Goal: Communication & Community: Answer question/provide support

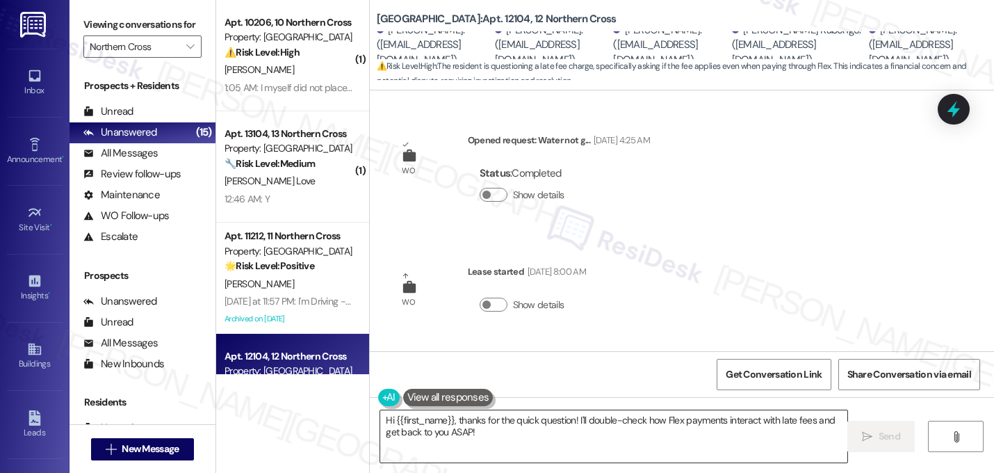
scroll to position [533, 0]
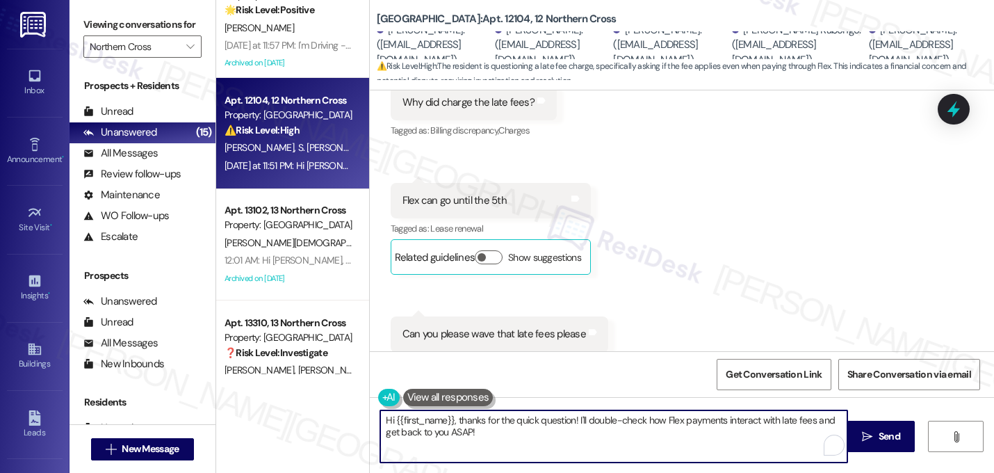
click at [539, 433] on textarea "Hi {{first_name}}, thanks for the quick question! I'll double-check how Flex pa…" at bounding box center [613, 436] width 467 height 52
drag, startPoint x: 539, startPoint y: 433, endPoint x: 326, endPoint y: 397, distance: 215.8
click at [325, 397] on div "( 1 ) Apt. 10206, 10 Northern Cross Property: Northern Cross ⚠️ Risk Level: Hig…" at bounding box center [605, 236] width 778 height 473
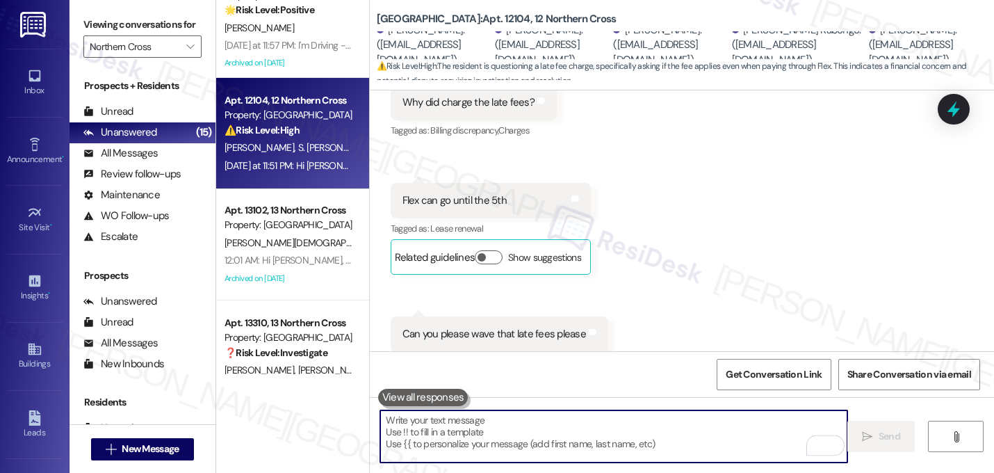
paste textarea "Any payment received after 11:59pm on the 3rd of the month automatically assess…"
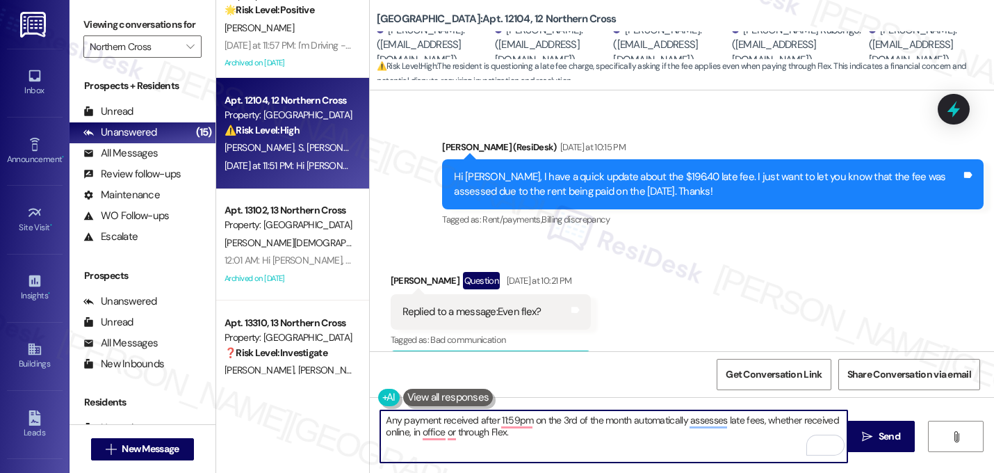
scroll to position [2708, 0]
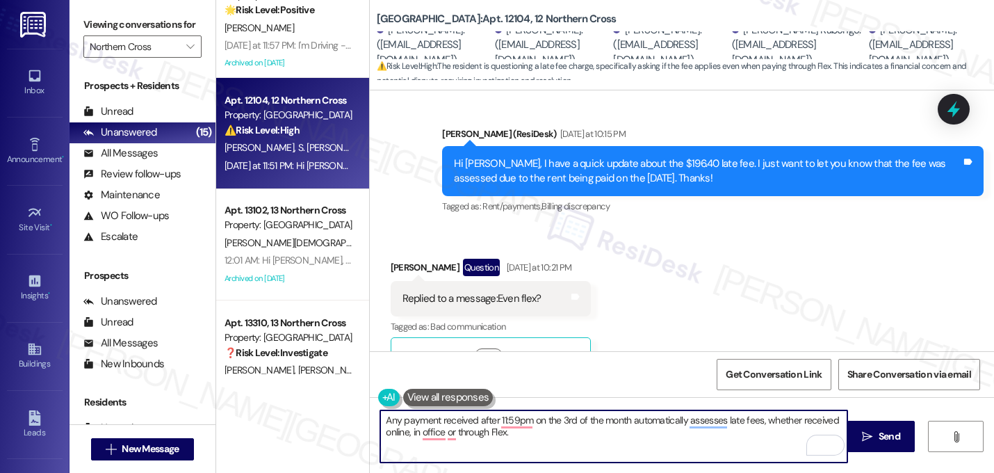
click at [907, 309] on div "Received via SMS Nancy Kabedi Kamuleta Question Yesterday at 10:21 PM Replied t…" at bounding box center [682, 305] width 624 height 156
click at [387, 421] on textarea "Any payment received after 11:59pm on the 3rd of the month automatically assess…" at bounding box center [613, 436] width 467 height 52
click at [663, 434] on textarea "Please be advised that any payment received after 11:59 pm on the 3rd of the mo…" at bounding box center [613, 436] width 467 height 52
type textarea "Please be advised that any payment received after 11:59 pm on the 3rd of the mo…"
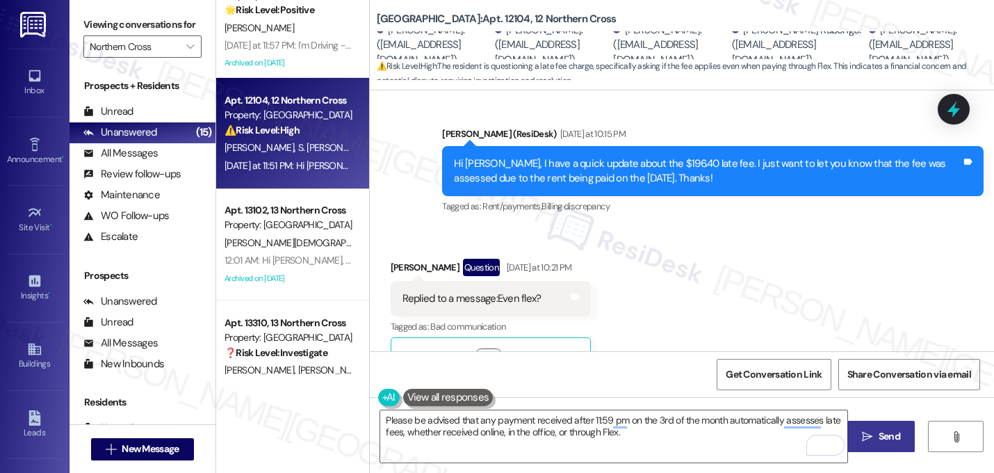
click at [886, 430] on span "Send" at bounding box center [890, 436] width 22 height 15
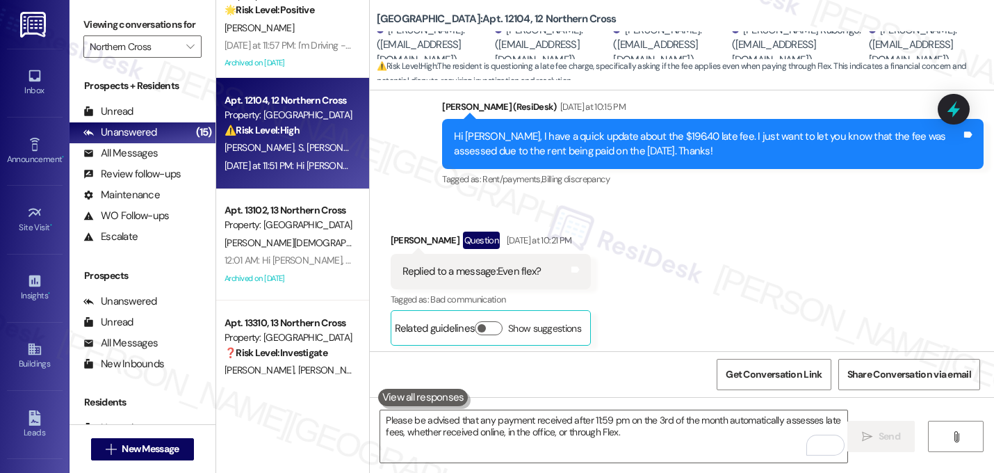
scroll to position [2740, 0]
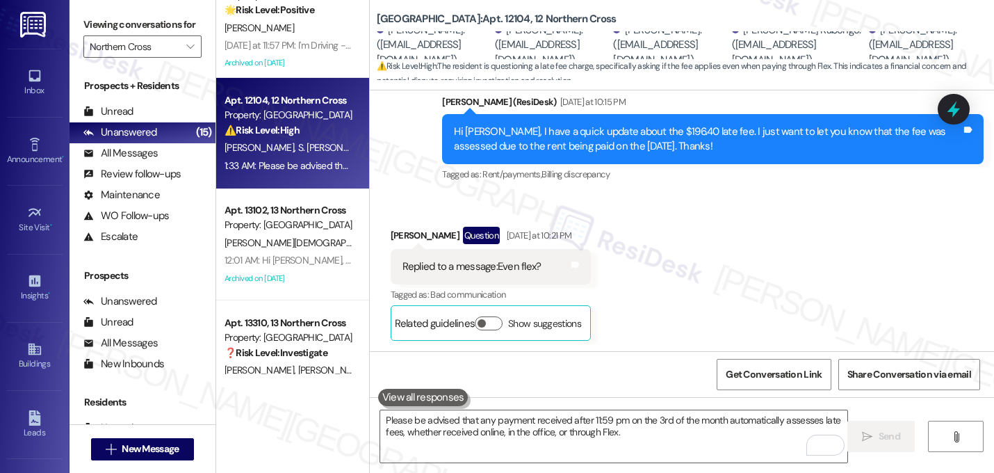
click at [901, 247] on div "Received via SMS Nancy Kabedi Kamuleta Question Yesterday at 10:21 PM Replied t…" at bounding box center [682, 273] width 624 height 156
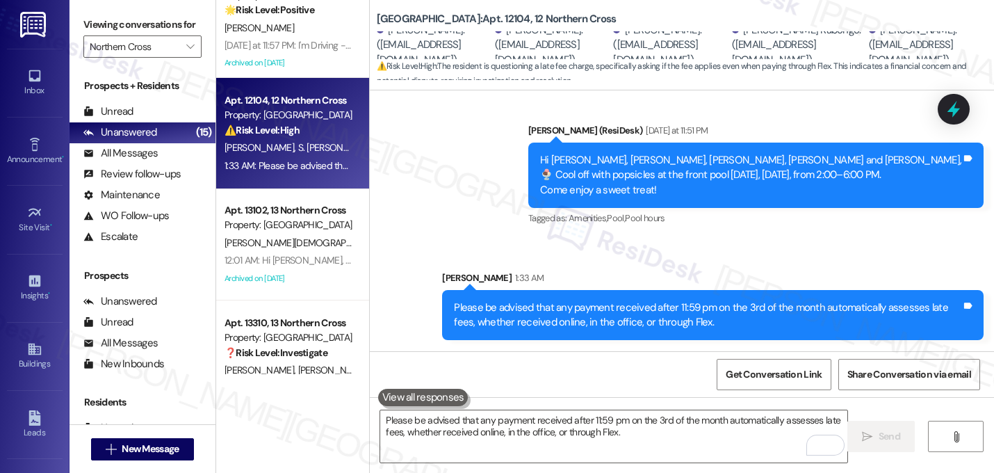
scroll to position [3000, 0]
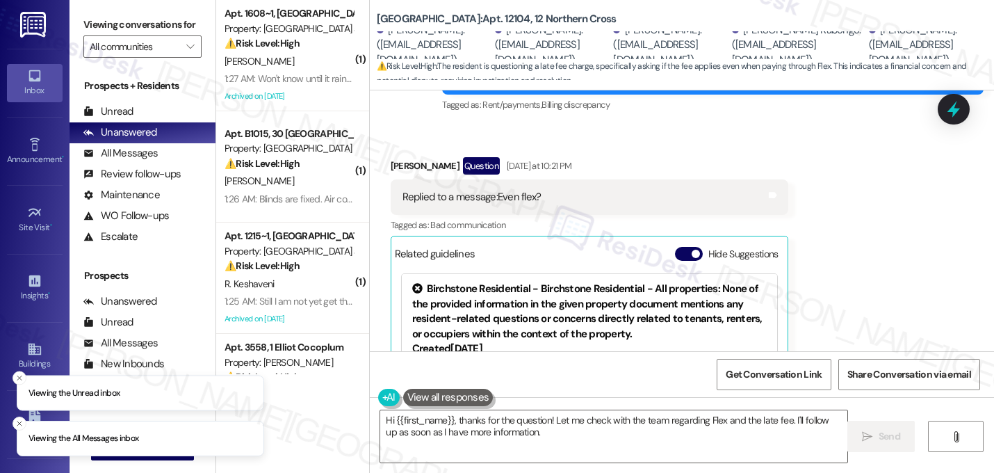
scroll to position [2929, 0]
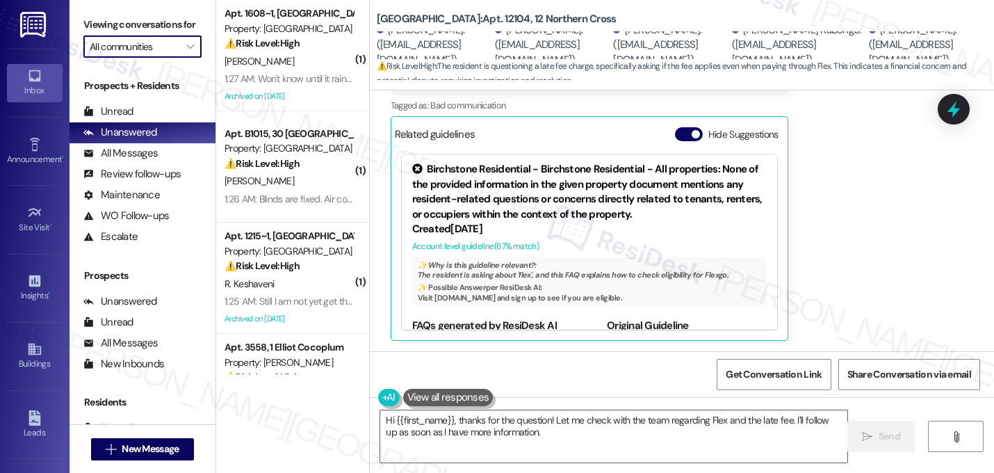
click at [128, 58] on input "All communities" at bounding box center [135, 46] width 90 height 22
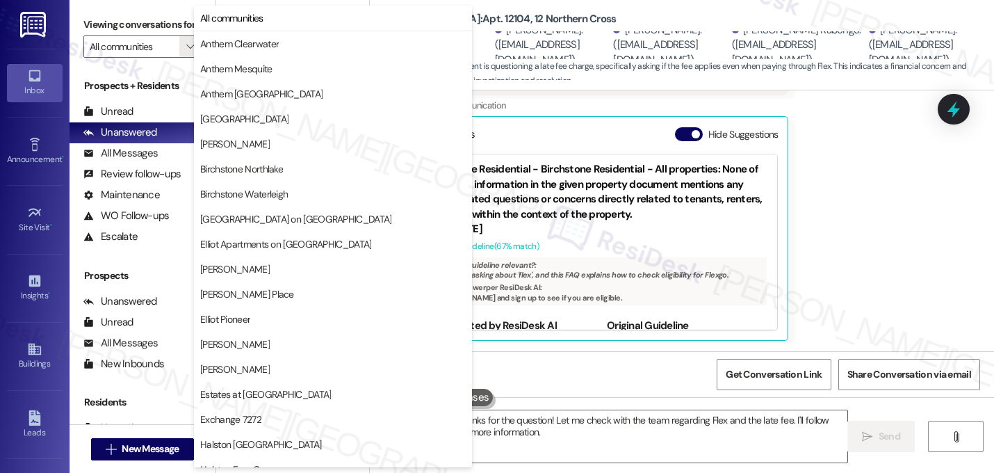
click at [820, 202] on div "Received via SMS [PERSON_NAME] Question [DATE] at 10:21 PM Replied to a message…" at bounding box center [682, 178] width 624 height 345
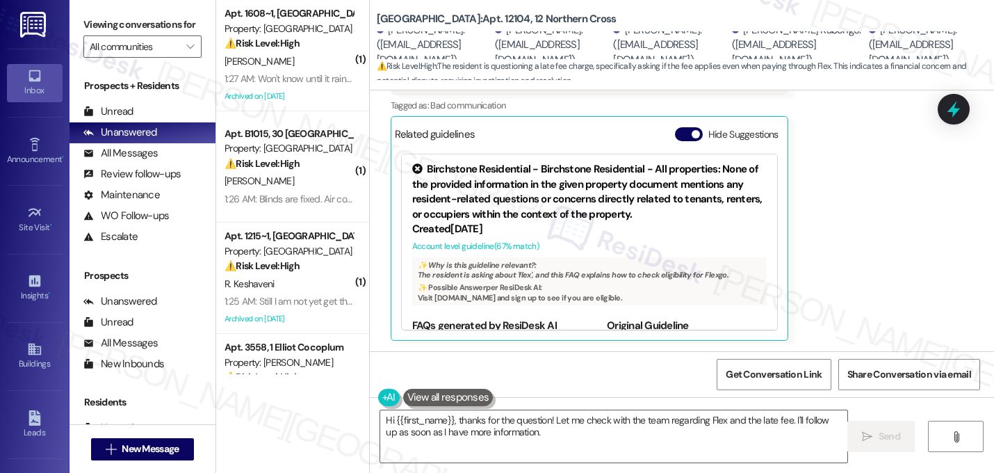
click at [835, 195] on div "Received via SMS [PERSON_NAME] Question [DATE] at 10:21 PM Replied to a message…" at bounding box center [682, 178] width 624 height 345
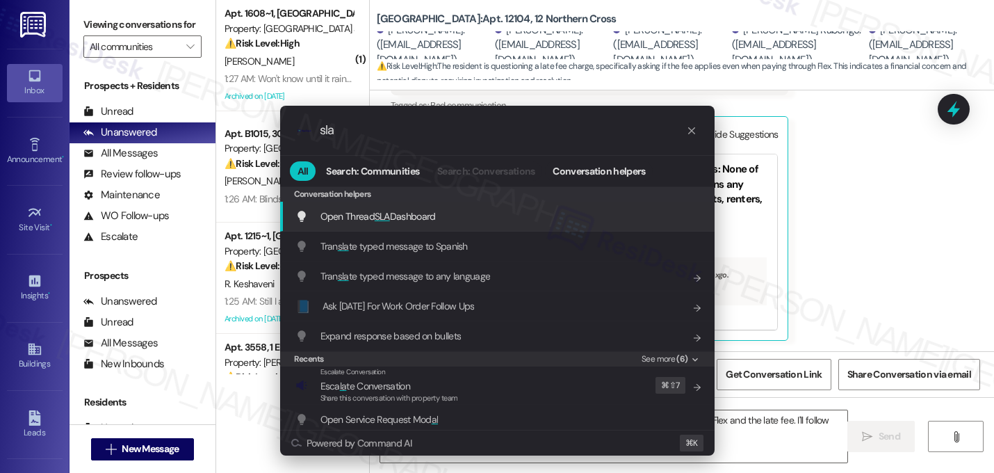
click at [428, 211] on span "Open Thread SLA Dashboard" at bounding box center [377, 216] width 115 height 13
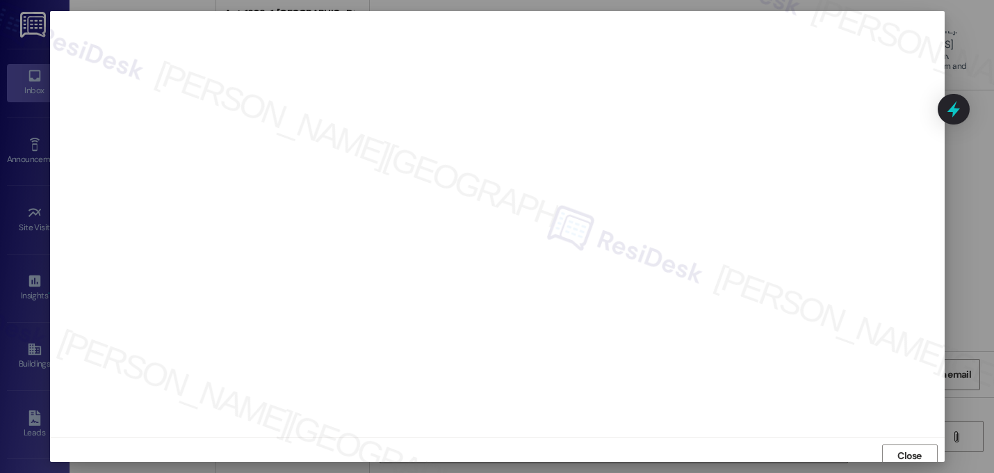
scroll to position [5, 0]
click at [902, 446] on span "Close" at bounding box center [909, 451] width 24 height 15
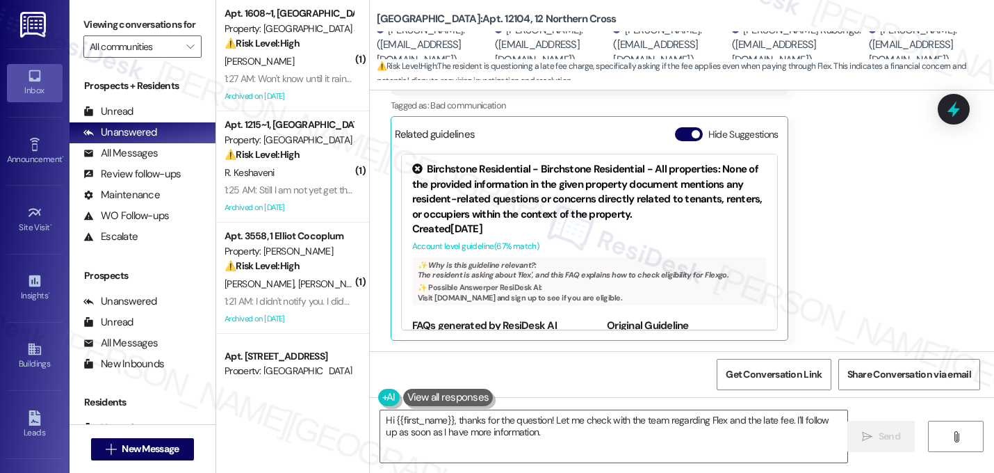
click at [770, 225] on div "Birchstone Residential - Birchstone Residential - All properties: None of the p…" at bounding box center [589, 241] width 389 height 189
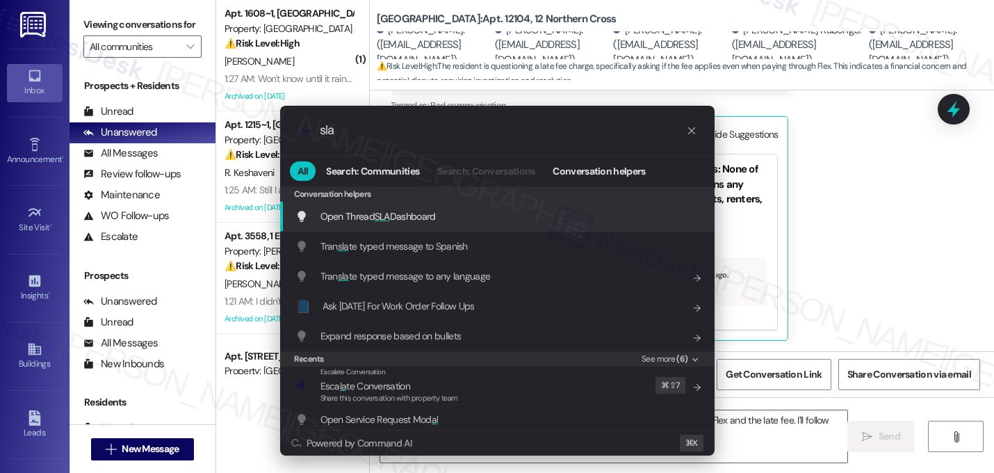
click at [384, 219] on span "SLA" at bounding box center [382, 216] width 15 height 13
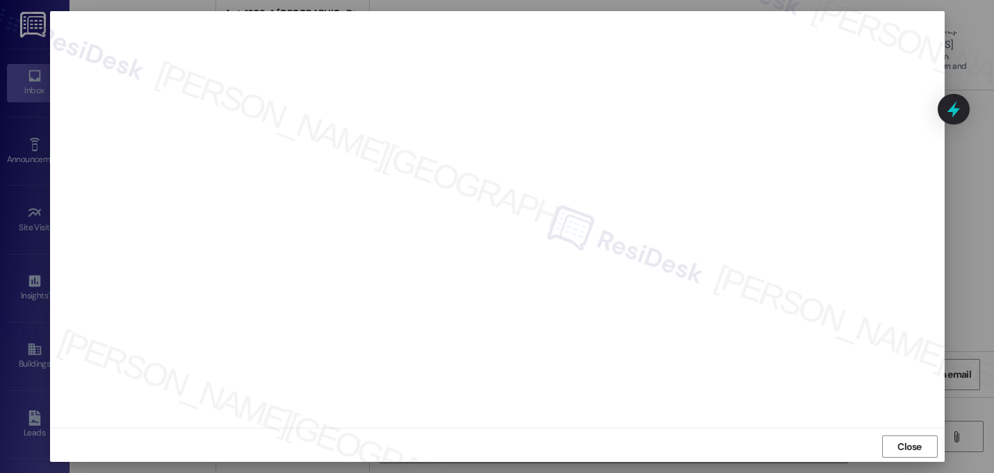
scroll to position [12, 0]
click at [907, 442] on span "Close" at bounding box center [909, 444] width 24 height 15
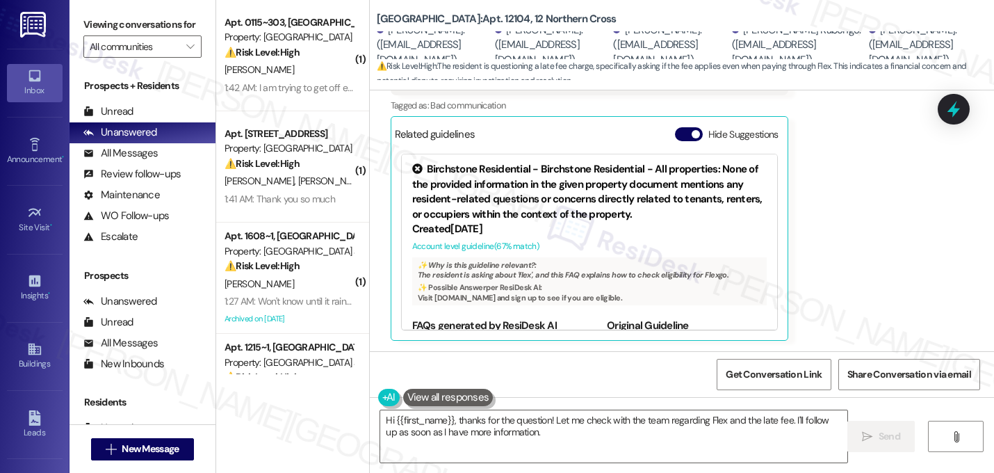
click at [865, 186] on div "Received via SMS Nancy Kabedi Kamuleta Question Yesterday at 10:21 PM Replied t…" at bounding box center [682, 178] width 624 height 345
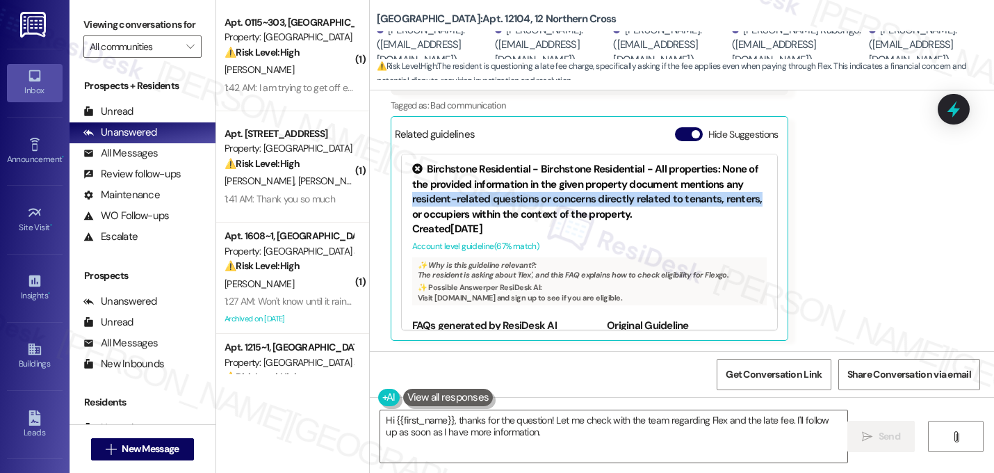
click at [839, 190] on div "Received via SMS Nancy Kabedi Kamuleta Question Yesterday at 10:21 PM Replied t…" at bounding box center [682, 178] width 624 height 345
click at [840, 190] on div "Received via SMS Nancy Kabedi Kamuleta Question Yesterday at 10:21 PM Replied t…" at bounding box center [682, 178] width 624 height 345
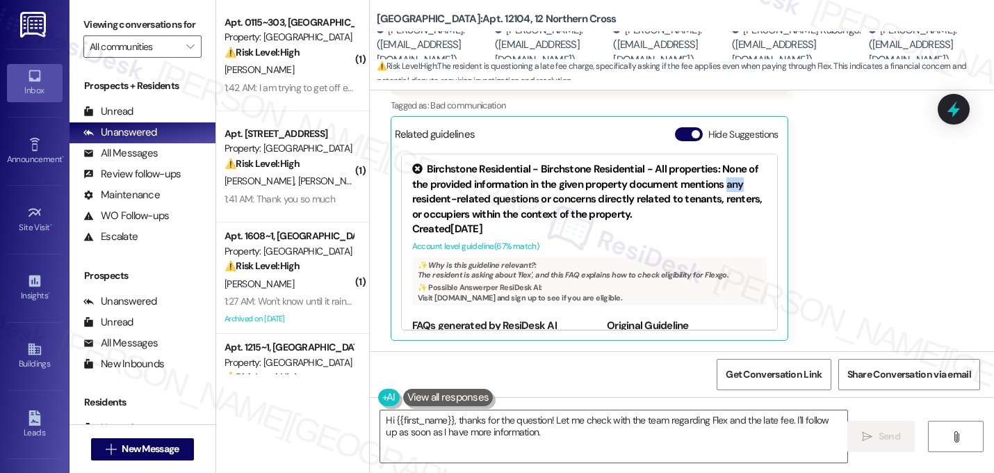
click at [840, 190] on div "Received via SMS Nancy Kabedi Kamuleta Question Yesterday at 10:21 PM Replied t…" at bounding box center [682, 178] width 624 height 345
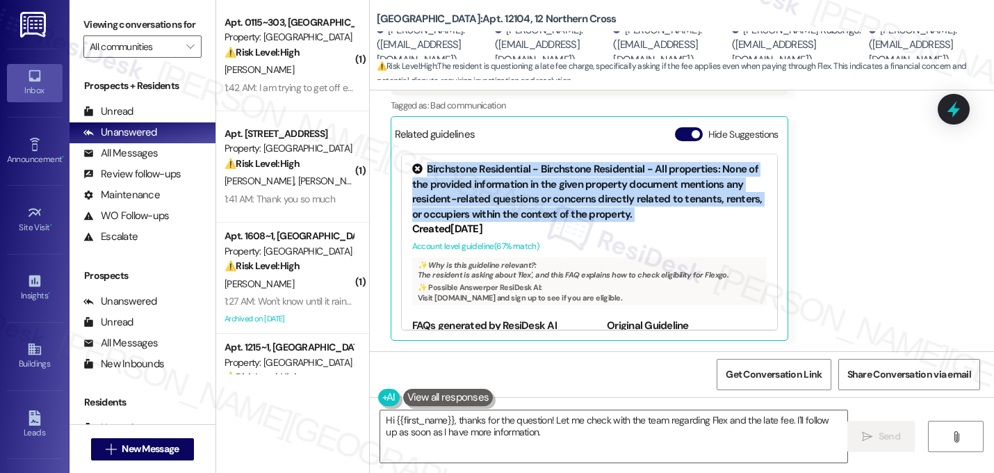
click at [840, 190] on div "Received via SMS Nancy Kabedi Kamuleta Question Yesterday at 10:21 PM Replied t…" at bounding box center [682, 178] width 624 height 345
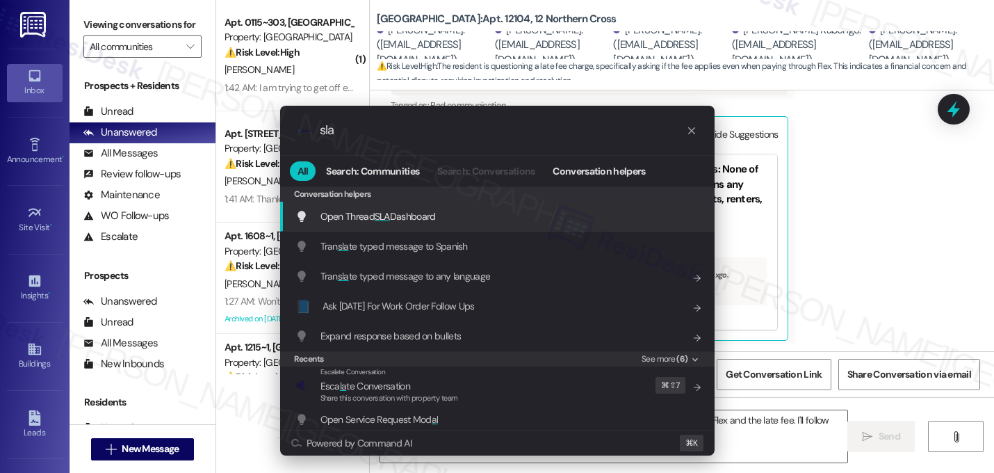
type input "sla"
click at [377, 213] on span "SLA" at bounding box center [382, 216] width 15 height 13
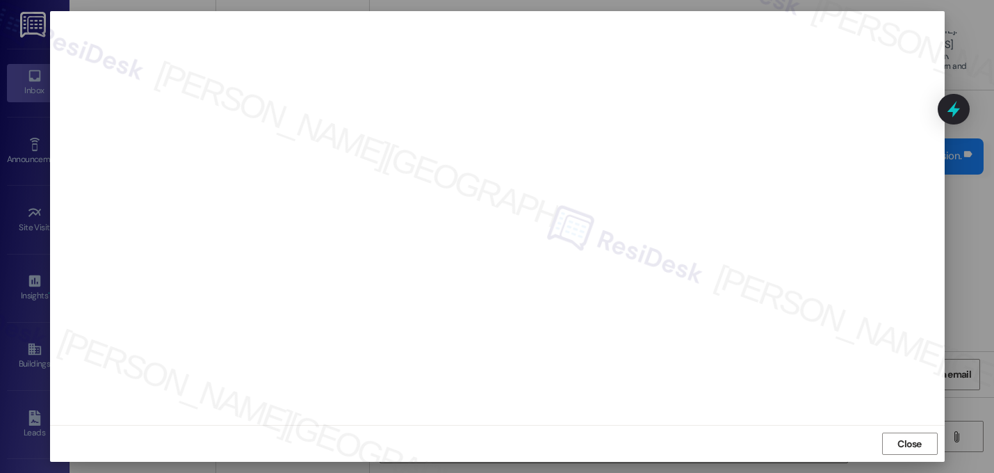
type textarea "Hi {{first_name}}, I understand your concern about Flex. Let me look into the l…"
click at [902, 439] on span "Close" at bounding box center [909, 444] width 24 height 15
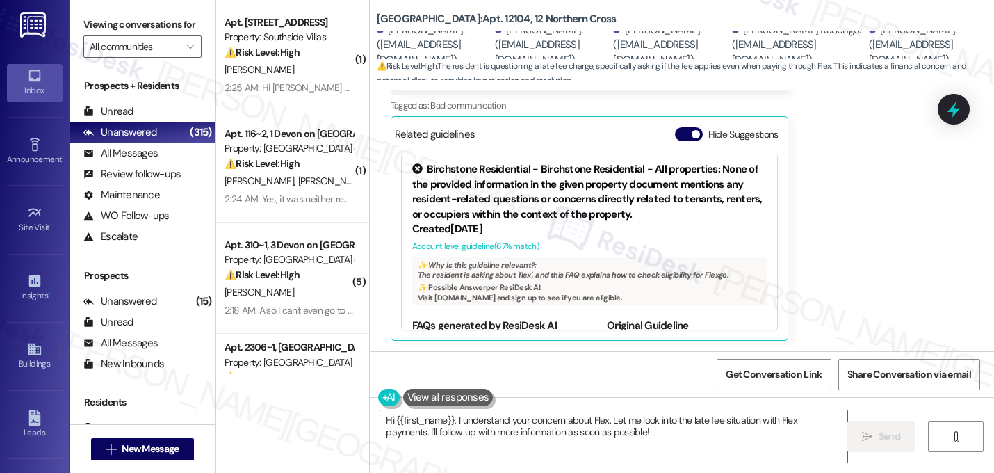
click at [883, 197] on div "Received via SMS Nancy Kabedi Kamuleta Question Yesterday at 10:21 PM Replied t…" at bounding box center [682, 178] width 624 height 345
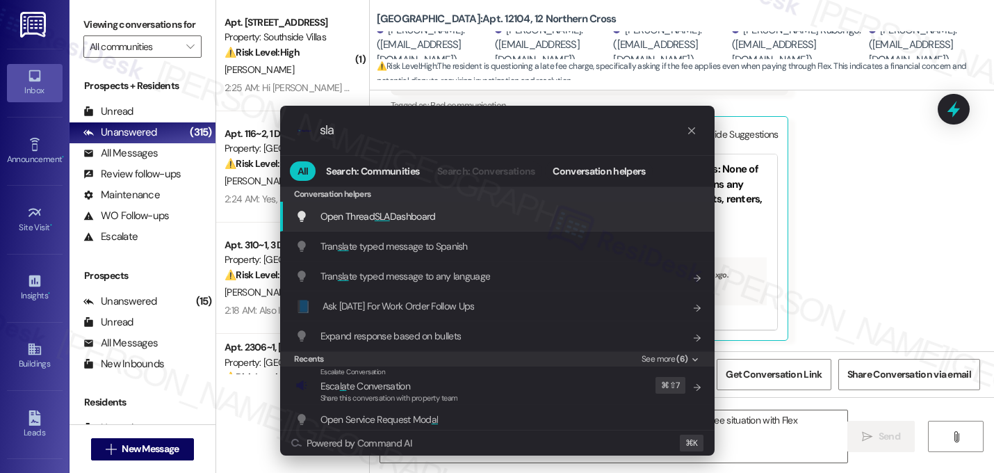
type input "sla"
click at [382, 214] on span "SLA" at bounding box center [382, 216] width 15 height 13
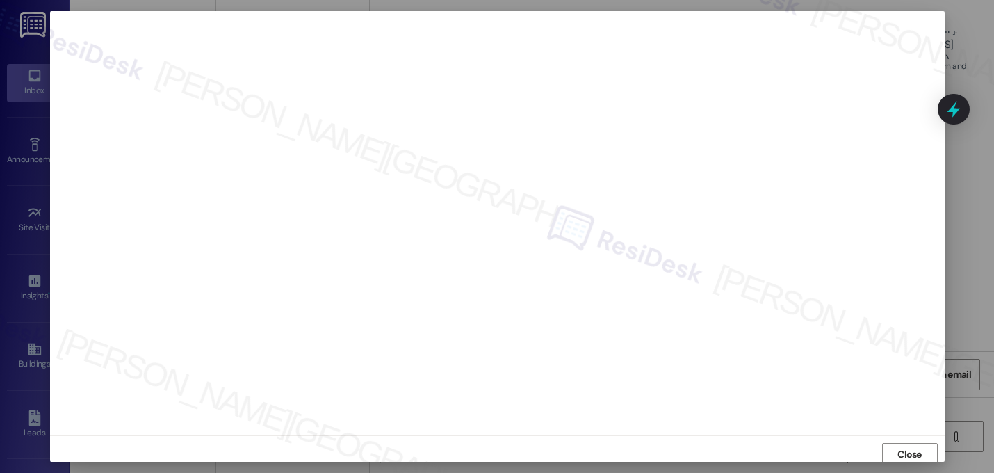
scroll to position [0, 0]
click at [967, 35] on div at bounding box center [497, 236] width 994 height 473
click at [964, 38] on div at bounding box center [497, 236] width 994 height 473
click at [925, 445] on button "Close" at bounding box center [910, 450] width 56 height 22
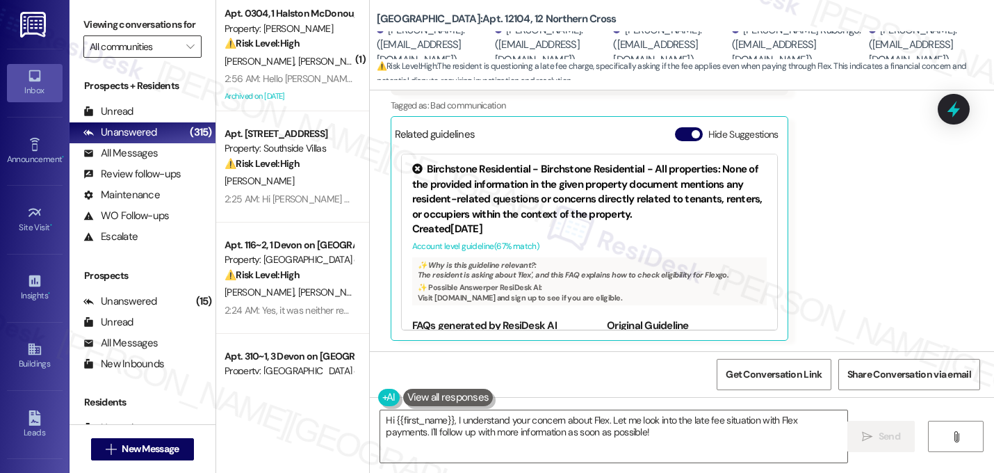
click at [154, 58] on input "All communities" at bounding box center [135, 46] width 90 height 22
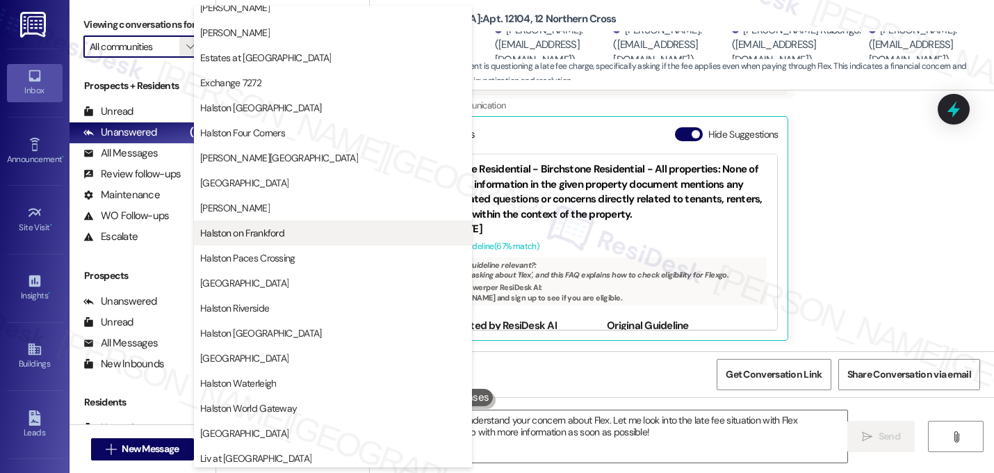
scroll to position [398, 0]
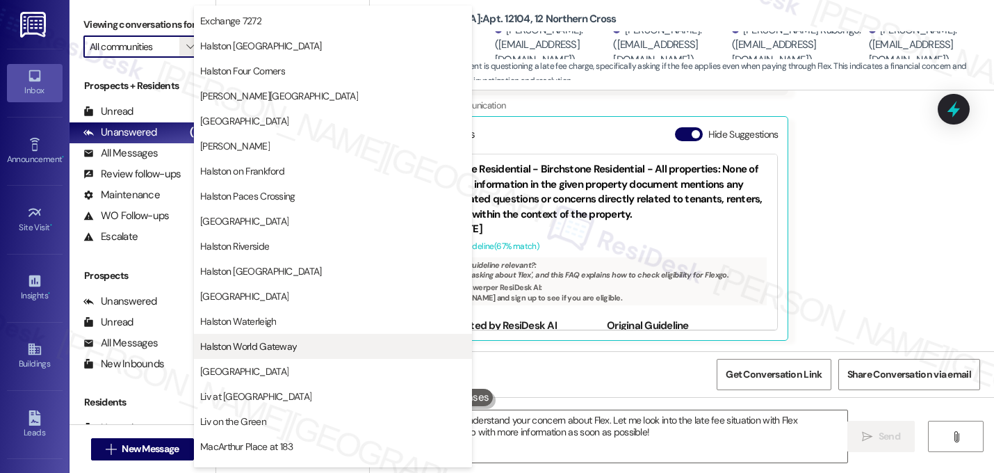
click at [305, 351] on span "Halston World Gateway" at bounding box center [333, 346] width 266 height 14
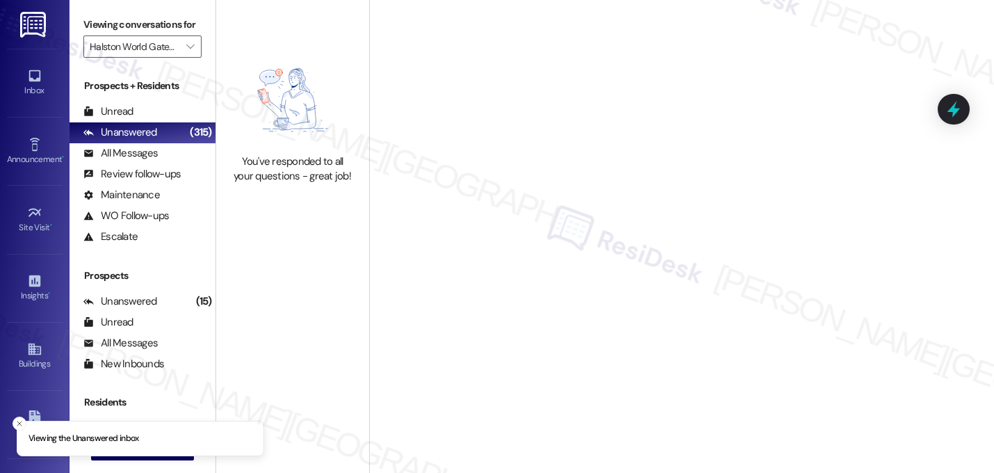
type input "Halston World Gateway"
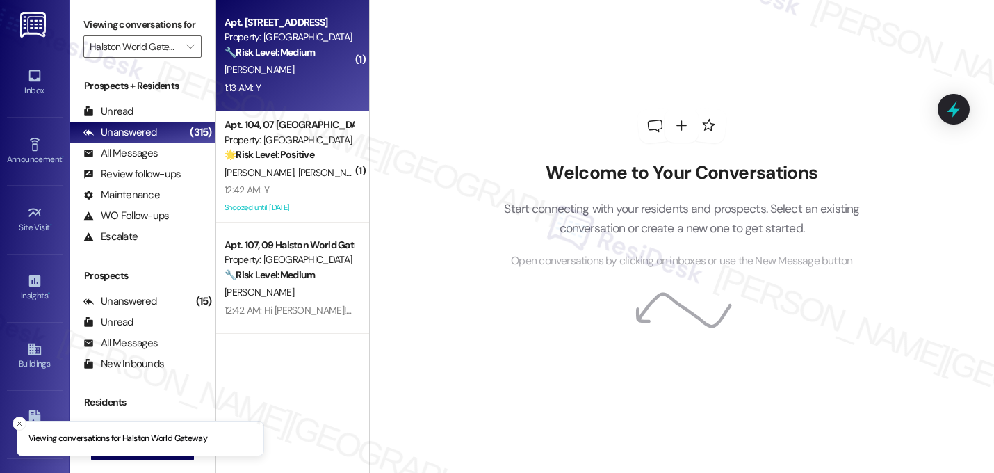
click at [299, 71] on div "V. Dones" at bounding box center [288, 69] width 131 height 17
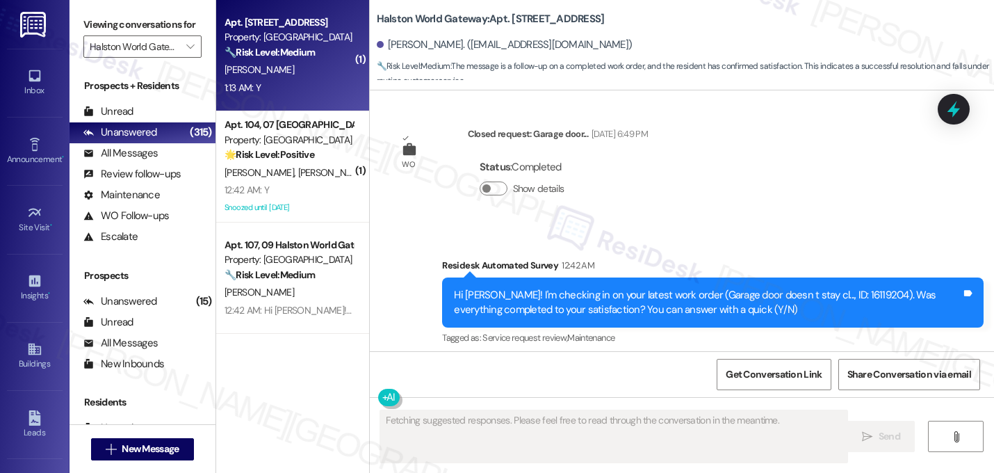
scroll to position [6594, 0]
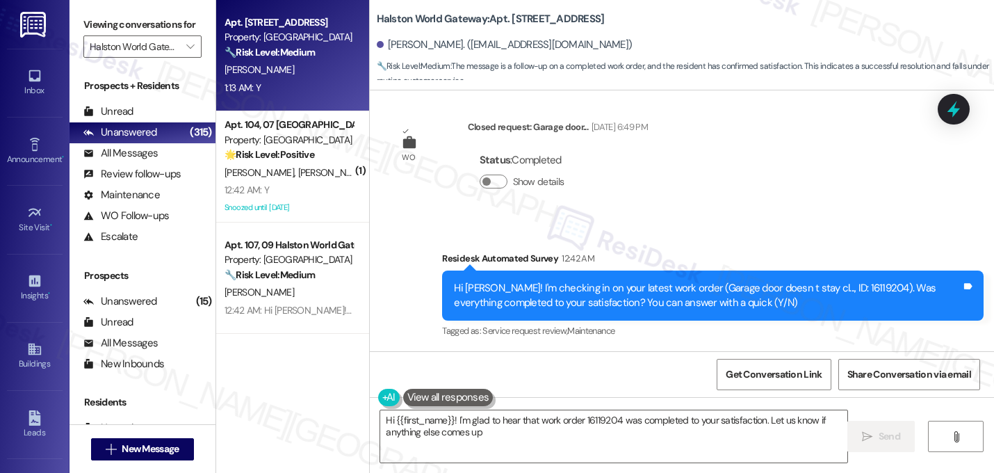
type textarea "Hi {{first_name}}! I'm glad to hear that work order 16119204 was completed to y…"
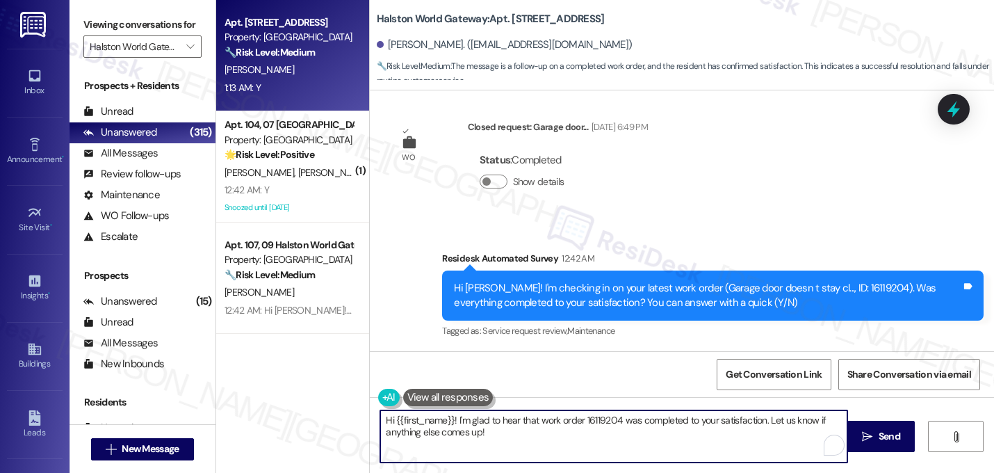
drag, startPoint x: 439, startPoint y: 414, endPoint x: 236, endPoint y: 360, distance: 209.9
click at [236, 360] on div "Apt. 106, 06 Halston World Gateway Property: Halston World Gateway 🔧 Risk Level…" at bounding box center [605, 236] width 778 height 473
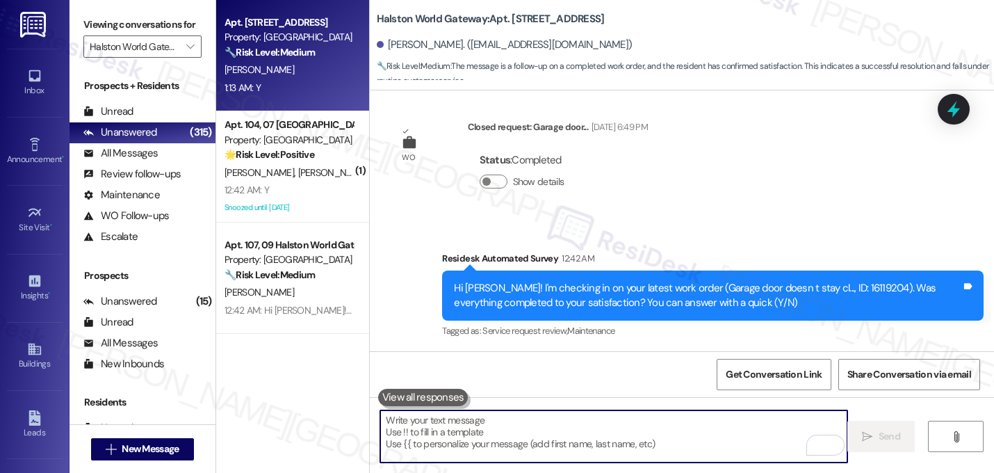
paste textarea "Hi {{first_name}}, I'm glad to hear that your last maintenance request was comp…"
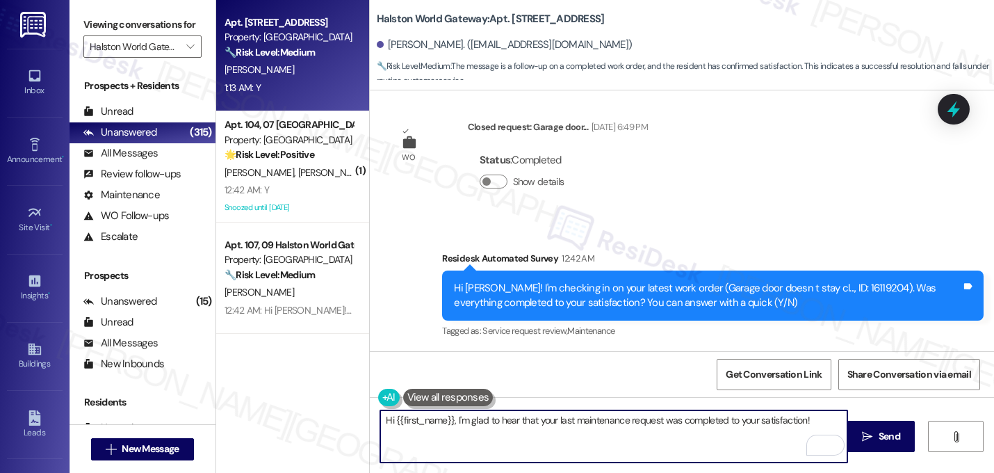
click at [447, 427] on textarea "Hi {{first_name}}, I'm glad to hear that your last maintenance request was comp…" at bounding box center [613, 436] width 467 height 52
click at [448, 425] on textarea "Hi {{first_name}}, I'm glad to hear that your last maintenance request was comp…" at bounding box center [613, 436] width 467 height 52
click at [799, 423] on textarea "Perfect, I'm glad to hear that your last maintenance request was completed to y…" at bounding box center [613, 436] width 467 height 52
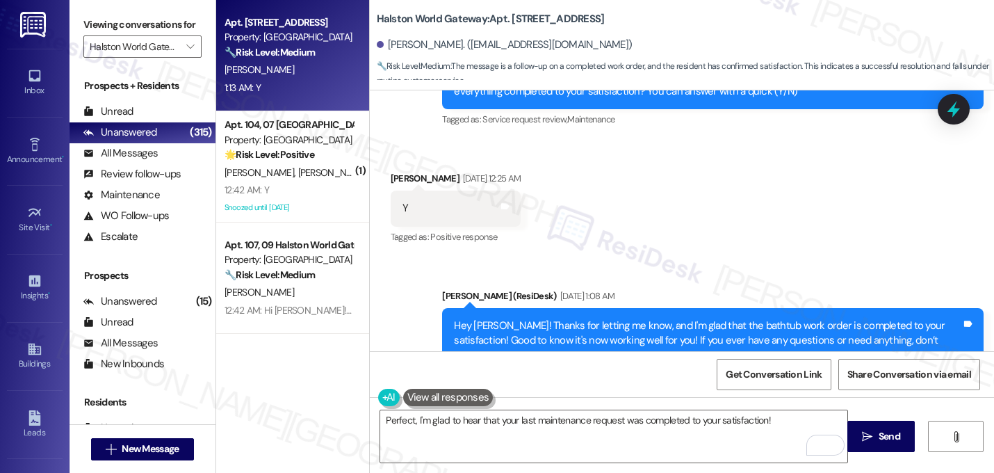
scroll to position [3823, 0]
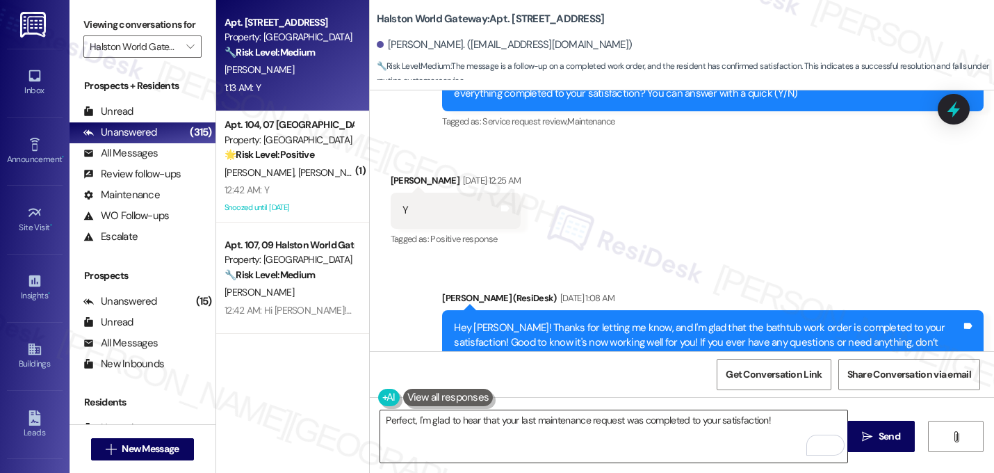
click at [788, 422] on textarea "Perfect, I'm glad to hear that your last maintenance request was completed to y…" at bounding box center [613, 436] width 467 height 52
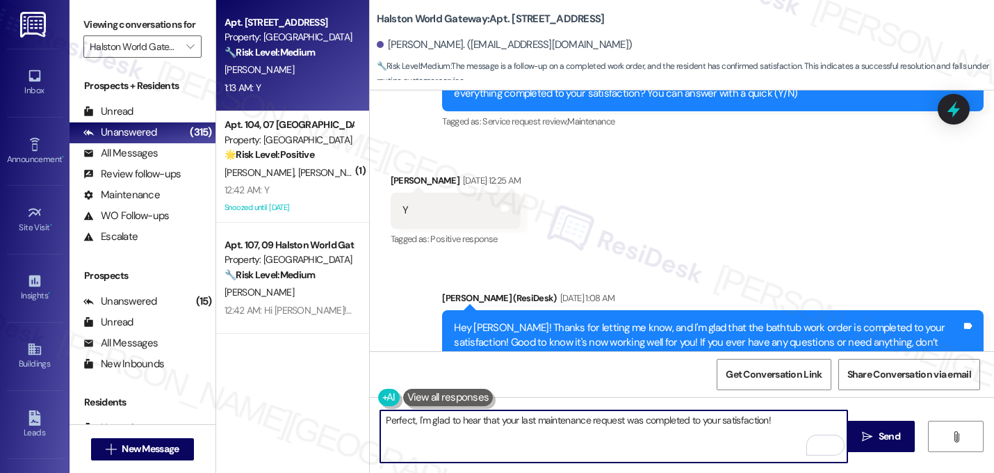
paste textarea "If I may ask...has {{property}} lived up to your expectations?"
type textarea "Perfect, I'm glad to hear that your last maintenance request was completed to y…"
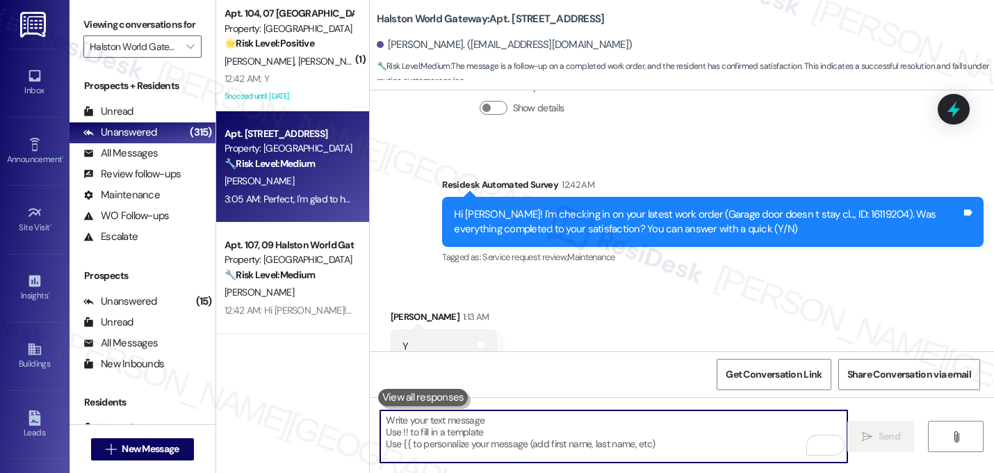
scroll to position [6706, 0]
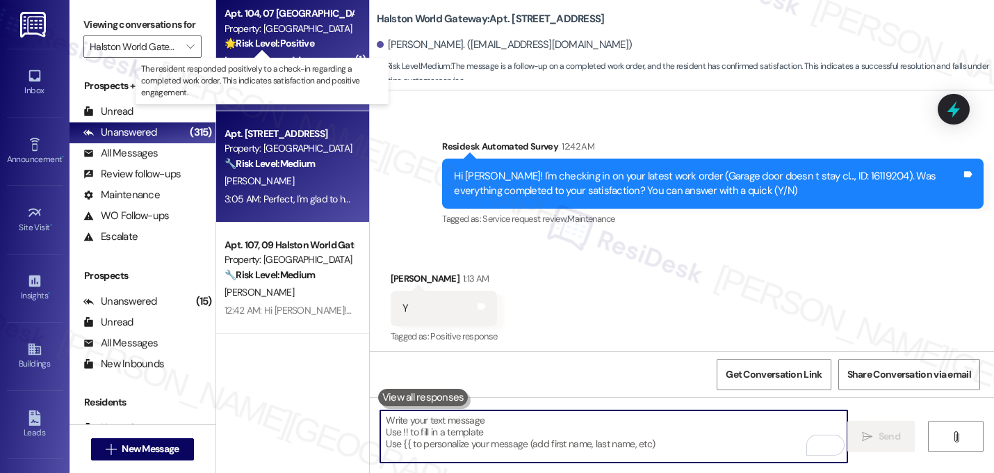
click at [297, 48] on strong "🌟 Risk Level: Positive" at bounding box center [270, 43] width 90 height 13
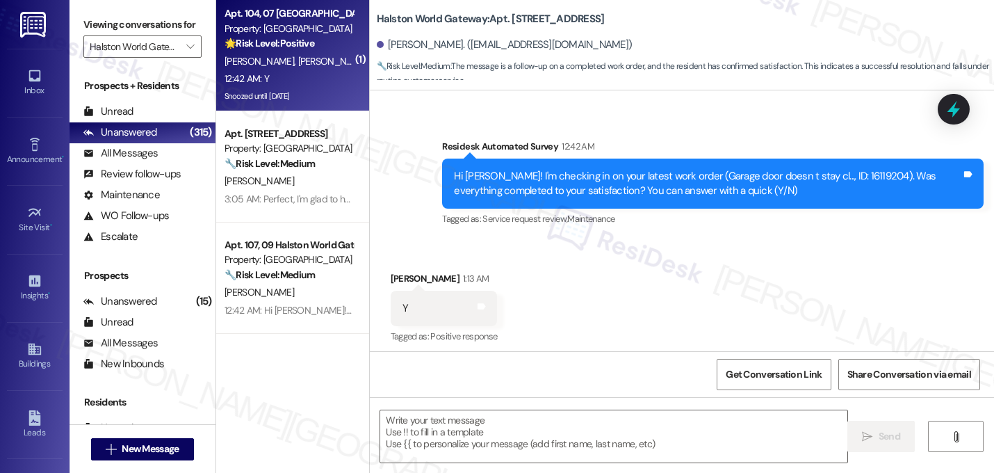
type textarea "Fetching suggested responses. Please feel free to read through the conversation…"
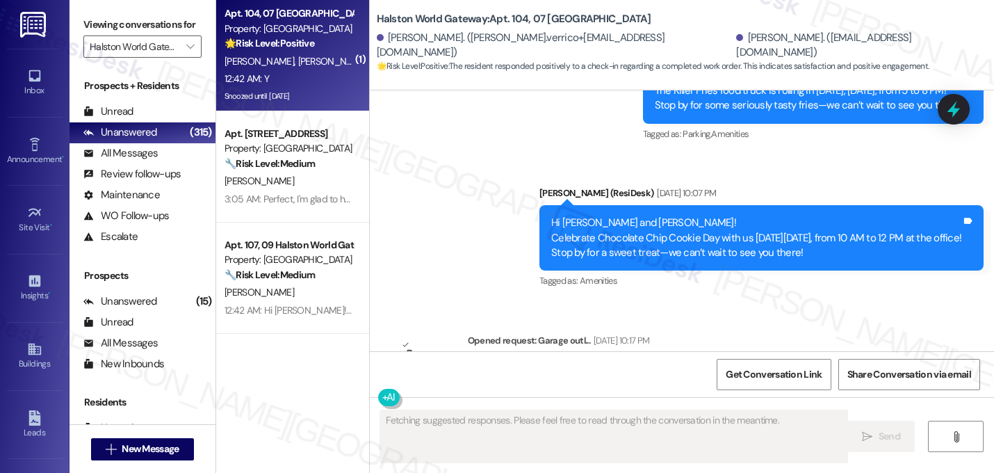
scroll to position [10828, 0]
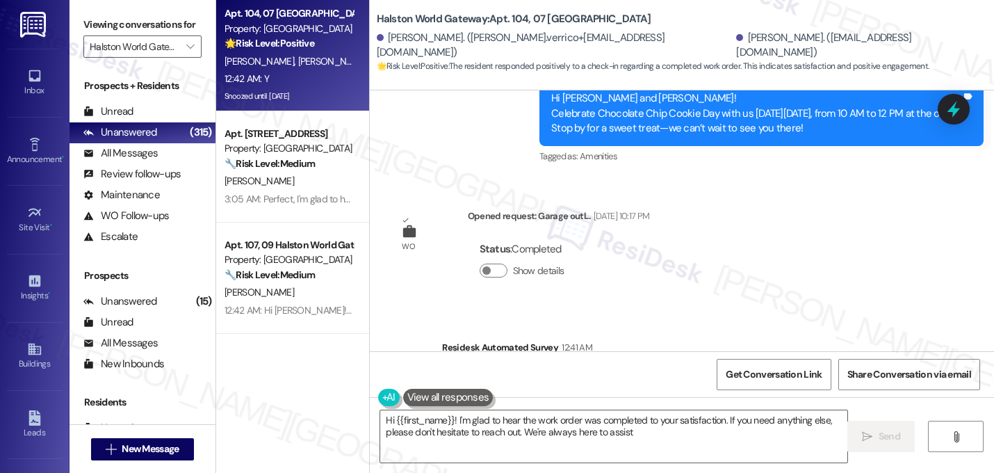
type textarea "Hi {{first_name}}! I'm glad to hear the work order was completed to your satisf…"
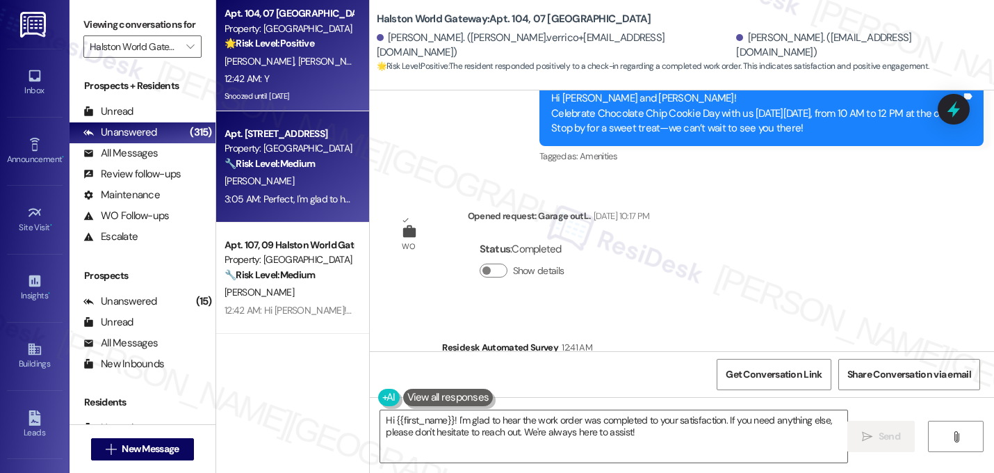
click at [268, 186] on div "V. Dones" at bounding box center [288, 180] width 131 height 17
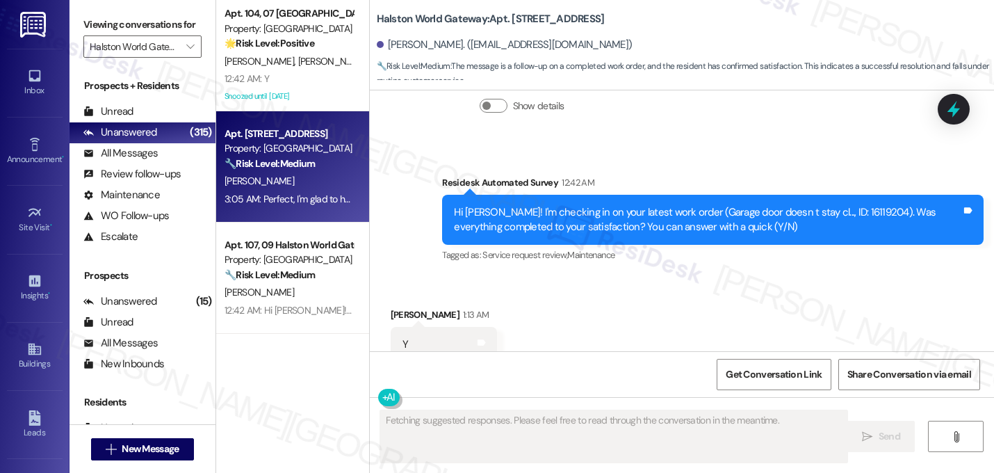
scroll to position [6727, 0]
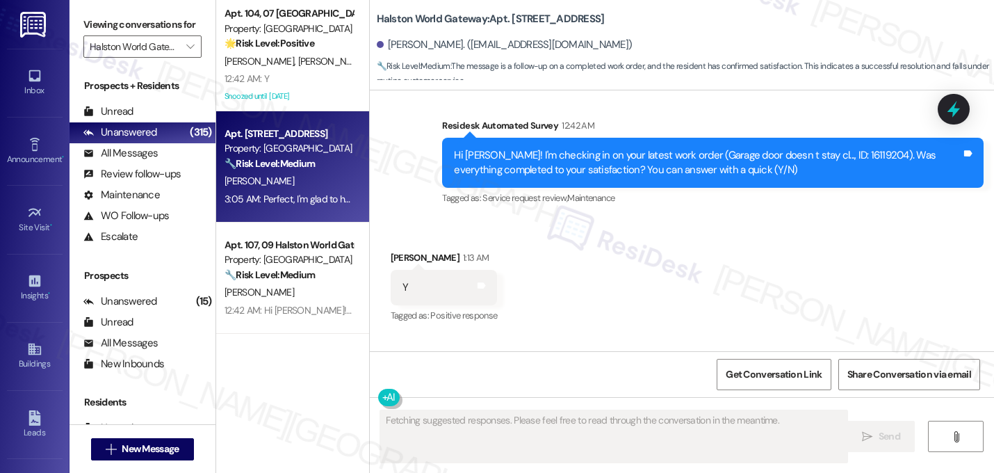
click at [663, 397] on div "Perfect, I'm glad to hear that your last maintenance request was completed to y…" at bounding box center [707, 412] width 507 height 30
copy div "Perfect, I'm glad to hear that your last maintenance request was completed to y…"
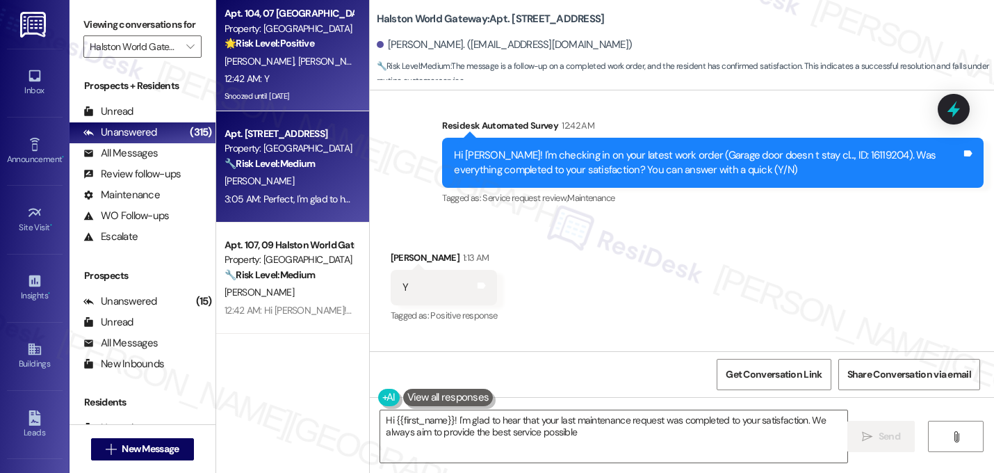
type textarea "Hi {{first_name}}! I'm glad to hear that your last maintenance request was comp…"
click at [270, 54] on div "K. Verrico N. Verrico" at bounding box center [288, 61] width 131 height 17
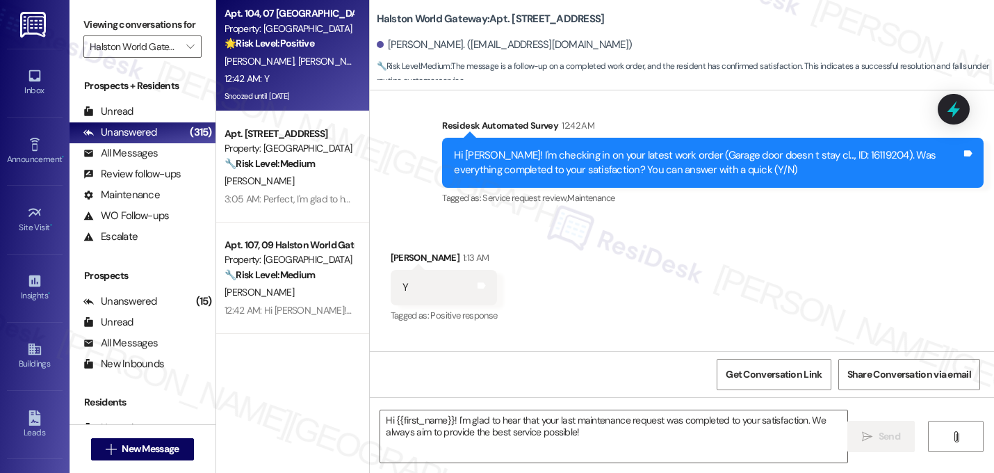
type textarea "Fetching suggested responses. Please feel free to read through the conversation…"
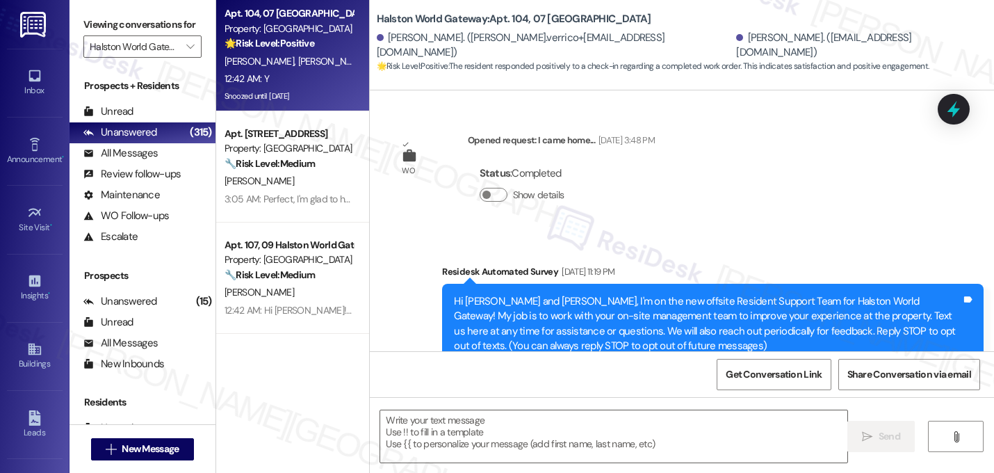
scroll to position [10827, 0]
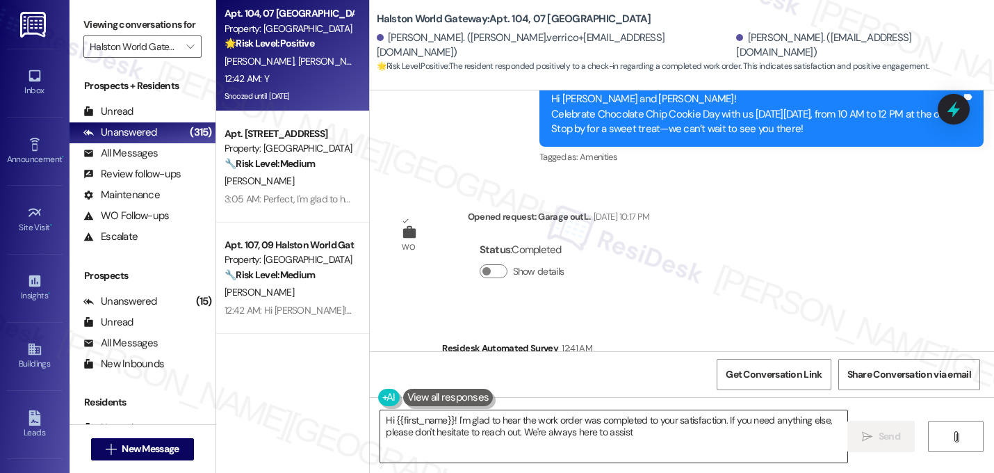
type textarea "Hi {{first_name}}! I'm glad to hear the work order was completed to your satisf…"
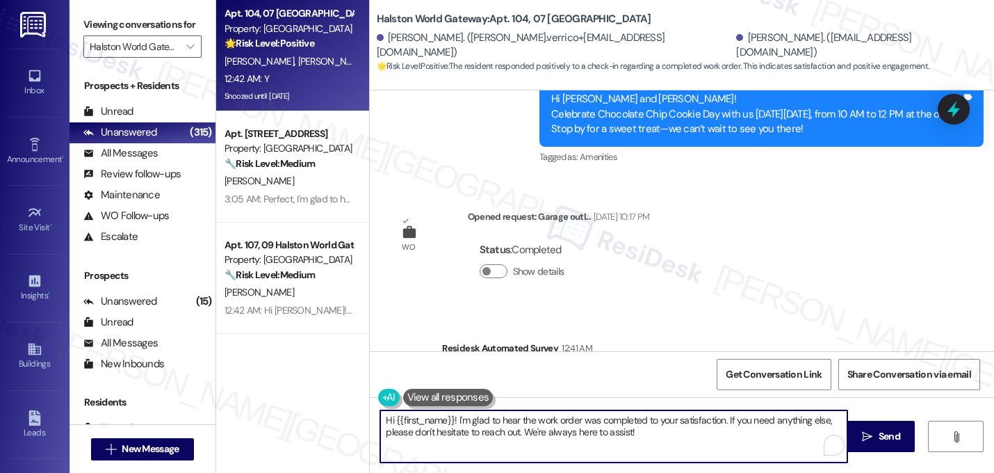
drag, startPoint x: 645, startPoint y: 446, endPoint x: 289, endPoint y: 387, distance: 360.8
click at [289, 387] on div "Apt. 104, 07 Halston World Gateway Property: Halston World Gateway 🌟 Risk Level…" at bounding box center [605, 236] width 778 height 473
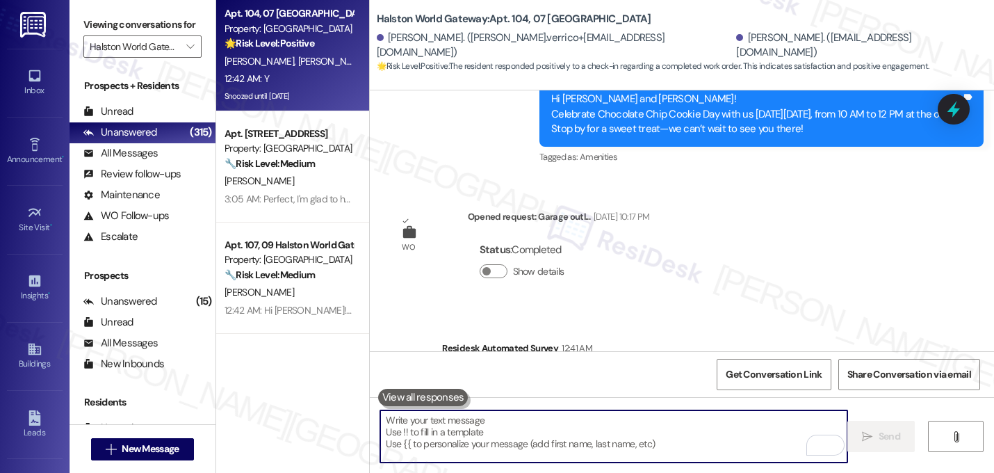
paste textarea "Perfect, I'm glad to hear that your last maintenance request was completed to y…"
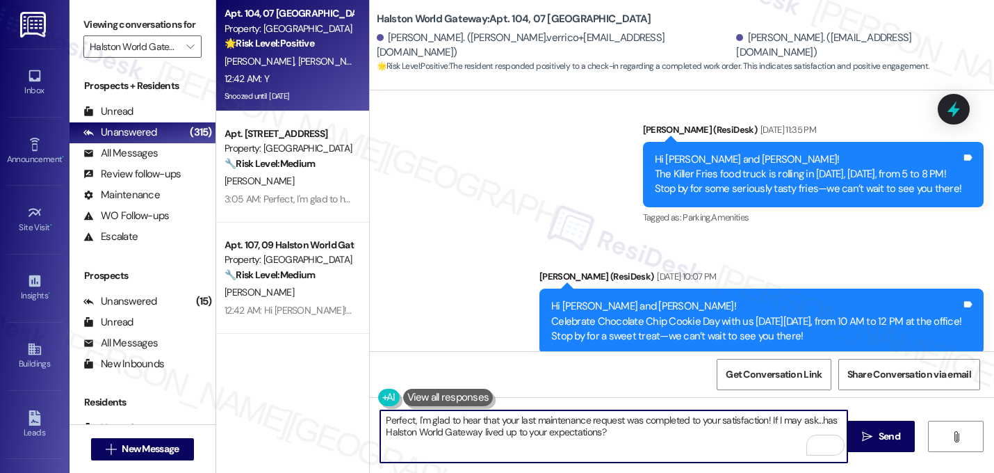
scroll to position [10511, 0]
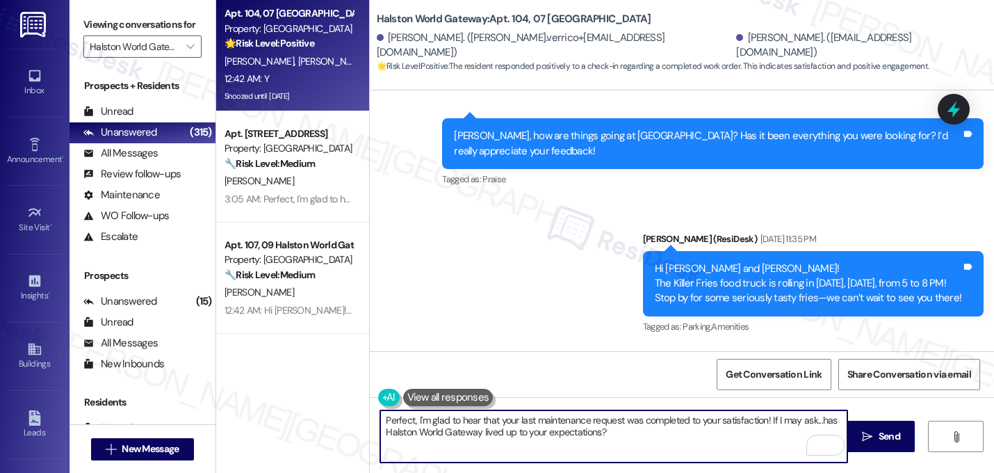
type textarea "Perfect, I'm glad to hear that your last maintenance request was completed to y…"
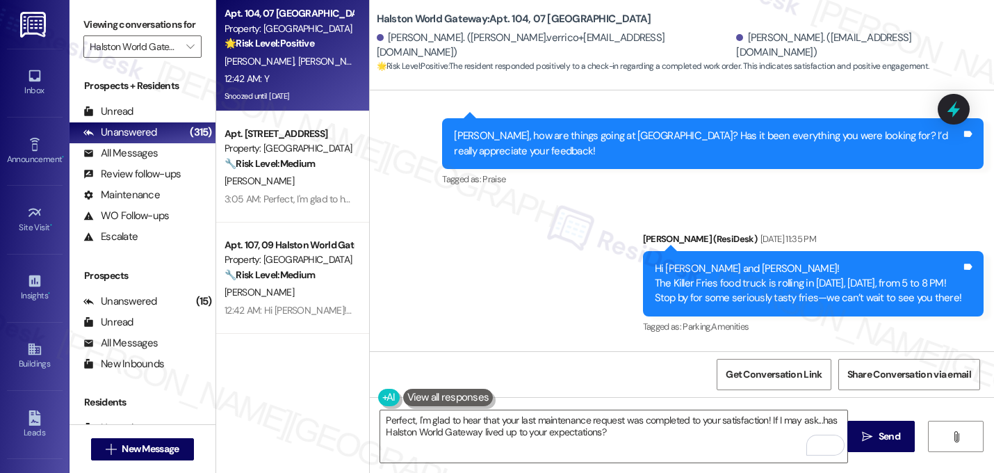
click at [735, 153] on div "Sent via SMS Sarah (ResiDesk) Jul 21, 2025 at 11:36 PM Hi Nicholas! I'm happy t…" at bounding box center [682, 224] width 624 height 539
click at [653, 405] on div "Perfect, I'm glad to hear that your last maintenance request was completed to y…" at bounding box center [682, 449] width 624 height 104
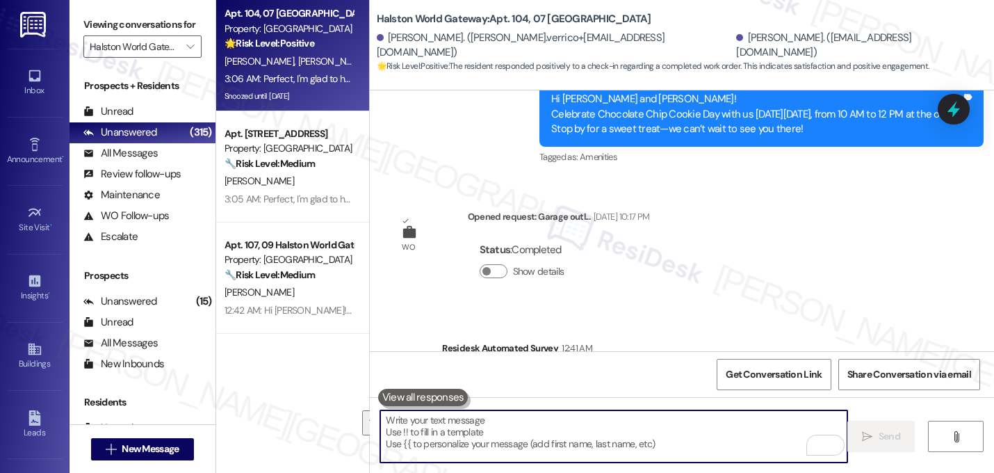
scroll to position [10940, 0]
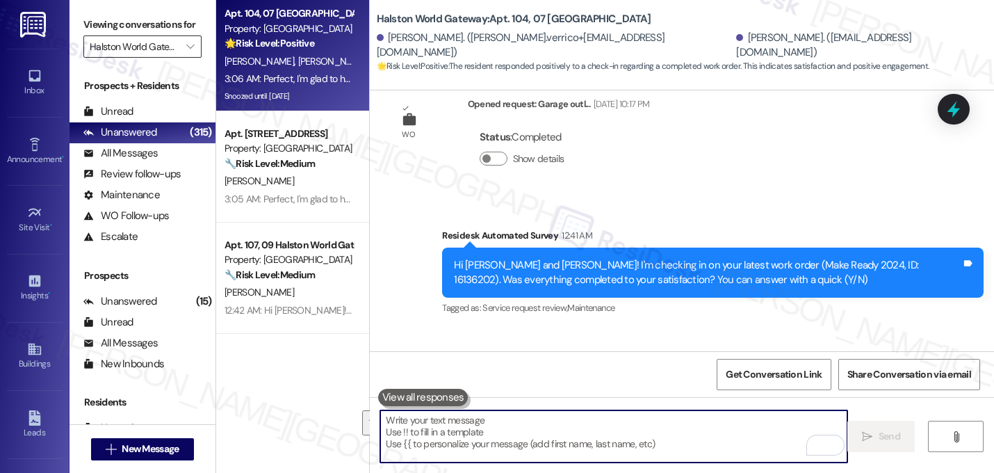
click at [156, 58] on input "Halston World Gateway" at bounding box center [135, 46] width 90 height 22
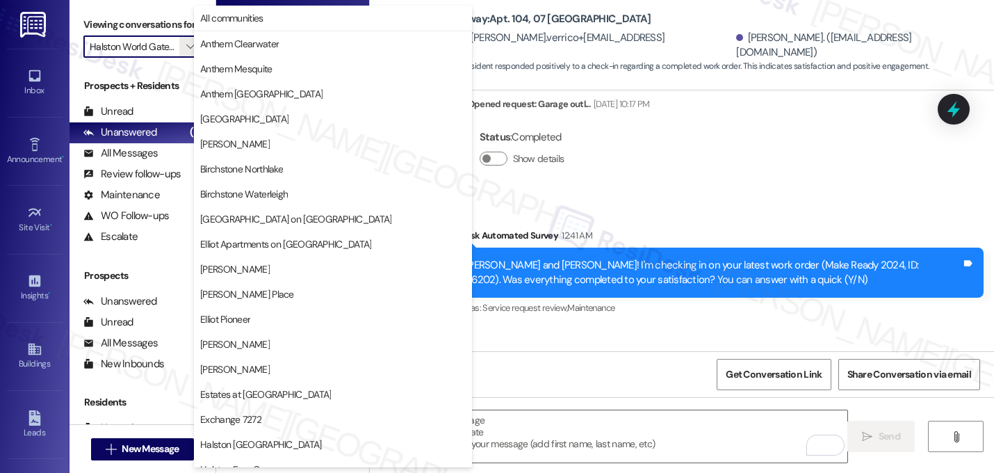
scroll to position [540, 0]
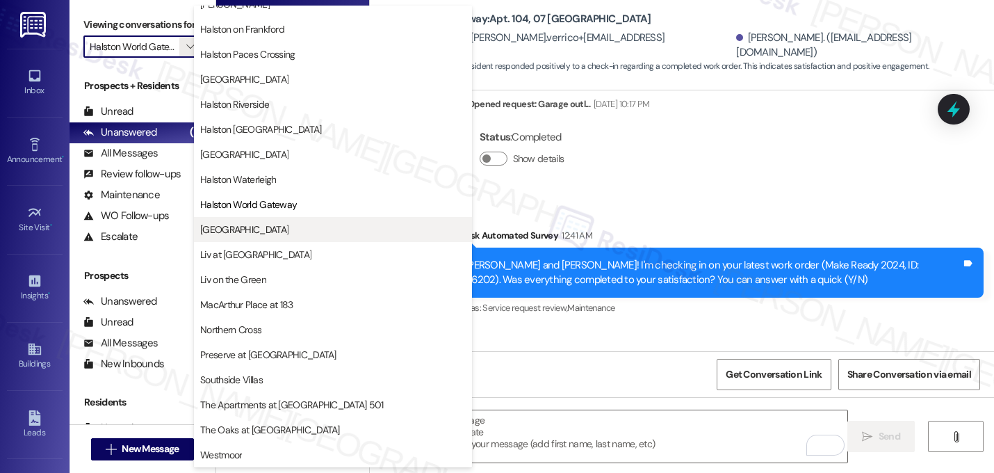
click at [259, 229] on span "Lexington" at bounding box center [333, 229] width 266 height 14
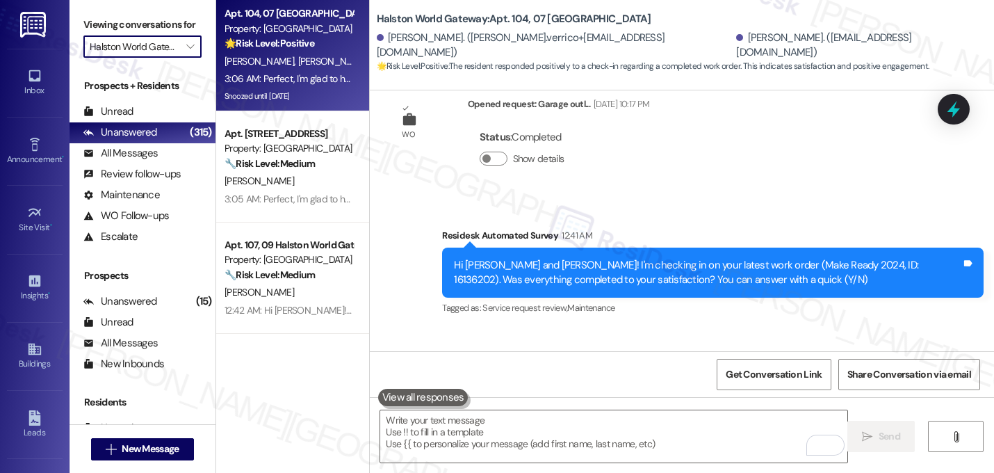
type input "Lexington"
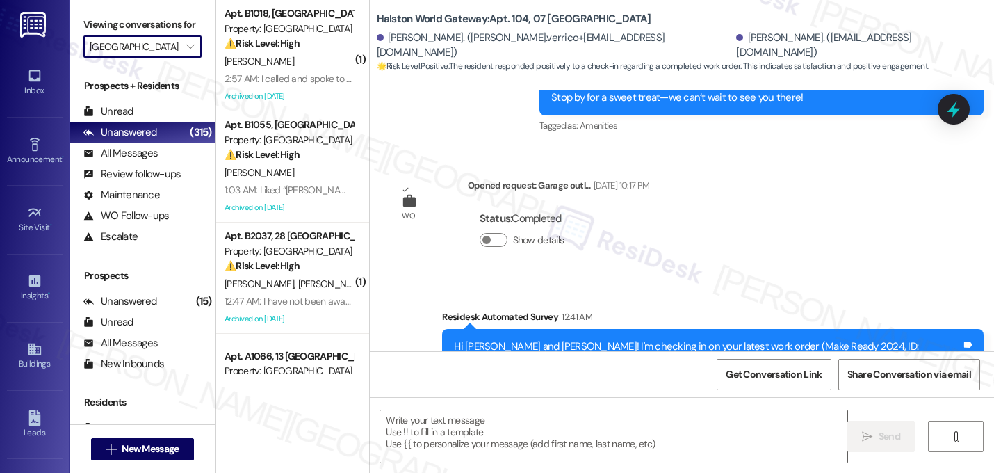
type textarea "Fetching suggested responses. Please feel free to read through the conversation…"
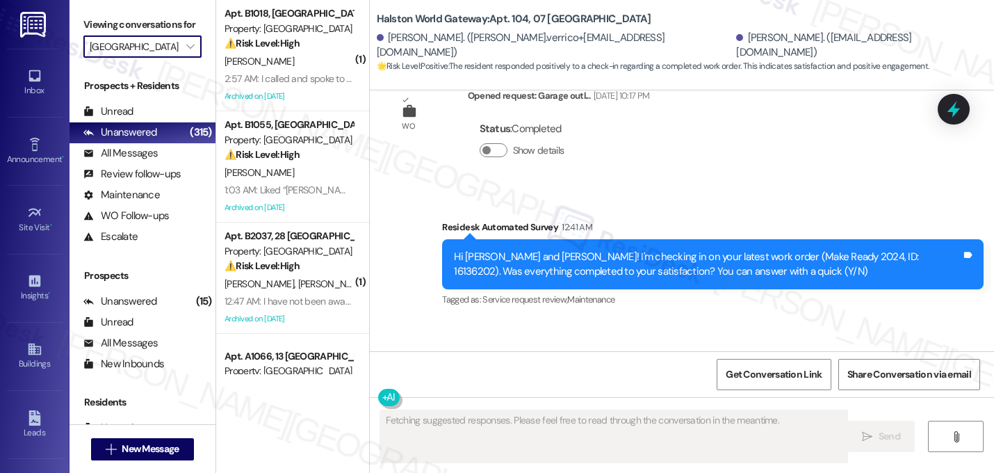
scroll to position [10960, 0]
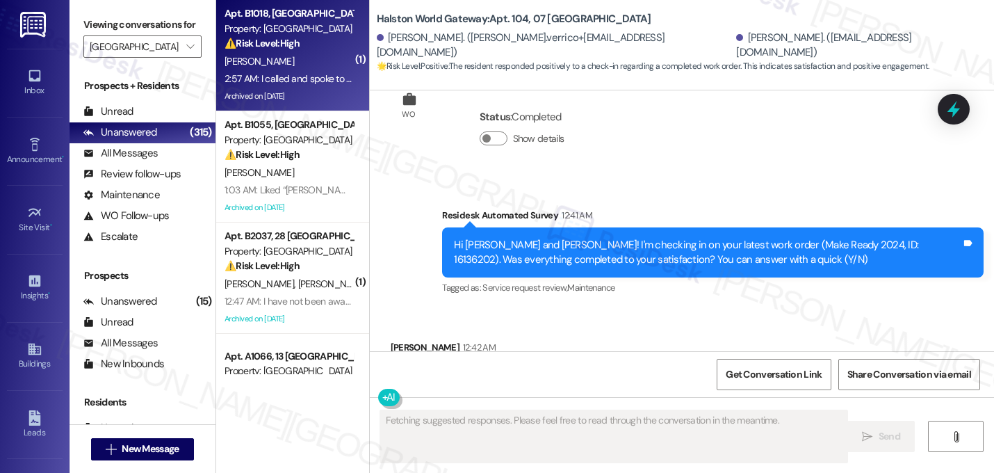
click at [291, 51] on div "Apt. B1018, 27 Lexington Property: Lexington ⚠️ Risk Level: High The resident i…" at bounding box center [288, 28] width 131 height 47
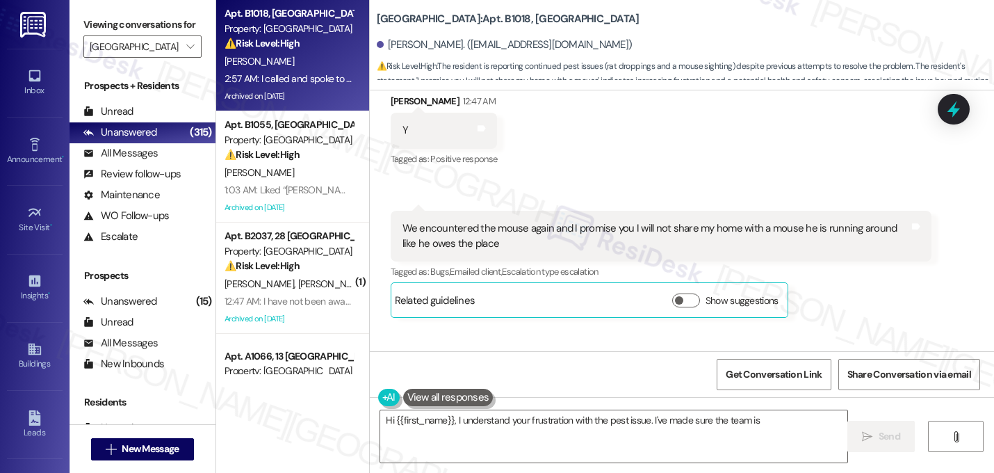
scroll to position [35760, 0]
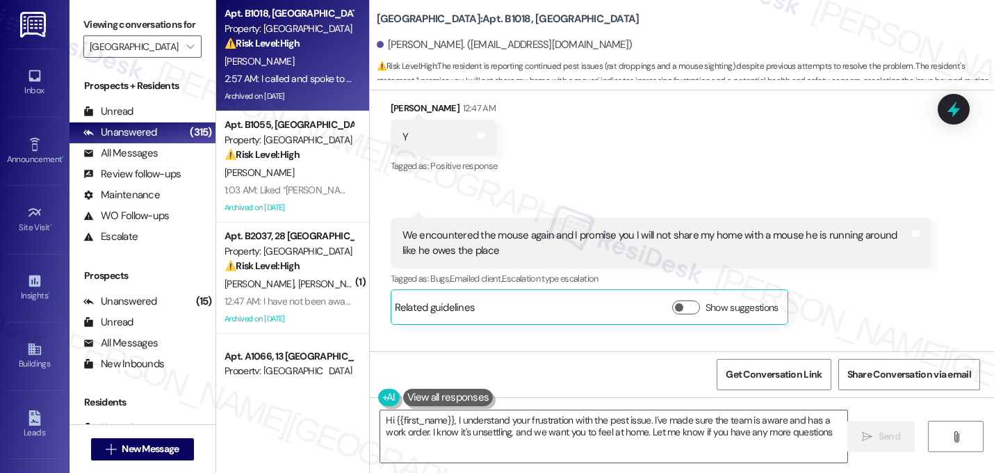
type textarea "Hi {{first_name}}, I understand your frustration with the pest issue. I've made…"
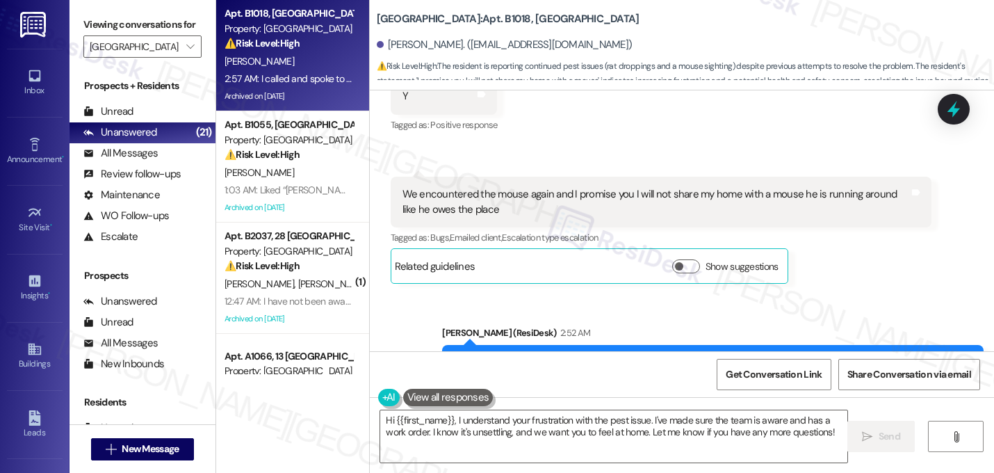
scroll to position [35872, 0]
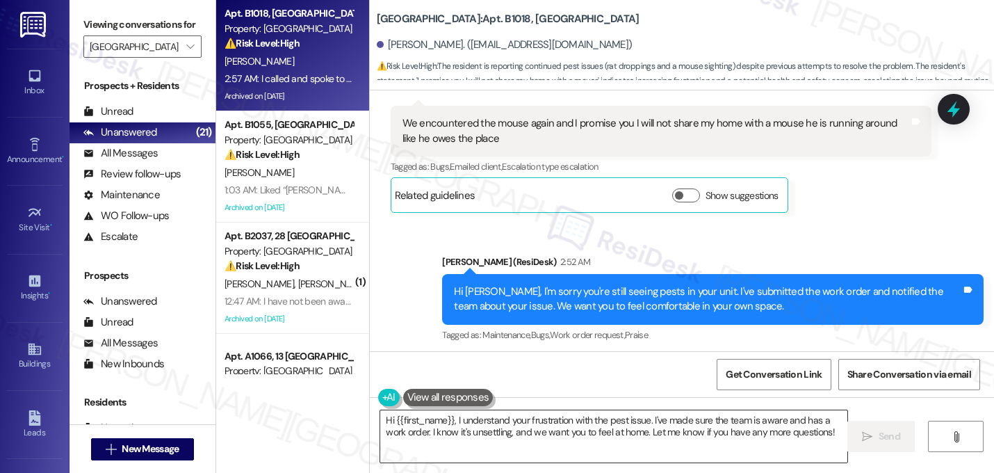
click at [542, 432] on textarea "Hi {{first_name}}, I understand your frustration with the pest issue. I've made…" at bounding box center [613, 436] width 467 height 52
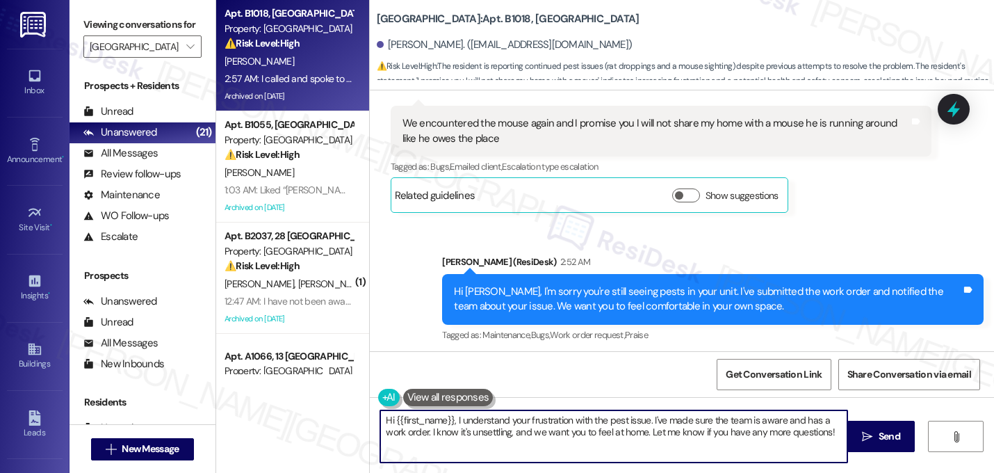
click at [543, 431] on textarea "Hi {{first_name}}, I understand your frustration with the pest issue. I've made…" at bounding box center [613, 436] width 467 height 52
click at [540, 424] on textarea "Hi {{first_name}}, I understand your frustration with the pest issue. I've made…" at bounding box center [613, 436] width 467 height 52
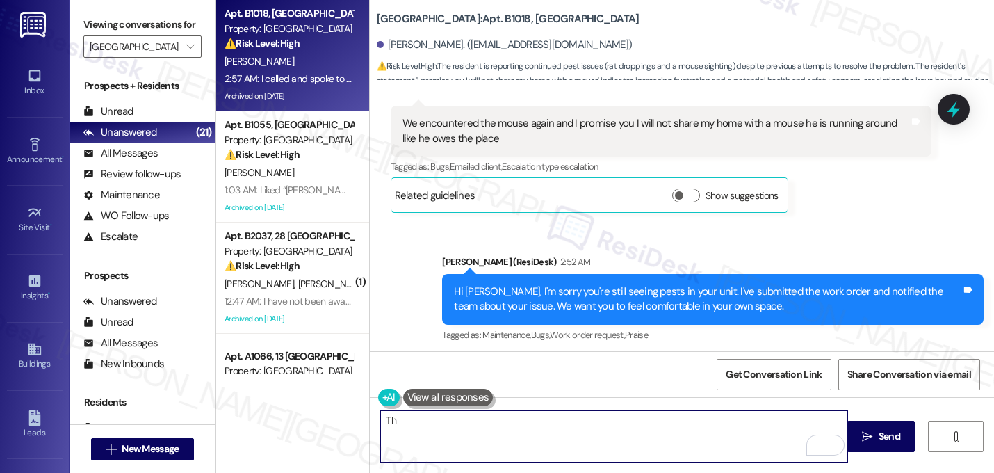
type textarea "T"
type textarea "Y"
type textarea "You did? Thanks for letting me know. How did it go?"
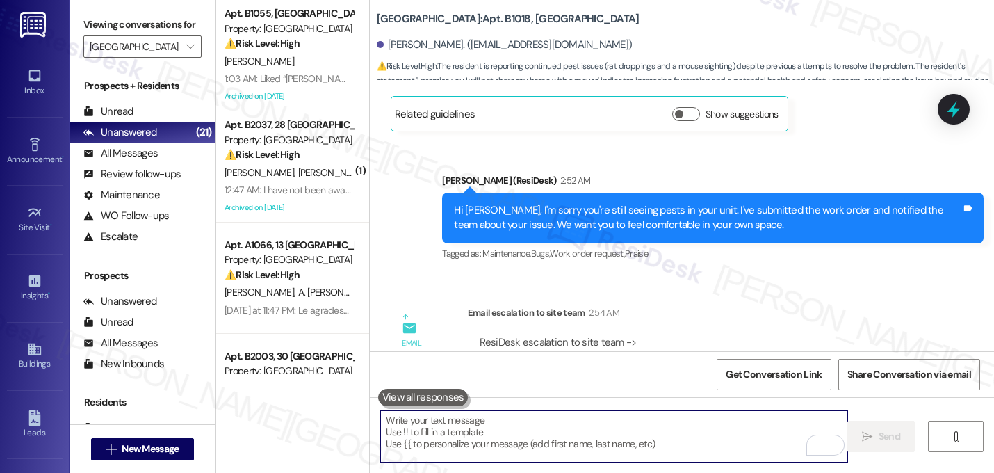
scroll to position [35969, 0]
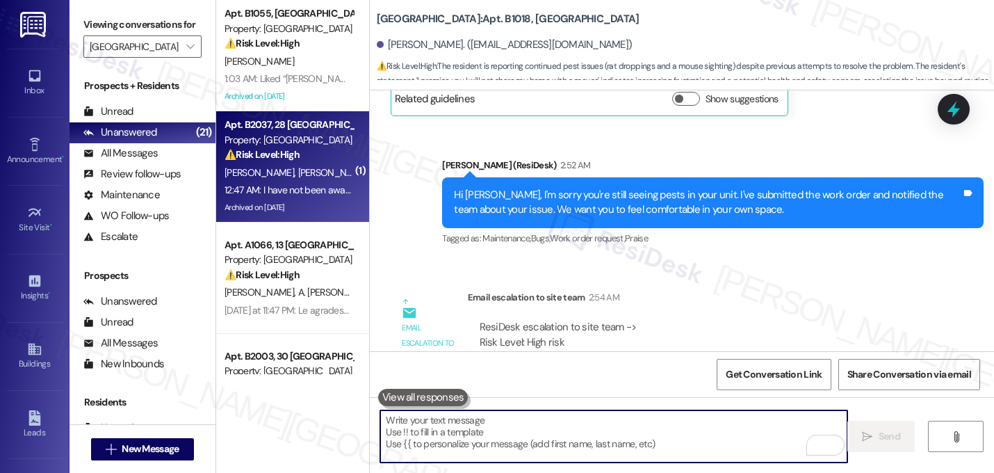
click at [312, 165] on div "A. Hinson C. Alcorn" at bounding box center [288, 172] width 131 height 17
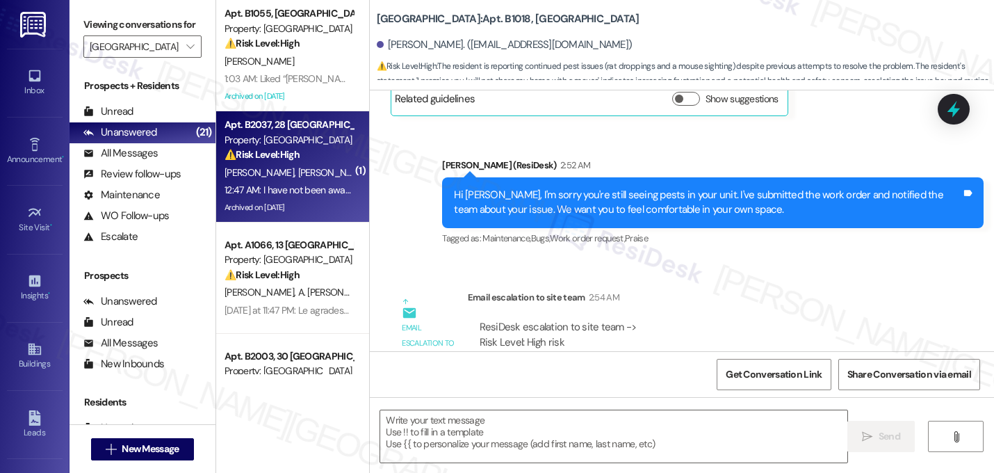
type textarea "Fetching suggested responses. Please feel free to read through the conversation…"
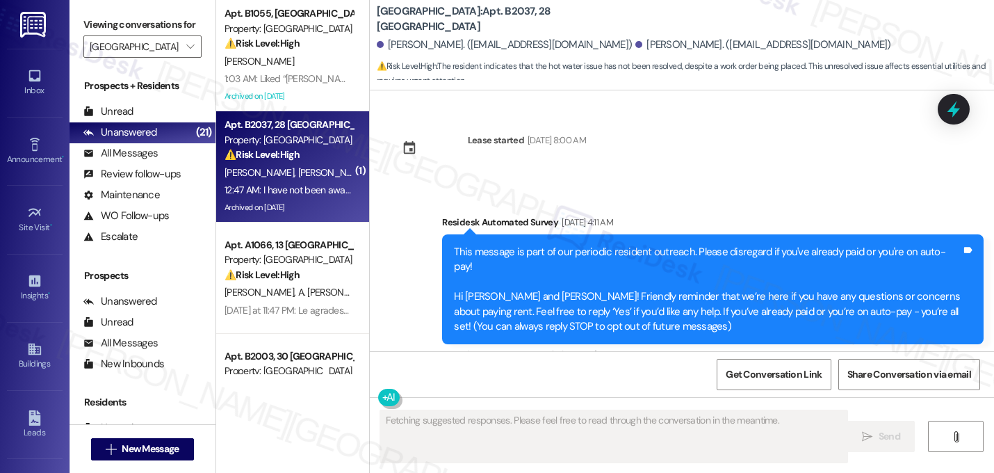
scroll to position [35235, 0]
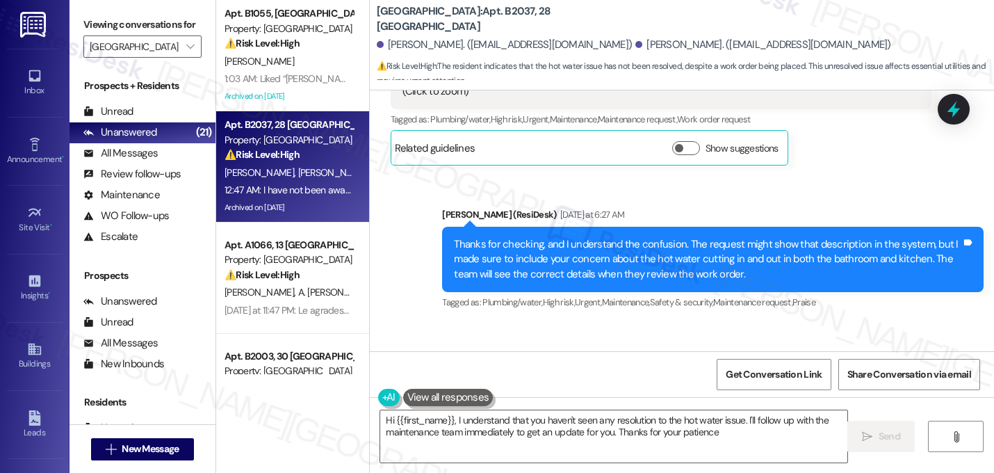
type textarea "Hi {{first_name}}, I understand that you haven't seen any resolution to the hot…"
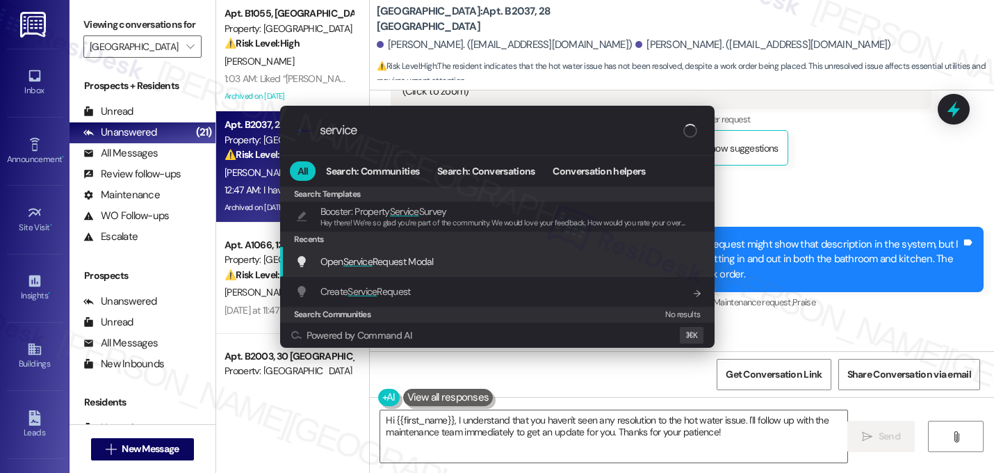
type input "service"
click at [371, 271] on div "Open Service Request Modal Add shortcut" at bounding box center [497, 262] width 434 height 30
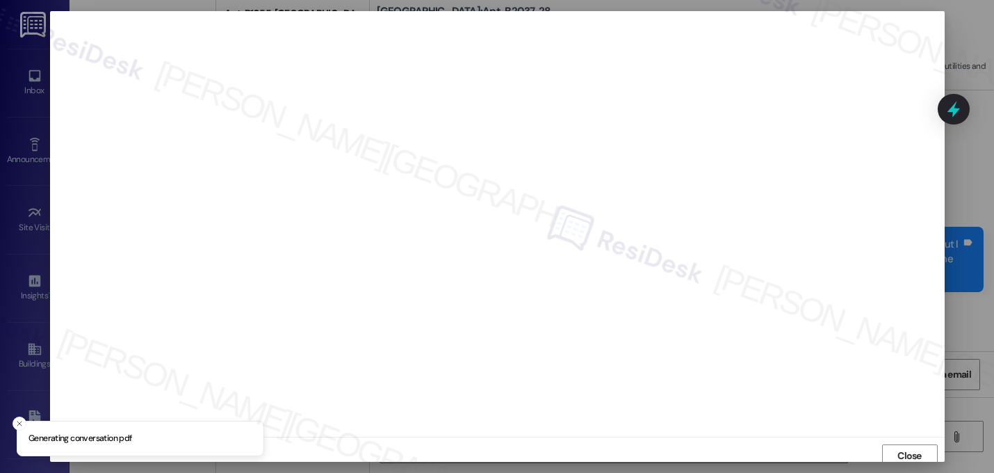
scroll to position [5, 0]
click at [909, 450] on span "Close" at bounding box center [909, 451] width 24 height 15
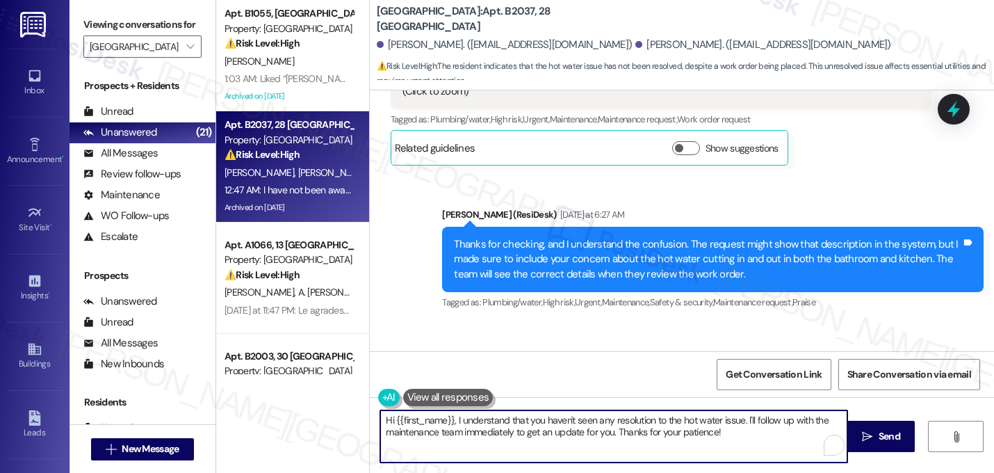
click at [710, 433] on textarea "Hi {{first_name}}, I understand that you haven't seen any resolution to the hot…" at bounding box center [613, 436] width 467 height 52
drag, startPoint x: 733, startPoint y: 439, endPoint x: 349, endPoint y: 405, distance: 385.3
click at [349, 405] on div "Apt. B1055, 25 Lexington Property: Lexington ⚠️ Risk Level: High The resident i…" at bounding box center [605, 236] width 778 height 473
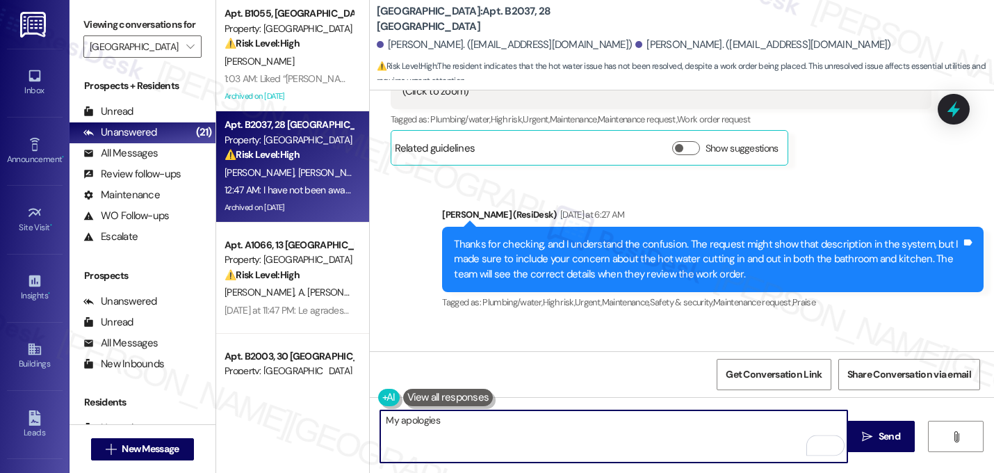
click at [385, 424] on textarea "My apologies" at bounding box center [613, 436] width 467 height 52
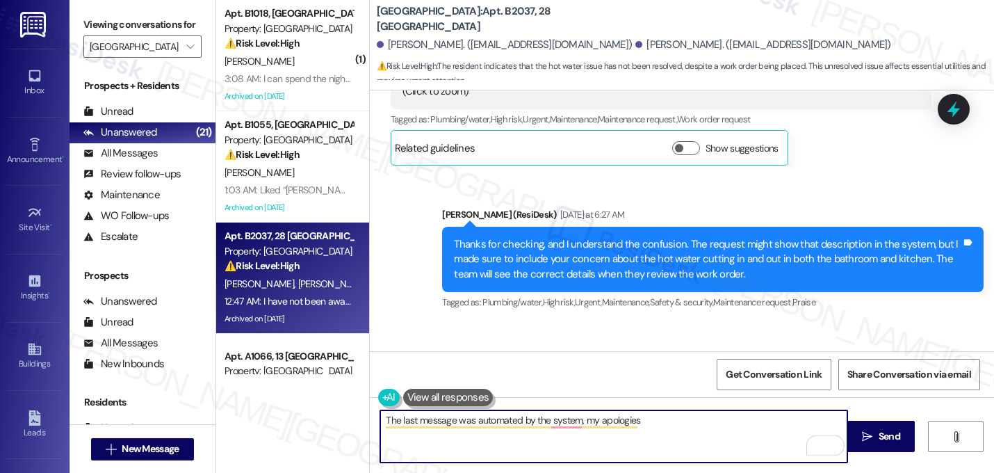
click at [665, 425] on textarea "The last message was automated by the system, my apologies" at bounding box center [613, 436] width 467 height 52
click at [674, 429] on textarea "The last message was automated by the system. My apologies" at bounding box center [613, 436] width 467 height 52
type textarea "The last message was automated by the system. My apologies for the confusion."
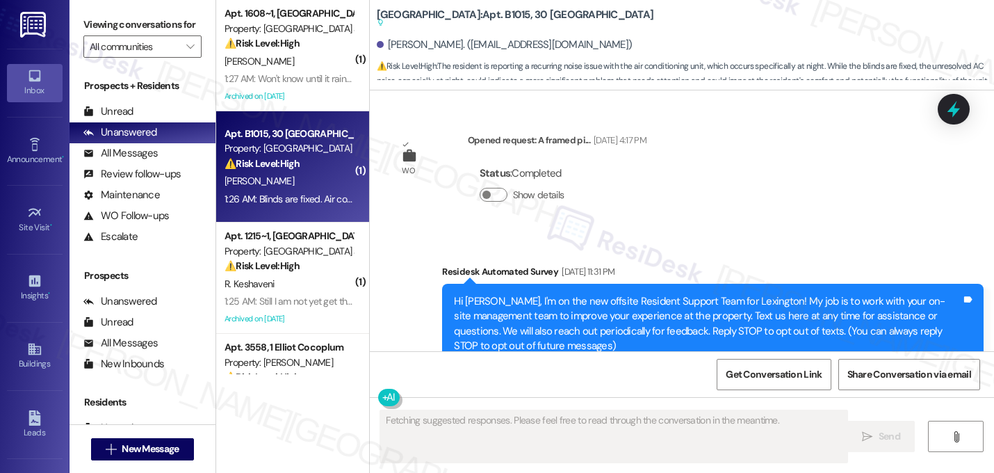
scroll to position [36401, 0]
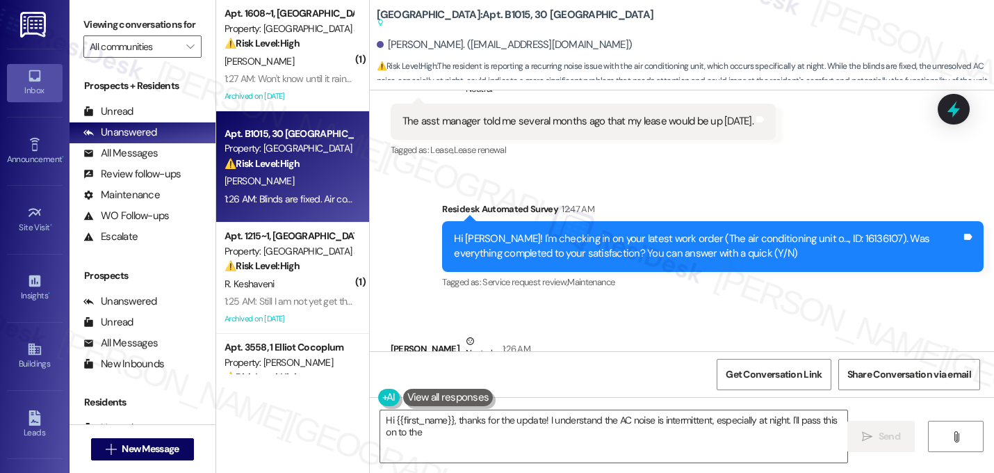
click at [692, 453] on span "button" at bounding box center [696, 457] width 8 height 8
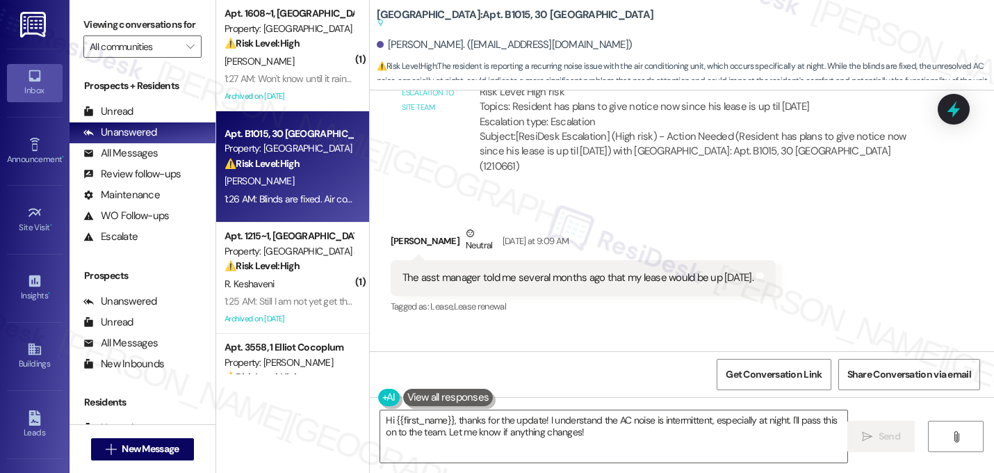
scroll to position [36023, 0]
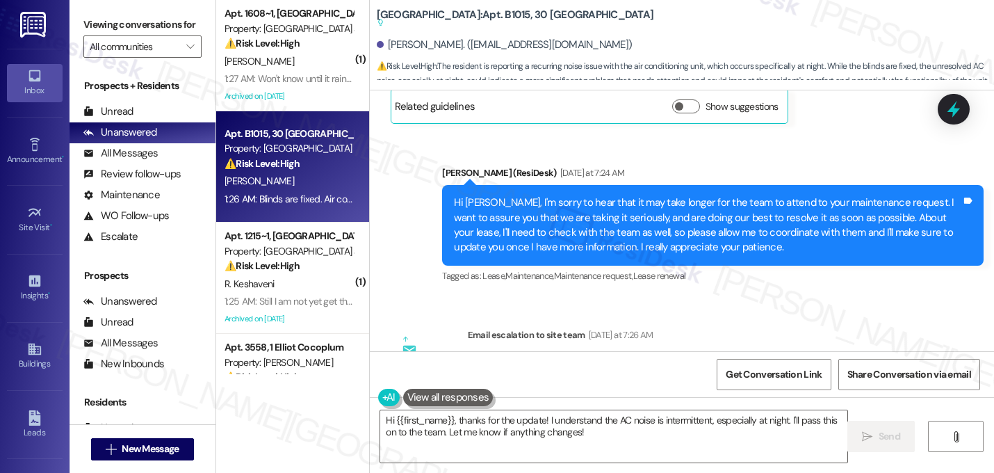
scroll to position [35722, 0]
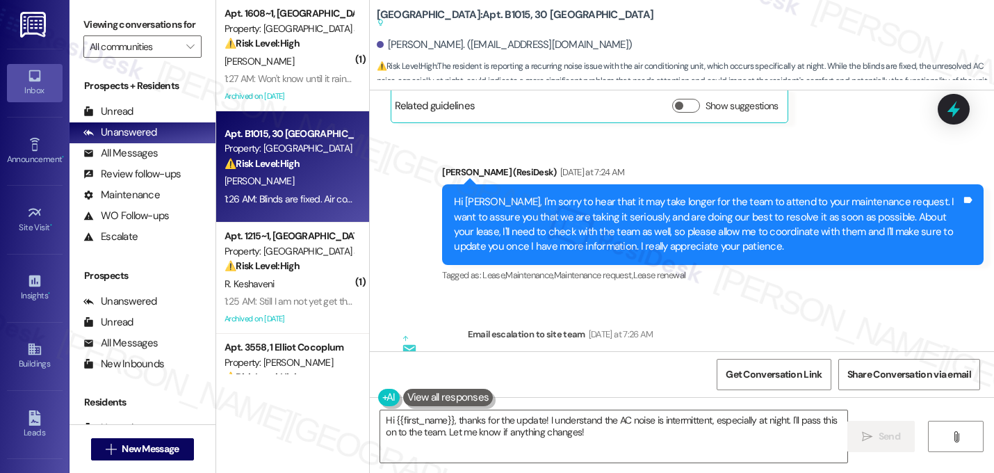
click at [804, 416] on div "Subject: [ResiDesk Escalation] (High risk) - Action Needed (Resident has plans …" at bounding box center [700, 438] width 441 height 44
copy div "1210661"
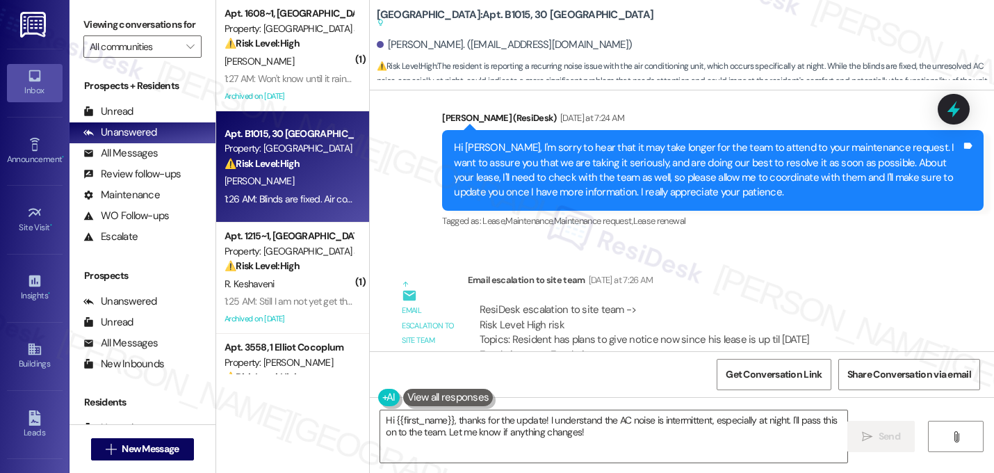
scroll to position [36023, 0]
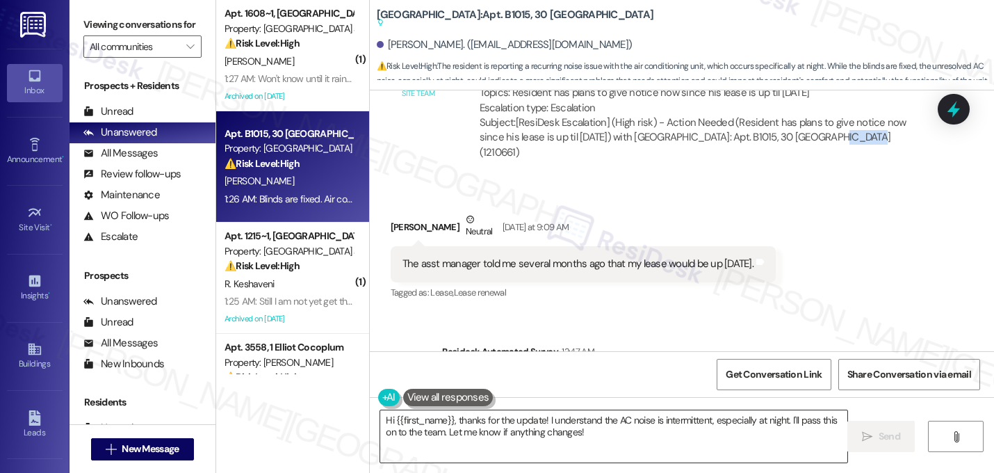
click at [455, 419] on textarea "Hi {{first_name}}, thanks for the update! I understand the AC noise is intermit…" at bounding box center [613, 436] width 467 height 52
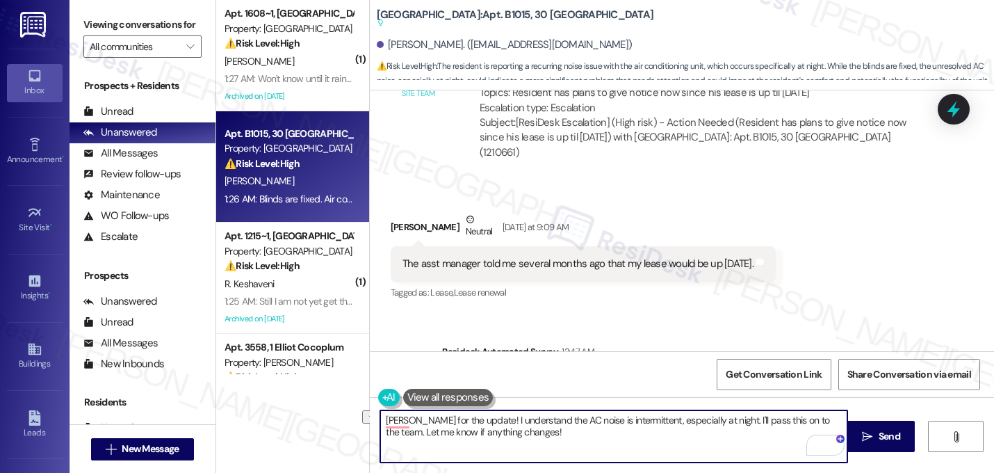
drag, startPoint x: 464, startPoint y: 425, endPoint x: 345, endPoint y: 425, distance: 118.9
click at [345, 425] on div "( 1 ) Apt. 1608~1, 9834 The Oaks at Valley Ranch Property: The Oaks at Valley R…" at bounding box center [605, 236] width 778 height 473
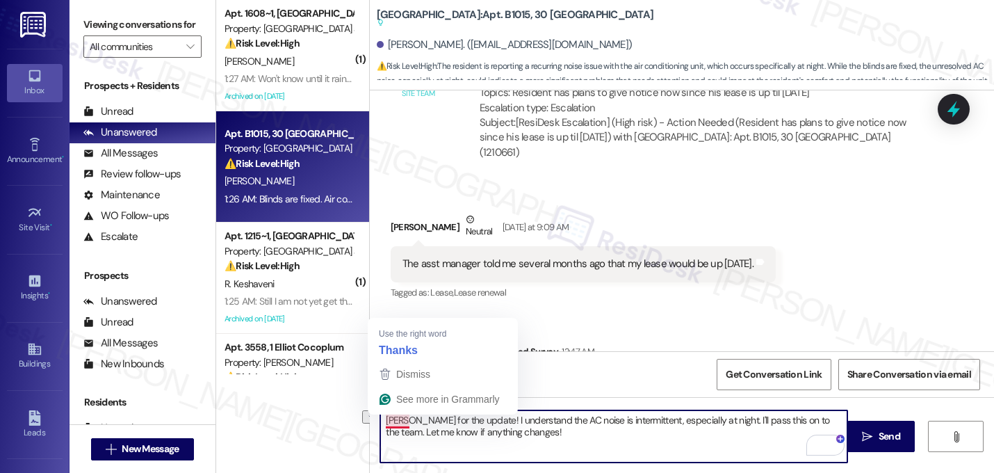
click at [382, 419] on textarea "hanks for the update! I understand the AC noise is intermittent, especially at …" at bounding box center [613, 436] width 467 height 52
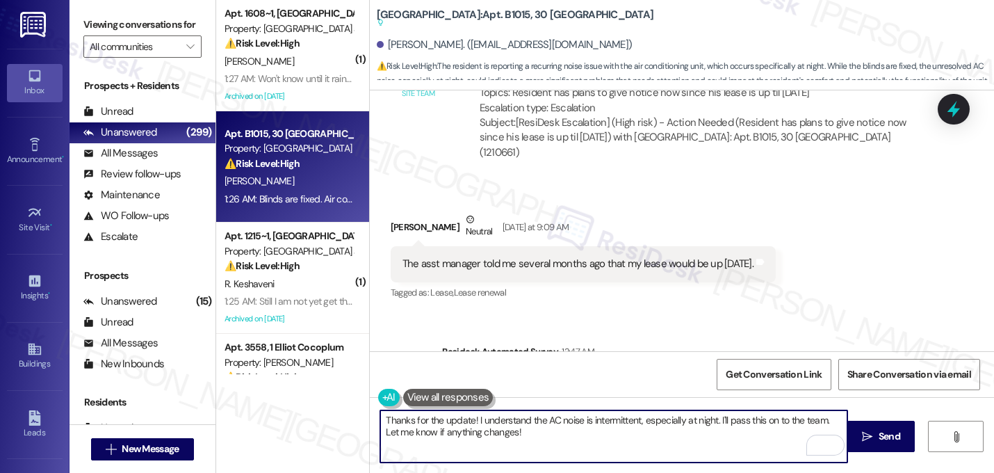
click at [471, 425] on textarea "Thanks for the update! I understand the AC noise is intermittent, especially at…" at bounding box center [613, 436] width 467 height 52
click at [637, 419] on textarea "Thanks for the update! I'm glad to hear that the blinds are fixed. I understand…" at bounding box center [613, 436] width 467 height 52
click at [763, 418] on textarea "Thanks for the update! I'm glad to hear that the blinds are fixed. I also under…" at bounding box center [613, 436] width 467 height 52
drag, startPoint x: 709, startPoint y: 431, endPoint x: 473, endPoint y: 433, distance: 236.4
click at [473, 433] on textarea "Thanks for the update! I'm glad to hear that the blinds are fixed. I also under…" at bounding box center [613, 436] width 467 height 52
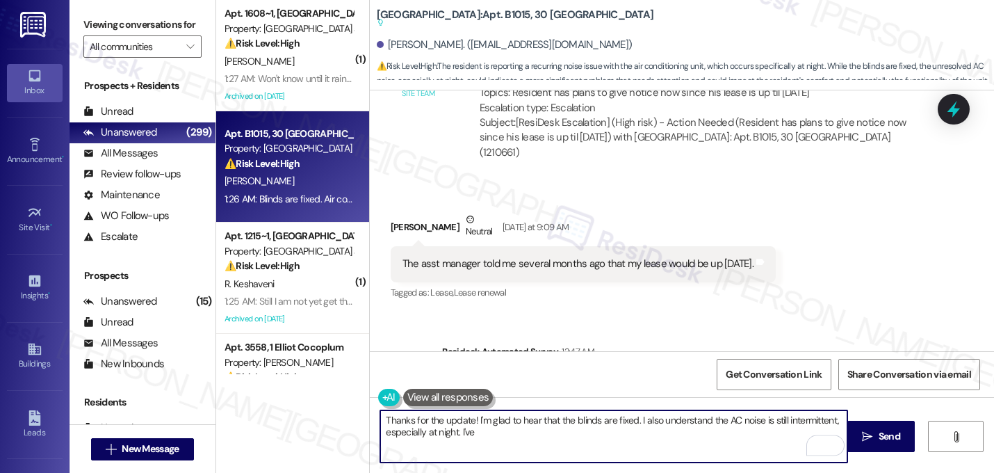
type textarea "Thanks for the update! I'm glad to hear that the blinds are fixed. I also under…"
drag, startPoint x: 513, startPoint y: 423, endPoint x: 232, endPoint y: 418, distance: 281.6
click at [232, 418] on div "( 1 ) Apt. 1608~1, 9834 The Oaks at Valley Ranch Property: The Oaks at Valley R…" at bounding box center [605, 236] width 778 height 473
click at [471, 435] on textarea "Thanks for the update! I'm glad to hear that the blinds are fixed. I also under…" at bounding box center [613, 436] width 467 height 52
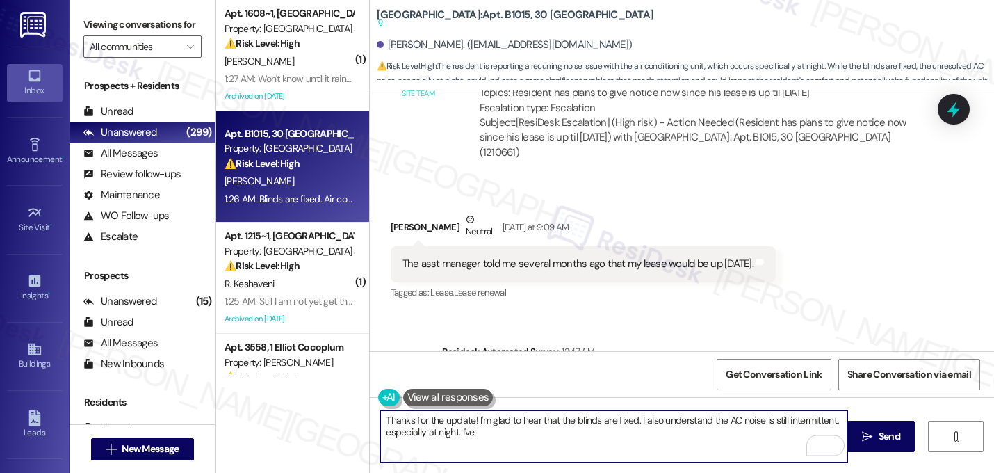
click at [469, 434] on textarea "Thanks for the update! I'm glad to hear that the blinds are fixed. I also under…" at bounding box center [613, 436] width 467 height 52
click at [567, 357] on div "Get Conversation Link Share Conversation via email" at bounding box center [682, 374] width 624 height 46
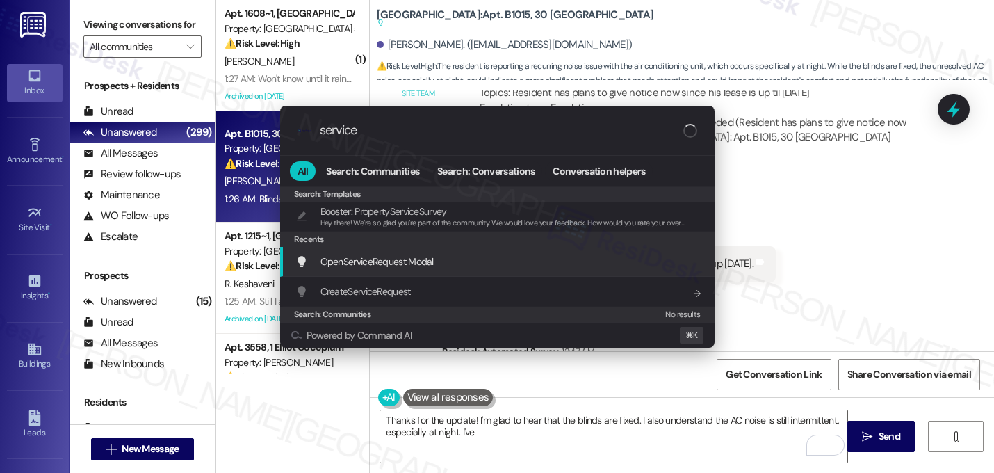
type input "service"
click at [366, 257] on span "Service" at bounding box center [357, 261] width 29 height 13
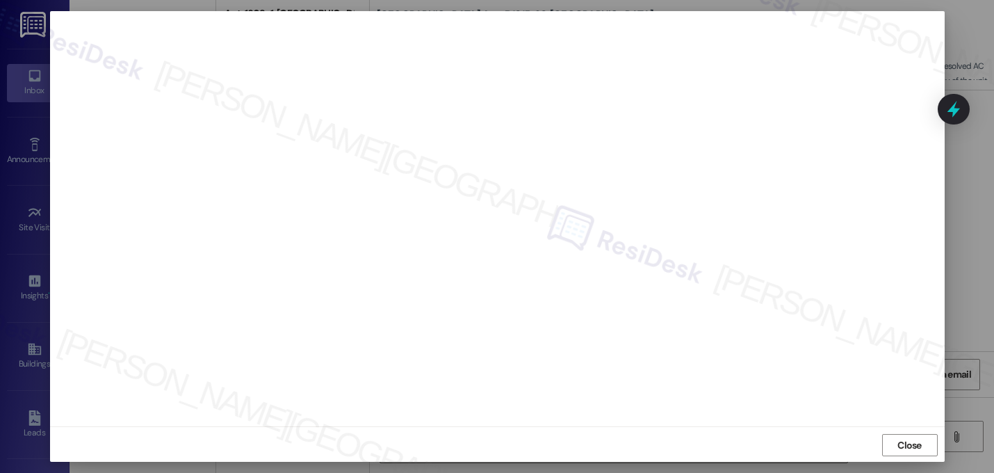
scroll to position [12, 0]
click at [914, 447] on span "Close" at bounding box center [909, 444] width 24 height 15
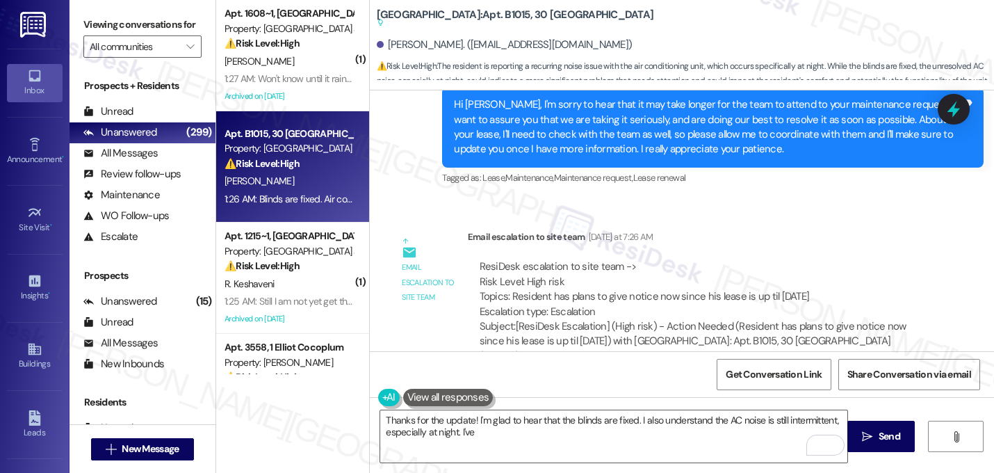
scroll to position [36023, 0]
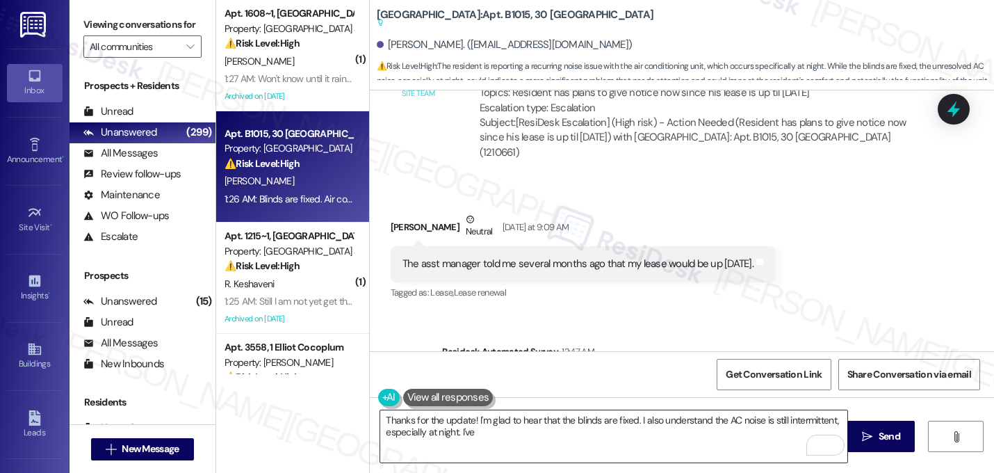
click at [492, 436] on textarea "Thanks for the update! I'm glad to hear that the blinds are fixed. I also under…" at bounding box center [613, 436] width 467 height 52
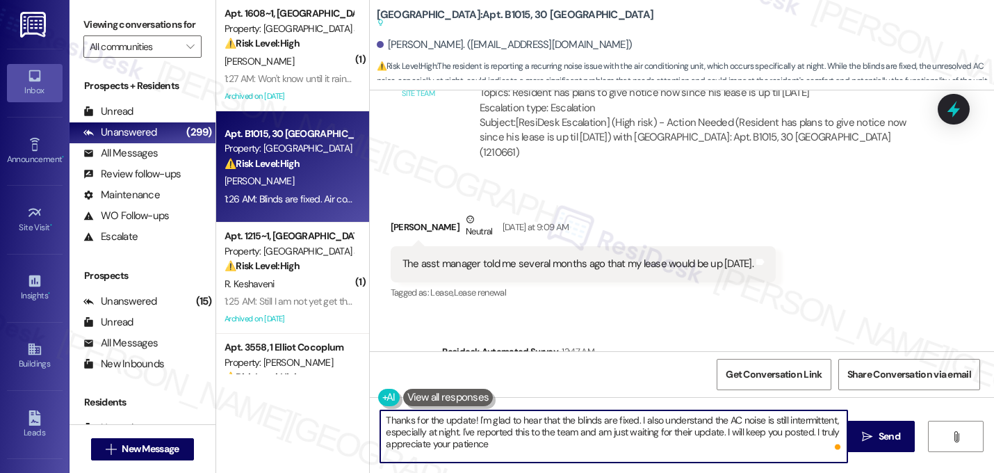
type textarea "Thanks for the update! I'm glad to hear that the blinds are fixed. I also under…"
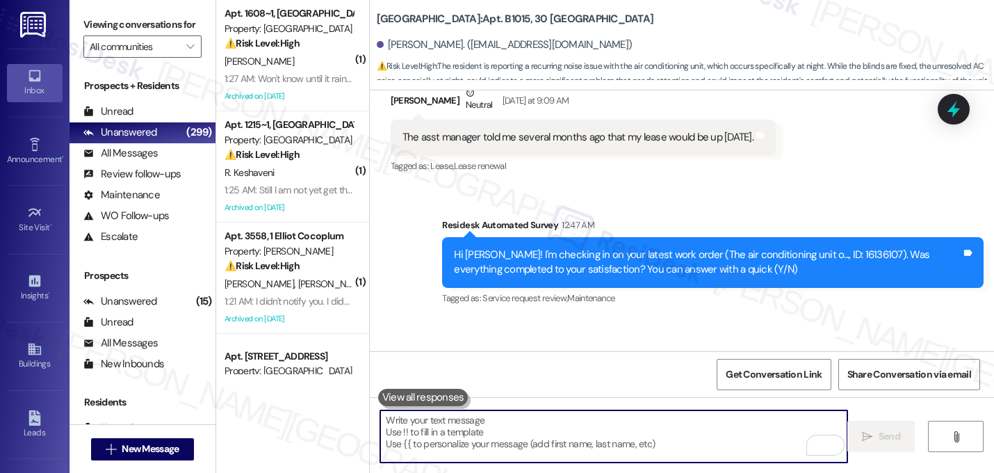
scroll to position [0, 0]
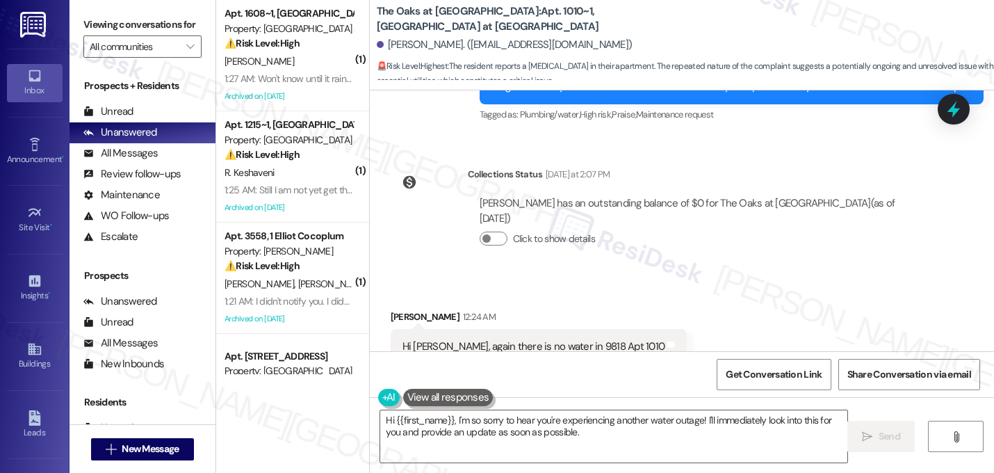
scroll to position [2450, 0]
click at [451, 419] on textarea "Hi {{first_name}}, I'm so sorry to hear you're experiencing another water outag…" at bounding box center [613, 436] width 467 height 52
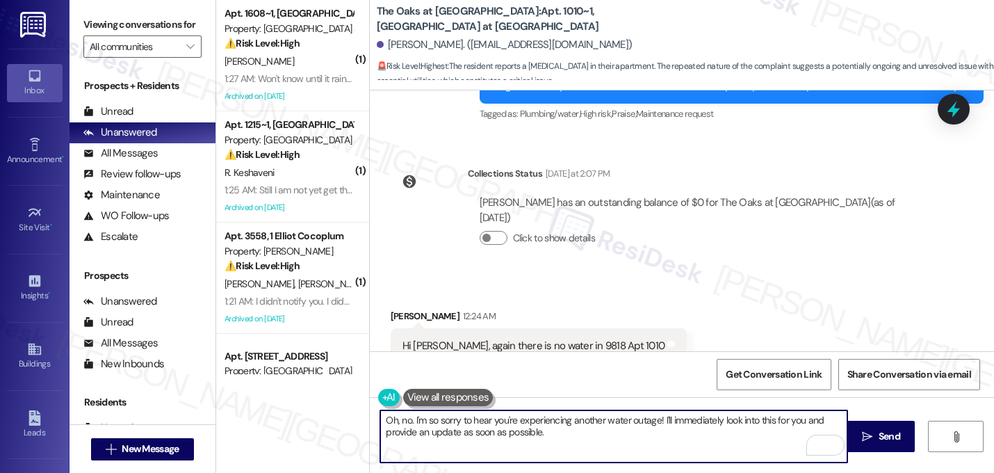
click at [657, 426] on textarea "Oh, no. I'm so sorry to hear you're experiencing another water outage! I'll imm…" at bounding box center [613, 436] width 467 height 52
click at [549, 435] on textarea "Oh, no. I'm so sorry to hear you're experiencing another water outage. I'll imm…" at bounding box center [613, 436] width 467 height 52
drag, startPoint x: 718, startPoint y: 421, endPoint x: 729, endPoint y: 439, distance: 21.8
click at [729, 439] on textarea "Oh, no. I'm so sorry to hear you're experiencing another water outage. I'll imm…" at bounding box center [613, 436] width 467 height 52
click at [667, 425] on textarea "Oh, no. I'm so sorry to hear you're experiencing another water outage. I'll ope…" at bounding box center [613, 436] width 467 height 52
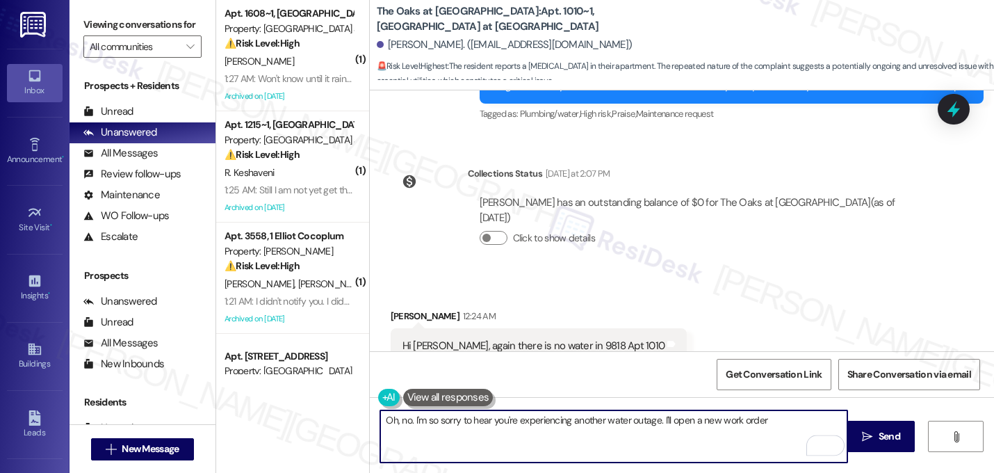
click at [667, 425] on textarea "Oh, no. I'm so sorry to hear you're experiencing another water outage. I'll ope…" at bounding box center [613, 436] width 467 height 52
type textarea "Oh, no. I'm so sorry to hear you're experiencing another water outage. I'll ope…"
click at [710, 297] on div "Received via SMS Shachi Sharan 12:24 AM Hi Sarah, again there is no water in 98…" at bounding box center [682, 335] width 624 height 117
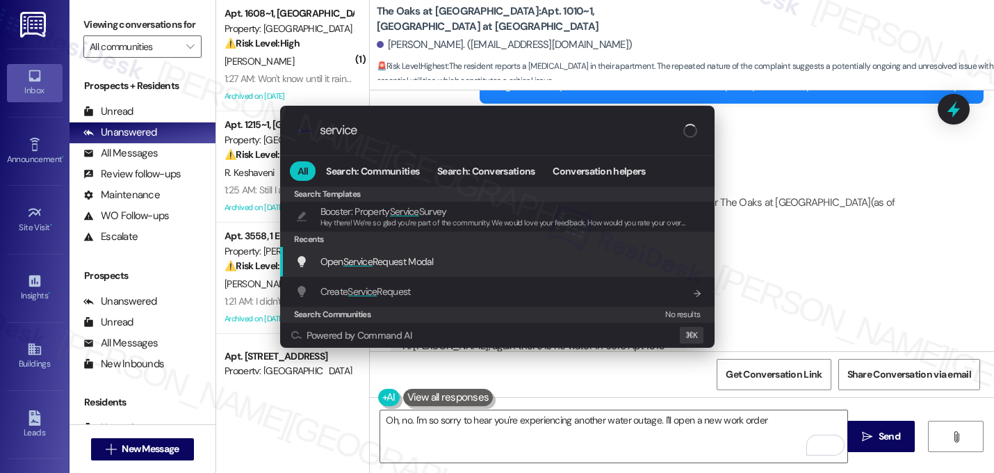
type input "service"
click at [341, 269] on div "Open Service Request Modal Add shortcut" at bounding box center [497, 262] width 434 height 30
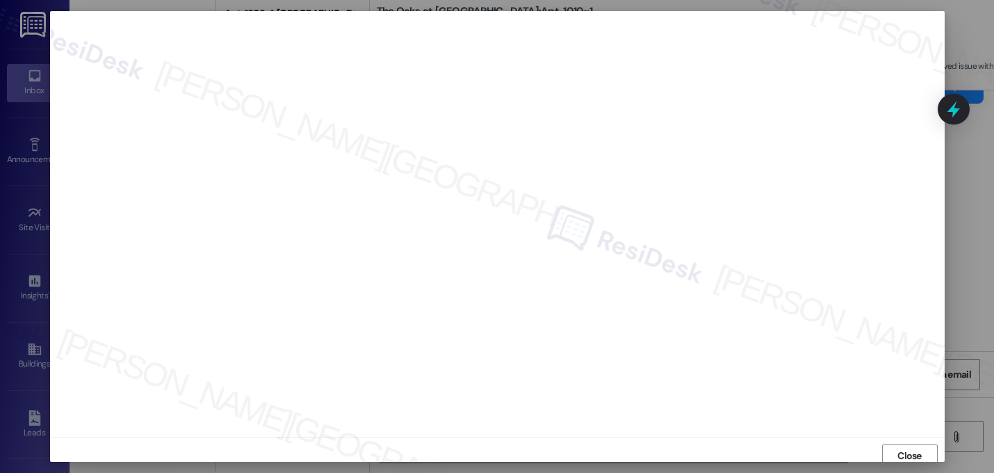
scroll to position [5, 0]
click at [888, 446] on button "Close" at bounding box center [910, 450] width 56 height 22
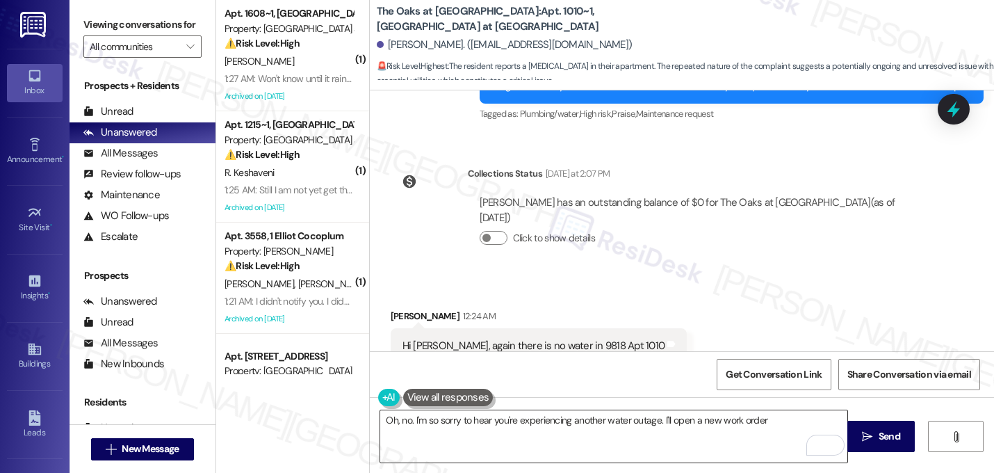
click at [769, 422] on textarea "Oh, no. I'm so sorry to hear you're experiencing another water outage. I'll ope…" at bounding box center [613, 436] width 467 height 52
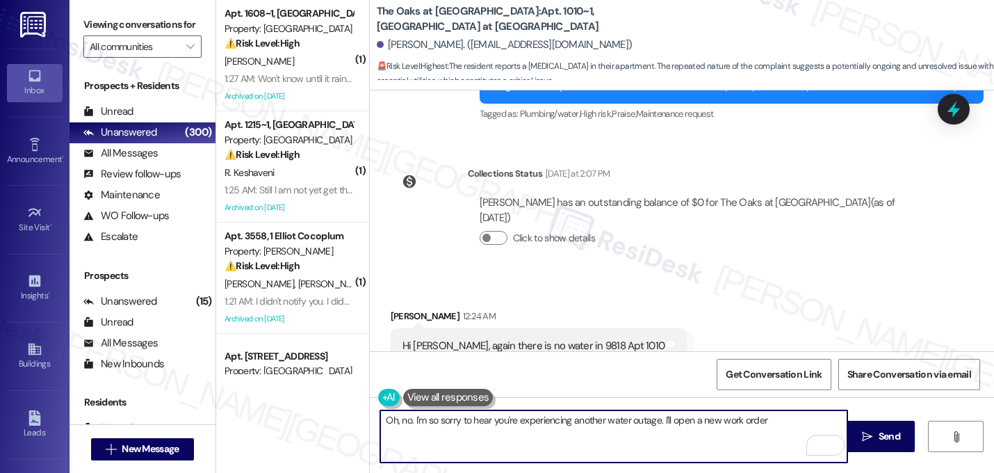
click at [775, 420] on textarea "Oh, no. I'm so sorry to hear you're experiencing another water outage. I'll ope…" at bounding box center [613, 436] width 467 height 52
paste textarea "Do we have your permission to enter your unit while you're away (in case it's n…"
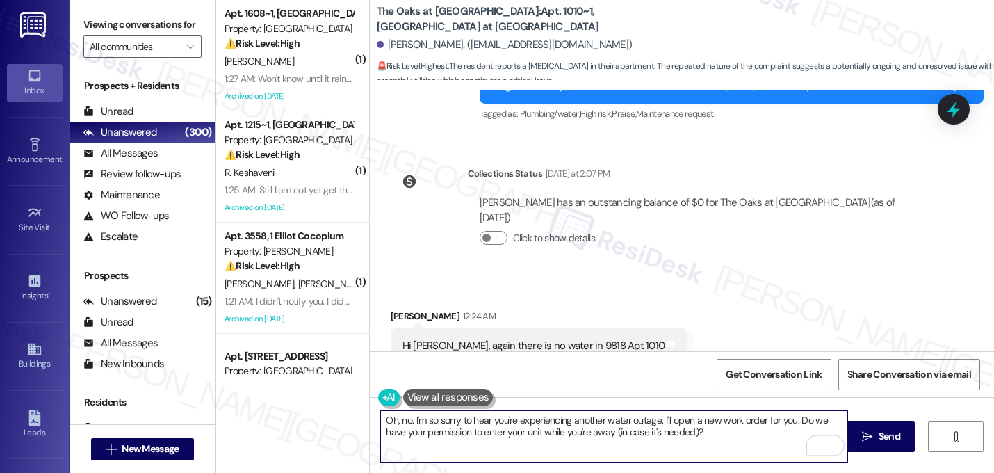
click at [667, 419] on textarea "Oh, no. I'm so sorry to hear you're experiencing another water outage. I'll ope…" at bounding box center [613, 436] width 467 height 52
type textarea "Oh, no. I'm so sorry to hear you're experiencing another water outage. Let me o…"
click at [716, 436] on textarea "Oh, no. I'm so sorry to hear you're experiencing another water outage. Let me o…" at bounding box center [613, 436] width 467 height 52
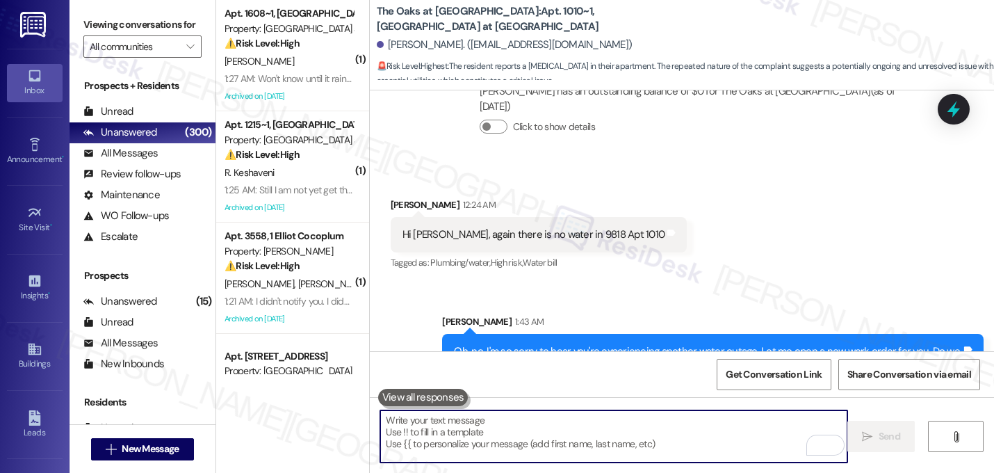
scroll to position [2561, 0]
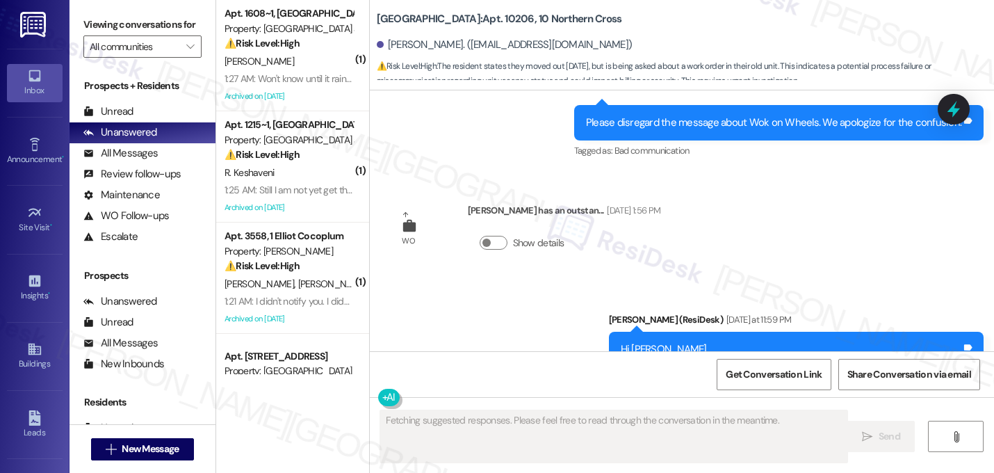
scroll to position [9522, 0]
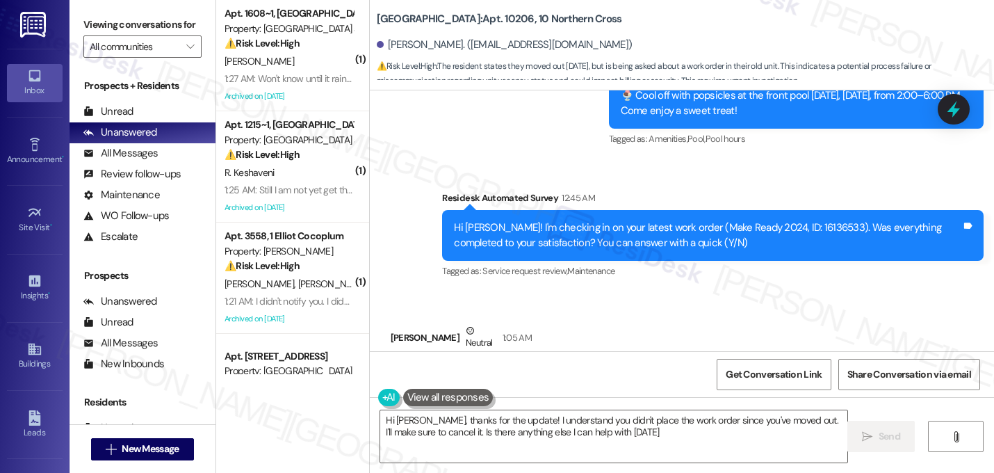
type textarea "Hi [PERSON_NAME], thanks for the update! I understand you didn't place the work…"
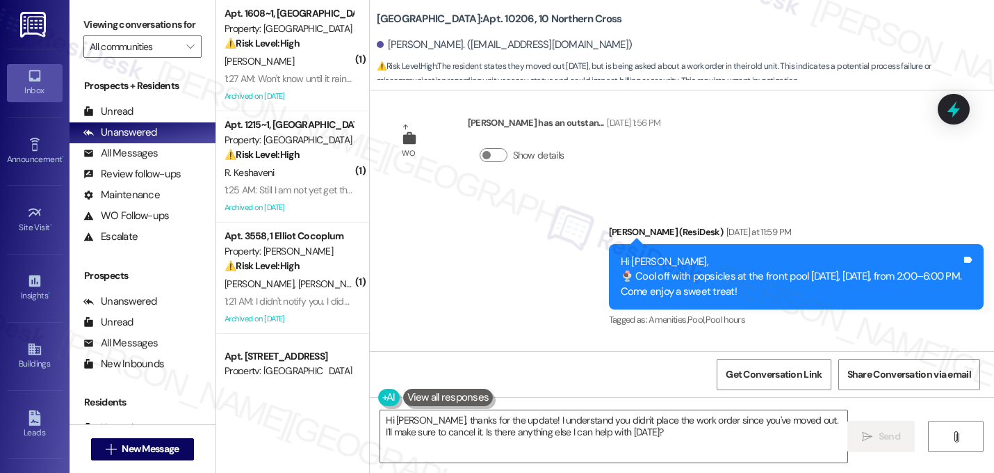
scroll to position [9523, 0]
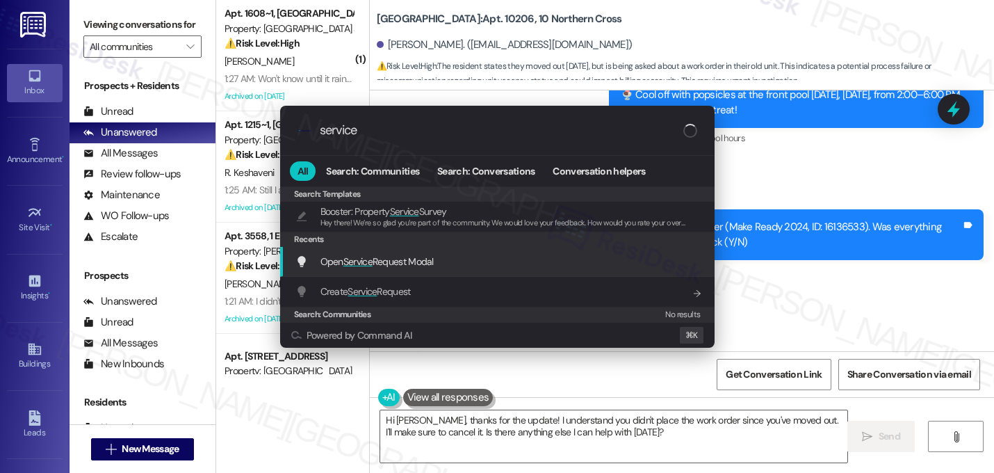
type input "service"
click at [352, 268] on span "Open Service Request Modal" at bounding box center [376, 261] width 113 height 15
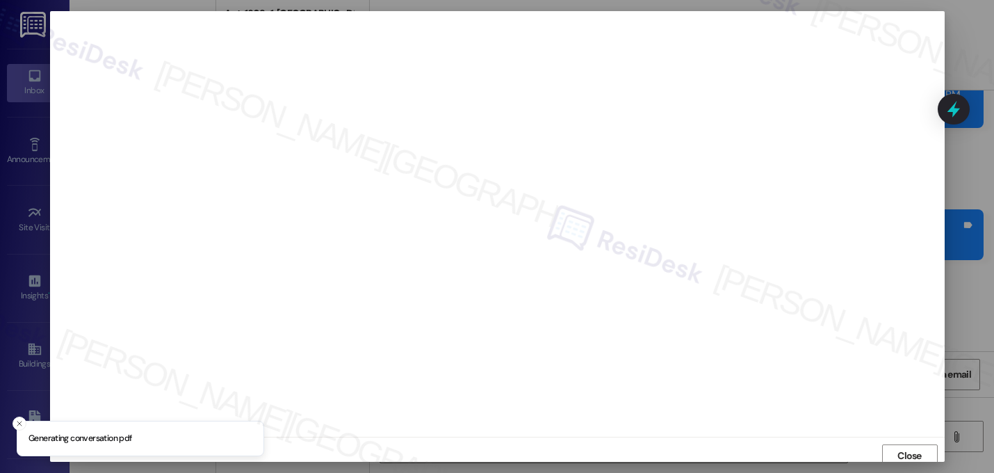
scroll to position [5, 0]
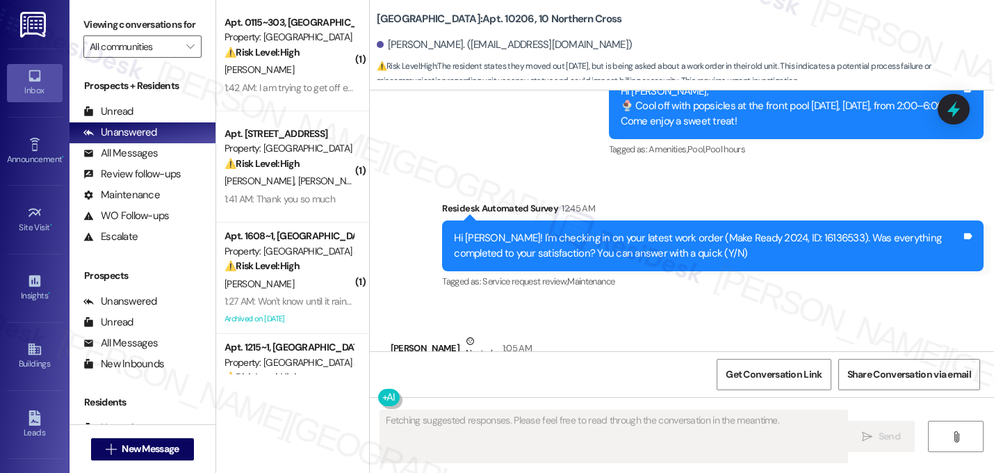
scroll to position [9522, 0]
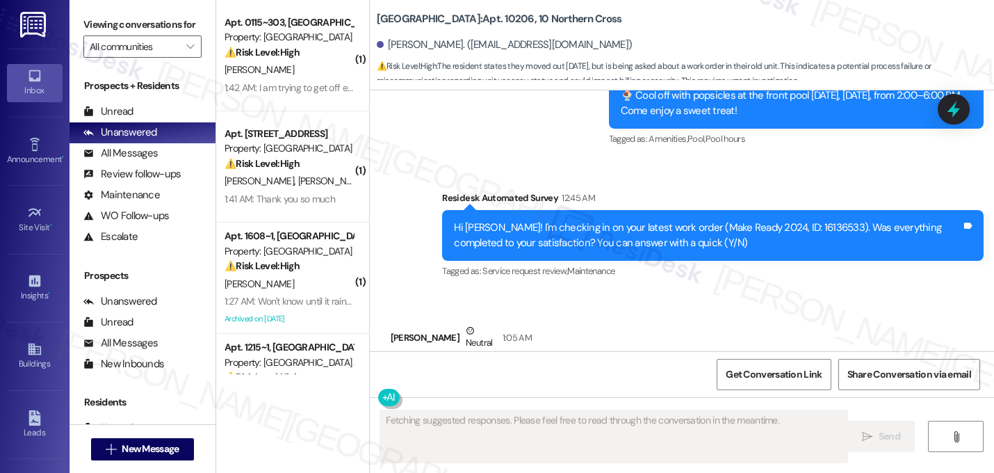
click at [548, 368] on div "I myself did not place a work order, I have moved out of the unit as of 9/10" at bounding box center [564, 375] width 323 height 15
copy div "I myself did not place a work order, I have moved out of the unit as of 9/10 Ta…"
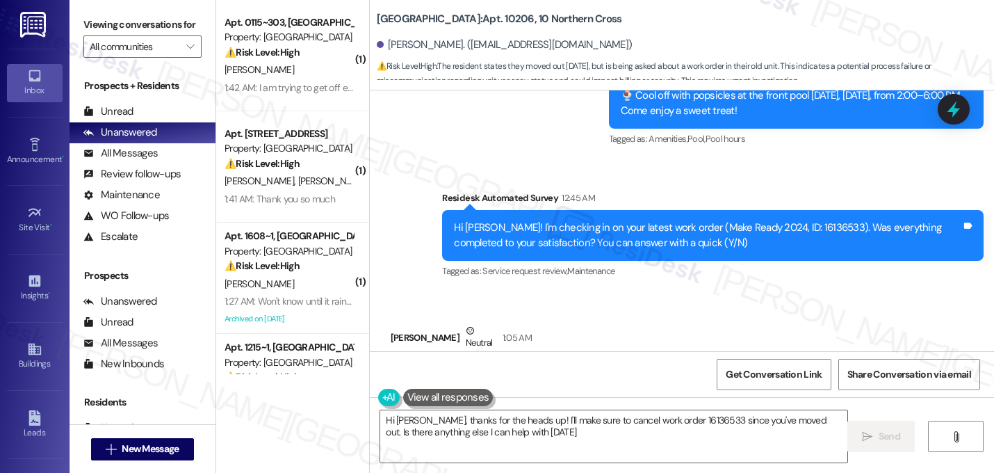
type textarea "Hi [PERSON_NAME], thanks for the heads up! I'll make sure to cancel work order …"
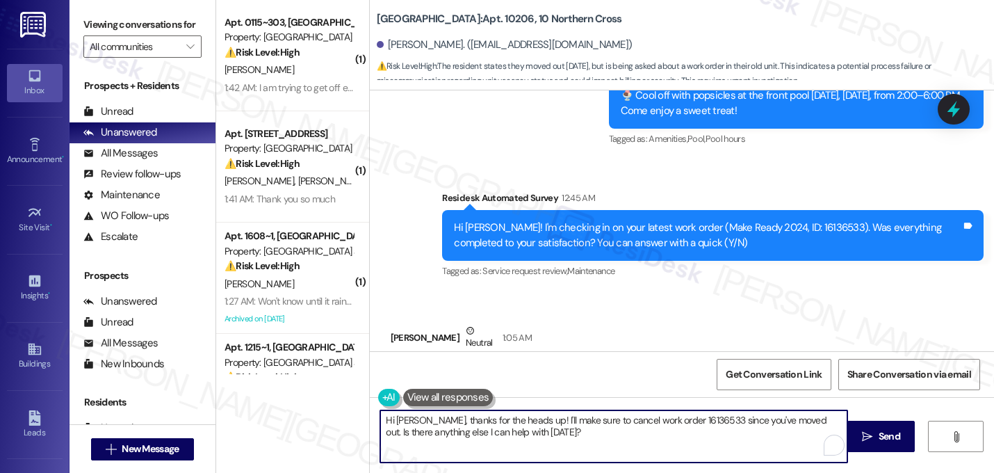
drag, startPoint x: 503, startPoint y: 416, endPoint x: 323, endPoint y: 383, distance: 183.0
click at [323, 383] on div "( 1 ) Apt. 0115~303, 01 Halston Citrus Ridge Property: Halston Citrus Ridge ⚠️ …" at bounding box center [605, 236] width 778 height 473
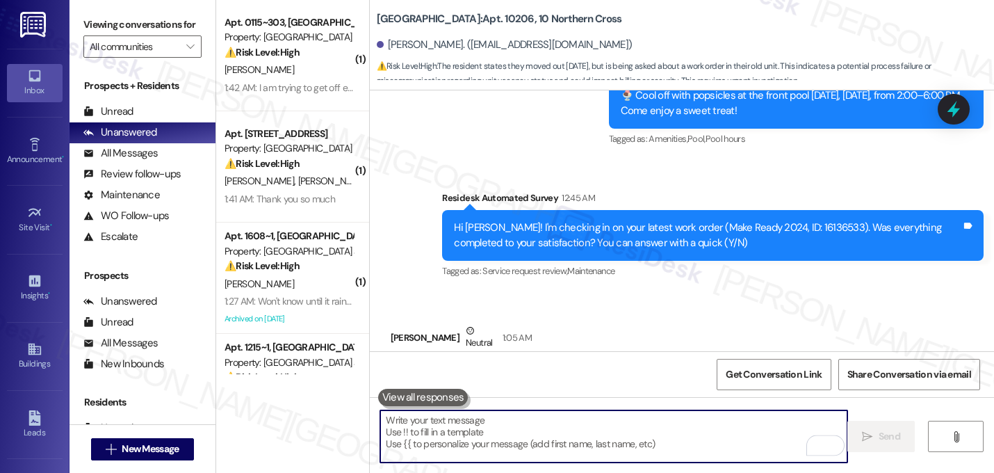
paste textarea "Thanks for letting me know! It looks like the work order may have been opened b…"
type textarea "Thanks for letting me know! It looks like the work order may have been opened b…"
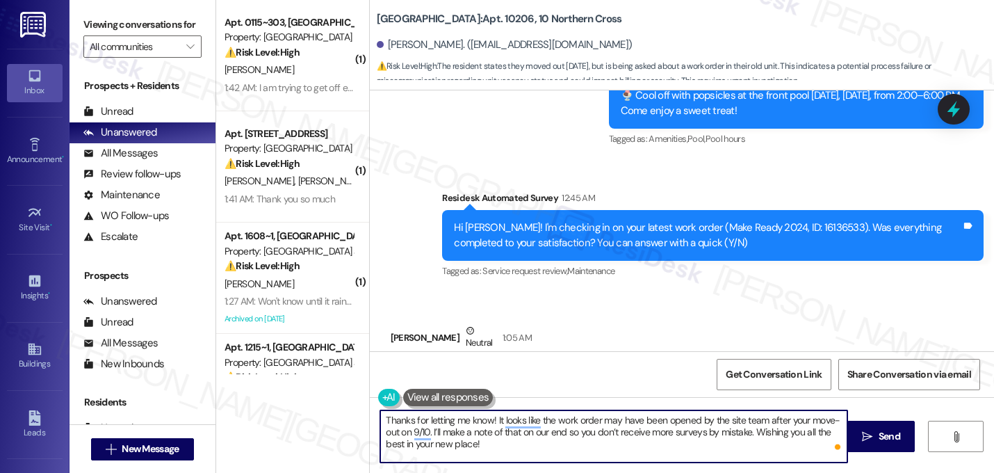
click at [738, 421] on textarea "Thanks for letting me know! It looks like the work order may have been opened b…" at bounding box center [613, 436] width 467 height 52
click at [487, 446] on textarea "Thanks for letting me know! It looks like the work order may have been opened b…" at bounding box center [613, 436] width 467 height 52
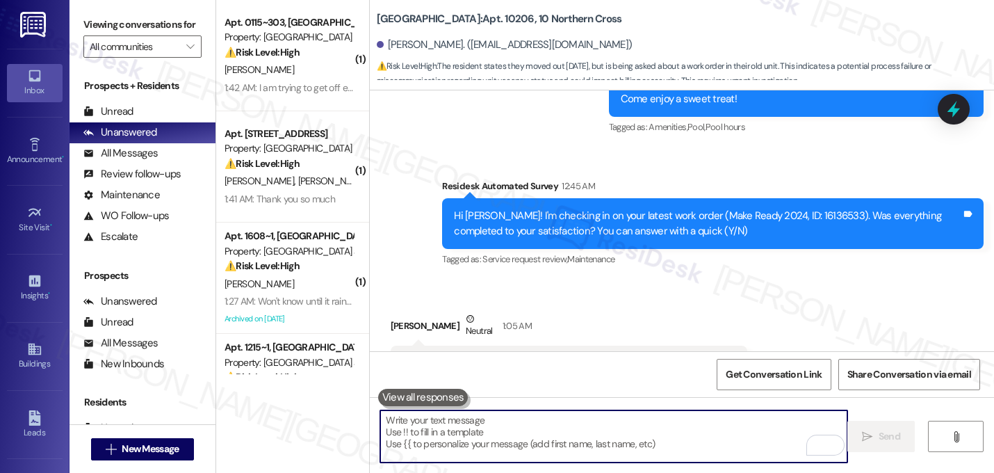
scroll to position [9537, 0]
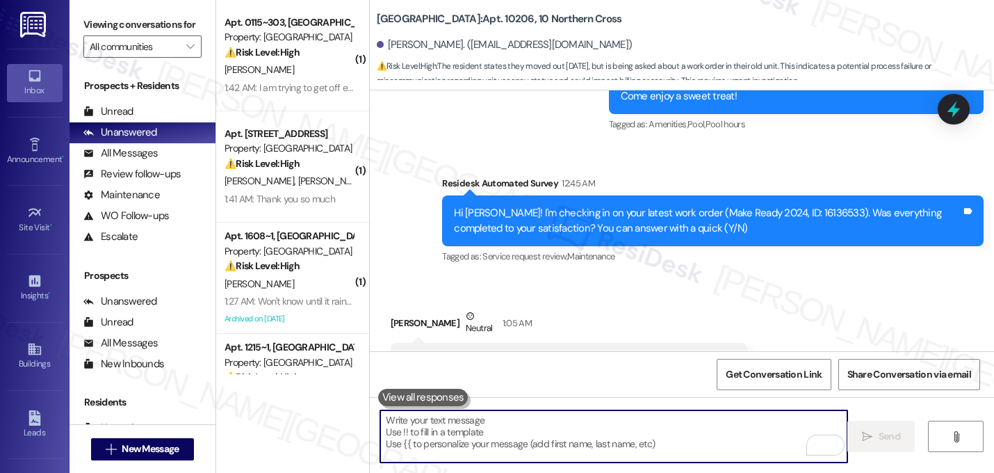
click at [718, 63] on span "⚠️ Risk Level: High : The resident states they moved out 2 days ago, but is bei…" at bounding box center [685, 74] width 617 height 30
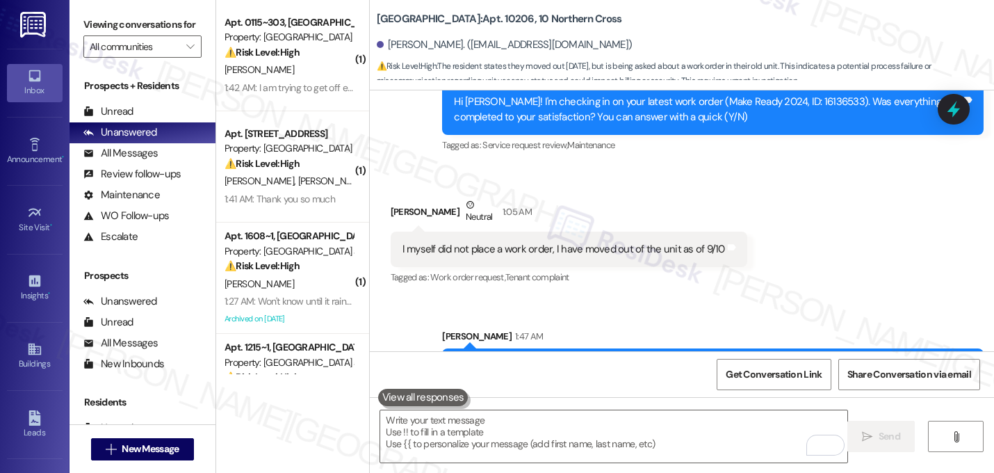
scroll to position [9649, 0]
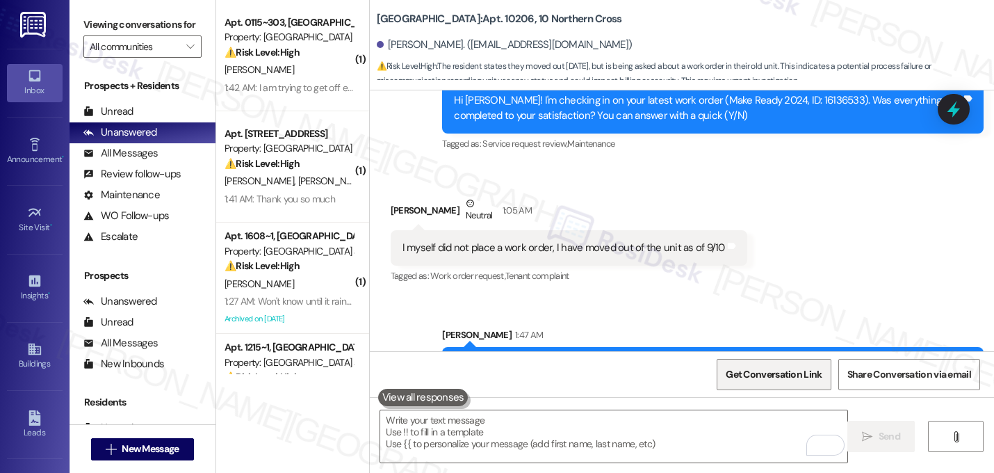
click at [790, 373] on span "Get Conversation Link" at bounding box center [774, 374] width 96 height 15
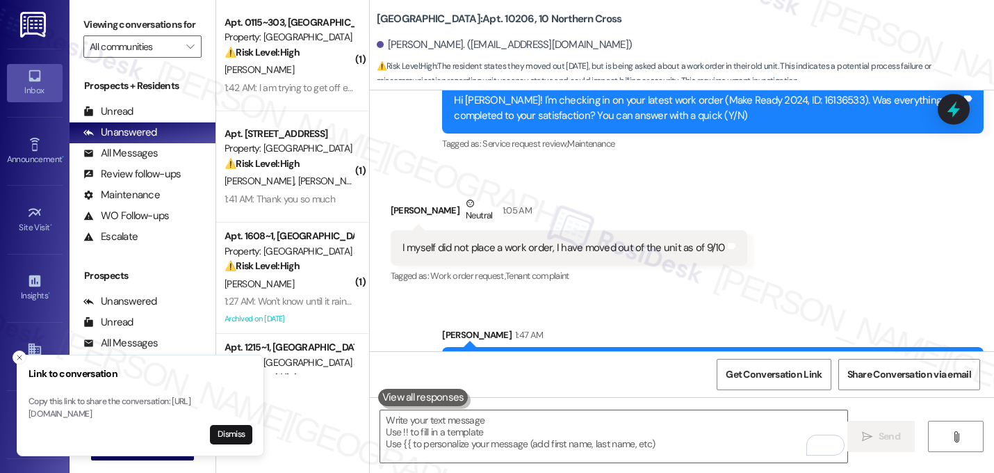
click at [565, 222] on div "Received via SMS Lucas Ondimu Neutral 1:05 AM I myself did not place a work ord…" at bounding box center [568, 241] width 377 height 111
click at [19, 350] on button "Close toast" at bounding box center [20, 357] width 14 height 14
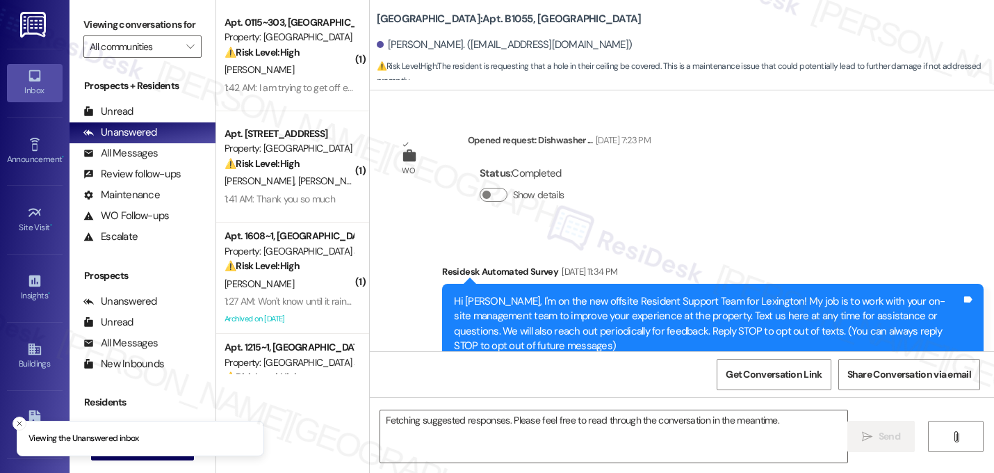
scroll to position [42417, 0]
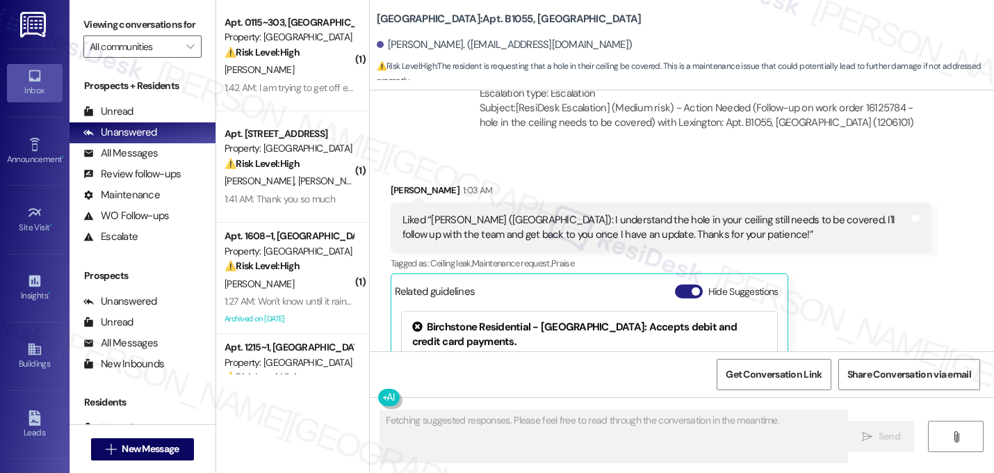
click at [692, 287] on span "button" at bounding box center [696, 291] width 8 height 8
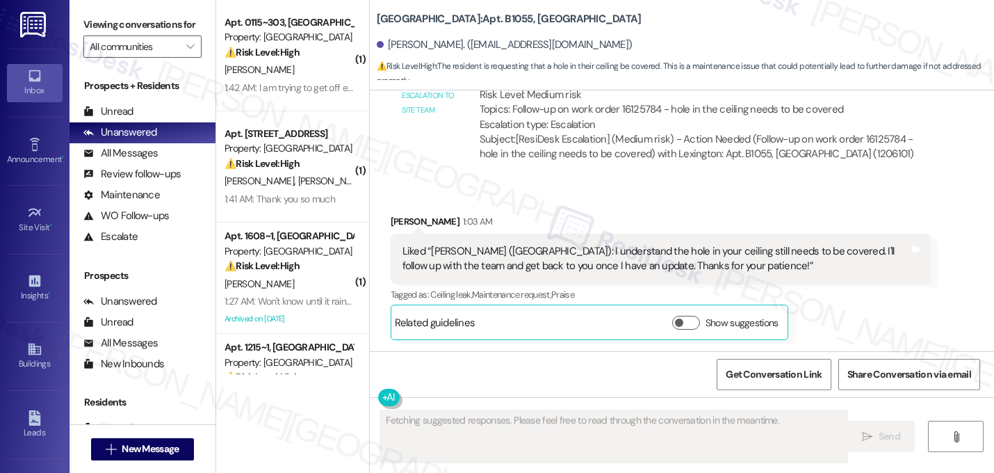
scroll to position [42228, 0]
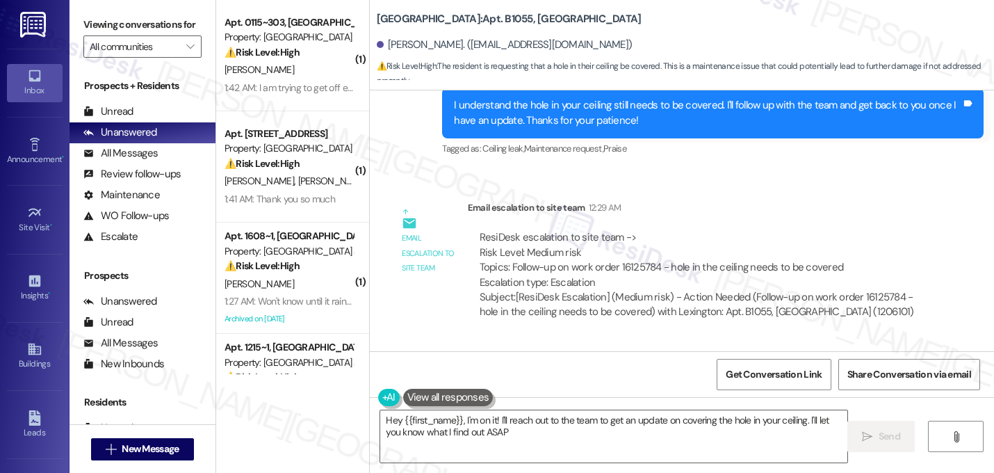
type textarea "Hey {{first_name}}, I'm on it! I'll reach out to the team to get an update on c…"
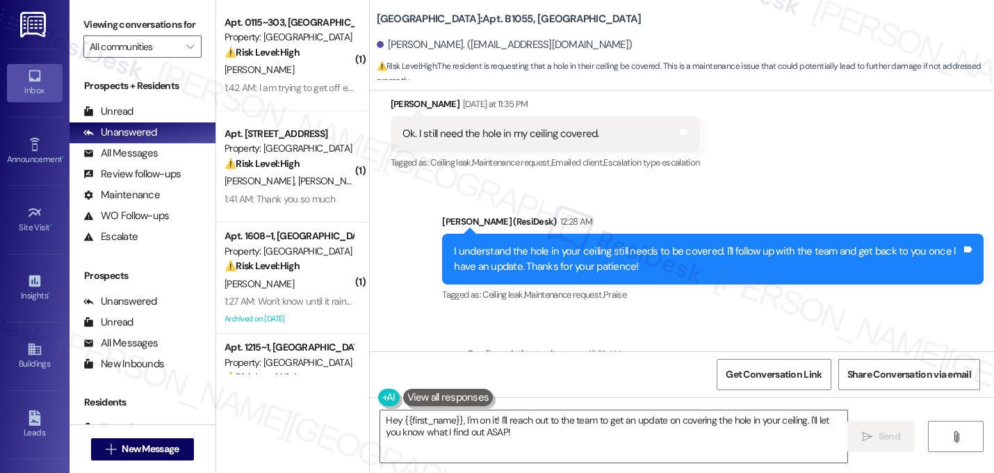
scroll to position [42052, 0]
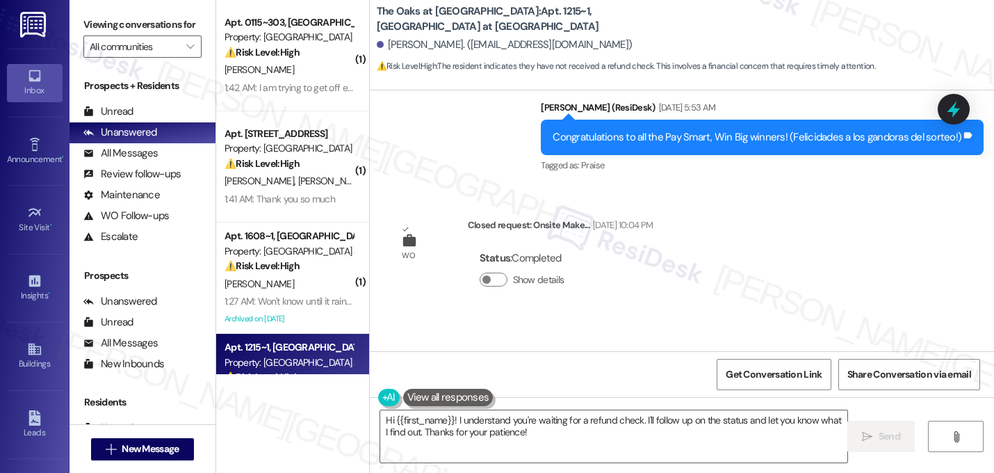
scroll to position [8461, 0]
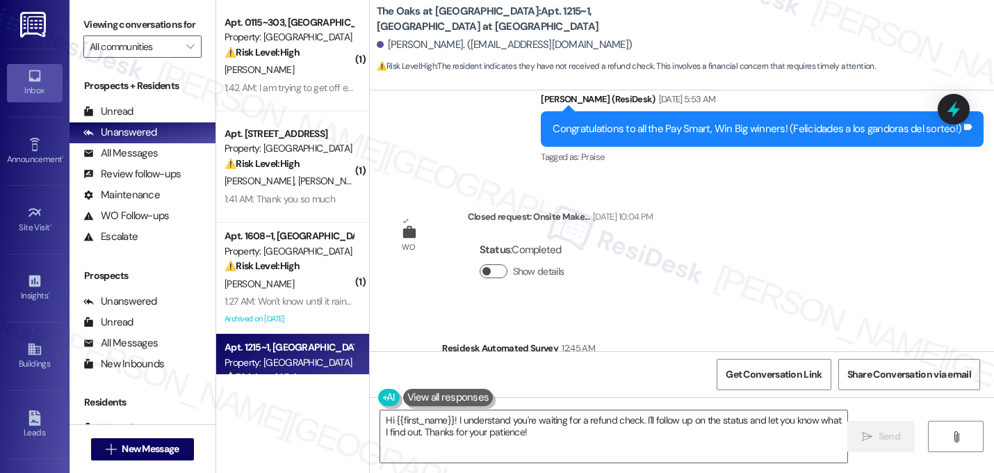
click at [482, 267] on span "button" at bounding box center [486, 271] width 8 height 8
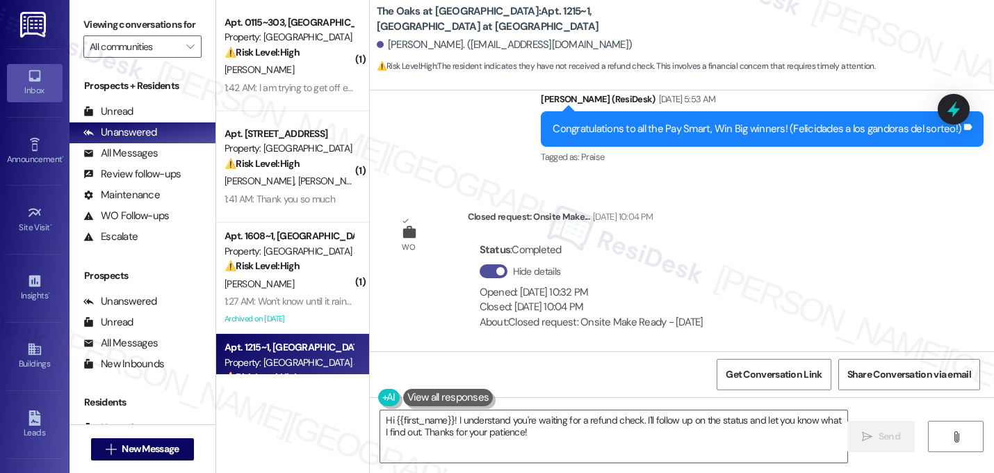
click at [481, 264] on button "Hide details" at bounding box center [494, 271] width 28 height 14
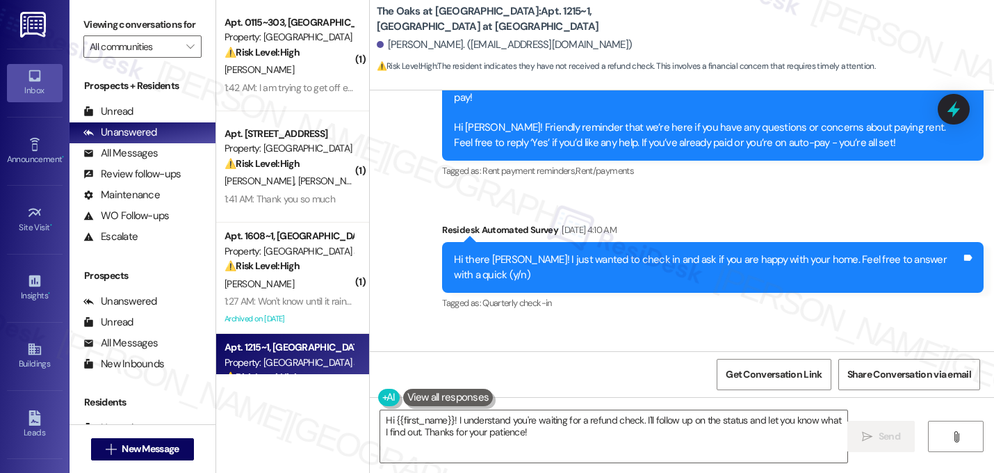
scroll to position [8596, 0]
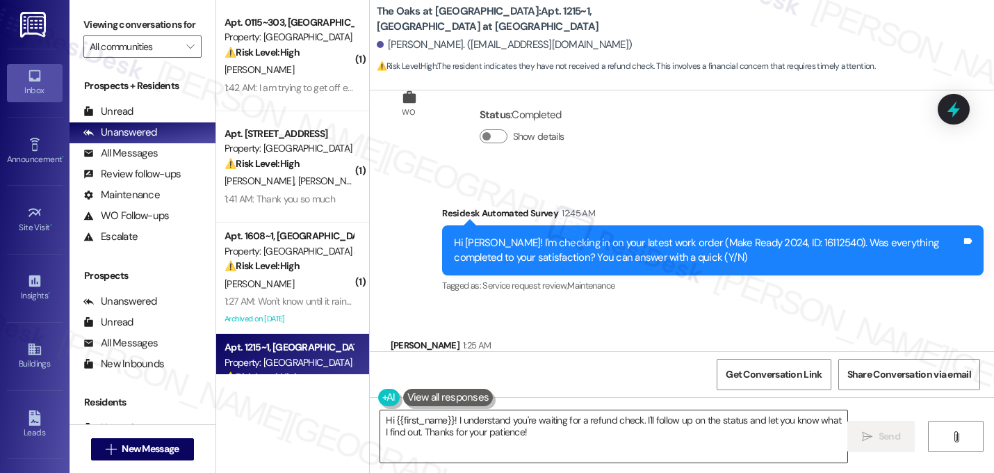
click at [454, 423] on textarea "Hi {{first_name}}! I understand you're waiting for a refund check. I'll follow …" at bounding box center [613, 436] width 467 height 52
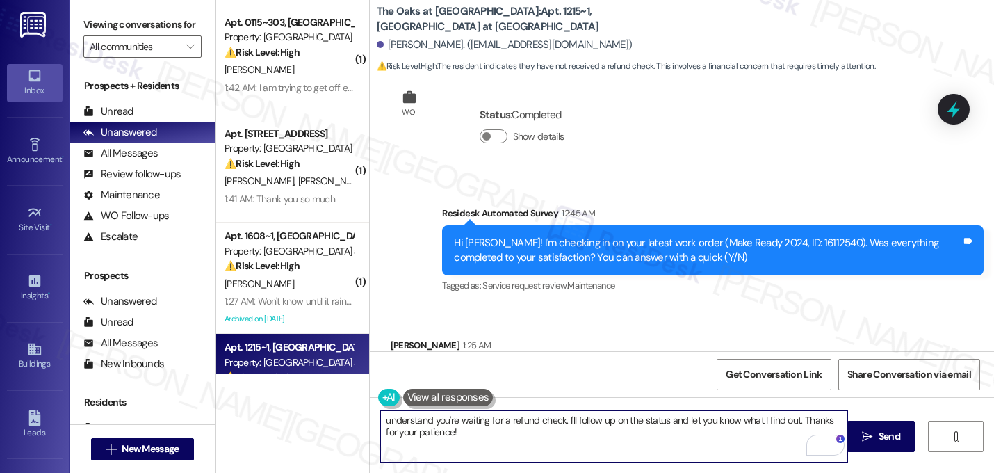
click at [380, 425] on textarea "understand you're waiting for a refund check. I'll follow up on the status and …" at bounding box center [613, 436] width 467 height 52
click at [451, 436] on textarea "I understand you're waiting for a refund check. I'll follow up on the status an…" at bounding box center [613, 436] width 467 height 52
click at [565, 421] on textarea "I understand you're waiting for a refund check. I'll follow up on the status an…" at bounding box center [613, 436] width 467 height 52
drag, startPoint x: 564, startPoint y: 422, endPoint x: 599, endPoint y: 445, distance: 41.6
click at [599, 445] on textarea "I understand you're waiting for a refund check. I'll follow up on the status an…" at bounding box center [613, 436] width 467 height 52
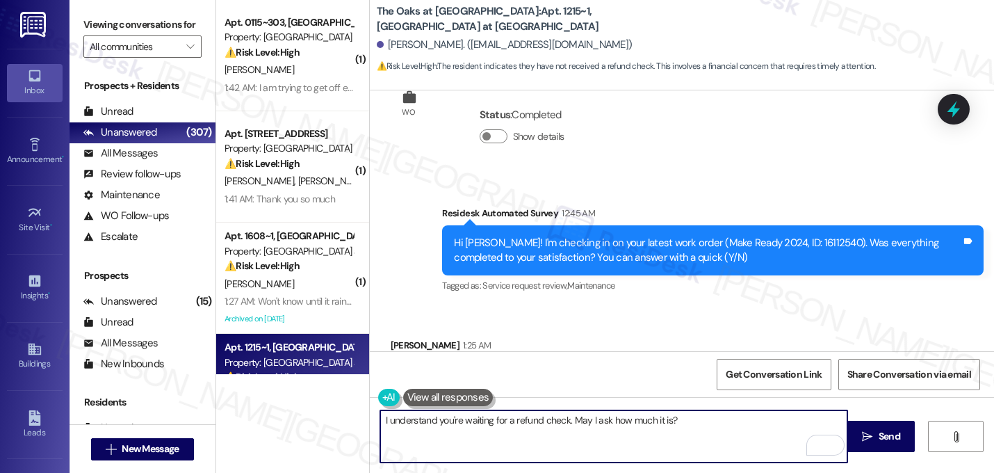
click at [569, 414] on textarea "I understand you're waiting for a refund check. May I ask how much it is?" at bounding box center [613, 436] width 467 height 52
type textarea "I understand you're waiting for a refund check, I'll be happy to check with the…"
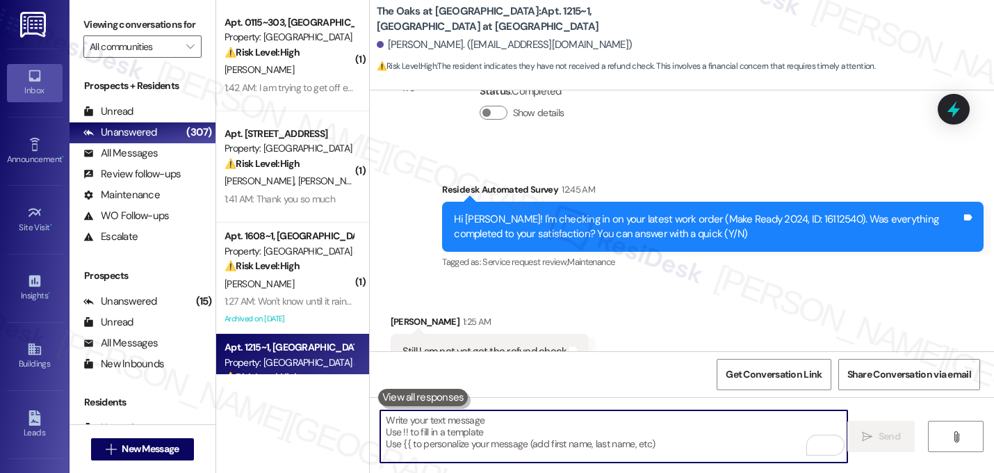
scroll to position [8693, 0]
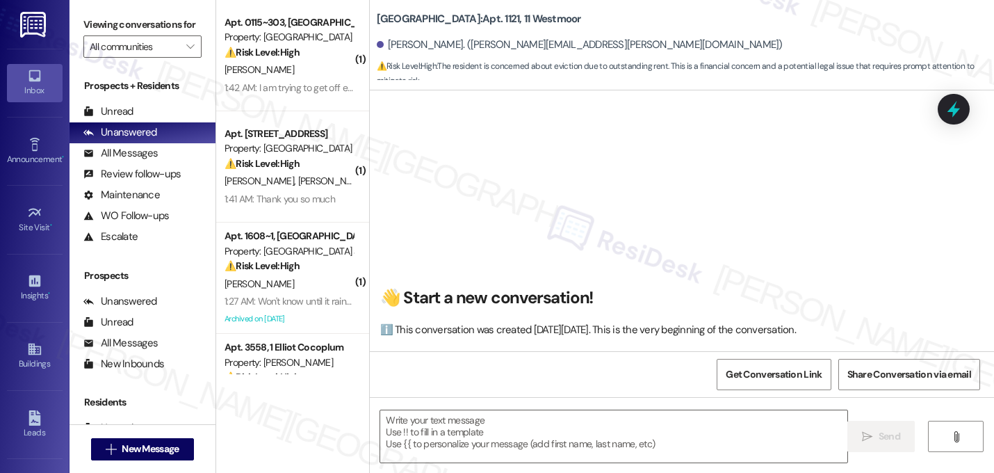
scroll to position [11932, 0]
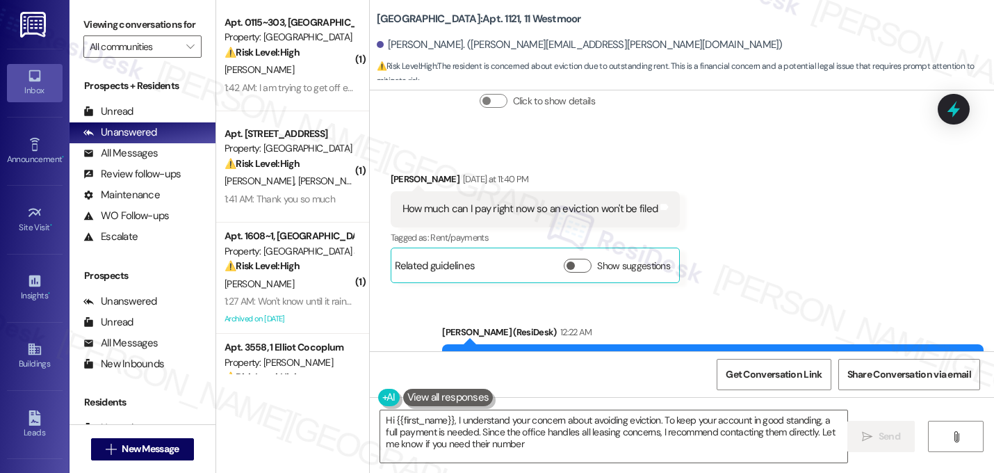
type textarea "Hi {{first_name}}, I understand your concern about avoiding eviction. To keep y…"
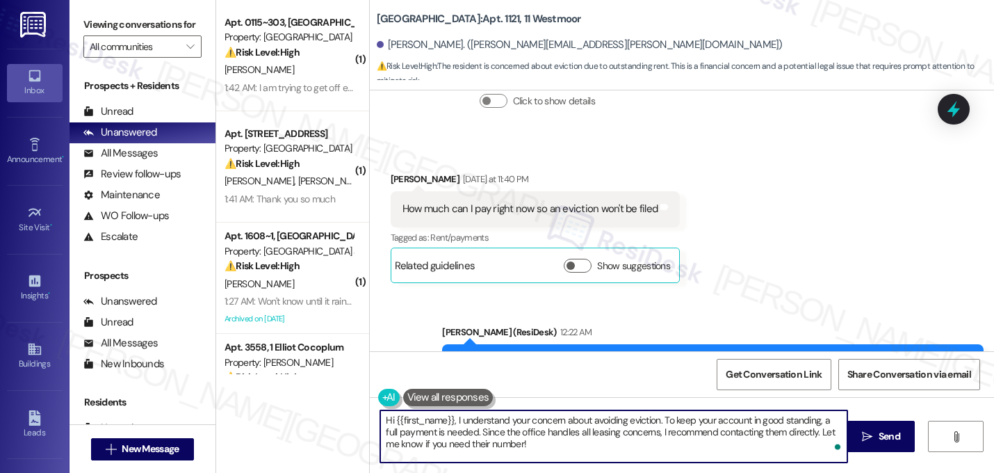
drag, startPoint x: 526, startPoint y: 446, endPoint x: 397, endPoint y: 400, distance: 136.6
click at [397, 409] on div "Hi {{first_name}}, I understand your concern about avoiding eviction. To keep y…" at bounding box center [607, 436] width 469 height 54
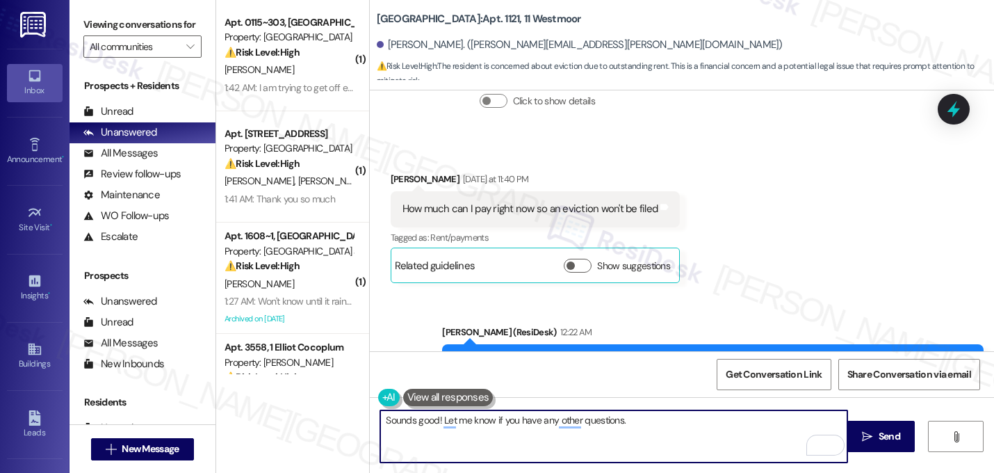
click at [692, 414] on textarea "Sounds good! Let me know if you have any other questions." at bounding box center [613, 436] width 467 height 52
click at [676, 418] on textarea "Sounds good! Let me know if you have any other questions." at bounding box center [613, 436] width 467 height 52
type textarea "Sounds good! Let me know if you have any other questions. 😊"
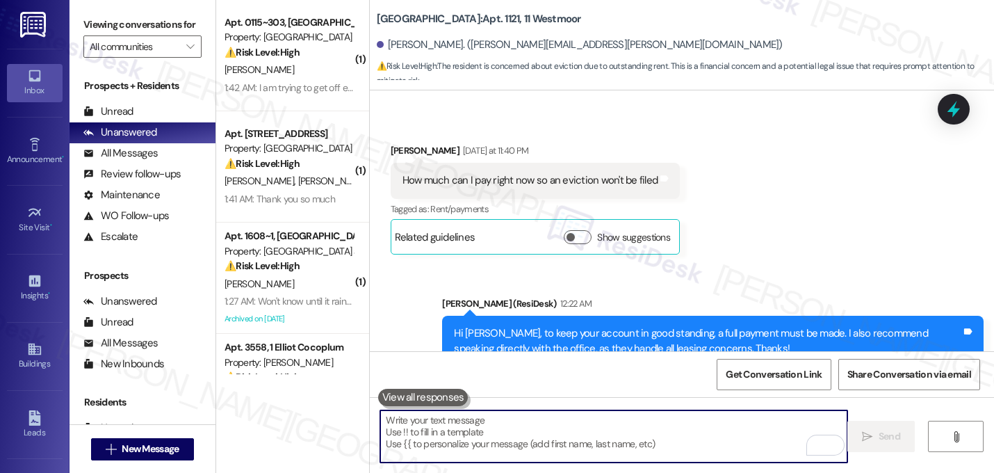
scroll to position [12028, 0]
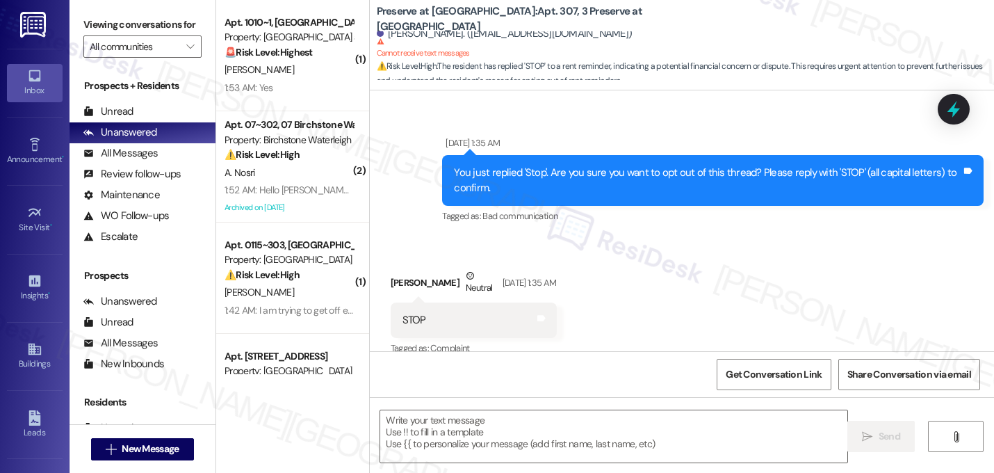
type textarea "Fetching suggested responses. Please feel free to read through the conversation…"
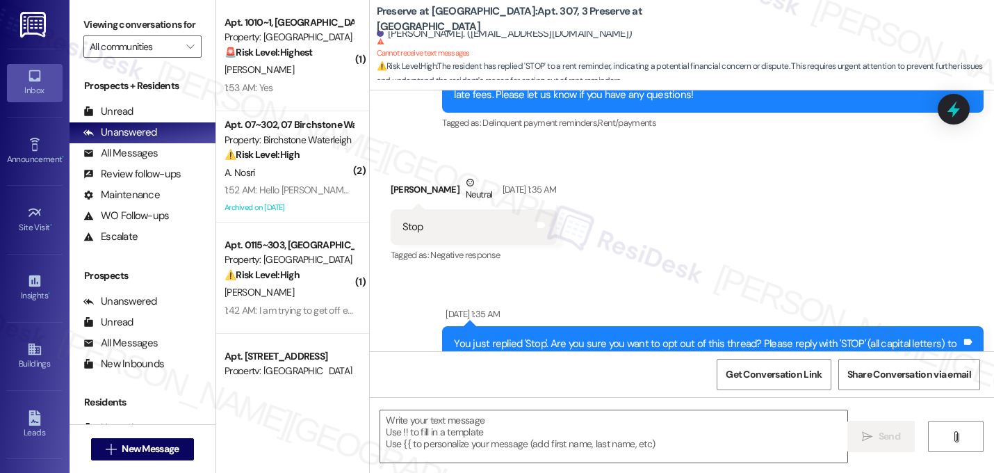
scroll to position [11417, 0]
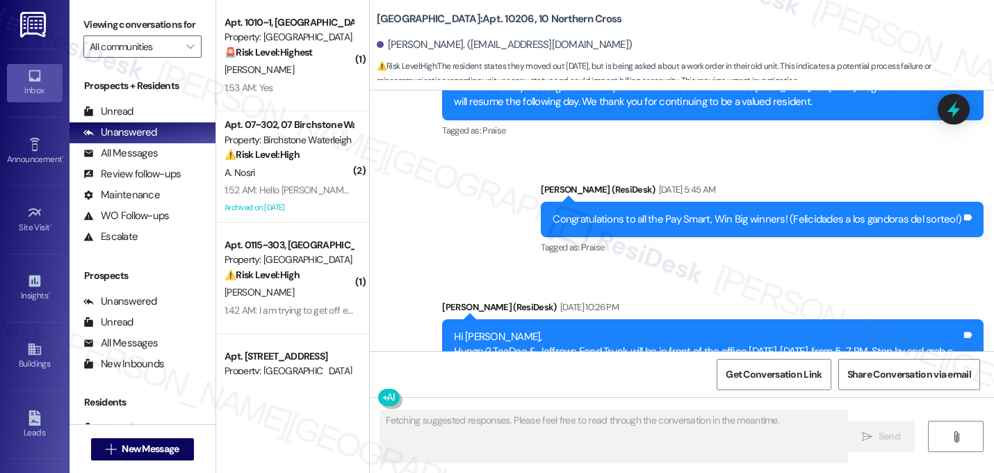
scroll to position [9522, 0]
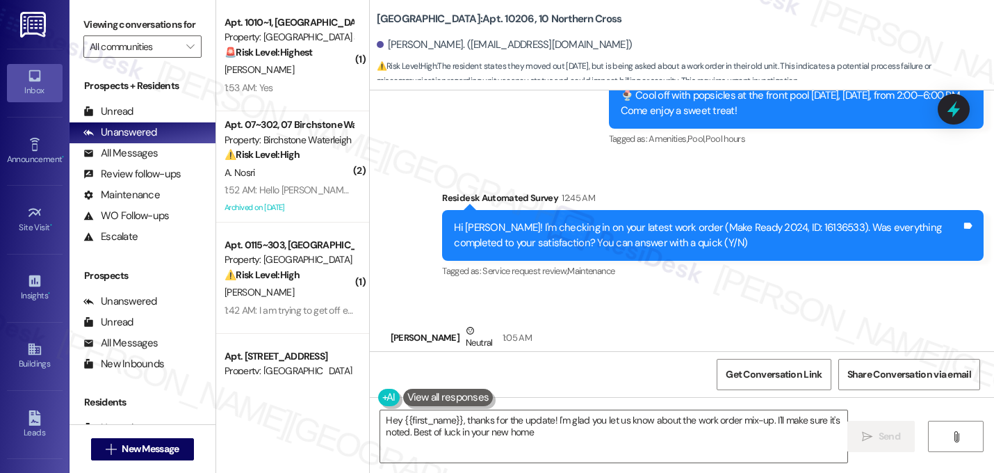
type textarea "Hey {{first_name}}, thanks for the update! I'm glad you let us know about the w…"
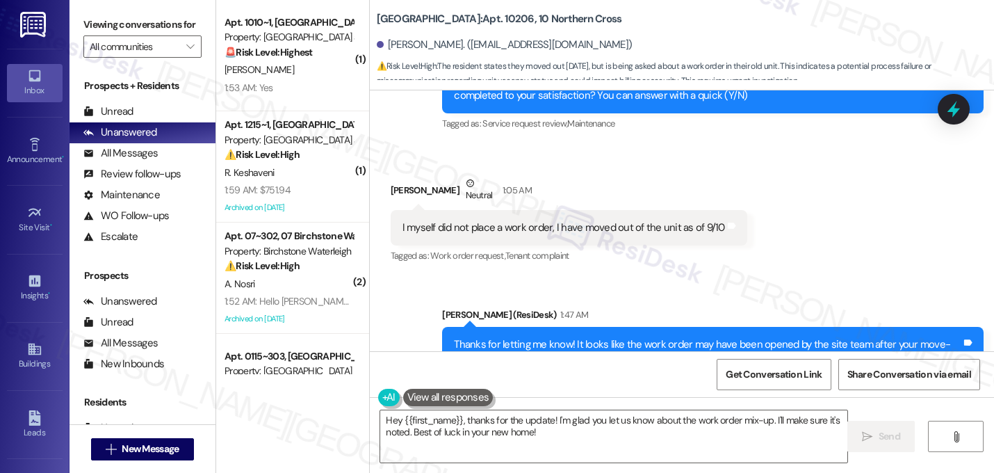
scroll to position [9669, 0]
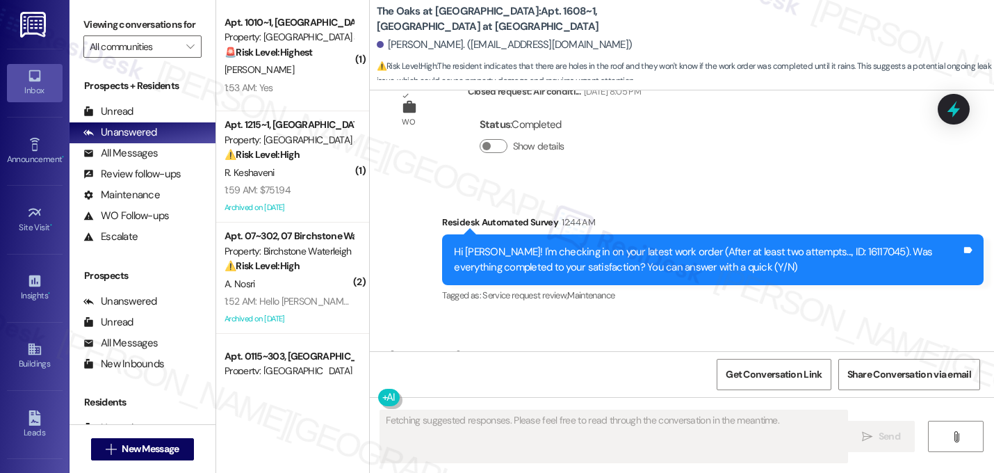
scroll to position [8271, 0]
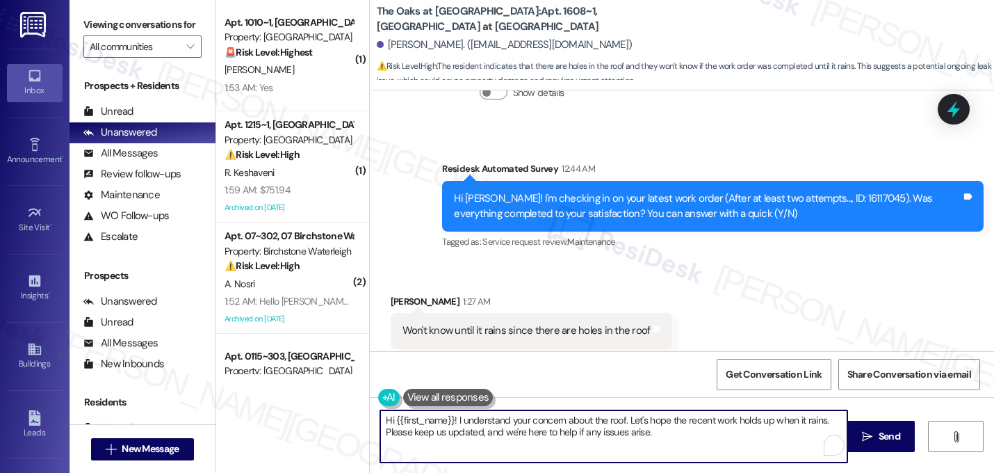
drag, startPoint x: 617, startPoint y: 420, endPoint x: 459, endPoint y: 422, distance: 158.5
click at [498, 414] on textarea "Hi {{first_name}}! I understand your concern about the roof. Let's hope the rec…" at bounding box center [613, 436] width 467 height 52
click at [459, 422] on textarea "Hi {{first_name}}! I understand your concern about the roof. Let's hope the rec…" at bounding box center [613, 436] width 467 height 52
drag, startPoint x: 458, startPoint y: 422, endPoint x: 347, endPoint y: 414, distance: 111.5
click at [347, 414] on div "( 1 ) Apt. 1010~1, 9818 The Oaks at Valley Ranch Property: The Oaks at Valley R…" at bounding box center [605, 236] width 778 height 473
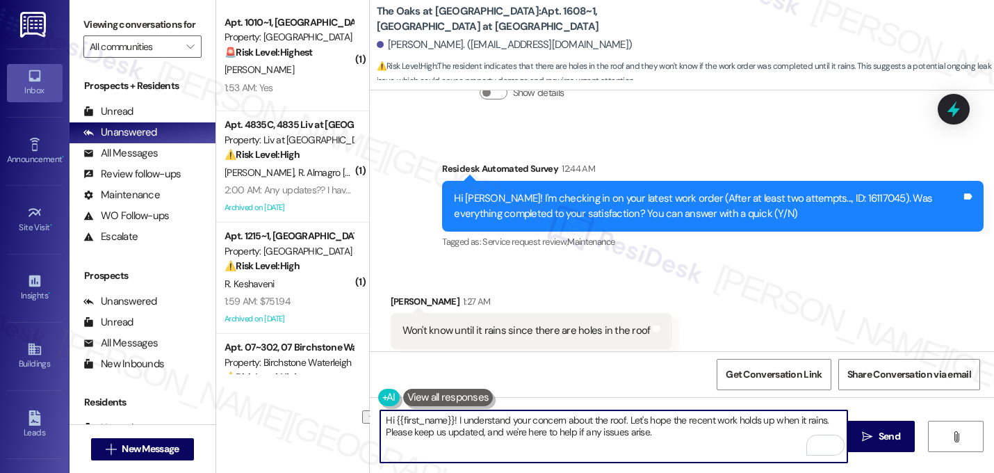
drag, startPoint x: 622, startPoint y: 422, endPoint x: 378, endPoint y: 407, distance: 244.4
click at [378, 407] on div "Hi {{first_name}}! I understand your concern about the roof. Let's hope the rec…" at bounding box center [682, 449] width 624 height 104
type textarea "Thanks for getting back to me. Let's hope the recent work holds up when it rain…"
click at [549, 435] on textarea "Thanks for getting back to me. Let's hope the recent work holds up when it rain…" at bounding box center [613, 436] width 467 height 52
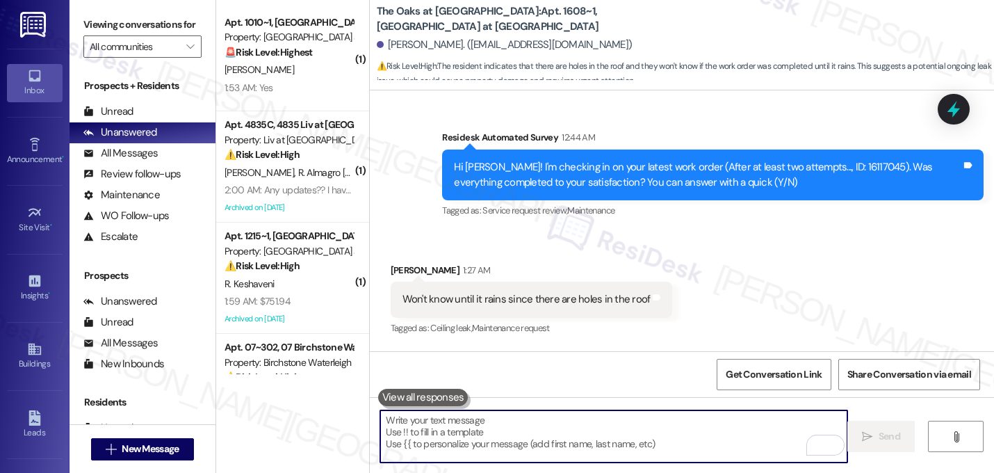
scroll to position [8383, 0]
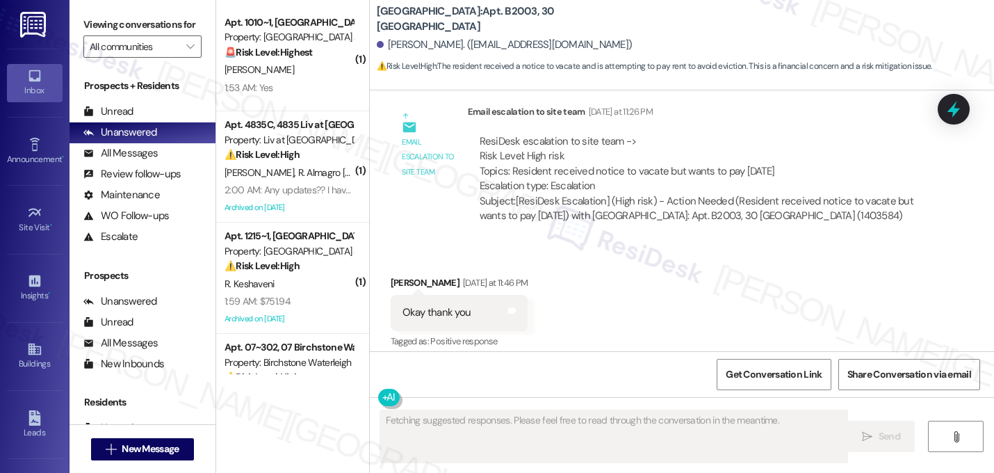
scroll to position [2893, 0]
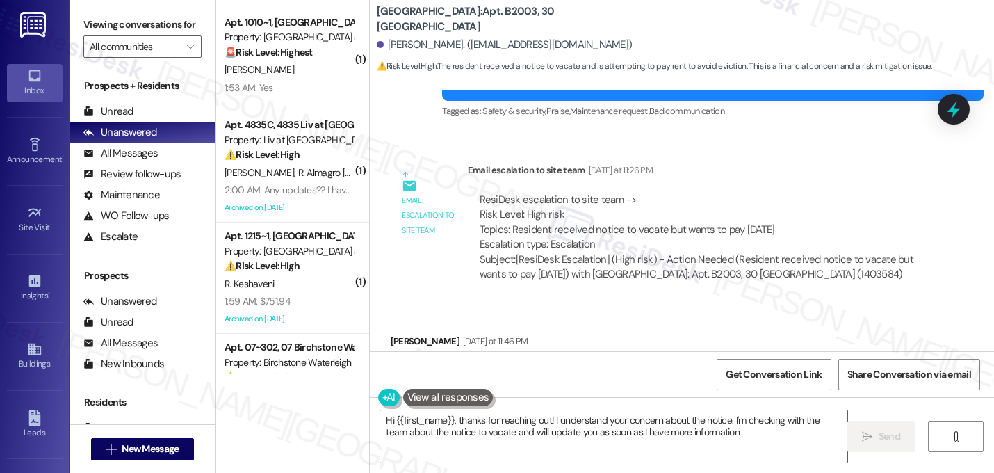
type textarea "Hi {{first_name}}, thanks for reaching out! I understand your concern about the…"
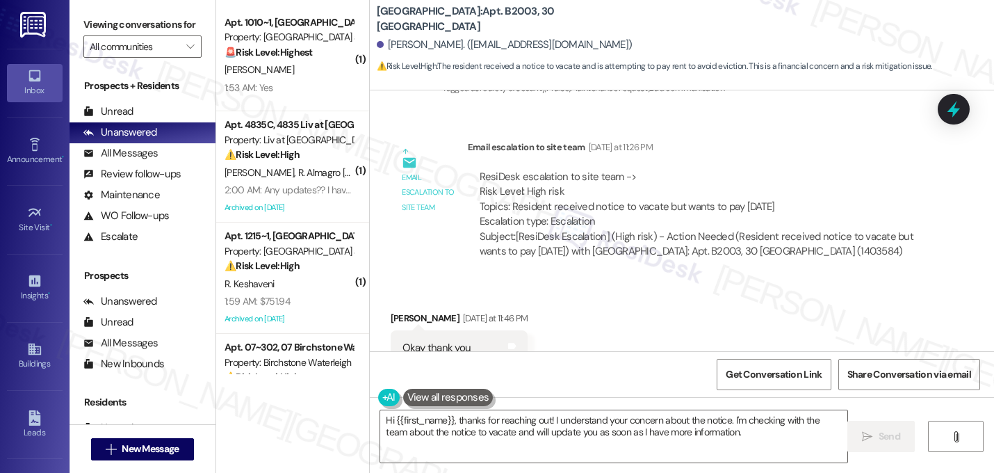
scroll to position [3016, 0]
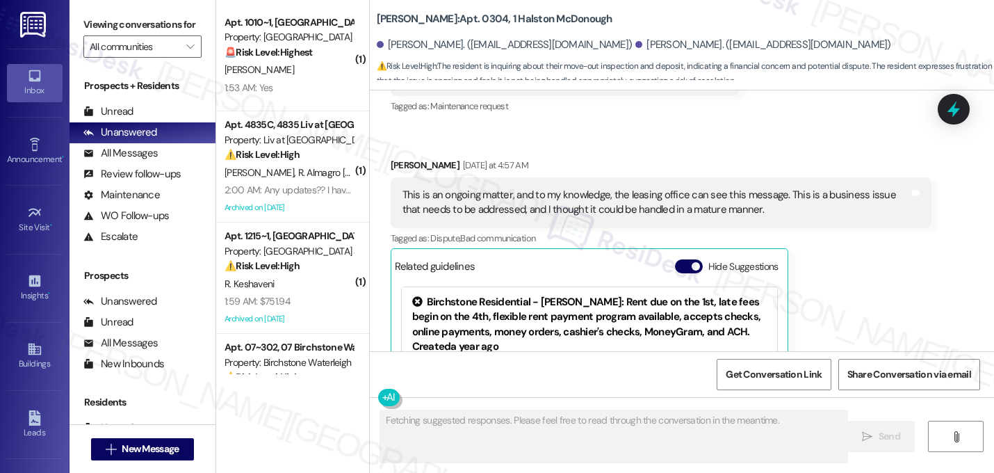
scroll to position [20242, 0]
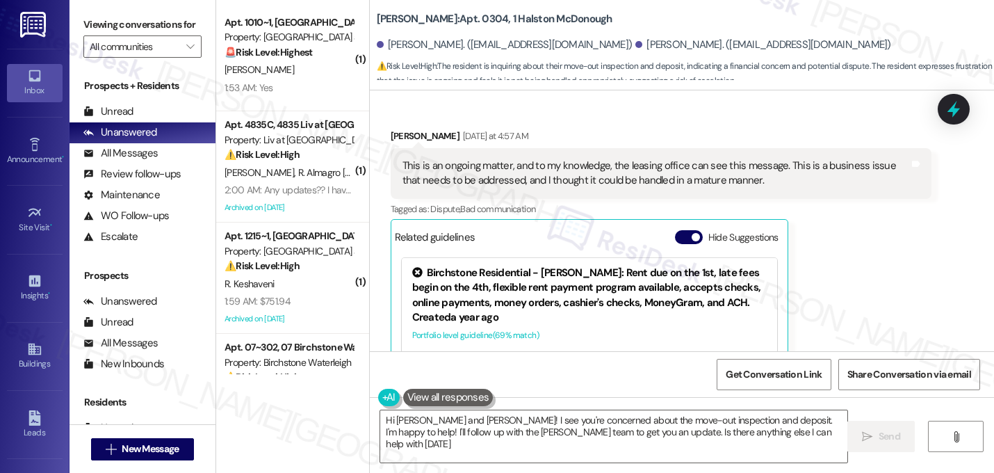
type textarea "Hi [PERSON_NAME] and [PERSON_NAME]! I see you're concerned about the move-out i…"
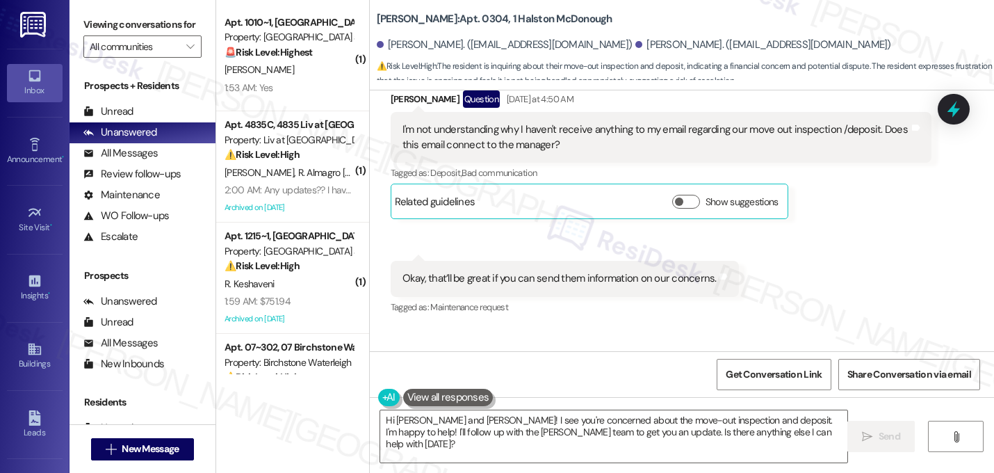
scroll to position [20011, 0]
click at [678, 461] on button "Hide Suggestions" at bounding box center [689, 468] width 28 height 14
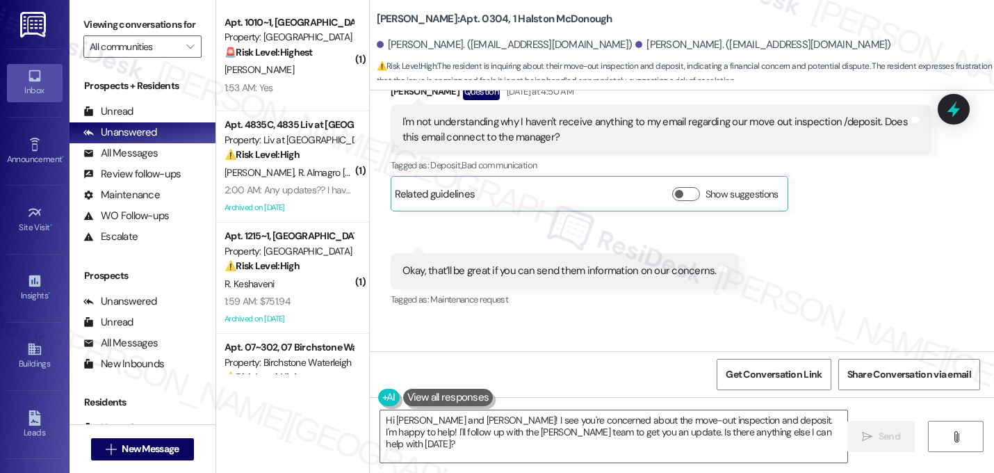
scroll to position [20053, 0]
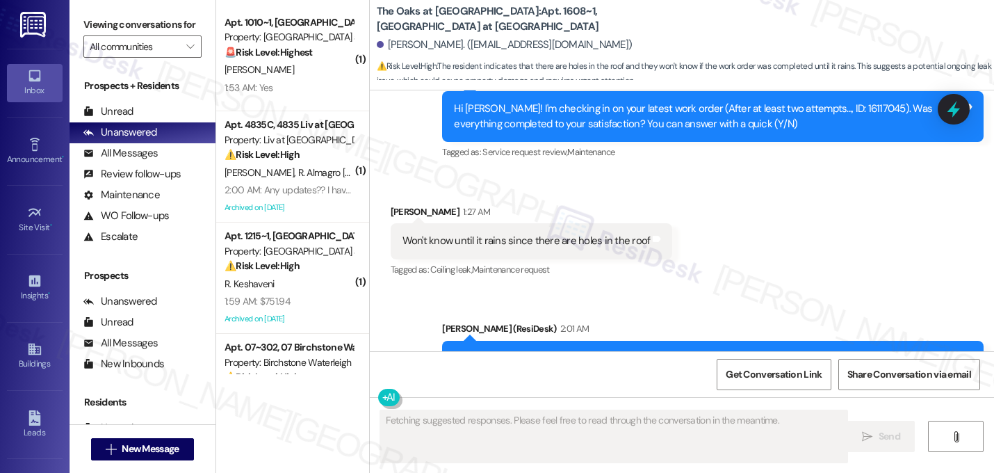
scroll to position [8403, 0]
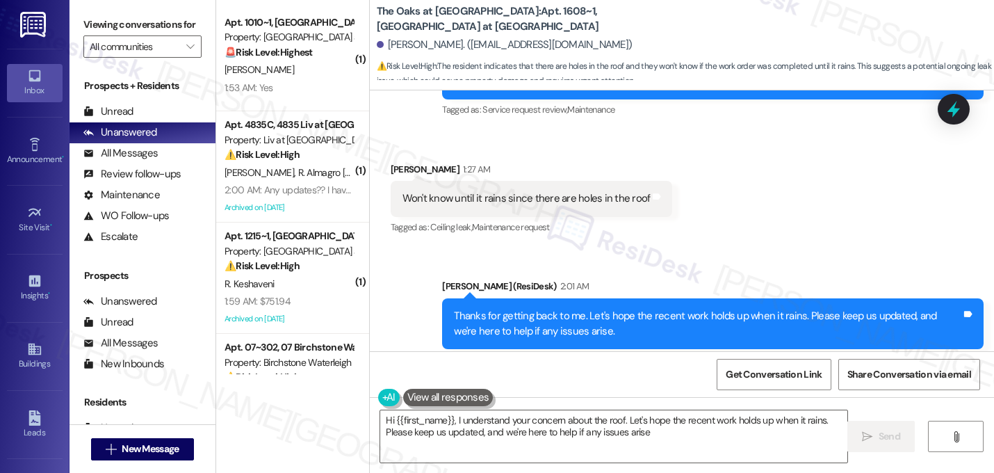
type textarea "Hi {{first_name}}, I understand your concern about the roof. Let's hope the rec…"
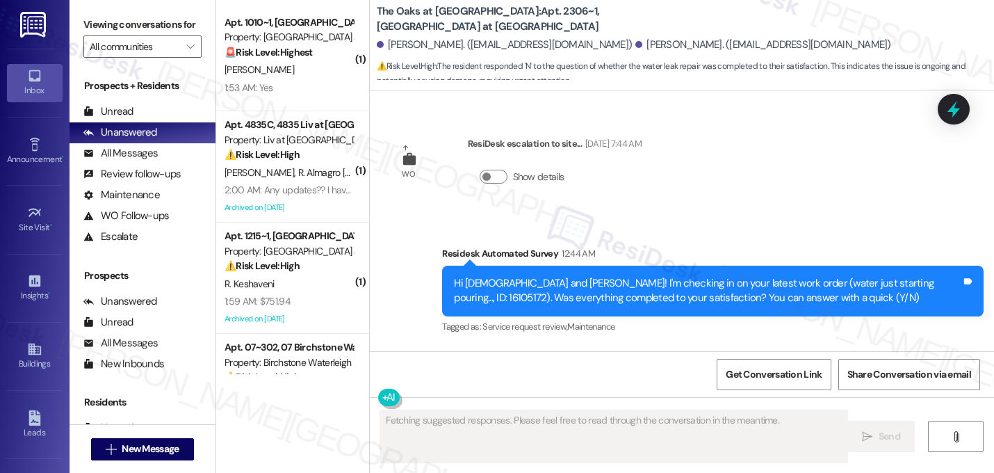
scroll to position [8114, 0]
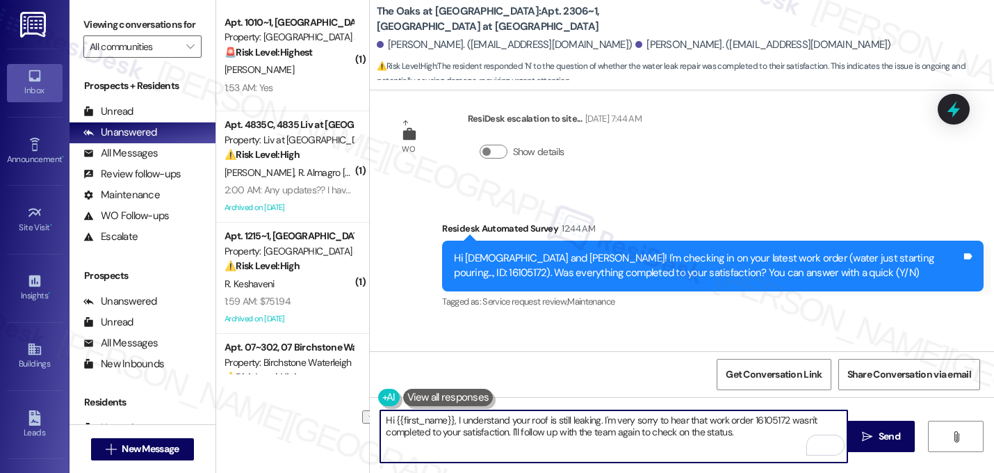
drag, startPoint x: 596, startPoint y: 422, endPoint x: 366, endPoint y: 419, distance: 229.4
click at [373, 419] on div "Hi {{first_name}}, I understand your roof is still leaking. I'm very sorry to h…" at bounding box center [607, 436] width 469 height 54
click at [409, 423] on textarea "I'm very sorry to hear that work order 16105172 wasn't completed to your satisf…" at bounding box center [613, 436] width 467 height 52
drag, startPoint x: 702, startPoint y: 421, endPoint x: 710, endPoint y: 434, distance: 15.3
click at [710, 434] on textarea "I'm sorry to hear that work order 16105172 wasn't completed to your satisfactio…" at bounding box center [613, 436] width 467 height 52
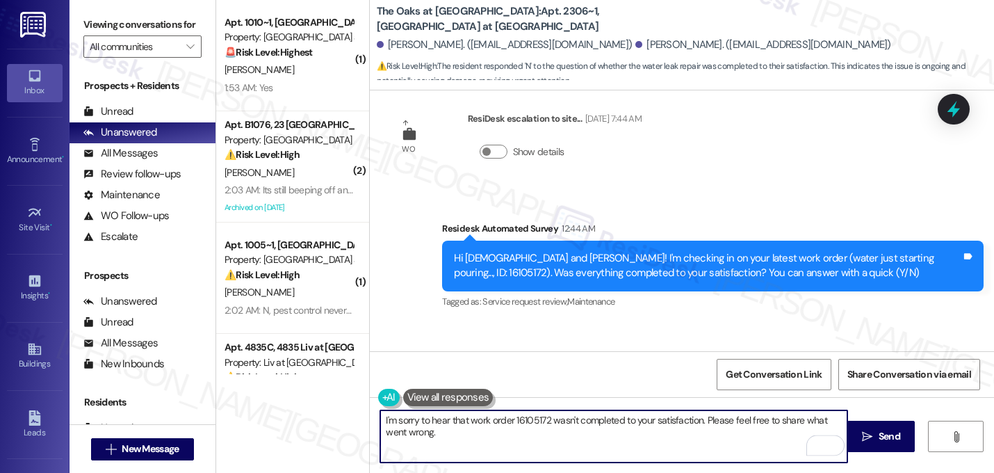
click at [706, 421] on textarea "I'm sorry to hear that work order 16105172 wasn't completed to your satisfactio…" at bounding box center [613, 436] width 467 height 52
click at [585, 422] on textarea "I'm sorry to hear that work order 16105172 wasn't completed to your satisfactio…" at bounding box center [613, 436] width 467 height 52
click at [553, 444] on textarea "I'm sorry to hear that work order 16105172 wasn't completed to your satisfactio…" at bounding box center [613, 436] width 467 height 52
click at [537, 432] on textarea "I'm sorry to hear that work order 16105172 wasn't completed to your satisfactio…" at bounding box center [613, 436] width 467 height 52
drag, startPoint x: 533, startPoint y: 431, endPoint x: 341, endPoint y: 399, distance: 194.5
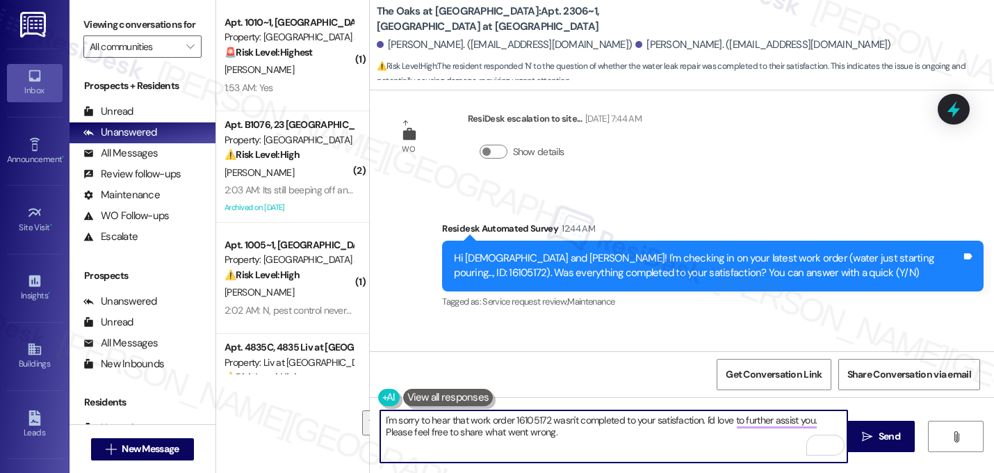
click at [341, 399] on div "( 1 ) Apt. 1010~1, 9818 The Oaks at Valley Ranch Property: The Oaks at Valley R…" at bounding box center [605, 236] width 778 height 473
click at [660, 436] on textarea "I'm sorry to hear that work order 16105172 wasn't completed to your satisfactio…" at bounding box center [613, 436] width 467 height 52
drag, startPoint x: 701, startPoint y: 419, endPoint x: 718, endPoint y: 436, distance: 23.6
click at [718, 436] on textarea "I'm sorry to hear that work order 16105172 wasn't completed to your satisfactio…" at bounding box center [613, 436] width 467 height 52
drag, startPoint x: 702, startPoint y: 421, endPoint x: 720, endPoint y: 436, distance: 23.7
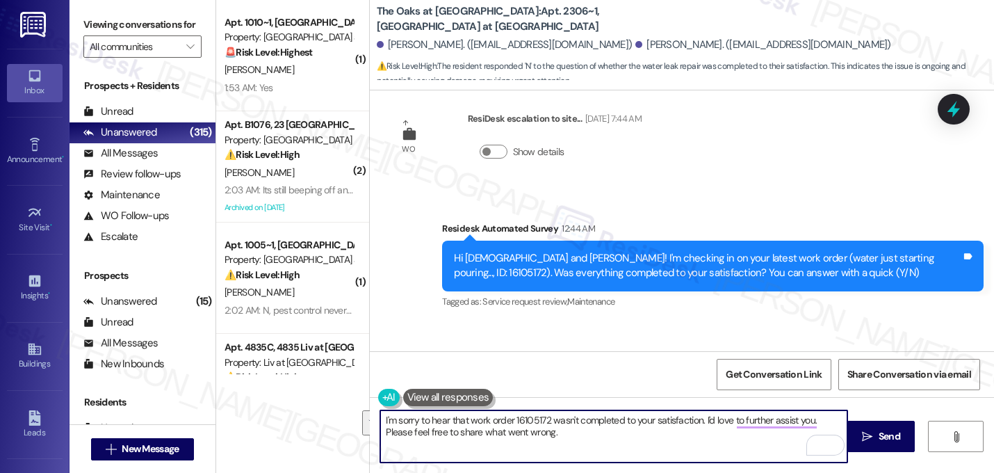
click at [720, 436] on textarea "I'm sorry to hear that work order 16105172 wasn't completed to your satisfactio…" at bounding box center [613, 436] width 467 height 52
paste textarea "could you share a bit more about what went wrong so we can follow up?"
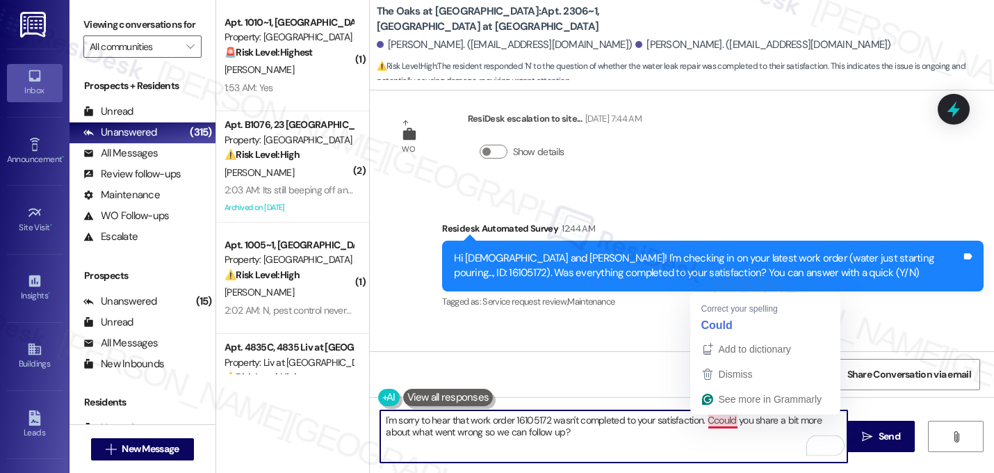
click at [710, 423] on textarea "I'm sorry to hear that work order 16105172 wasn't completed to your satisfactio…" at bounding box center [613, 436] width 467 height 52
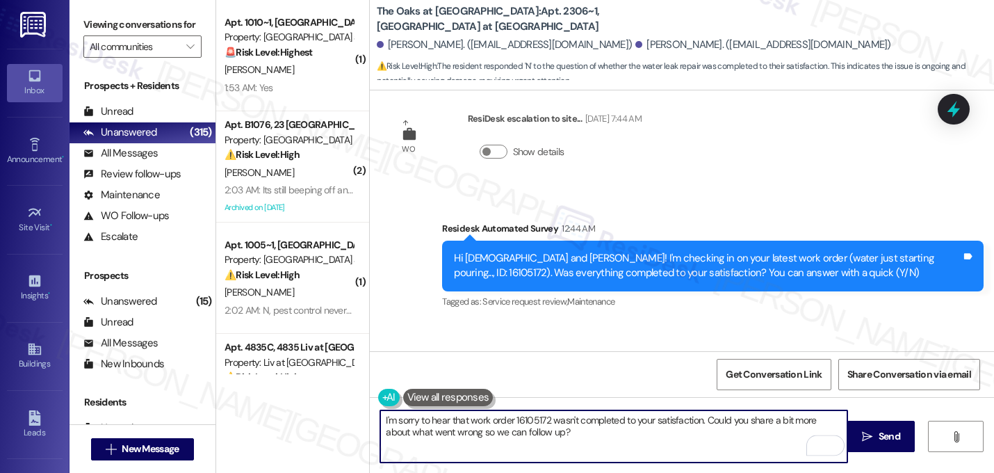
click at [546, 433] on textarea "I'm sorry to hear that work order 16105172 wasn't completed to your satisfactio…" at bounding box center [613, 436] width 467 height 52
drag, startPoint x: 569, startPoint y: 434, endPoint x: 336, endPoint y: 409, distance: 235.0
click at [336, 409] on div "( 1 ) Apt. 1010~1, 9818 The Oaks at Valley Ranch Property: The Oaks at Valley R…" at bounding box center [605, 236] width 778 height 473
type textarea "I'm sorry to hear that work order 16105172 wasn't completed to your satisfactio…"
click at [595, 439] on textarea "I'm sorry to hear that work order 16105172 wasn't completed to your satisfactio…" at bounding box center [613, 436] width 467 height 52
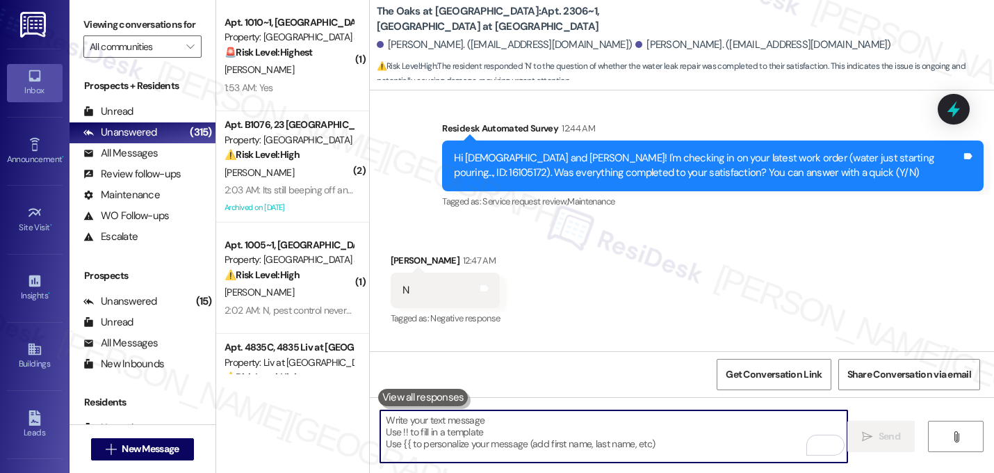
scroll to position [8226, 0]
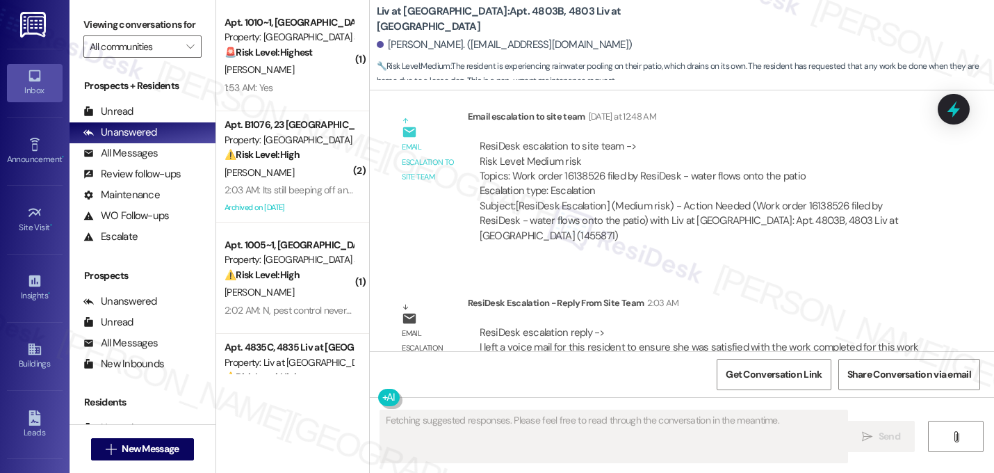
scroll to position [1805, 0]
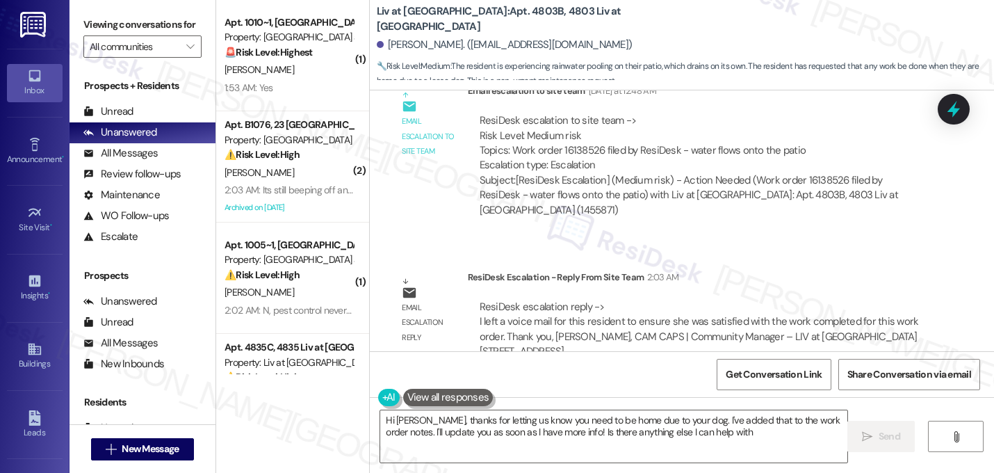
type textarea "Hi [PERSON_NAME], thanks for letting us know you need to be home due to your do…"
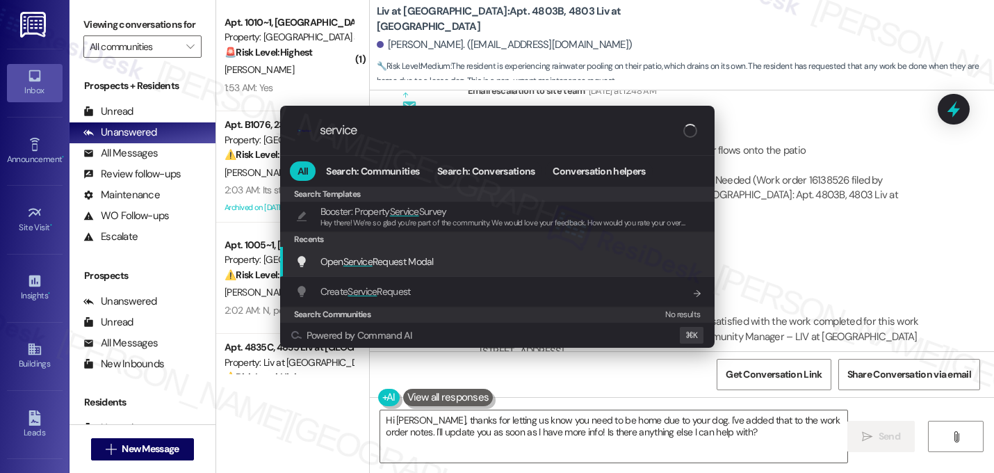
type input "service"
click at [363, 271] on div "Open Service Request Modal Add shortcut" at bounding box center [497, 262] width 434 height 30
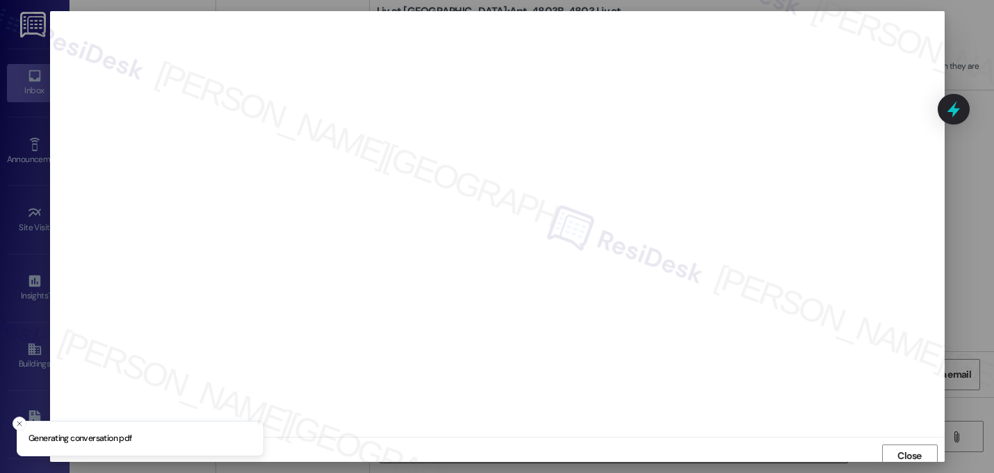
scroll to position [5, 0]
click at [890, 448] on button "Close" at bounding box center [910, 450] width 56 height 22
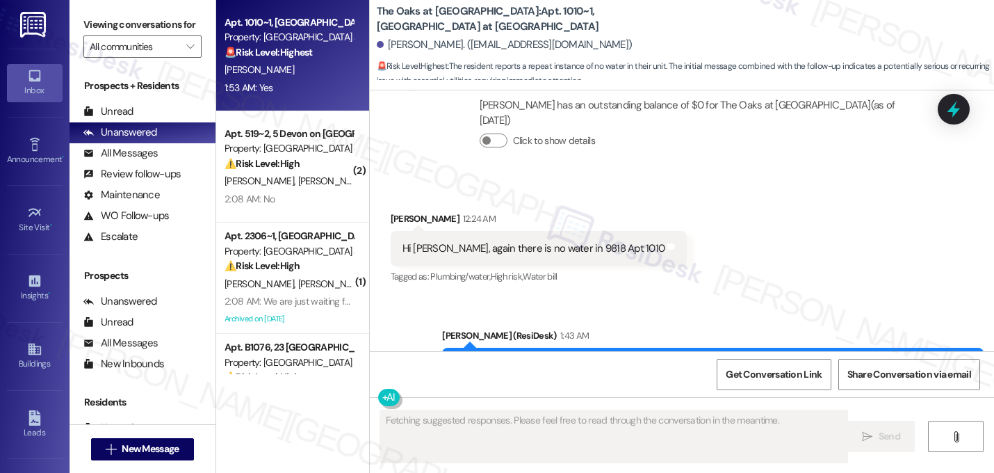
scroll to position [2699, 0]
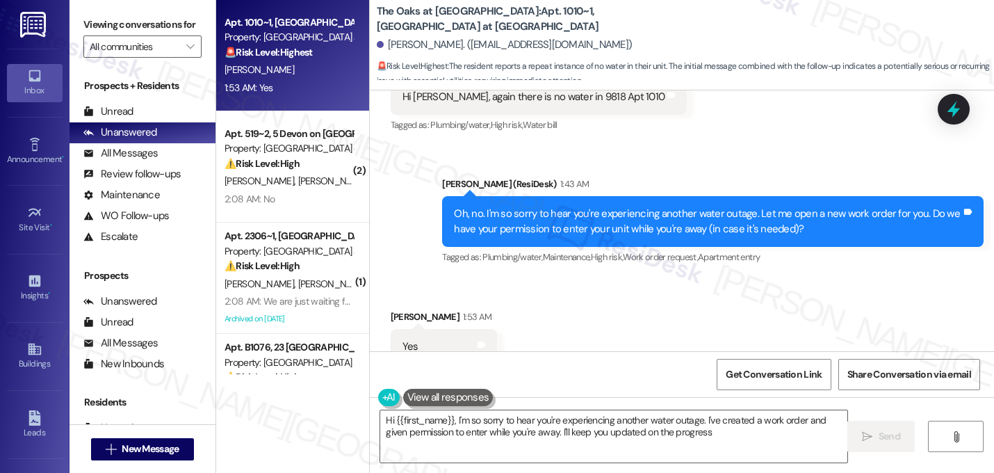
type textarea "Hi {{first_name}}, I'm so sorry to hear you're experiencing another water outag…"
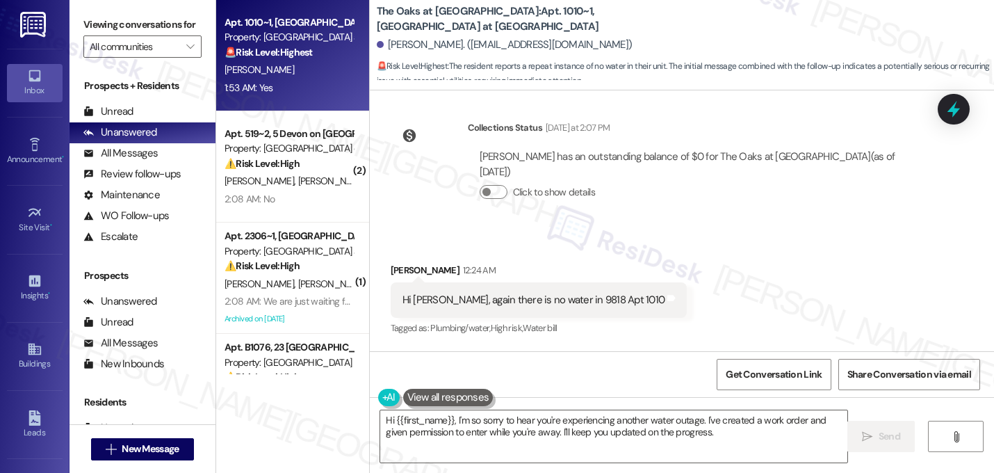
scroll to position [2699, 0]
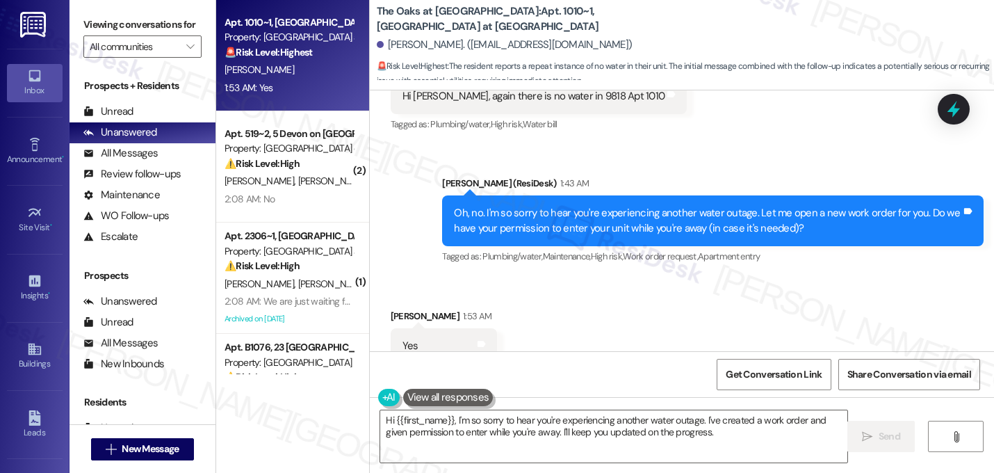
click at [590, 317] on div "Received via SMS [PERSON_NAME] 1:53 AM Yes Tags and notes Tagged as: Positive r…" at bounding box center [682, 335] width 624 height 117
click at [586, 433] on textarea "Hi {{first_name}}, I'm so sorry to hear you're experiencing another water outag…" at bounding box center [613, 436] width 467 height 52
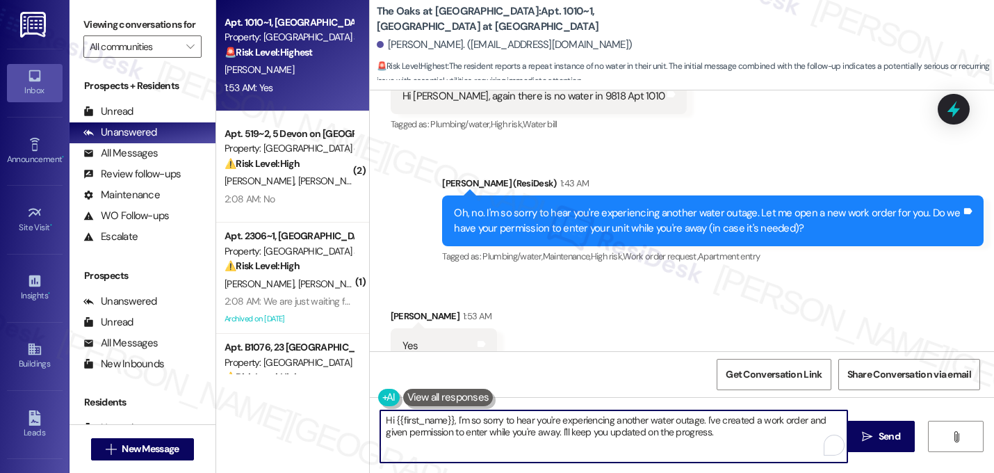
click at [586, 433] on textarea "Hi {{first_name}}, I'm so sorry to hear you're experiencing another water outag…" at bounding box center [613, 436] width 467 height 52
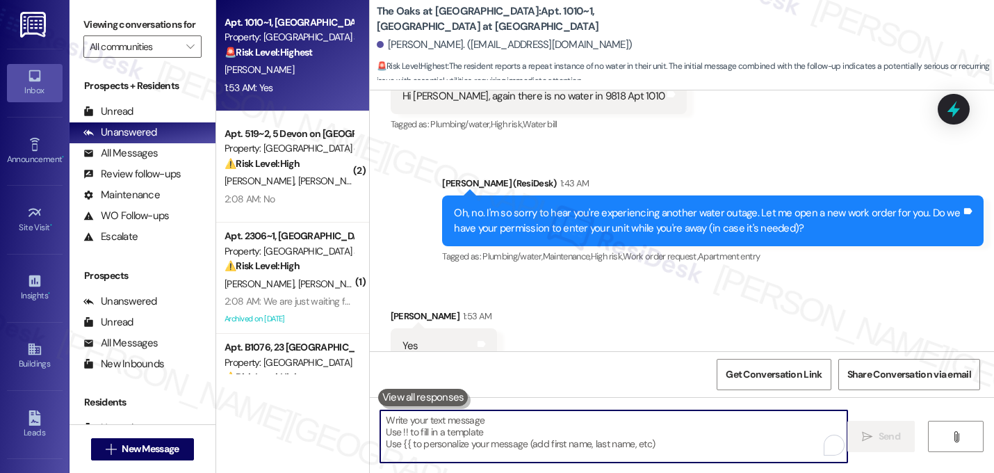
paste textarea "I submitted the work order, notified the team, and will update you as soon as I…"
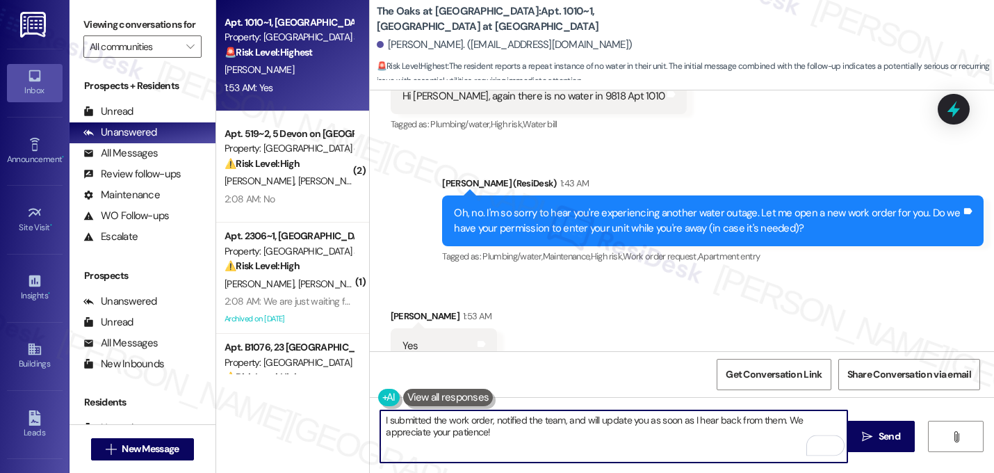
click at [380, 421] on textarea "I submitted the work order, notified the team, and will update you as soon as I…" at bounding box center [613, 436] width 467 height 52
click at [380, 419] on textarea "submitted the work order, notified the team, and will update you as soon as I h…" at bounding box center [613, 436] width 467 height 52
click at [529, 421] on textarea "Thanks for getting back to me, [PERSON_NAME]. I submitted the work order, notif…" at bounding box center [613, 436] width 467 height 52
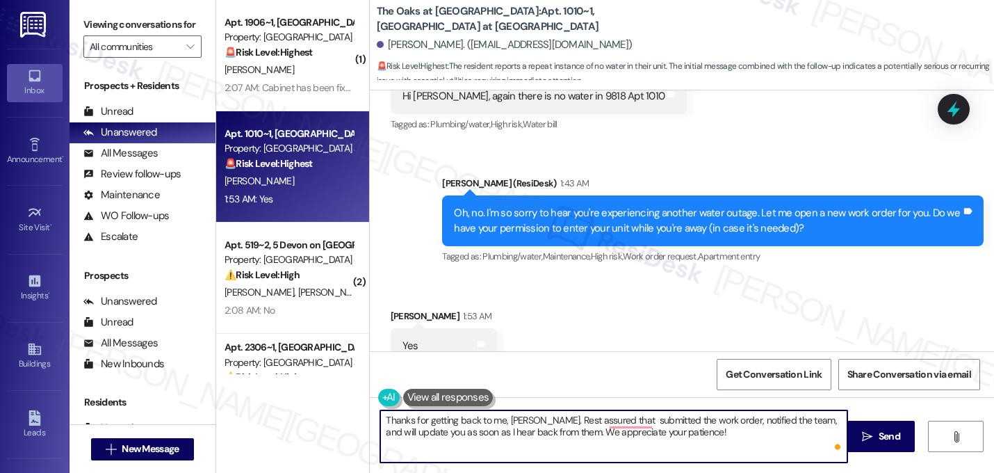
type textarea "Thanks for getting back to me, [PERSON_NAME]. Rest assured that I submitted the…"
click at [699, 437] on textarea "Thanks for getting back to me, [PERSON_NAME]. Rest assured that I submitted the…" at bounding box center [613, 436] width 467 height 52
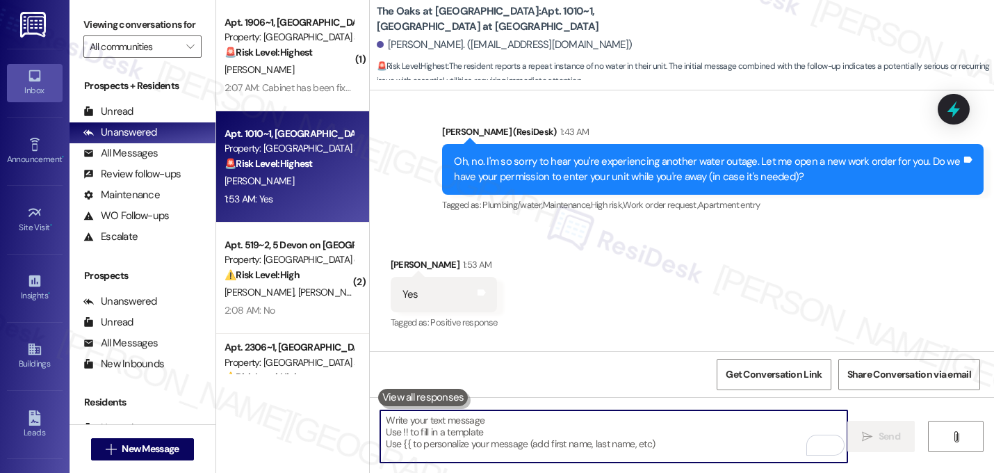
scroll to position [2811, 0]
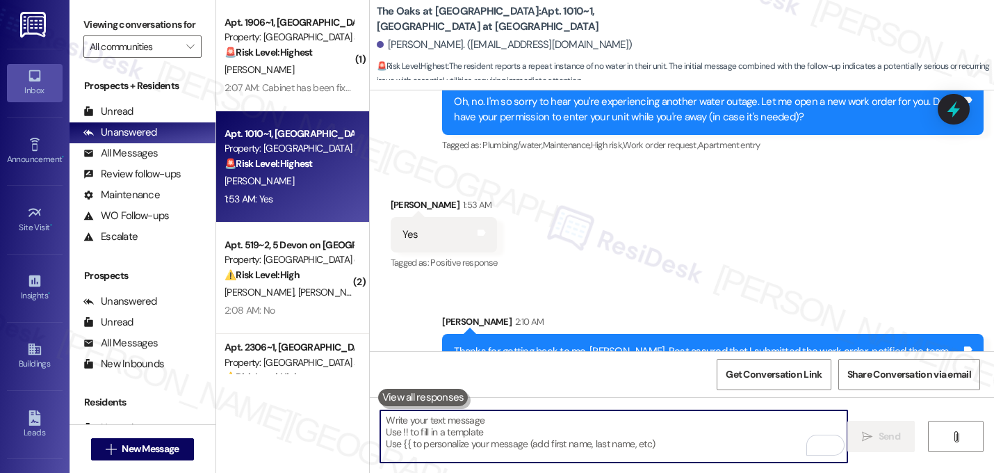
click at [600, 434] on textarea "To enrich screen reader interactions, please activate Accessibility in Grammarl…" at bounding box center [613, 436] width 467 height 52
click at [575, 428] on textarea "To enrich screen reader interactions, please activate Accessibility in Grammarl…" at bounding box center [613, 436] width 467 height 52
click at [601, 201] on div "Received via SMS [PERSON_NAME] 1:53 AM Yes Tags and notes Tagged as: Positive r…" at bounding box center [682, 224] width 624 height 117
click at [618, 436] on textarea "To enrich screen reader interactions, please activate Accessibility in Grammarl…" at bounding box center [613, 436] width 467 height 52
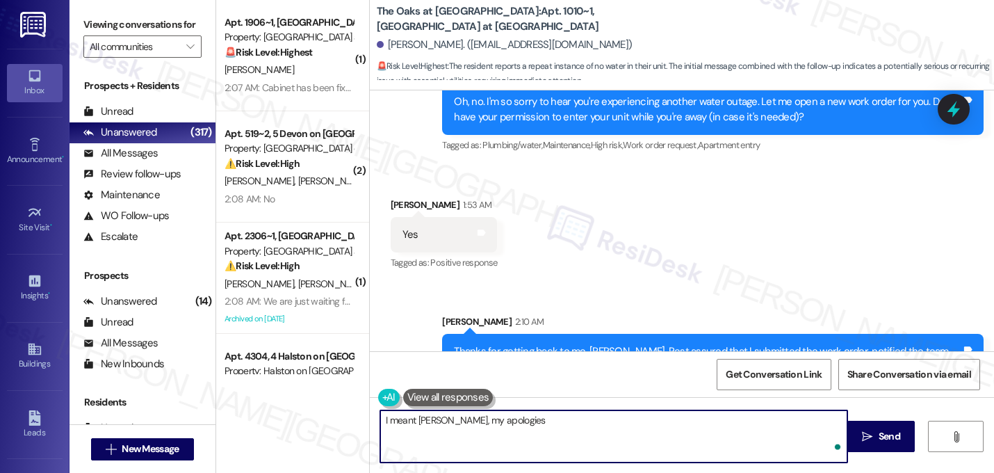
type textarea "I meant [PERSON_NAME], my apologies."
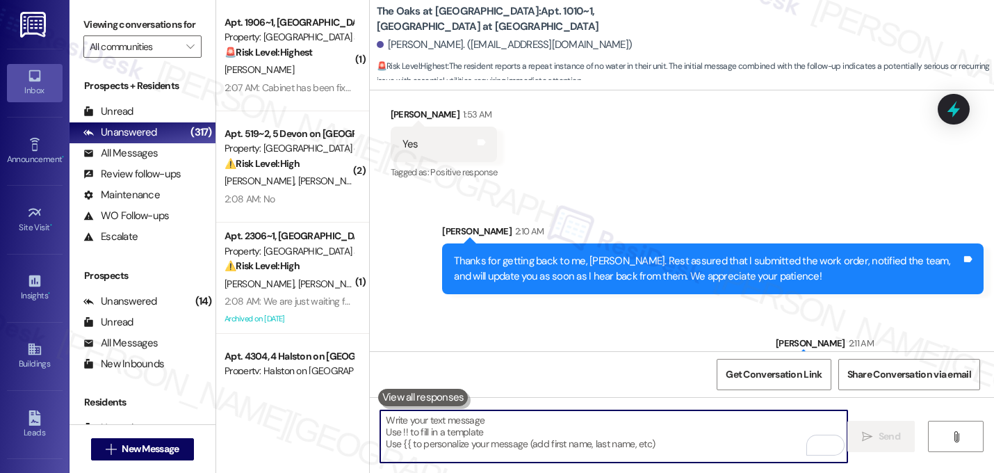
scroll to position [2908, 0]
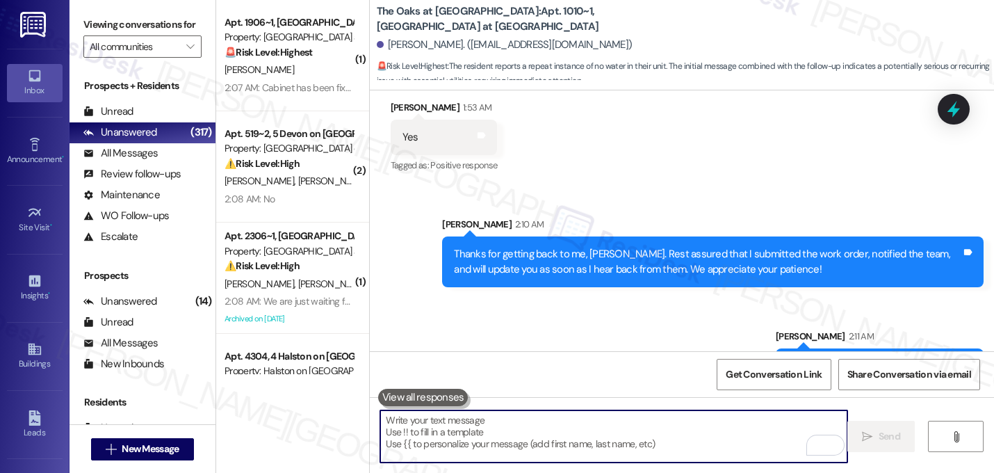
click at [545, 286] on div "Sent via SMS [PERSON_NAME] 2:10 AM Thanks for getting back to me, [PERSON_NAME]…" at bounding box center [682, 290] width 624 height 209
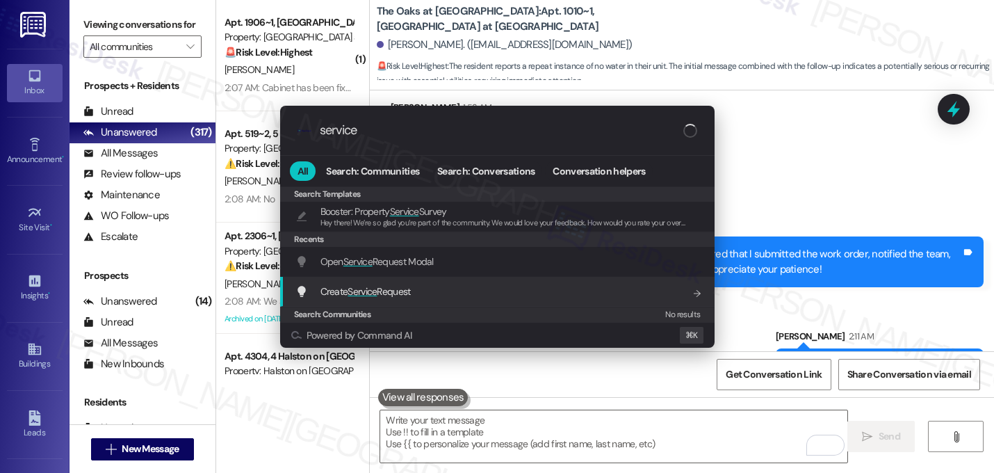
type input "service"
click at [350, 287] on span "Service" at bounding box center [362, 291] width 29 height 13
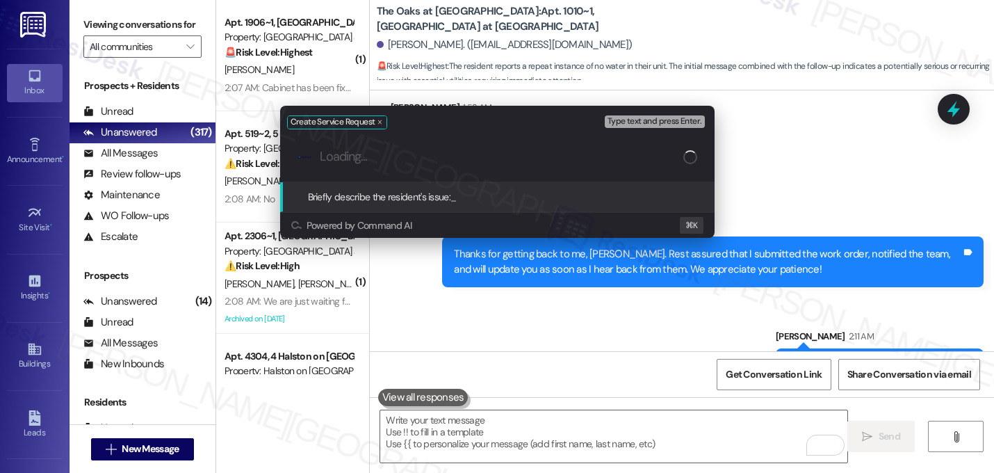
click at [359, 159] on input "Loading..." at bounding box center [502, 156] width 364 height 15
type input "O"
type input "I"
click at [390, 161] on input "Another water outage" at bounding box center [503, 156] width 366 height 15
click at [389, 160] on input "Another water outage" at bounding box center [503, 156] width 366 height 15
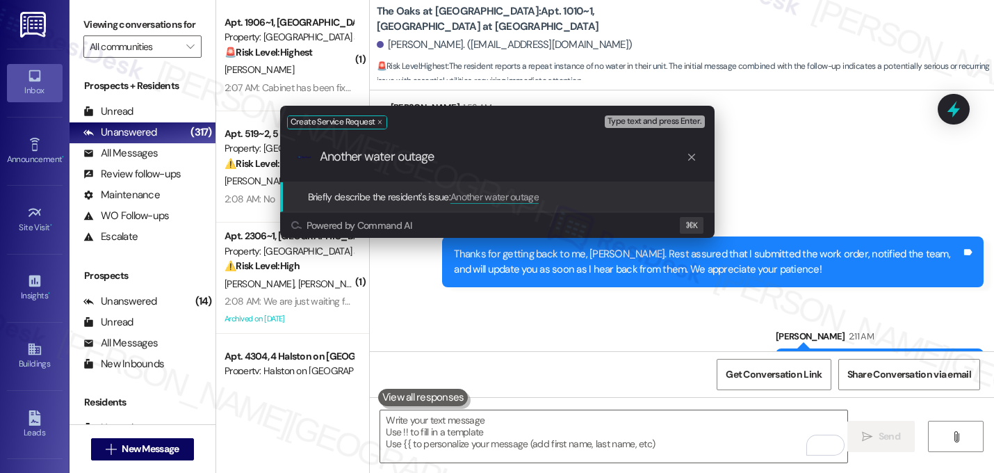
click at [389, 160] on input "Another water outage" at bounding box center [503, 156] width 366 height 15
click at [463, 163] on input "Another water outage" at bounding box center [503, 156] width 366 height 15
click at [510, 168] on div ".cls-1{fill:#0a055f;}.cls-2{fill:#0cc4c4;} resideskLogoBlueOrange Another water…" at bounding box center [497, 156] width 434 height 49
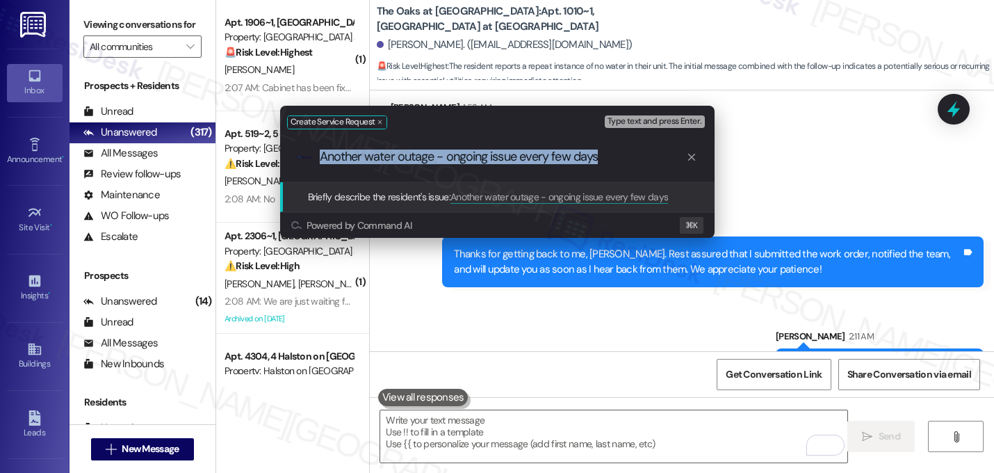
click at [510, 168] on div ".cls-1{fill:#0a055f;}.cls-2{fill:#0cc4c4;} resideskLogoBlueOrange Another water…" at bounding box center [497, 156] width 434 height 49
copy div "commandbar"
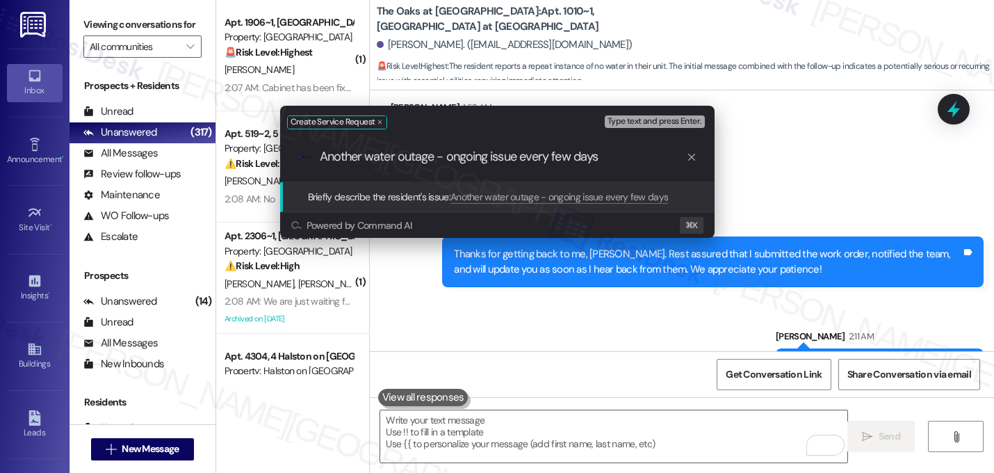
click at [560, 158] on input "Another water outage - ongoing issue every few days" at bounding box center [503, 156] width 366 height 15
click at [624, 157] on input "Another water outage - ongoing issue every few days" at bounding box center [503, 156] width 366 height 15
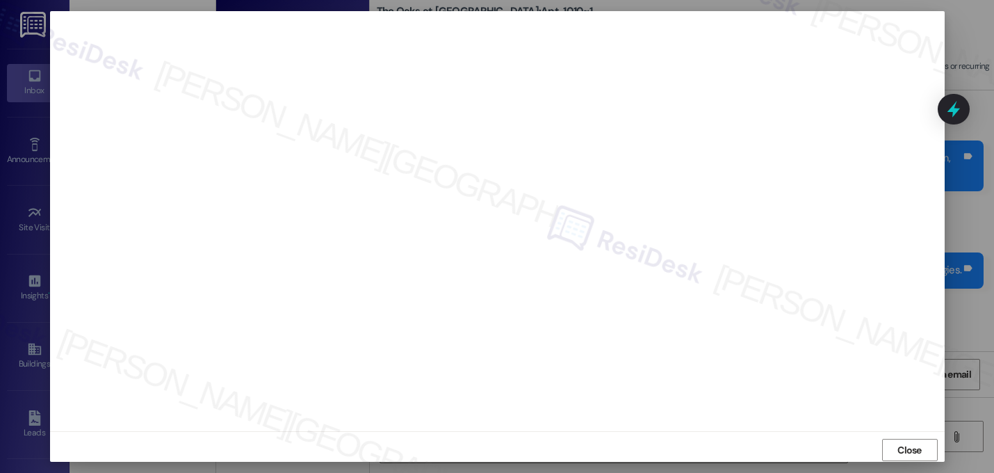
scroll to position [3, 0]
click at [898, 441] on div "Close" at bounding box center [497, 452] width 895 height 37
click at [902, 446] on span "Close" at bounding box center [909, 451] width 24 height 15
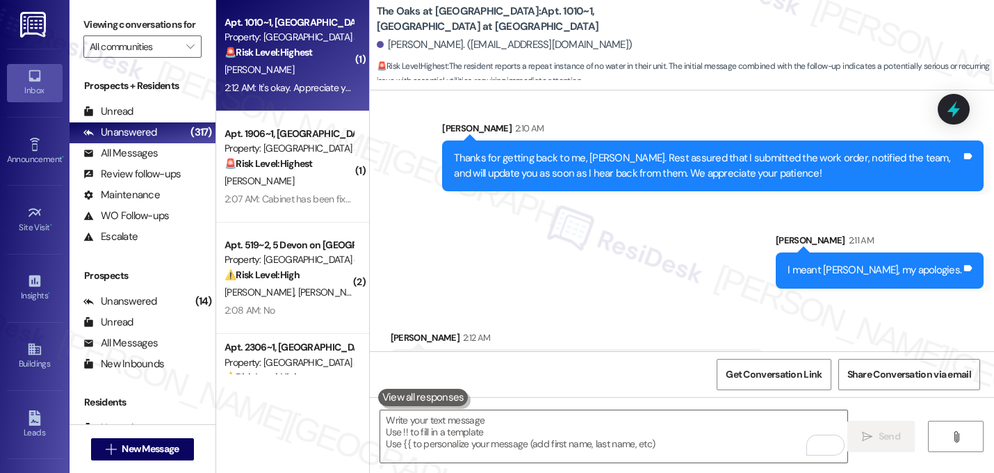
scroll to position [3005, 0]
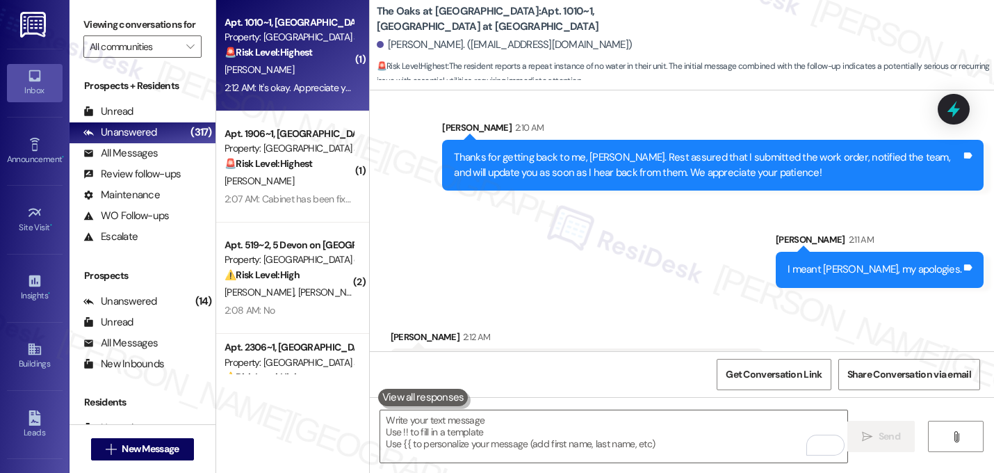
click at [631, 204] on div "Sent via SMS Sarah 2:10 AM Thanks for getting back to me, Sachi. Rest assured t…" at bounding box center [682, 193] width 624 height 209
click at [640, 214] on div "Sent via SMS Sarah 2:10 AM Thanks for getting back to me, Sachi. Rest assured t…" at bounding box center [682, 193] width 624 height 209
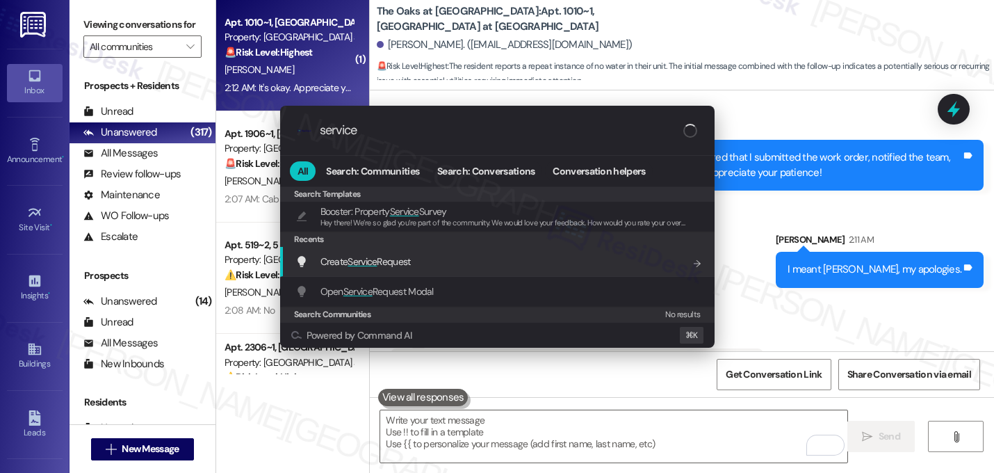
type input "service"
click at [357, 270] on div "Create Service Request Add shortcut" at bounding box center [497, 262] width 434 height 30
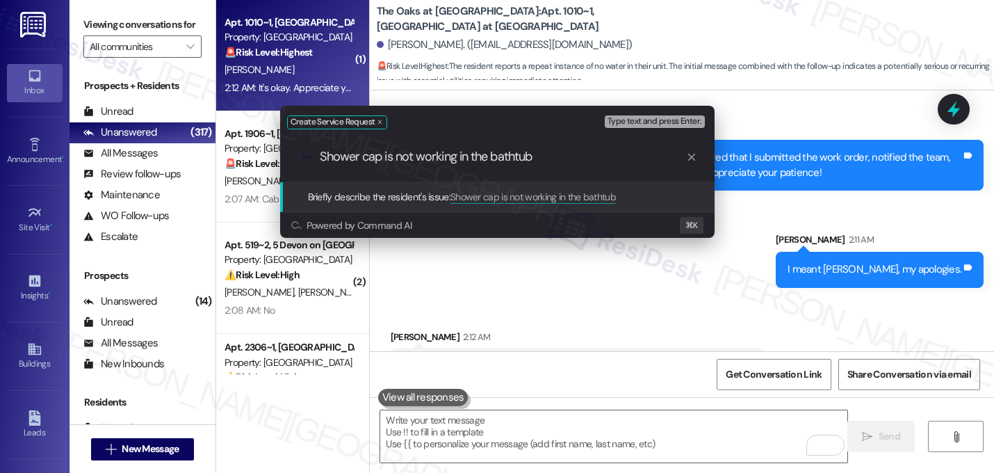
click at [517, 165] on div ".cls-1{fill:#0a055f;}.cls-2{fill:#0cc4c4;} resideskLogoBlueOrange Shower cap is…" at bounding box center [497, 156] width 434 height 49
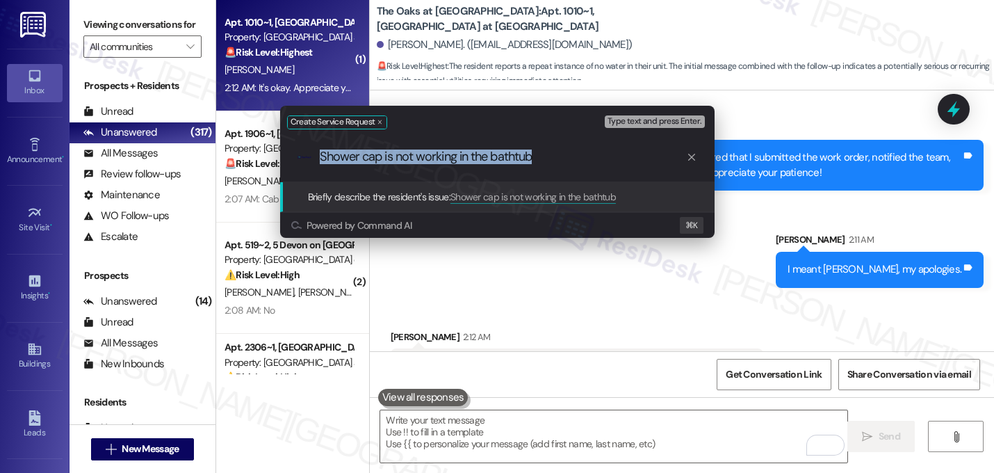
click at [589, 161] on input "Shower cap is not working in the bathtub" at bounding box center [503, 156] width 366 height 15
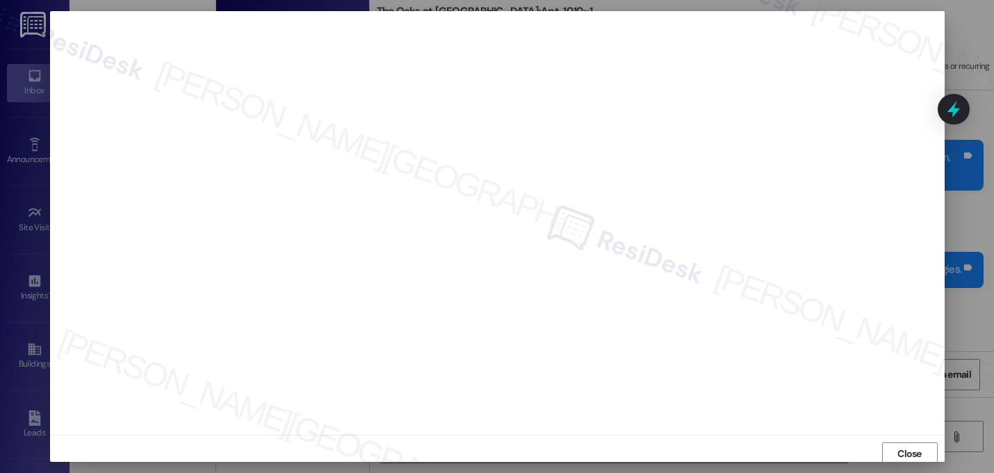
scroll to position [0, 0]
click at [918, 448] on span "Close" at bounding box center [909, 455] width 24 height 15
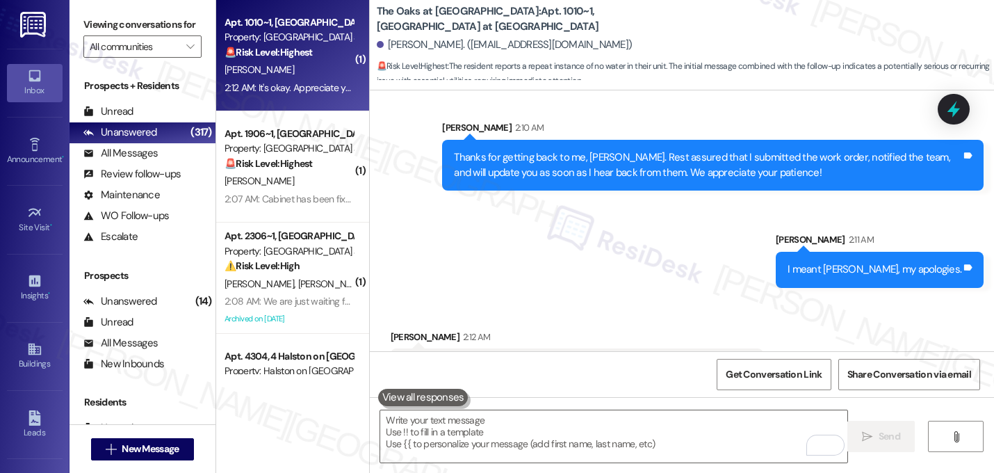
click at [677, 193] on div "Sent via SMS Sarah 2:10 AM Thanks for getting back to me, Sachi. Rest assured t…" at bounding box center [682, 193] width 624 height 209
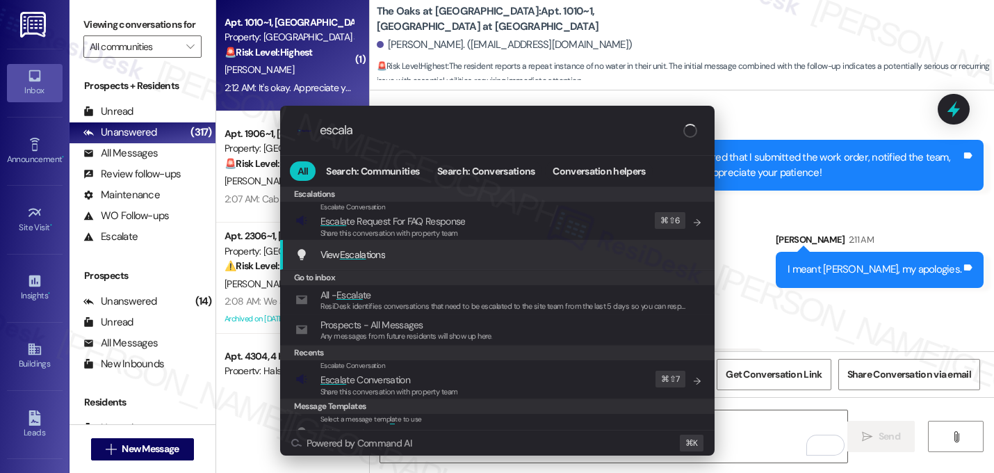
type input "escala"
click at [767, 286] on div ".cls-1{fill:#0a055f;}.cls-2{fill:#0cc4c4;} resideskLogoBlueOrange escala All Se…" at bounding box center [497, 236] width 994 height 473
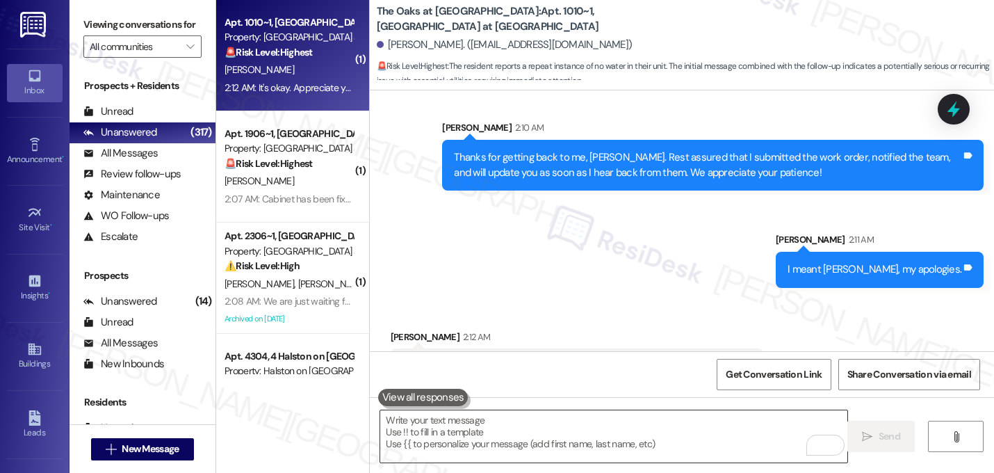
click at [571, 443] on textarea "To enrich screen reader interactions, please activate Accessibility in Grammarl…" at bounding box center [613, 436] width 467 height 52
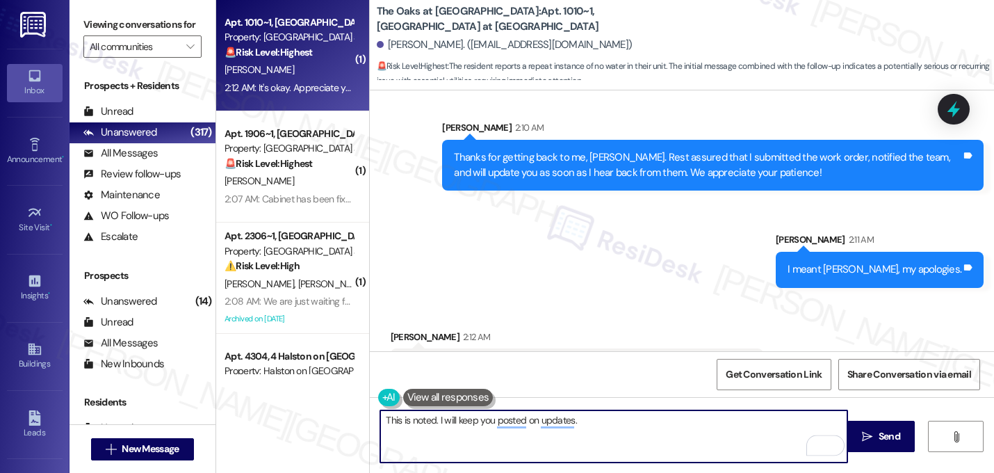
click at [601, 416] on textarea "This is noted. I will keep you posted on updates." at bounding box center [613, 436] width 467 height 52
type textarea "This is noted. I will keep you posted on updates. Have a great day!"
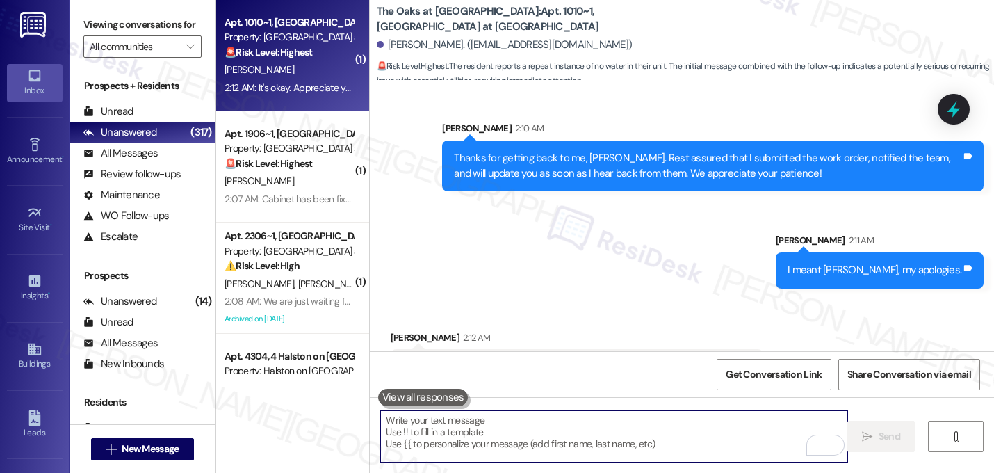
scroll to position [3101, 0]
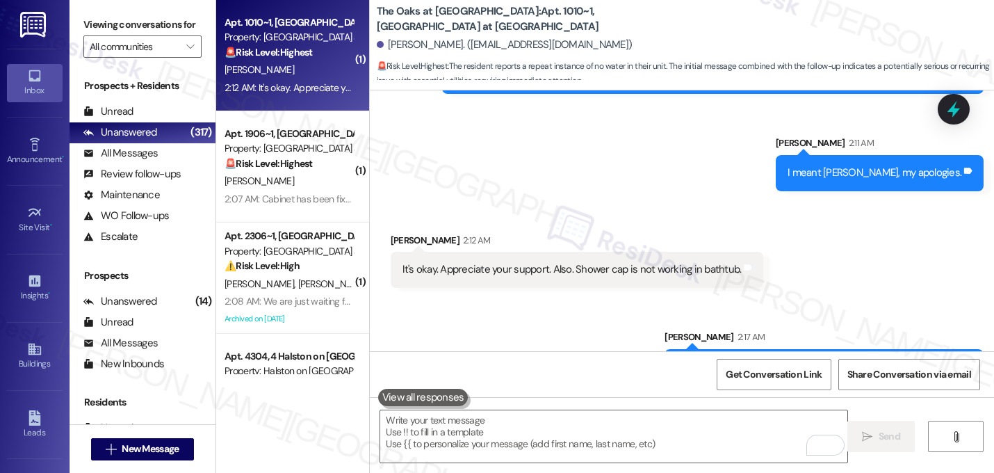
click at [562, 298] on div "Sent via SMS Sarah 2:17 AM This is noted. I will keep you posted on updates. Ha…" at bounding box center [682, 346] width 624 height 97
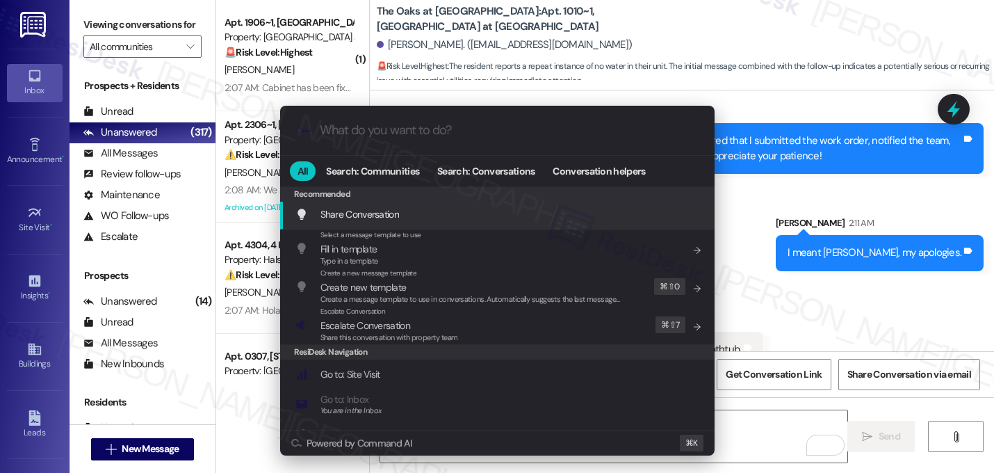
scroll to position [3, 0]
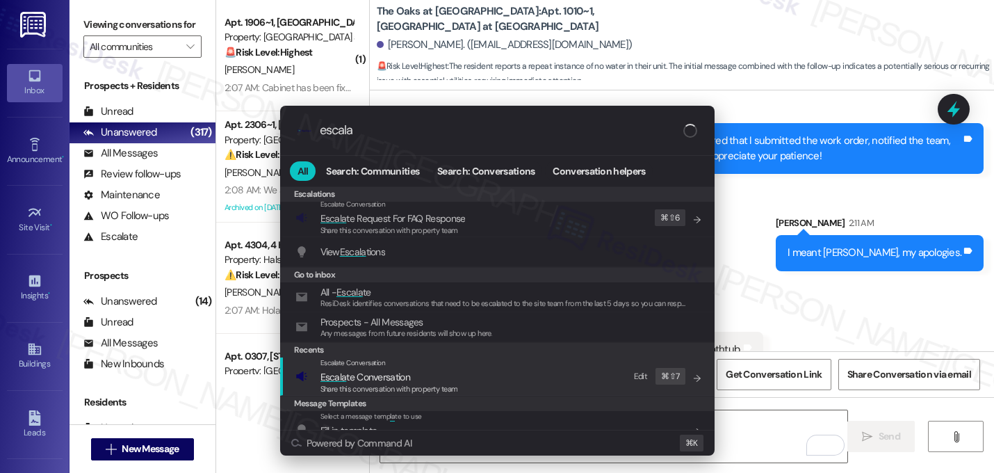
type input "escala"
click at [346, 375] on span "Escala te Conversation" at bounding box center [365, 377] width 90 height 13
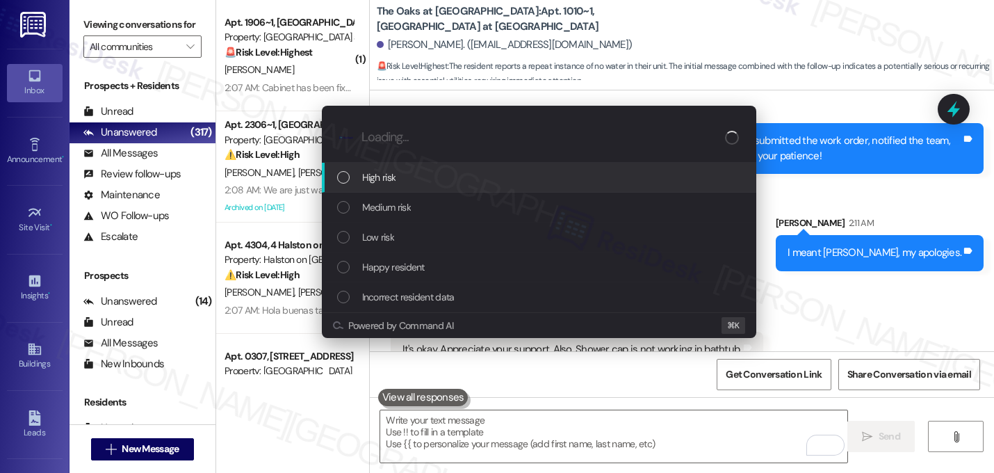
scroll to position [0, 0]
click at [387, 172] on span "High risk" at bounding box center [379, 177] width 34 height 15
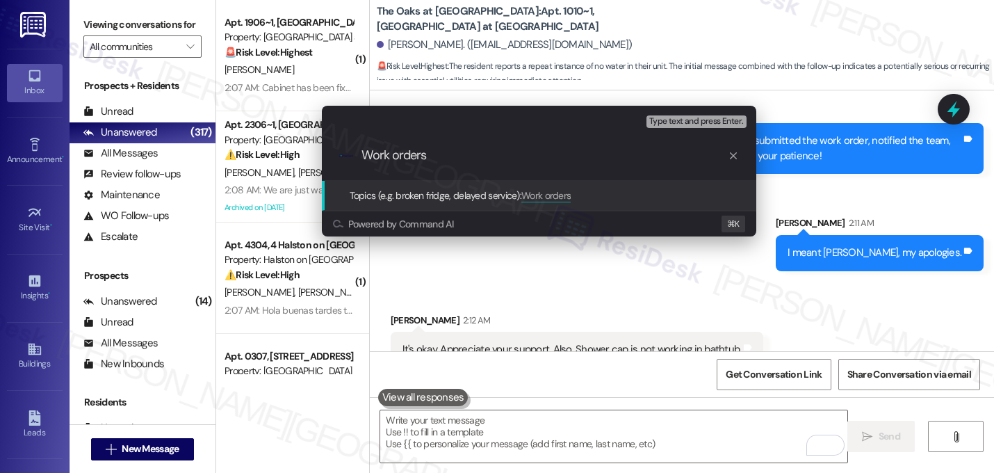
paste input "16140036 16140038"
click at [484, 161] on input "Work orders 16140036 16140038" at bounding box center [545, 155] width 366 height 15
click at [618, 160] on input "Work orders 16140036 and 16140038" at bounding box center [545, 155] width 366 height 15
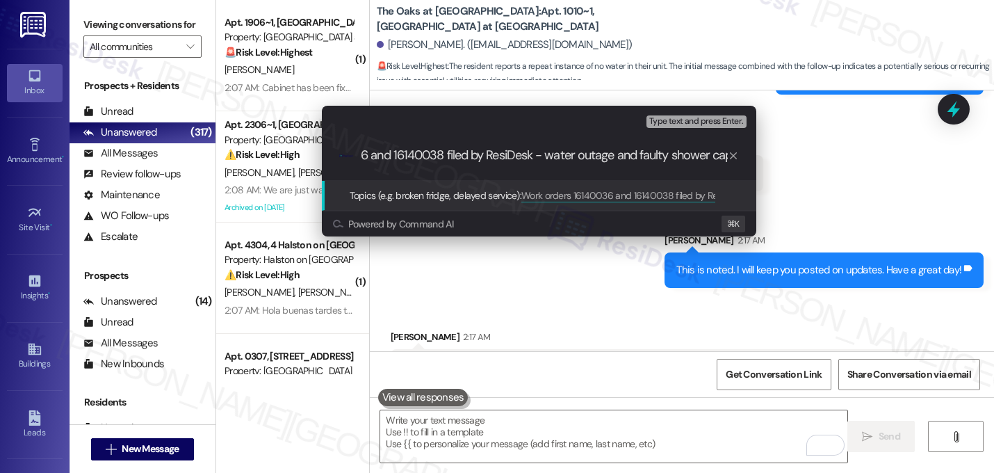
scroll to position [0, 119]
type input "Work orders 16140036 and 16140038 filed by ResiDesk - water outage and faulty s…"
click at [626, 165] on div ".cls-1{fill:#0a055f;}.cls-2{fill:#0cc4c4;} resideskLogoBlueOrange Work orders 1…" at bounding box center [539, 155] width 434 height 49
click at [628, 163] on div ".cls-1{fill:#0a055f;}.cls-2{fill:#0cc4c4;} resideskLogoBlueOrange Work orders 1…" at bounding box center [539, 155] width 434 height 49
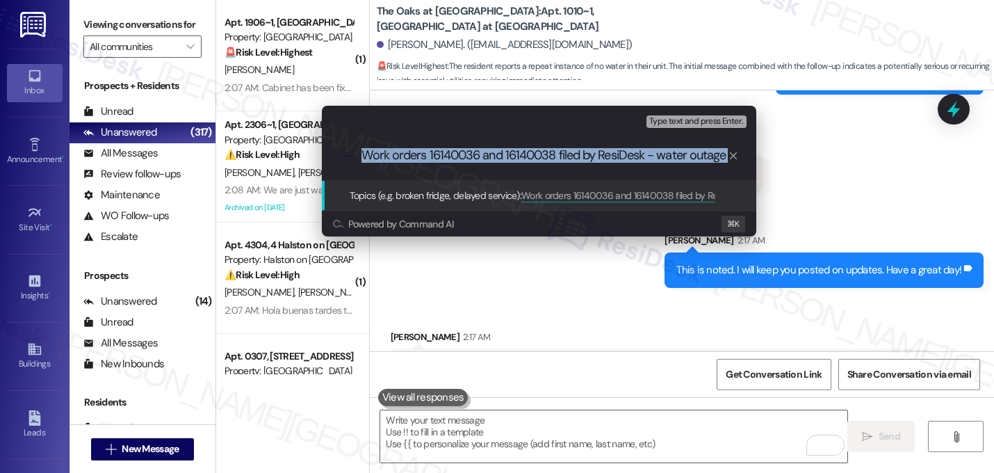
click at [628, 163] on div ".cls-1{fill:#0a055f;}.cls-2{fill:#0cc4c4;} resideskLogoBlueOrange Work orders 1…" at bounding box center [539, 155] width 434 height 49
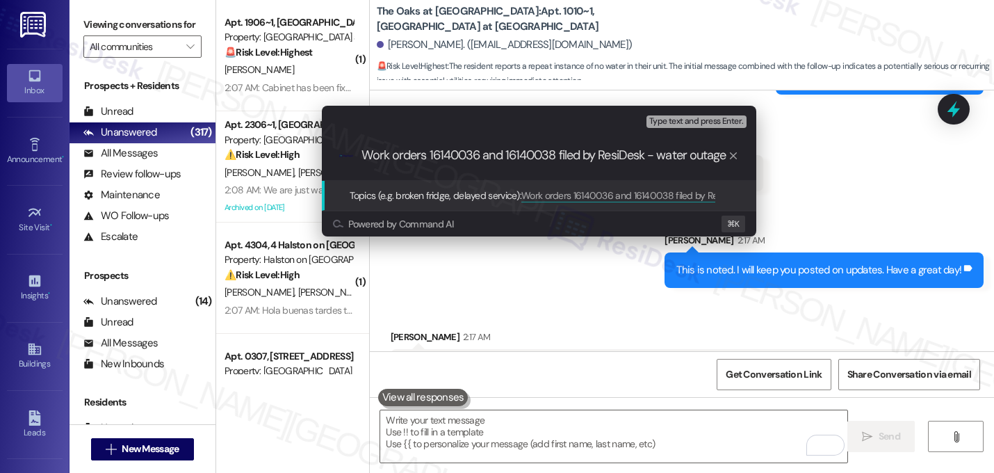
click at [628, 163] on div ".cls-1{fill:#0a055f;}.cls-2{fill:#0cc4c4;} resideskLogoBlueOrange Work orders 1…" at bounding box center [539, 155] width 434 height 49
click at [617, 159] on input "Work orders 16140036 and 16140038 filed by ResiDesk - water outage and faulty s…" at bounding box center [545, 155] width 366 height 15
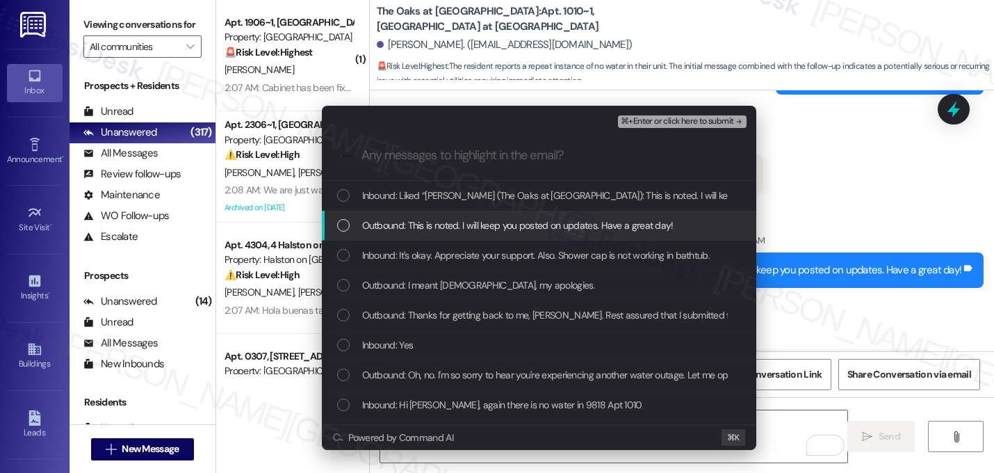
click at [396, 225] on span "Outbound: This is noted. I will keep you posted on updates. Have a great day!" at bounding box center [517, 225] width 311 height 15
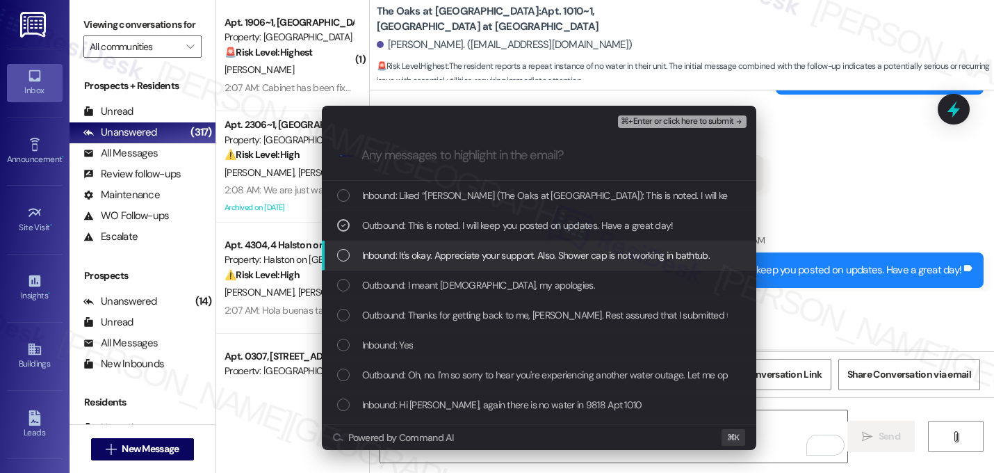
click at [394, 257] on span "Inbound: It's okay. Appreciate your support. Also. Shower cap is not working in…" at bounding box center [536, 254] width 348 height 15
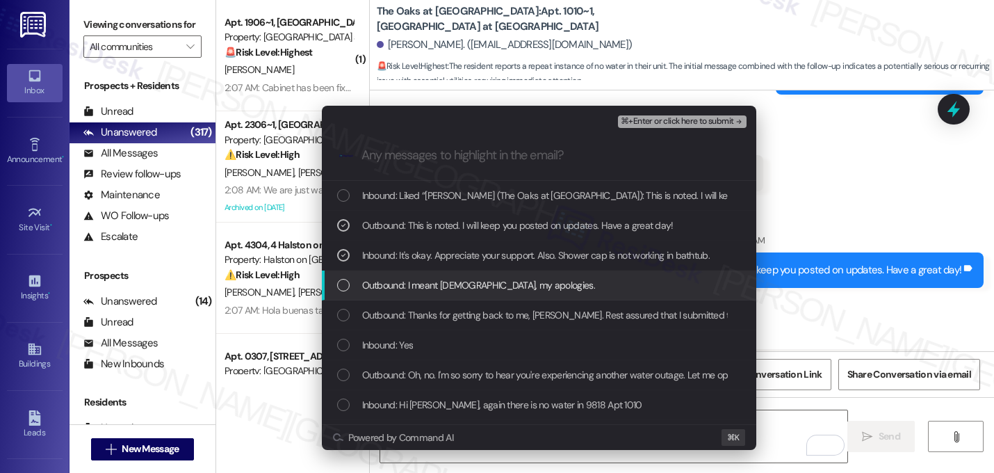
click at [398, 286] on span "Outbound: I meant Shachi, my apologies." at bounding box center [478, 284] width 233 height 15
click at [400, 284] on span "Outbound: I meant Shachi, my apologies." at bounding box center [478, 284] width 233 height 15
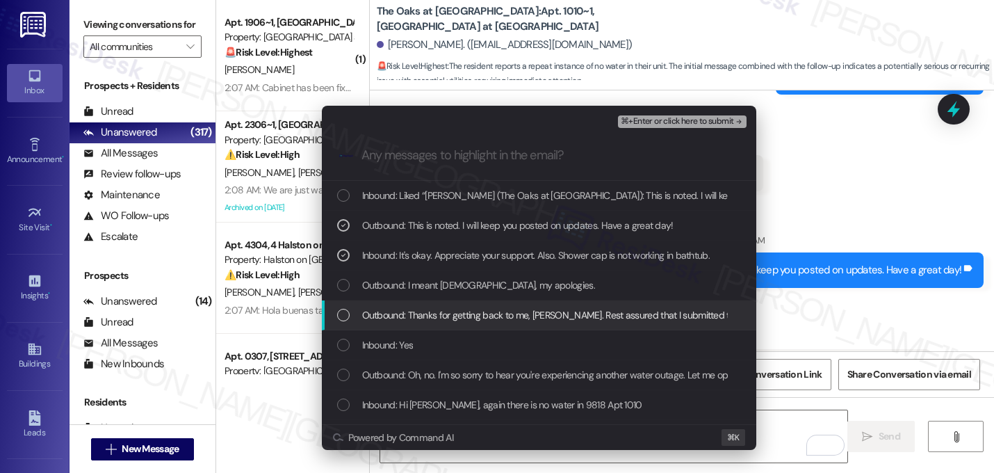
click at [381, 314] on span "Outbound: Thanks for getting back to me, Sachi. Rest assured that I submitted t…" at bounding box center [782, 314] width 841 height 15
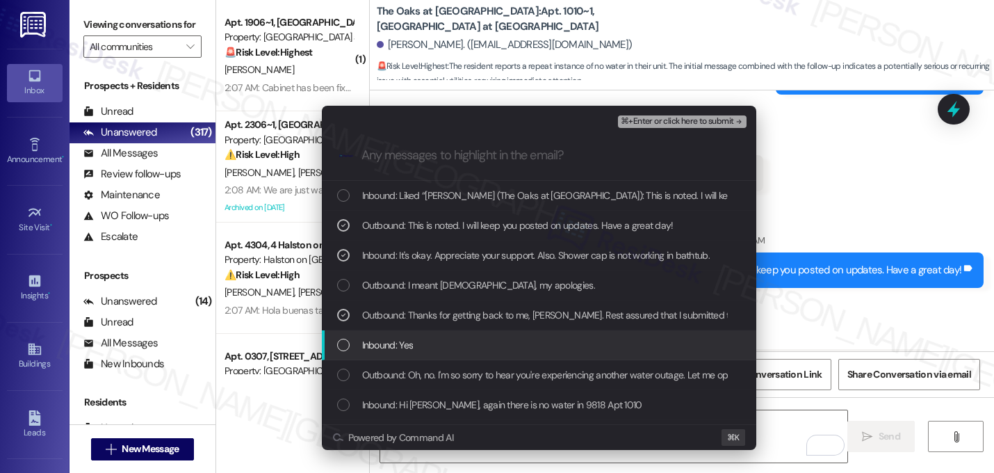
click at [384, 354] on div "Inbound: Yes" at bounding box center [539, 345] width 434 height 30
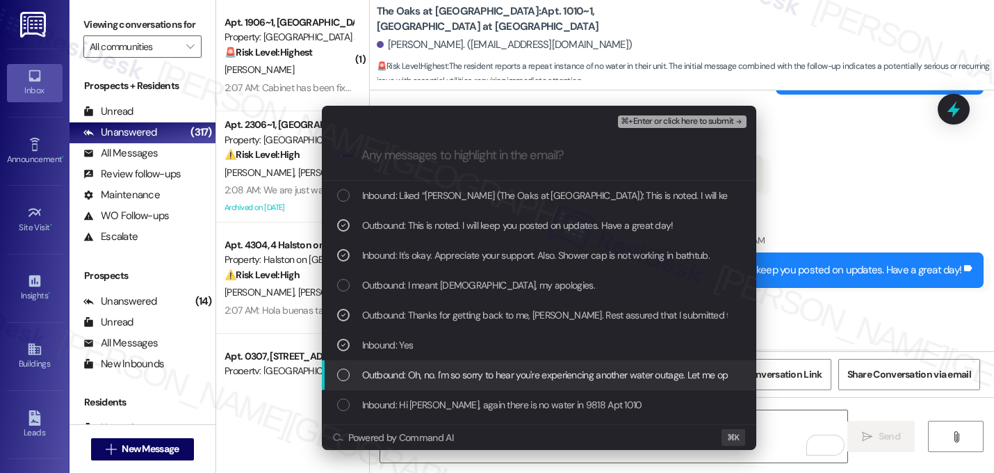
click at [403, 381] on span "Outbound: Oh, no. I'm so sorry to hear you're experiencing another water outage…" at bounding box center [776, 374] width 829 height 15
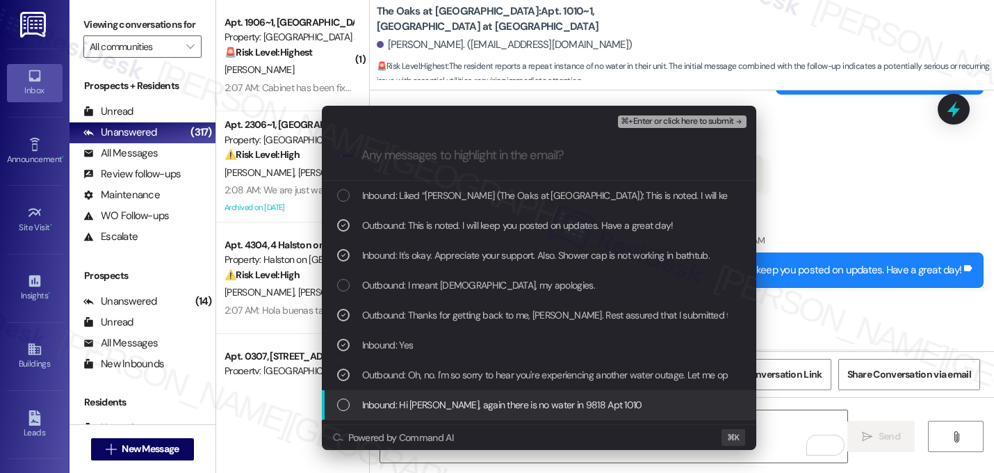
click at [406, 398] on span "Inbound: Hi Sarah, again there is no water in 9818 Apt 1010" at bounding box center [502, 404] width 280 height 15
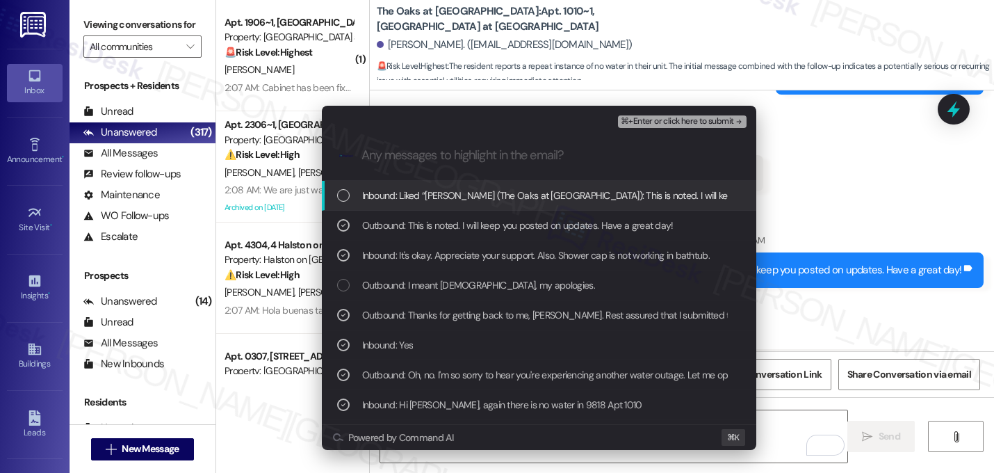
click at [731, 126] on span "⌘+Enter or click here to submit" at bounding box center [677, 122] width 113 height 10
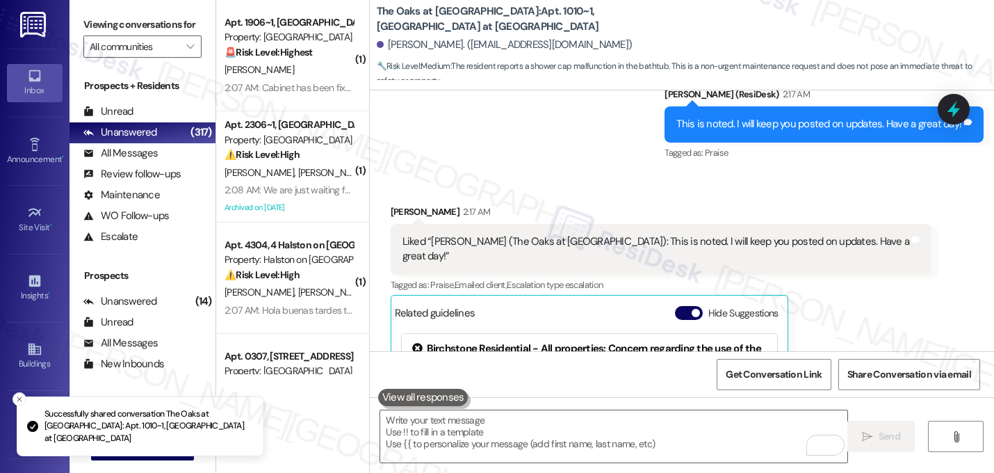
scroll to position [3506, 0]
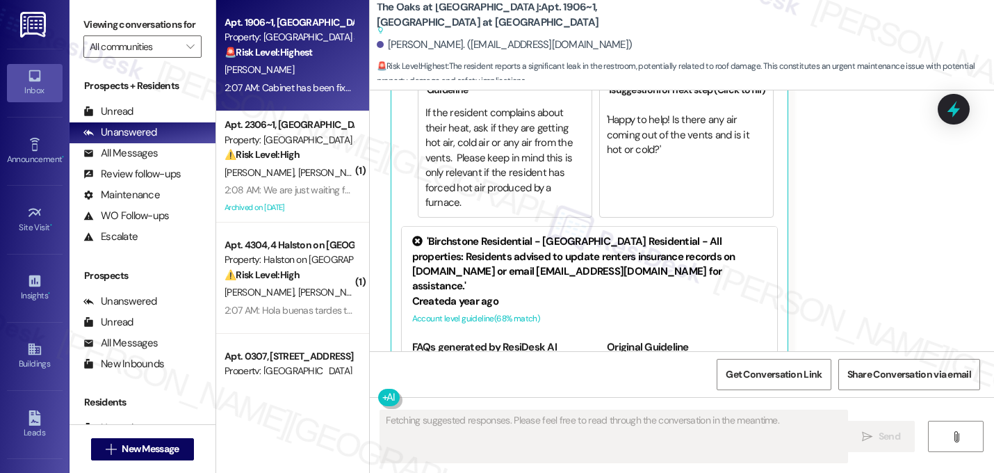
scroll to position [8023, 0]
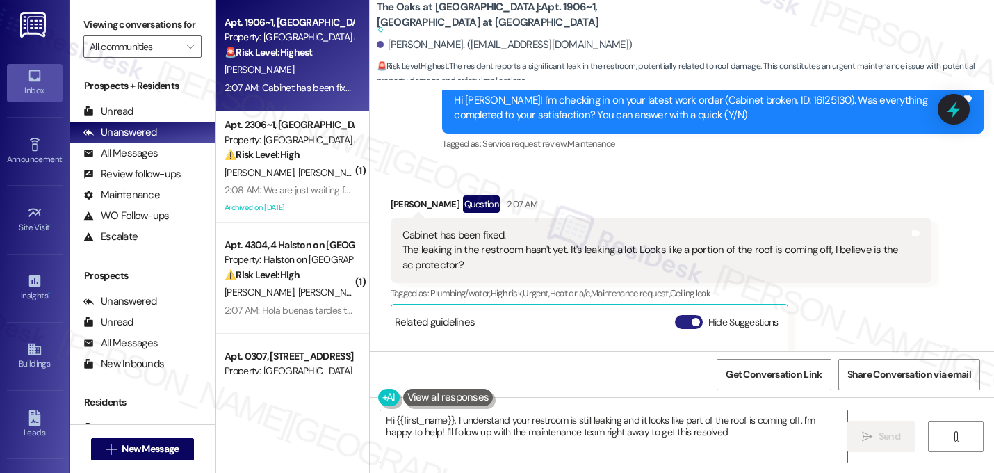
type textarea "Hi {{first_name}}, I understand your restroom is still leaking and it looks lik…"
click at [692, 318] on span "button" at bounding box center [696, 322] width 8 height 8
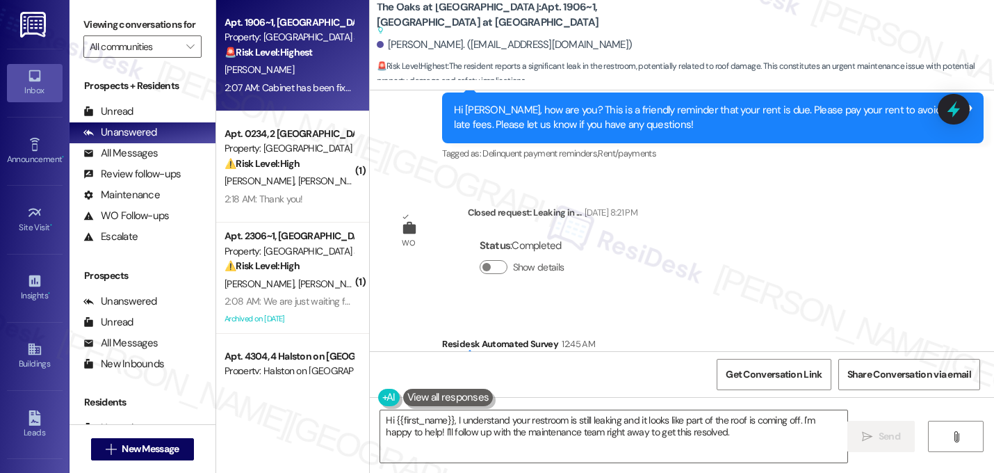
scroll to position [7725, 0]
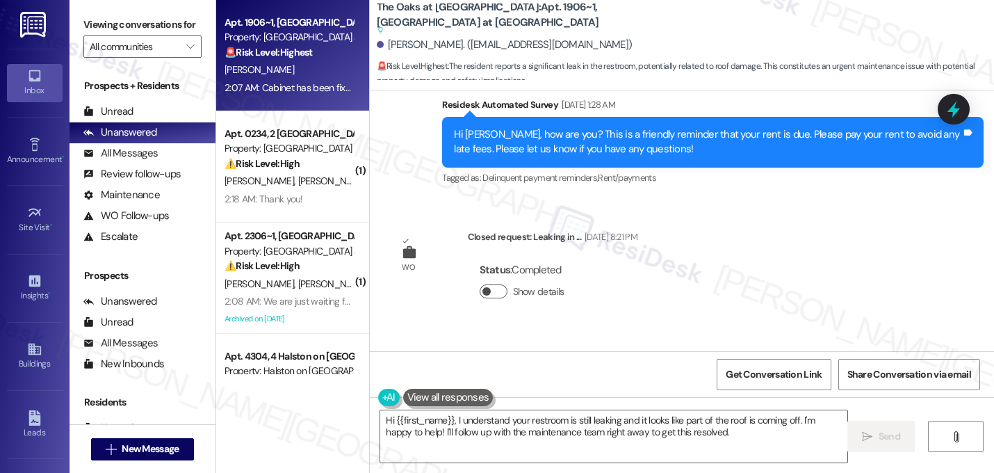
click at [488, 284] on button "Show details" at bounding box center [494, 291] width 28 height 14
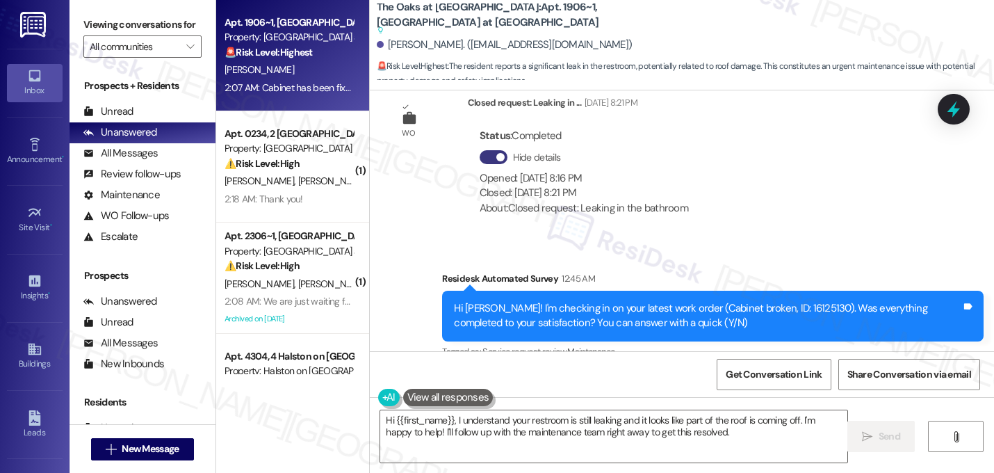
scroll to position [7881, 0]
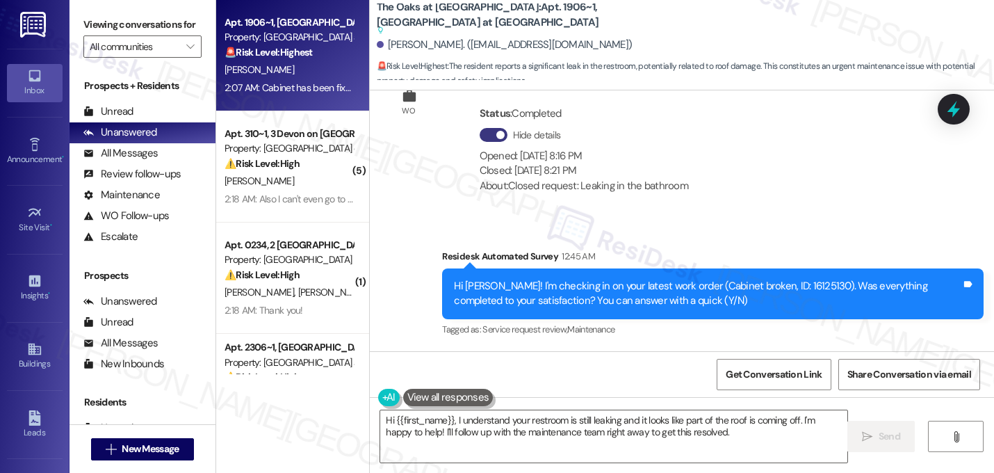
click at [497, 128] on div "Hide details" at bounding box center [584, 135] width 209 height 15
click at [489, 128] on button "Hide details" at bounding box center [494, 135] width 28 height 14
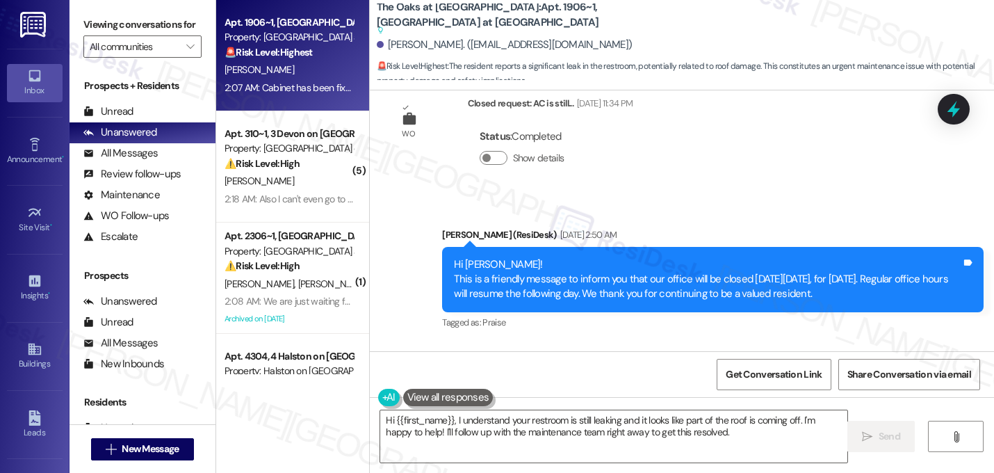
scroll to position [7199, 0]
click at [480, 151] on button "Show details" at bounding box center [494, 158] width 28 height 14
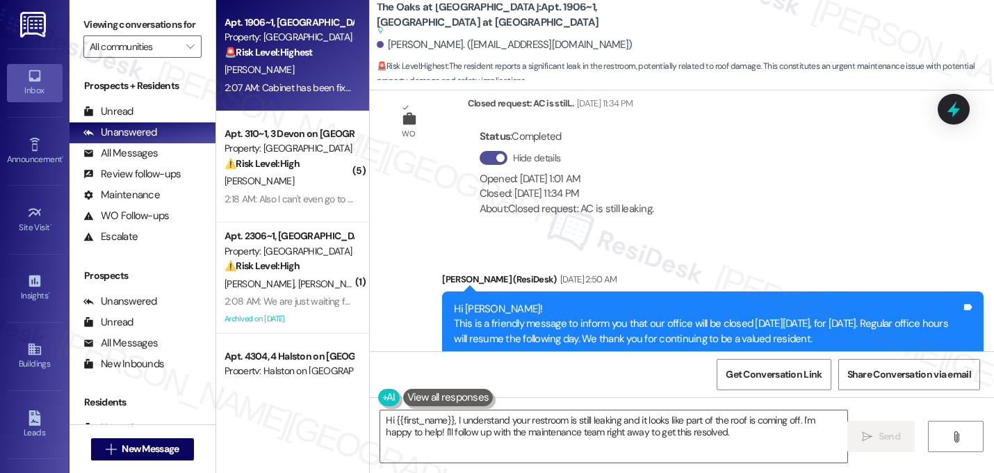
click at [496, 154] on span "button" at bounding box center [500, 158] width 8 height 8
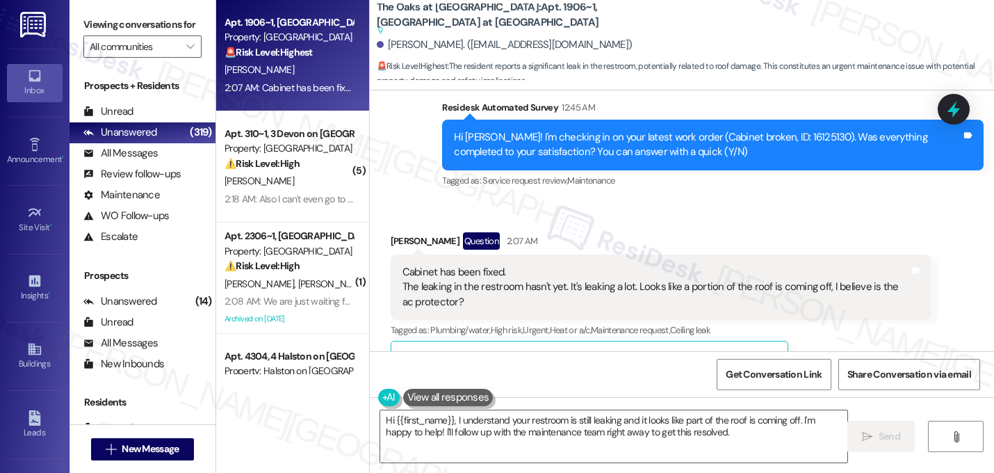
scroll to position [7993, 0]
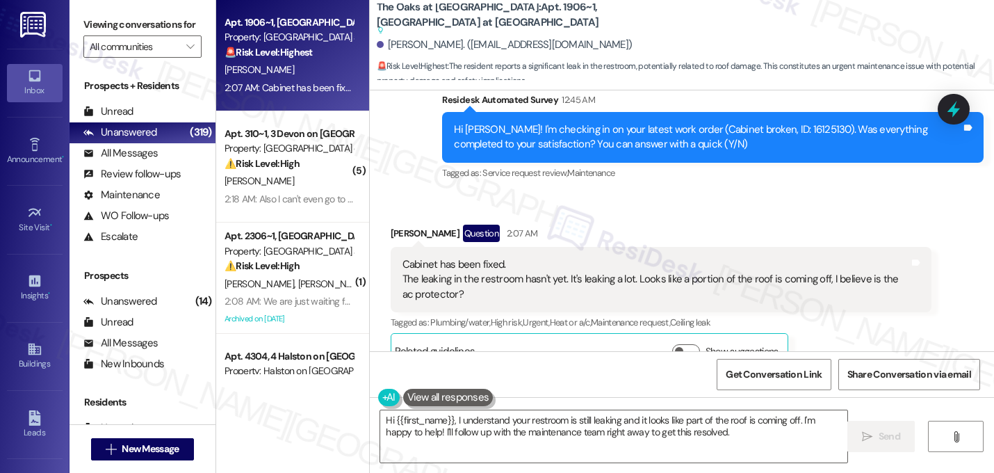
click at [571, 193] on div "Received via SMS [PERSON_NAME] Question 2:07 AM Cabinet has been fixed. The lea…" at bounding box center [682, 286] width 624 height 186
click at [580, 163] on div "Survey, sent via SMS Residesk Automated Survey 12:45 AM Hi [PERSON_NAME]! I'm c…" at bounding box center [713, 137] width 562 height 111
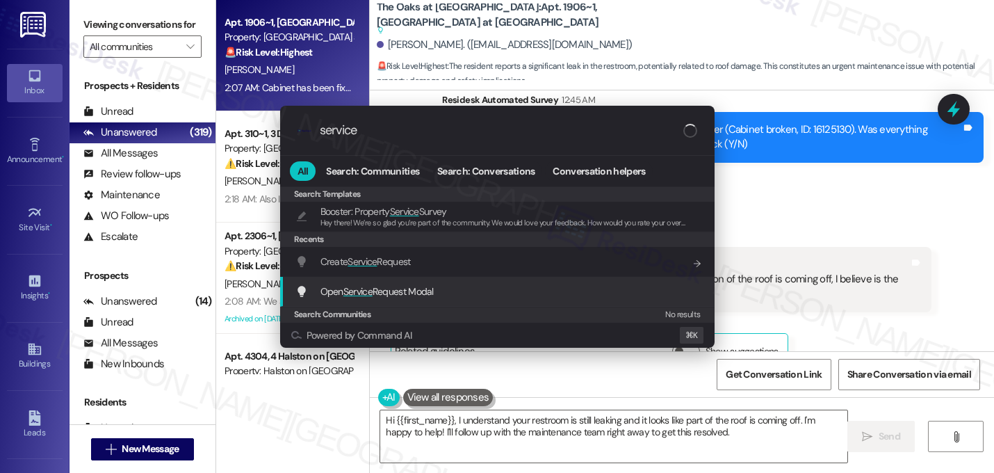
type input "service"
click at [341, 295] on span "Open Service Request Modal" at bounding box center [376, 291] width 113 height 13
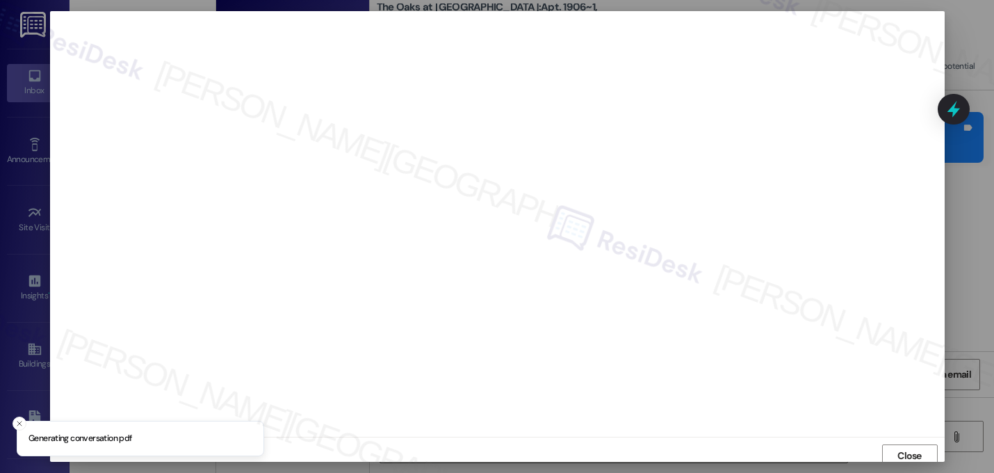
scroll to position [5, 0]
click at [907, 449] on span "Close" at bounding box center [909, 451] width 24 height 15
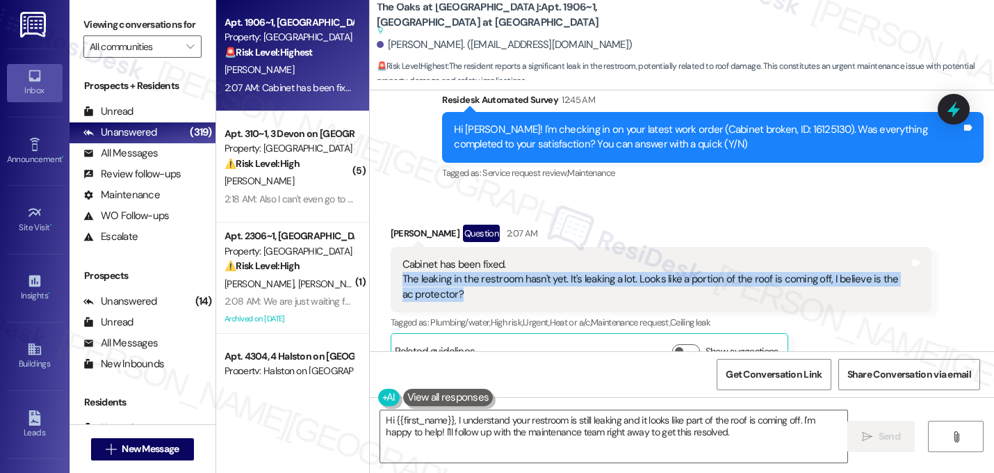
drag, startPoint x: 478, startPoint y: 263, endPoint x: 395, endPoint y: 256, distance: 83.7
click at [403, 257] on div "Cabinet has been fixed. The leaking in the restroom hasn't yet. It's leaking a …" at bounding box center [656, 279] width 507 height 44
copy div "The leaking in the restroom hasn't yet. It's leaking a lot. Looks like a portio…"
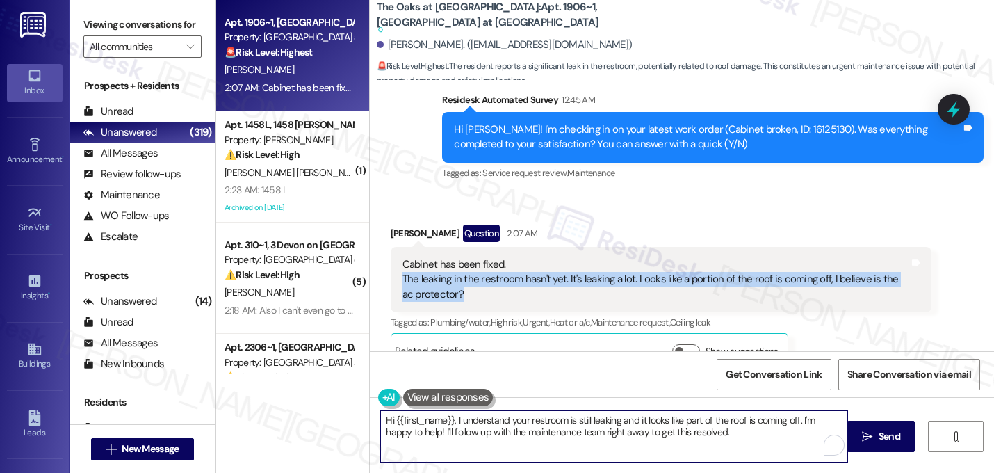
click at [542, 431] on textarea "Hi {{first_name}}, I understand your restroom is still leaking and it looks lik…" at bounding box center [613, 436] width 467 height 52
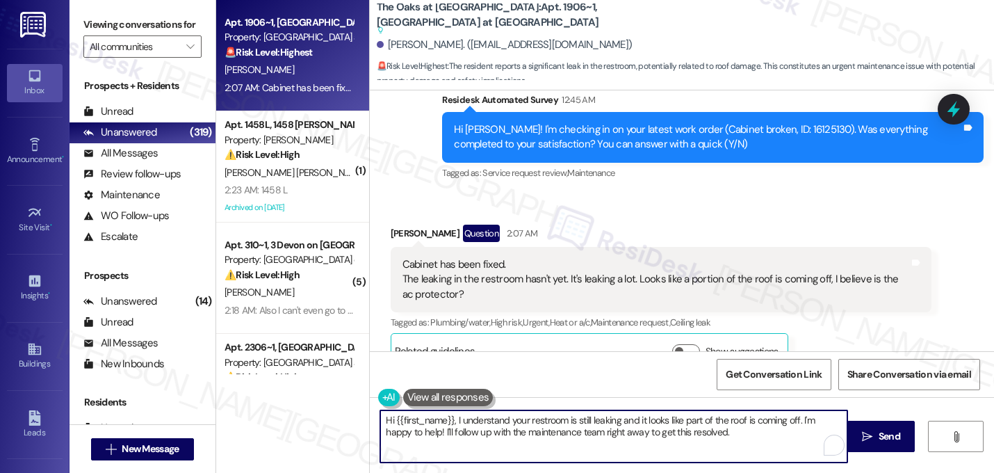
click at [542, 431] on textarea "Hi {{first_name}}, I understand your restroom is still leaking and it looks lik…" at bounding box center [613, 436] width 467 height 52
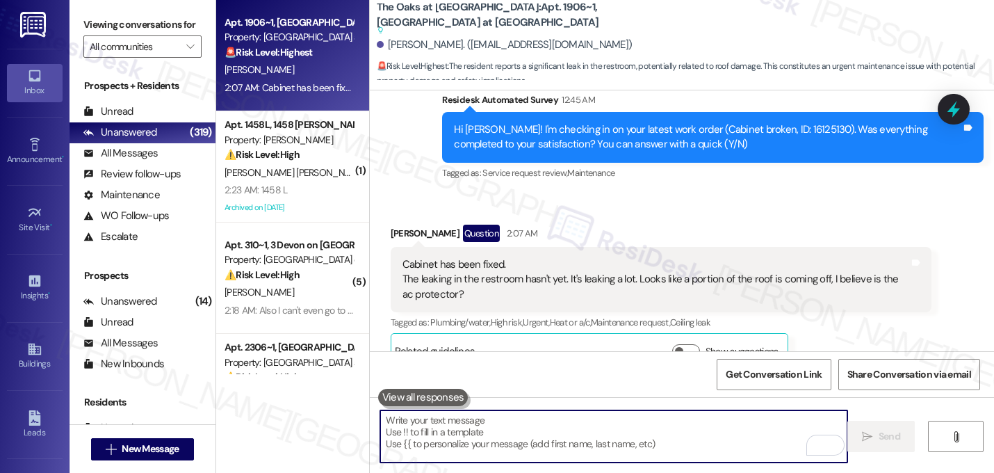
paste textarea "Hi [Name], thanks for letting me know. Just to better understand — is the restr…"
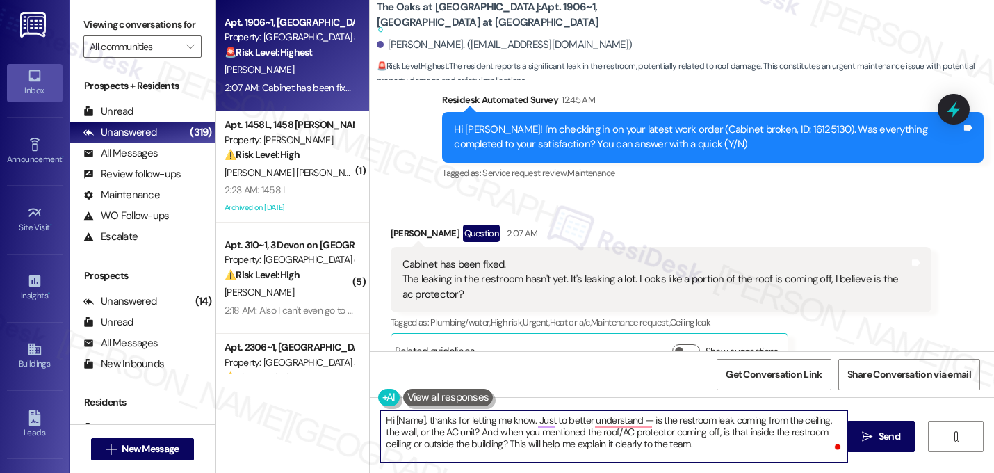
click at [425, 423] on textarea "Hi [Name], thanks for letting me know. Just to better understand — is the restr…" at bounding box center [613, 436] width 467 height 52
click at [530, 425] on textarea "Hi [Name], thanks for letting me know. Just to better understand — is the restr…" at bounding box center [613, 436] width 467 height 52
click at [688, 425] on textarea "I'm glad to hear that the cabinets has been fixed. Just to better understand — …" at bounding box center [613, 436] width 467 height 52
drag, startPoint x: 523, startPoint y: 434, endPoint x: 683, endPoint y: 416, distance: 160.9
click at [683, 416] on textarea "I'm glad to hear that the cabinets has been fixed. Just to better understand, i…" at bounding box center [613, 436] width 467 height 52
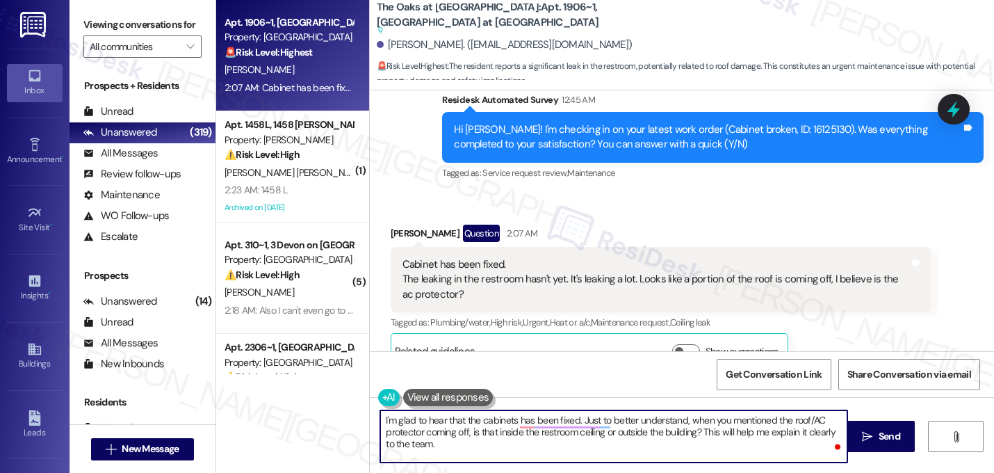
click at [695, 433] on textarea "I'm glad to hear that the cabinets has been fixed. Just to better understand, w…" at bounding box center [613, 436] width 467 height 52
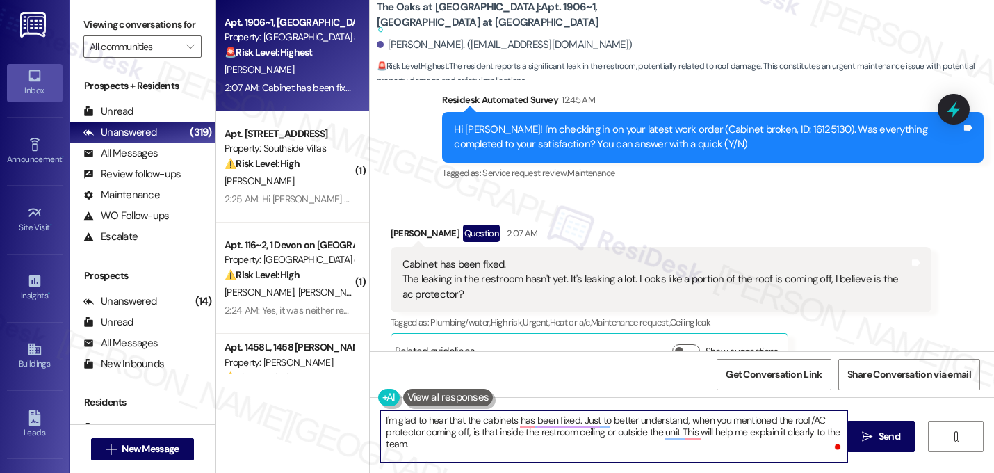
type textarea "I'm glad to hear that the cabinets has been fixed. Just to better understand, w…"
click at [447, 438] on textarea "I'm glad to hear that the cabinets has been fixed. Just to better understand, w…" at bounding box center [613, 436] width 467 height 52
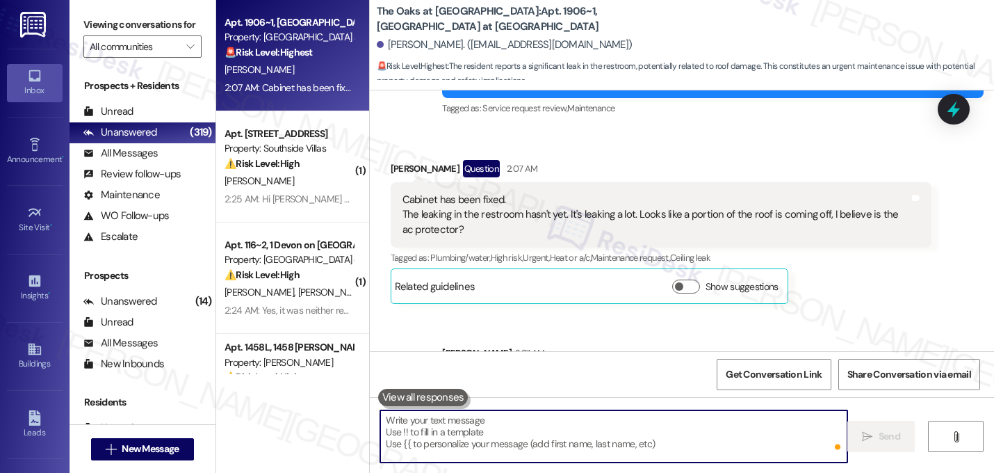
scroll to position [8120, 0]
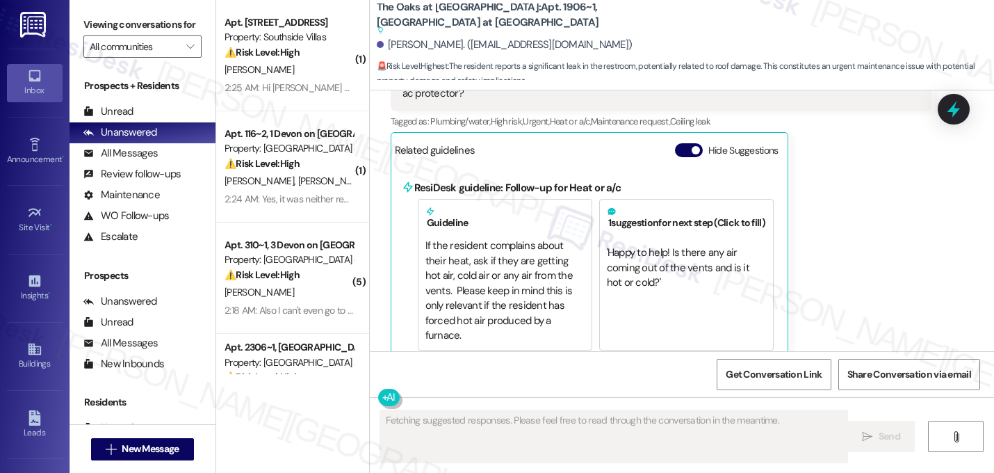
scroll to position [8175, 0]
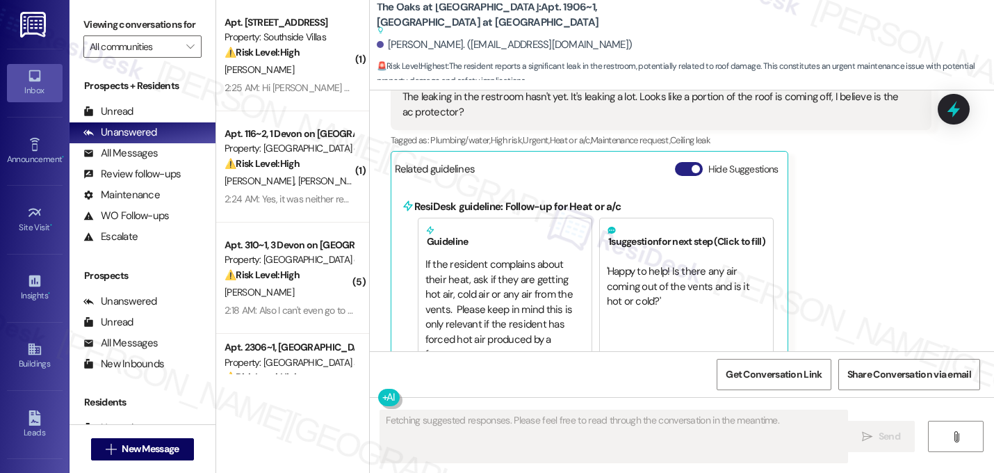
click at [677, 162] on button "Hide Suggestions" at bounding box center [689, 169] width 28 height 14
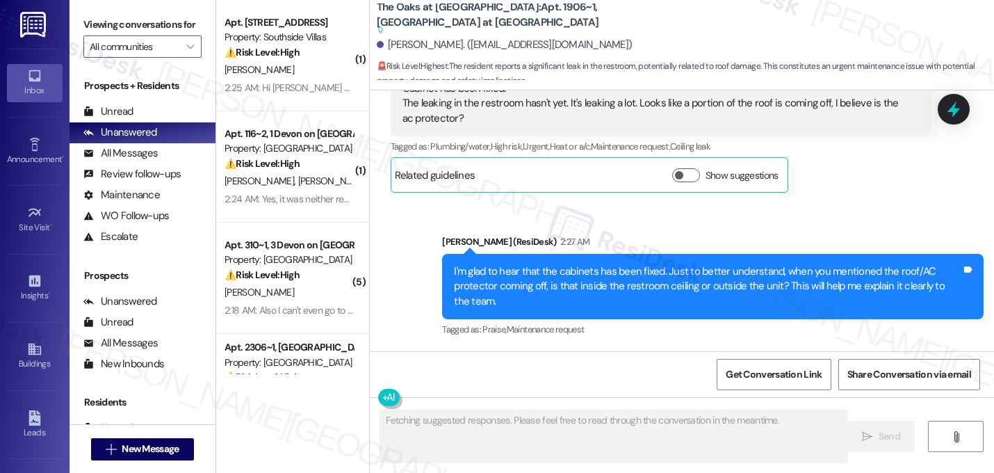
scroll to position [8140, 0]
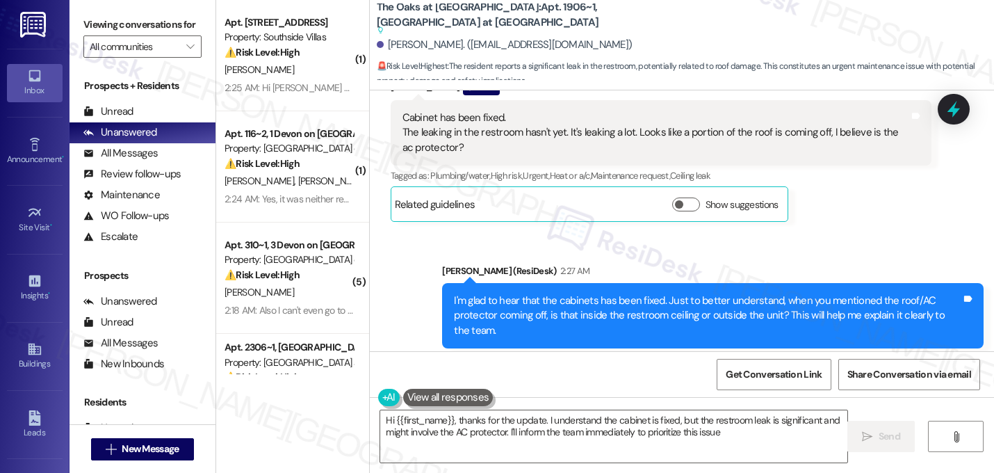
type textarea "Hi {{first_name}}, thanks for the update. I understand the cabinet is fixed, bu…"
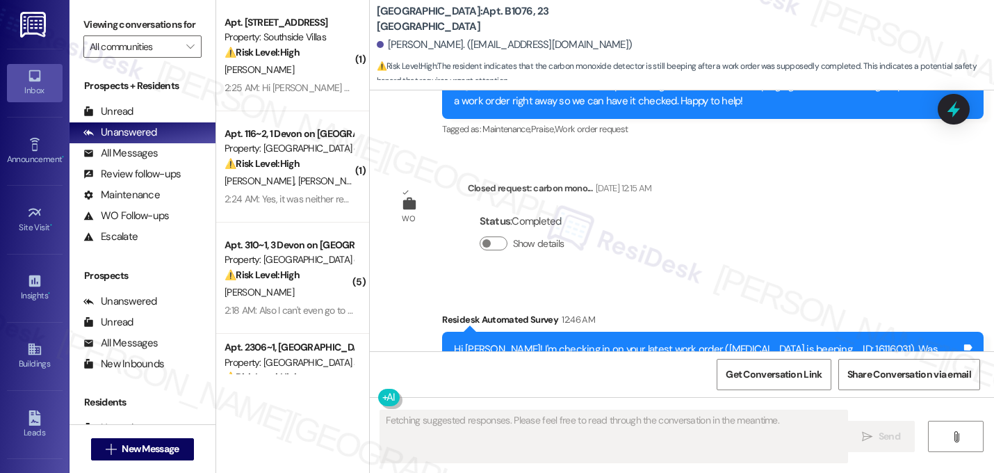
scroll to position [26290, 0]
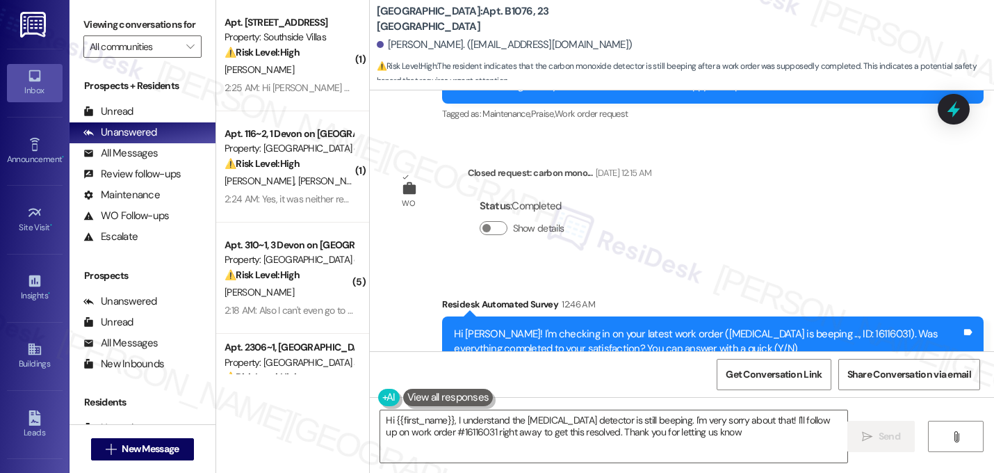
type textarea "Hi {{first_name}}, I understand the carbon monoxide detector is still beeping. …"
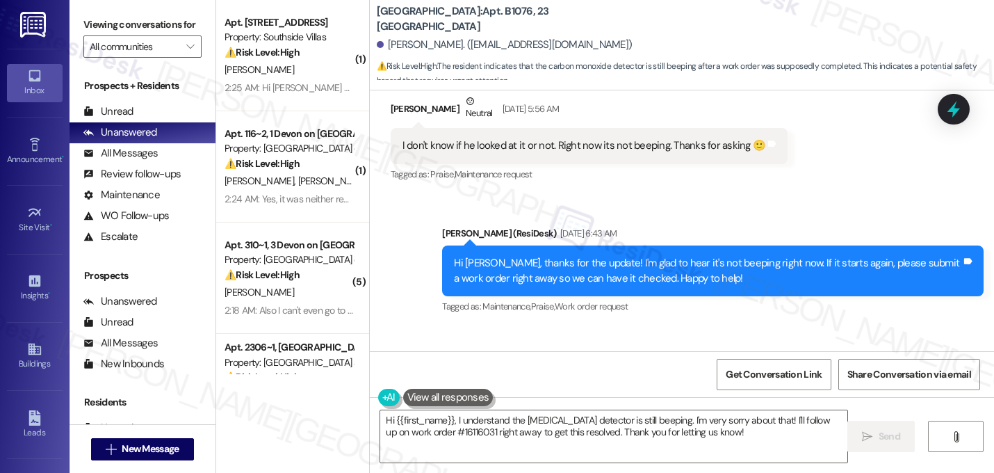
scroll to position [25945, 0]
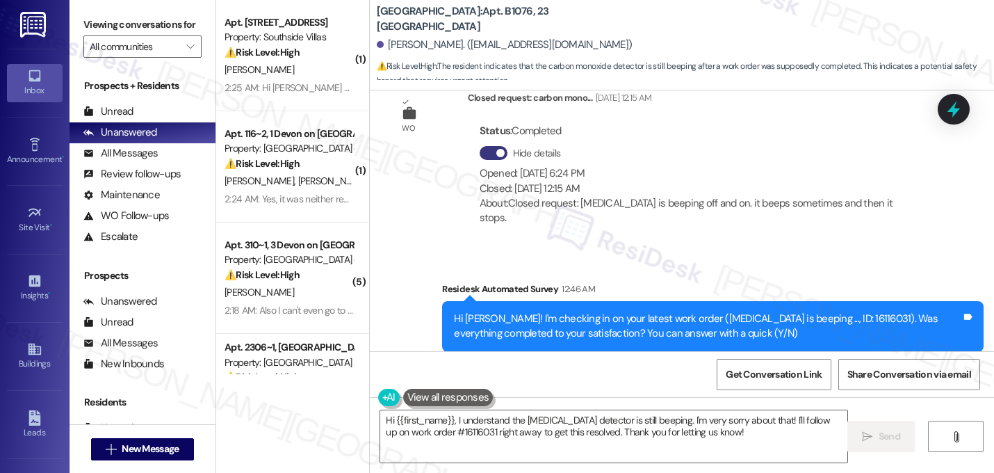
scroll to position [26334, 0]
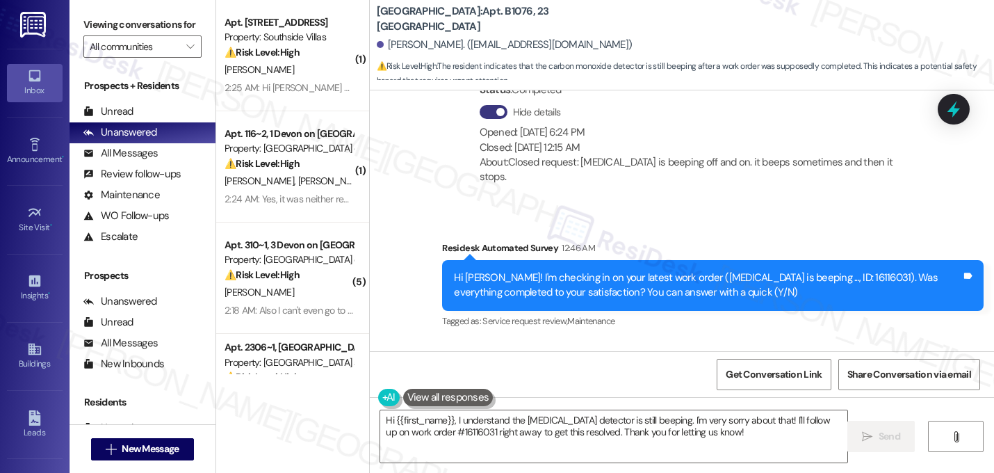
click at [730, 341] on div "Received via SMS Robin Smith 2:01 AM N Tags and notes Tagged as: Negative respo…" at bounding box center [682, 456] width 624 height 230
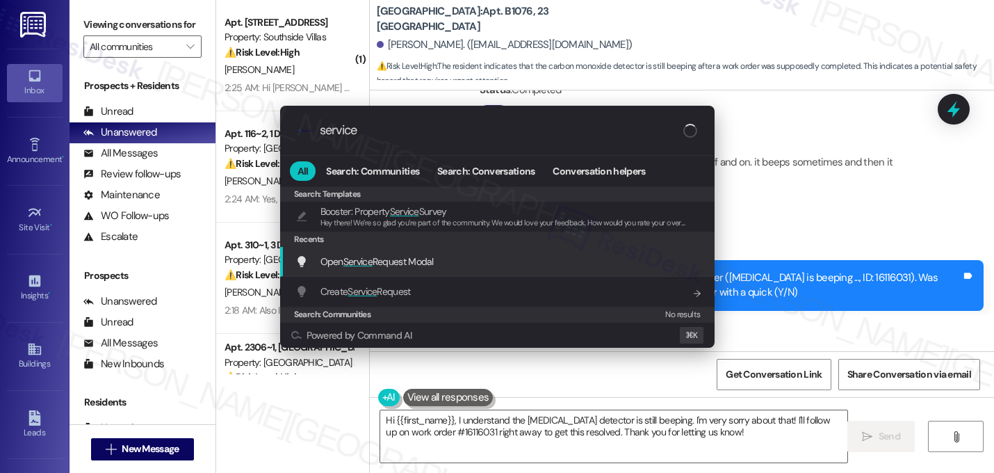
type input "service"
click at [381, 257] on span "Open Service Request Modal" at bounding box center [376, 261] width 113 height 13
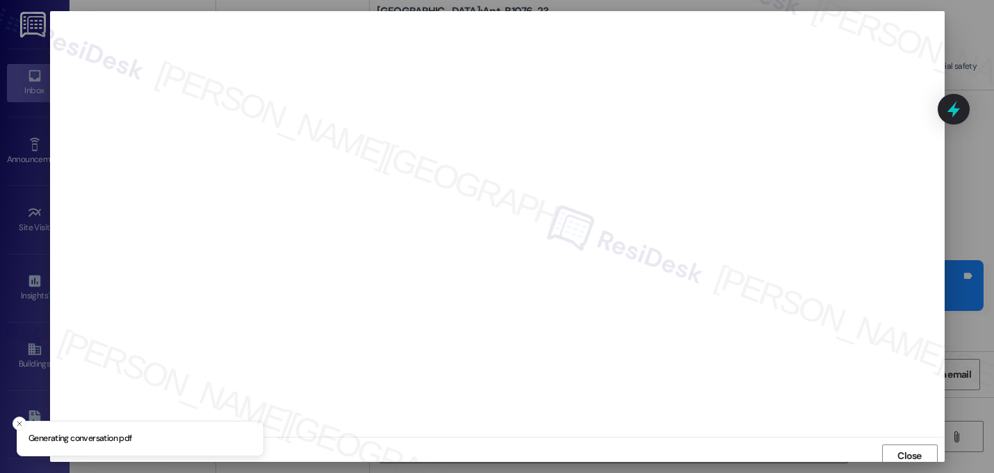
scroll to position [5, 0]
click at [911, 444] on span "Close" at bounding box center [909, 451] width 24 height 15
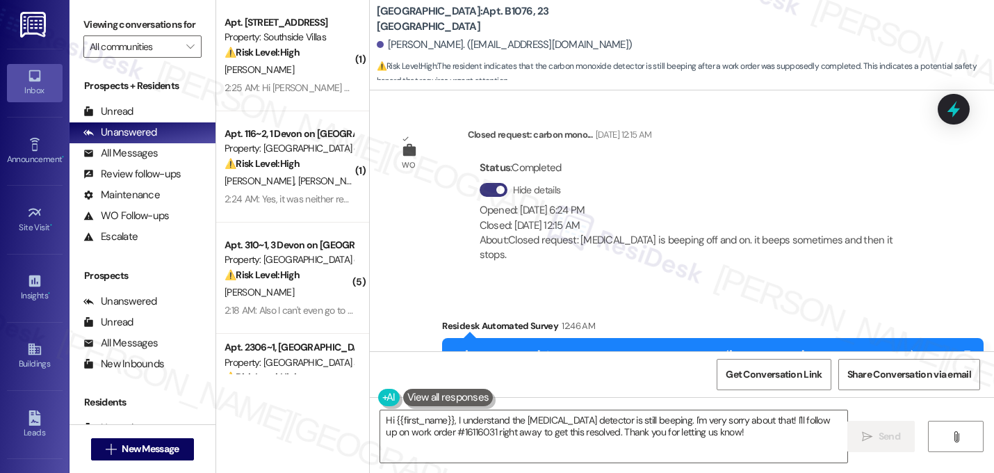
scroll to position [26334, 0]
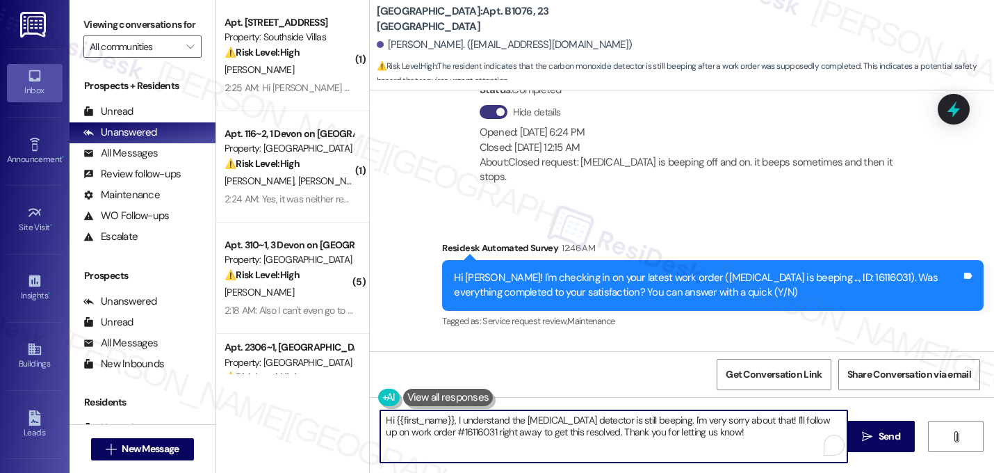
drag, startPoint x: 450, startPoint y: 421, endPoint x: 376, endPoint y: 412, distance: 74.9
click at [380, 412] on textarea "Hi {{first_name}}, I understand the carbon monoxide detector is still beeping. …" at bounding box center [613, 436] width 467 height 52
drag, startPoint x: 722, startPoint y: 419, endPoint x: 544, endPoint y: 434, distance: 178.6
click at [544, 434] on textarea "I understand the carbon monoxide detector is still beeping. I'm very sorry abou…" at bounding box center [613, 436] width 467 height 52
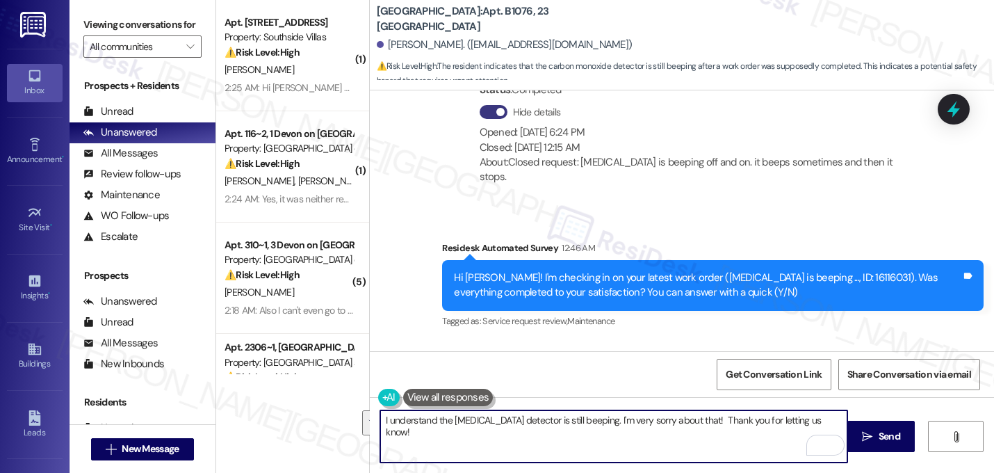
drag, startPoint x: 726, startPoint y: 421, endPoint x: 752, endPoint y: 455, distance: 43.7
click at [752, 455] on textarea "I understand the carbon monoxide detector is still beeping. I'm very sorry abou…" at bounding box center [613, 436] width 467 height 52
paste textarea "Do we have your permission to enter your unit while you're away (in case it's n…"
type textarea "I understand the carbon monoxide detector is still beeping. I'm very sorry abou…"
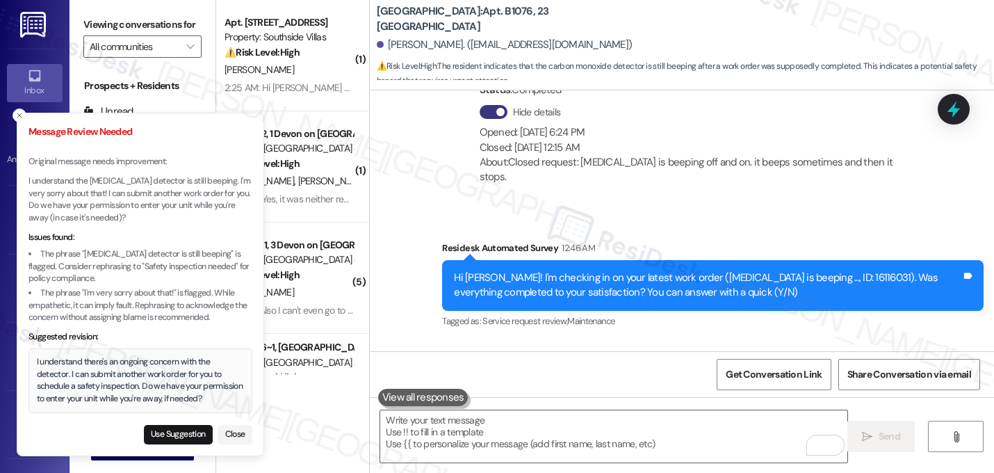
click at [208, 398] on div "I understand there's an ongoing concern with the detector. I can submit another…" at bounding box center [141, 380] width 208 height 49
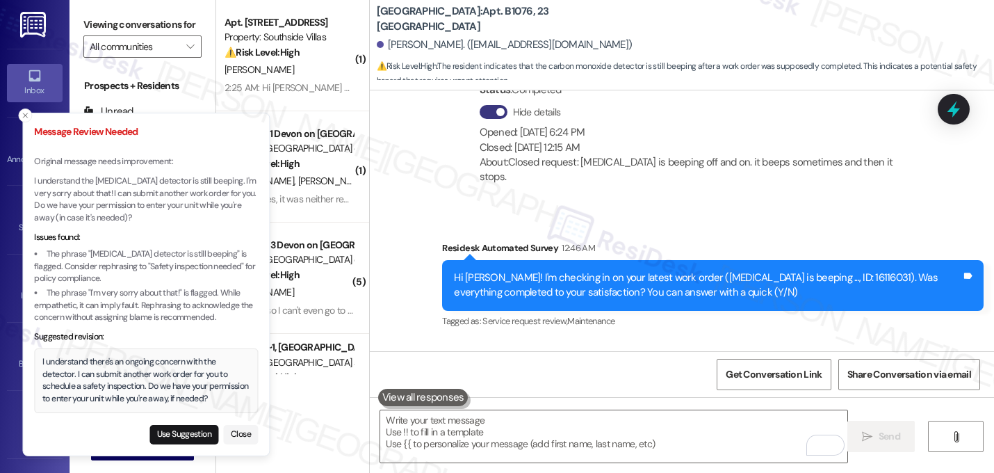
drag, startPoint x: 156, startPoint y: 214, endPoint x: 171, endPoint y: 239, distance: 29.3
click at [171, 224] on p "I understand the carbon monoxide detector is still beeping. I'm very sorry abou…" at bounding box center [146, 199] width 224 height 49
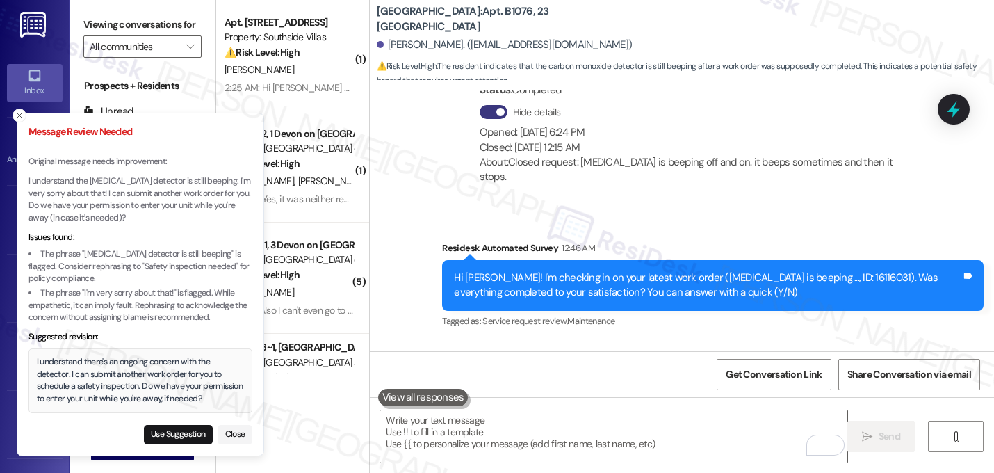
drag, startPoint x: 29, startPoint y: 181, endPoint x: 165, endPoint y: 220, distance: 141.9
click at [165, 220] on p "I understand the carbon monoxide detector is still beeping. I'm very sorry abou…" at bounding box center [141, 199] width 224 height 49
copy p "I understand the carbon monoxide detector is still beeping. I'm very sorry abou…"
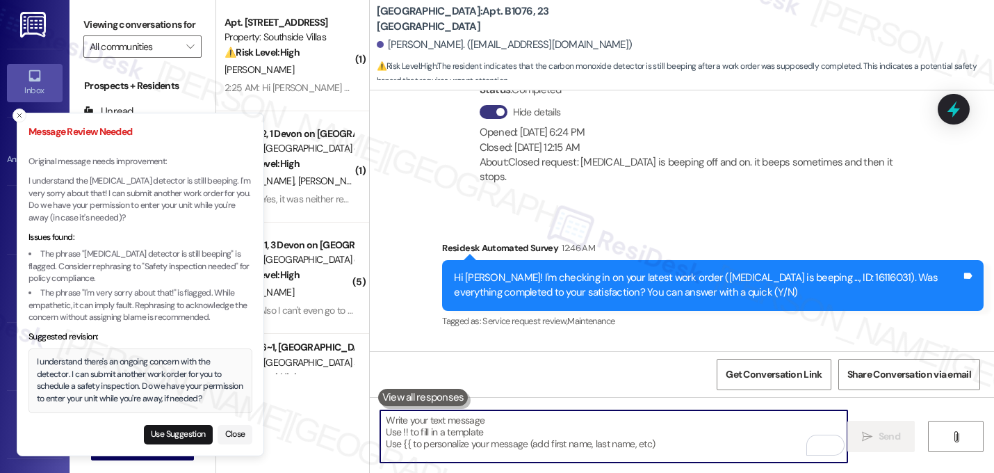
click at [657, 341] on div "Received via SMS Robin Smith 2:01 AM N Tags and notes Tagged as: Negative respo…" at bounding box center [682, 456] width 624 height 230
click at [230, 436] on button "Close" at bounding box center [235, 434] width 35 height 19
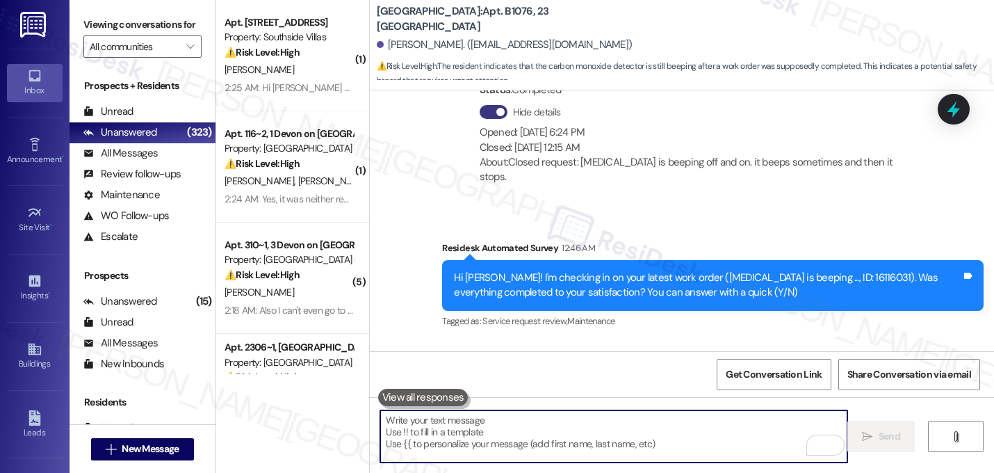
click at [564, 425] on textarea "To enrich screen reader interactions, please activate Accessibility in Grammarl…" at bounding box center [613, 436] width 467 height 52
paste textarea "I understand the carbon monoxide detector is still beeping. I'm very sorry abou…"
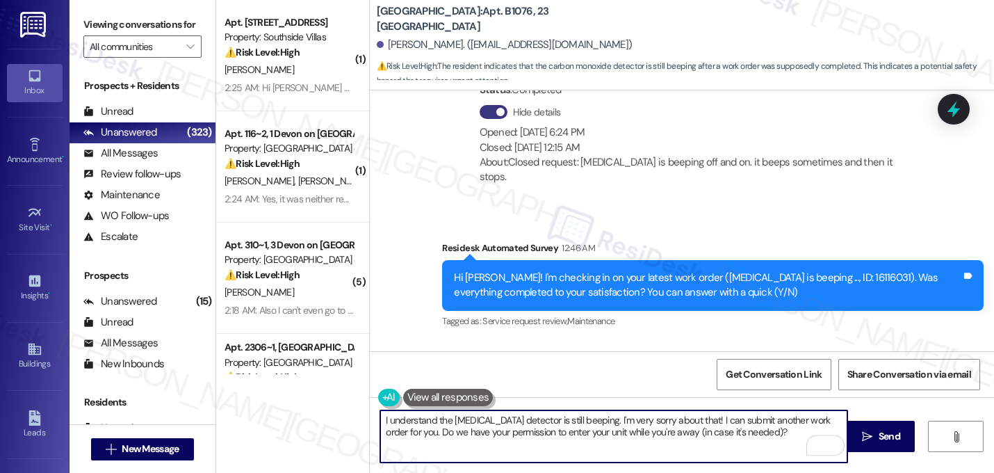
click at [558, 421] on textarea "I understand the carbon monoxide detector is still beeping. I'm very sorry abou…" at bounding box center [613, 436] width 467 height 52
type textarea "I understand that it is still beeping. I'm very sorry about that! I can submit …"
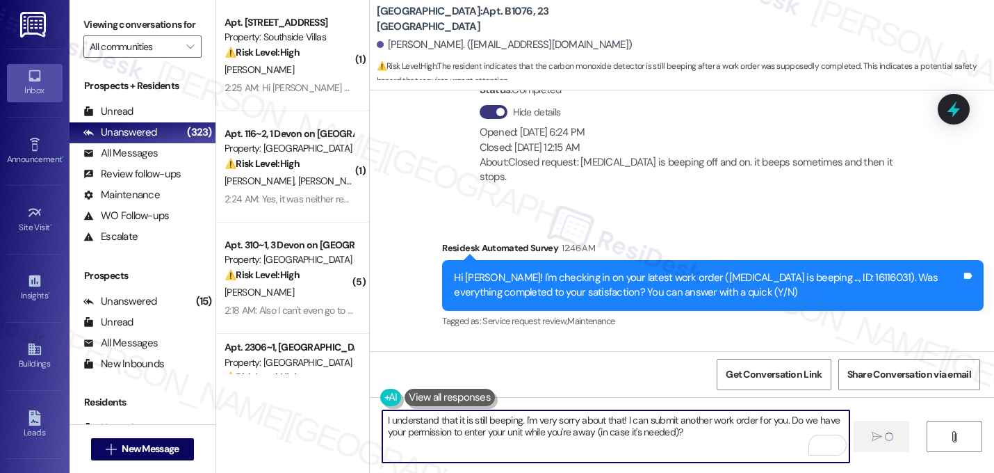
click at [687, 434] on textarea "I understand that it is still beeping. I'm very sorry about that! I can submit …" at bounding box center [615, 436] width 467 height 52
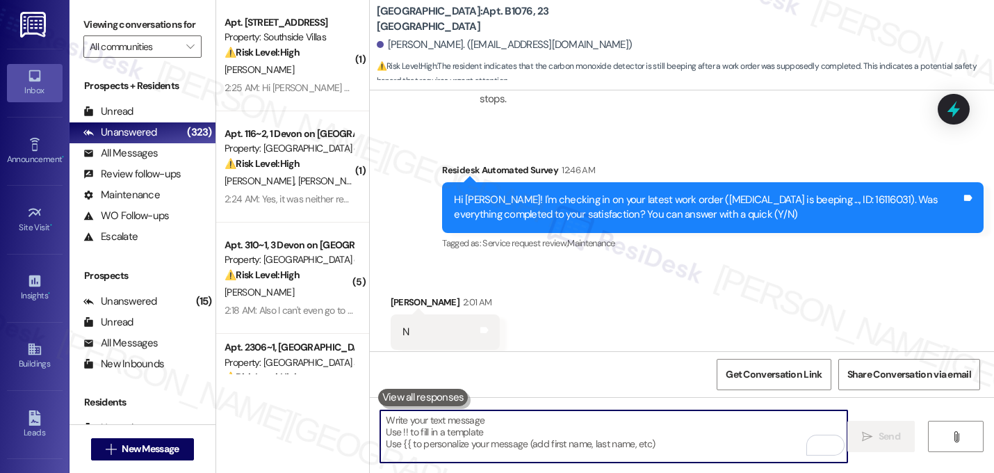
scroll to position [26446, 0]
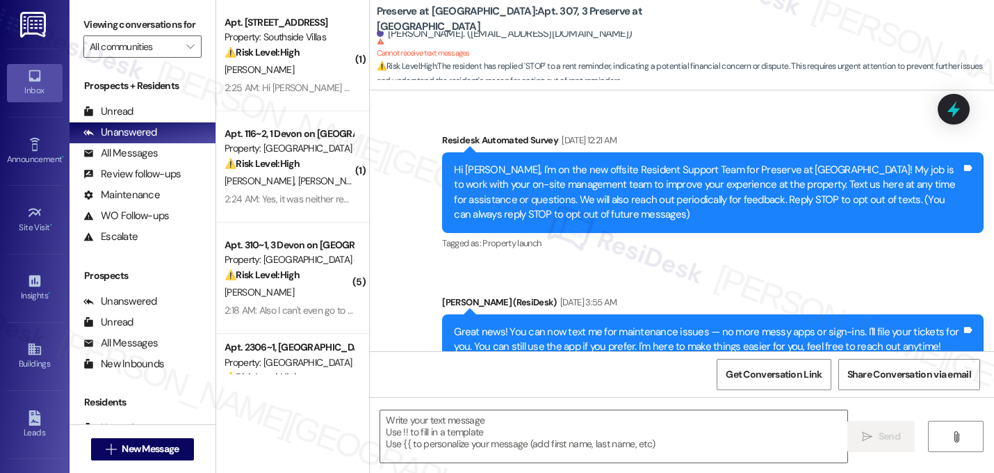
scroll to position [11417, 0]
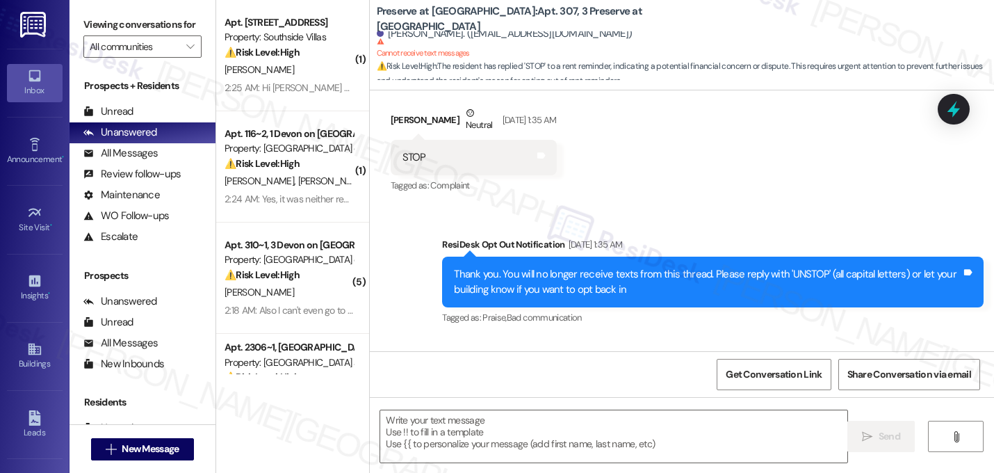
type textarea "Fetching suggested responses. Please feel free to read through the conversation…"
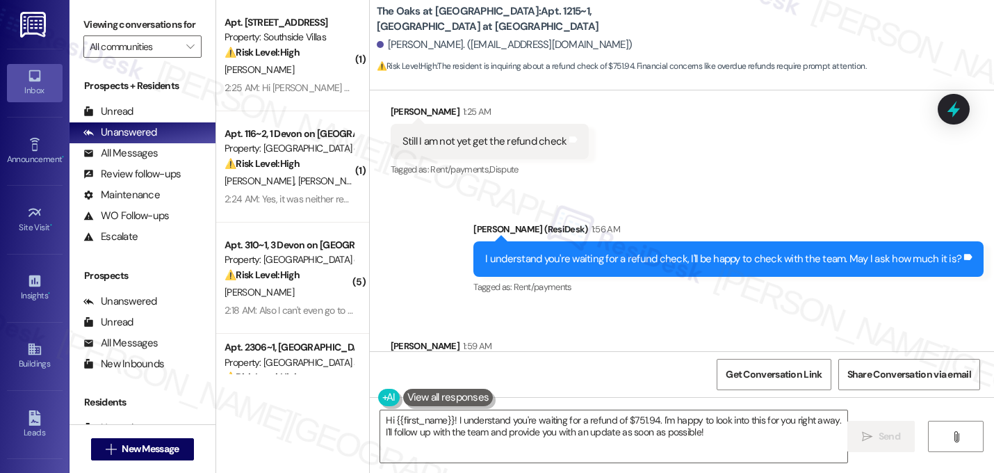
scroll to position [8831, 0]
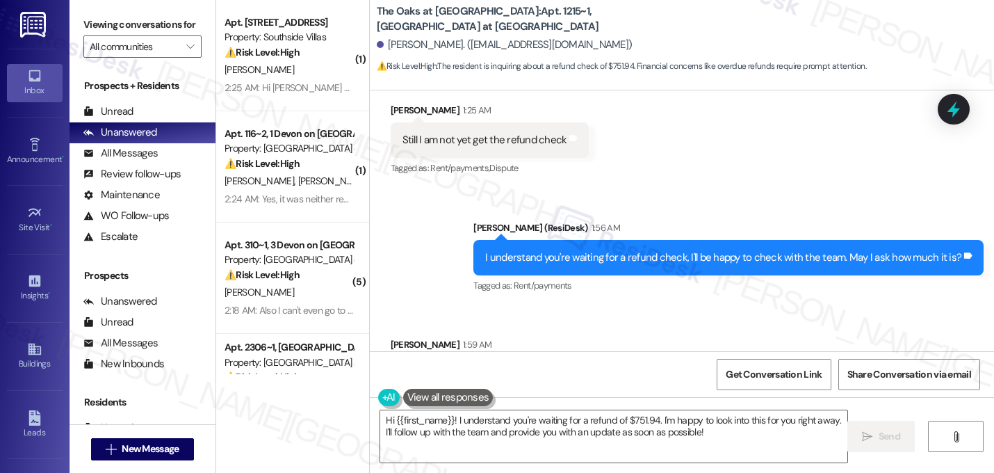
drag, startPoint x: 455, startPoint y: 301, endPoint x: 364, endPoint y: 303, distance: 91.1
click at [370, 306] on div "Received via SMS [PERSON_NAME] 1:59 AM $751.94 Tags and notes Tagged as: Rent/p…" at bounding box center [682, 364] width 624 height 117
copy div "$751.94 Tags and notes"
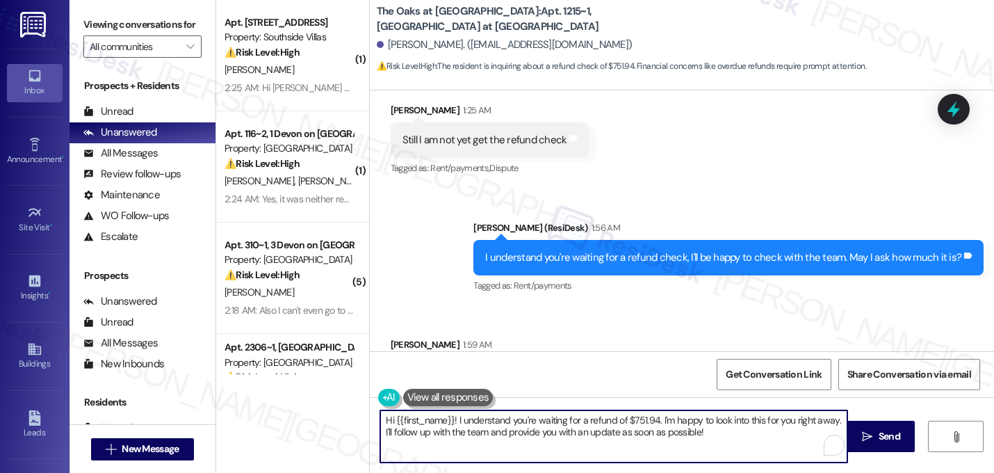
drag, startPoint x: 652, startPoint y: 421, endPoint x: 368, endPoint y: 409, distance: 283.9
click at [373, 409] on div "Hi {{first_name}}! I understand you're waiting for a refund of $751.94. I'm hap…" at bounding box center [607, 436] width 469 height 54
click at [380, 422] on textarea "I'm happy to look into this for you right away. I'll follow up with the team an…" at bounding box center [613, 436] width 467 height 52
click at [757, 422] on textarea "Thanks for providing the refund amount, Ramesh. I'm happy to look into this for…" at bounding box center [613, 436] width 467 height 52
click at [596, 434] on textarea "Thanks for providing the refund amount, Ramesh. I'm happy to look into this for…" at bounding box center [613, 436] width 467 height 52
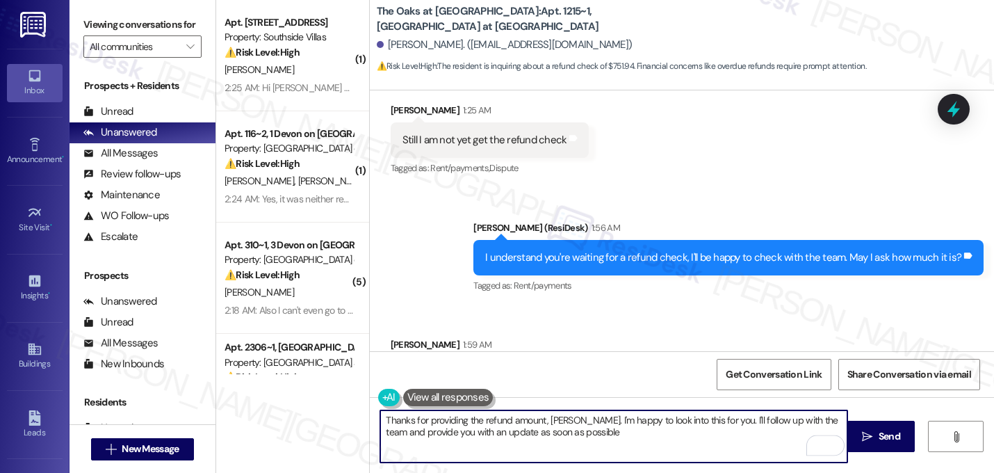
type textarea "Thanks for providing the refund amount, [PERSON_NAME]. I'm happy to look into t…"
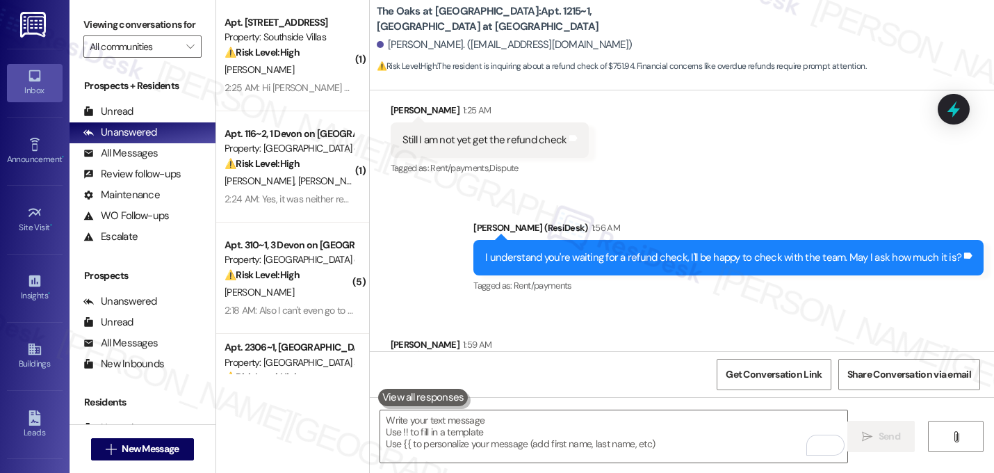
drag, startPoint x: 421, startPoint y: 295, endPoint x: 380, endPoint y: 293, distance: 41.1
click at [380, 327] on div "Received via SMS Ramesh Keshaveni 1:59 AM $751.94 Tags and notes Tagged as: Ren…" at bounding box center [441, 375] width 122 height 97
copy div "$751.94"
click at [673, 306] on div "Received via SMS Ramesh Keshaveni 1:59 AM $751.94 Tags and notes Tagged as: Ren…" at bounding box center [682, 364] width 624 height 117
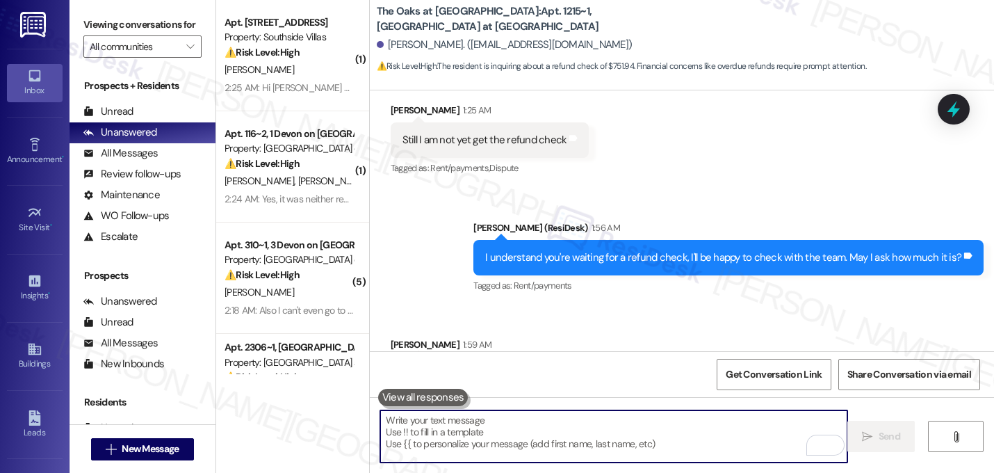
click at [659, 453] on textarea "To enrich screen reader interactions, please activate Accessibility in Grammarl…" at bounding box center [613, 436] width 467 height 52
drag, startPoint x: 655, startPoint y: 450, endPoint x: 655, endPoint y: 400, distance: 49.4
click at [654, 449] on textarea "To enrich screen reader interactions, please activate Accessibility in Grammarl…" at bounding box center [613, 436] width 467 height 52
click at [765, 376] on span "Get Conversation Link" at bounding box center [774, 374] width 96 height 15
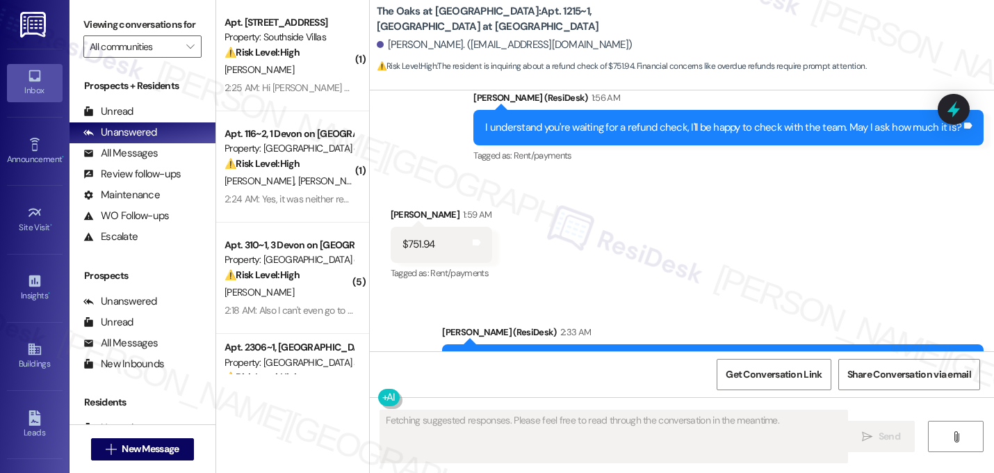
scroll to position [8963, 0]
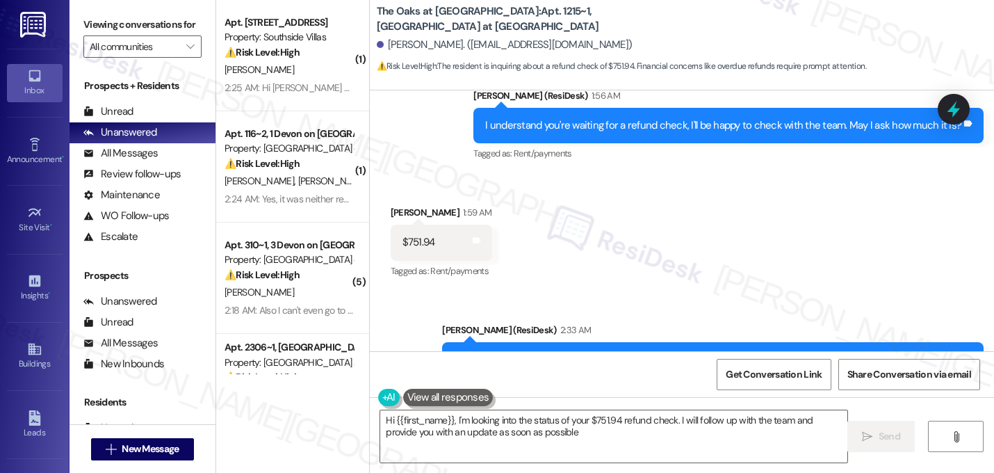
type textarea "Hi {{first_name}}, I'm looking into the status of your $751.94 refund check. I …"
click at [599, 430] on textarea "Hi {{first_name}}, I'm looking into the status of your $751.94 refund check. I …" at bounding box center [613, 436] width 467 height 52
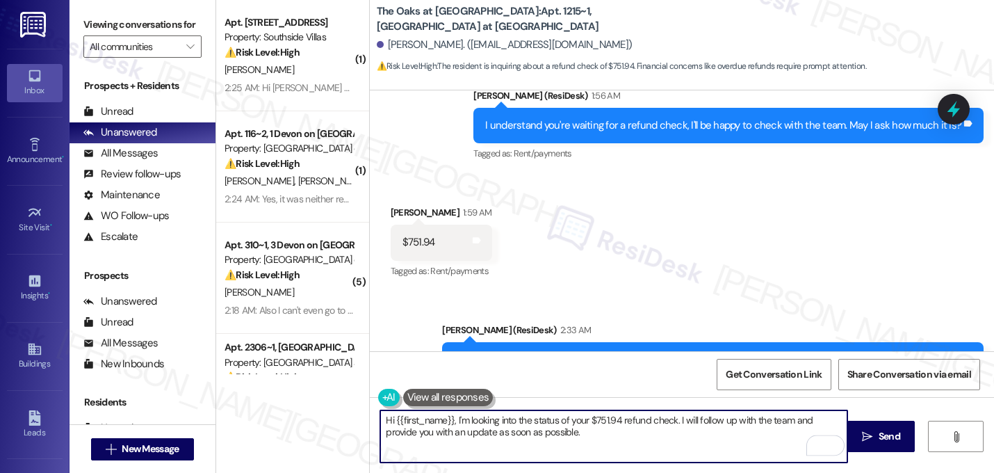
drag, startPoint x: 596, startPoint y: 436, endPoint x: 298, endPoint y: 400, distance: 300.3
click at [298, 400] on div "( 1 ) Apt. 1408, 1 Southside Villas Property: Southside Villas ⚠️ Risk Level: H…" at bounding box center [605, 236] width 778 height 473
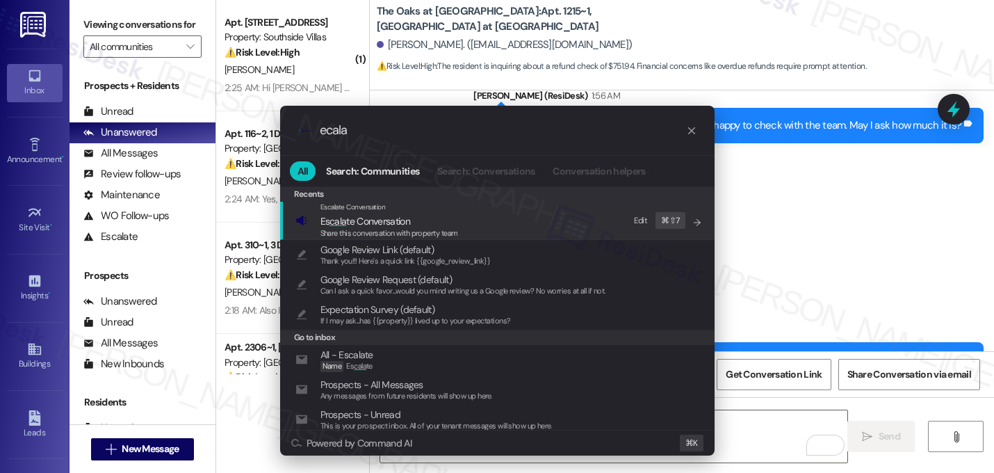
type input "ecala"
click at [385, 216] on span "Es cala te Conversation" at bounding box center [365, 221] width 90 height 13
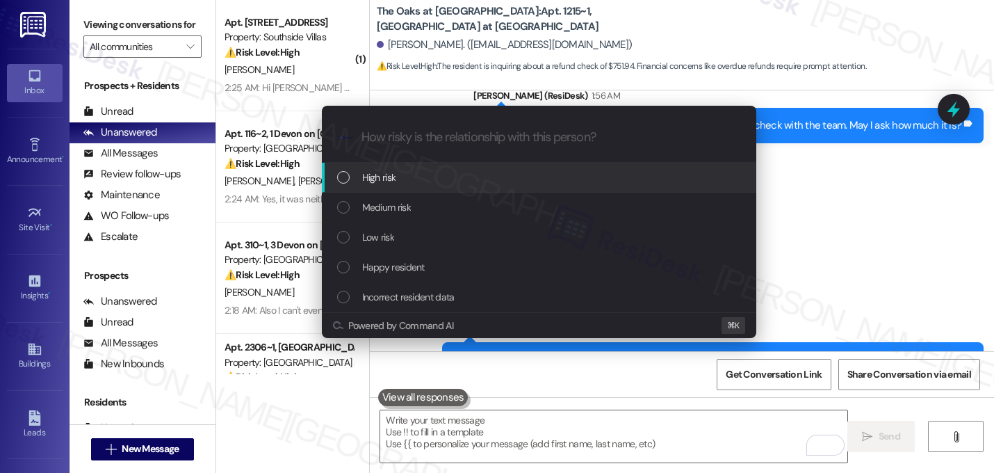
click at [364, 183] on span "High risk" at bounding box center [379, 177] width 34 height 15
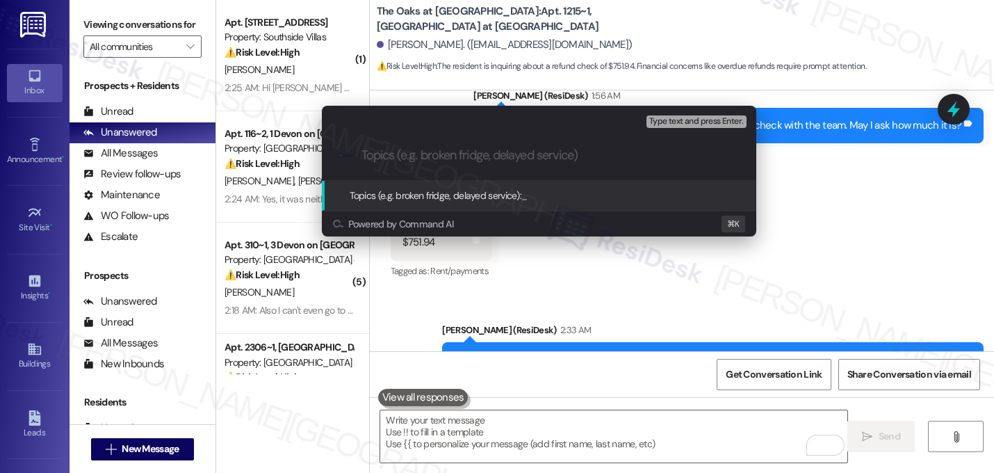
click at [393, 160] on input "Topics (e.g. broken fridge, delayed service)" at bounding box center [550, 155] width 377 height 15
type input "Follow-up on refund check - $751.94"
click at [453, 152] on input "Follow-up on refund check - $751.94" at bounding box center [545, 155] width 366 height 15
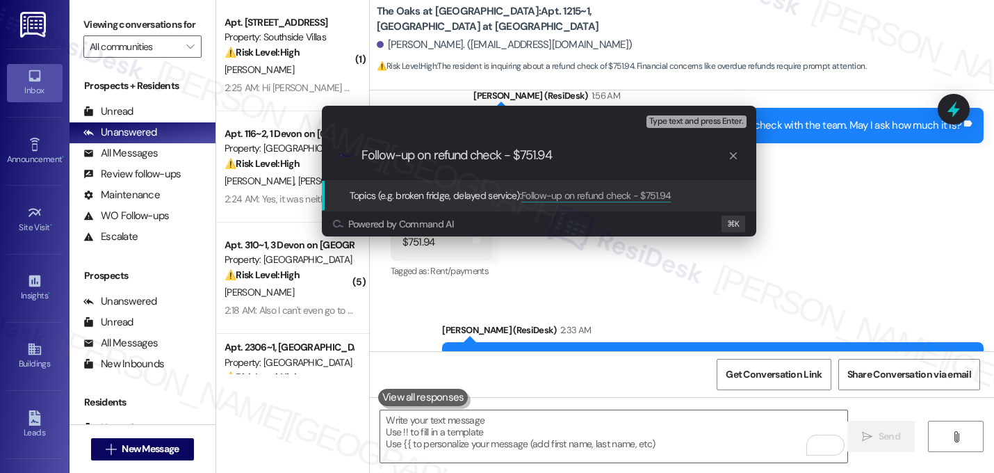
click at [601, 154] on input "Follow-up on refund check - $751.94" at bounding box center [545, 155] width 366 height 15
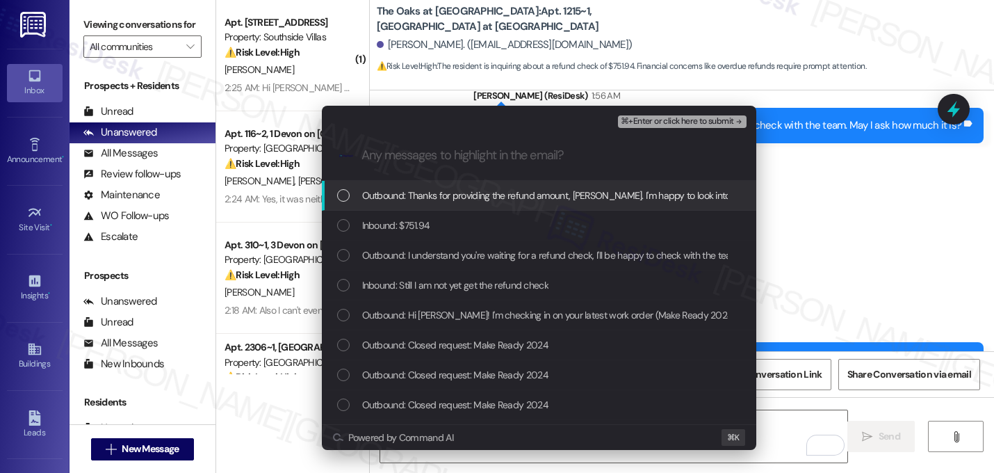
click at [458, 187] on div "Outbound: Thanks for providing the refund amount, Ramesh. I'm happy to look int…" at bounding box center [539, 196] width 434 height 30
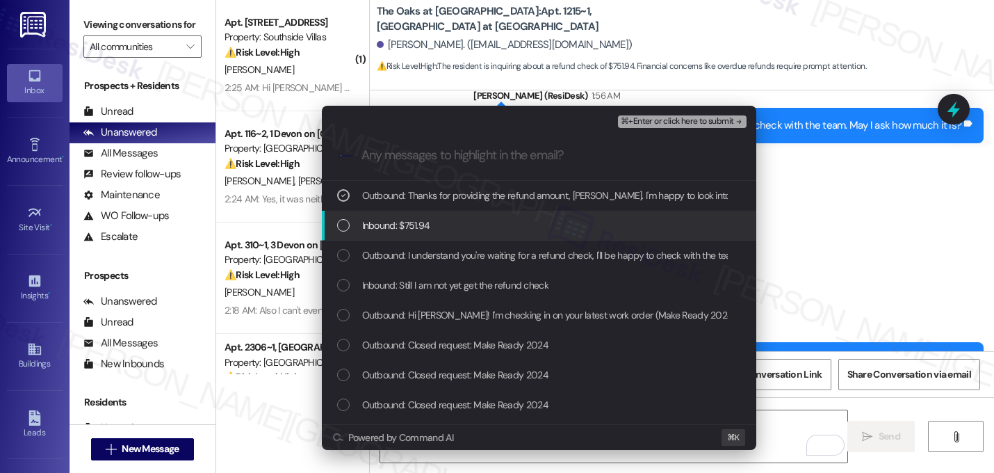
click at [421, 219] on span "Inbound: $751.94" at bounding box center [396, 225] width 68 height 15
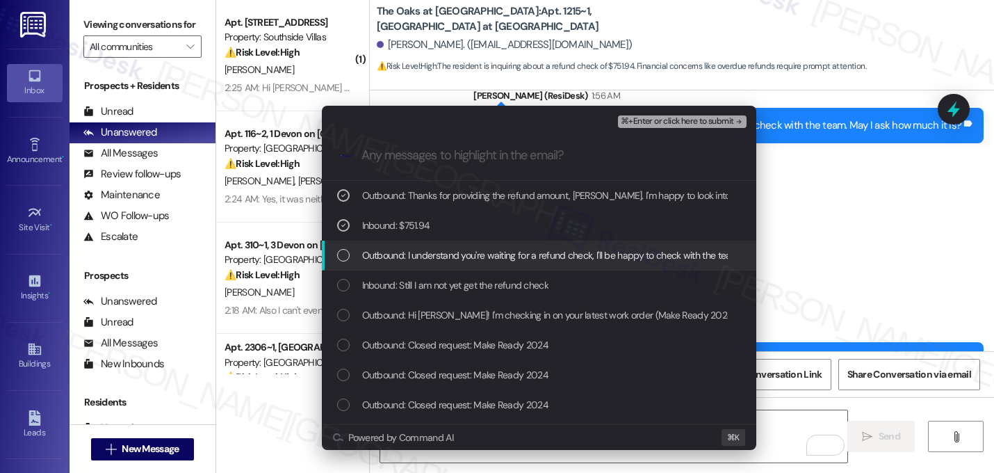
click at [437, 250] on span "Outbound: I understand you're waiting for a refund check, I'll be happy to chec…" at bounding box center [603, 254] width 483 height 15
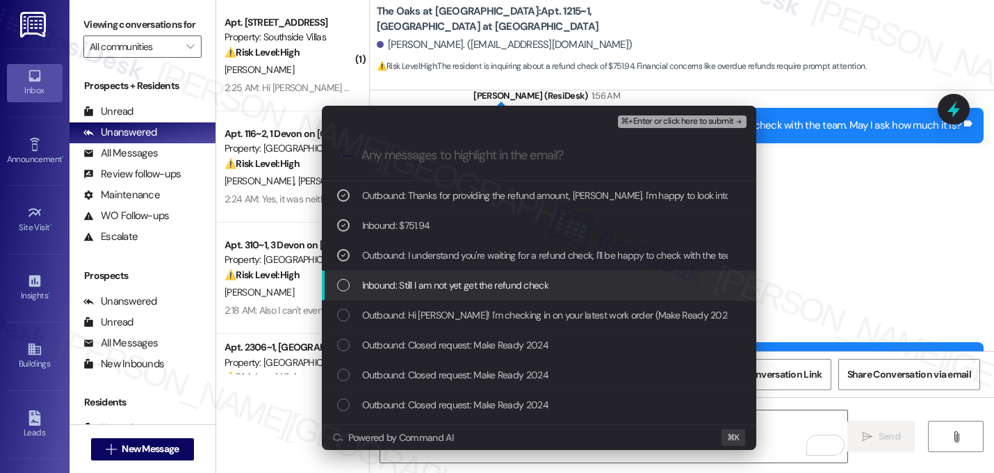
click at [466, 286] on span "Inbound: Still I am not yet get the refund check" at bounding box center [455, 284] width 186 height 15
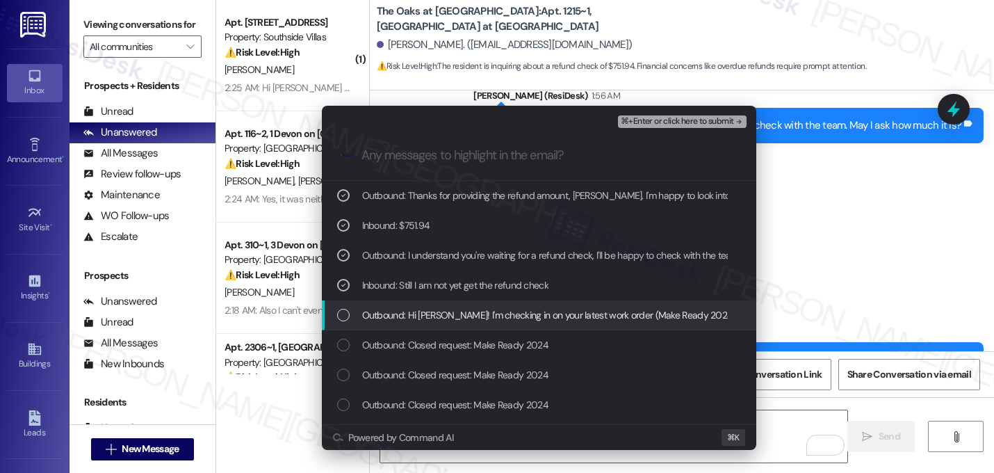
click at [470, 310] on span "Outbound: Hi Ramesh! I'm checking in on your latest work order (Make Ready 2024…" at bounding box center [742, 314] width 761 height 15
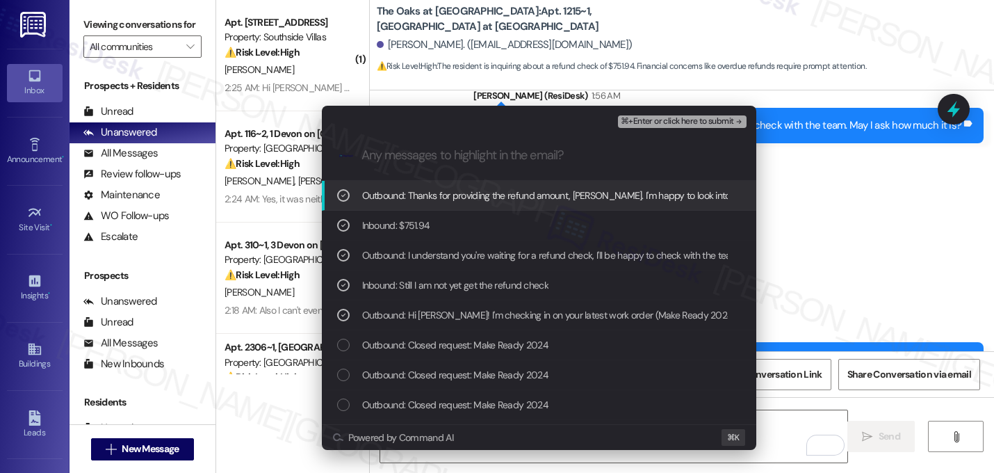
click at [726, 127] on span "⌘+Enter or click here to submit" at bounding box center [677, 122] width 113 height 10
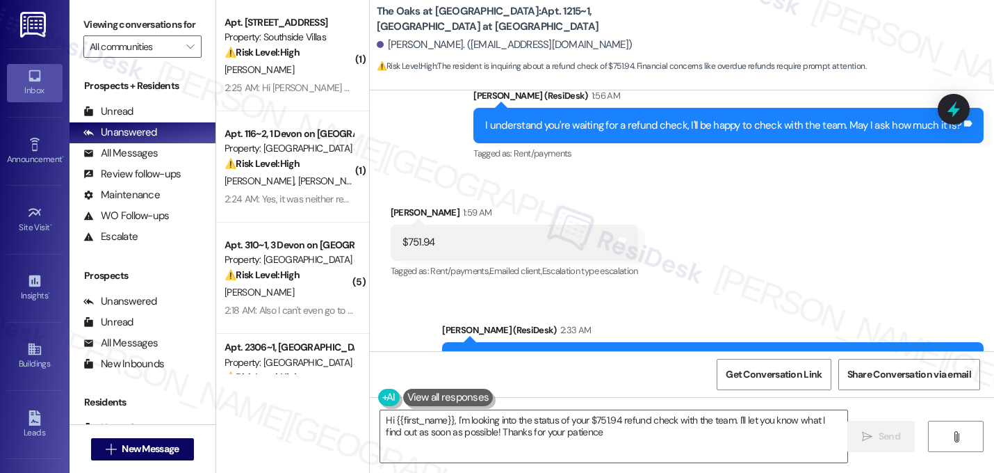
type textarea "Hi {{first_name}}, I'm looking into the status of your $751.94 refund check wit…"
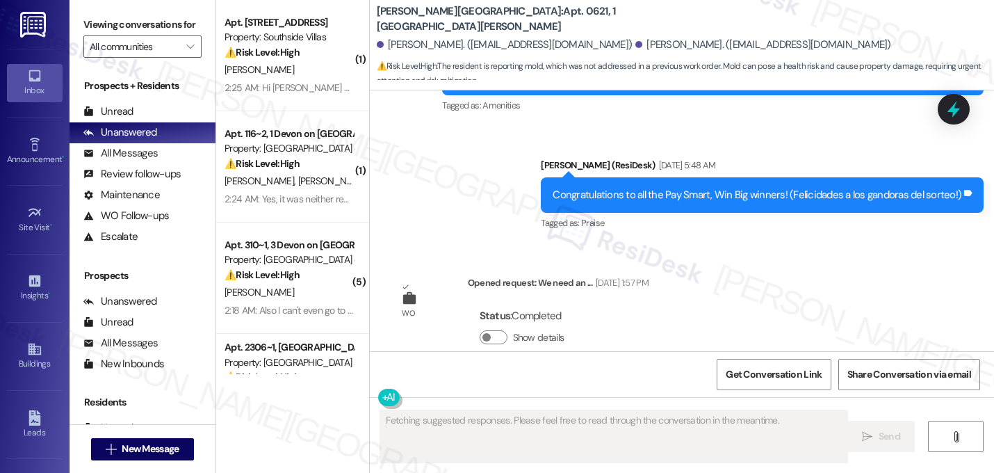
scroll to position [17773, 0]
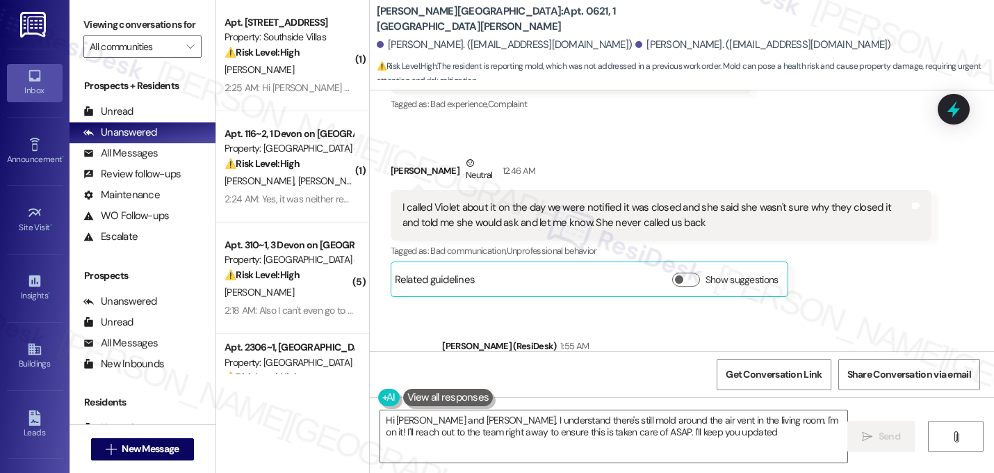
type textarea "Hi [PERSON_NAME] and [PERSON_NAME], I understand there's still mold around the …"
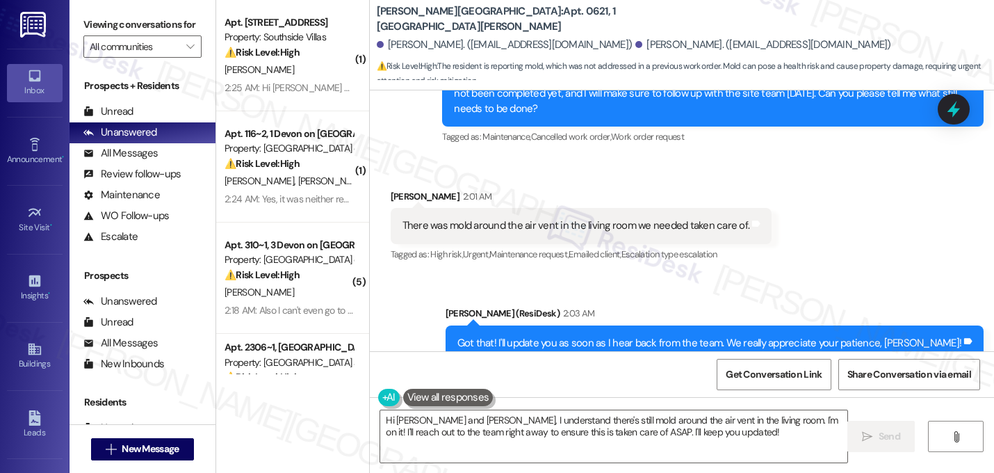
scroll to position [18204, 0]
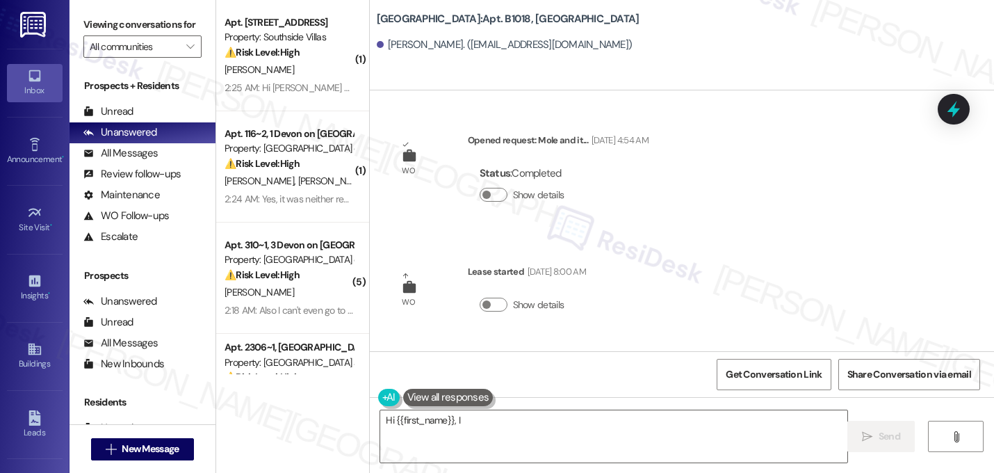
scroll to position [35451, 0]
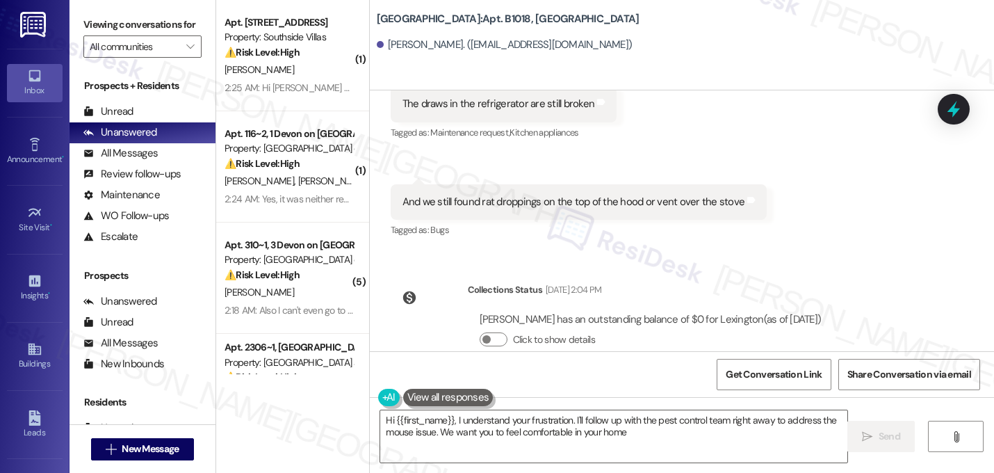
type textarea "Hi {{first_name}}, I understand your frustration. I'll follow up with the pest …"
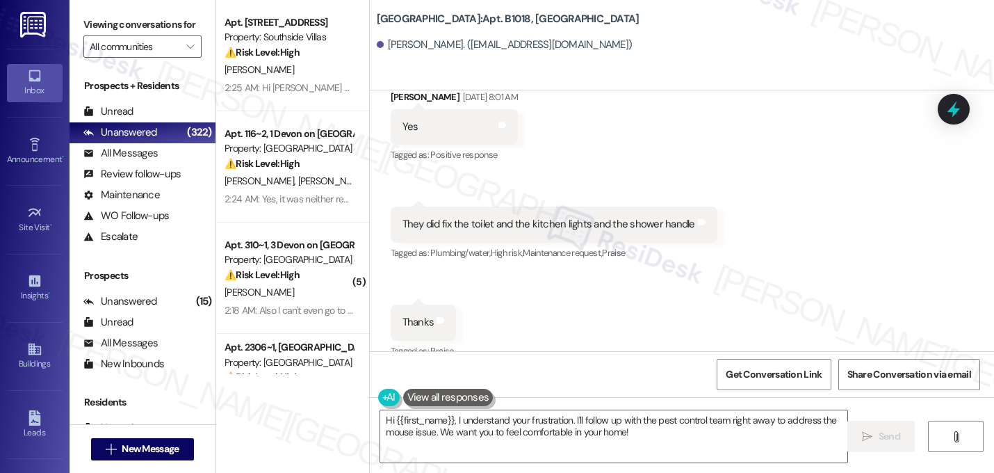
scroll to position [35132, 0]
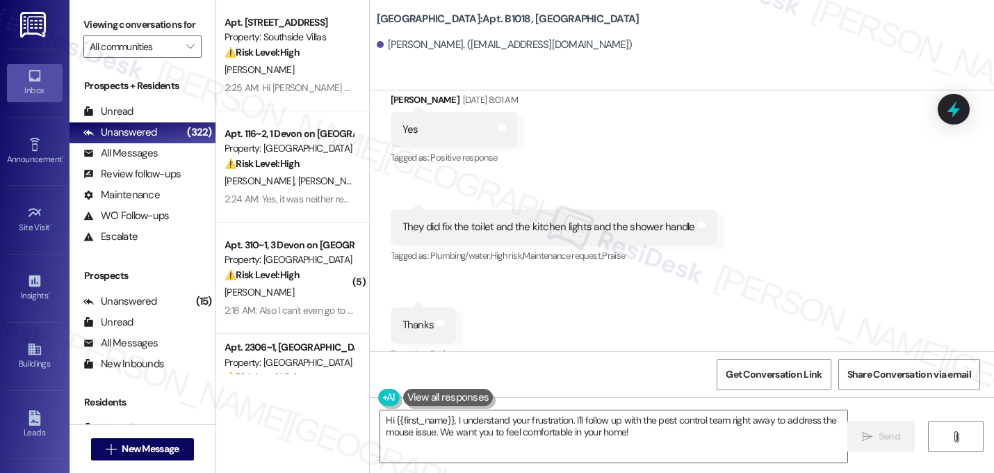
copy div "And we still found rat droppings on the top of the hood or vent over the stove …"
click at [729, 182] on div "Received via SMS Charlene Crosland Sep 11, 2025 at 8:01 AM Yes Tags and notes T…" at bounding box center [682, 315] width 624 height 509
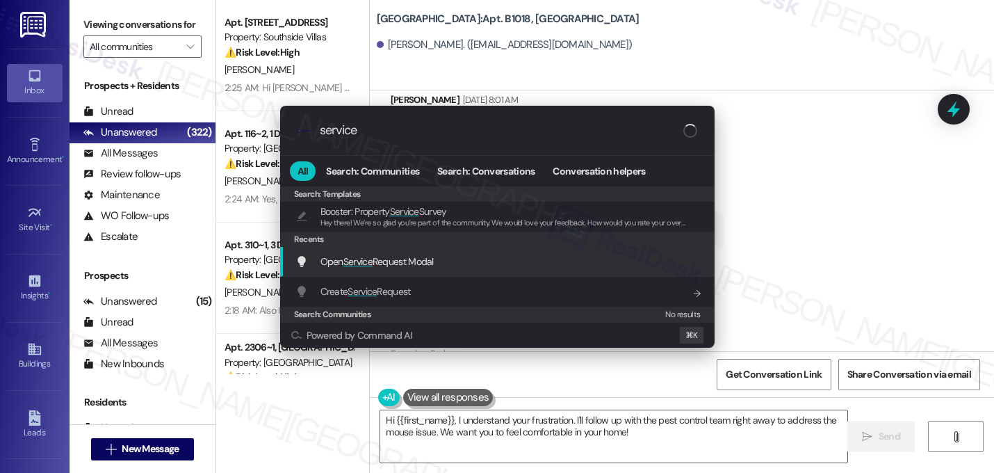
click at [352, 272] on div "Open Service Request Modal Add shortcut" at bounding box center [497, 262] width 434 height 30
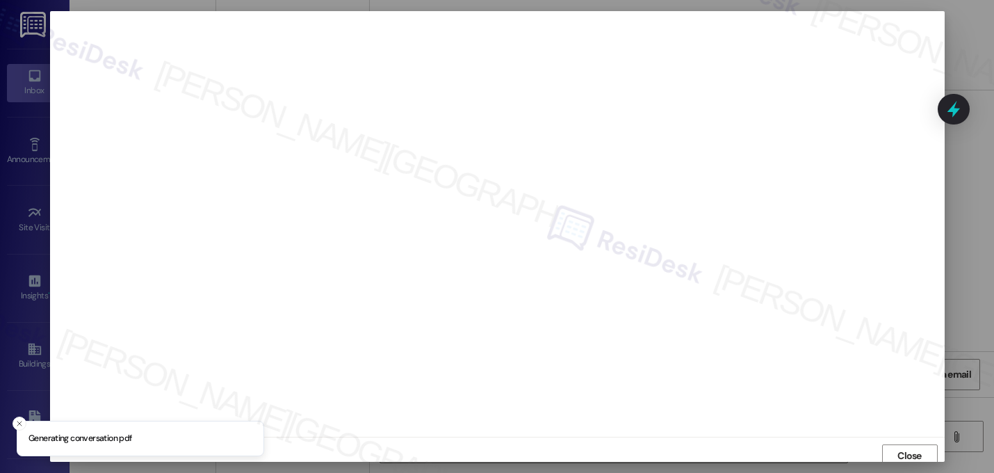
scroll to position [5, 0]
click at [920, 450] on span "Close" at bounding box center [910, 451] width 30 height 15
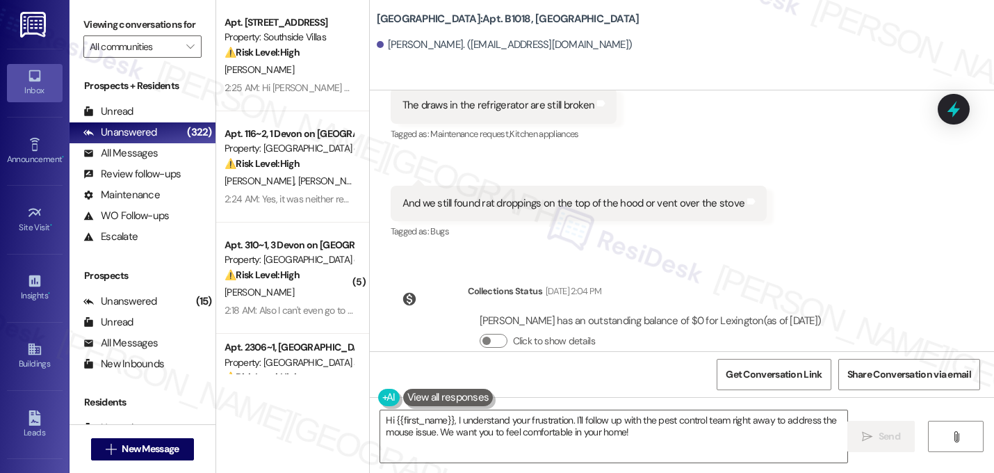
scroll to position [35451, 0]
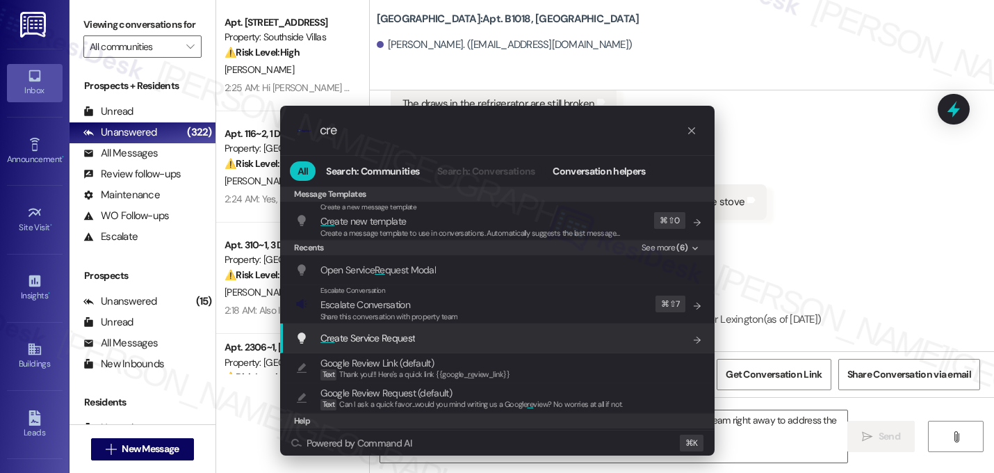
type input "cre"
click at [387, 334] on span "Cre ate Service Request" at bounding box center [367, 338] width 95 height 13
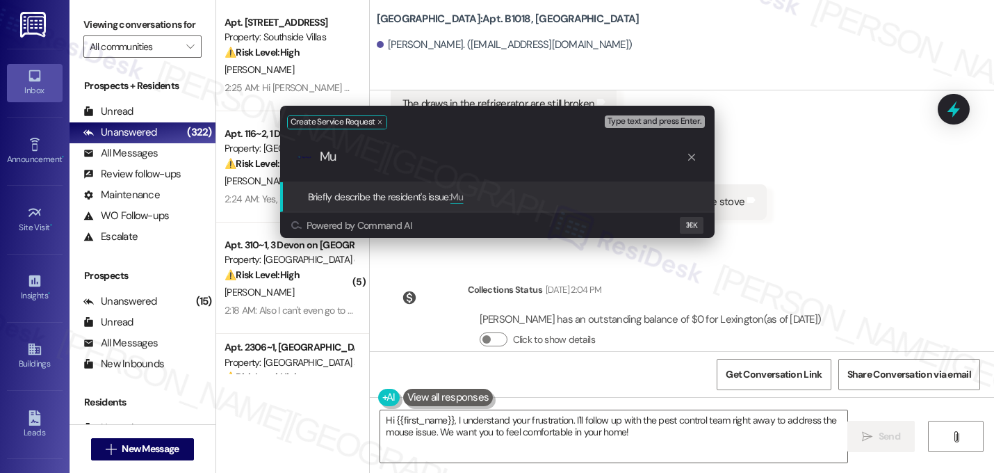
type input "M"
type input "O"
click at [362, 156] on input "Multiple issues - rats in the unit," at bounding box center [503, 156] width 366 height 15
click at [503, 149] on input "Ongoing issues - rats in the unit," at bounding box center [503, 156] width 366 height 15
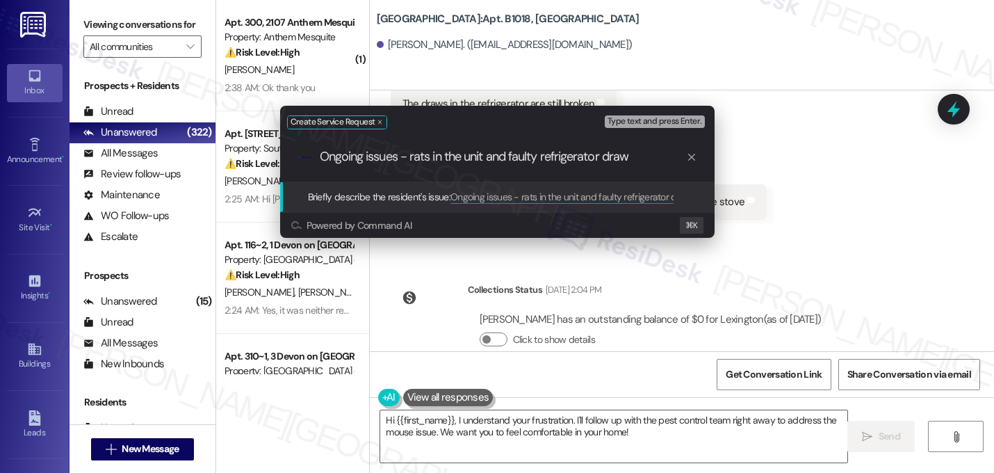
type input "Ongoing issues - rats in the unit and faulty refrigerator draws"
click at [544, 157] on input "Ongoing issues - rats in the unit and faulty refrigerator draws" at bounding box center [503, 156] width 366 height 15
click at [460, 158] on input "Ongoing issues - rats in the unit and faulty refrigerator draws" at bounding box center [503, 156] width 366 height 15
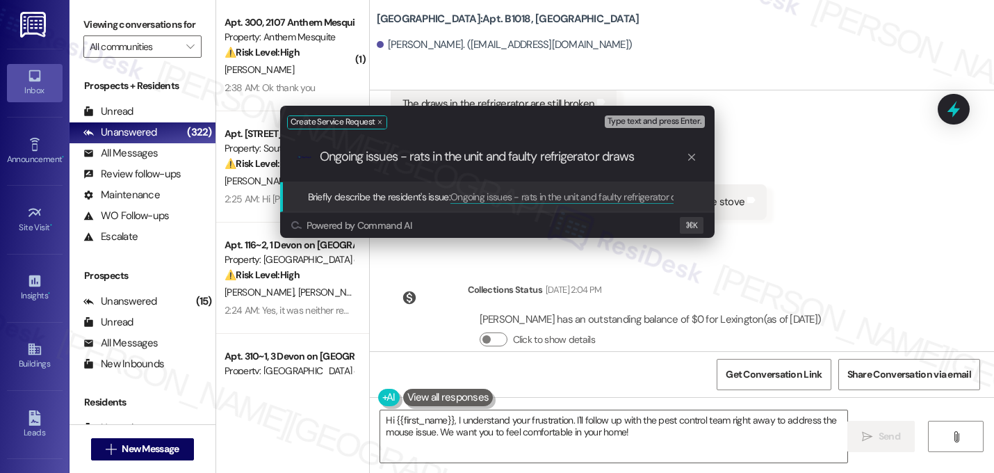
click at [489, 160] on input "Ongoing issues - rats in the unit and faulty refrigerator draws" at bounding box center [503, 156] width 366 height 15
click at [653, 157] on input "Ongoing issues - rats in the unit and faulty refrigerator draws" at bounding box center [503, 156] width 366 height 15
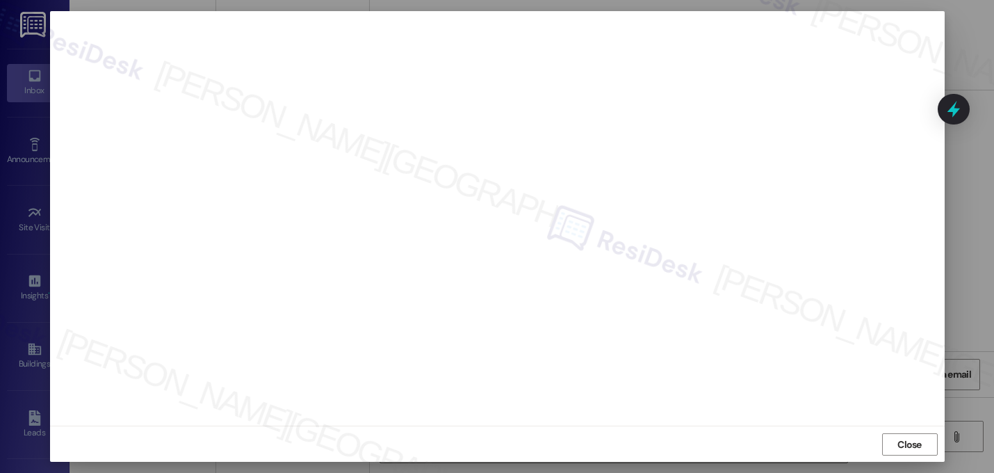
scroll to position [12, 0]
click at [905, 440] on span "Close" at bounding box center [909, 444] width 24 height 15
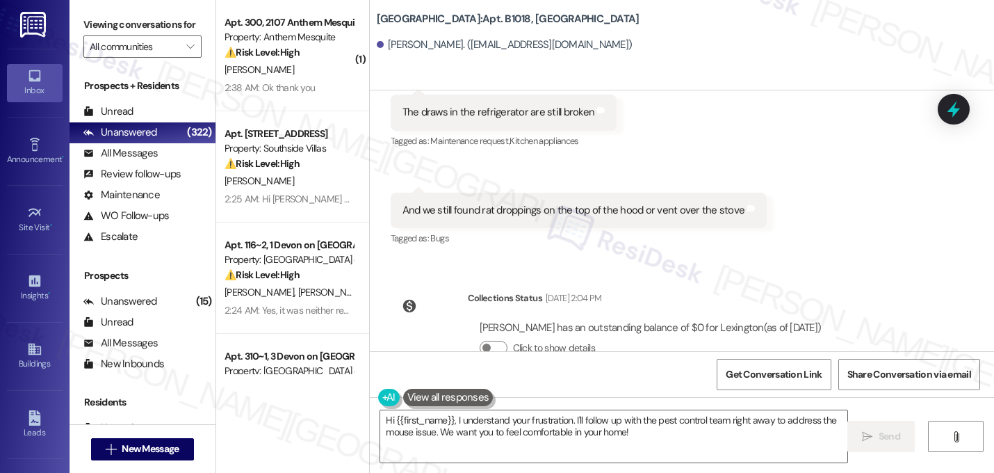
scroll to position [35442, 0]
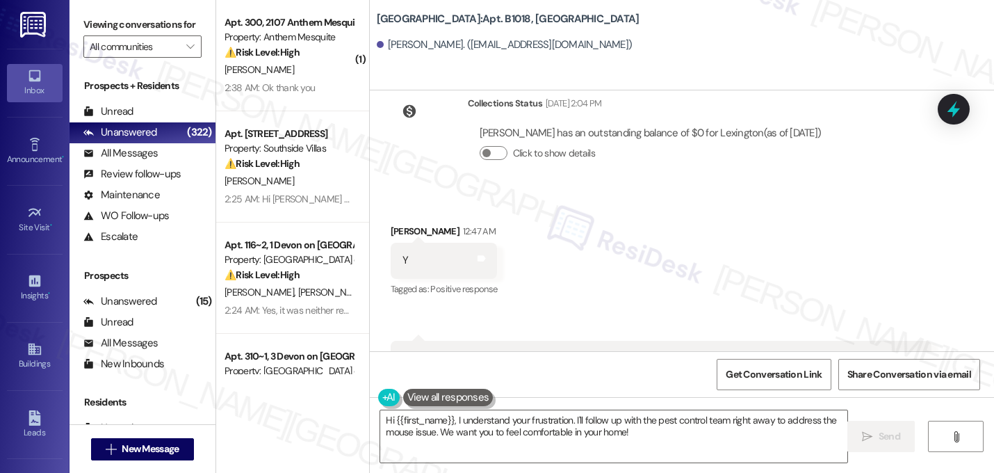
scroll to position [35637, 0]
click at [677, 423] on button "Hide Suggestions" at bounding box center [689, 430] width 28 height 14
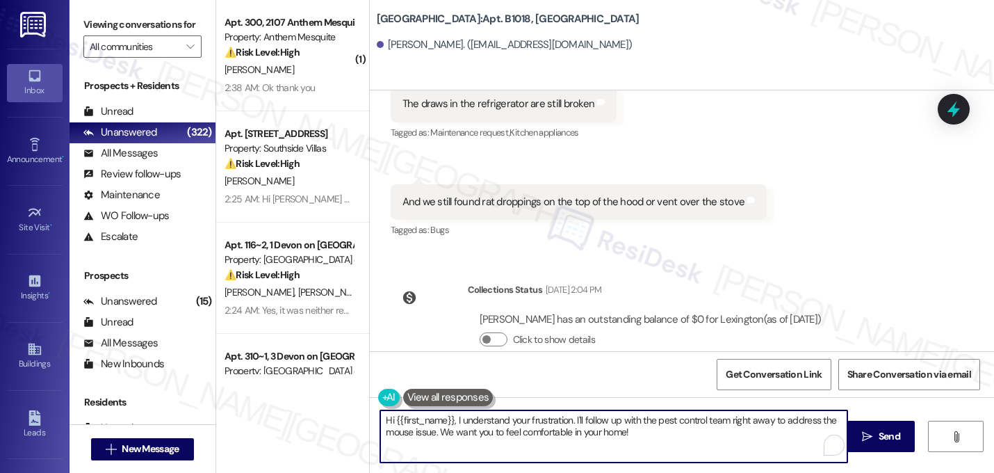
drag, startPoint x: 567, startPoint y: 419, endPoint x: 464, endPoint y: 416, distance: 103.6
click at [464, 416] on textarea "Hi {{first_name}}, I understand your frustration. I'll follow up with the pest …" at bounding box center [613, 436] width 467 height 52
drag, startPoint x: 519, startPoint y: 436, endPoint x: 663, endPoint y: 416, distance: 145.2
click at [663, 416] on textarea "Hi {{first_name}}, I'm sorry you're still encountering pests in your unit. I'll…" at bounding box center [613, 436] width 467 height 52
click at [704, 430] on textarea "Hi {{first_name}}, I'm sorry you're still encountering pests in your unit. I've…" at bounding box center [613, 436] width 467 height 52
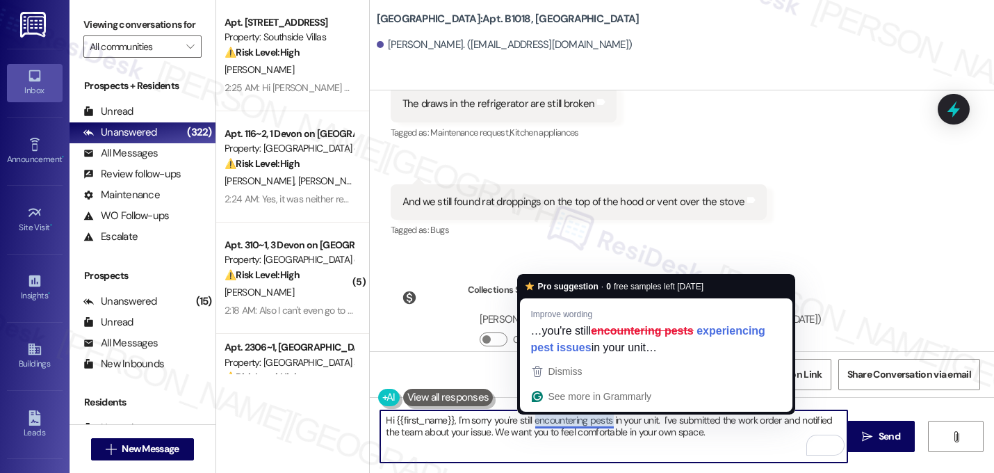
click at [635, 439] on textarea "Hi {{first_name}}, I'm sorry you're still encountering pests in your unit. I've…" at bounding box center [613, 436] width 467 height 52
click at [585, 421] on textarea "Hi {{first_name}}, I'm sorry you're still encountering pests in your unit. I've…" at bounding box center [613, 436] width 467 height 52
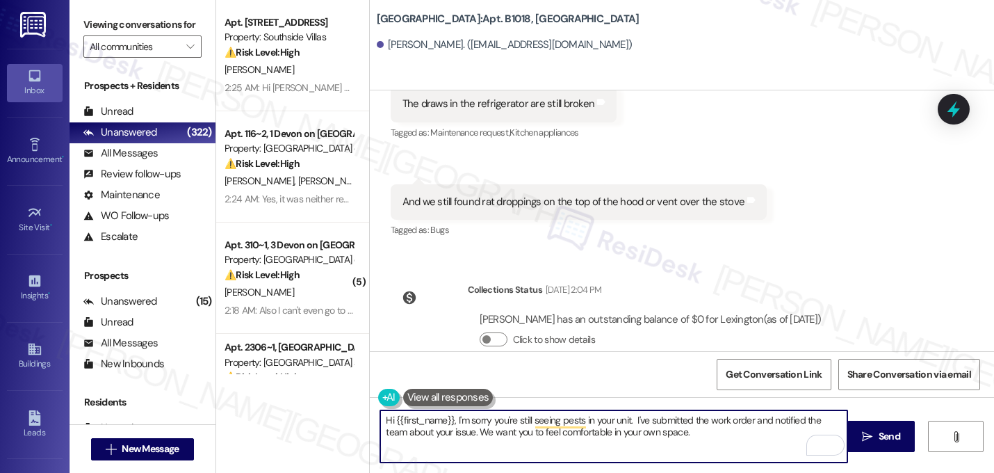
click at [668, 433] on textarea "Hi {{first_name}}, I'm sorry you're still seeing pests in your unit. I've submi…" at bounding box center [613, 436] width 467 height 52
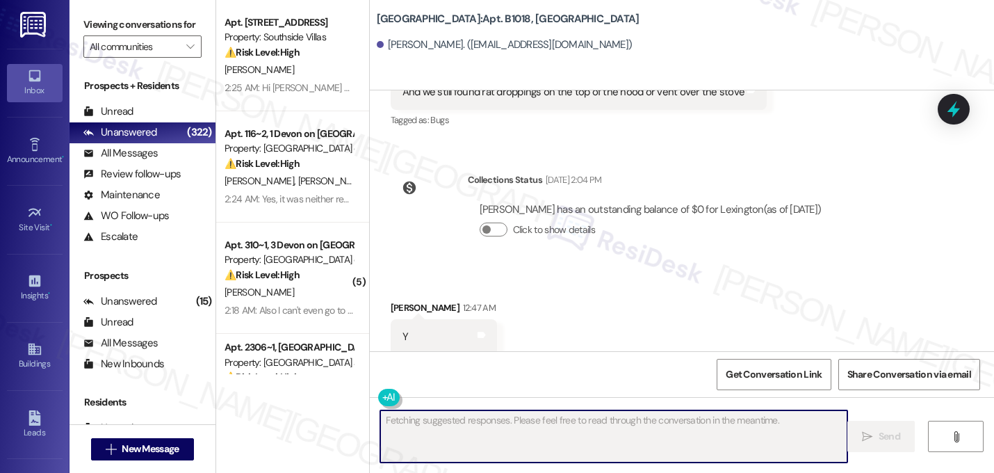
scroll to position [35563, 0]
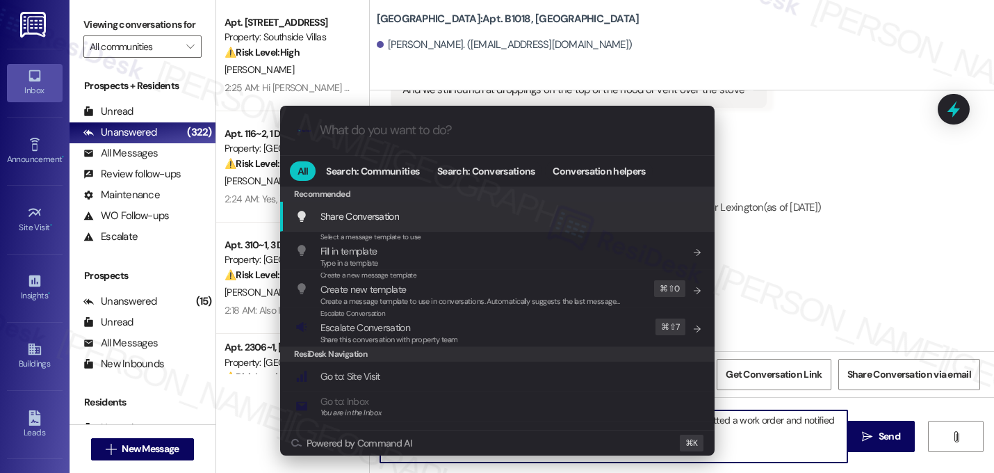
type textarea "Hi {{first_name}}, I understand your frustration with the mouse. I've already s…"
type input "e"
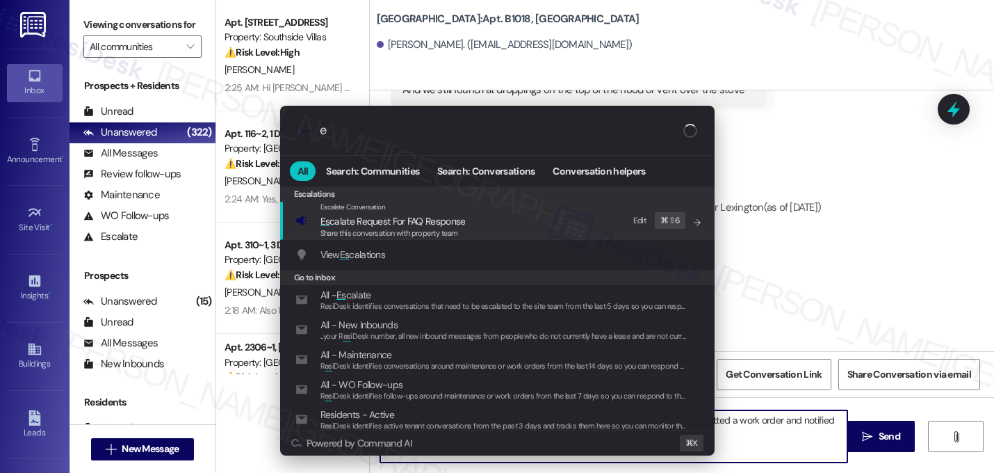
type textarea "Hi {{first_name}}, I understand your frustration with the mouse. I've already s…"
type input "es"
type textarea "Hi {{first_name}}, I understand your frustration with the mouse. I've already s…"
type input "esx"
type textarea "Hi {{first_name}}, I understand your frustration with the mouse. I've already s…"
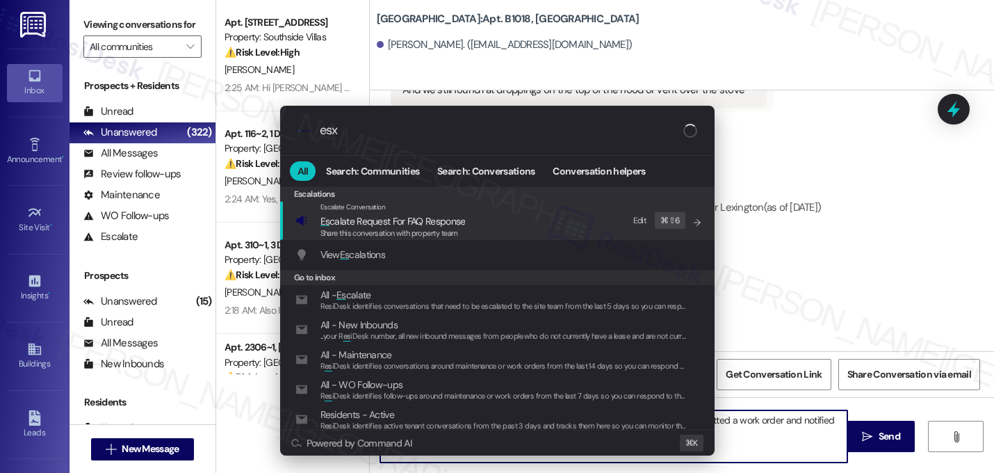
type input "esxc"
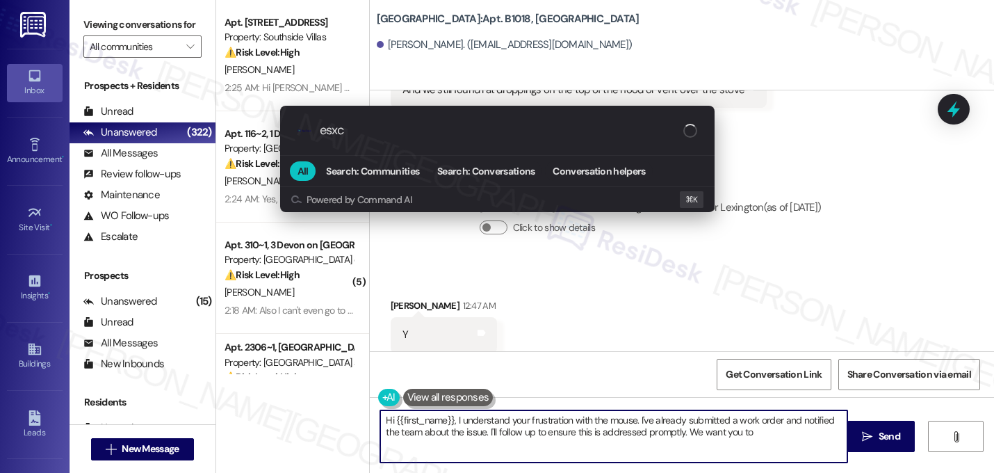
type textarea "Hi {{first_name}}, I understand your frustration with the mouse. I've already s…"
type input "esxca"
type textarea "Hi {{first_name}}, I understand your frustration with the mouse. I've already s…"
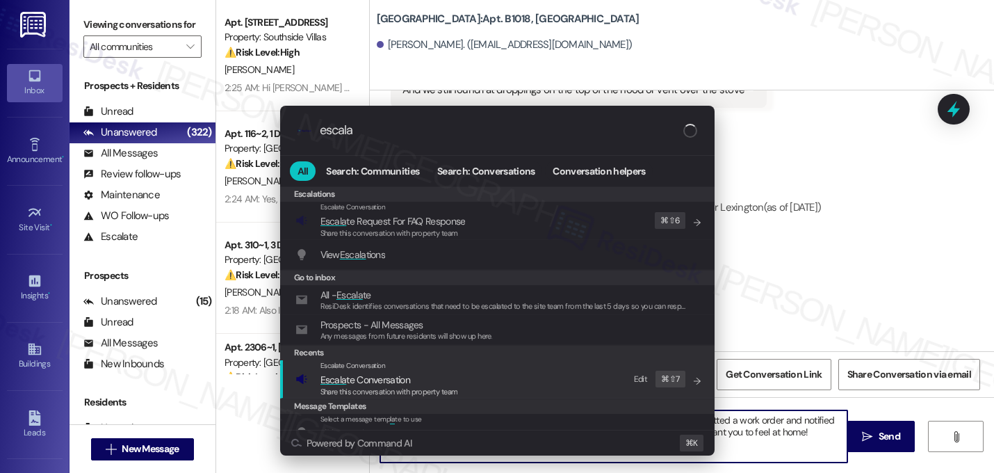
type input "escala"
click at [336, 381] on span "Escala" at bounding box center [333, 379] width 26 height 13
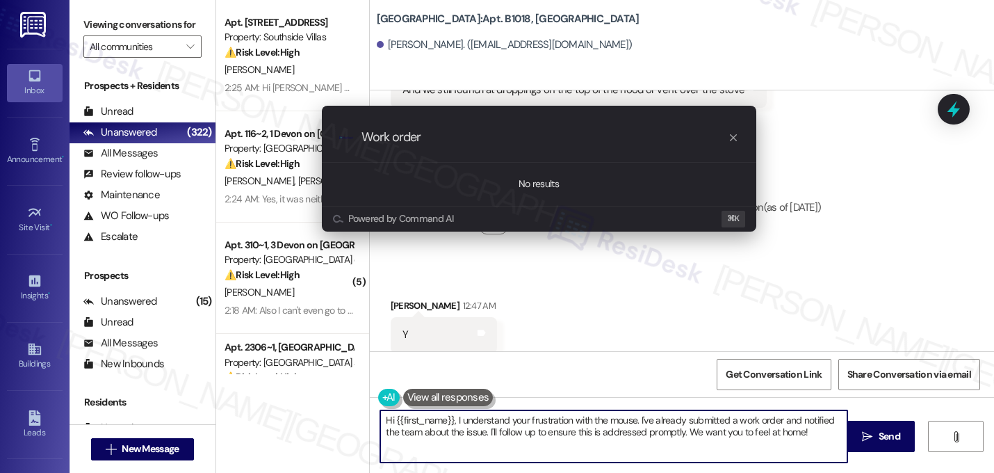
paste input "16140112"
type input "Work order 16140112 filed by ResiDesk - pest control and faulty fridge draws"
click at [510, 140] on input "Work order 16140112 filed by ResiDesk - pest control and faulty fridge draws" at bounding box center [545, 137] width 366 height 15
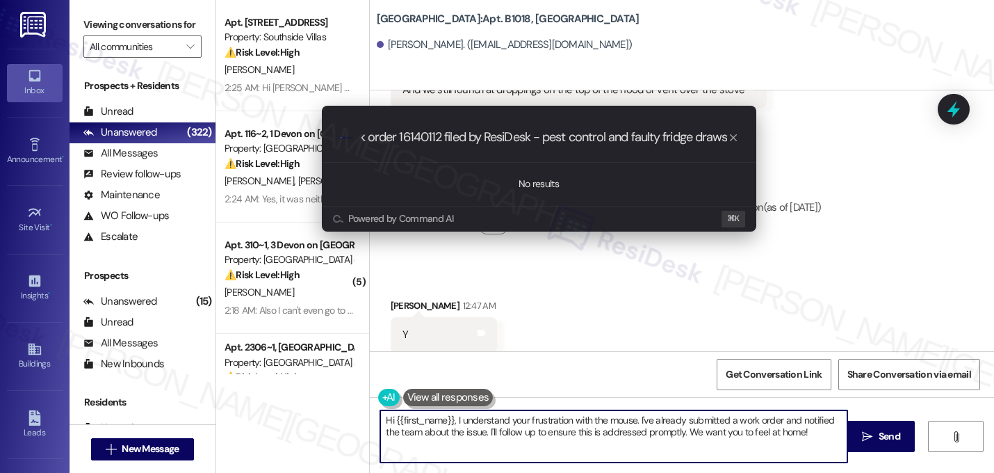
click at [510, 140] on input "Work order 16140112 filed by ResiDesk - pest control and faulty fridge draws" at bounding box center [545, 137] width 366 height 15
click at [511, 140] on input "Work order 16140112 filed by ResiDesk - pest control and faulty fridge draws" at bounding box center [545, 137] width 366 height 15
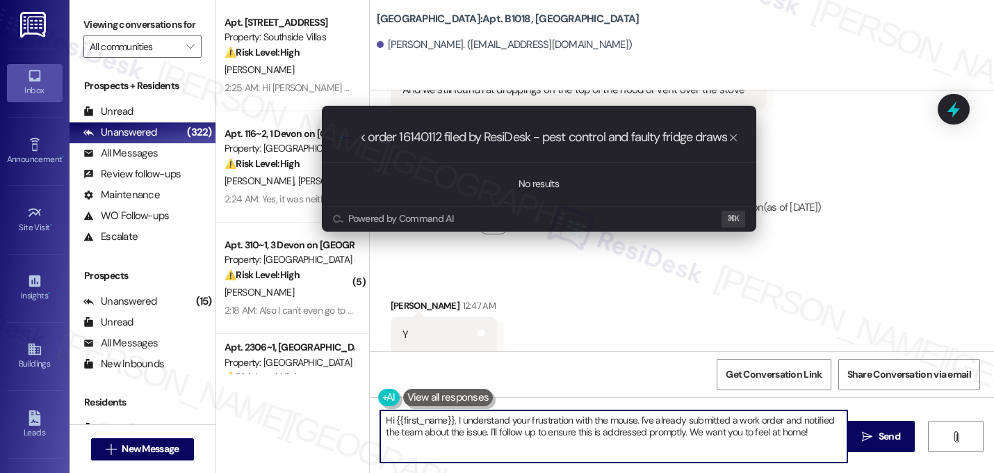
click at [511, 140] on input "Work order 16140112 filed by ResiDesk - pest control and faulty fridge draws" at bounding box center [545, 137] width 366 height 15
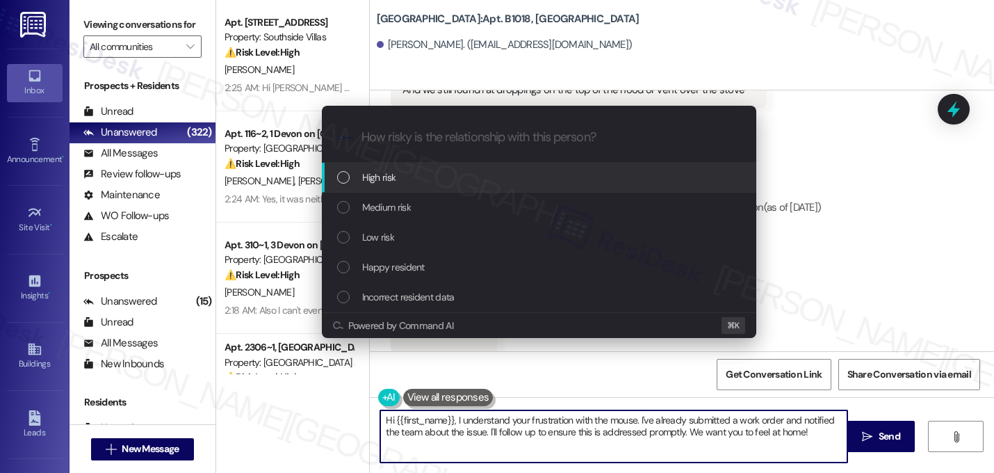
click at [414, 172] on div "High risk" at bounding box center [540, 177] width 407 height 15
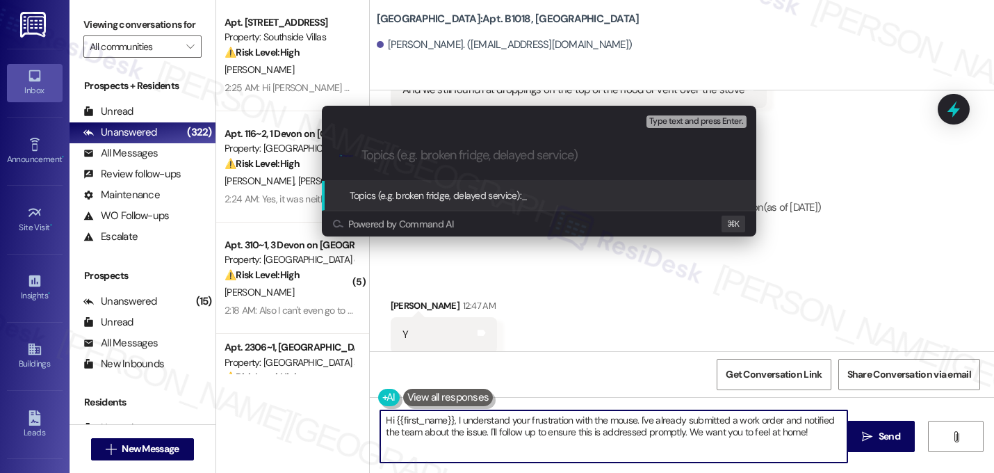
paste input "Work order 16140112 filed by ResiDesk - pest control and faulty fridge draws"
type input "Work order 16140112 filed by ResiDesk - pest control and faulty fridge draws"
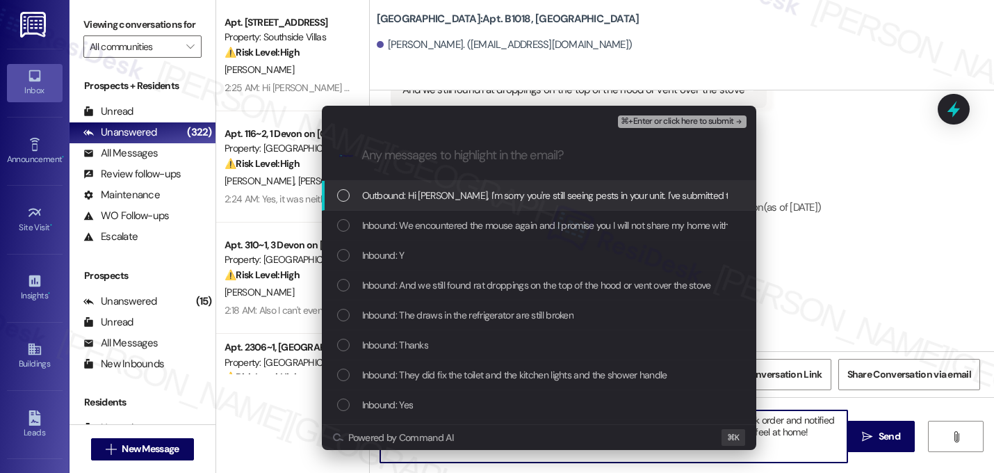
click at [463, 202] on span "Outbound: Hi Charlene, I'm sorry you're still seeing pests in your unit. I've s…" at bounding box center [759, 195] width 795 height 15
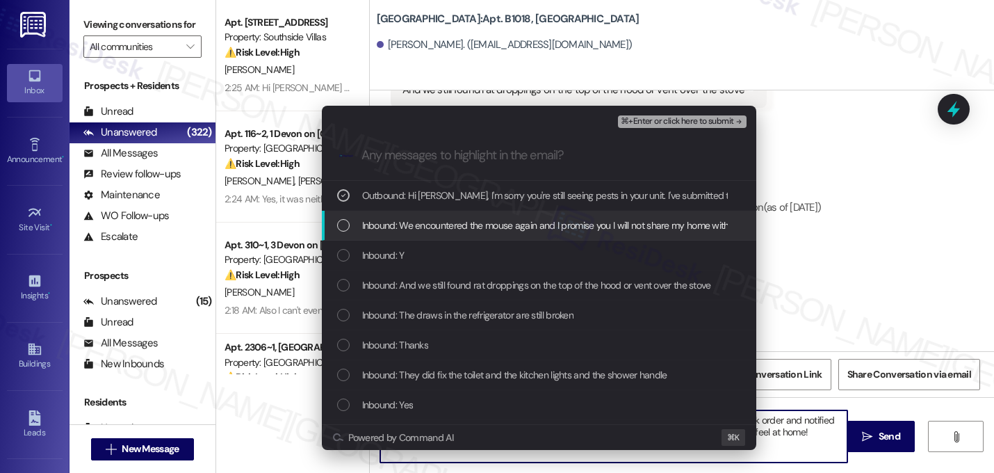
click at [460, 225] on span "Inbound: We encountered the mouse again and I promise you I will not share my h…" at bounding box center [652, 225] width 580 height 15
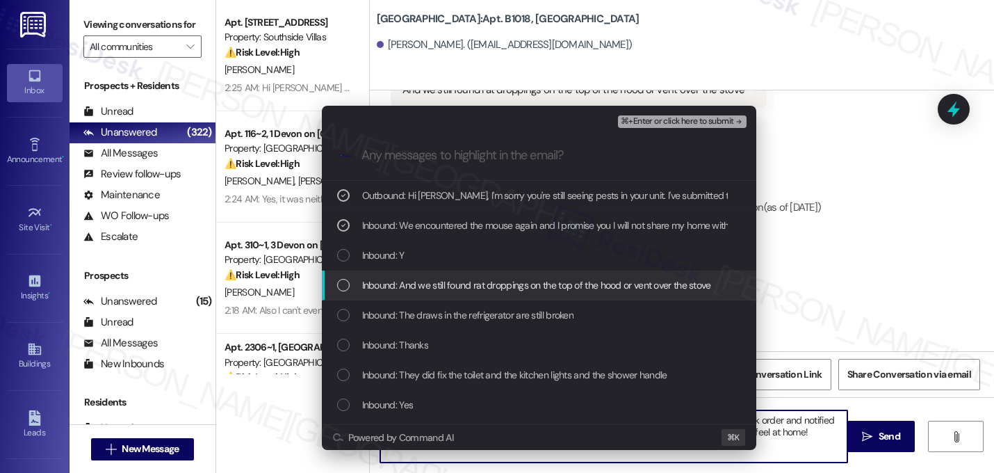
click at [446, 277] on span "Inbound: And we still found rat droppings on the top of the hood or vent over t…" at bounding box center [536, 284] width 349 height 15
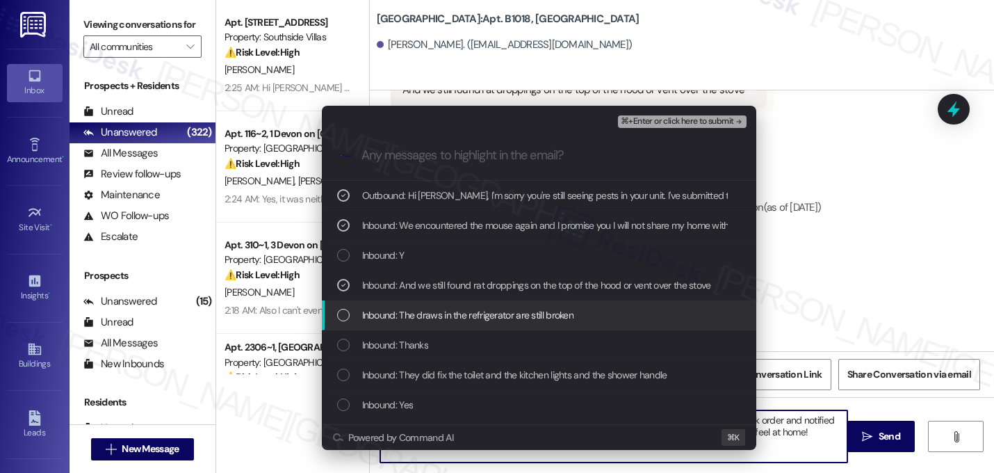
click at [452, 311] on span "Inbound: The draws in the refrigerator are still broken" at bounding box center [468, 314] width 212 height 15
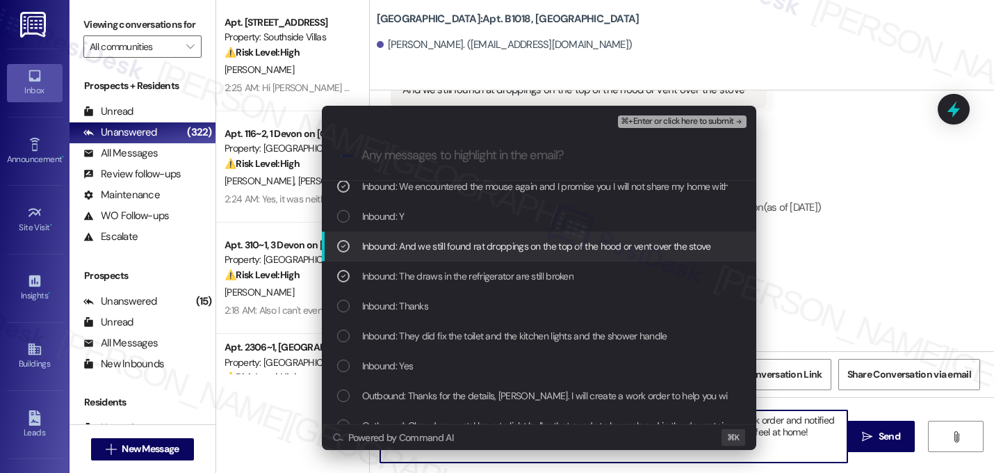
scroll to position [39, 0]
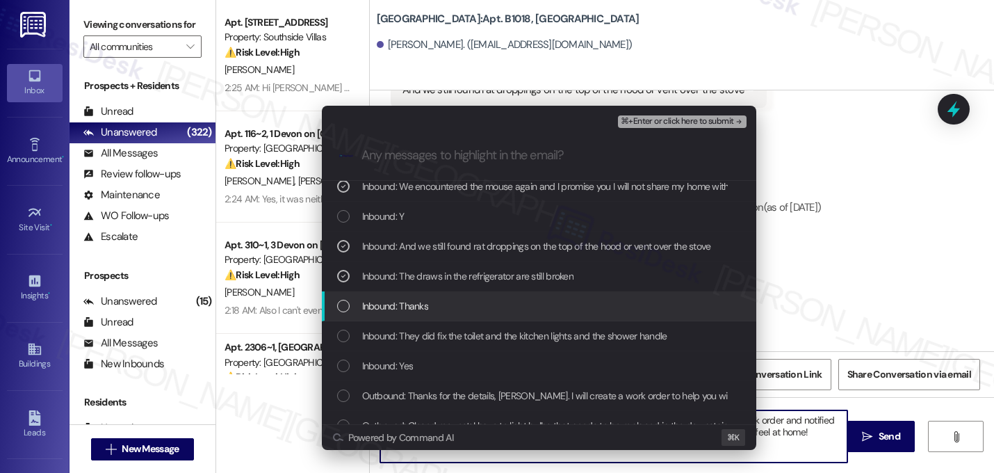
click at [420, 306] on span "Inbound: Thanks" at bounding box center [395, 305] width 67 height 15
click at [421, 298] on span "Inbound: Thanks" at bounding box center [395, 305] width 67 height 15
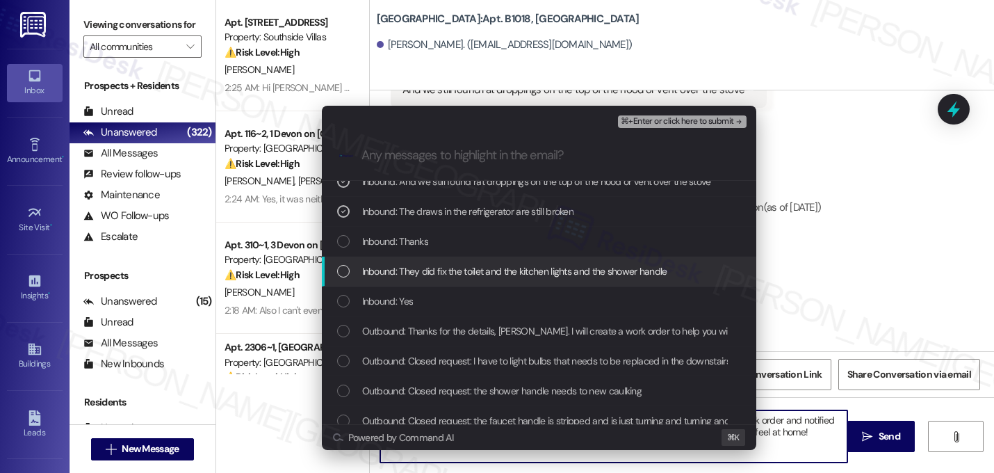
scroll to position [122, 0]
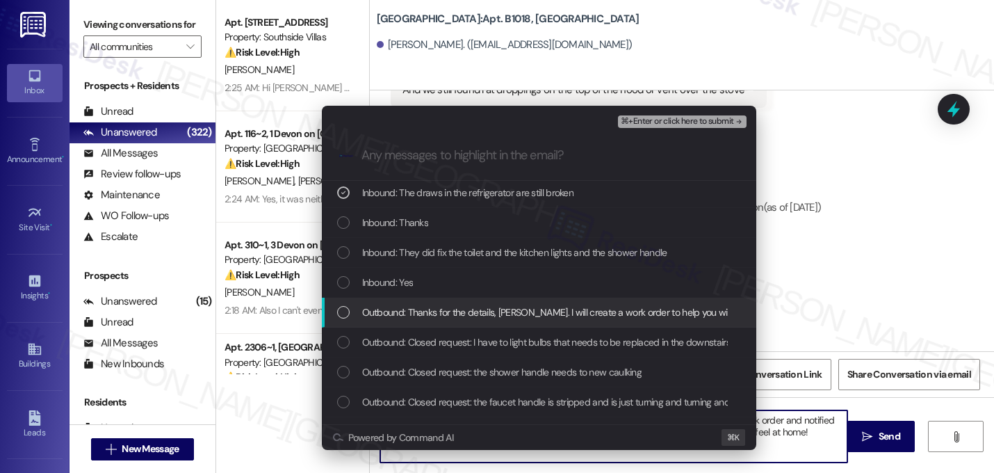
click at [463, 310] on span "Outbound: Thanks for the details, Charlene. I will create a work order to help …" at bounding box center [732, 311] width 740 height 15
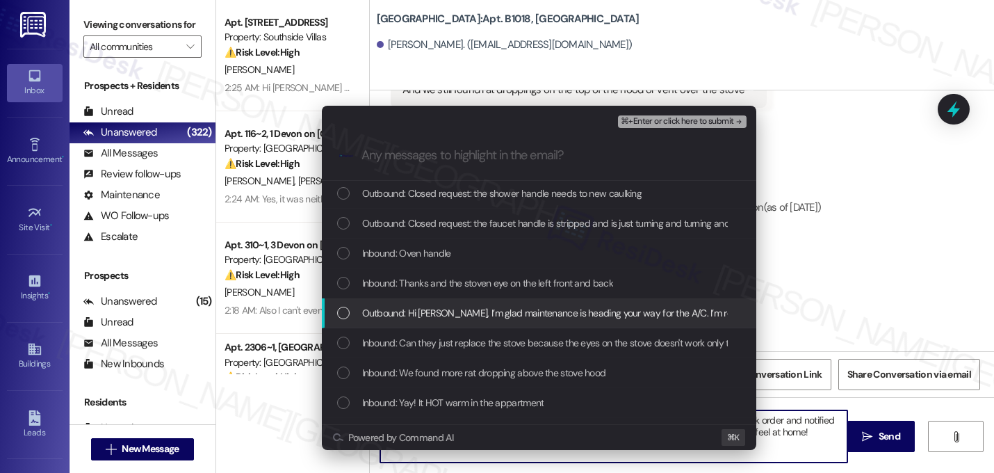
scroll to position [315, 0]
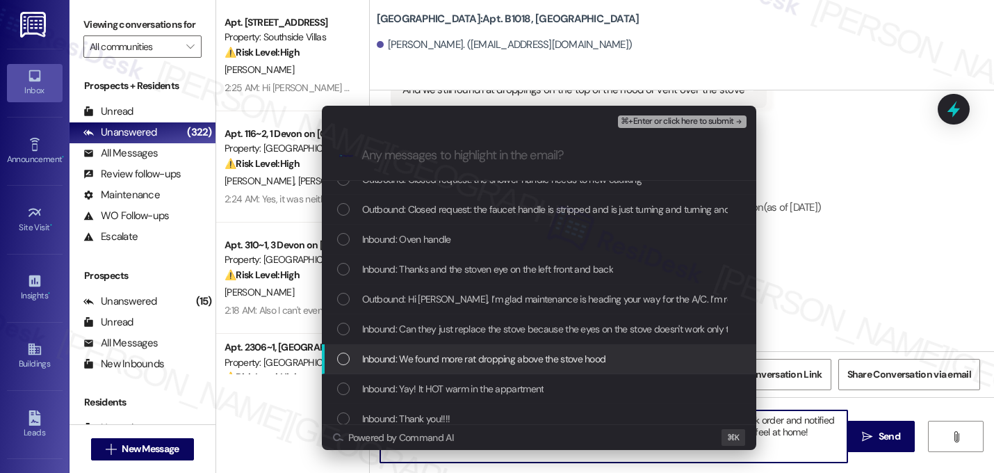
click at [455, 356] on span "Inbound: We found more rat dropping above the stove hood" at bounding box center [484, 358] width 244 height 15
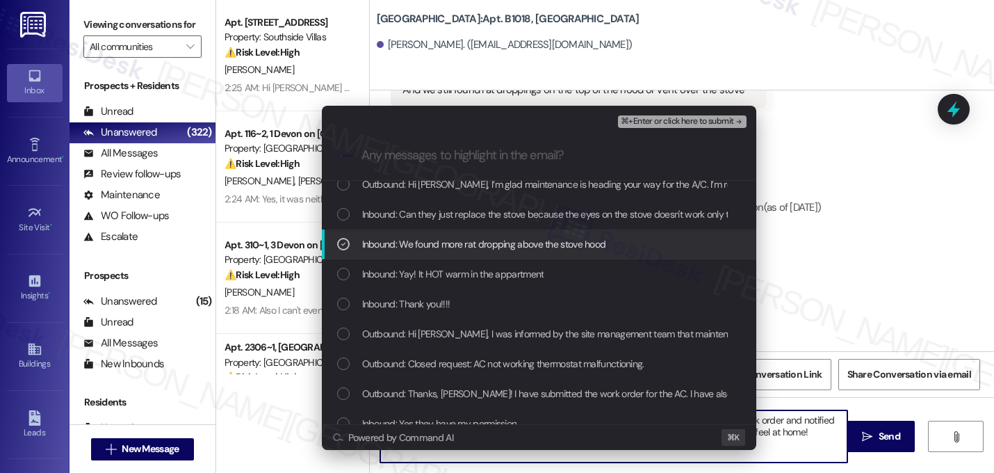
scroll to position [433, 0]
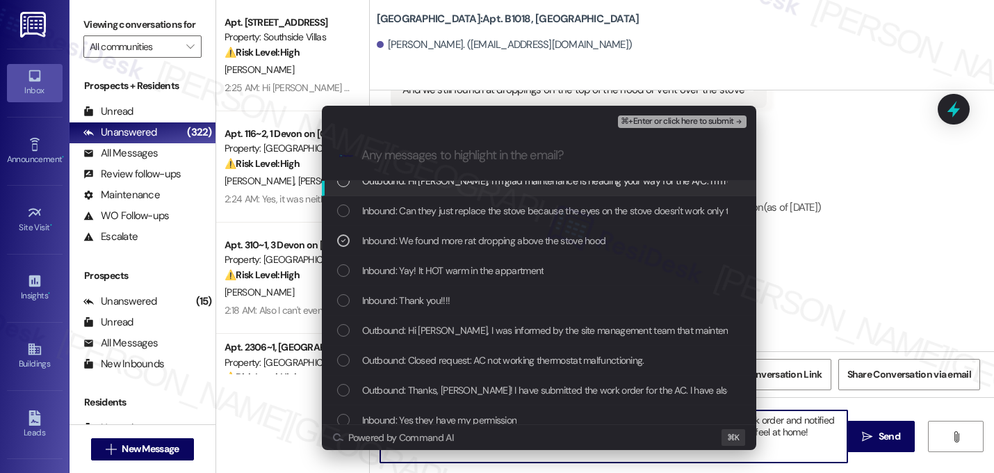
click at [737, 124] on icon "remove-block-⌘+enter-or click here to submit" at bounding box center [739, 122] width 10 height 10
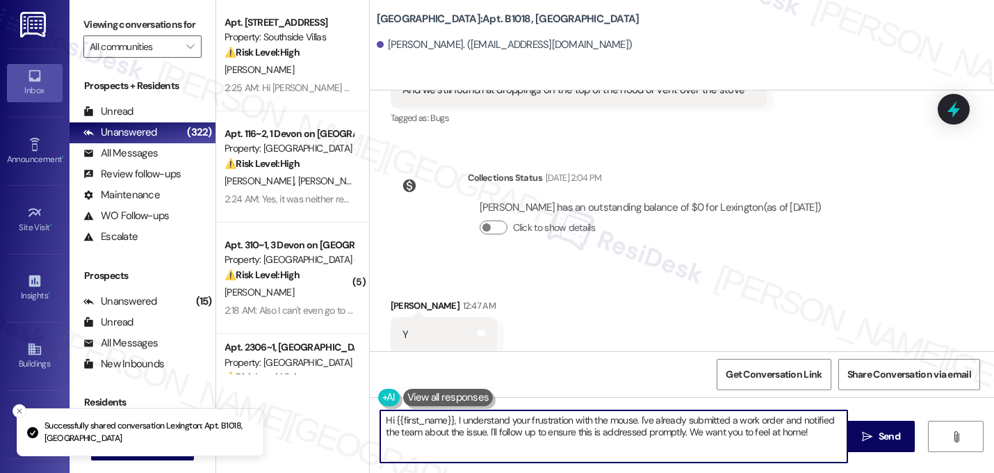
scroll to position [35551, 0]
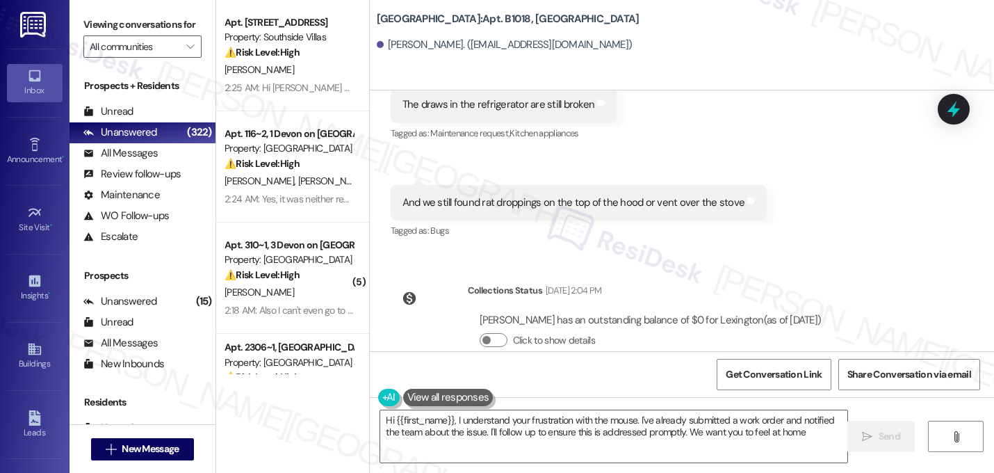
type textarea "Hi {{first_name}}, I understand your frustration with the mouse. I've already s…"
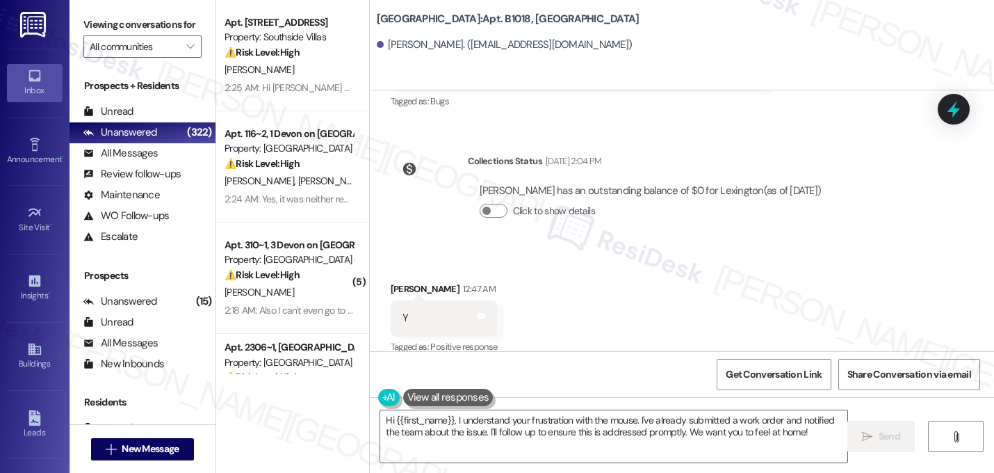
scroll to position [35583, 0]
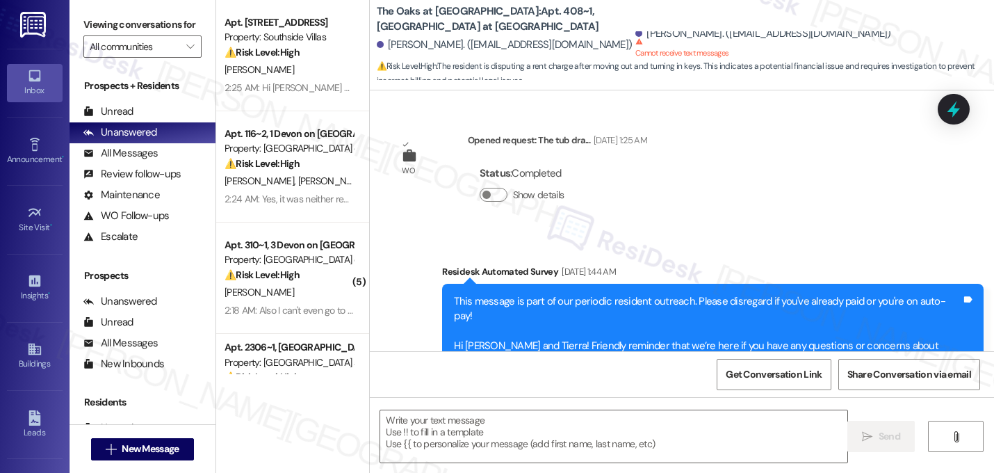
scroll to position [5837, 0]
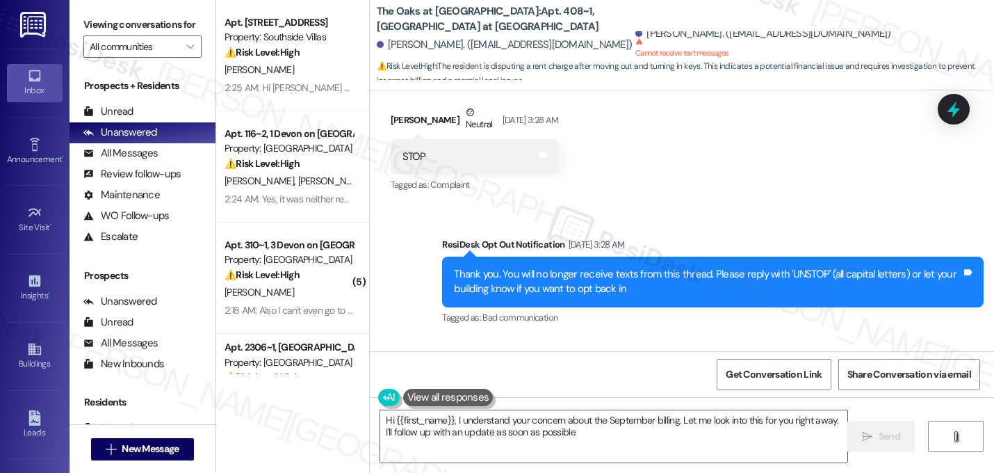
type textarea "Hi {{first_name}}, I understand your concern about the September billing. Let m…"
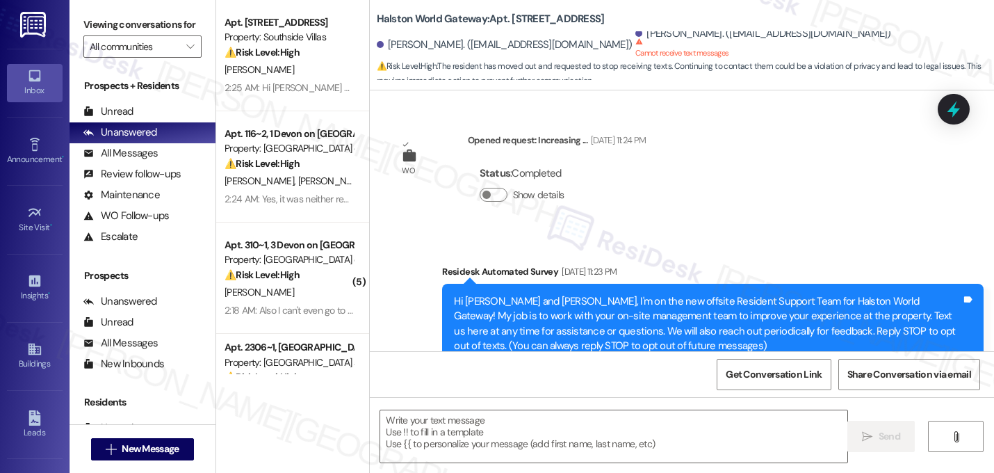
scroll to position [17165, 0]
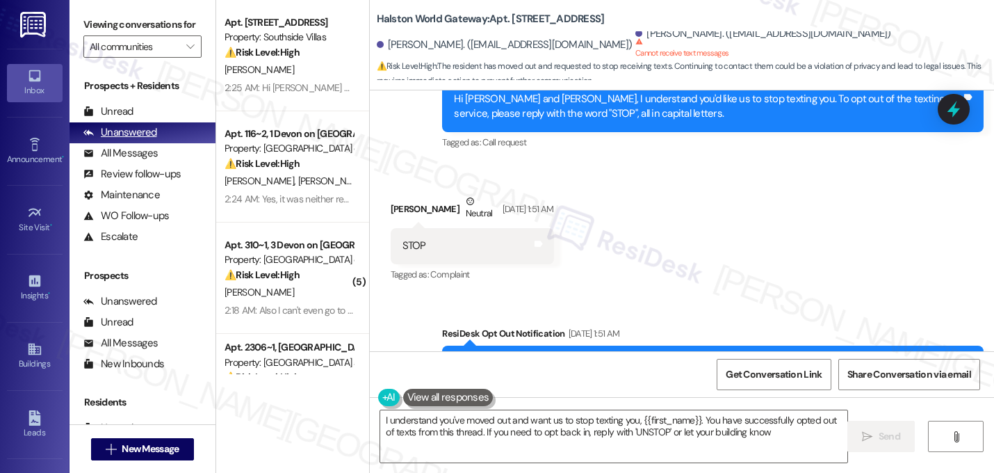
type textarea "I understand you've moved out and want us to stop texting you, {{first_name}}. …"
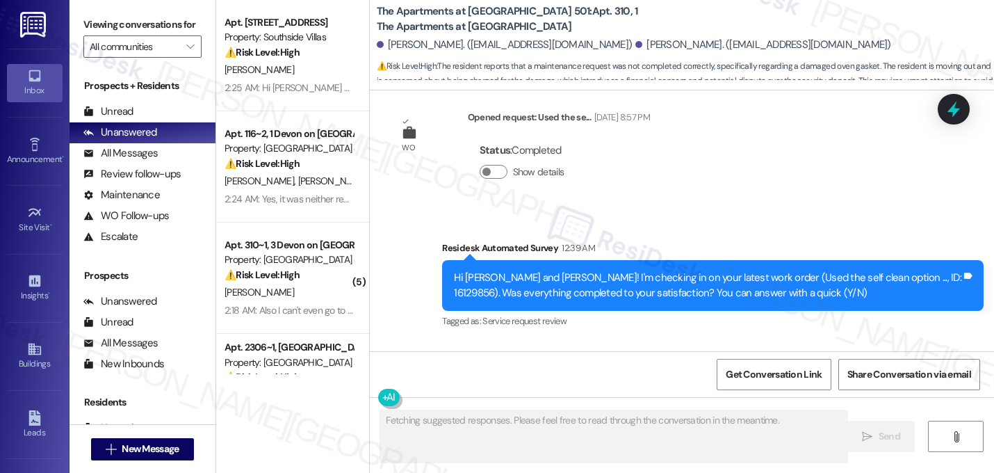
scroll to position [17393, 0]
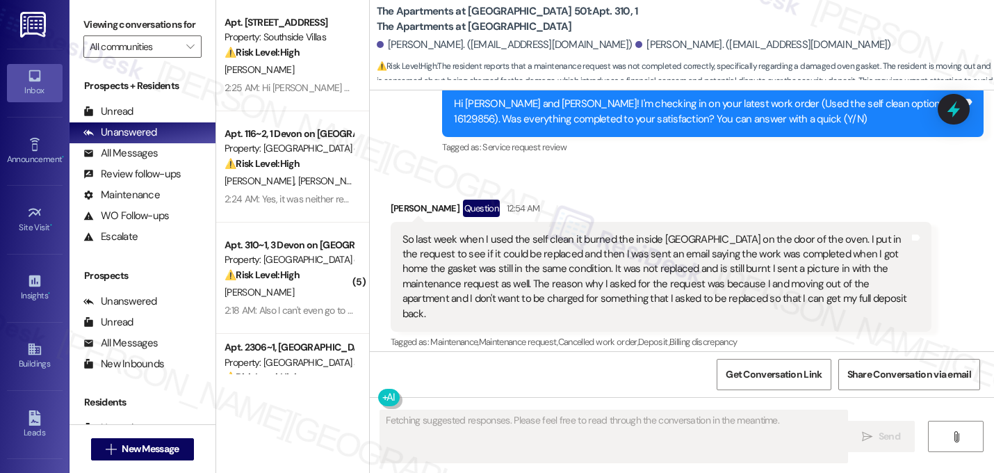
click at [683, 364] on button "Hide Suggestions" at bounding box center [689, 371] width 28 height 14
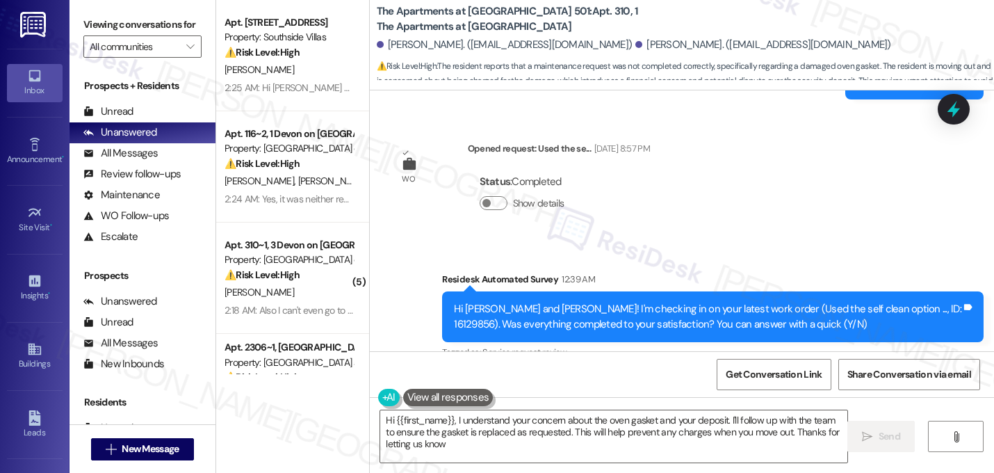
type textarea "Hi {{first_name}}, I understand your concern about the oven gasket and your dep…"
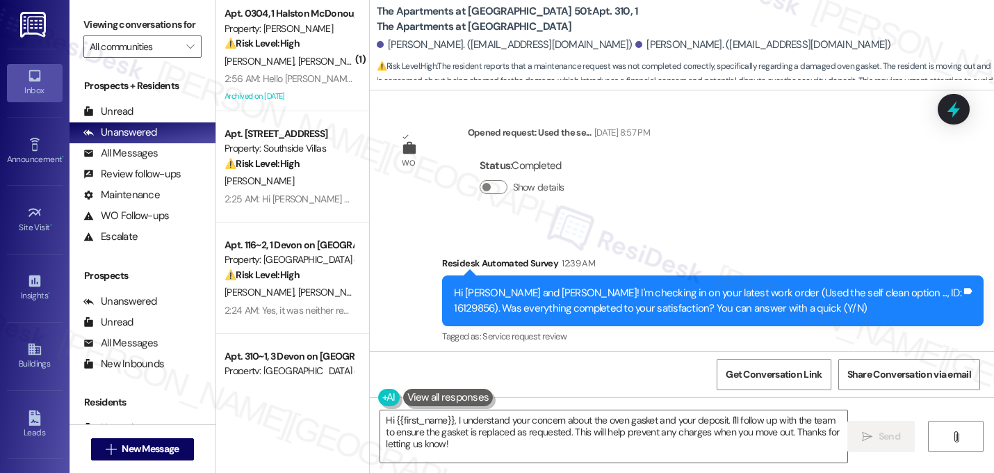
drag, startPoint x: 626, startPoint y: 144, endPoint x: 626, endPoint y: 134, distance: 9.7
click at [626, 134] on div "WO Opened request: The air con... Jun 23, 2024 at 11:18 PM Status : Completed S…" at bounding box center [682, 220] width 624 height 261
click at [632, 357] on div "Received via SMS Brian Connolly Question 12:54 AM So last week when I used the …" at bounding box center [682, 472] width 624 height 230
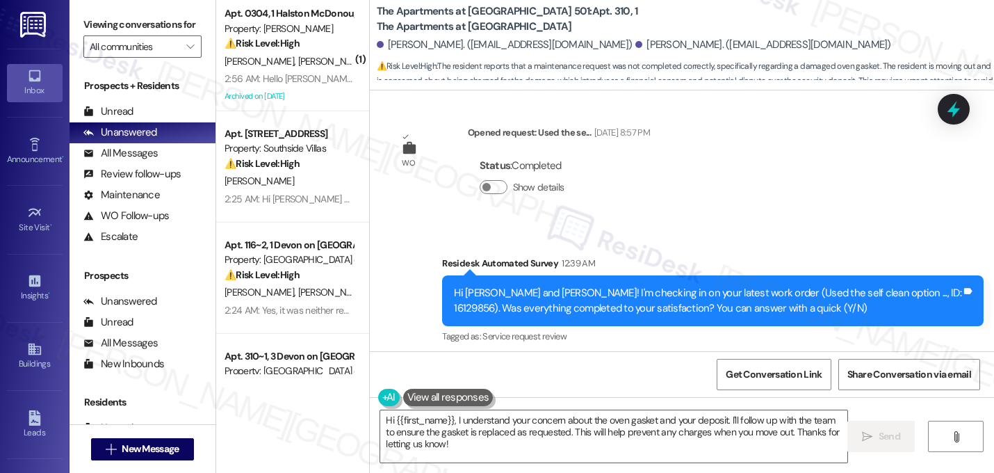
click at [632, 357] on div "Received via SMS Brian Connolly Question 12:54 AM So last week when I used the …" at bounding box center [682, 472] width 624 height 230
click at [631, 357] on div "Received via SMS Brian Connolly Question 12:54 AM So last week when I used the …" at bounding box center [682, 472] width 624 height 230
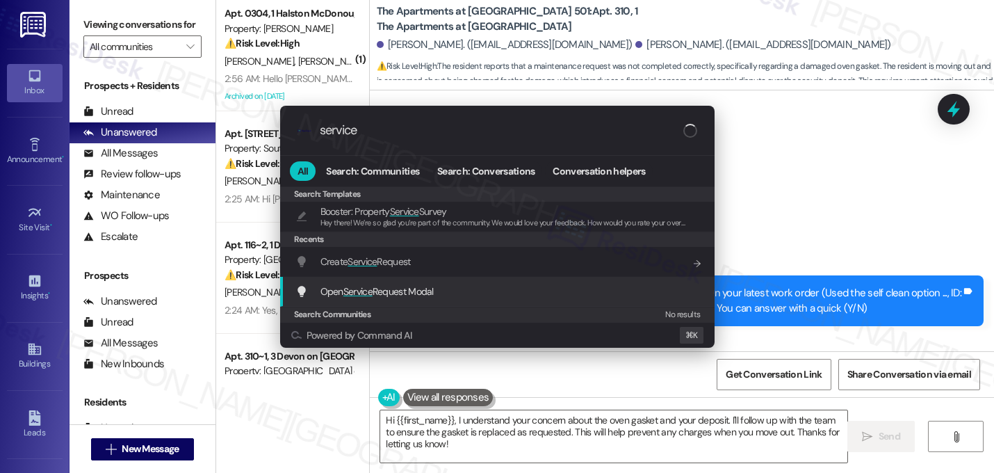
type input "service"
click at [375, 287] on span "Open Service Request Modal" at bounding box center [376, 291] width 113 height 13
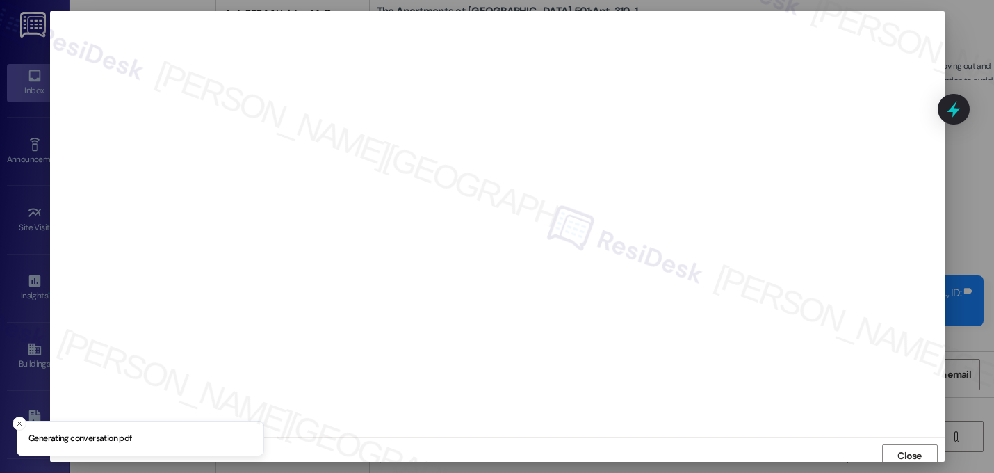
scroll to position [5, 0]
click at [904, 444] on span "Close" at bounding box center [909, 451] width 24 height 15
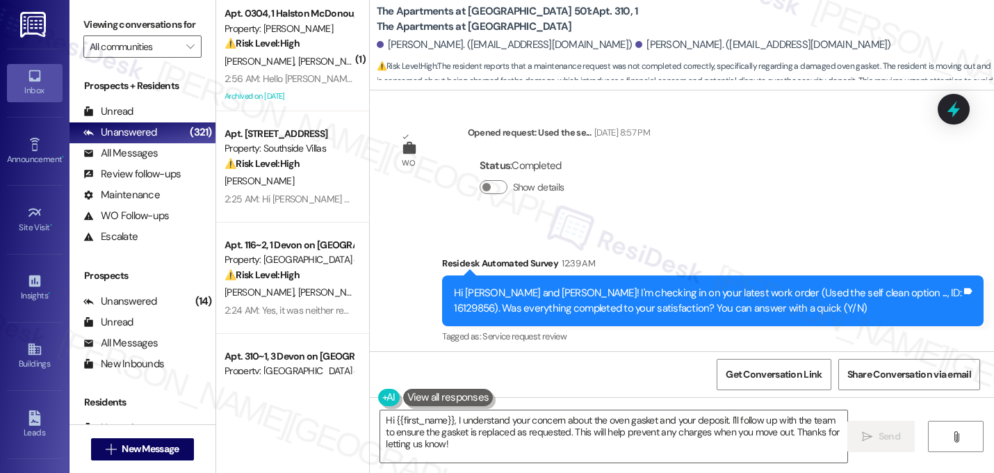
drag, startPoint x: 741, startPoint y: 268, endPoint x: 391, endPoint y: 206, distance: 355.0
click at [391, 411] on div "So last week when I used the self clean it burned the inside gasket on the door…" at bounding box center [662, 466] width 542 height 111
copy div "So last week when I used the self clean it burned the inside gasket on the door…"
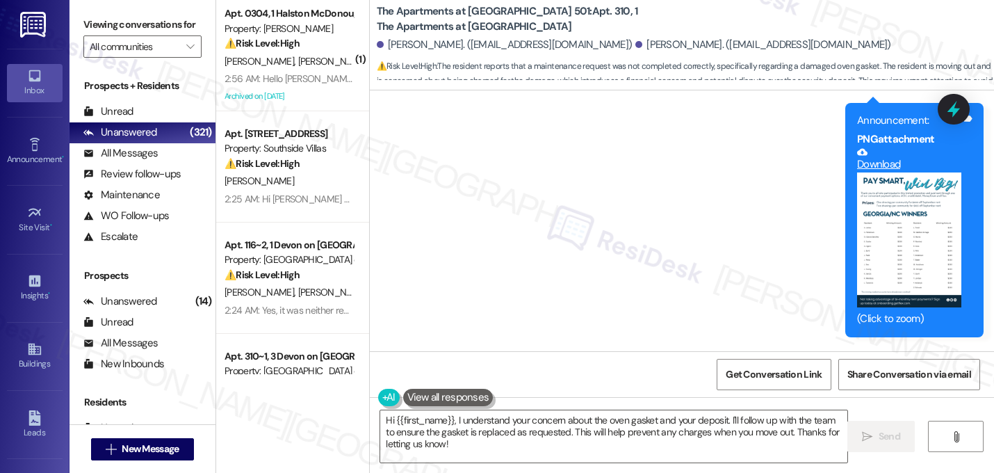
scroll to position [17204, 0]
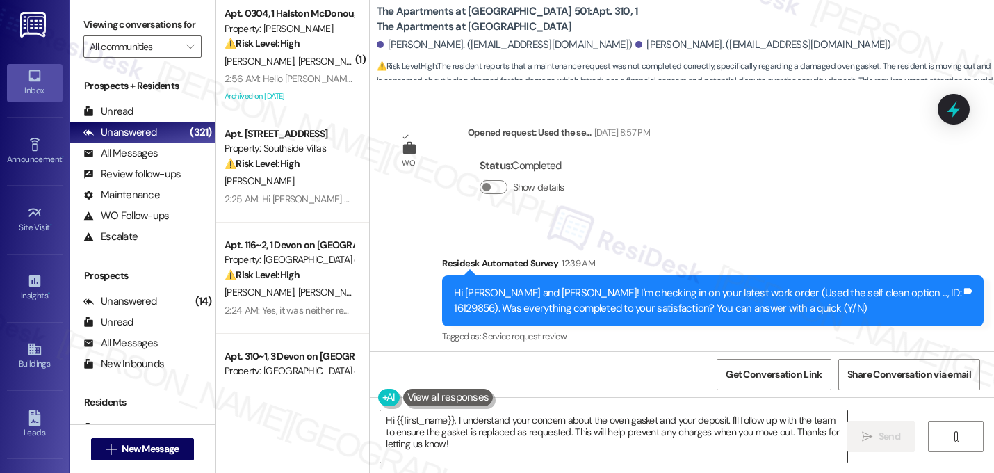
click at [482, 442] on textarea "Hi {{first_name}}, I understand your concern about the oven gasket and your dep…" at bounding box center [613, 436] width 467 height 52
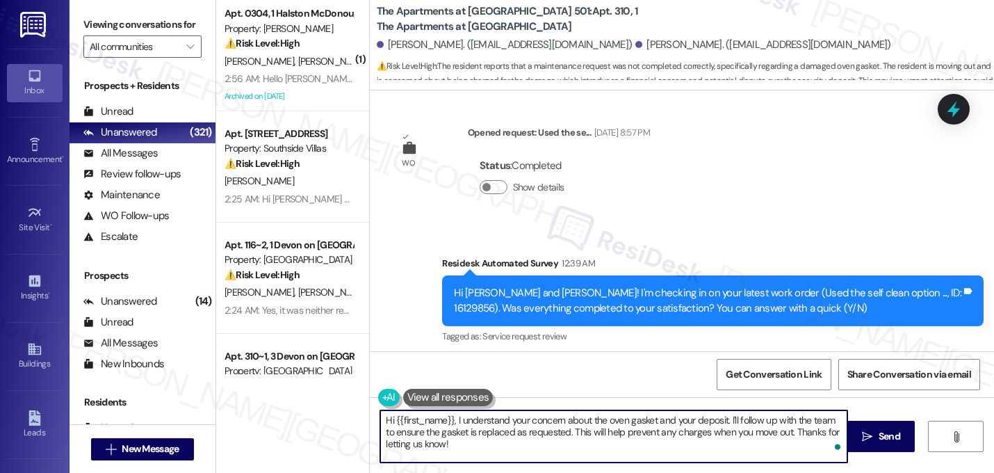
drag, startPoint x: 478, startPoint y: 446, endPoint x: 330, endPoint y: 393, distance: 157.0
click at [330, 393] on div "( 1 ) Apt. 0304, 1 Halston McDonough Property: Halston McDonough ⚠️ Risk Level:…" at bounding box center [605, 236] width 778 height 473
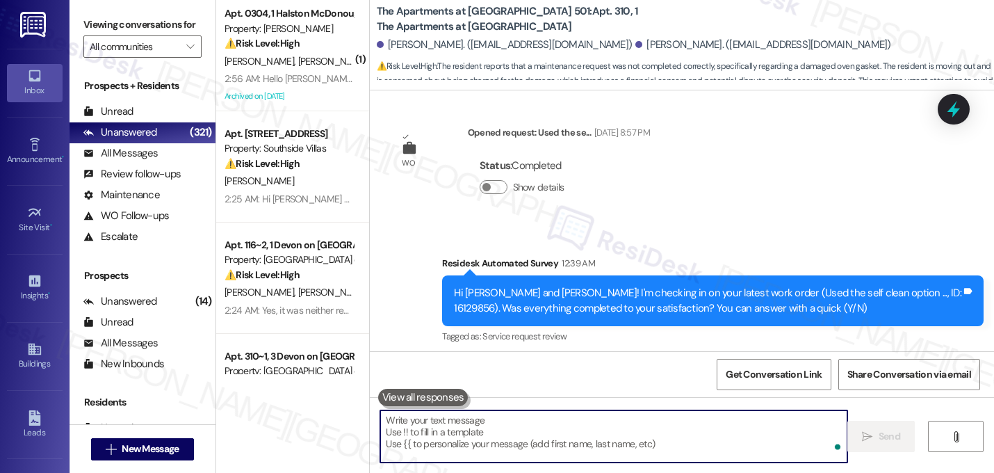
paste textarea "I’m really sorry to hear the oven gasket issue wasn’t taken care of, especially…"
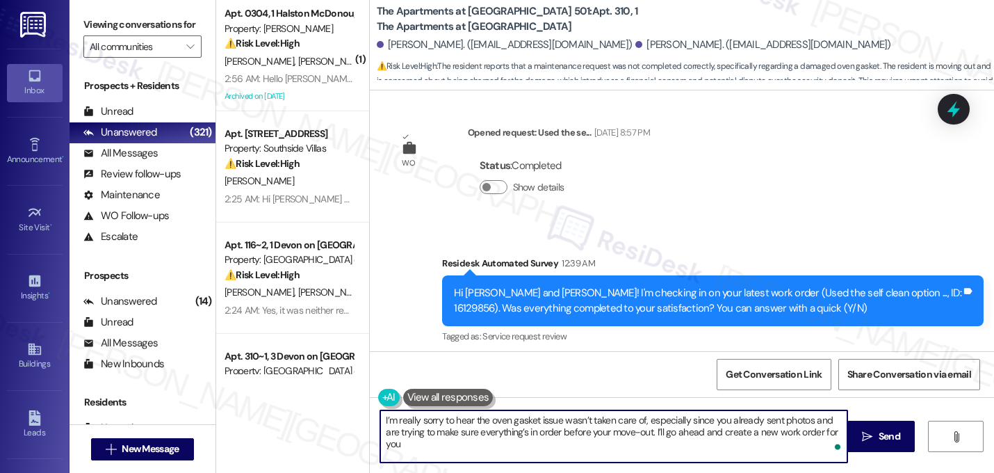
click at [380, 419] on textarea "I’m really sorry to hear the oven gasket issue wasn’t taken care of, especially…" at bounding box center [613, 436] width 467 height 52
click at [441, 445] on textarea "Hi Brian, I’m really sorry to hear the oven gasket issue wasn’t taken care of, …" at bounding box center [613, 436] width 467 height 52
paste textarea "Do we have your permission to enter your unit while you're away (in case it's n…"
type textarea "Hi Brian, I’m really sorry to hear the oven gasket issue wasn’t taken care of, …"
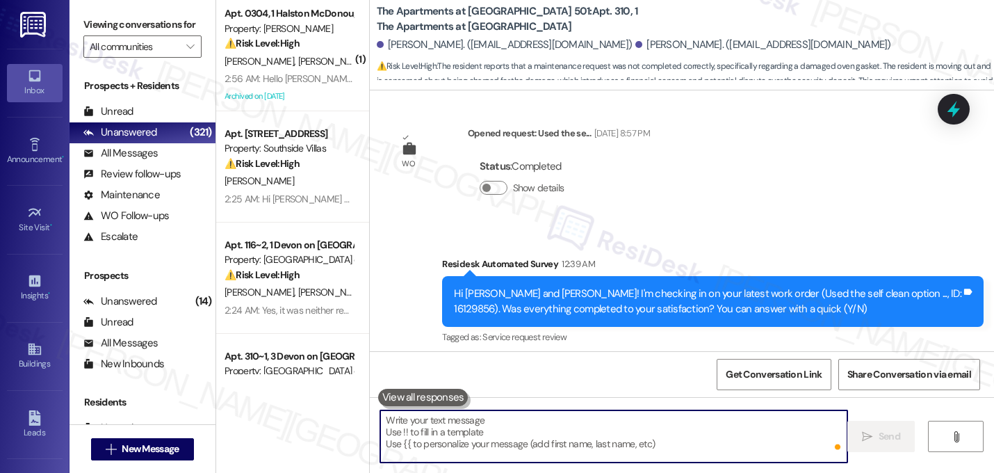
scroll to position [17331, 0]
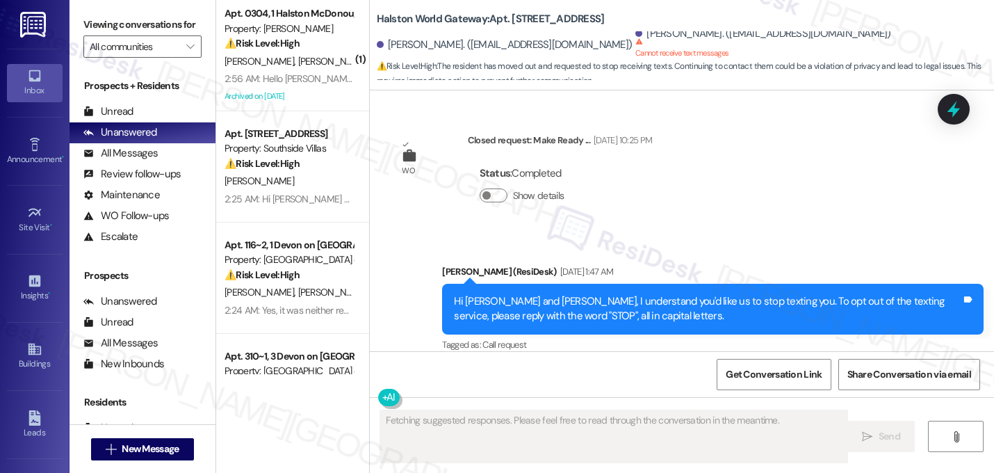
scroll to position [17165, 0]
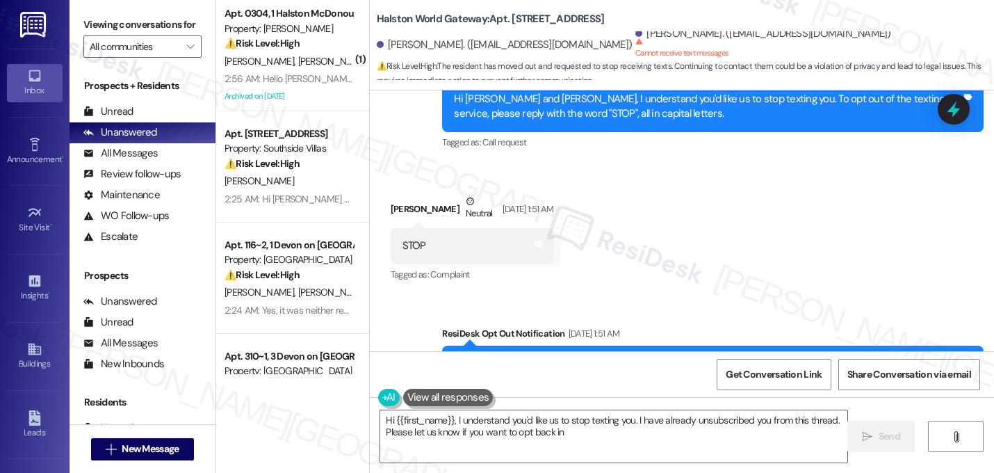
type textarea "Hi {{first_name}}, I understand you'd like us to stop texting you. I have alrea…"
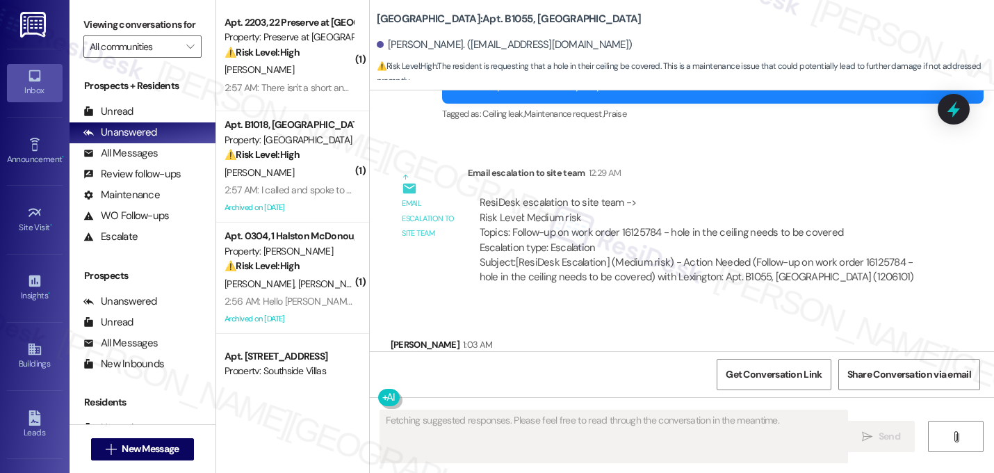
scroll to position [42417, 0]
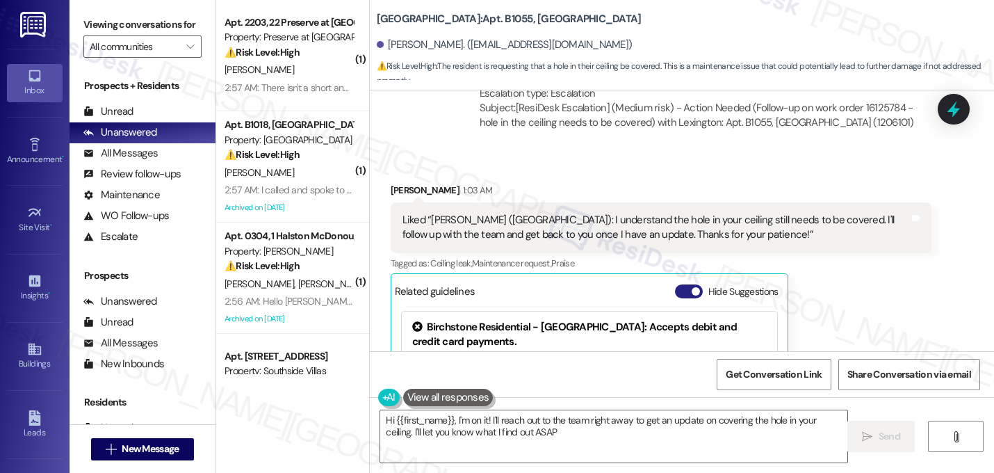
type textarea "Hi {{first_name}}, I'm on it! I'll reach out to the team right away to get an u…"
click at [678, 284] on button "Hide Suggestions" at bounding box center [689, 291] width 28 height 14
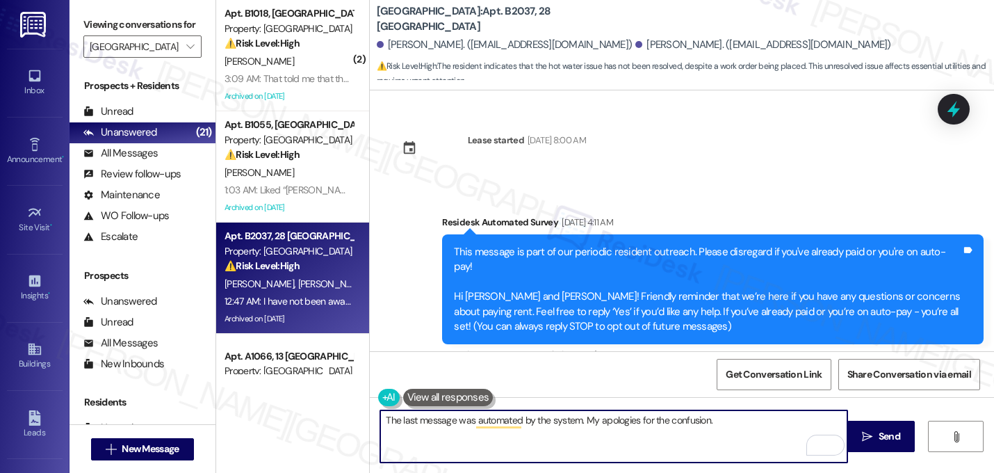
scroll to position [35235, 0]
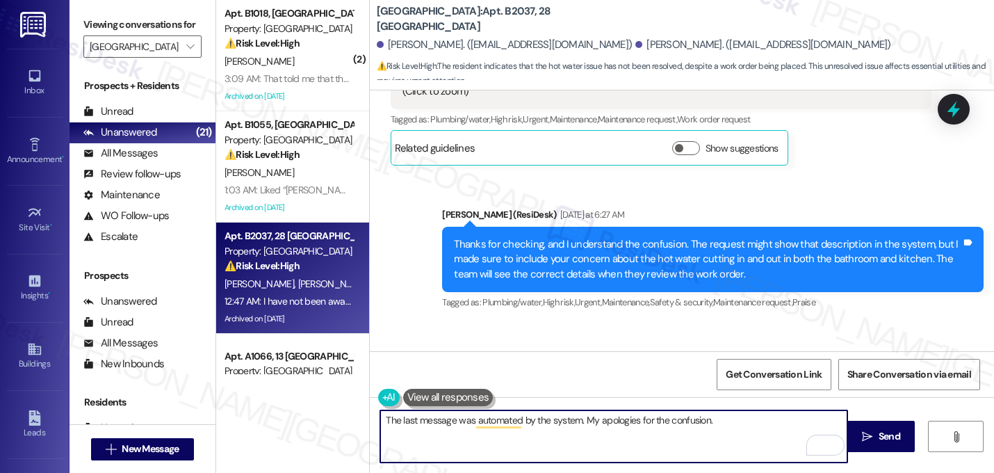
click at [384, 422] on textarea "The last message was automated by the system. My apologies for the confusion." at bounding box center [613, 436] width 467 height 52
click at [720, 421] on textarea "The last message was automated by the system. My apologies for the confusion." at bounding box center [613, 436] width 467 height 52
click at [820, 419] on textarea "The last message was automated by the system. My apologies for the confusion, A…" at bounding box center [613, 436] width 467 height 52
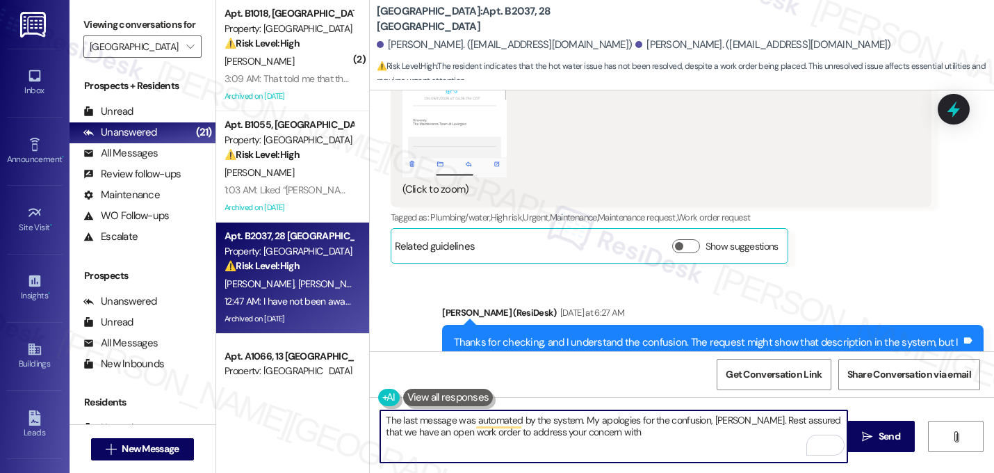
scroll to position [35159, 0]
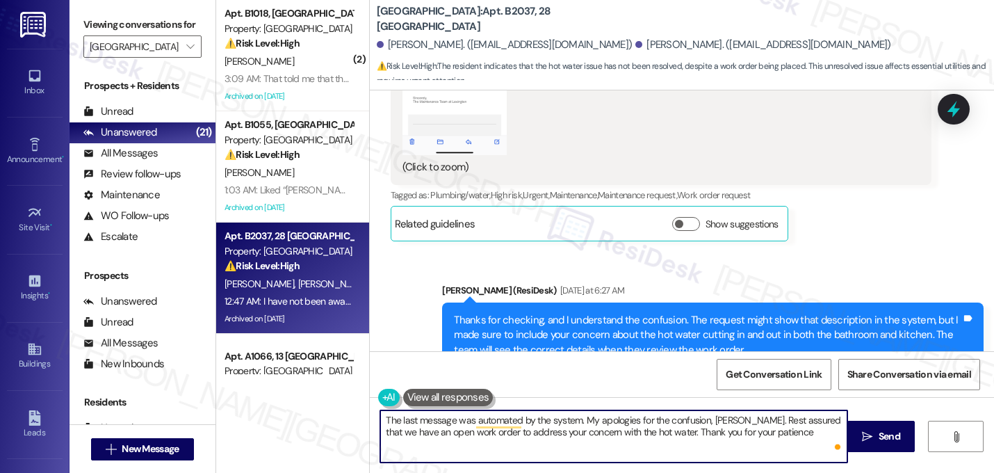
type textarea "The last message was automated by the system. My apologies for the confusion, A…"
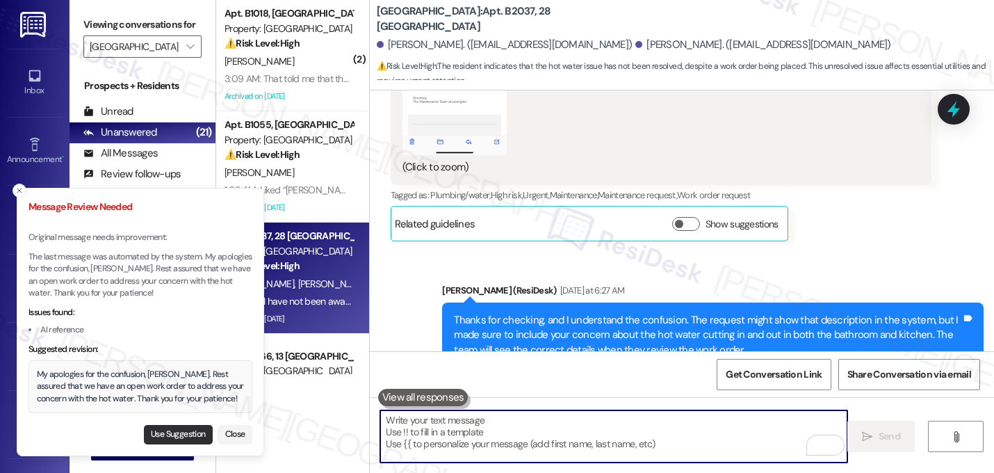
click at [175, 429] on button "Use Suggestion" at bounding box center [178, 434] width 69 height 19
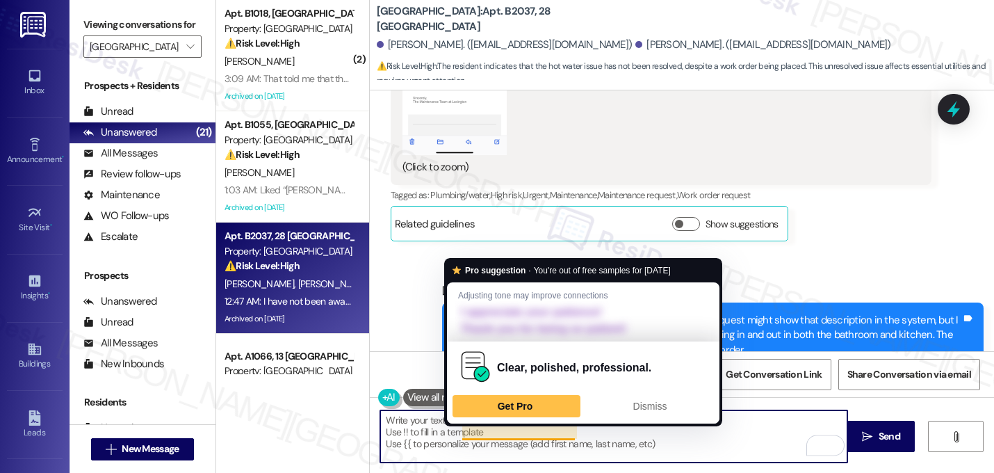
click at [611, 450] on textarea "My apologies for the confusion, Austin. Rest assured that we have an open work …" at bounding box center [613, 436] width 467 height 52
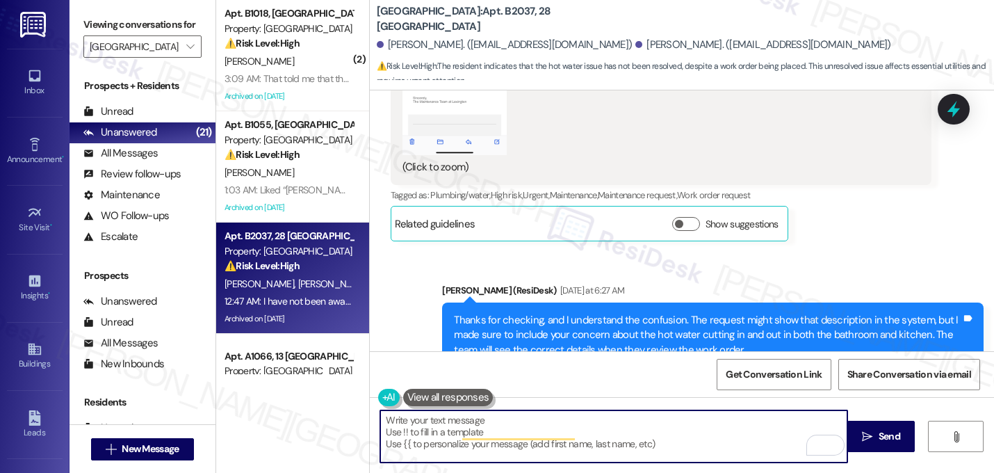
type textarea "My apologies for the confusion, Austin. Rest assured that we have an open work …"
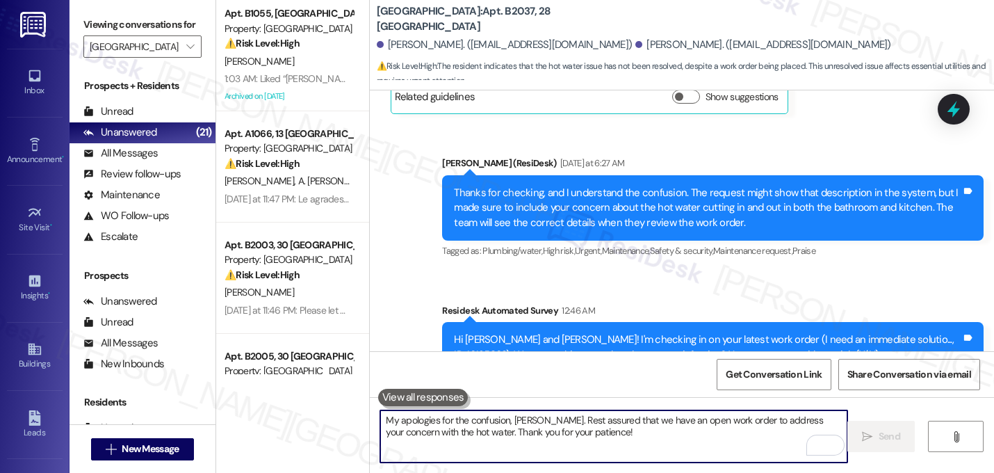
scroll to position [35347, 0]
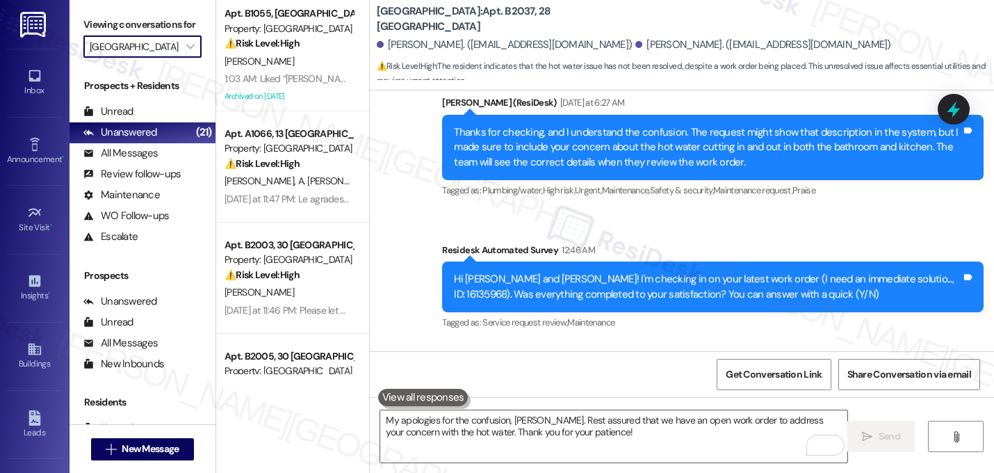
click at [147, 58] on input "[GEOGRAPHIC_DATA]" at bounding box center [135, 46] width 90 height 22
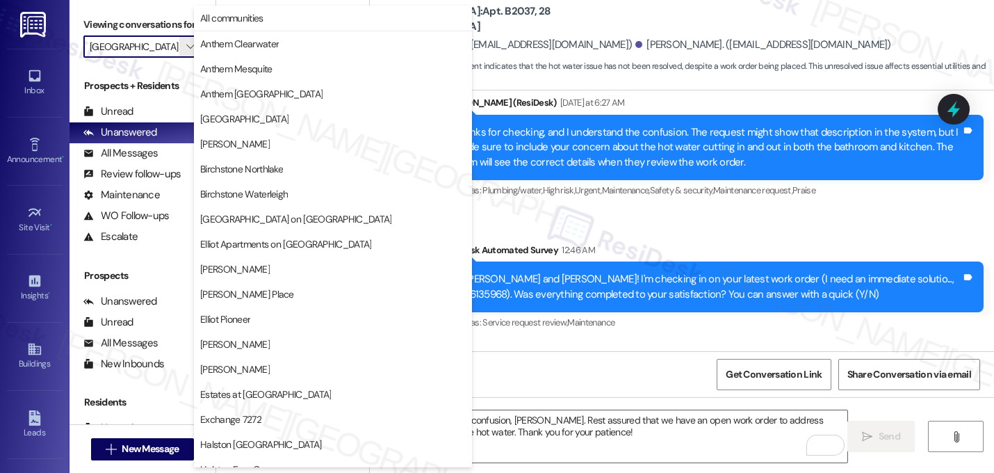
scroll to position [540, 0]
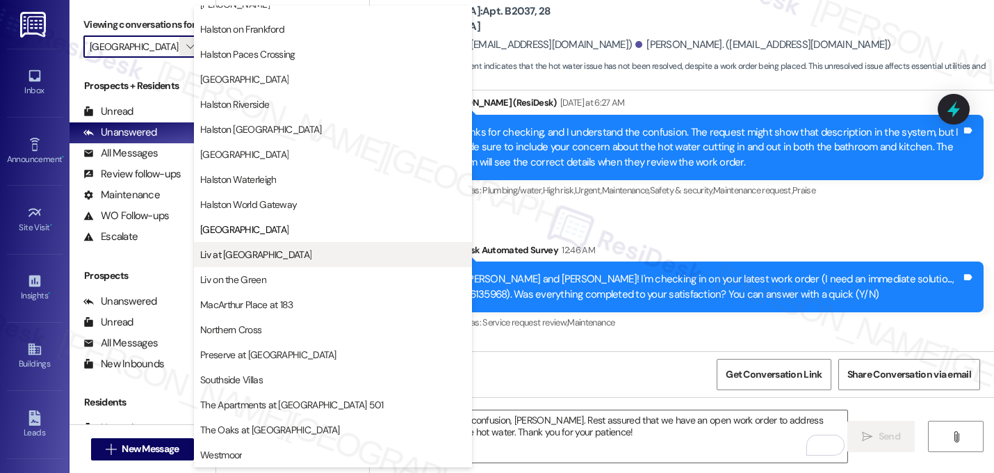
click at [265, 258] on span "Liv at [GEOGRAPHIC_DATA]" at bounding box center [255, 254] width 111 height 14
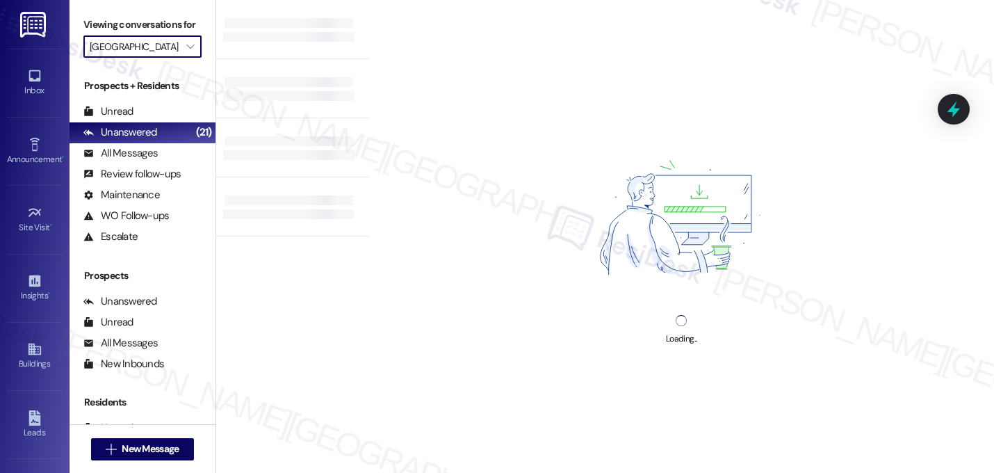
type input "Liv at [GEOGRAPHIC_DATA]"
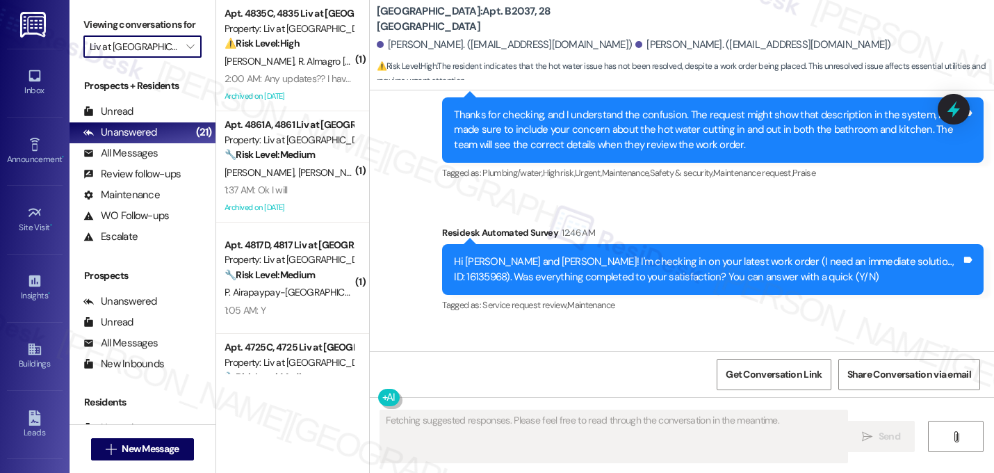
scroll to position [35367, 0]
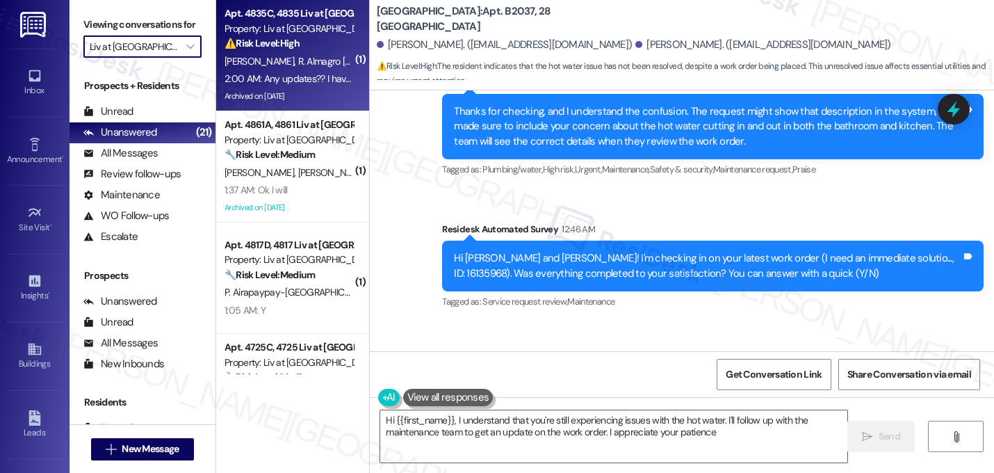
type textarea "Hi {{first_name}}, I understand that you're still experiencing issues with the …"
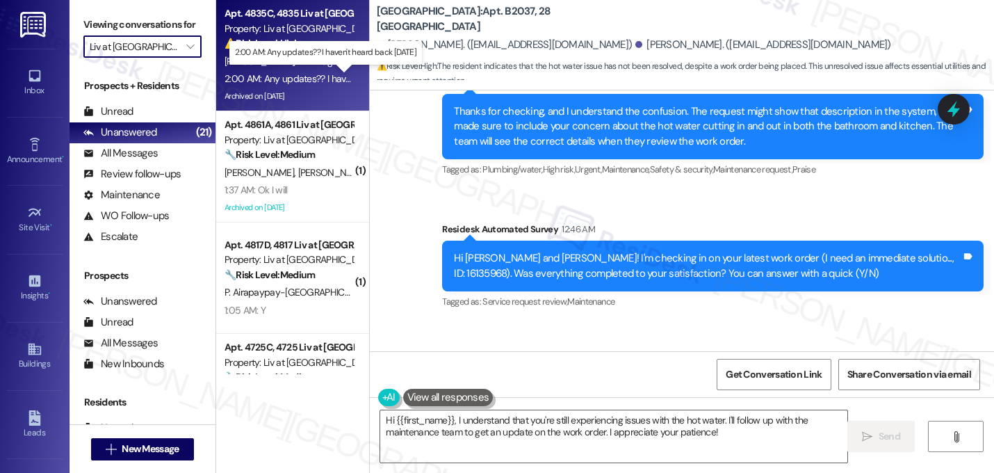
click at [309, 72] on div "2:00 AM: Any updates?? I haven't heard back since Wednesday 2:00 AM: Any update…" at bounding box center [330, 78] width 211 height 13
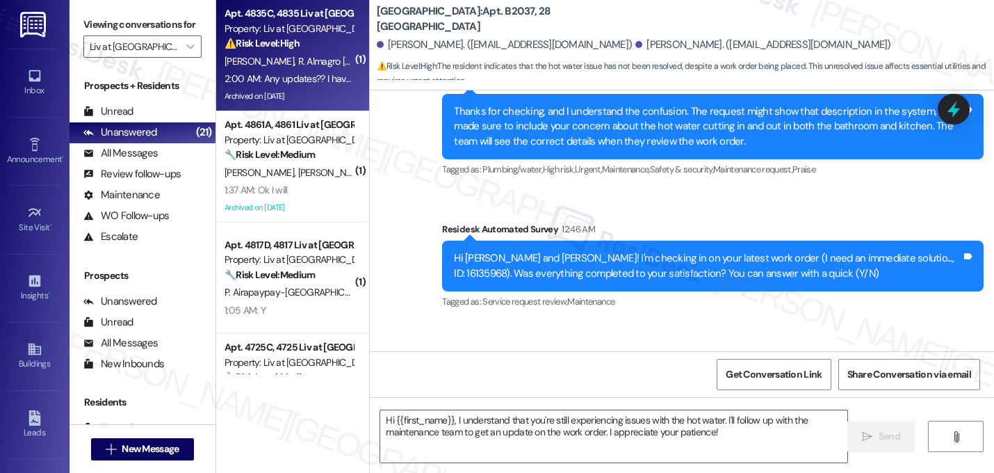
type textarea "Fetching suggested responses. Please feel free to read through the conversation…"
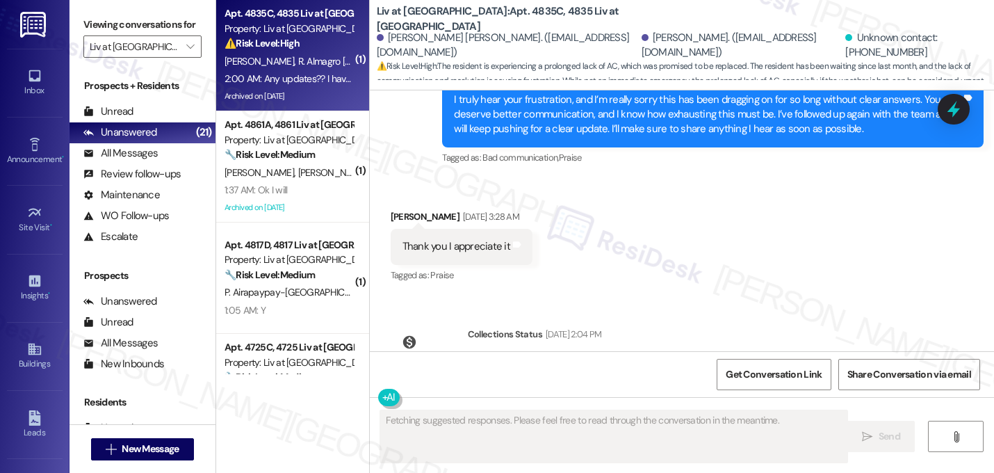
scroll to position [13116, 0]
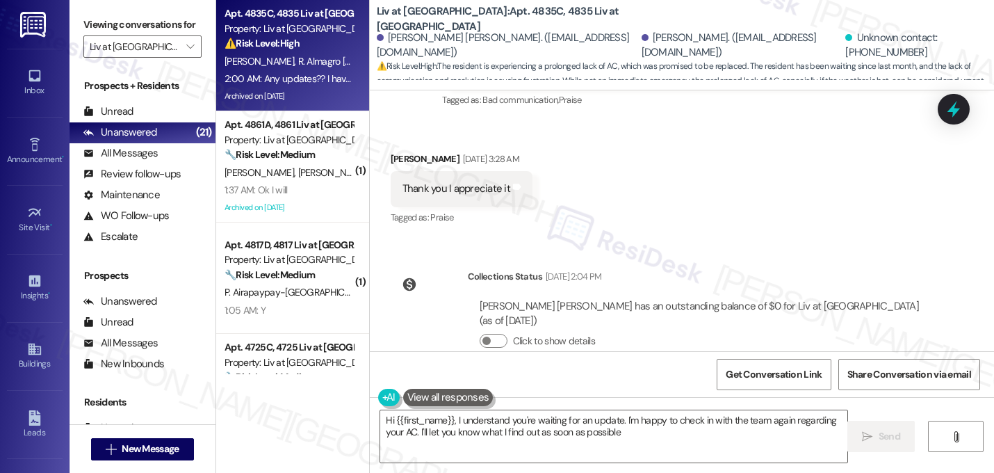
type textarea "Hi {{first_name}}, I understand you're waiting for an update. I'm happy to chec…"
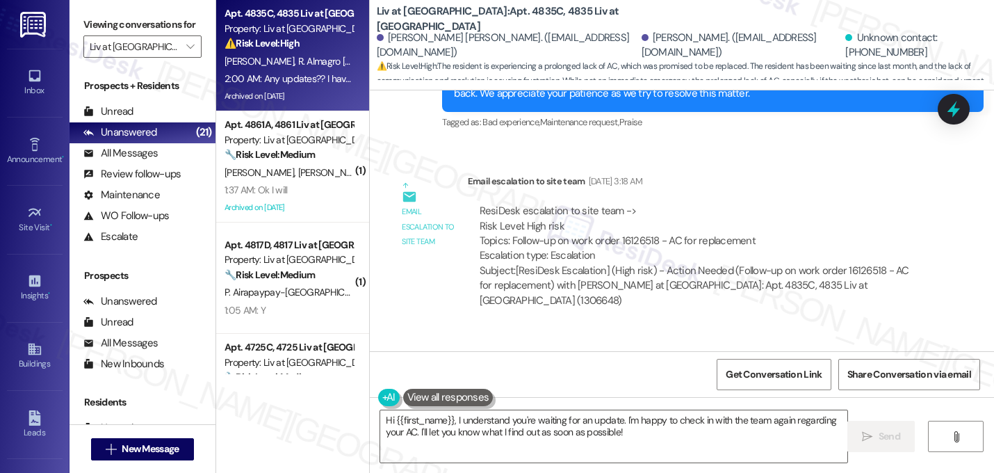
scroll to position [12593, 0]
drag, startPoint x: 793, startPoint y: 155, endPoint x: 831, endPoint y: 156, distance: 38.2
click at [831, 263] on div "Subject: [ResiDesk Escalation] (High risk) - Action Needed (Follow-up on work o…" at bounding box center [700, 285] width 441 height 44
copy div "1306648"
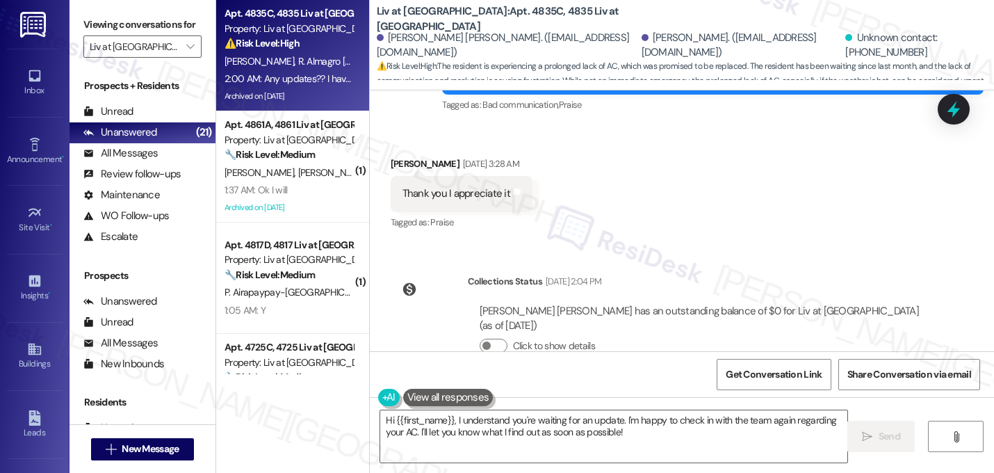
scroll to position [13117, 0]
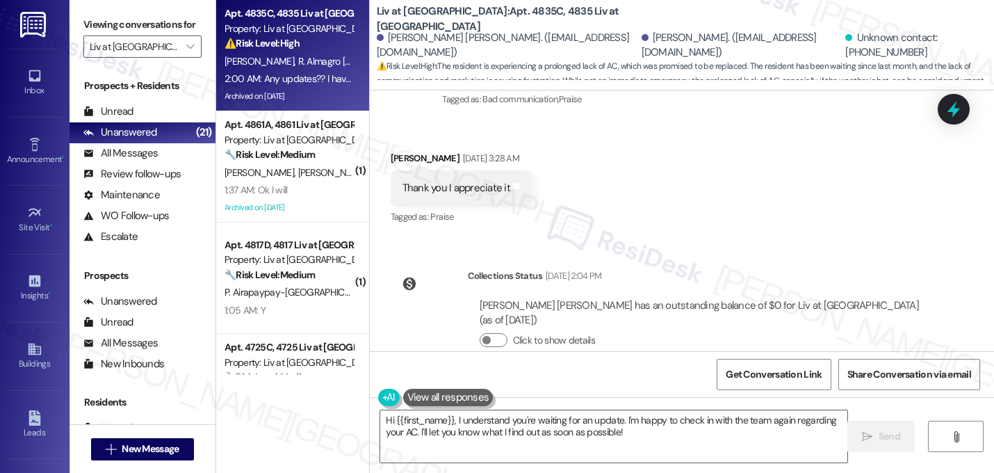
click at [725, 380] on div "Received via SMS Lizette Chavez Neutral 2:00 AM Any updates?? I haven't heard b…" at bounding box center [682, 446] width 624 height 132
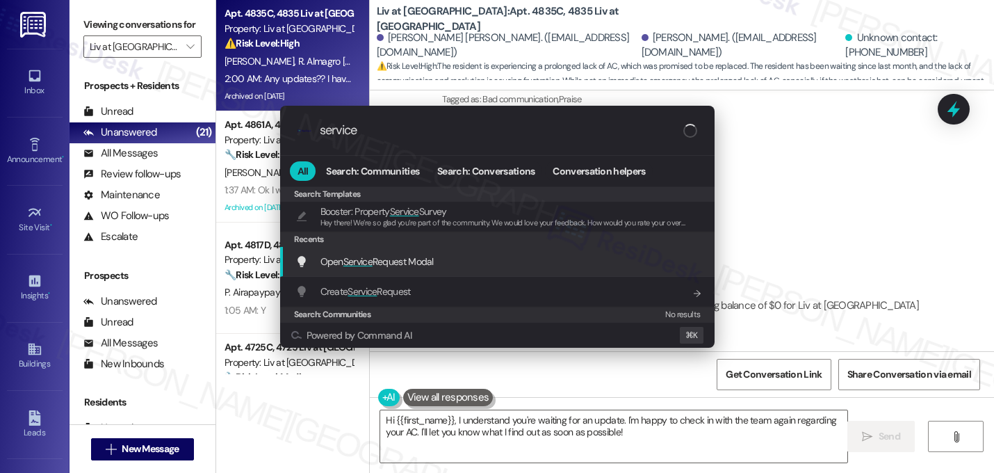
type input "service"
click at [424, 268] on span "Open Service Request Modal" at bounding box center [376, 261] width 113 height 15
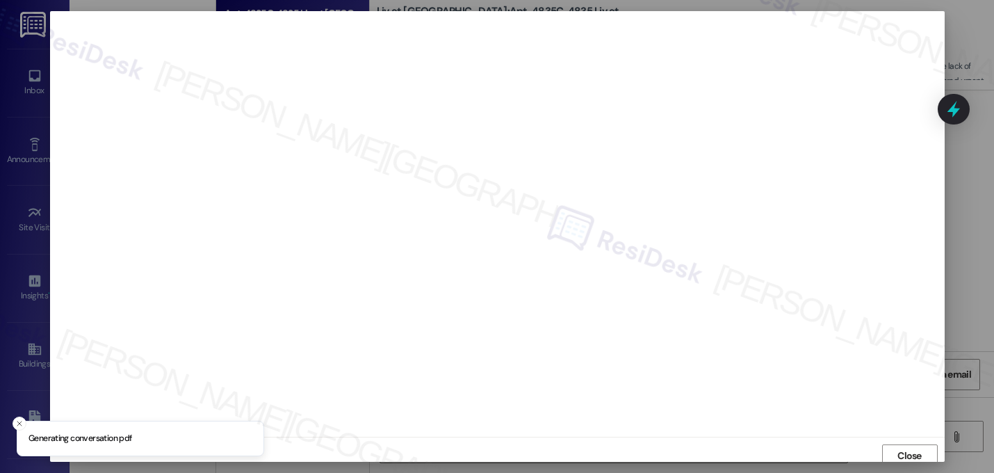
scroll to position [5, 0]
click at [899, 448] on span "Close" at bounding box center [909, 451] width 24 height 15
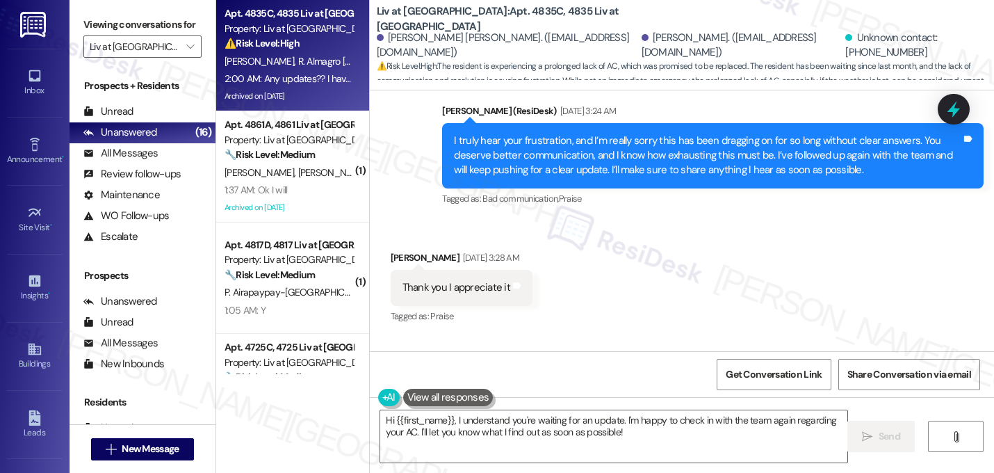
scroll to position [13117, 0]
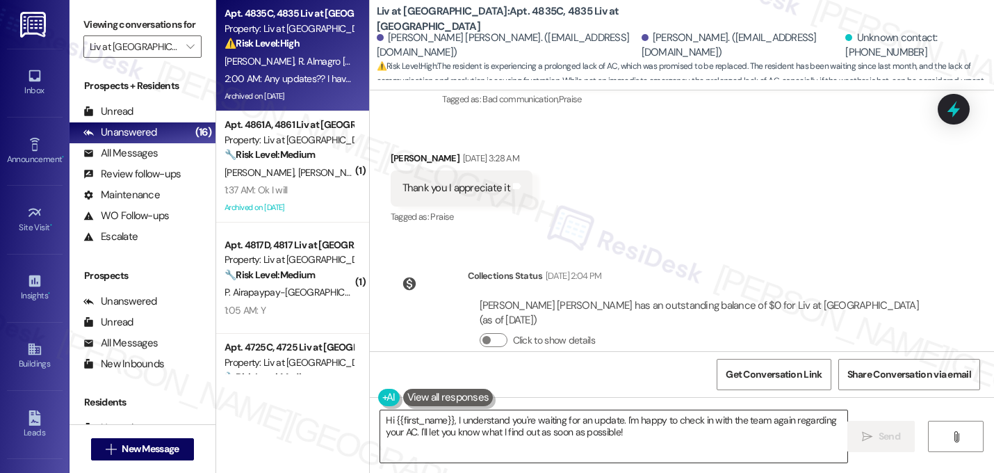
click at [631, 434] on textarea "Hi {{first_name}}, I understand you're waiting for an update. I'm happy to chec…" at bounding box center [613, 436] width 467 height 52
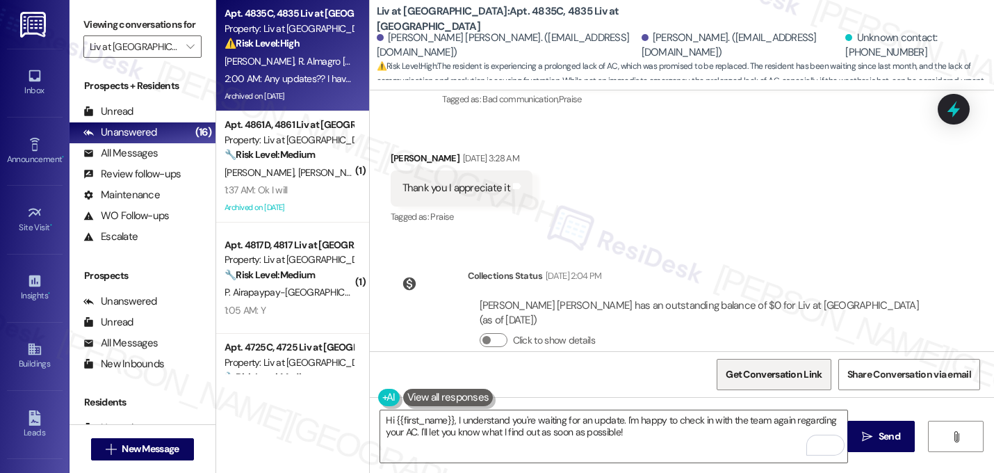
click at [752, 377] on span "Get Conversation Link" at bounding box center [774, 374] width 96 height 15
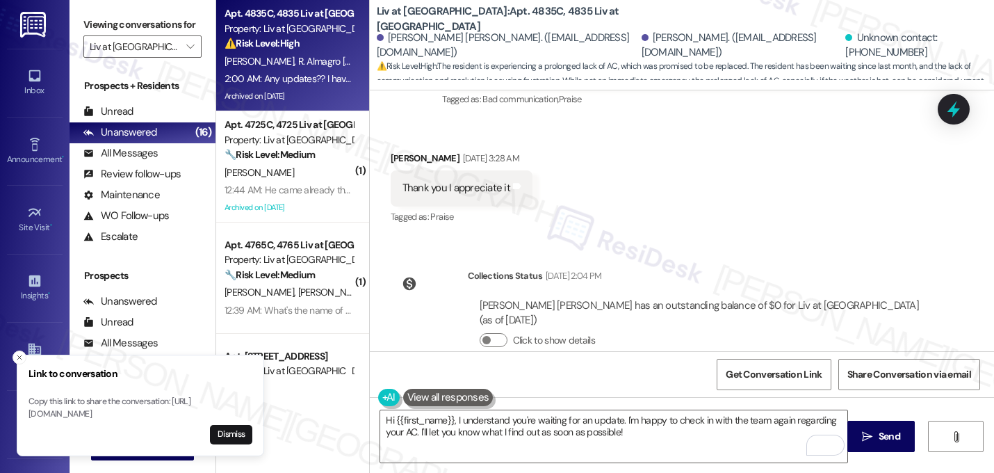
click at [512, 455] on div "Any updates?? I haven't heard back since Wednesday" at bounding box center [496, 462] width 186 height 15
copy div "Any updates?? I haven't heard back since Wednesday Tags and notes"
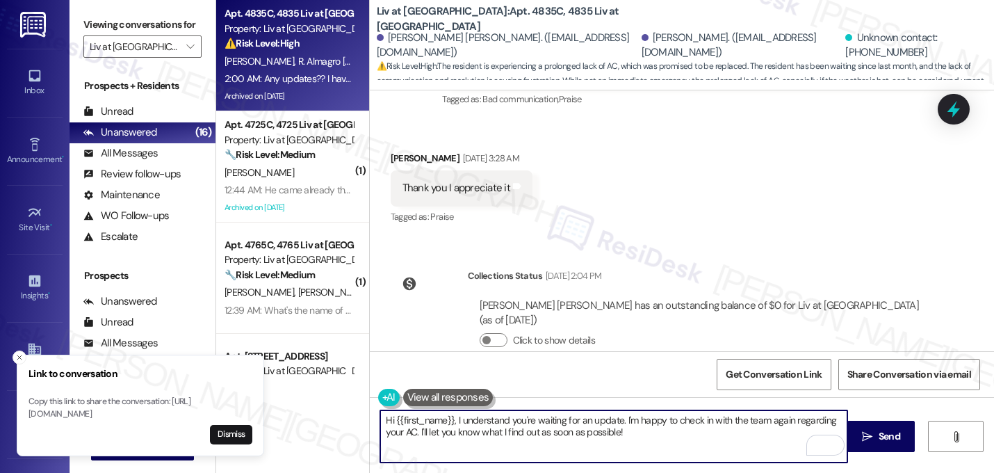
click at [518, 448] on textarea "Hi {{first_name}}, I understand you're waiting for an update. I'm happy to chec…" at bounding box center [613, 436] width 467 height 52
drag, startPoint x: 441, startPoint y: 375, endPoint x: 237, endPoint y: 363, distance: 204.0
click at [237, 363] on div "Link to conversation Copy this link to share the conversation: https://www.ther…" at bounding box center [497, 236] width 994 height 473
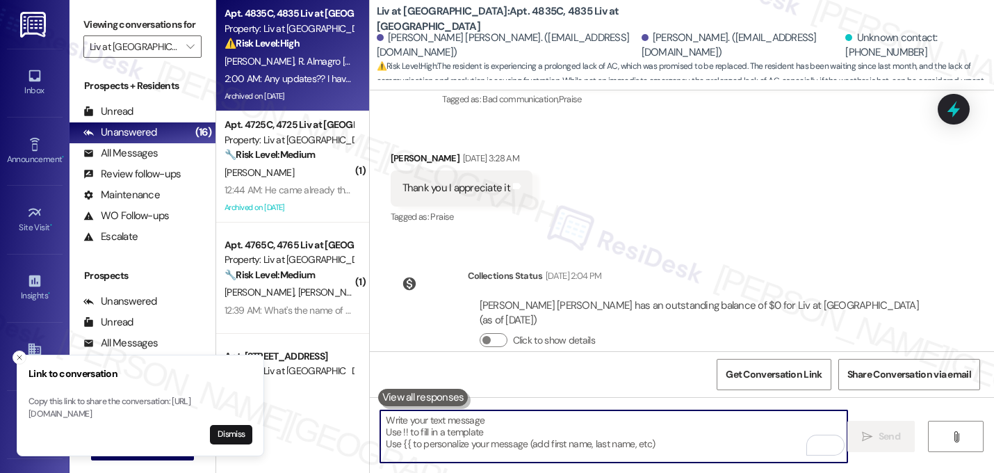
paste textarea "I’m sorry you haven’t received an update since Wednesday — I know waiting on th…"
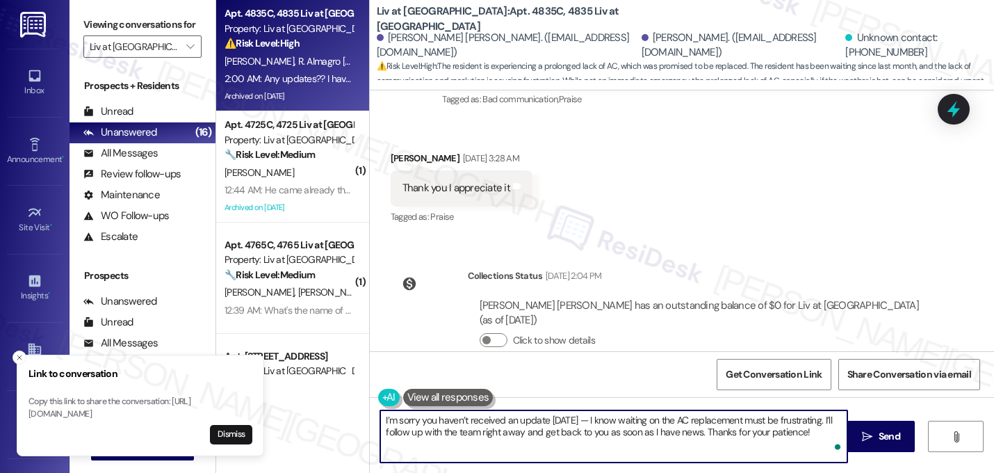
click at [380, 418] on textarea "I’m sorry you haven’t received an update since Wednesday — I know waiting on th…" at bounding box center [613, 436] width 467 height 52
click at [673, 427] on textarea "Hi Roberto, I’m sorry you haven’t received an update since Wednesday — I know w…" at bounding box center [613, 436] width 467 height 52
click at [673, 425] on textarea "Hi Roberto, I’m sorry you haven’t received an update since Wednesday — I know w…" at bounding box center [613, 436] width 467 height 52
click at [420, 421] on textarea "Hi Roberto, I’m sorry you haven’t received an update since Wednesday. I know wa…" at bounding box center [613, 436] width 467 height 52
click at [587, 435] on textarea "Hi Lizette, I’m sorry you haven’t received an update since Wednesday. I know wa…" at bounding box center [613, 436] width 467 height 52
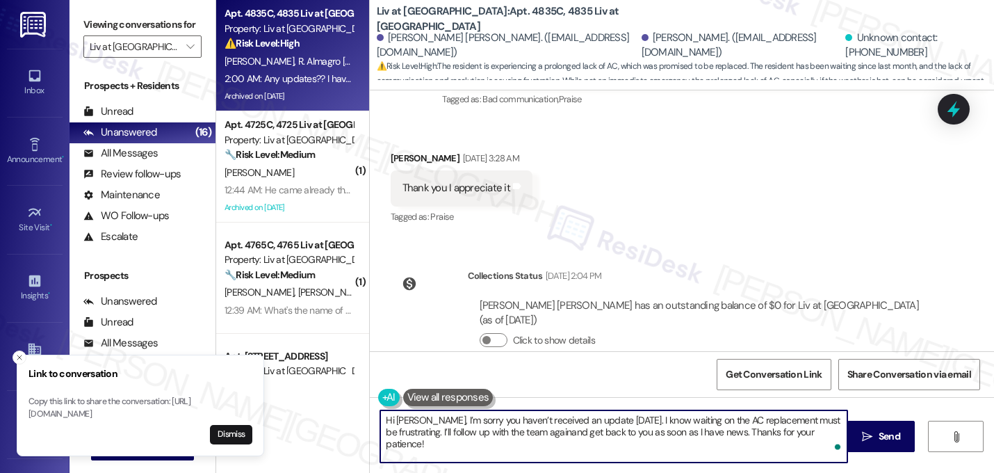
type textarea "Hi Lizette, I’m sorry you haven’t received an update since Wednesday. I know wa…"
click at [708, 439] on textarea "Hi Lizette, I’m sorry you haven’t received an update since Wednesday. I know wa…" at bounding box center [613, 436] width 467 height 52
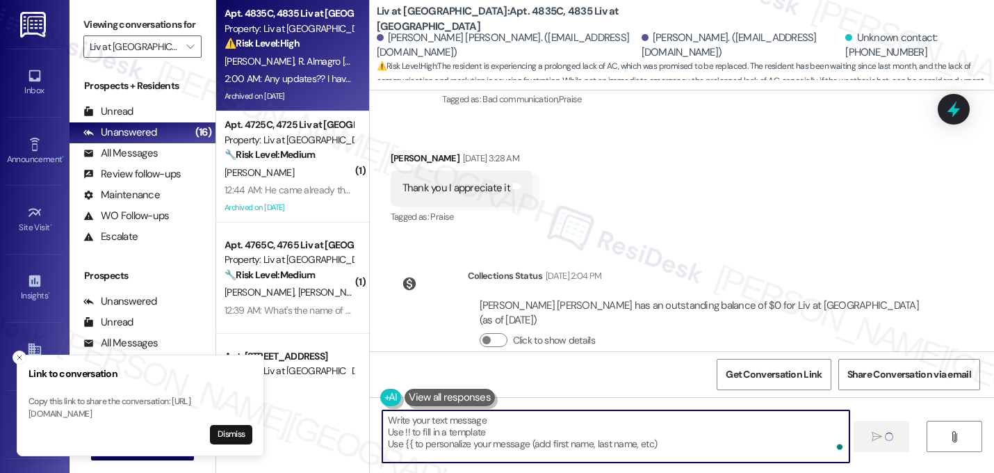
scroll to position [13116, 0]
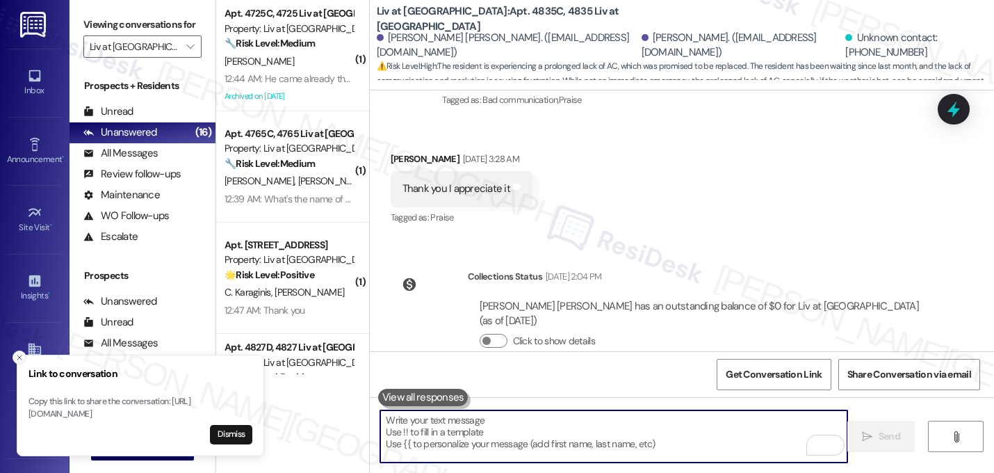
click at [20, 355] on line "Close toast" at bounding box center [19, 357] width 4 height 4
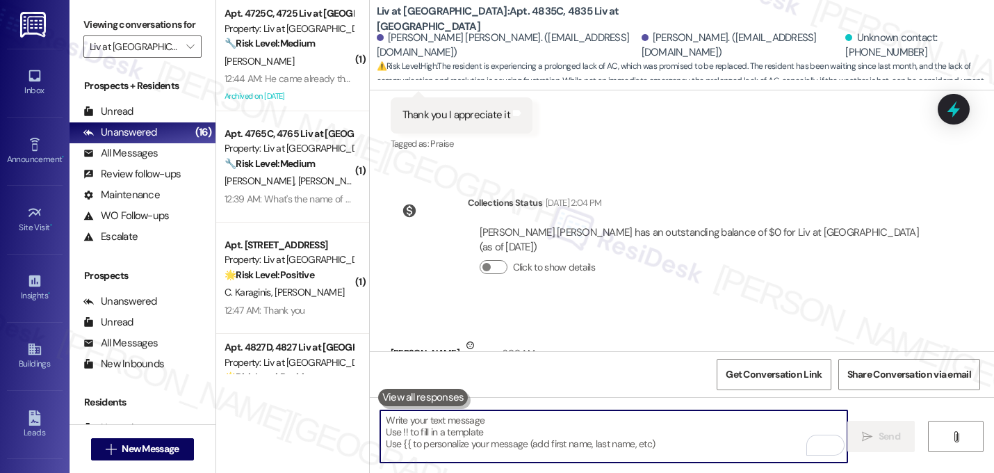
scroll to position [13228, 0]
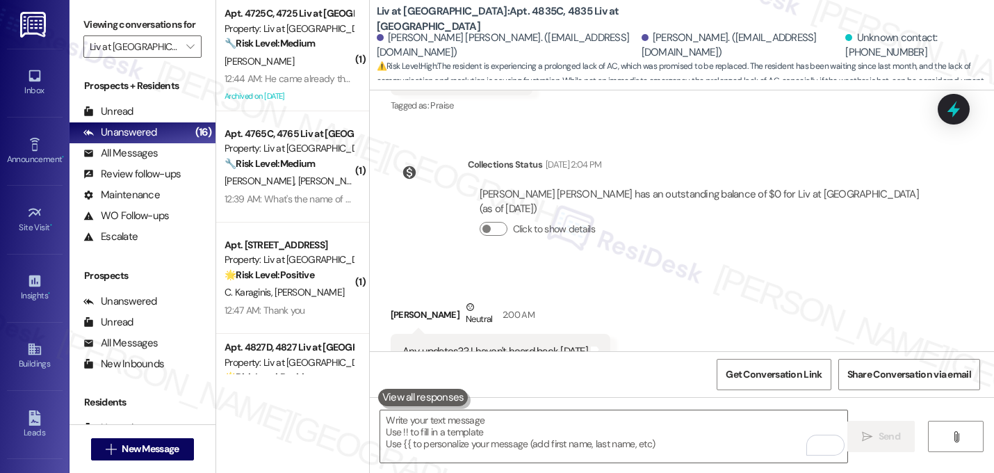
click at [799, 268] on div "Received via SMS Lizette Chavez Neutral 2:00 AM Any updates?? I haven't heard b…" at bounding box center [682, 334] width 624 height 132
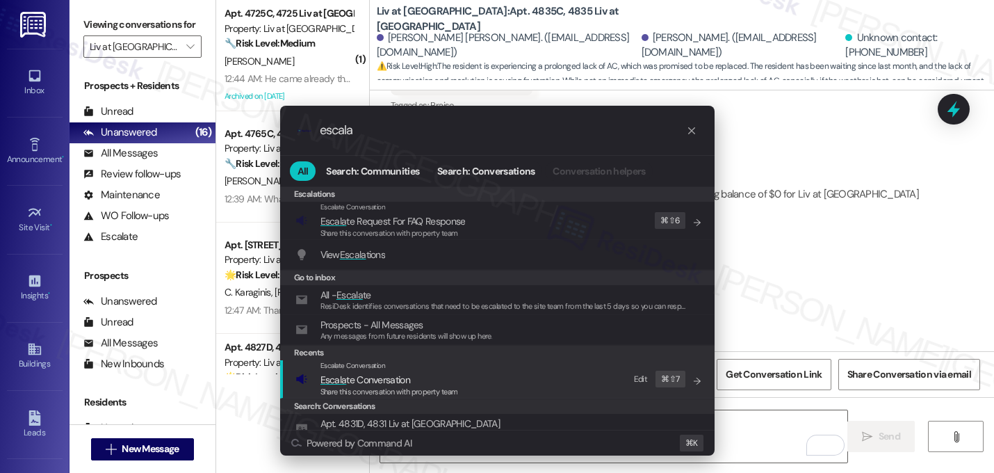
type input "escala"
click at [332, 383] on span "Escala" at bounding box center [333, 379] width 26 height 13
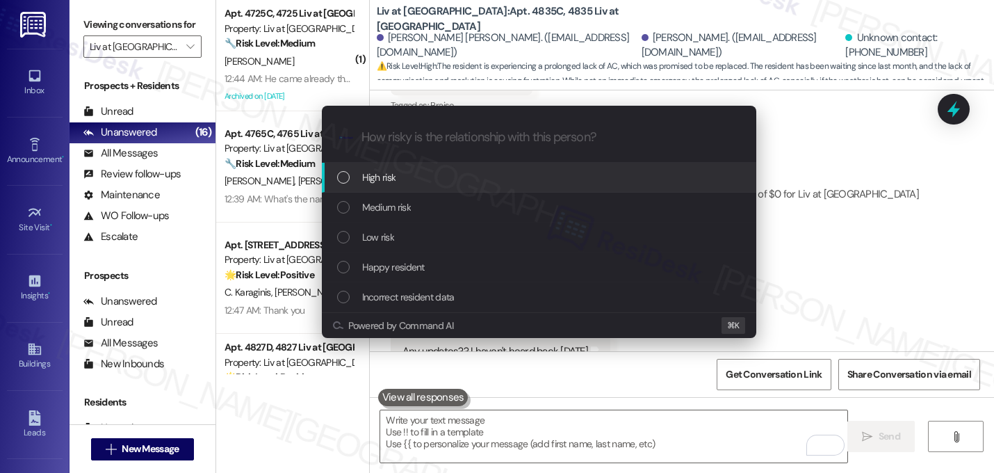
click at [370, 171] on span "High risk" at bounding box center [379, 177] width 34 height 15
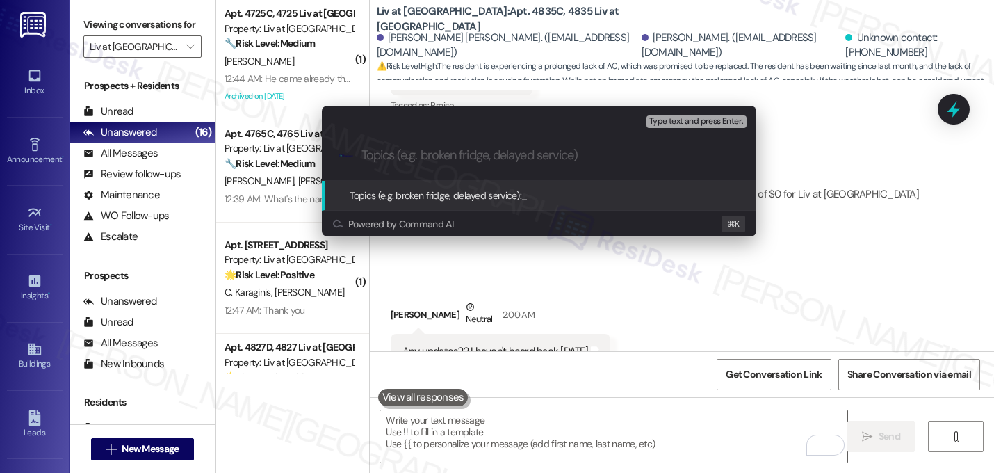
click at [398, 156] on input "Topics (e.g. broken fridge, delayed service)" at bounding box center [550, 155] width 377 height 15
type input "P"
type input "Follow-up on pending AC replacement"
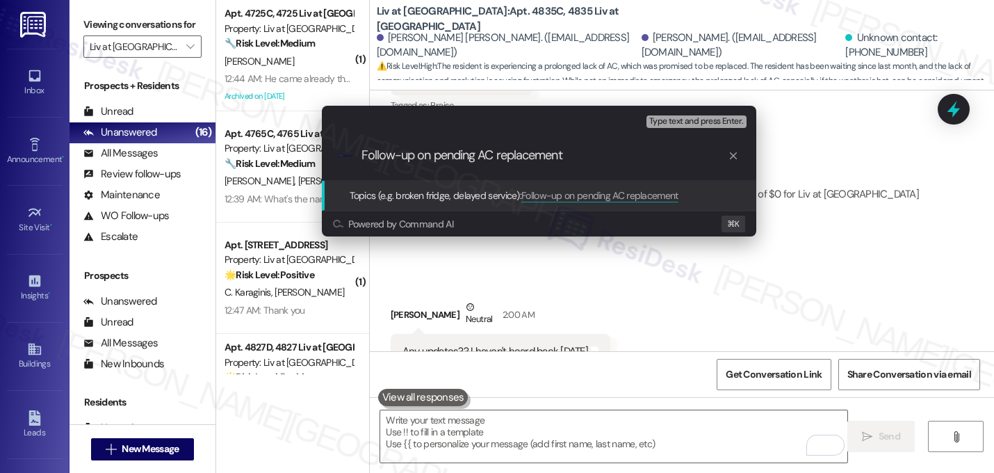
click at [451, 159] on input "Follow-up on pending AC replacement" at bounding box center [545, 155] width 366 height 15
click at [452, 159] on input "Follow-up on pending AC replacement" at bounding box center [545, 155] width 366 height 15
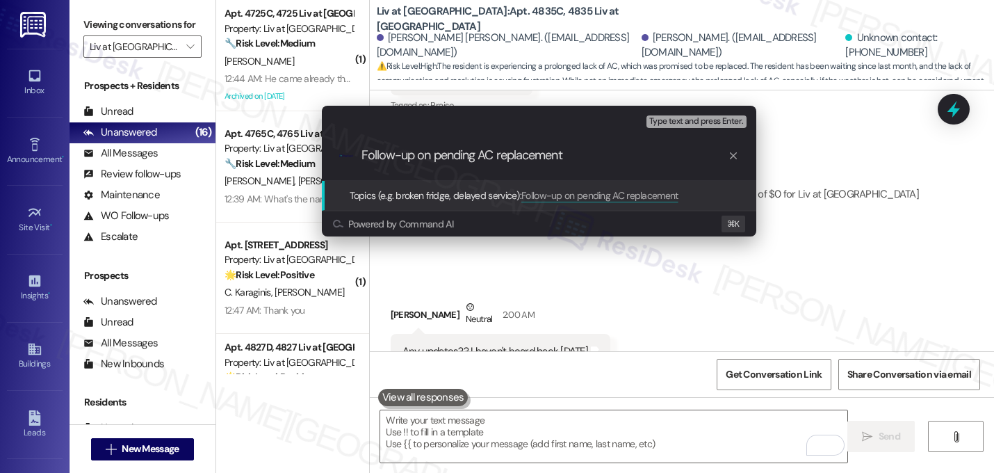
click at [595, 159] on input "Follow-up on pending AC replacement" at bounding box center [545, 155] width 366 height 15
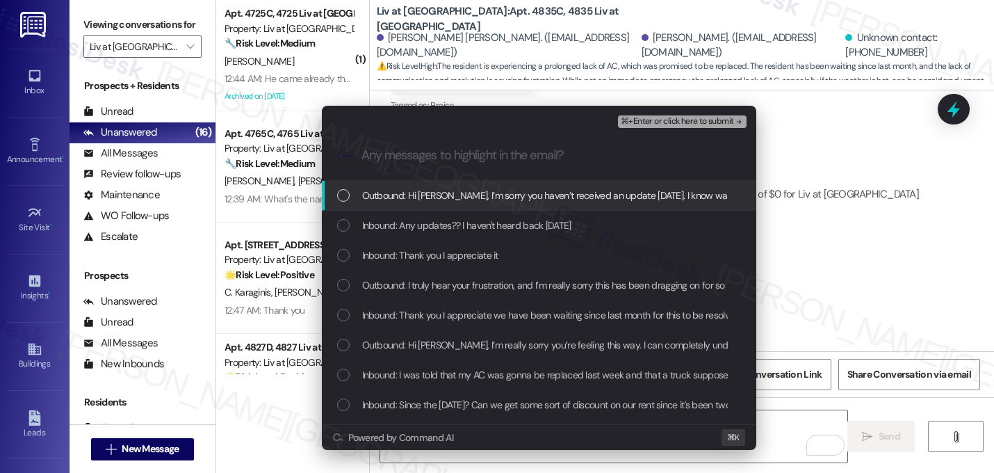
click at [480, 195] on span "Outbound: Hi Lizette, I’m sorry you haven’t received an update since Wednesday.…" at bounding box center [848, 195] width 973 height 15
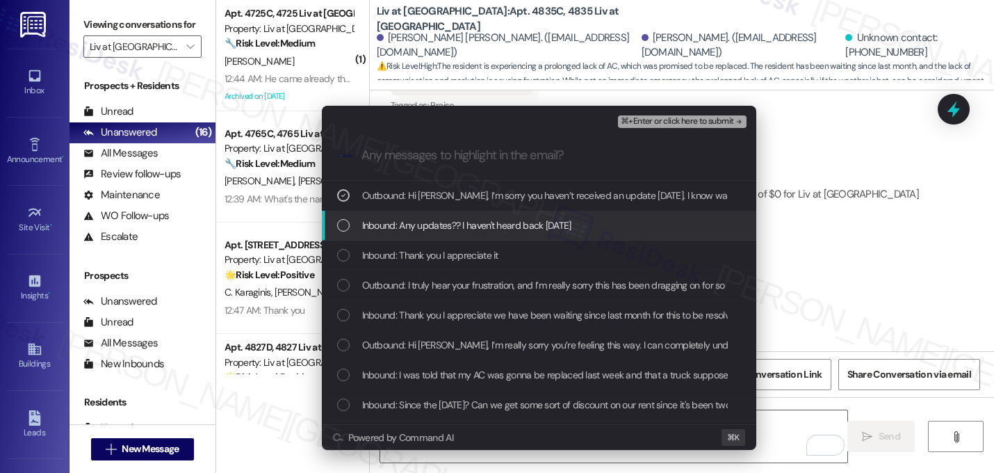
click at [481, 227] on span "Inbound: Any updates?? I haven't heard back since Wednesday" at bounding box center [466, 225] width 209 height 15
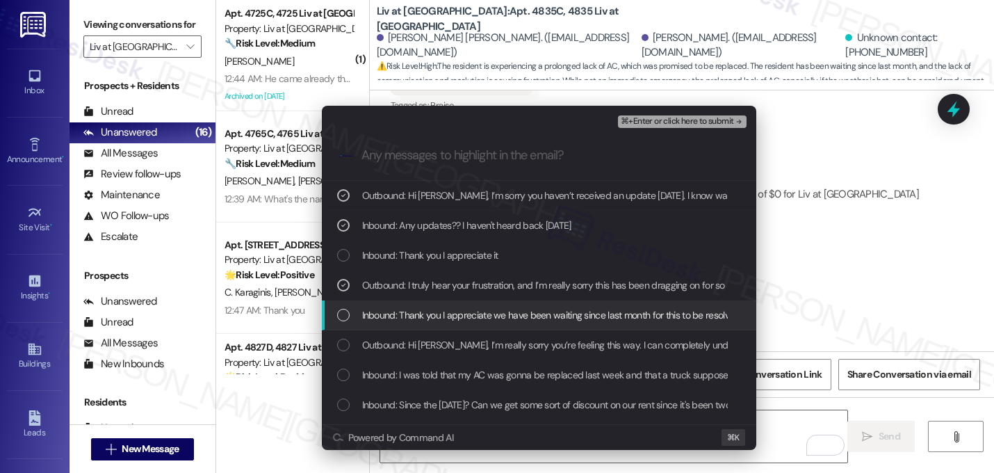
click at [501, 309] on span "Inbound: Thank you I appreciate we have been waiting since last month for this …" at bounding box center [637, 314] width 551 height 15
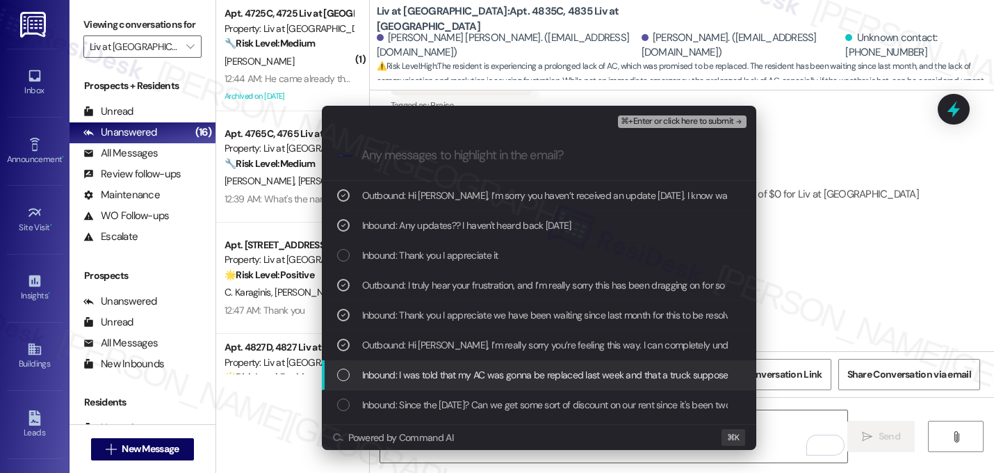
click at [496, 370] on span "Inbound: I was told that my AC was gonna be replaced last week and that a truck…" at bounding box center [725, 374] width 726 height 15
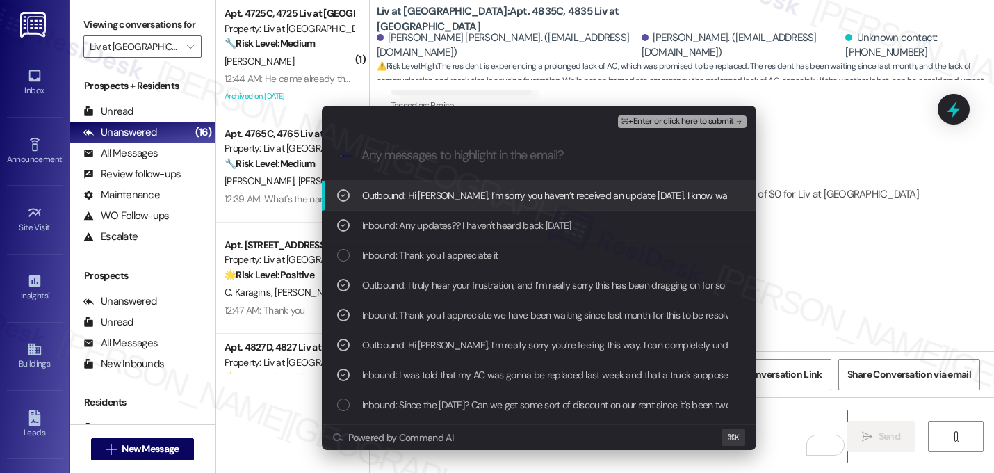
click at [695, 124] on span "⌘+Enter or click here to submit" at bounding box center [677, 122] width 113 height 10
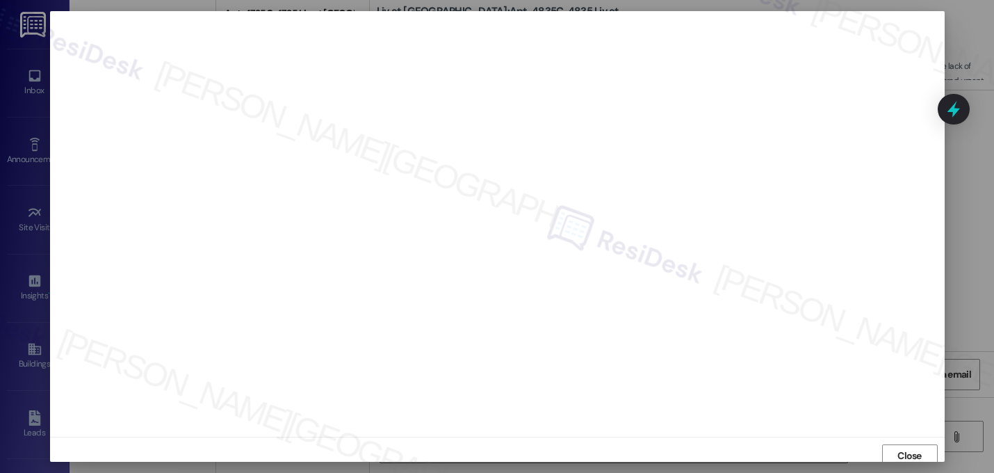
scroll to position [5, 0]
click at [911, 450] on span "Close" at bounding box center [909, 451] width 24 height 15
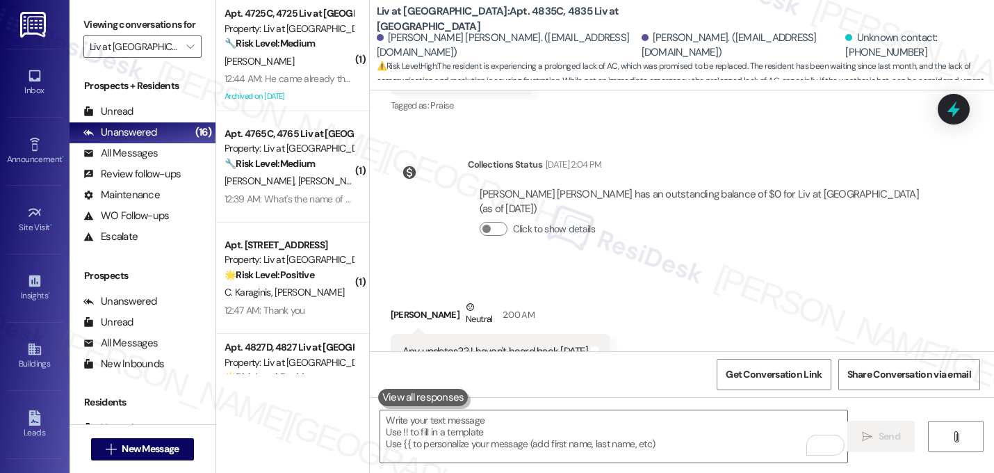
click at [621, 289] on div "Received via SMS Lizette Chavez Neutral 2:00 AM Any updates?? I haven't heard b…" at bounding box center [500, 344] width 241 height 111
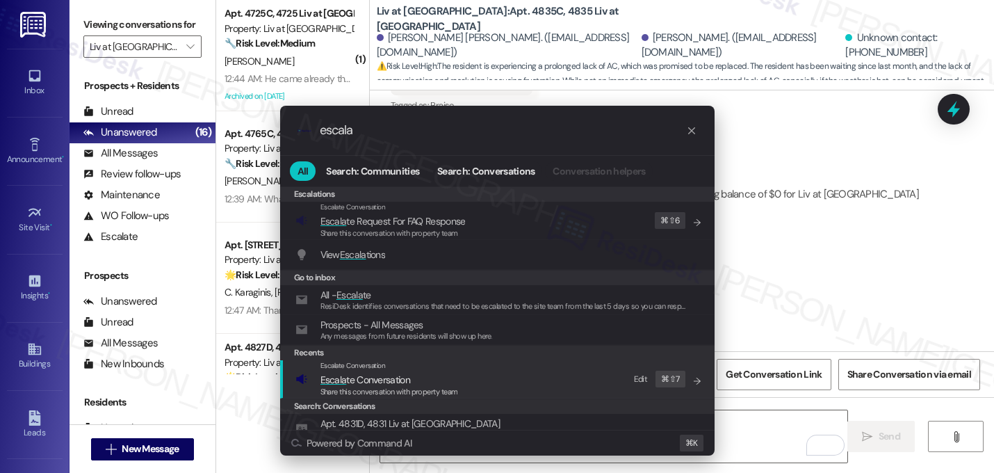
type input "escala"
click at [353, 381] on span "Escala te Conversation" at bounding box center [365, 379] width 90 height 13
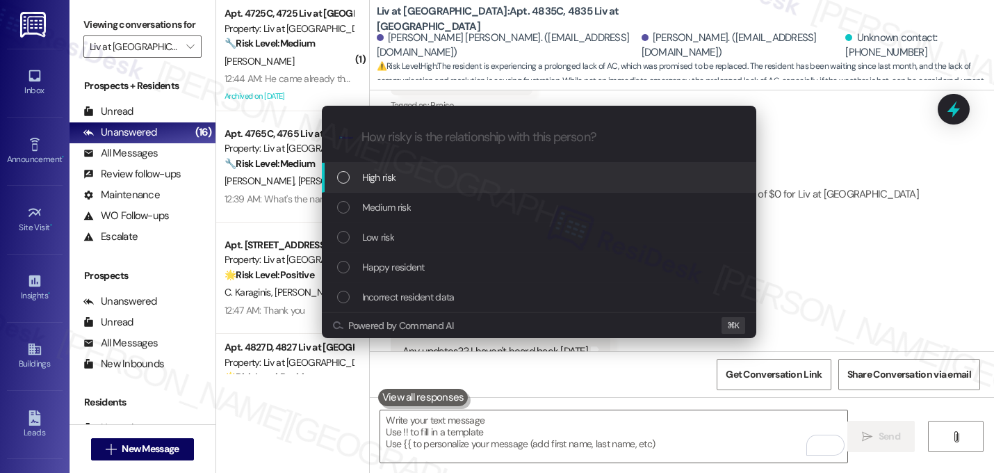
click at [441, 177] on div "High risk" at bounding box center [540, 177] width 407 height 15
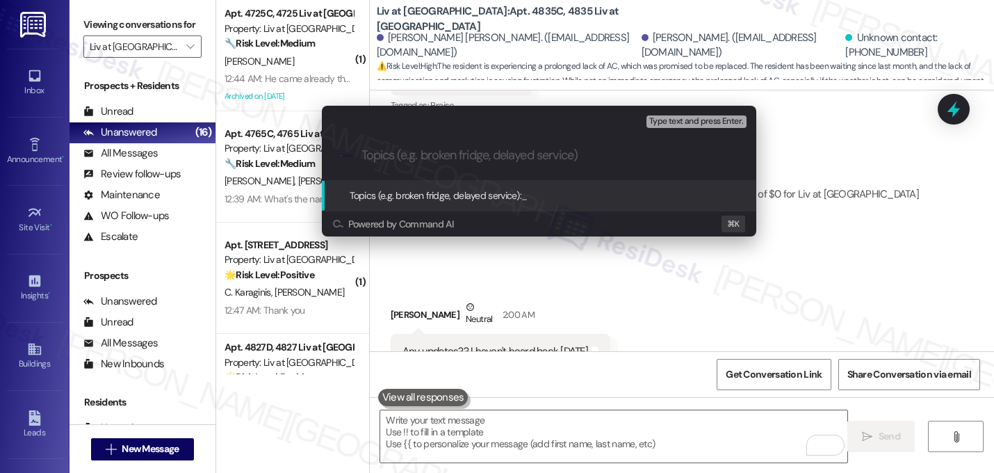
paste input "Follow-up on pending AC replacement"
type input "Follow-up on pending AC replacement"
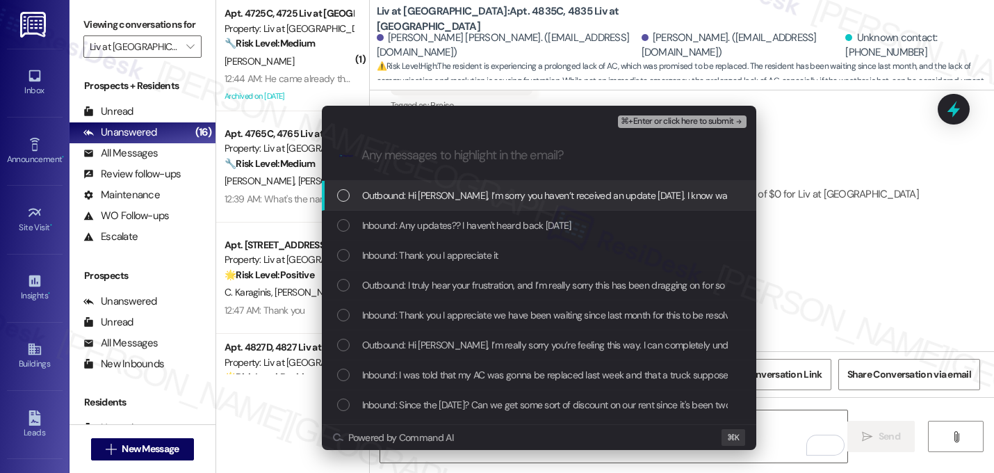
click at [443, 200] on span "Outbound: Hi Lizette, I’m sorry you haven’t received an update since Wednesday.…" at bounding box center [848, 195] width 973 height 15
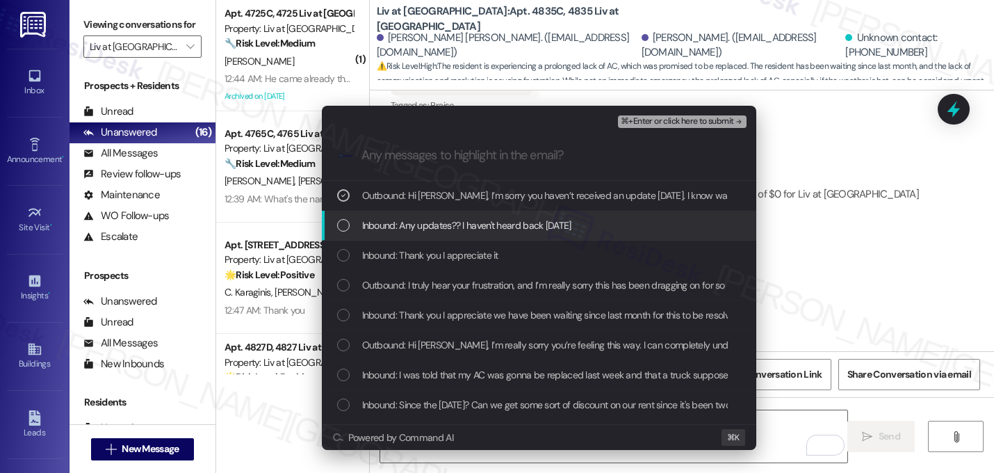
click at [441, 230] on span "Inbound: Any updates?? I haven't heard back since Wednesday" at bounding box center [466, 225] width 209 height 15
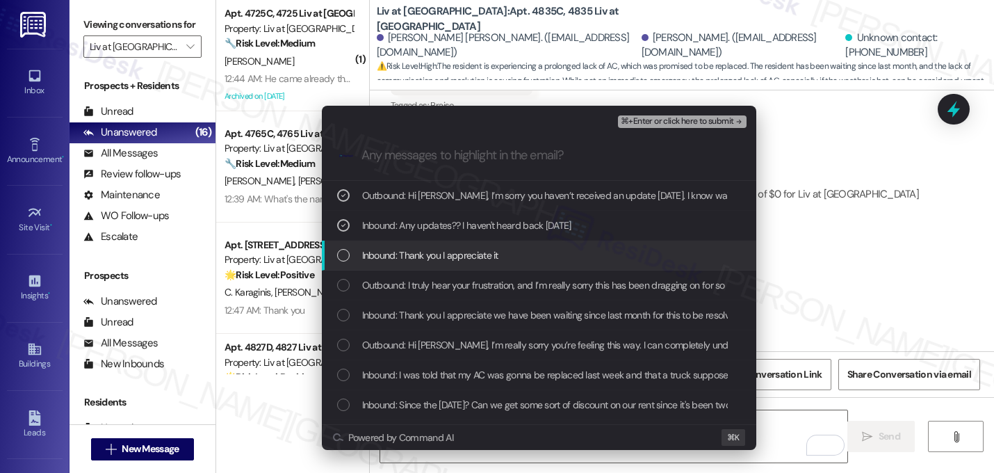
click at [450, 252] on span "Inbound: Thank you I appreciate it" at bounding box center [430, 254] width 136 height 15
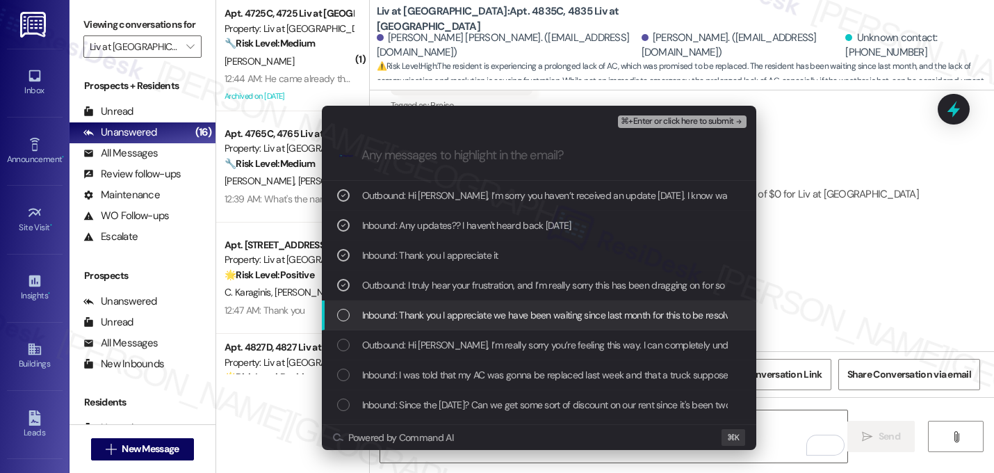
click at [435, 325] on div "Inbound: Thank you I appreciate we have been waiting since last month for this …" at bounding box center [539, 315] width 434 height 30
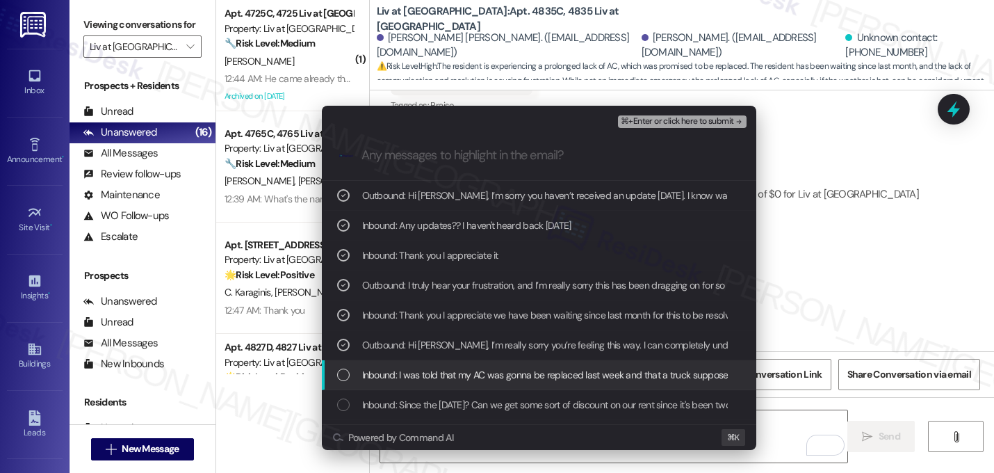
click at [445, 371] on span "Inbound: I was told that my AC was gonna be replaced last week and that a truck…" at bounding box center [725, 374] width 726 height 15
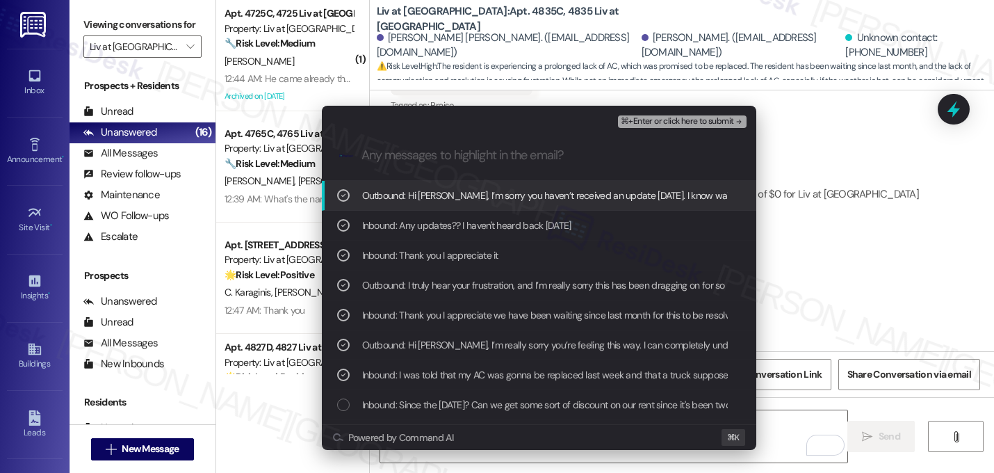
click at [713, 126] on span "⌘+Enter or click here to submit" at bounding box center [677, 122] width 113 height 10
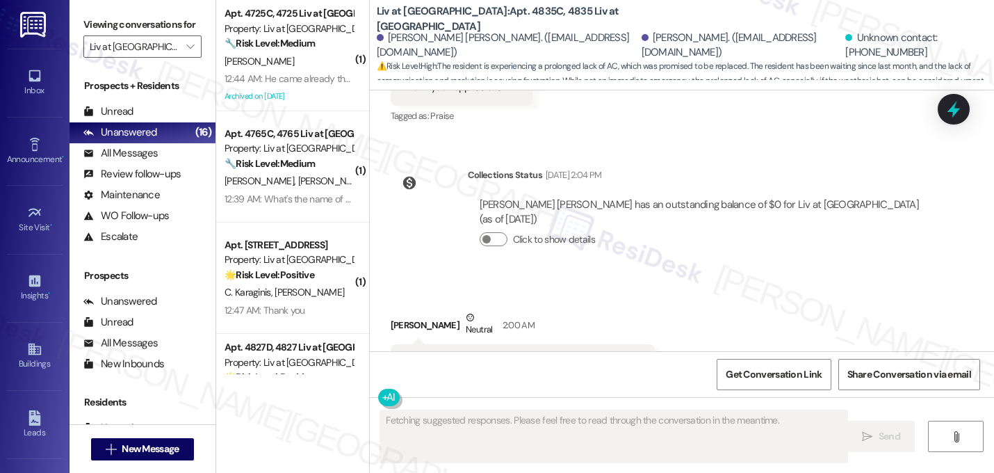
scroll to position [13249, 0]
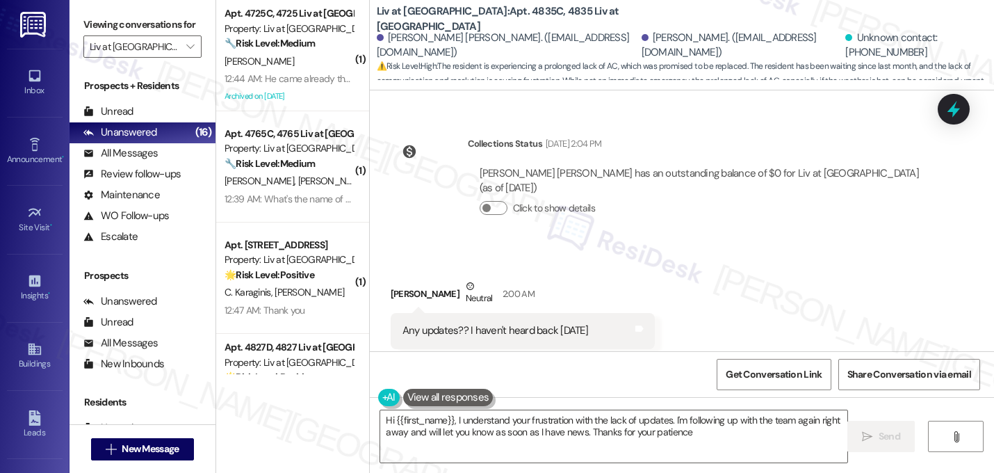
type textarea "Hi {{first_name}}, I understand your frustration with the lack of updates. I'm …"
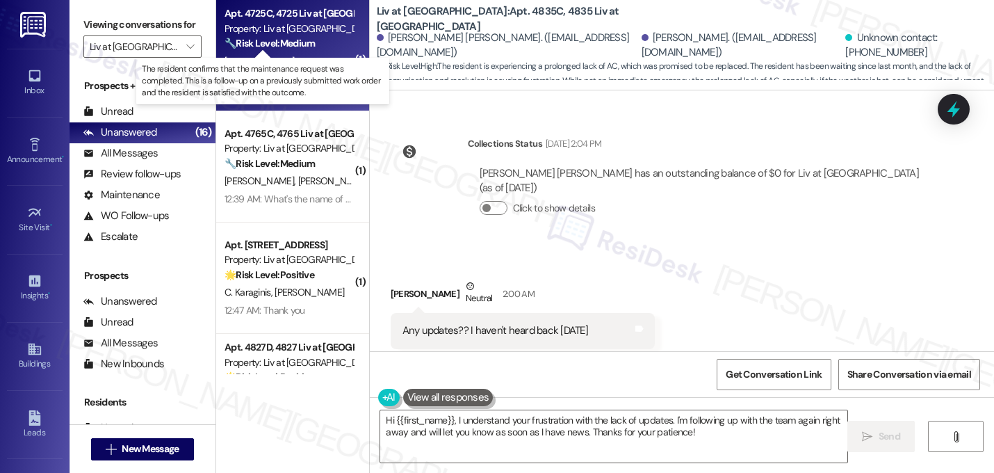
click at [265, 44] on strong "🔧 Risk Level: Medium" at bounding box center [270, 43] width 90 height 13
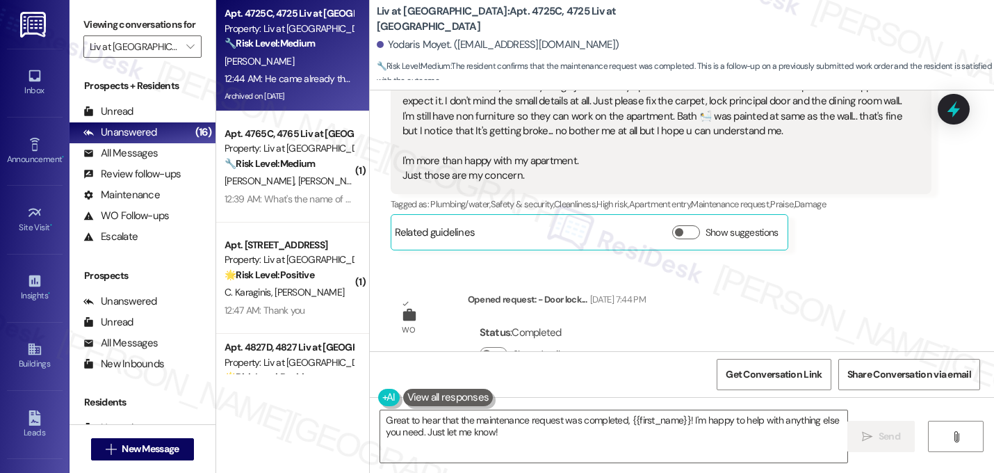
scroll to position [9638, 0]
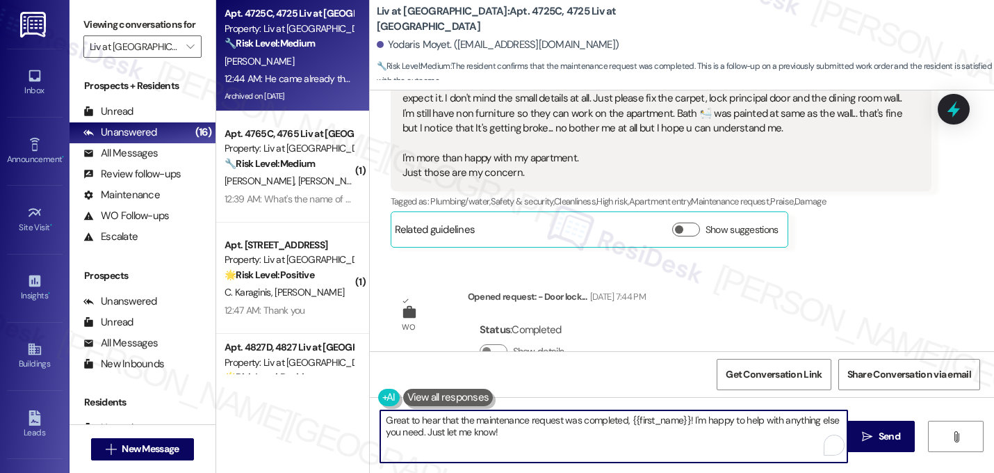
drag, startPoint x: 685, startPoint y: 421, endPoint x: 715, endPoint y: 441, distance: 35.1
click at [715, 441] on textarea "Great to hear that the maintenance request was completed, {{first_name}}! I'm h…" at bounding box center [613, 436] width 467 height 52
drag, startPoint x: 688, startPoint y: 421, endPoint x: 714, endPoint y: 436, distance: 30.5
click at [714, 436] on textarea "Great to hear that the maintenance request was completed, {{first_name}}! I'm h…" at bounding box center [613, 436] width 467 height 52
paste textarea "If I may ask...has {{property}} lived up to your expectations?"
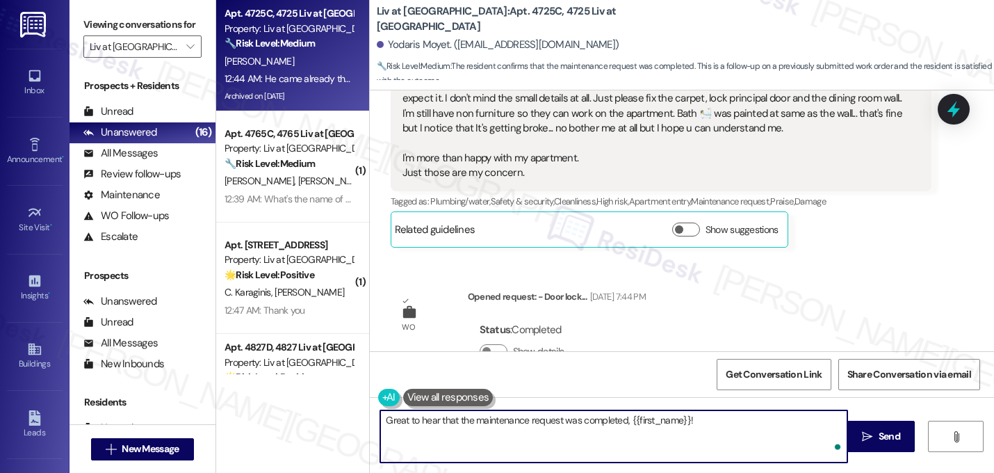
type textarea "Great to hear that the maintenance request was completed, {{first_name}}! If I …"
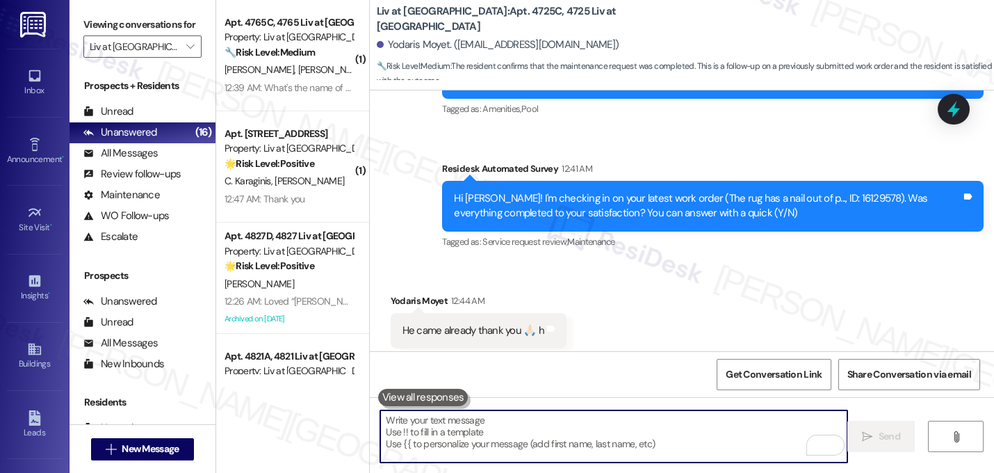
scroll to position [19363, 0]
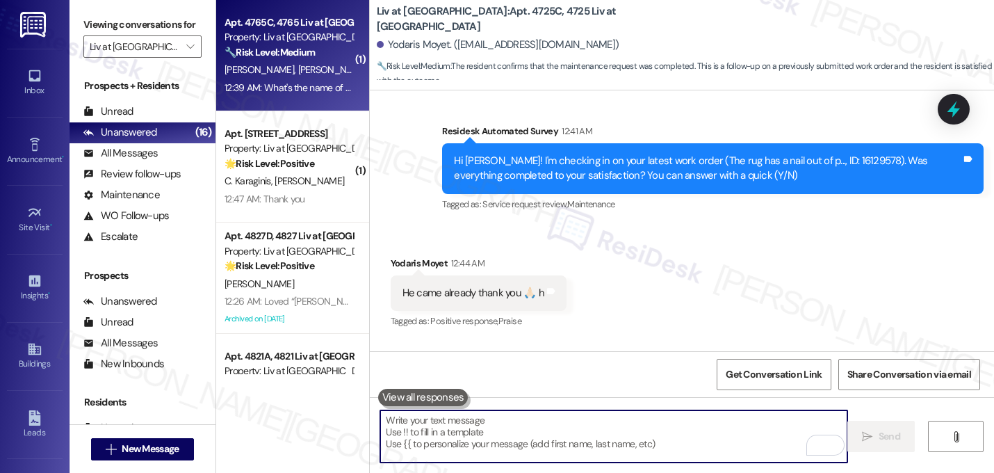
click at [264, 56] on strong "🔧 Risk Level: Medium" at bounding box center [270, 52] width 90 height 13
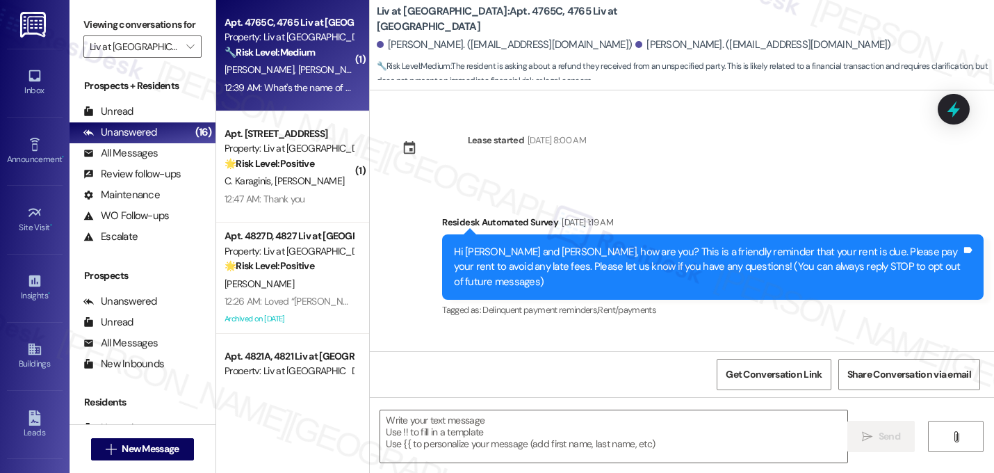
scroll to position [2709, 0]
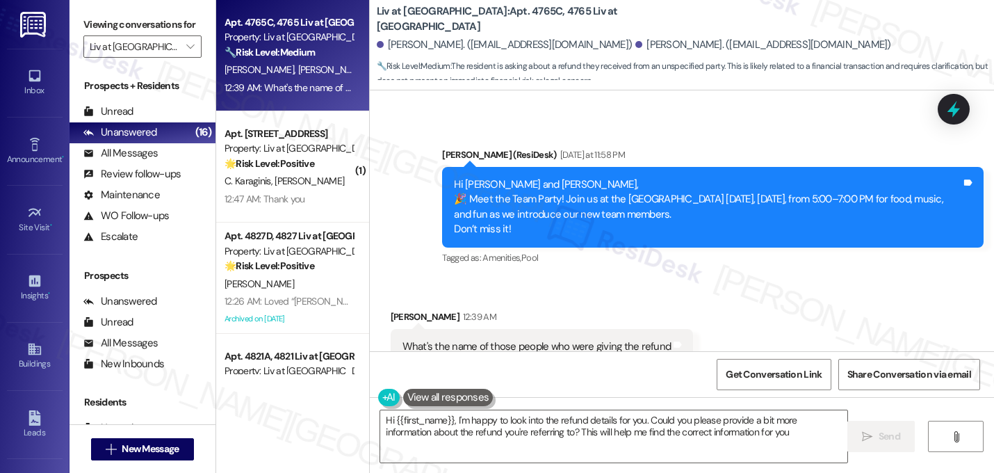
type textarea "Hi {{first_name}}, I'm happy to look into the refund details for you. Could you…"
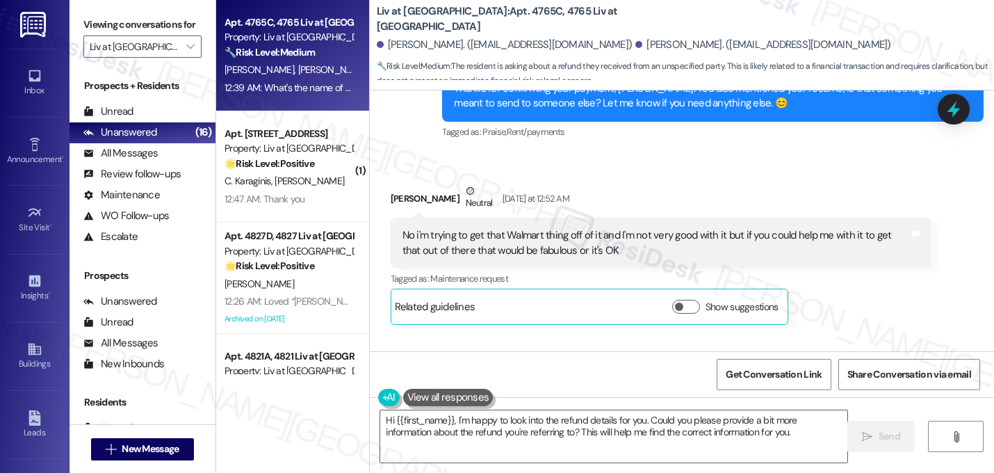
scroll to position [2341, 0]
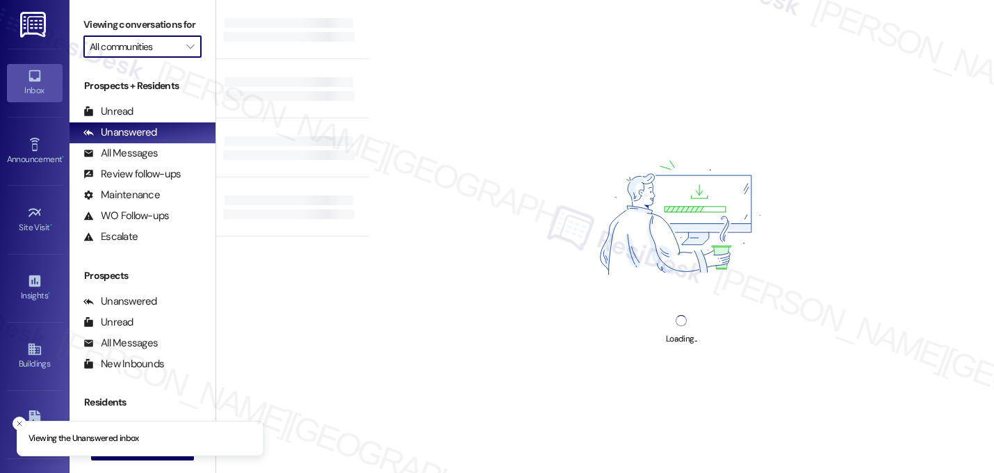
click at [151, 58] on input "All communities" at bounding box center [135, 46] width 90 height 22
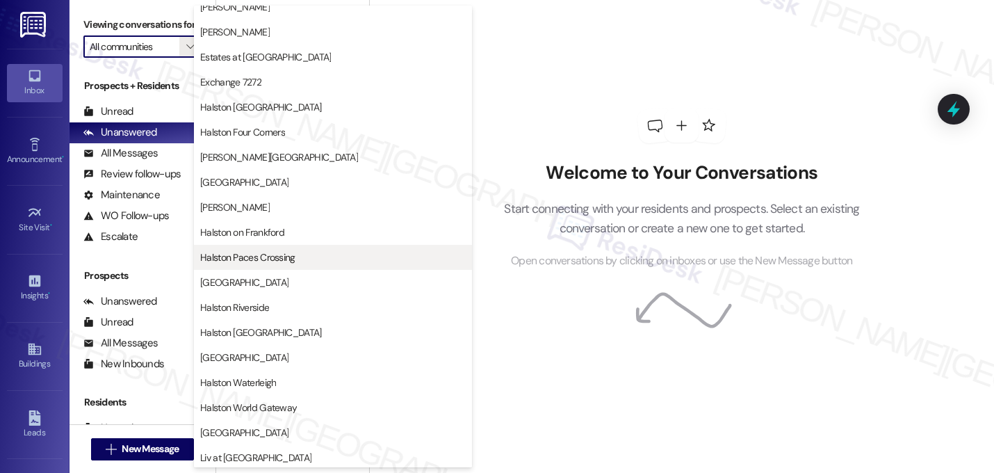
scroll to position [540, 0]
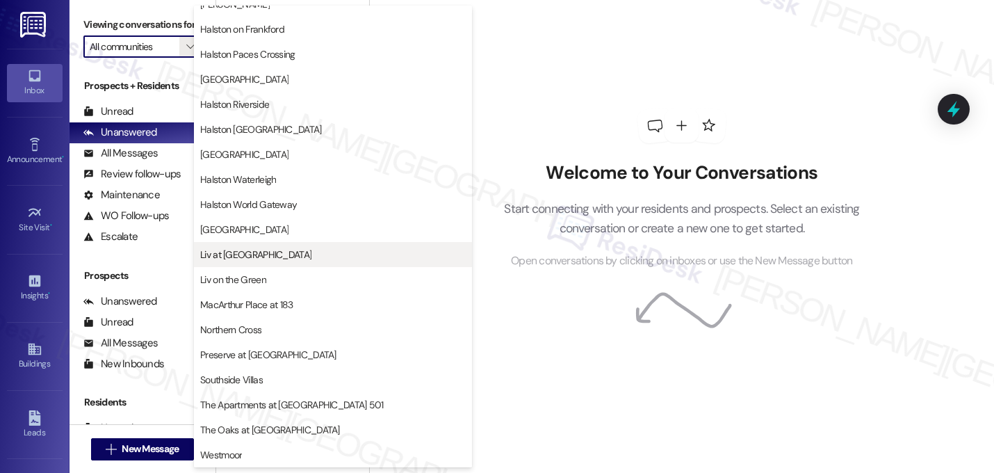
click at [267, 250] on span "Liv at [GEOGRAPHIC_DATA]" at bounding box center [255, 254] width 111 height 14
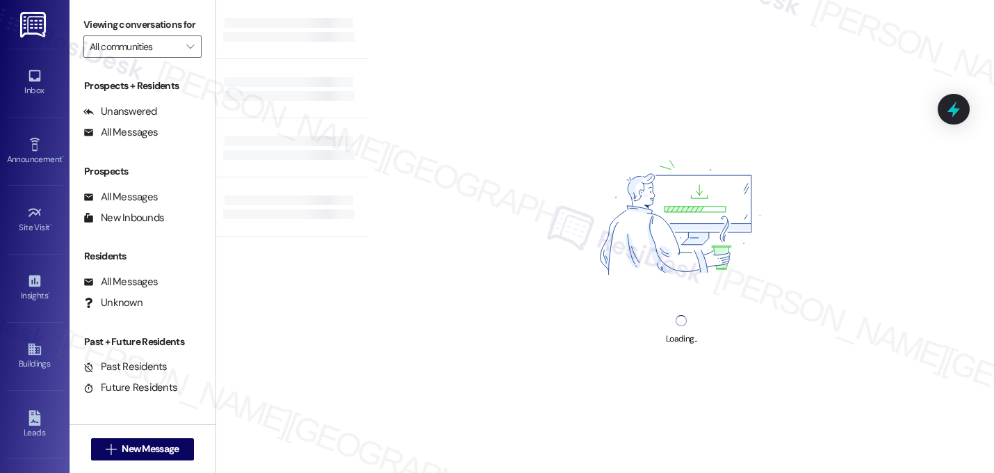
type input "Liv at [GEOGRAPHIC_DATA]"
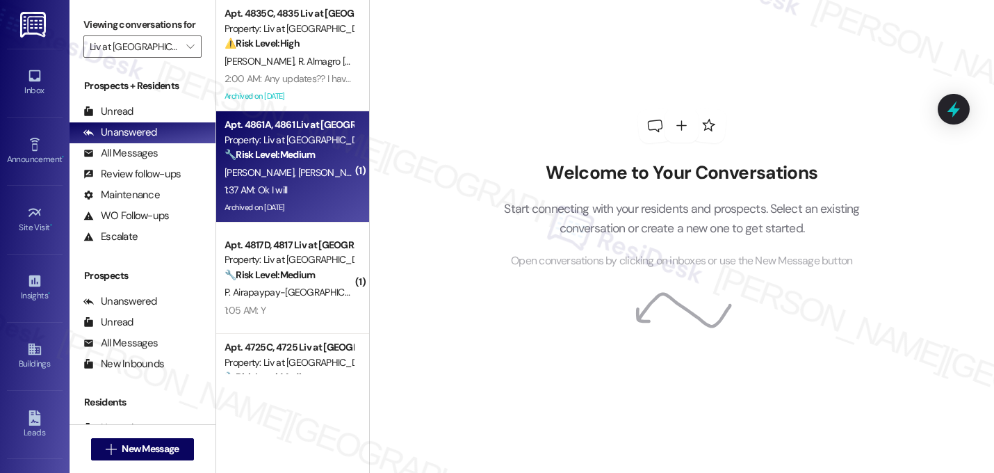
click at [302, 176] on span "[PERSON_NAME]" at bounding box center [333, 172] width 70 height 13
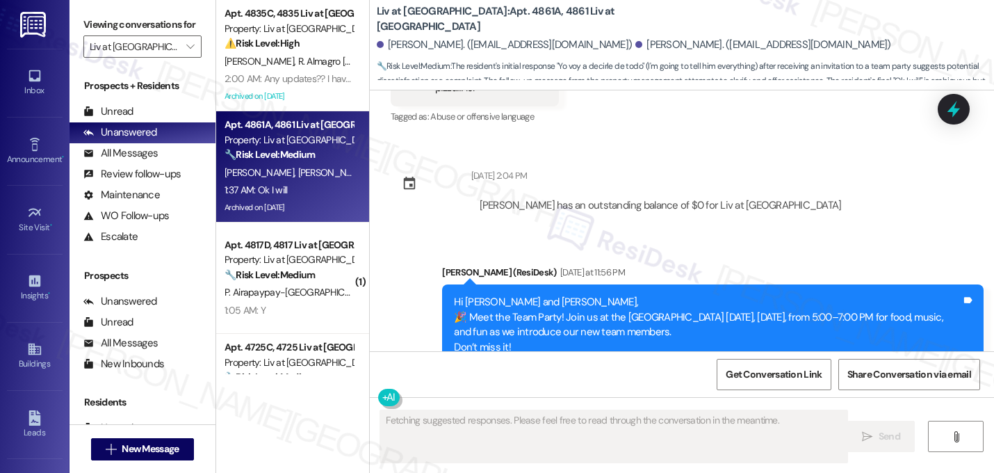
scroll to position [6987, 0]
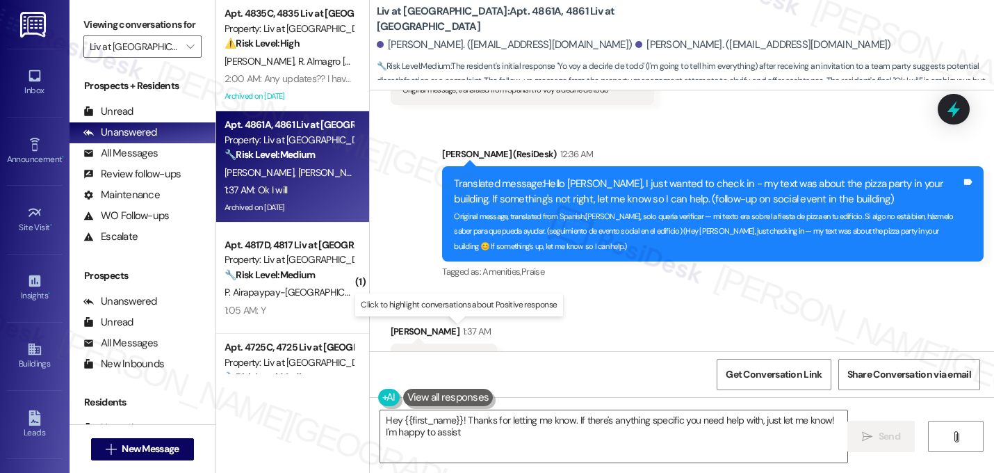
type textarea "Hey {{first_name}}! Thanks for letting me know. If there's anything specific yo…"
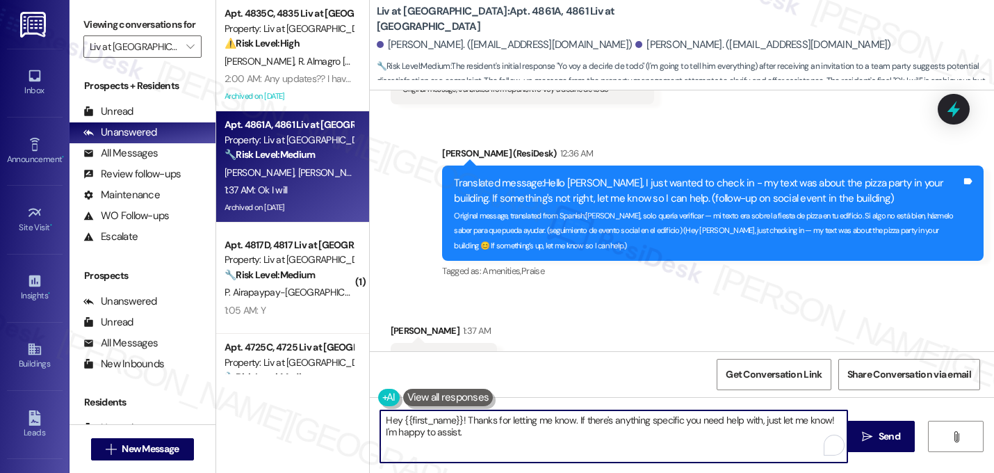
drag, startPoint x: 382, startPoint y: 416, endPoint x: 330, endPoint y: 403, distance: 53.6
click at [330, 403] on div "Apt. 4835C, 4835 Liv at [GEOGRAPHIC_DATA] Property: Liv at [GEOGRAPHIC_DATA] ⚠️…" at bounding box center [605, 236] width 778 height 473
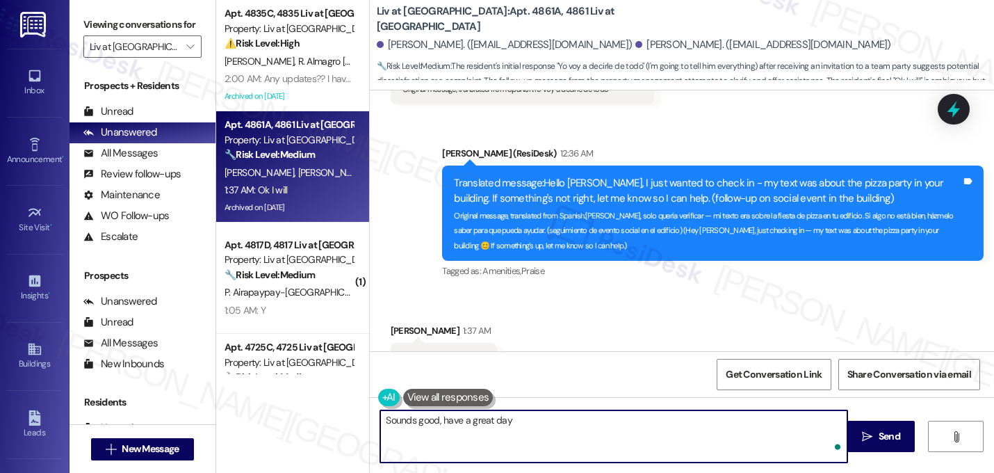
type textarea "Sounds good, have a great day!"
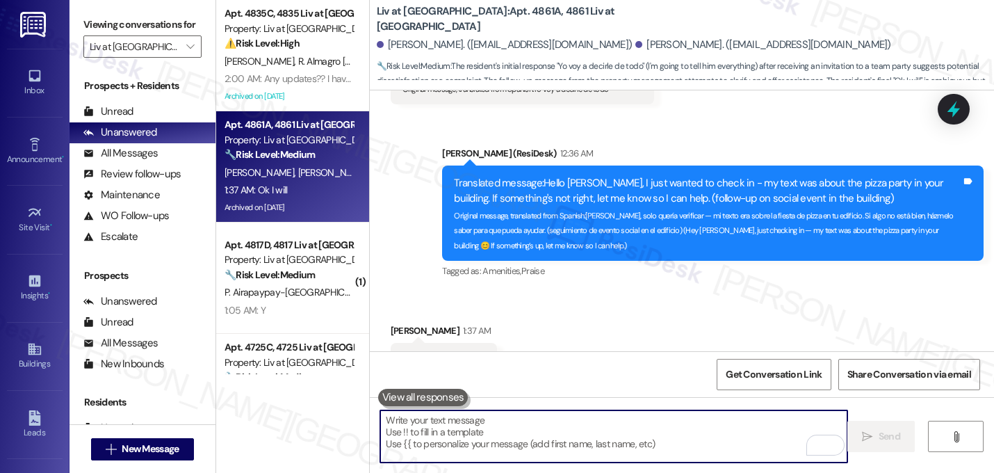
scroll to position [6987, 0]
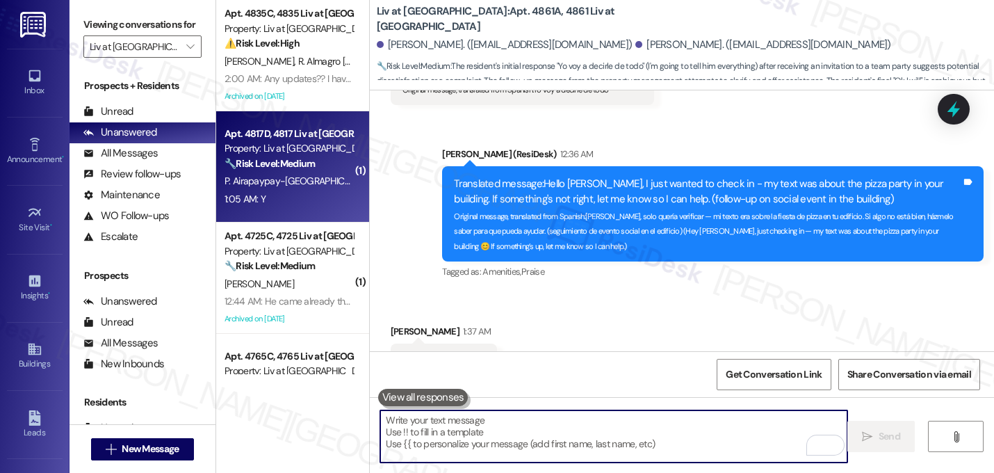
click at [288, 172] on div "Apt. 4817D, 4817 Liv at [GEOGRAPHIC_DATA] Property: Liv at [GEOGRAPHIC_DATA] 🔧 …" at bounding box center [288, 148] width 131 height 47
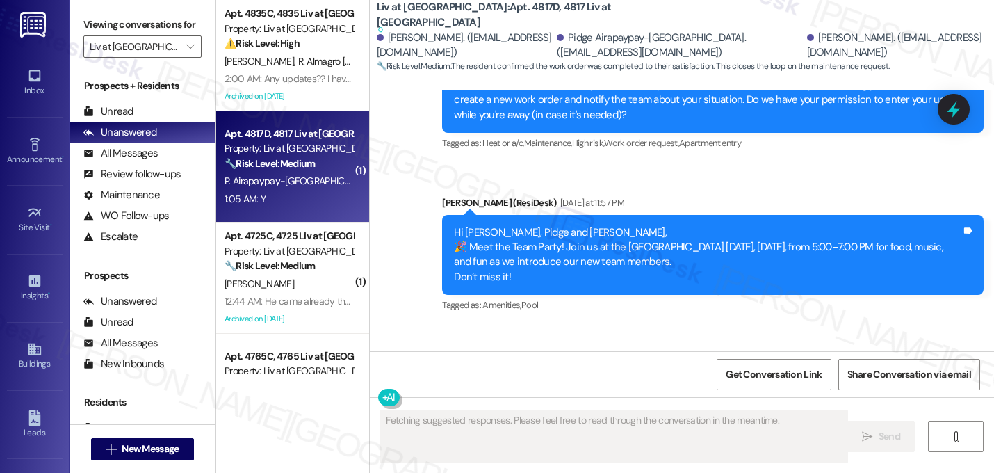
scroll to position [2071, 0]
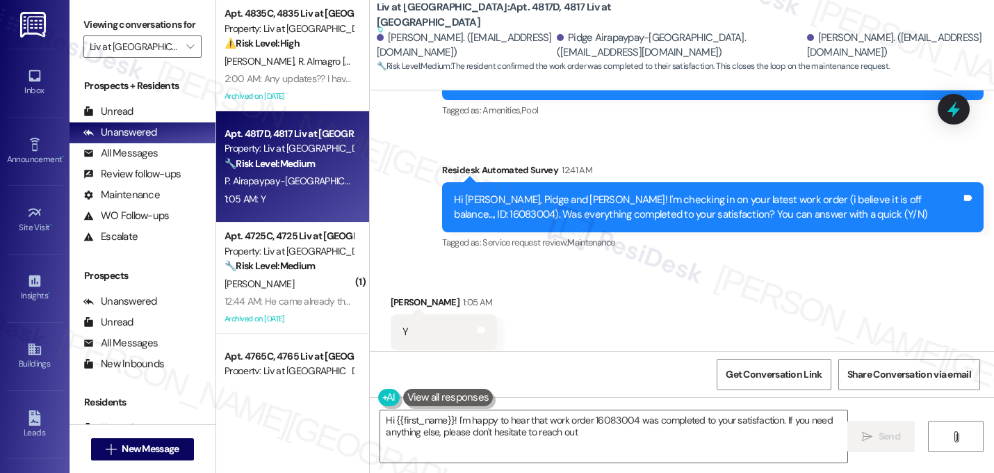
type textarea "Hi {{first_name}}! I'm happy to hear that work order 16083004 was completed to …"
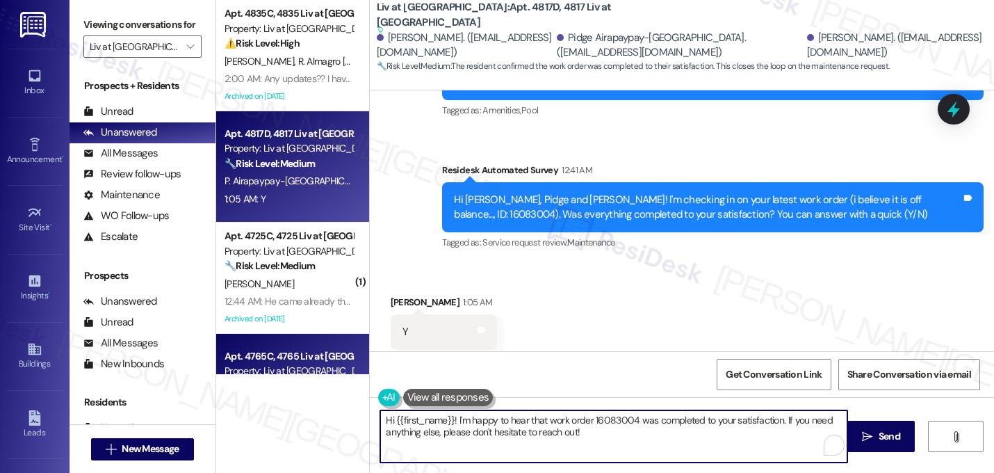
drag, startPoint x: 593, startPoint y: 438, endPoint x: 271, endPoint y: 368, distance: 329.4
click at [271, 368] on div "Apt. 4835C, 4835 Liv at [GEOGRAPHIC_DATA] Property: Liv at [GEOGRAPHIC_DATA] ⚠️…" at bounding box center [605, 236] width 778 height 473
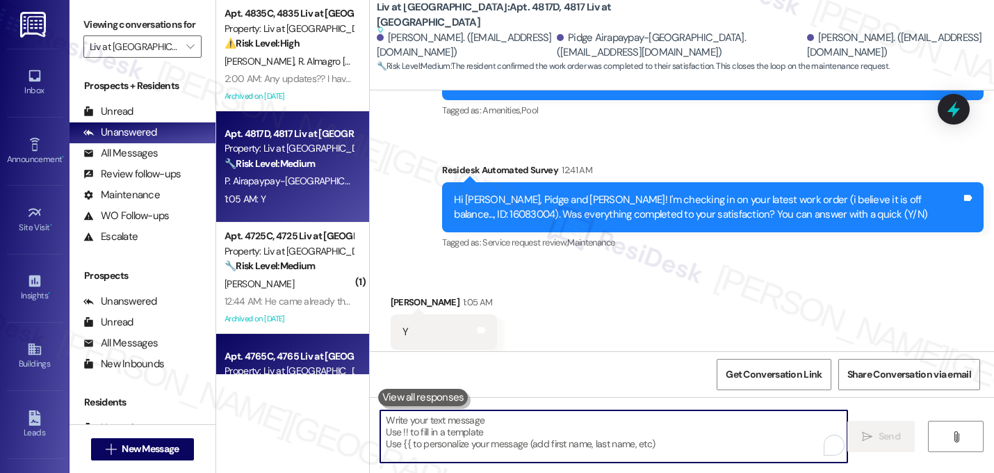
paste textarea "Hi {{first_name}}, I'm glad to hear that your last maintenance request was comp…"
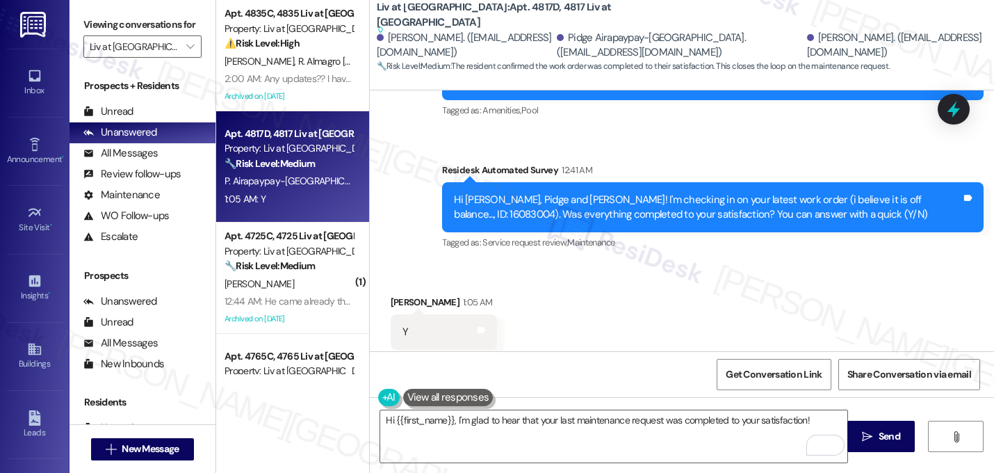
click at [651, 263] on div "Received via SMS [PERSON_NAME] 1:05 AM Y Tags and notes Tagged as: Positive res…" at bounding box center [682, 321] width 624 height 117
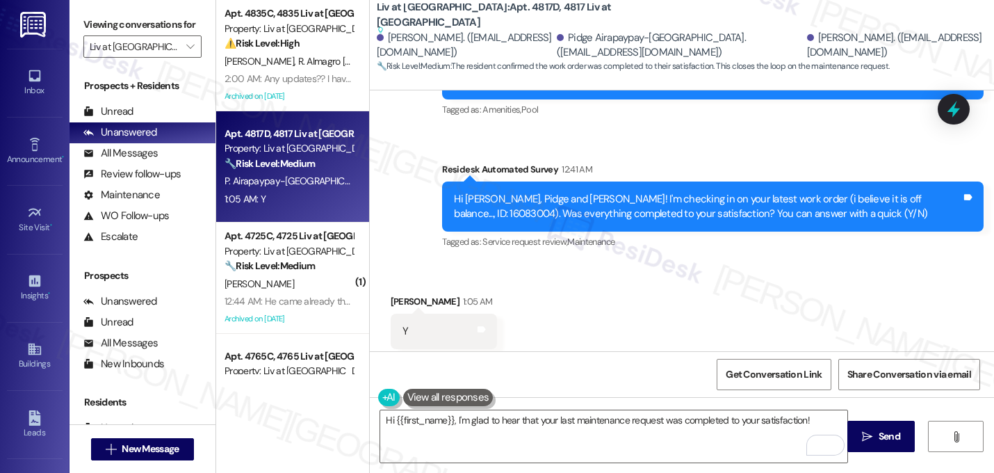
scroll to position [1, 0]
click at [813, 424] on textarea "Hi {{first_name}}, I'm glad to hear that your last maintenance request was comp…" at bounding box center [613, 436] width 467 height 52
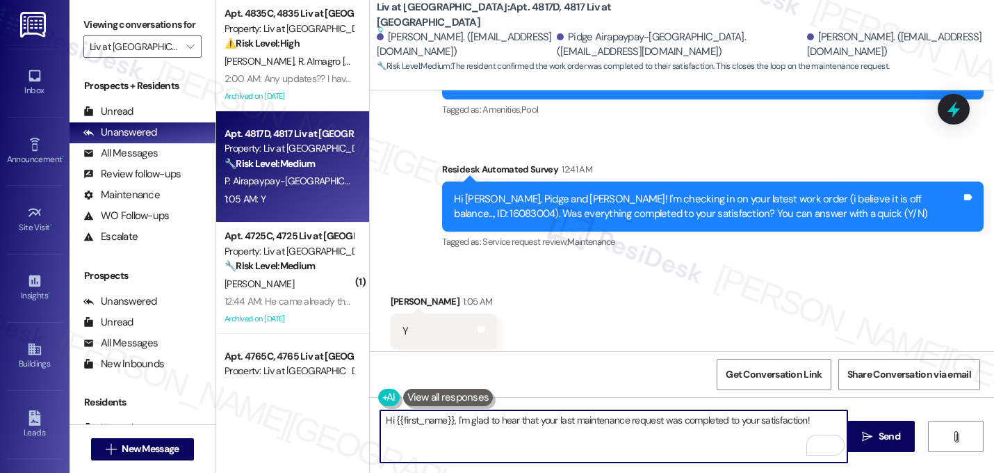
paste textarea "If I may ask...has {{property}} lived up to your expectations?"
type textarea "Hi {{first_name}}, I'm glad to hear that your last maintenance request was comp…"
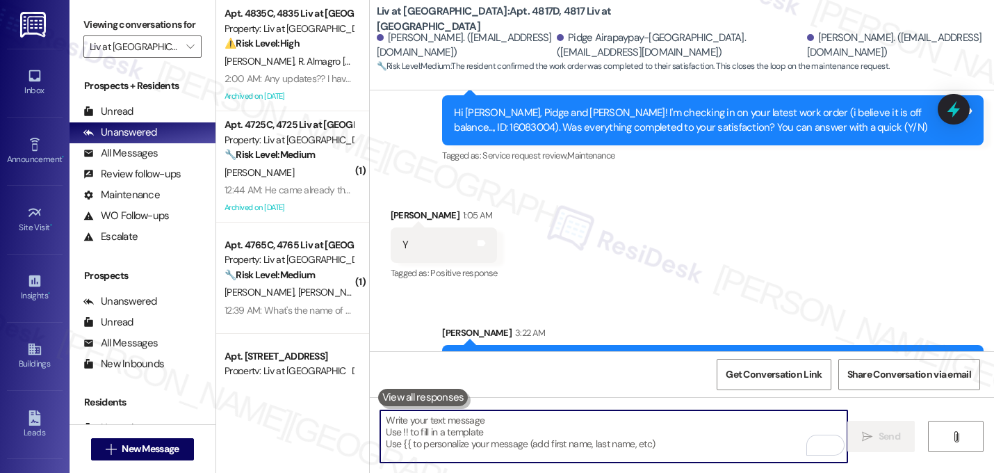
scroll to position [2184, 0]
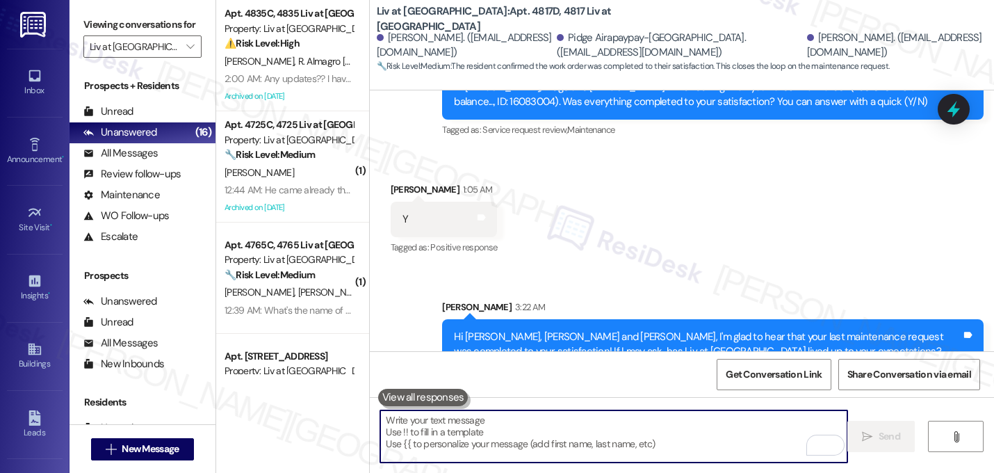
click at [544, 435] on textarea "To enrich screen reader interactions, please activate Accessibility in Grammarl…" at bounding box center [613, 436] width 467 height 52
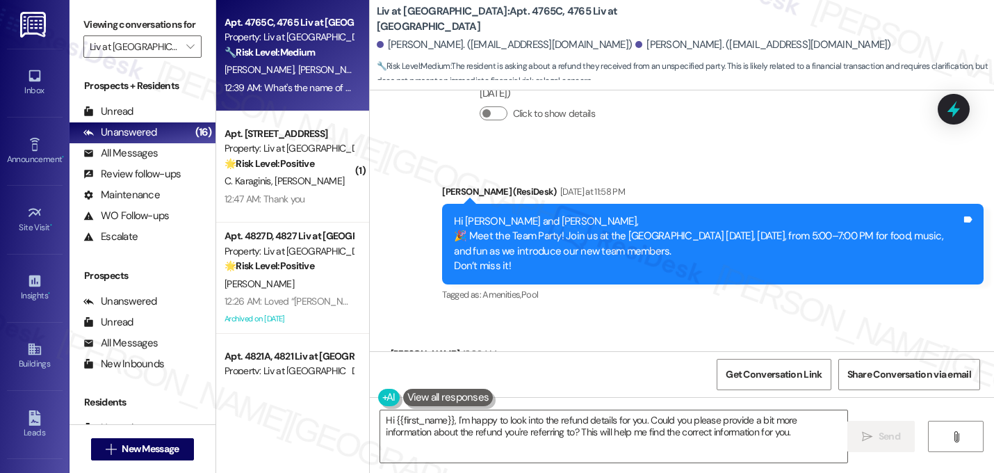
scroll to position [2709, 0]
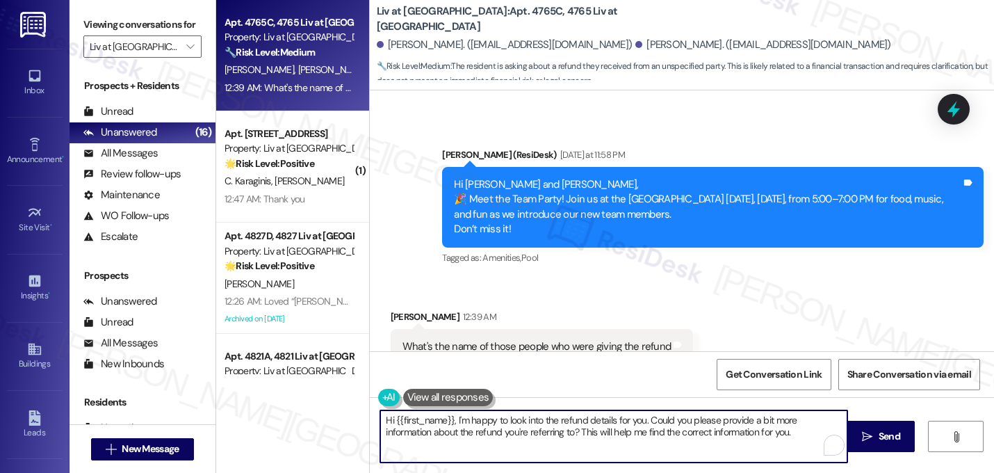
click at [752, 439] on textarea "Hi {{first_name}}, I'm happy to look into the refund details for you. Could you…" at bounding box center [613, 436] width 467 height 52
drag, startPoint x: 757, startPoint y: 434, endPoint x: 539, endPoint y: 437, distance: 218.3
click at [539, 437] on textarea "Hi {{first_name}}, I'm happy to look into the refund details for you. Could you…" at bounding box center [613, 436] width 467 height 52
click at [481, 454] on textarea "Hi {{first_name}}, I'm happy to look into the refund details for you. Could you…" at bounding box center [613, 436] width 467 height 52
click at [530, 434] on textarea "Hi {{first_name}}, I'm happy to look into the refund details for you. Could you…" at bounding box center [613, 436] width 467 height 52
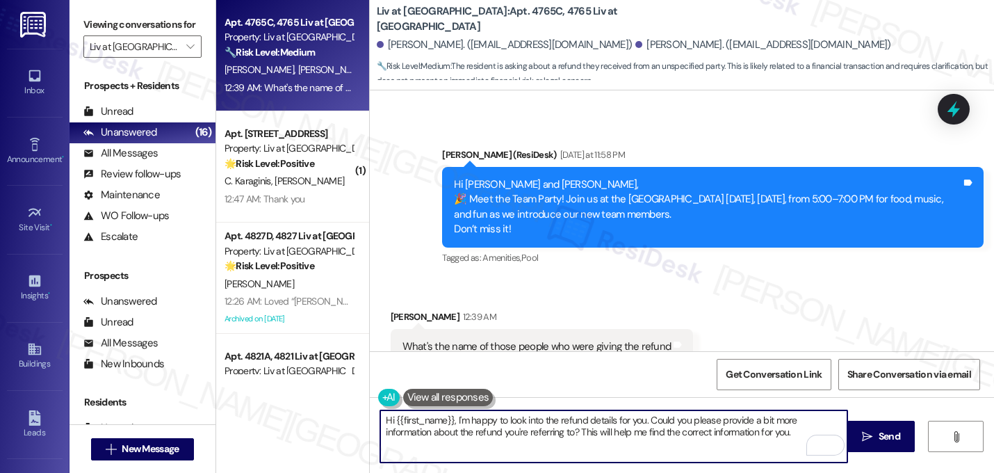
click at [642, 419] on textarea "Hi {{first_name}}, I'm happy to look into the refund details for you. Could you…" at bounding box center [613, 436] width 467 height 52
drag, startPoint x: 644, startPoint y: 421, endPoint x: 455, endPoint y: 422, distance: 189.8
click at [455, 422] on textarea "Hi {{first_name}}, I'm happy to look into the refund details for you. Could you…" at bounding box center [613, 436] width 467 height 52
type textarea "Hi {{first_name}}, I understand you have questions about a refund. Could you pl…"
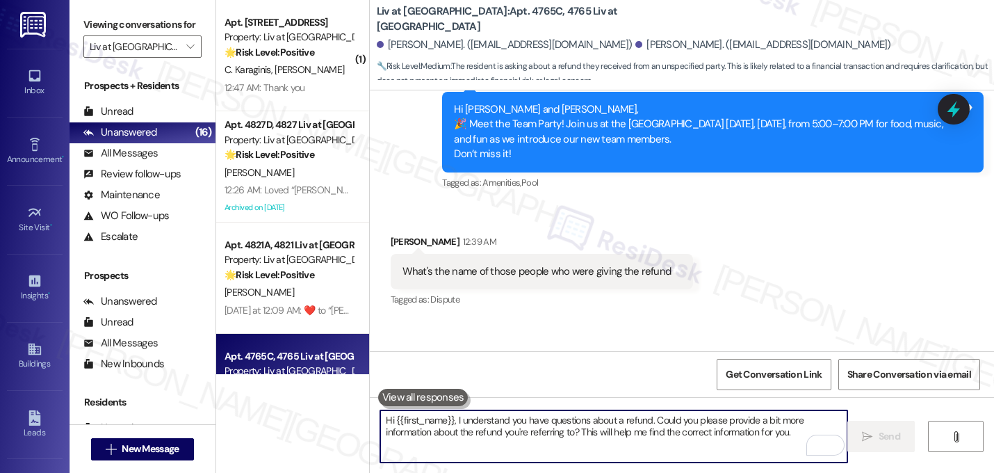
scroll to position [2821, 0]
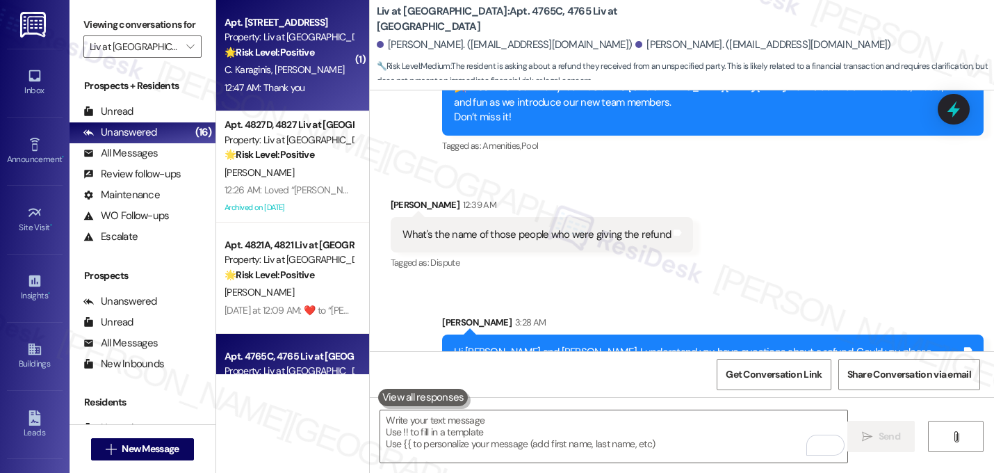
click at [303, 53] on strong "🌟 Risk Level: Positive" at bounding box center [270, 52] width 90 height 13
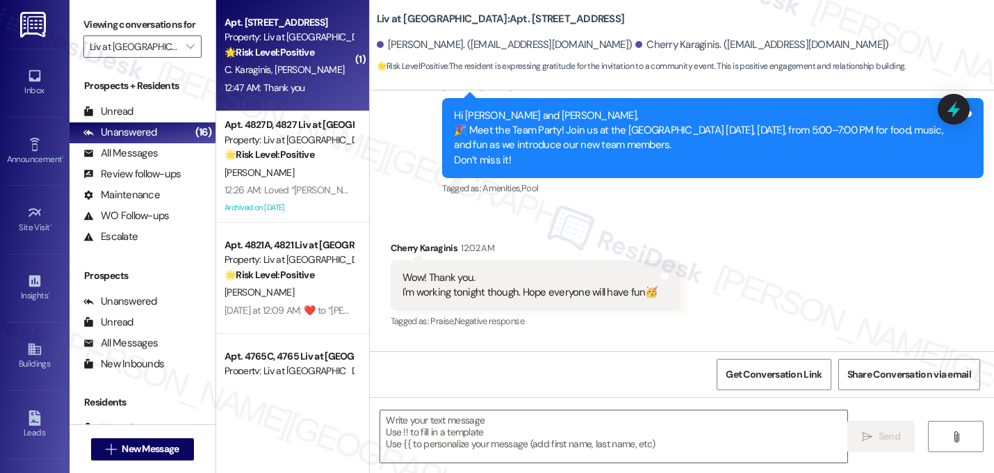
type textarea "Fetching suggested responses. Please feel free to read through the conversation…"
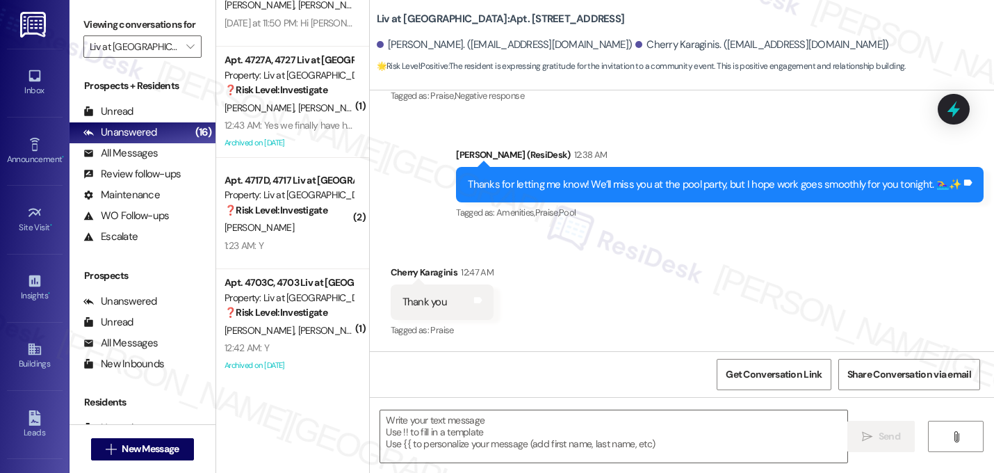
scroll to position [961, 0]
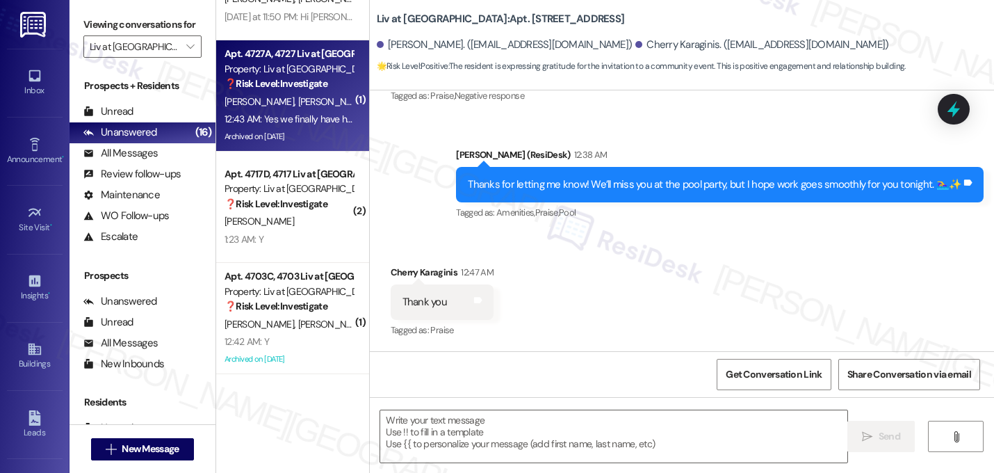
click at [289, 90] on div "❓ Risk Level: Investigate" at bounding box center [289, 83] width 129 height 15
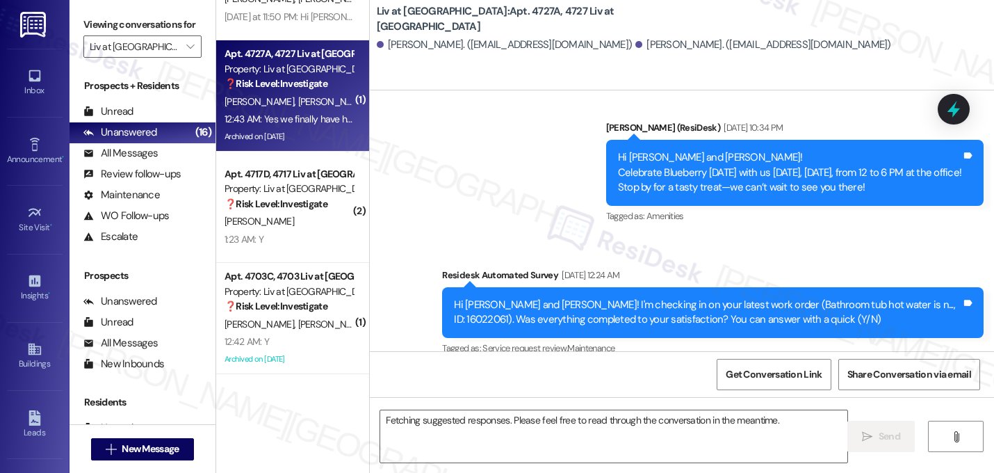
scroll to position [11832, 0]
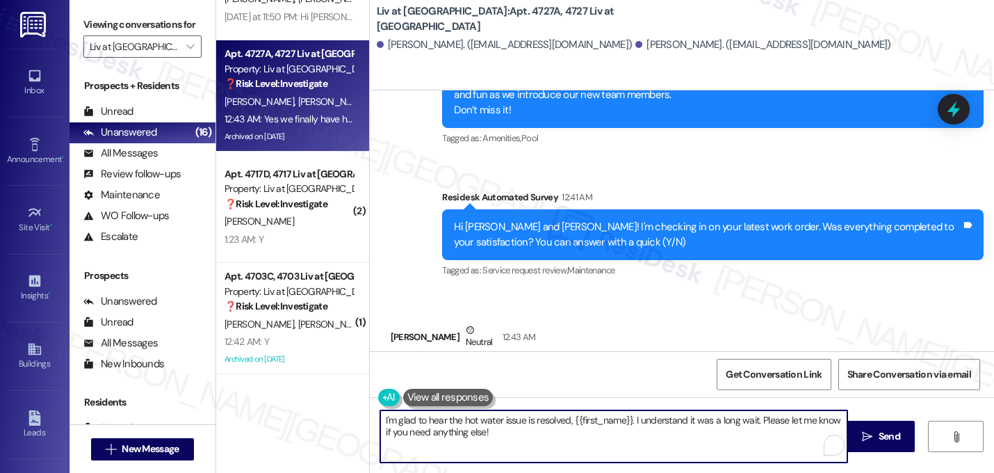
click at [512, 437] on textarea "I'm glad to hear the hot water issue is resolved, {{first_name}}. I understand …" at bounding box center [613, 436] width 467 height 52
click at [624, 425] on textarea "I'm glad to hear the hot water issue is resolved, {{first_name}}. I understand …" at bounding box center [613, 436] width 467 height 52
click at [645, 423] on textarea "I'm glad to hear the hot water issue is resolved, Kystal. I understand it was a…" at bounding box center [613, 436] width 467 height 52
type textarea "I'm glad to hear the hot water issue is resolved, Kystal. I'm sorry it was a lo…"
click at [636, 441] on textarea "I'm glad to hear the hot water issue is resolved, Kystal. I'm sorry it was a lo…" at bounding box center [613, 436] width 467 height 52
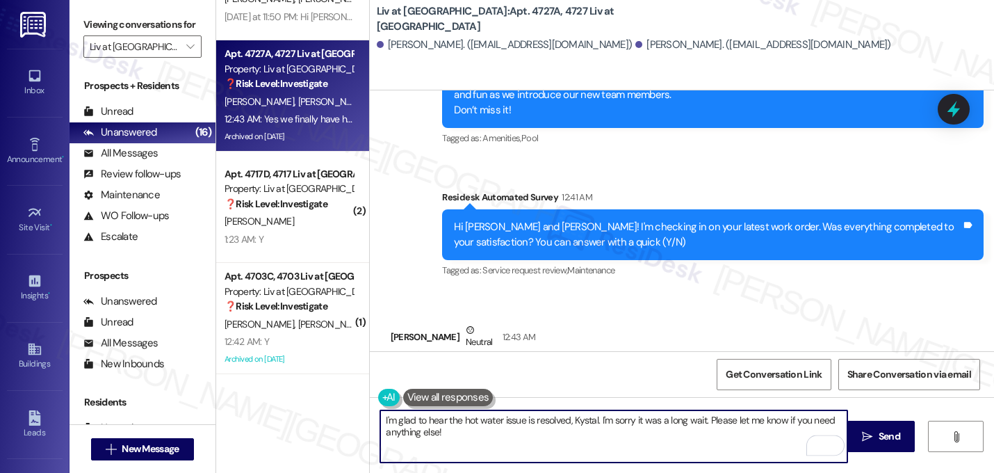
click at [453, 437] on textarea "I'm glad to hear the hot water issue is resolved, Kystal. I'm sorry it was a lo…" at bounding box center [613, 436] width 467 height 52
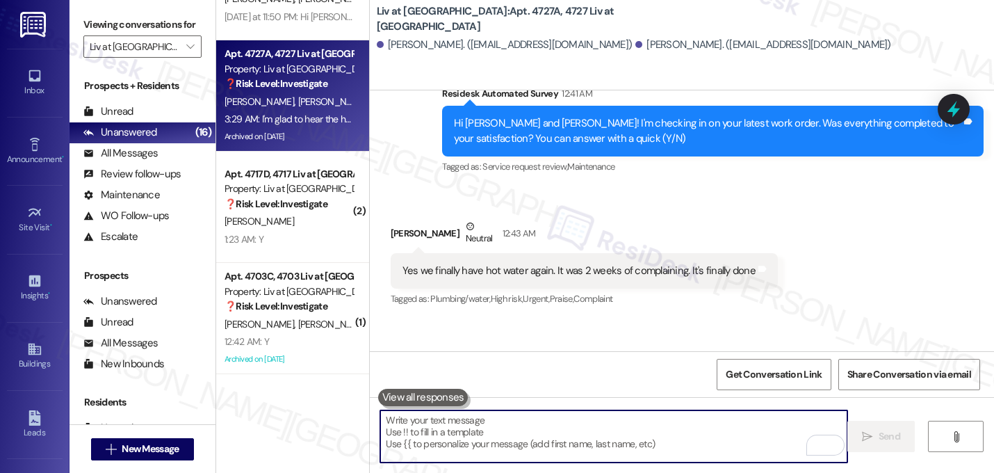
scroll to position [11943, 0]
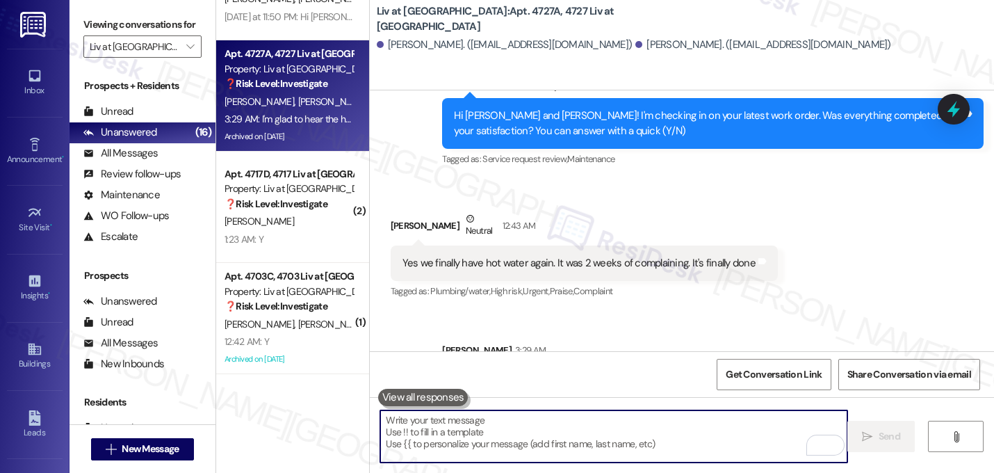
click at [576, 438] on textarea "To enrich screen reader interactions, please activate Accessibility in Grammarl…" at bounding box center [613, 436] width 467 height 52
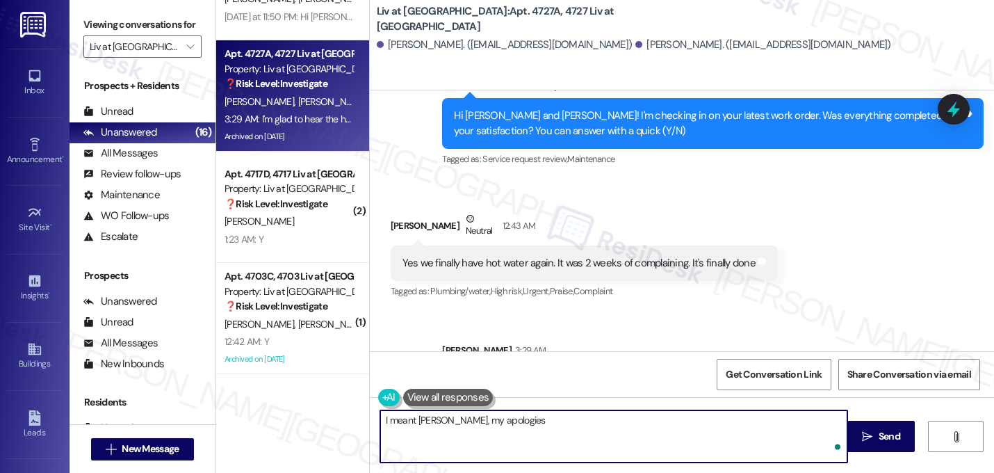
type textarea "I meant [PERSON_NAME], my apologies."
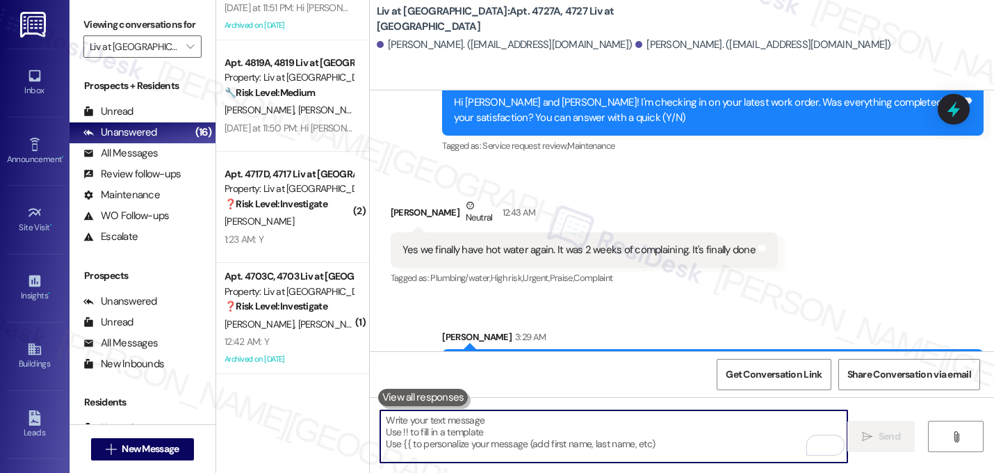
scroll to position [12041, 0]
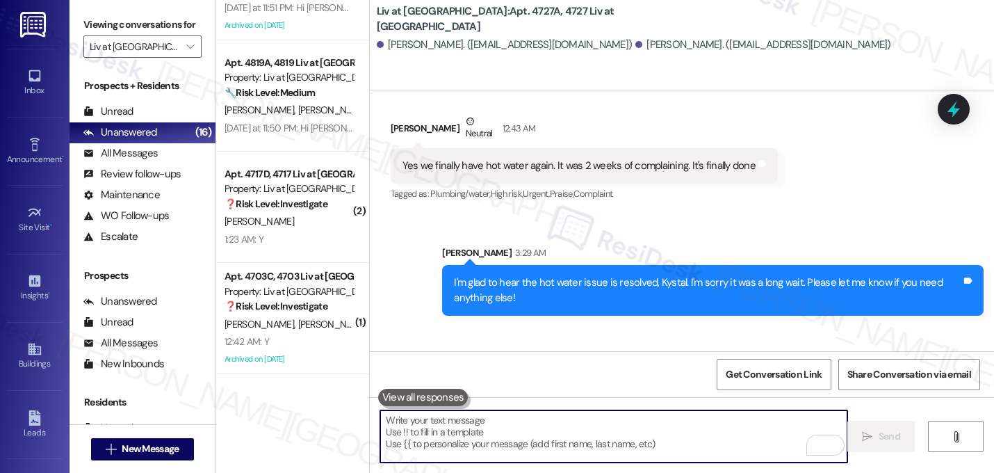
click at [309, 202] on strong "❓ Risk Level: Investigate" at bounding box center [276, 203] width 103 height 13
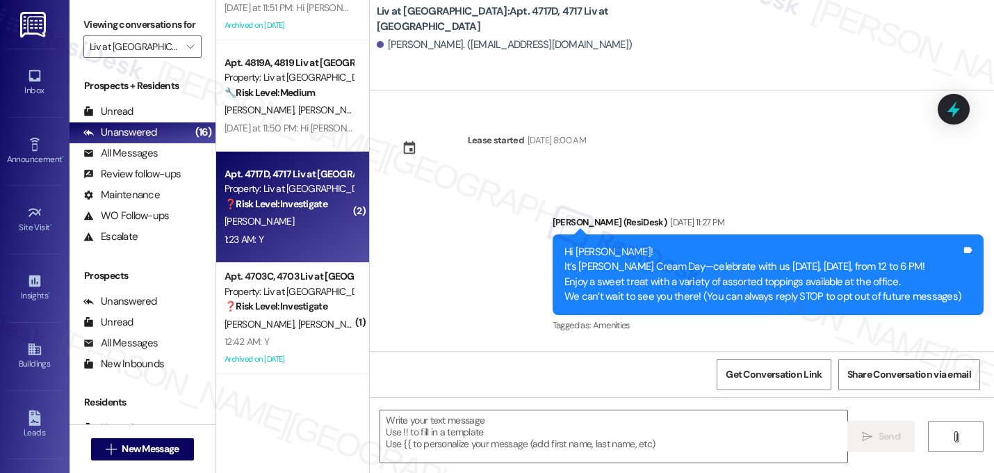
scroll to position [2691, 0]
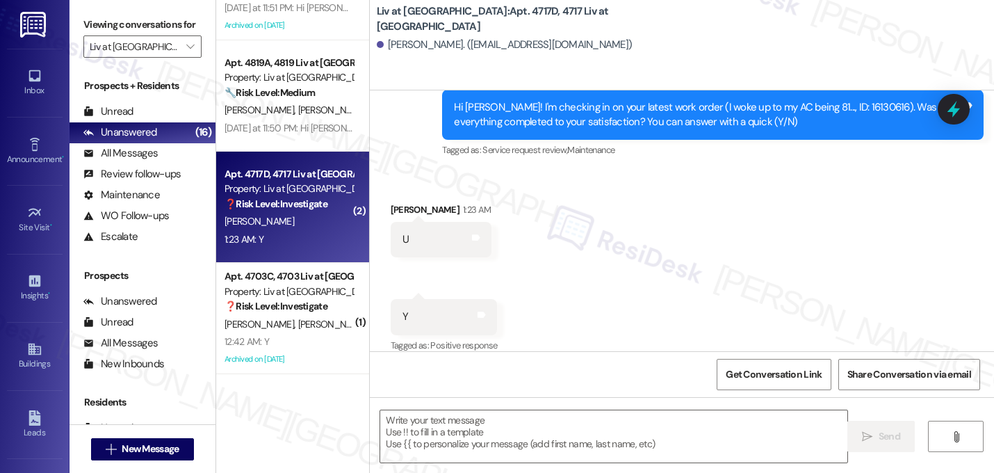
type textarea "Fetching suggested responses. Please feel free to read through the conversation…"
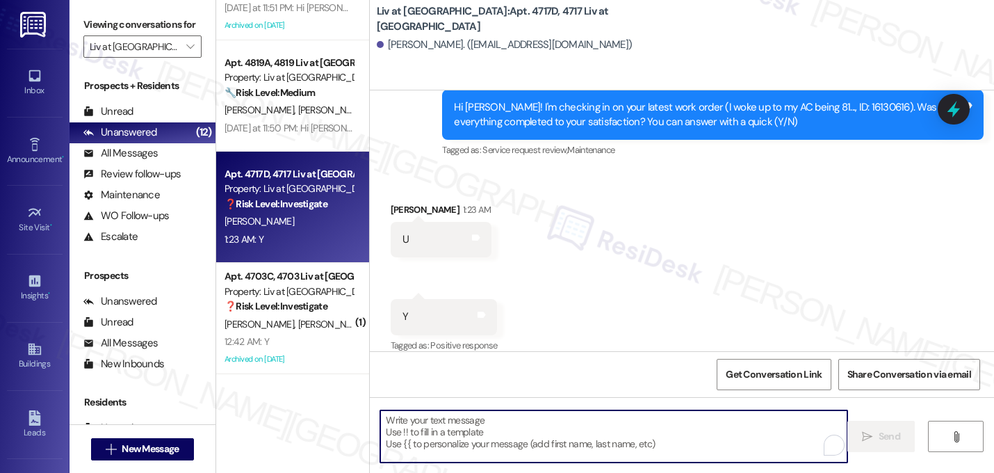
click at [529, 427] on textarea "To enrich screen reader interactions, please activate Accessibility in Grammarl…" at bounding box center [613, 436] width 467 height 52
paste textarea "Hi {{first_name}}, I'm glad to hear that your last maintenance request was comp…"
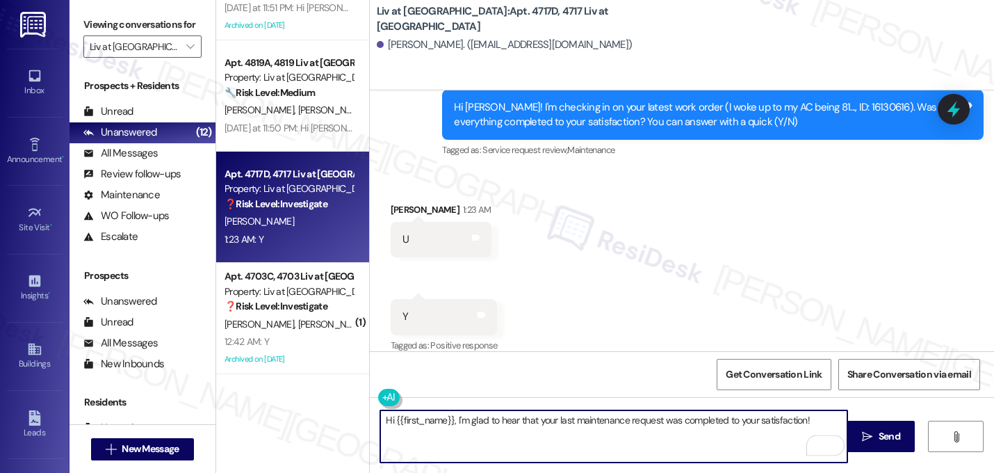
click at [451, 422] on textarea "Hi {{first_name}}, I'm glad to hear that your last maintenance request was comp…" at bounding box center [613, 436] width 467 height 52
click at [780, 417] on textarea "Great, I'm glad to hear that your last maintenance request was completed to you…" at bounding box center [613, 436] width 467 height 52
paste textarea "If I may ask...has {{property}} lived up to your expectations?"
type textarea "Great, I'm glad to hear that your last maintenance request was completed to you…"
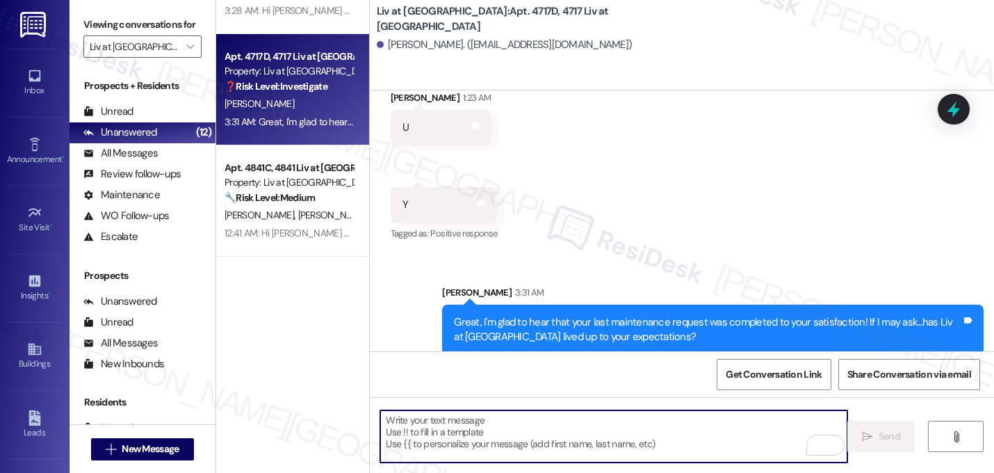
scroll to position [961, 0]
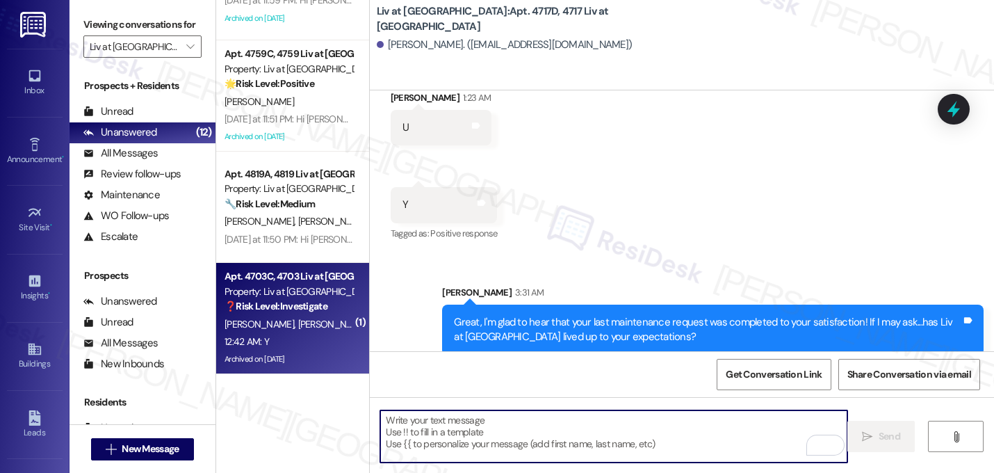
click at [281, 304] on strong "❓ Risk Level: Investigate" at bounding box center [276, 306] width 103 height 13
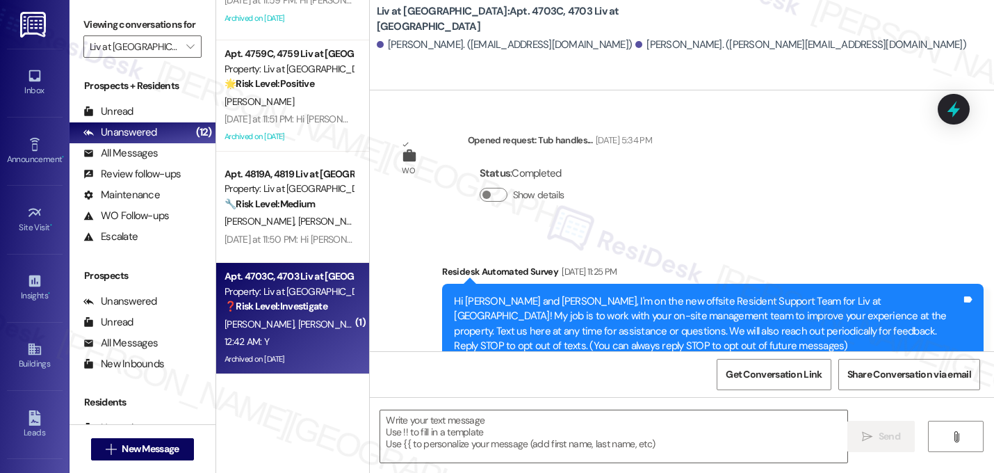
scroll to position [14730, 0]
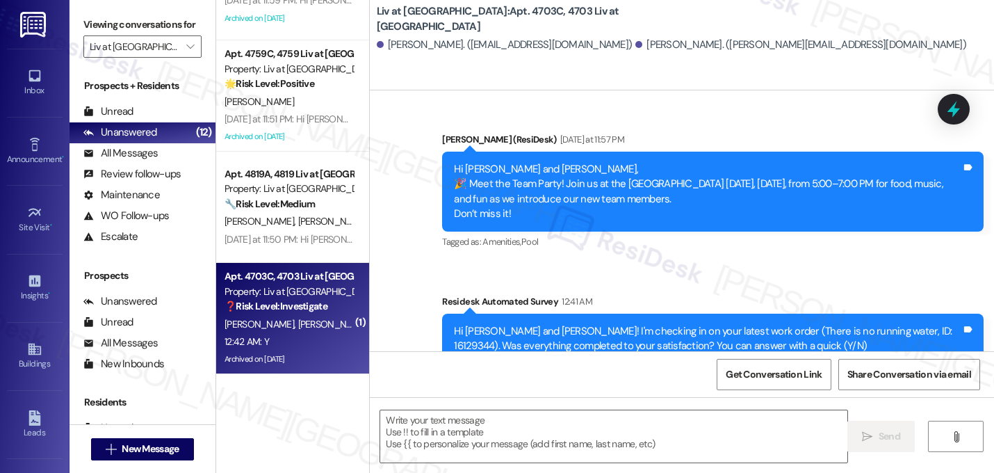
type textarea "Fetching suggested responses. Please feel free to read through the conversation…"
click at [633, 395] on div "Received via SMS [PERSON_NAME] 12:42 AM Y Tags and notes Tagged as: Positive re…" at bounding box center [682, 453] width 624 height 117
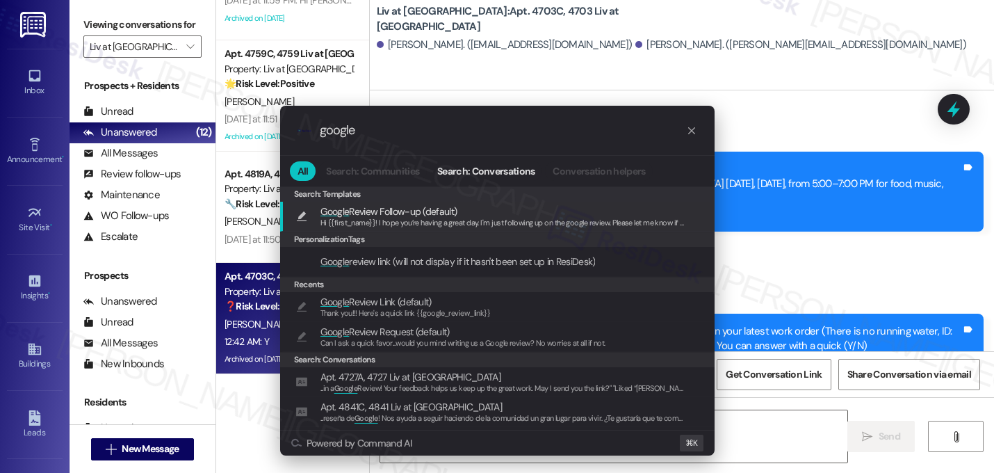
type input "google"
click at [793, 95] on div ".cls-1{fill:#0a055f;}.cls-2{fill:#0cc4c4;} resideskLogoBlueOrange google All Se…" at bounding box center [497, 236] width 994 height 473
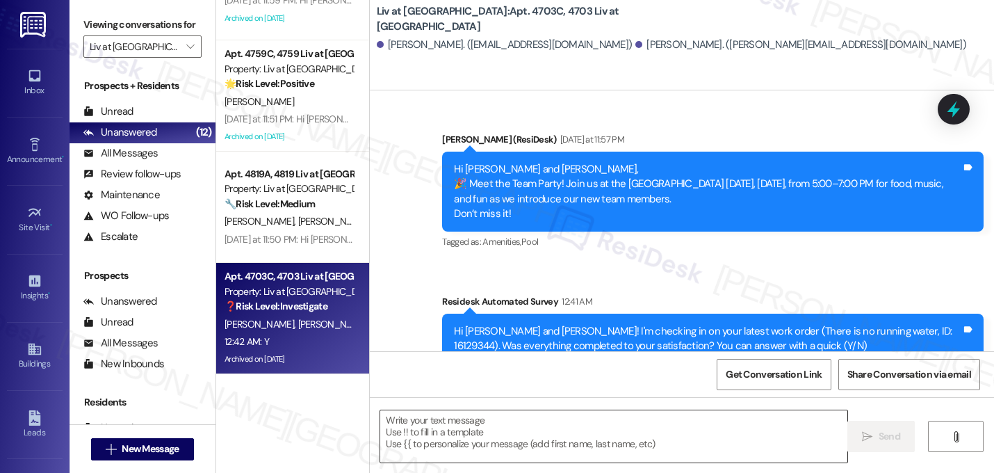
click at [553, 423] on textarea at bounding box center [613, 436] width 467 height 52
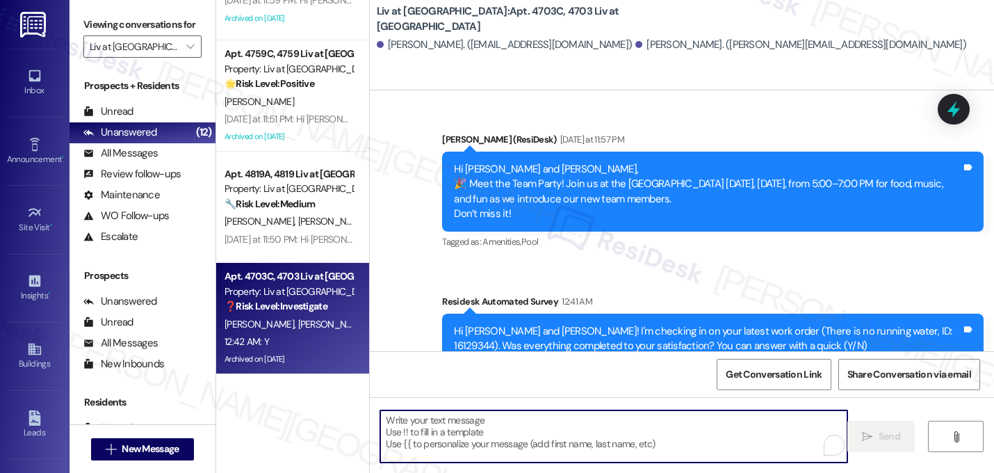
paste textarea "Great, I'm glad to hear that your last maintenance request was completed to you…"
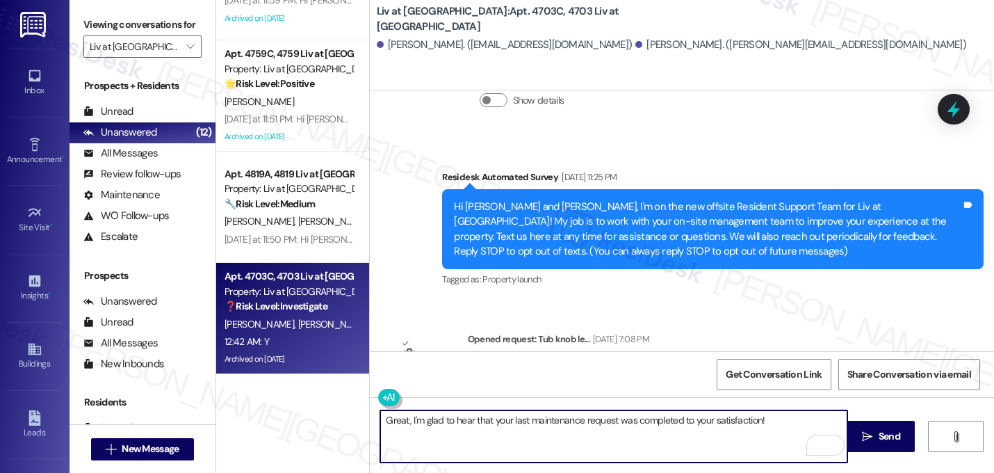
scroll to position [0, 0]
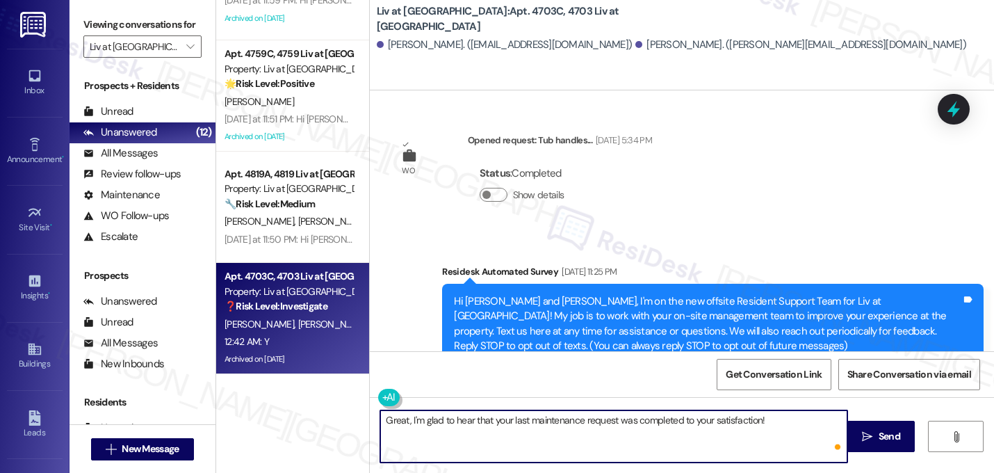
paste textarea "If I may ask...has {{property}} lived up to your expectations?"
type textarea "Great, I'm glad to hear that your last maintenance request was completed to you…"
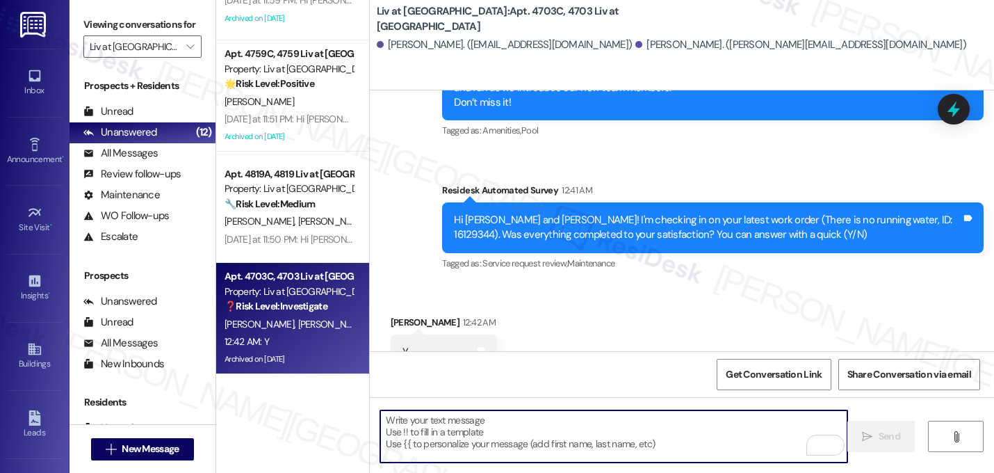
scroll to position [14842, 0]
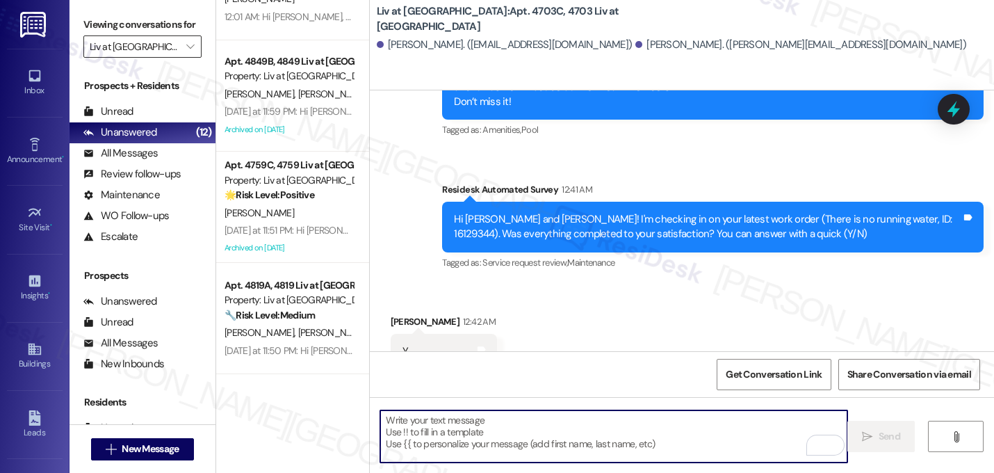
click at [149, 58] on input "Liv at [GEOGRAPHIC_DATA]" at bounding box center [135, 46] width 90 height 22
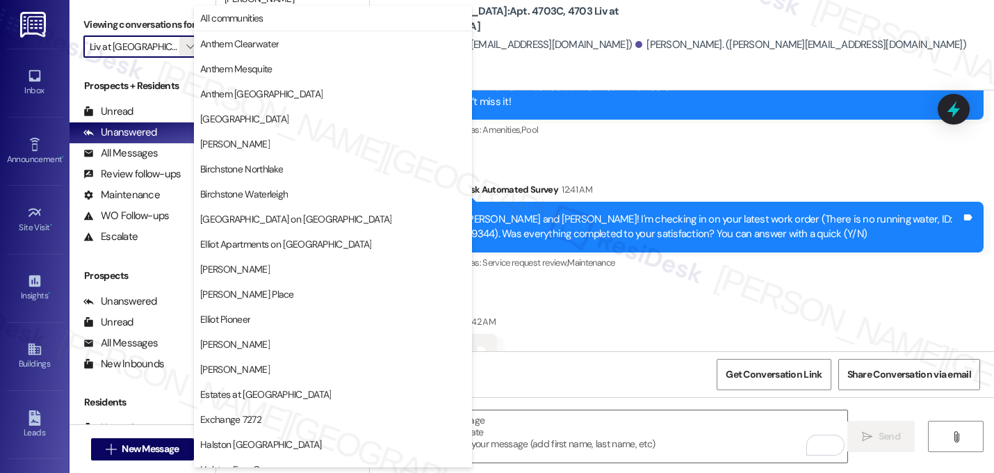
scroll to position [540, 0]
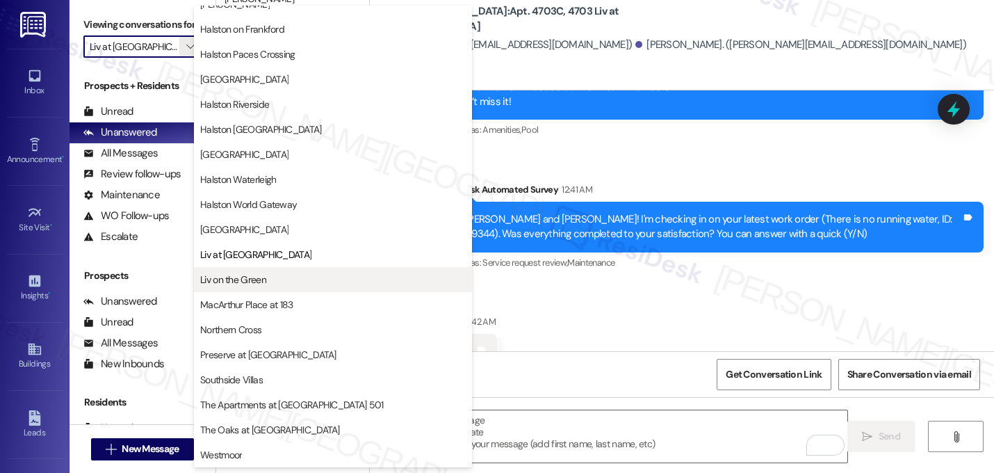
click at [268, 277] on span "Liv on the Green" at bounding box center [333, 280] width 266 height 14
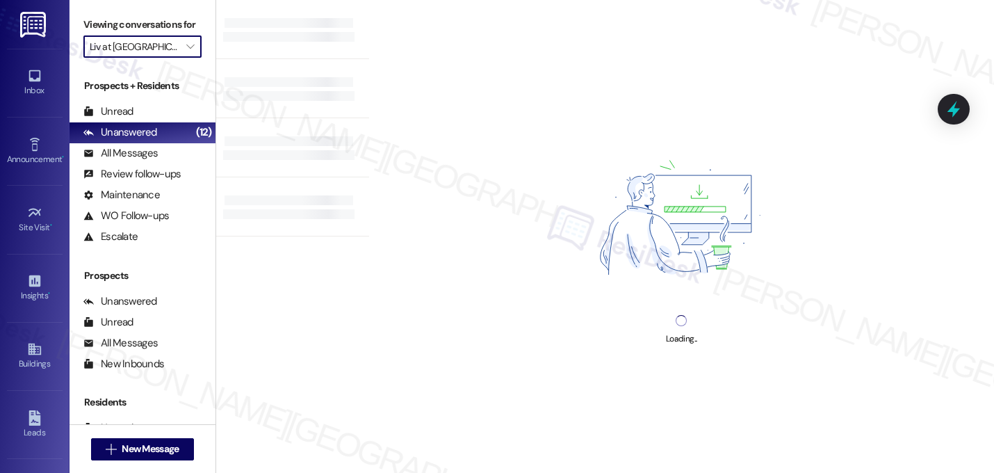
type input "Liv on the Green"
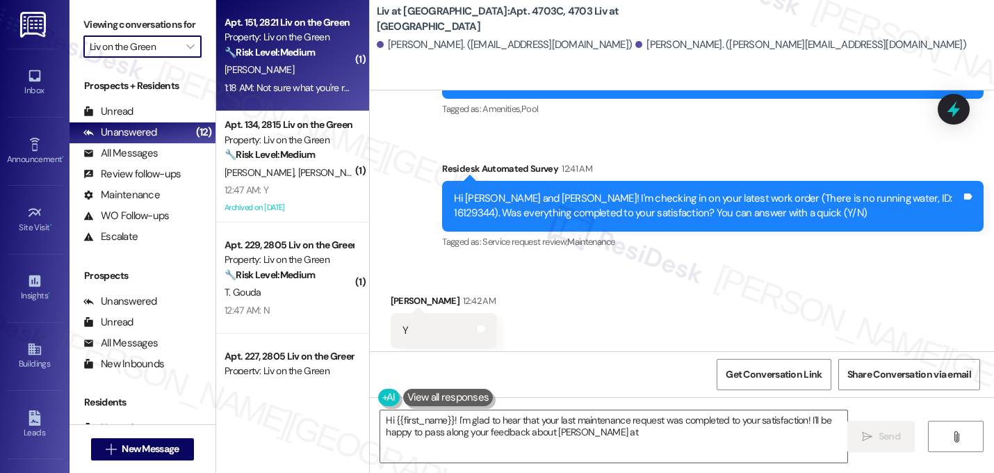
type textarea "Hi {{first_name}}! I'm glad to hear that your last maintenance request was comp…"
click at [299, 56] on strong "🔧 Risk Level: Medium" at bounding box center [270, 52] width 90 height 13
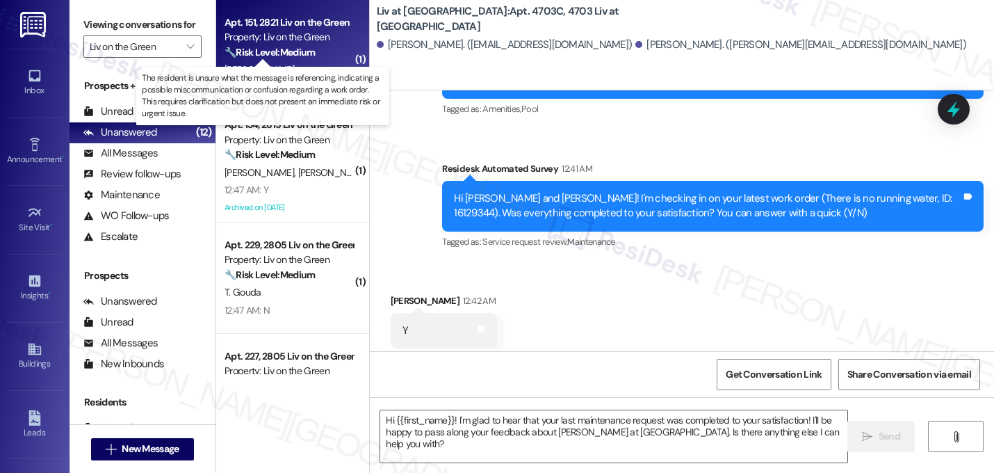
type textarea "Fetching suggested responses. Please feel free to read through the conversation…"
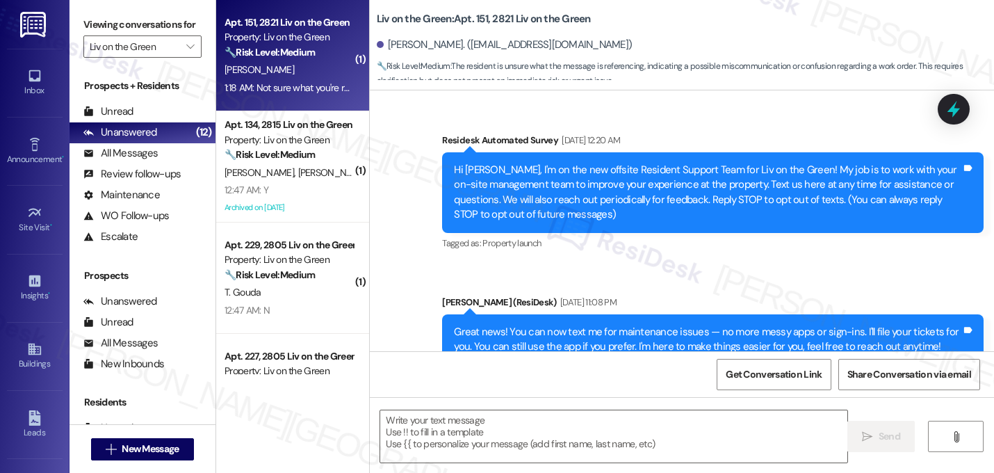
scroll to position [6978, 0]
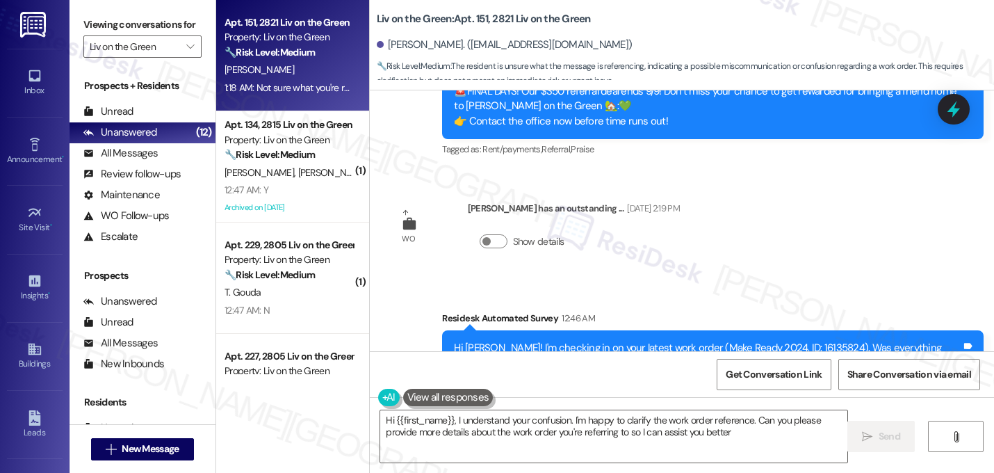
type textarea "Hi {{first_name}}, I understand your confusion. I'm happy to clarify the work o…"
click at [669, 412] on div "Received via SMS [PERSON_NAME] 1:18 AM Not sure what you're referencing Tags an…" at bounding box center [682, 470] width 624 height 117
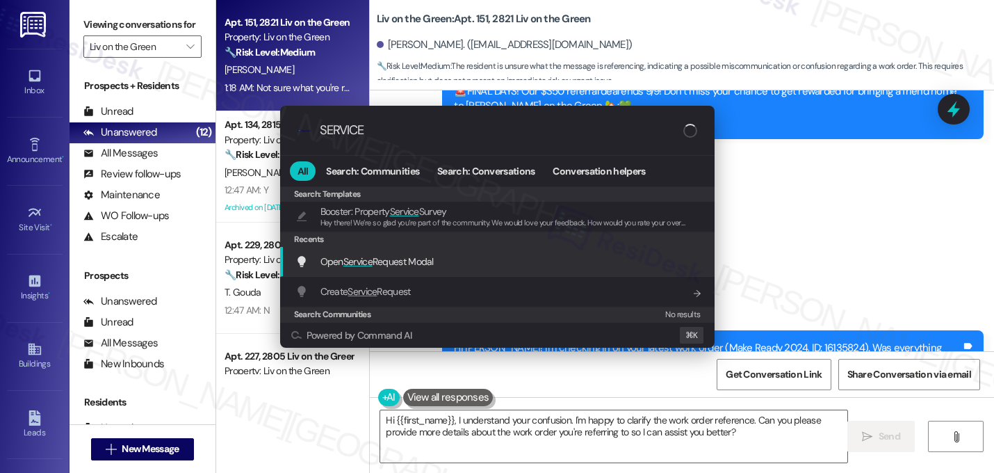
type input "SERVICE"
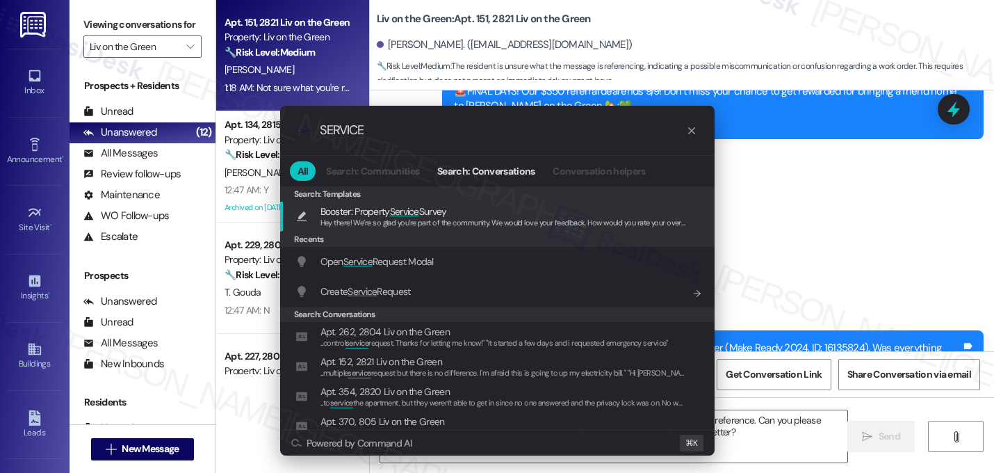
click at [360, 256] on span "Service" at bounding box center [357, 261] width 29 height 13
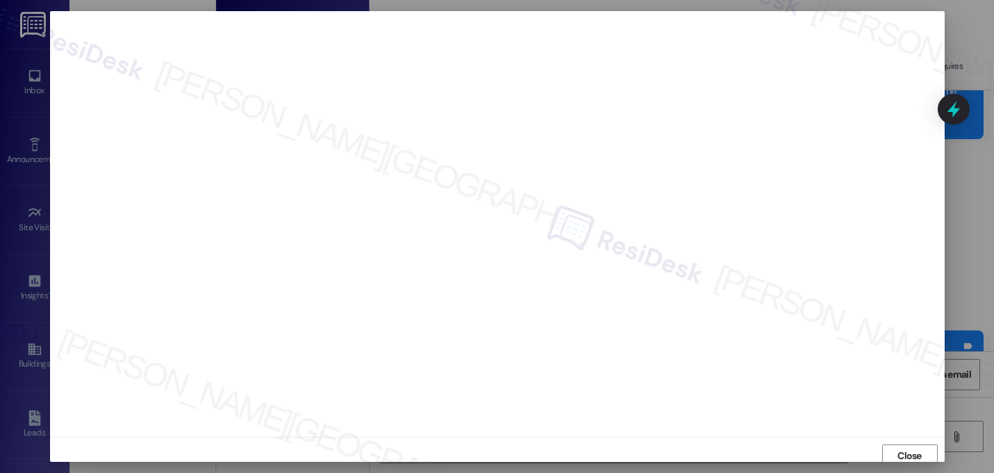
scroll to position [5, 0]
click at [916, 446] on span "Close" at bounding box center [909, 451] width 24 height 15
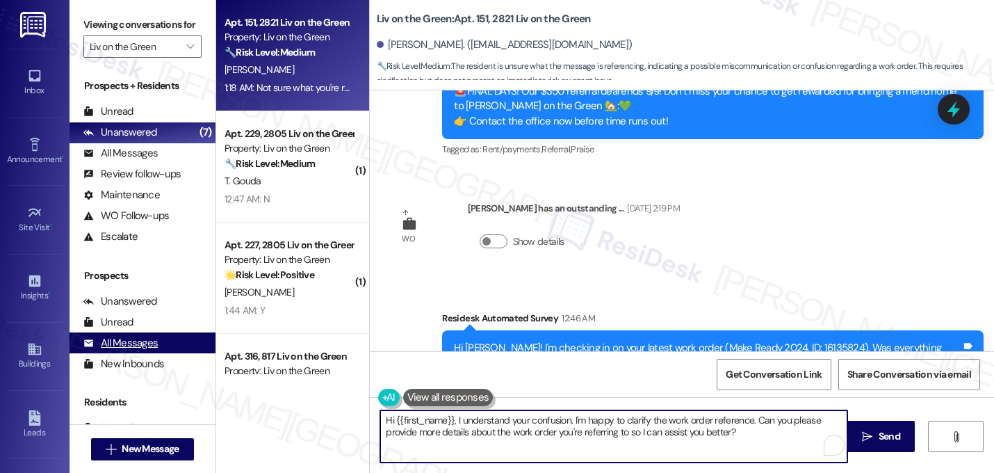
drag, startPoint x: 747, startPoint y: 439, endPoint x: 161, endPoint y: 364, distance: 590.2
click at [161, 364] on div "Viewing conversations for [PERSON_NAME] on the Green  Prospects + Residents Un…" at bounding box center [532, 236] width 925 height 473
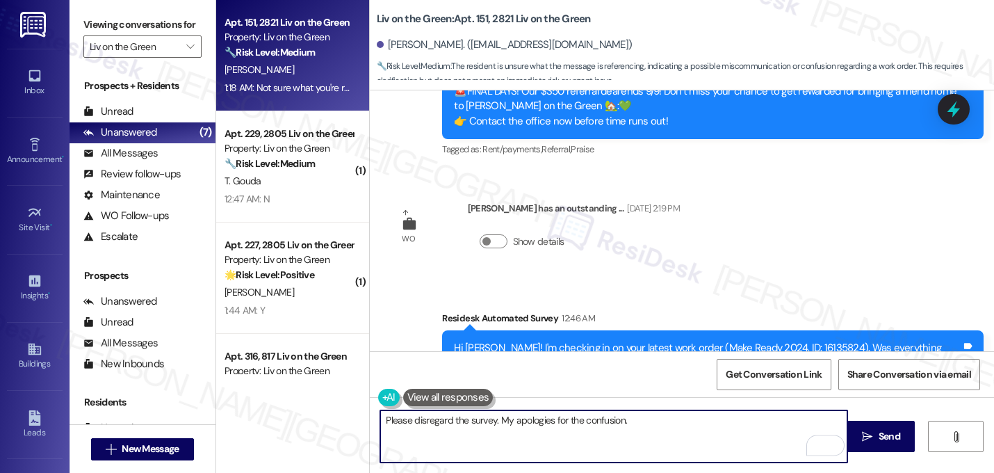
click at [507, 431] on textarea "Please disregard the survey. My apologies for the confusion." at bounding box center [613, 436] width 467 height 52
click at [637, 421] on textarea "Please disregard the survey. My apologies for the confusion." at bounding box center [613, 436] width 467 height 52
type textarea "Please disregard the survey. My apologies for the confusion."
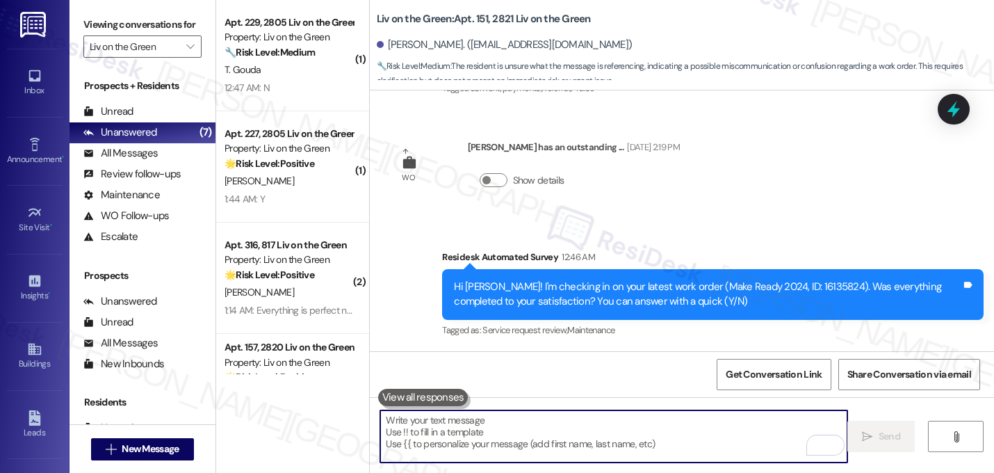
scroll to position [7075, 0]
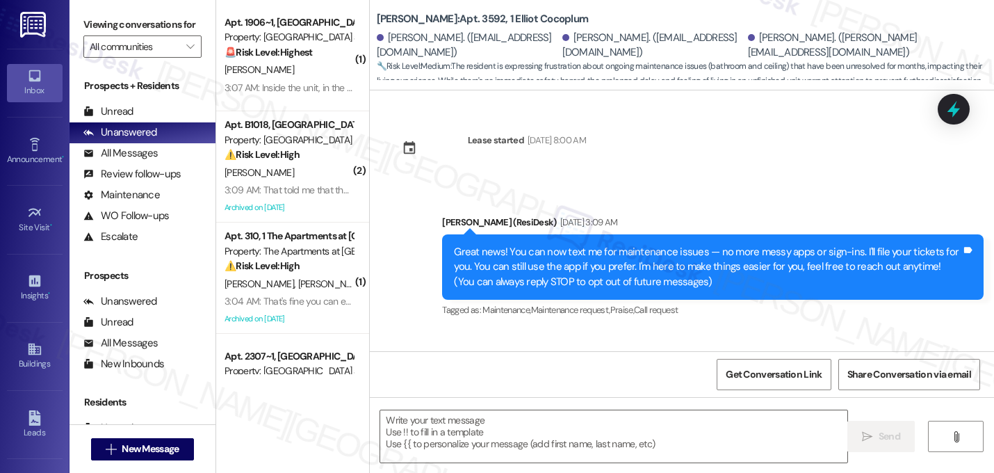
type textarea "Fetching suggested responses. Please feel free to read through the conversation…"
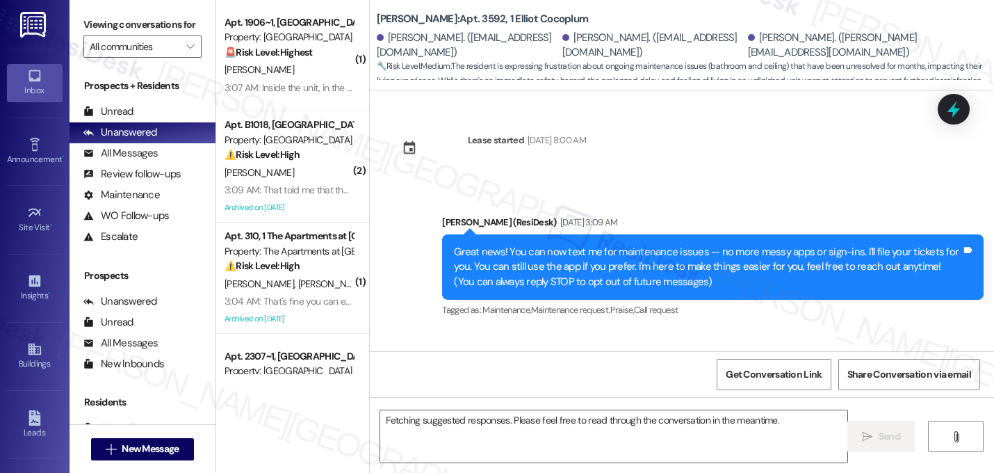
scroll to position [31707, 0]
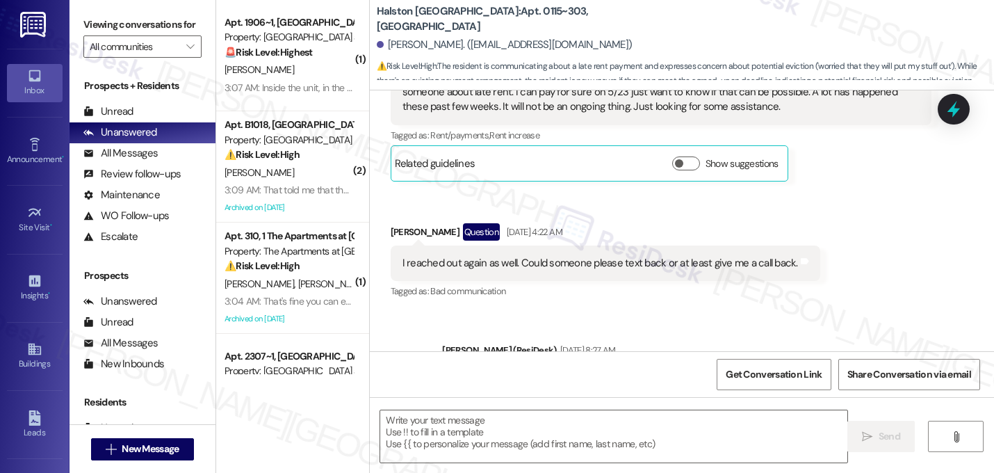
type textarea "Fetching suggested responses. Please feel free to read through the conversation…"
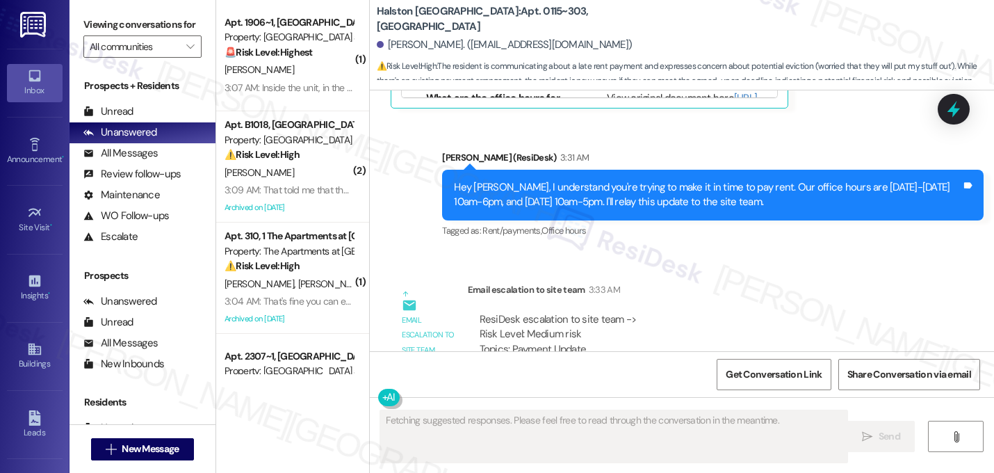
scroll to position [8523, 0]
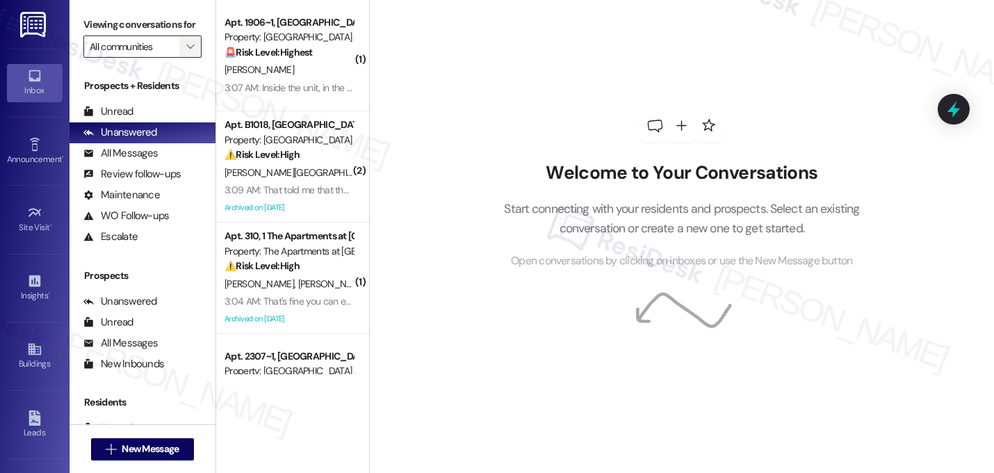
click at [186, 52] on icon "" at bounding box center [190, 46] width 8 height 11
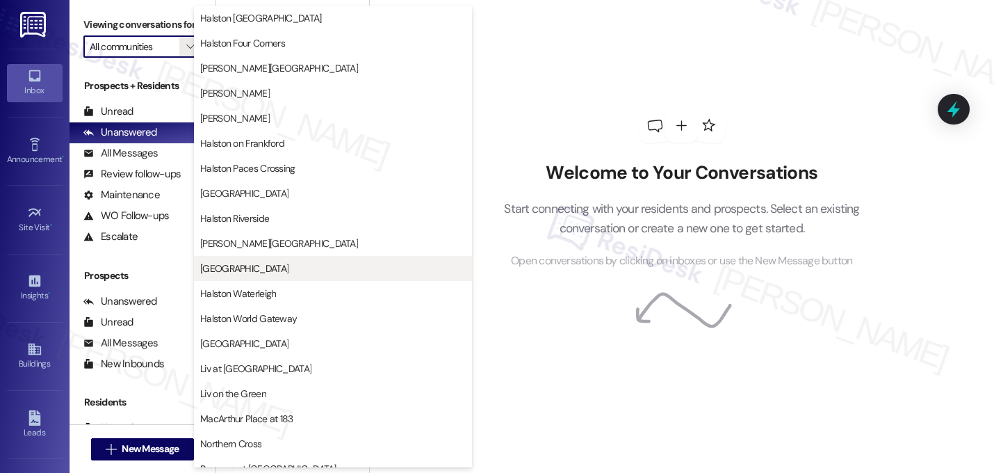
scroll to position [540, 0]
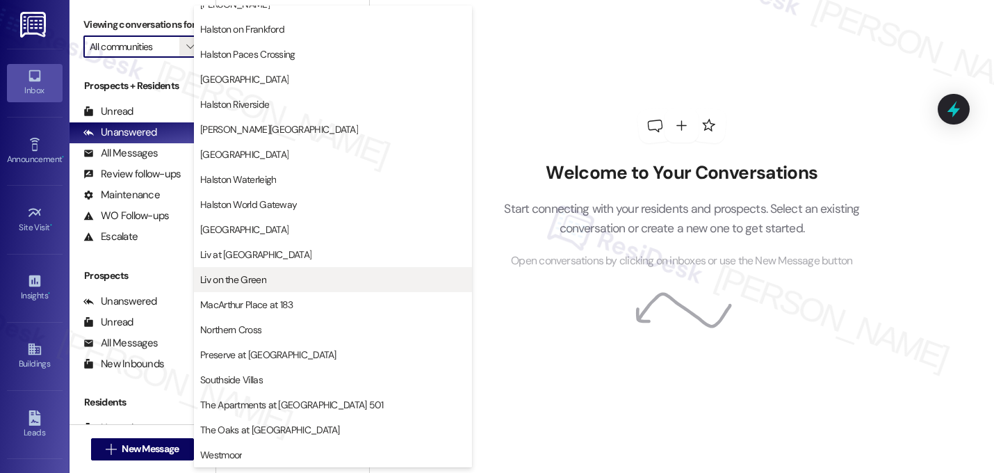
click at [242, 278] on span "Liv on the Green" at bounding box center [233, 280] width 66 height 14
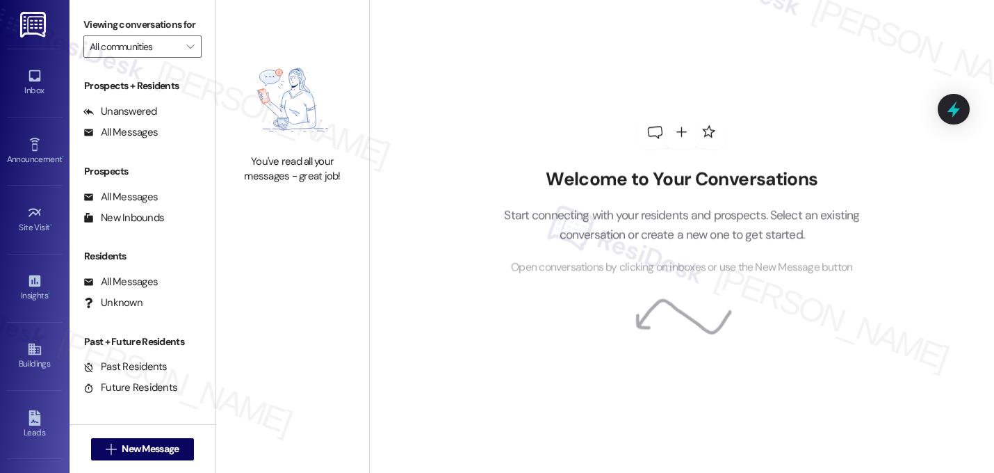
type input "Liv on the Green"
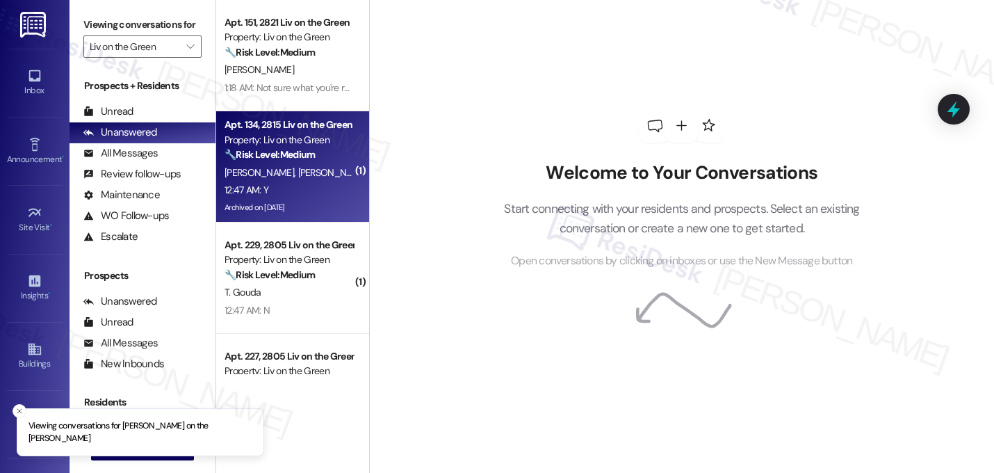
click at [323, 181] on div "12:47 AM: Y 12:47 AM: Y" at bounding box center [288, 189] width 131 height 17
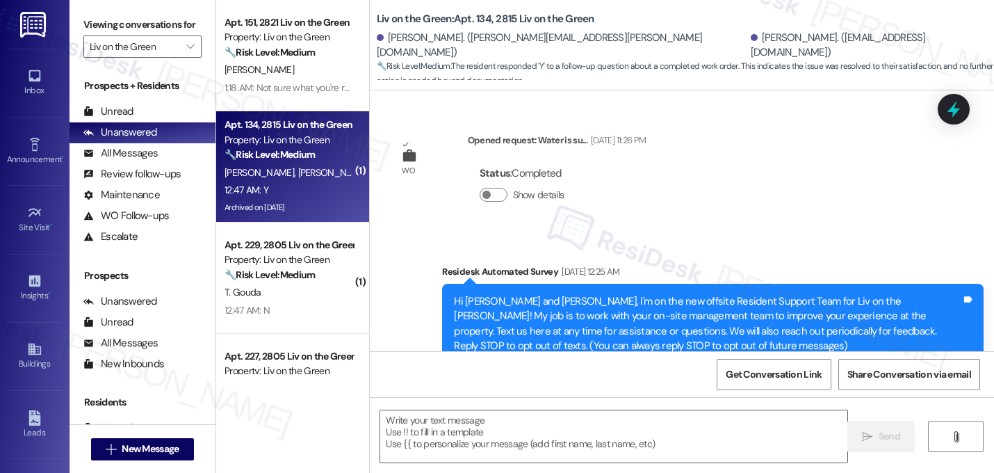
scroll to position [8735, 0]
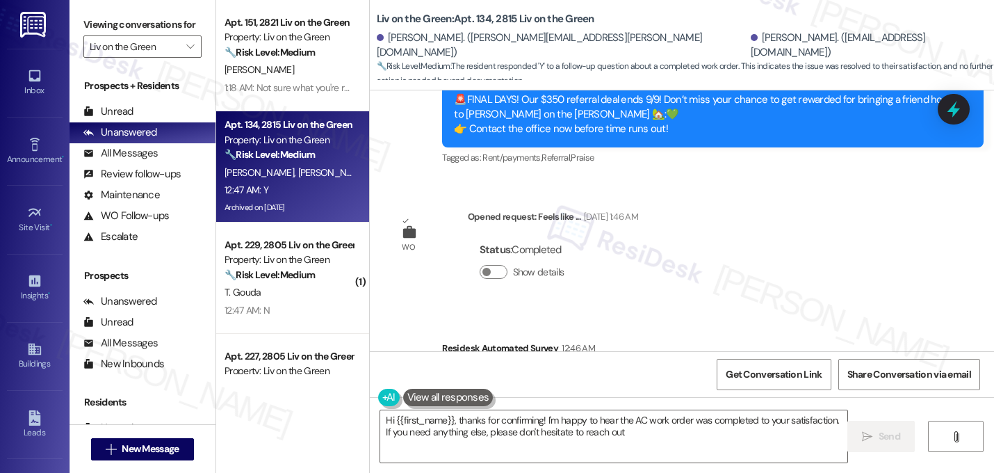
type textarea "Hi {{first_name}}, thanks for confirming! I'm happy to hear the AC work order w…"
click at [678, 309] on div "Survey, sent via SMS Residesk Automated Survey 12:46 AM Hi [PERSON_NAME] and [P…" at bounding box center [682, 375] width 624 height 132
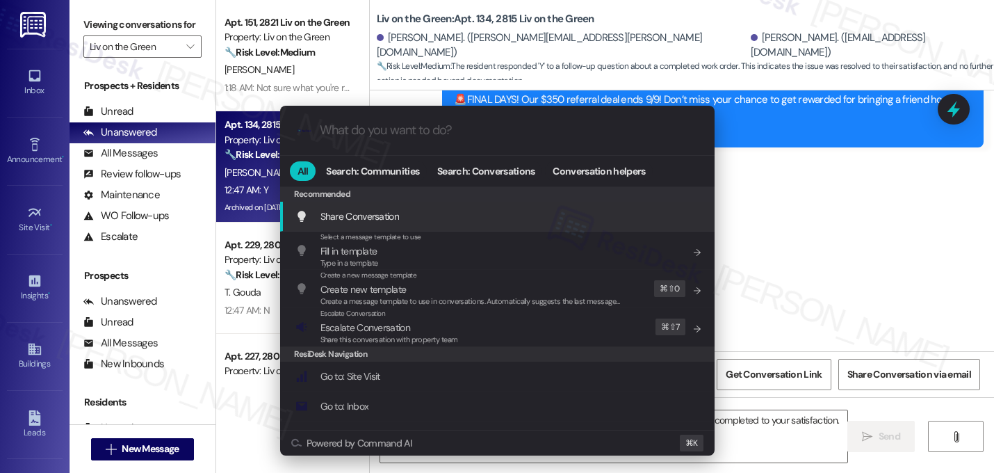
drag, startPoint x: 928, startPoint y: 114, endPoint x: 877, endPoint y: 122, distance: 51.4
click at [927, 114] on div ".cls-1{fill:#0a055f;}.cls-2{fill:#0cc4c4;} resideskLogoBlueOrange All Search: C…" at bounding box center [497, 236] width 994 height 473
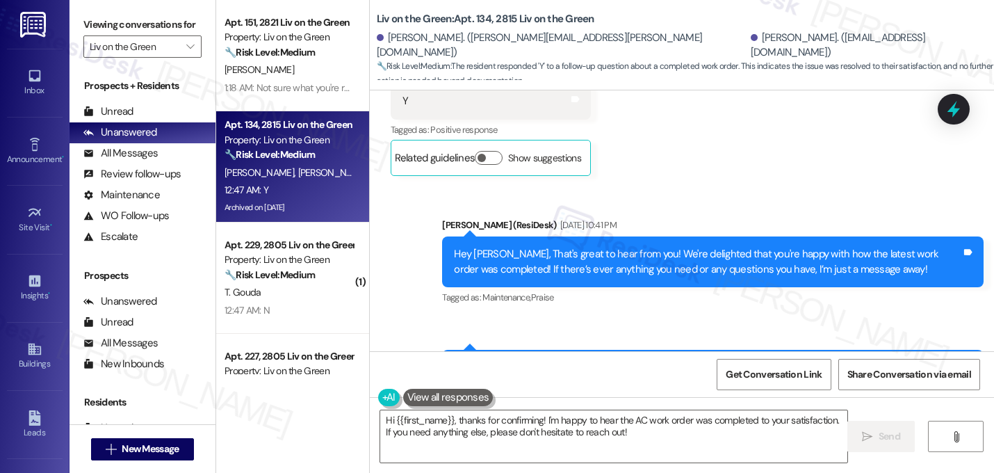
scroll to position [5855, 0]
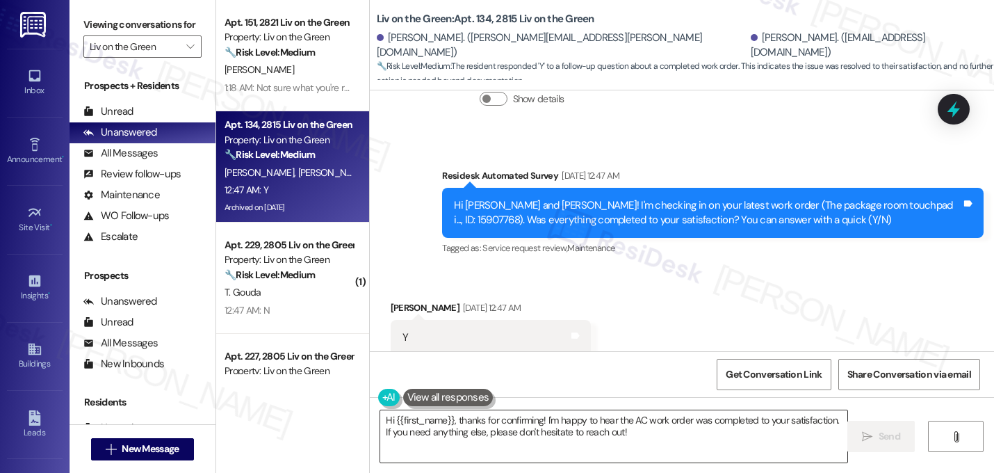
click at [631, 429] on textarea "Hi {{first_name}}, thanks for confirming! I'm happy to hear the AC work order w…" at bounding box center [613, 436] width 467 height 52
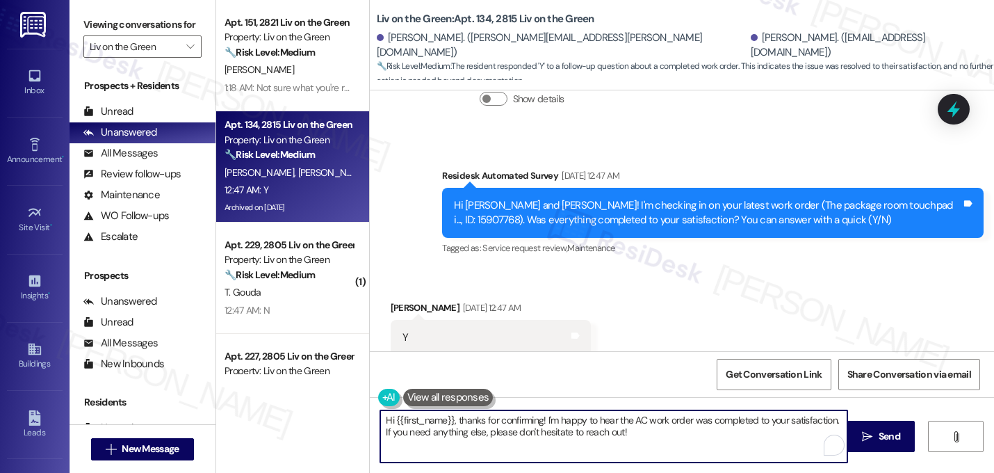
drag, startPoint x: 628, startPoint y: 428, endPoint x: 353, endPoint y: 402, distance: 275.8
click at [353, 402] on div "Apt. 151, 2821 Liv on the [PERSON_NAME] Property: Liv on the [PERSON_NAME] 🔧 Ri…" at bounding box center [605, 236] width 778 height 473
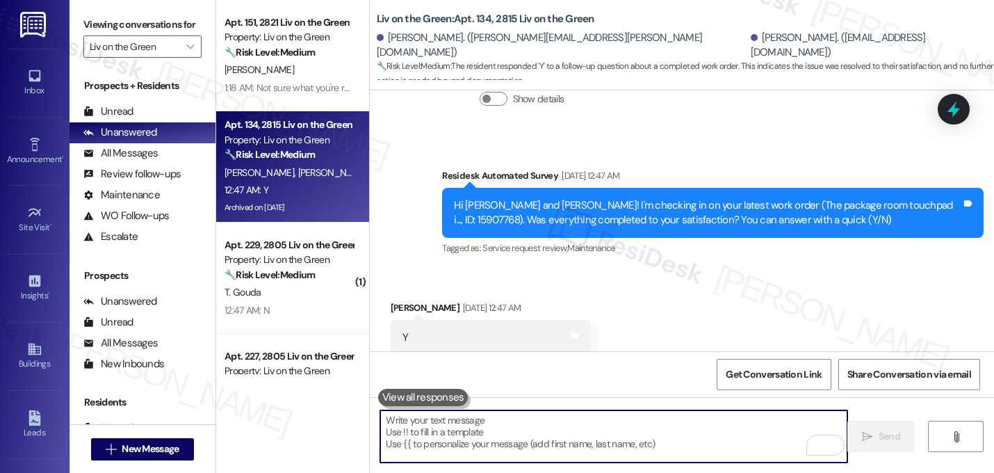
click at [510, 428] on textarea "To enrich screen reader interactions, please activate Accessibility in Grammarl…" at bounding box center [613, 436] width 467 height 52
paste textarea "Great! I'm glad to hear that your last maintenance request was completed to you…"
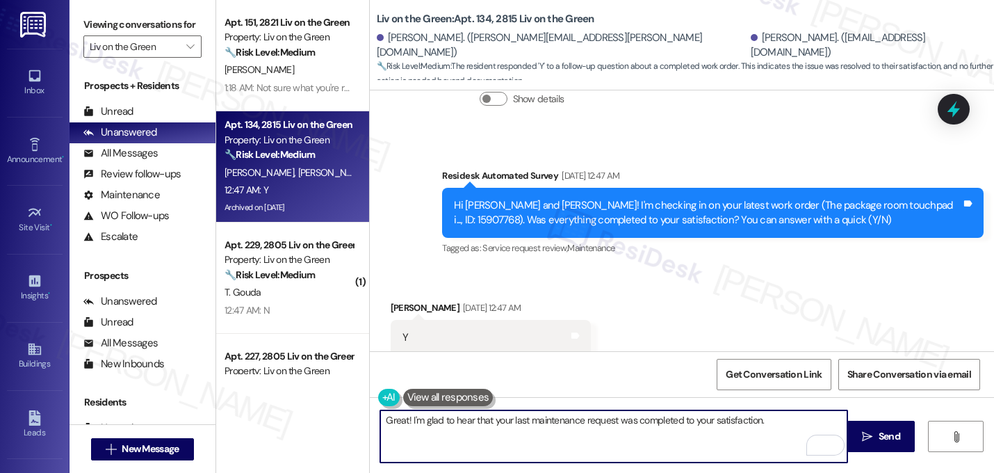
paste textarea "If I may ask...has {{property}} lived up to your expectations?"
type textarea "Great! I'm glad to hear that your last maintenance request was completed to you…"
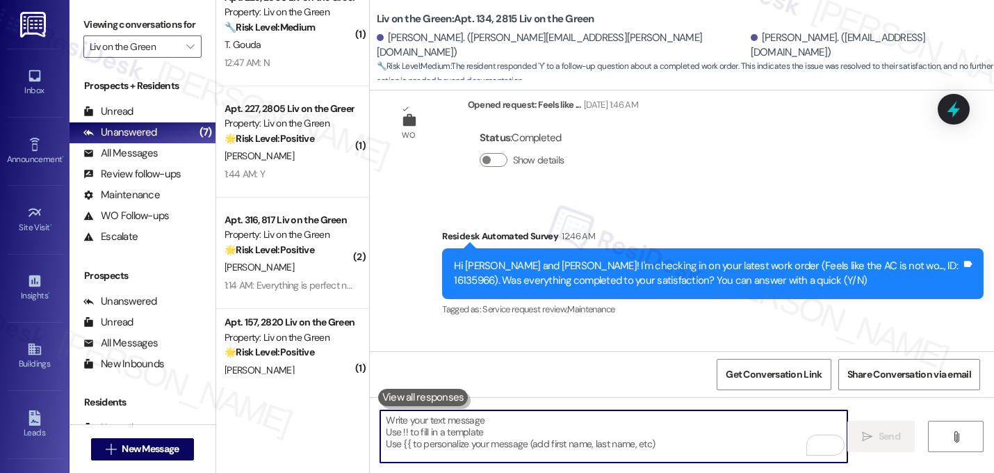
scroll to position [0, 0]
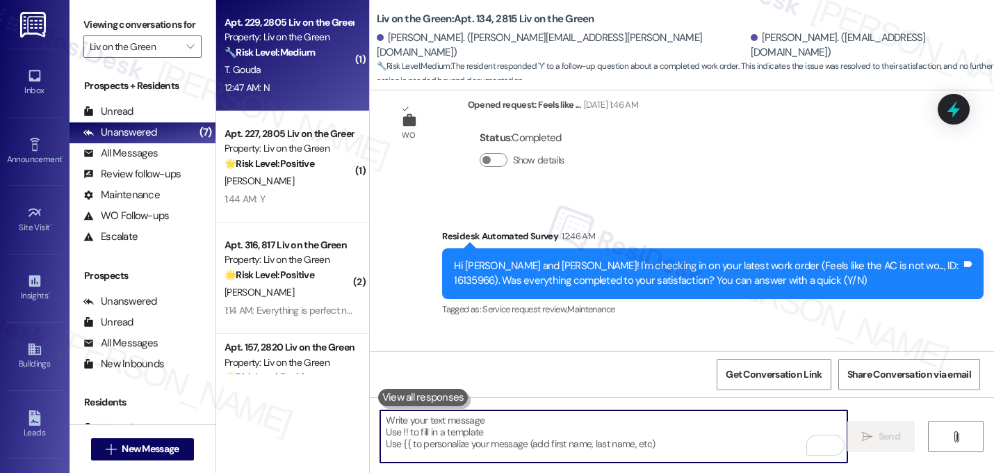
click at [285, 55] on strong "🔧 Risk Level: Medium" at bounding box center [270, 52] width 90 height 13
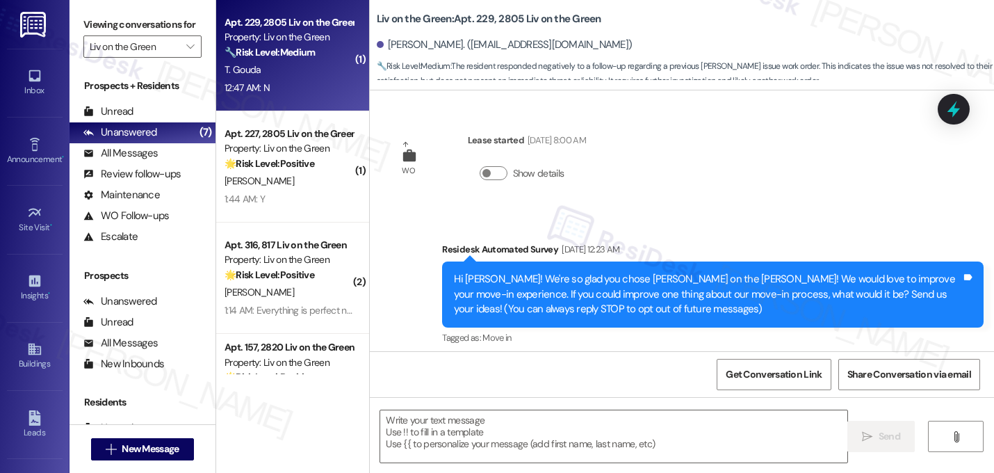
scroll to position [1627, 0]
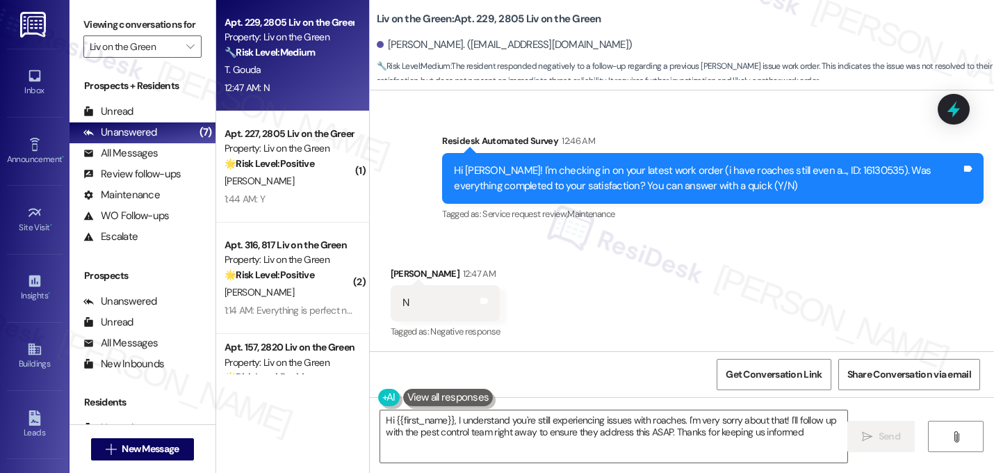
type textarea "Hi {{first_name}}, I understand you're still experiencing issues with roaches. …"
click at [539, 421] on textarea "Hi {{first_name}}, I understand you're still experiencing issues with roaches. …" at bounding box center [613, 436] width 467 height 52
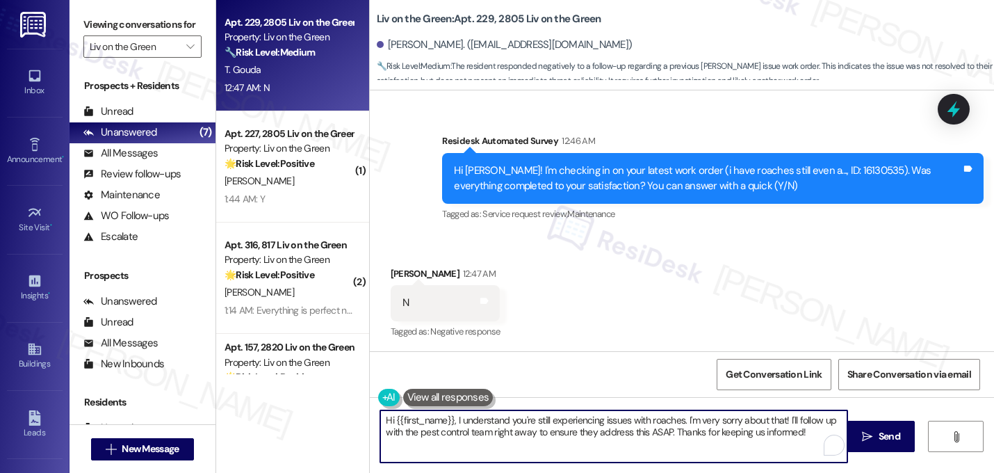
click at [540, 419] on textarea "Hi {{first_name}}, I understand you're still experiencing issues with roaches. …" at bounding box center [613, 436] width 467 height 52
click at [543, 428] on textarea "Hi {{first_name}}, I understand you're still experiencing issues with roaches. …" at bounding box center [613, 436] width 467 height 52
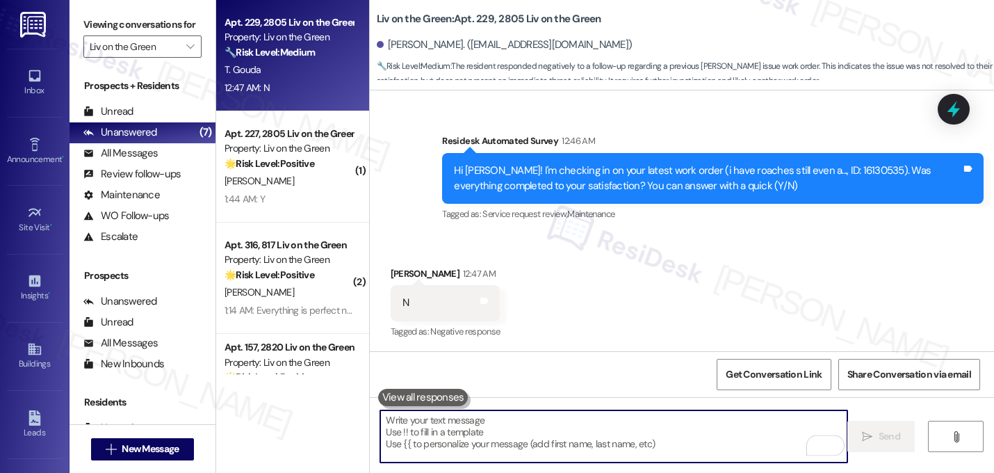
paste textarea "I'm sorry to hear that work order [number] wasn't completed to your satisfactio…"
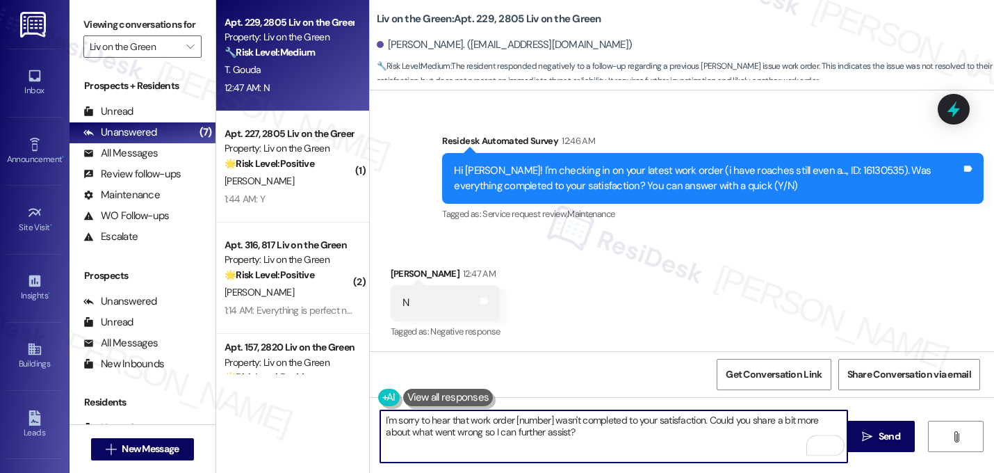
click at [547, 421] on textarea "I'm sorry to hear that work order [number] wasn't completed to your satisfactio…" at bounding box center [613, 436] width 467 height 52
type textarea "I'm sorry to hear that work order 16130535 wasn't completed to your satisfactio…"
click at [577, 435] on textarea "I'm sorry to hear that work order 16130535 wasn't completed to your satisfactio…" at bounding box center [613, 436] width 467 height 52
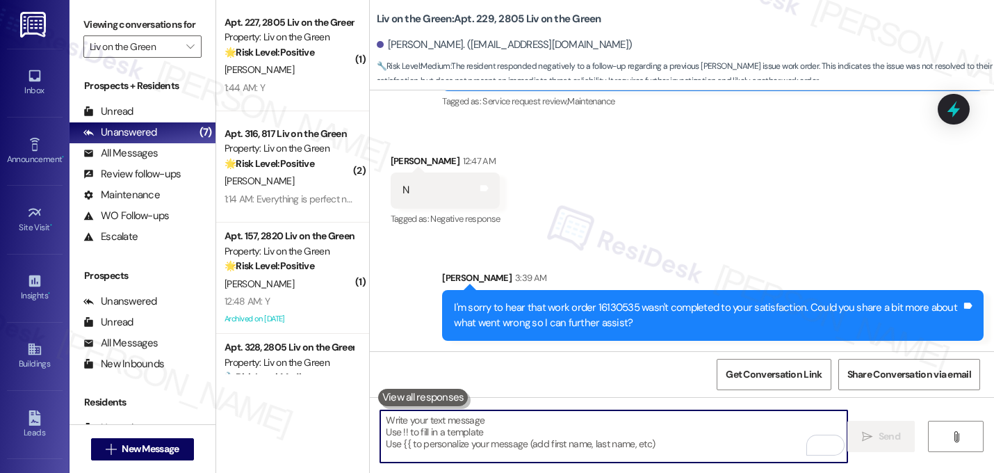
scroll to position [1739, 0]
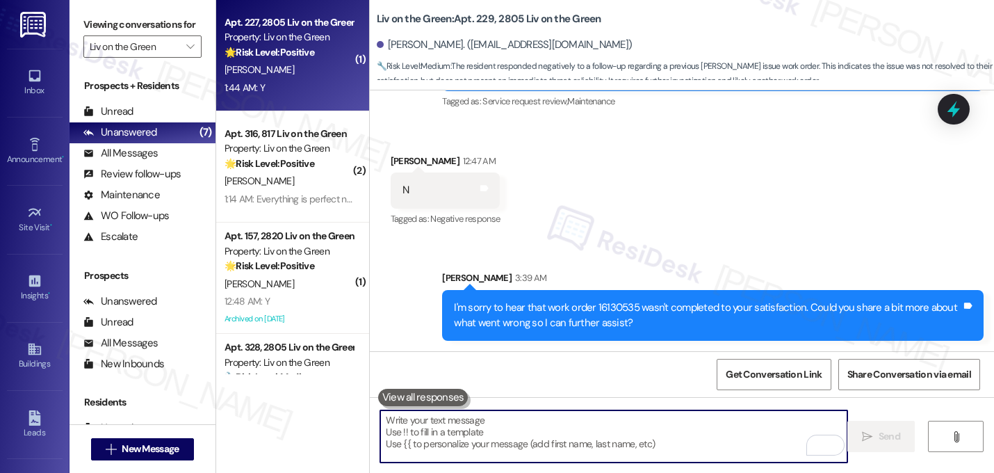
click at [270, 58] on div "🌟 Risk Level: Positive The message is a follow-up on a completed work order and…" at bounding box center [289, 52] width 129 height 15
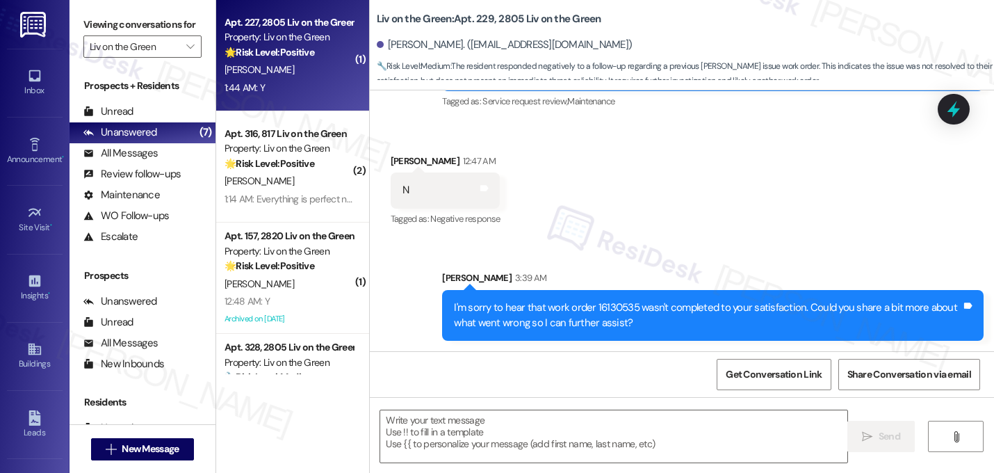
type textarea "Fetching suggested responses. Please feel free to read through the conversation…"
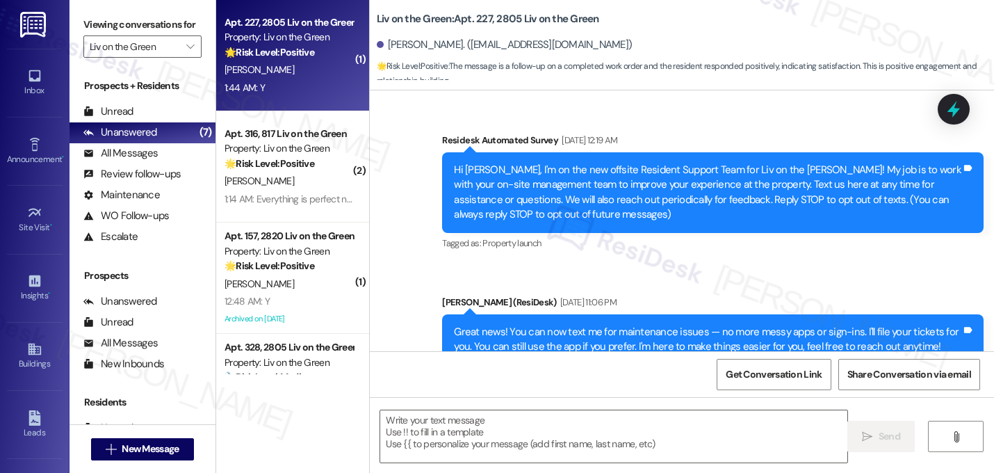
scroll to position [11154, 0]
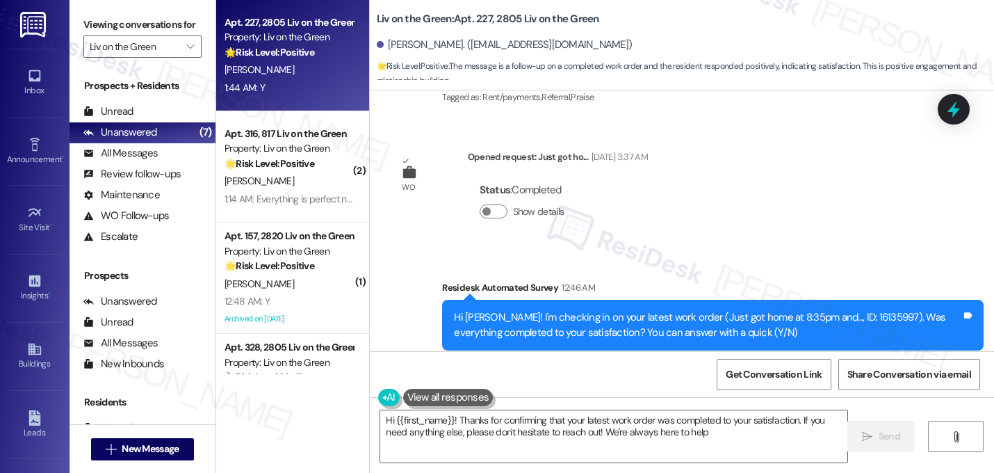
type textarea "Hi {{first_name}}! Thanks for confirming that your latest work order was comple…"
click at [588, 382] on div "Received via SMS Michelle Liscano 1:44 AM Y Tags and notes Tagged as: Positive …" at bounding box center [682, 440] width 624 height 117
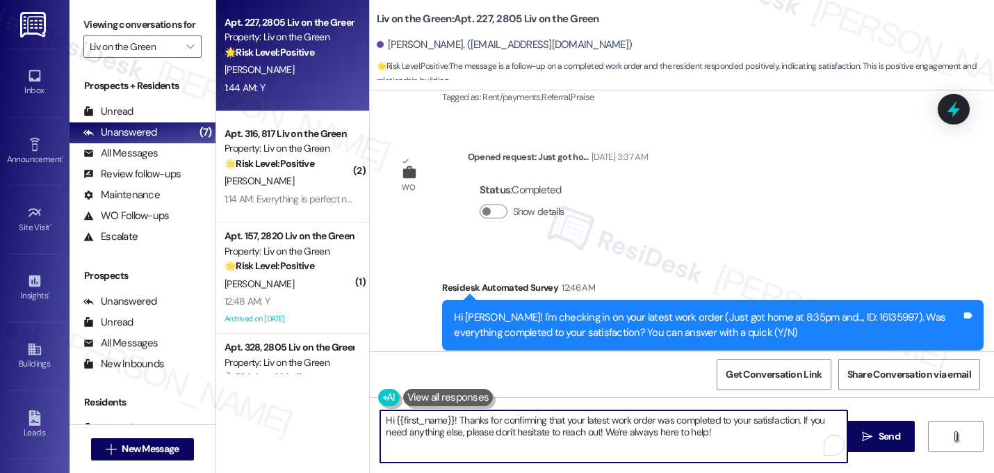
drag, startPoint x: 716, startPoint y: 441, endPoint x: 362, endPoint y: 398, distance: 356.6
click at [370, 398] on div "Hi {{first_name}}! Thanks for confirming that your latest work order was comple…" at bounding box center [682, 449] width 624 height 104
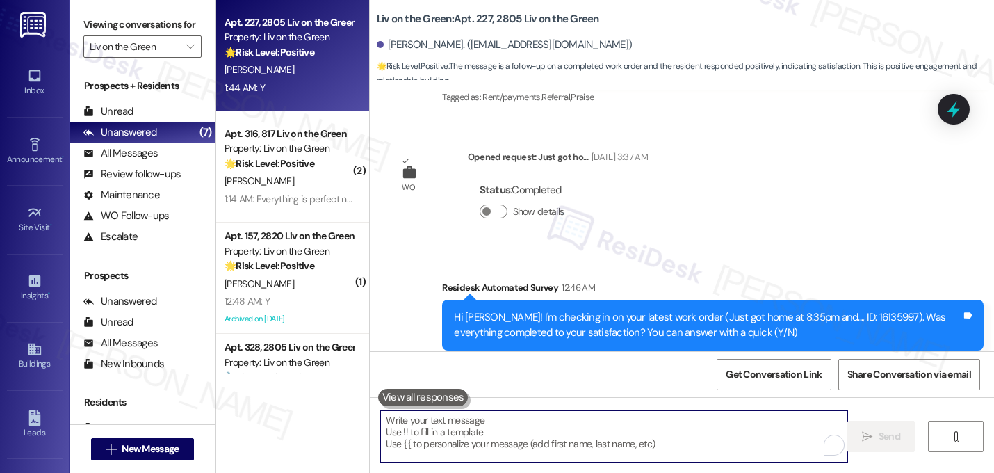
paste textarea "Great! I'm glad to hear that your last maintenance request was completed to you…"
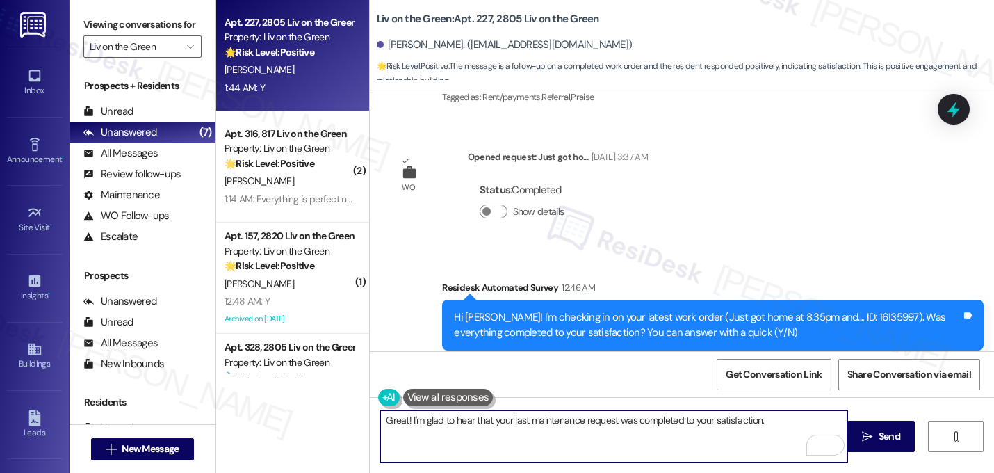
paste textarea "If I may ask...has {{property}} lived up to your expectations?"
type textarea "Great! I'm glad to hear that your last maintenance request was completed to you…"
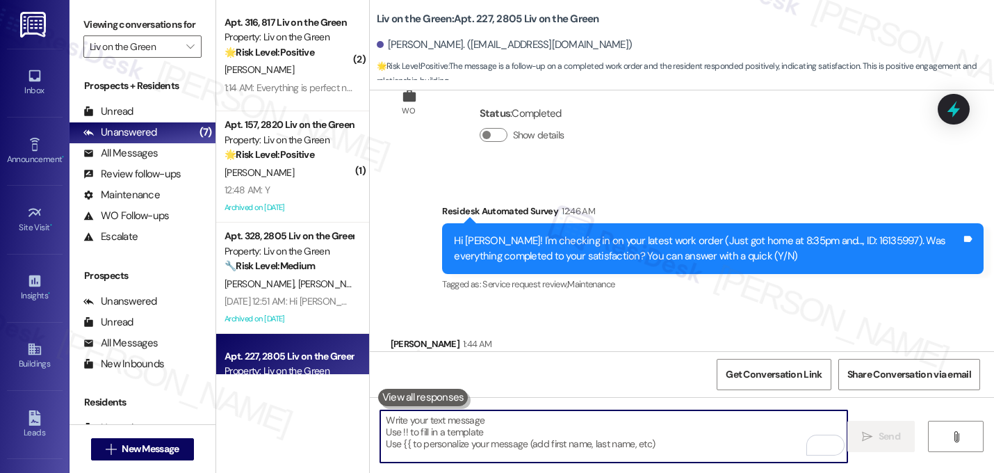
scroll to position [11266, 0]
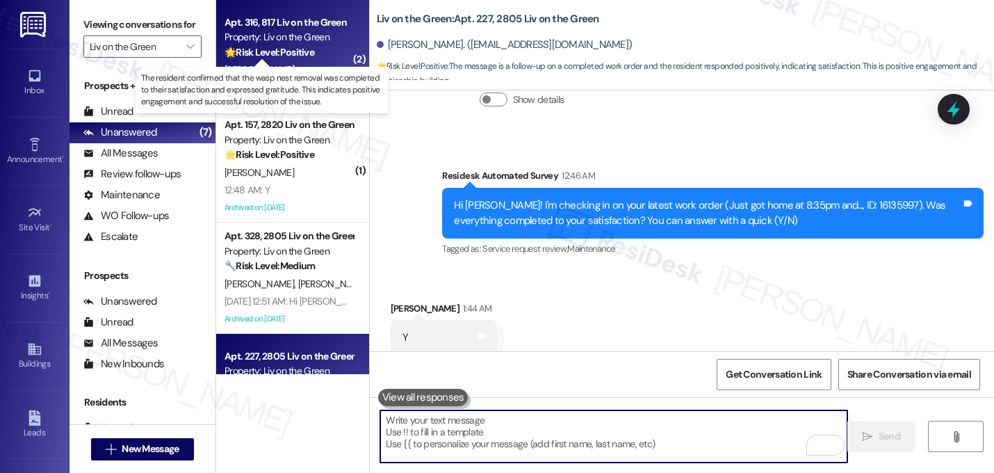
click at [257, 54] on strong "🌟 Risk Level: Positive" at bounding box center [270, 52] width 90 height 13
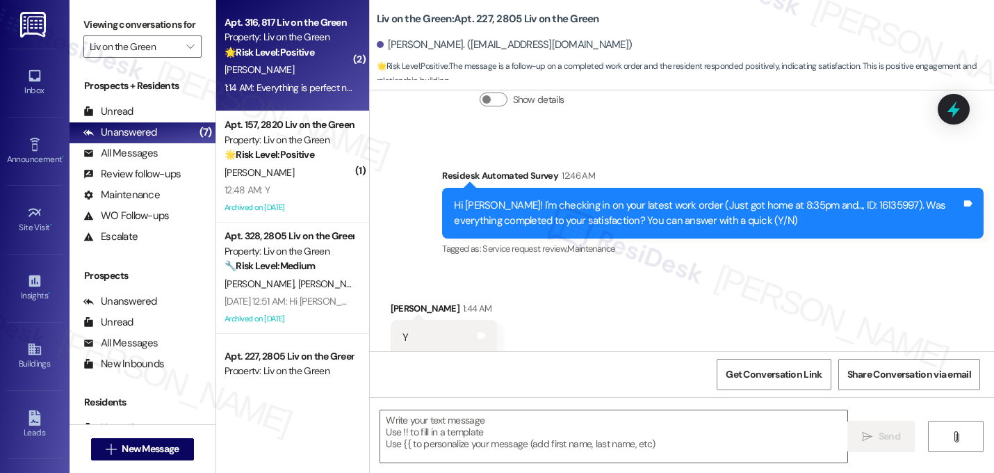
type textarea "Fetching suggested responses. Please feel free to read through the conversation…"
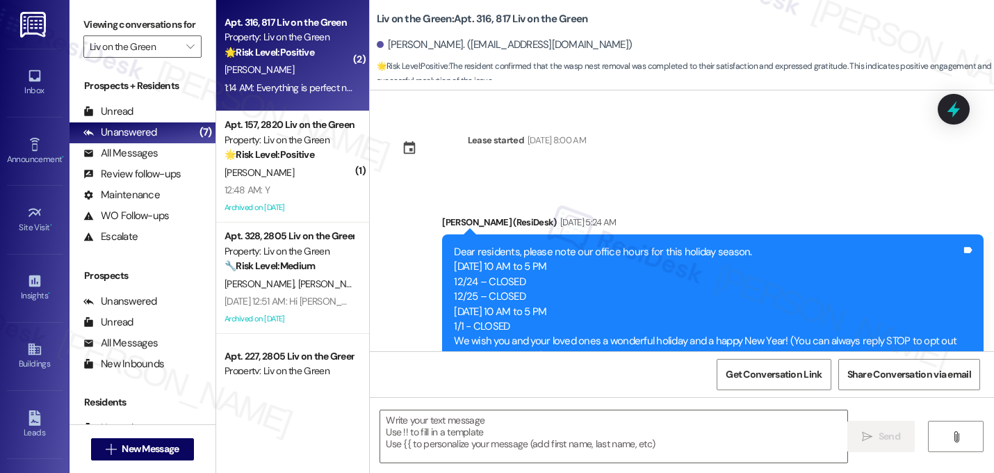
scroll to position [7219, 0]
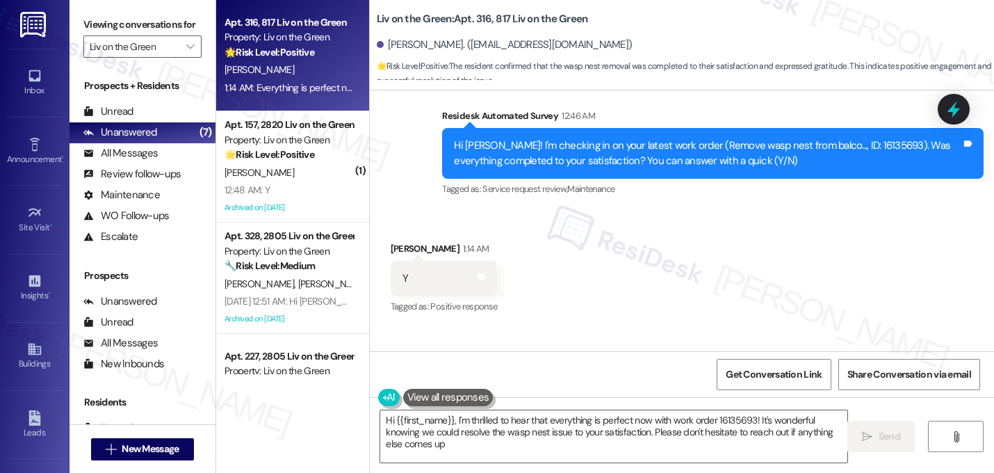
type textarea "Hi {{first_name}}, I'm thrilled to hear that everything is perfect now with wor…"
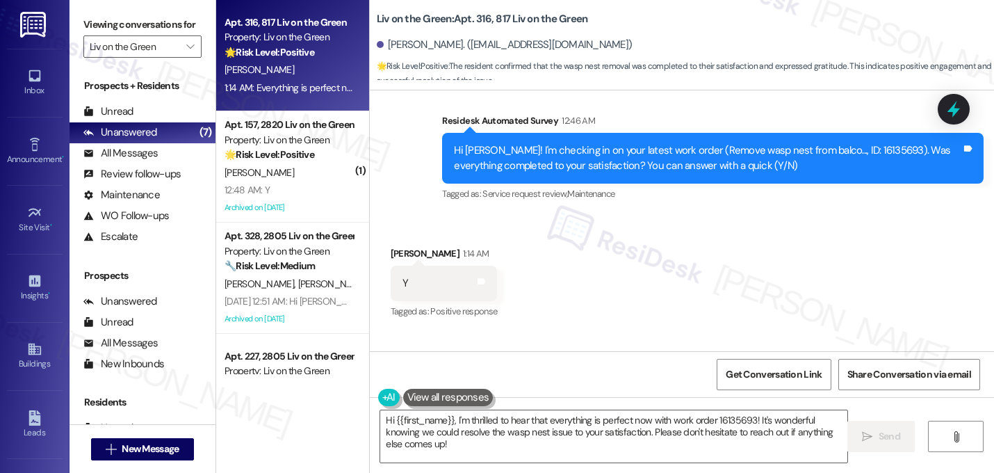
scroll to position [7220, 0]
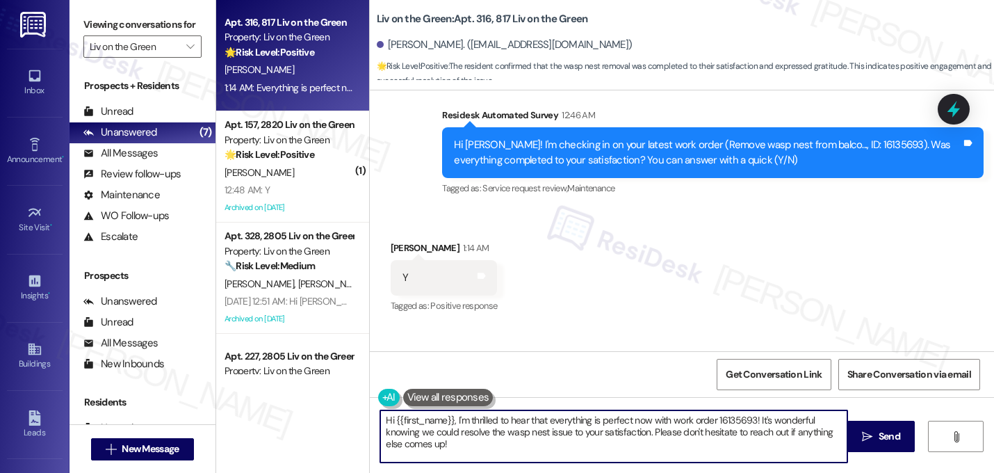
drag, startPoint x: 489, startPoint y: 451, endPoint x: 321, endPoint y: 396, distance: 176.3
click at [321, 396] on div "Apt. 316, 817 Liv on the Green Property: Liv on the Green 🌟 Risk Level: Positiv…" at bounding box center [605, 236] width 778 height 473
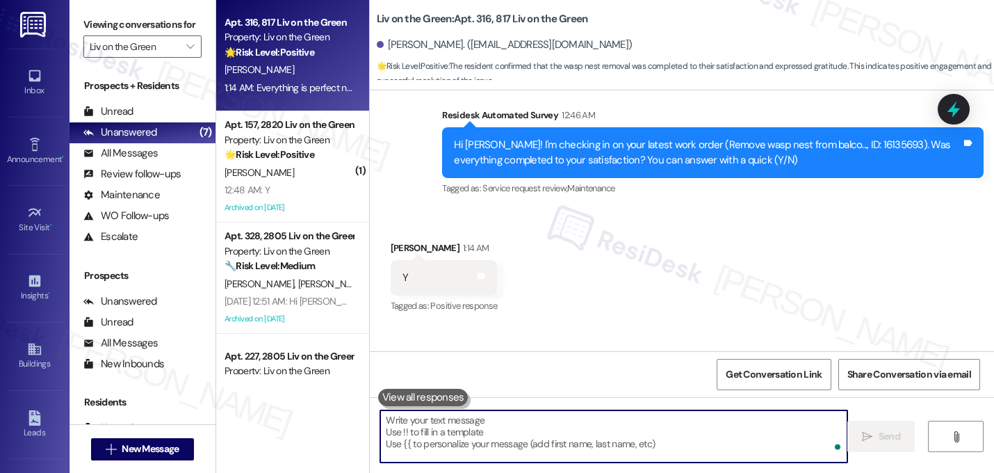
paste textarea "Great! I'm glad to hear that your last maintenance request was completed to you…"
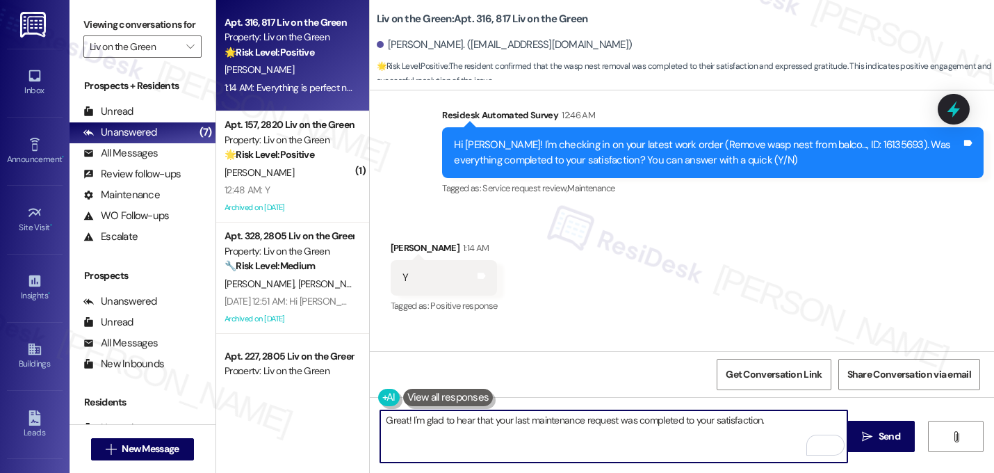
paste textarea "If I may ask...has {{property}} lived up to your expectations?"
type textarea "Great! I'm glad to hear that your last maintenance request was completed to you…"
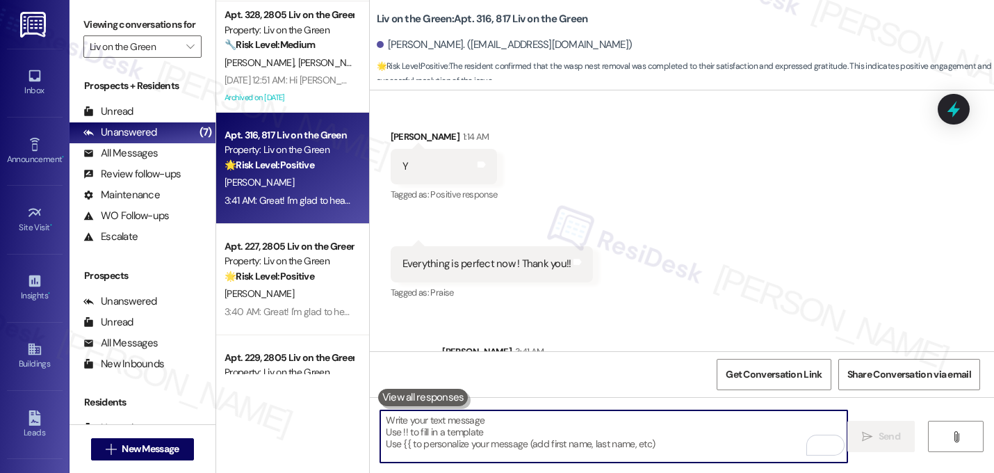
scroll to position [0, 0]
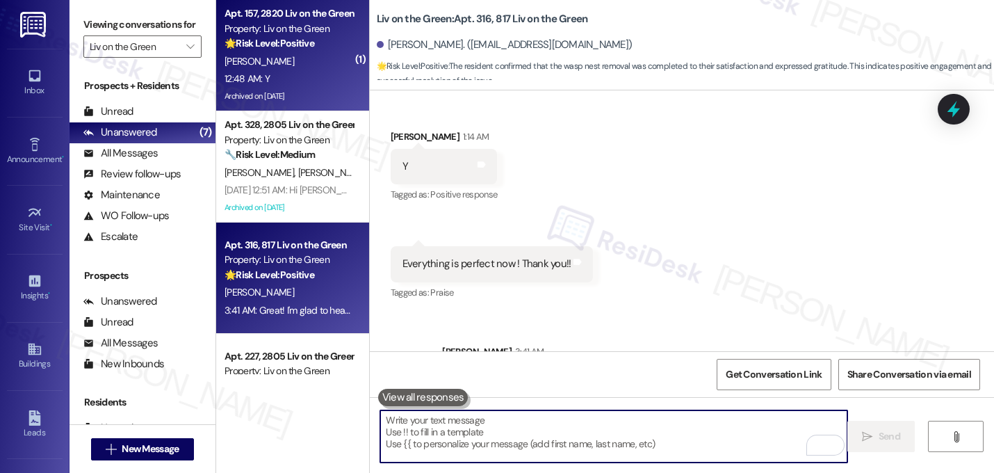
click at [277, 57] on div "R. Scheidel" at bounding box center [288, 61] width 131 height 17
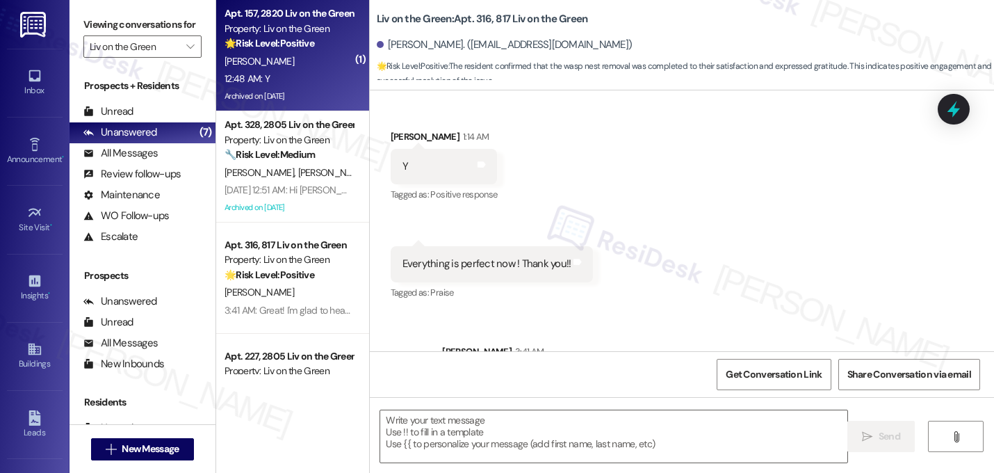
type textarea "Fetching suggested responses. Please feel free to read through the conversation…"
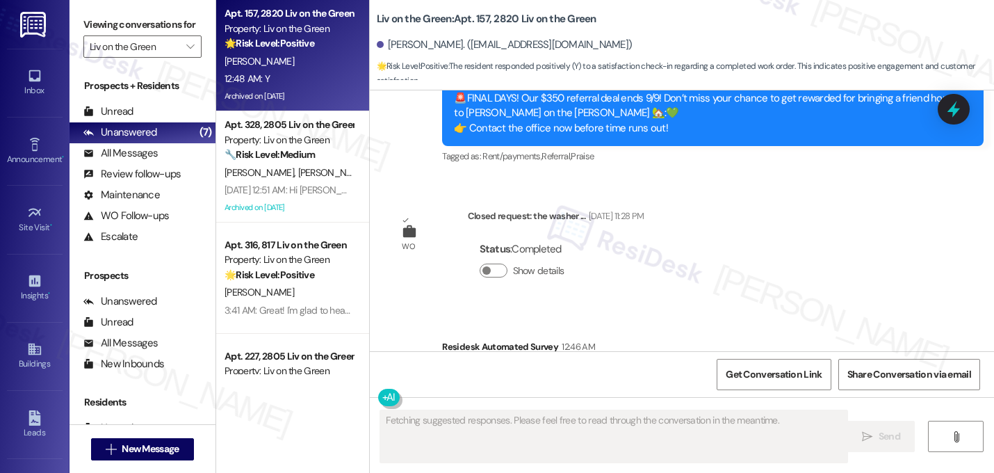
scroll to position [14393, 0]
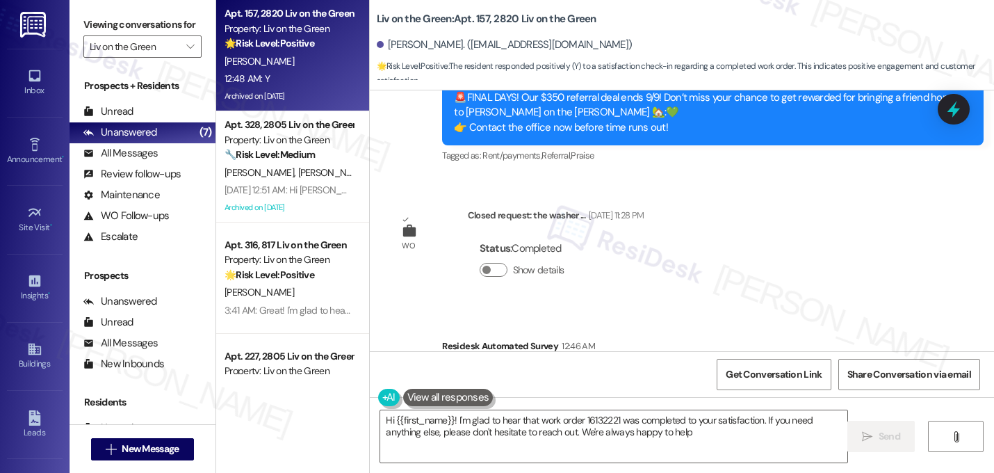
type textarea "Hi {{first_name}}! I'm glad to hear that work order 16132221 was completed to y…"
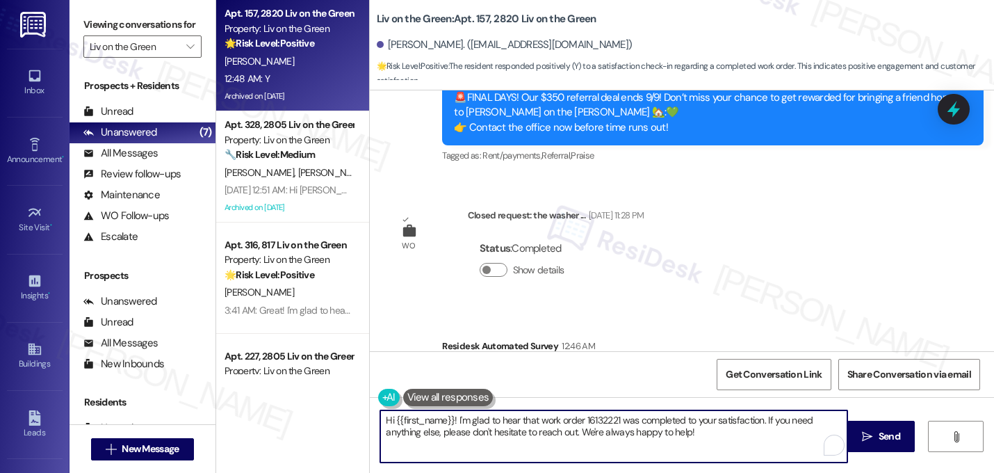
drag, startPoint x: 699, startPoint y: 449, endPoint x: 301, endPoint y: 390, distance: 402.7
click at [301, 390] on div "Apt. 157, 2820 Liv on the Green Property: Liv on the Green 🌟 Risk Level: Positi…" at bounding box center [605, 236] width 778 height 473
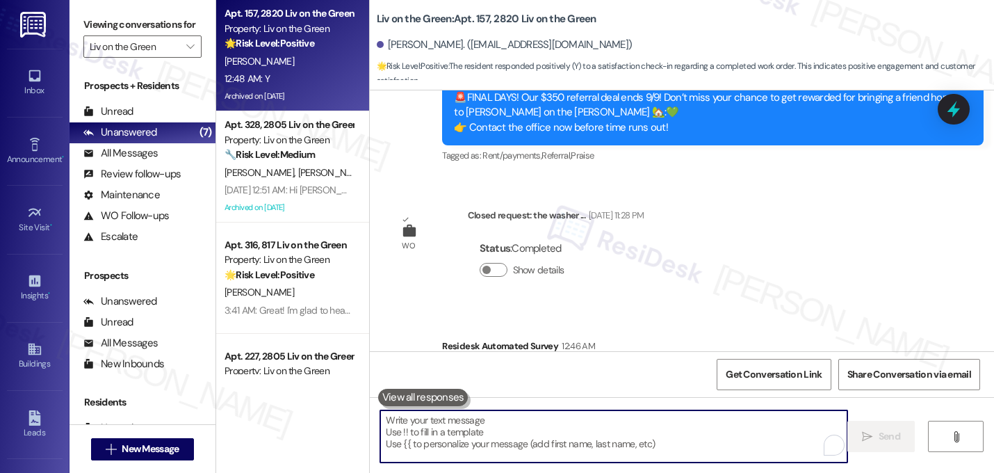
paste textarea "Great! I'm glad to hear that your last maintenance request was completed to you…"
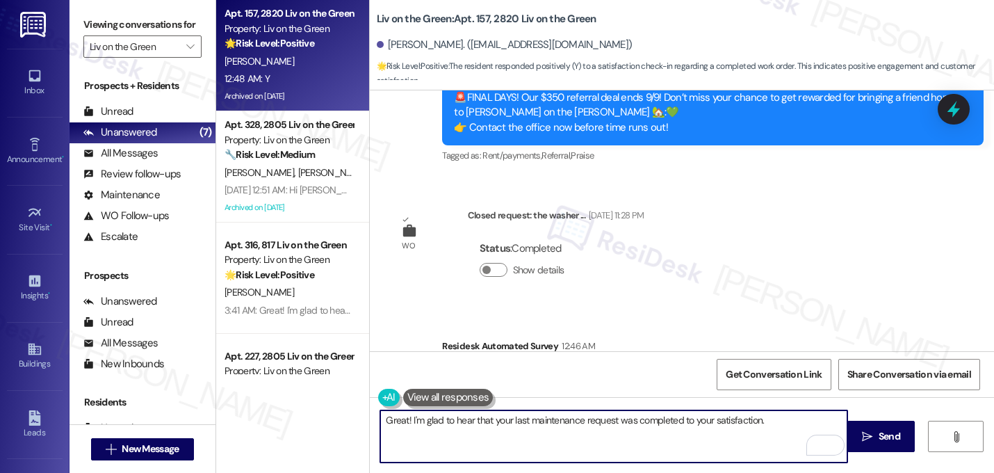
click at [789, 423] on textarea "Great! I'm glad to hear that your last maintenance request was completed to you…" at bounding box center [613, 436] width 467 height 52
paste textarea "If I may ask...has {{property}} lived up to your expectations?"
type textarea "Great! I'm glad to hear that your last maintenance request was completed to you…"
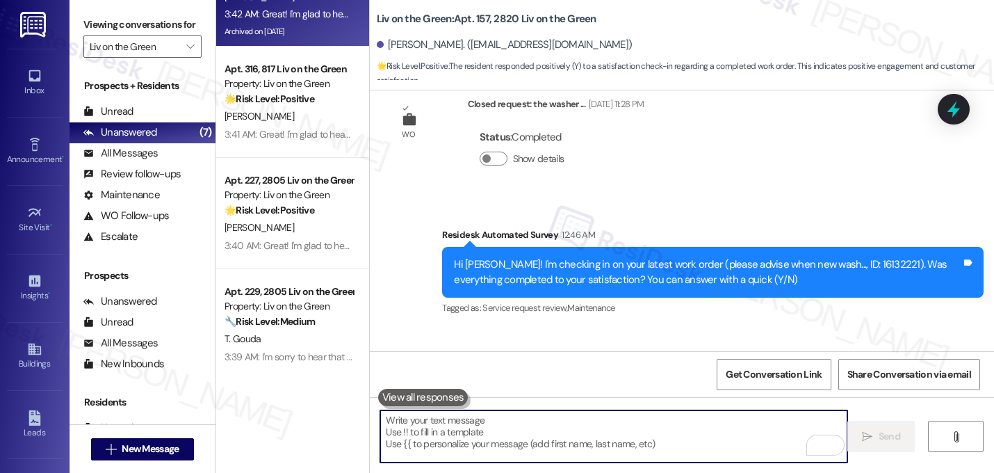
scroll to position [0, 0]
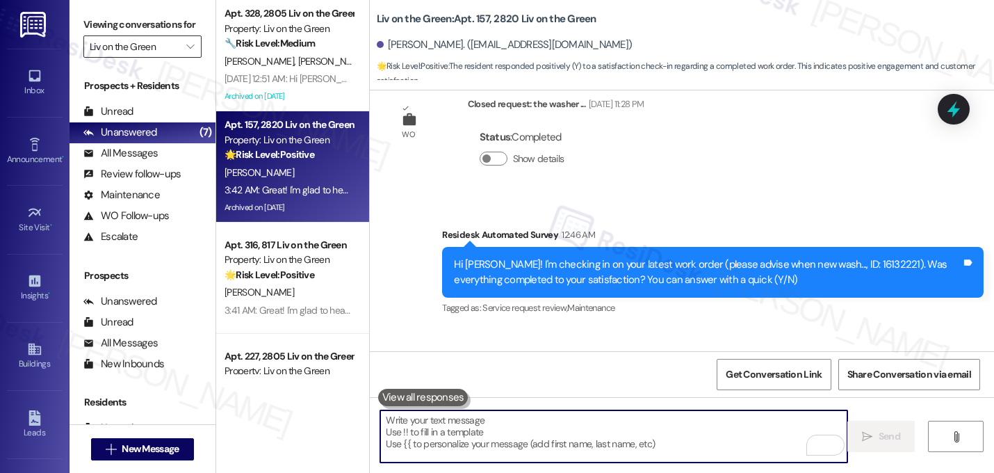
click at [159, 58] on input "Liv on the Green" at bounding box center [135, 46] width 90 height 22
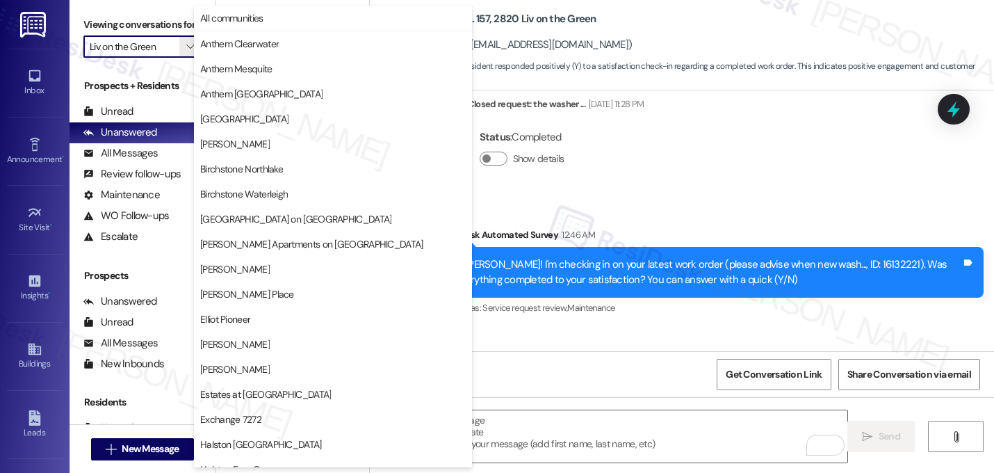
scroll to position [540, 0]
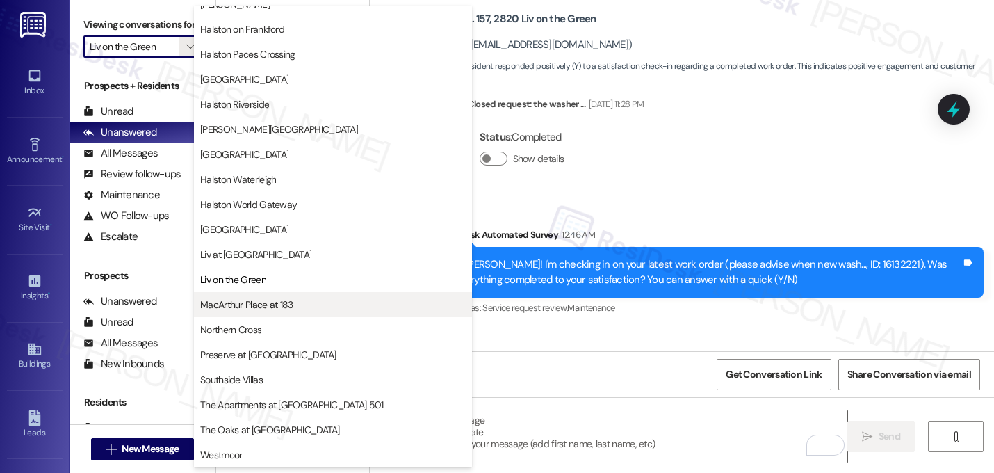
click at [277, 304] on span "MacArthur Place at 183" at bounding box center [246, 305] width 93 height 14
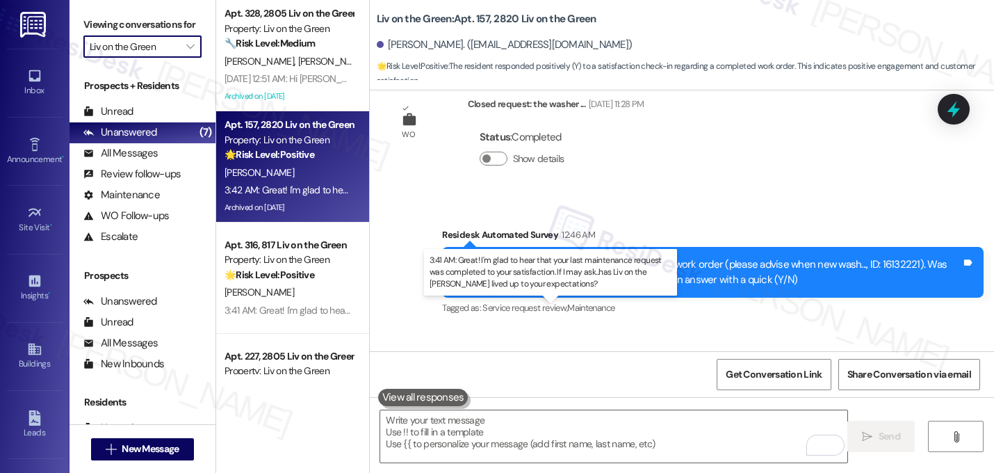
type input "MacArthur Place at 183"
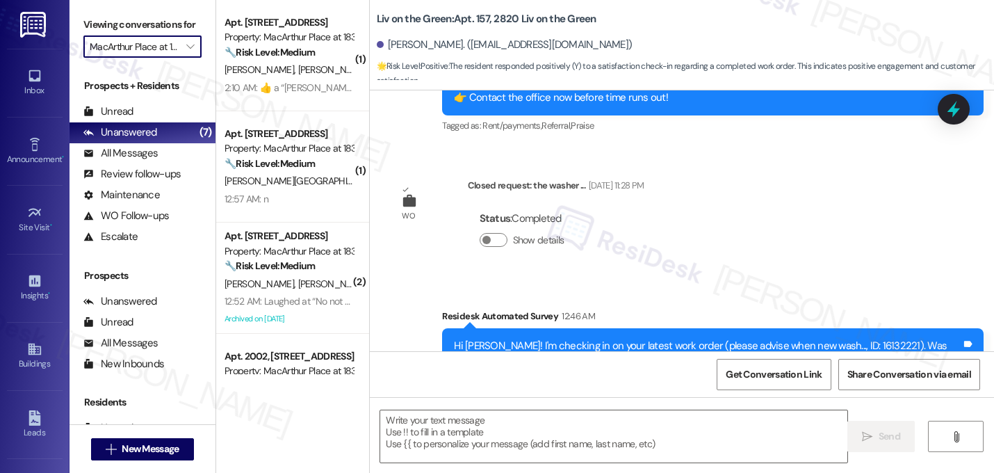
scroll to position [14393, 0]
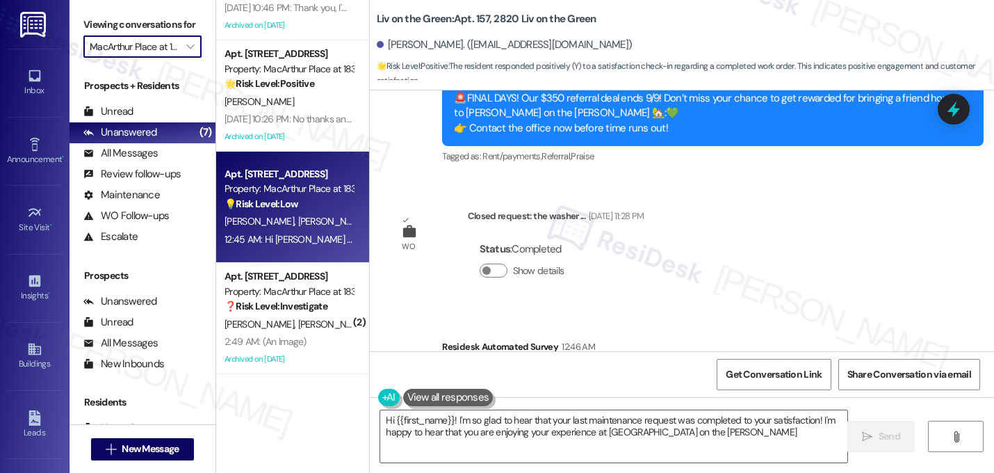
type textarea "Hi {{first_name}}! I'm so glad to hear that your last maintenance request was c…"
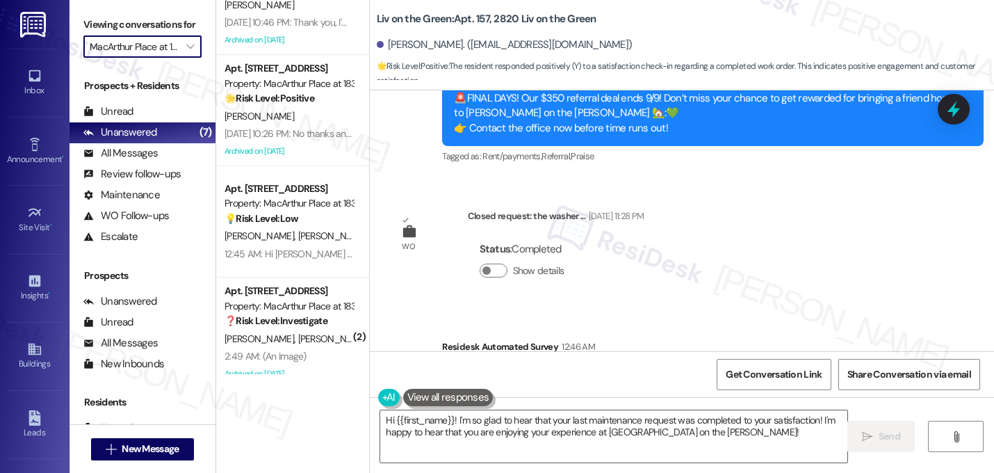
scroll to position [1072, 0]
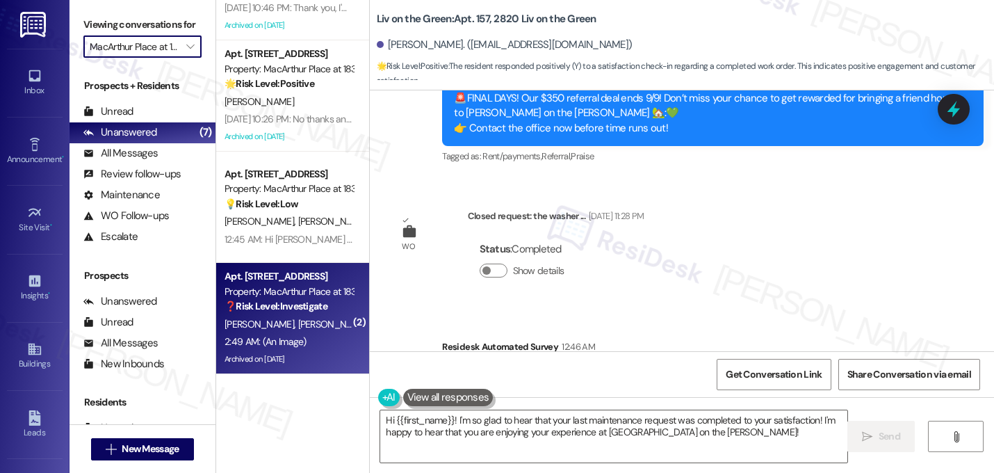
click at [298, 318] on div "J. Manueles E. Perez" at bounding box center [288, 324] width 131 height 17
type textarea "Fetching suggested responses. Please feel free to read through the conversation…"
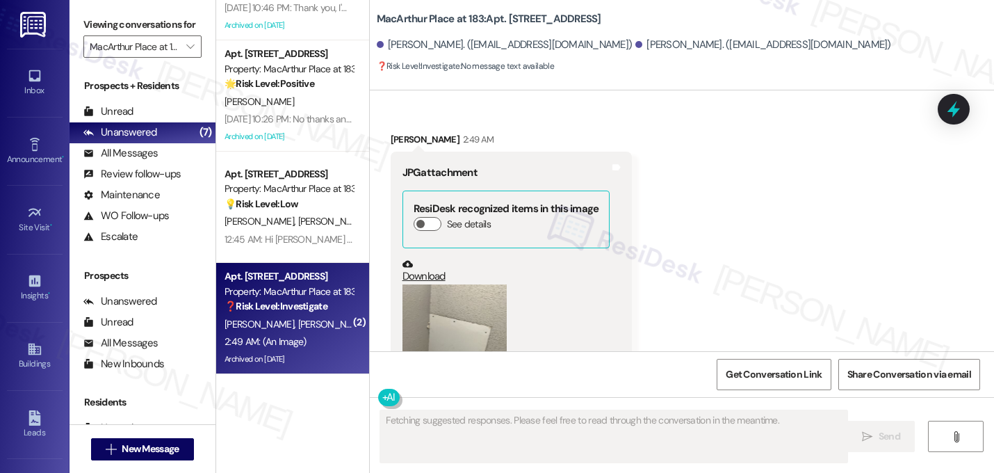
scroll to position [9257, 0]
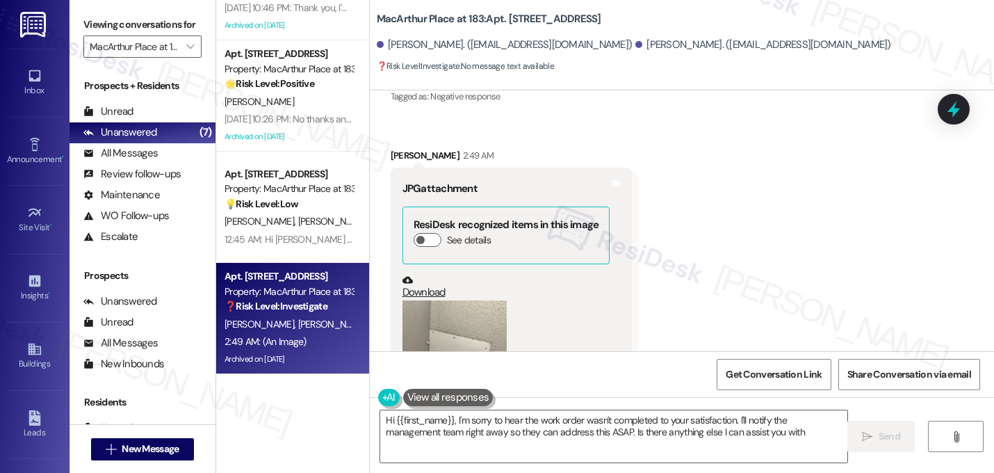
type textarea "Hi {{first_name}}, I'm sorry to hear the work order wasn't completed to your sa…"
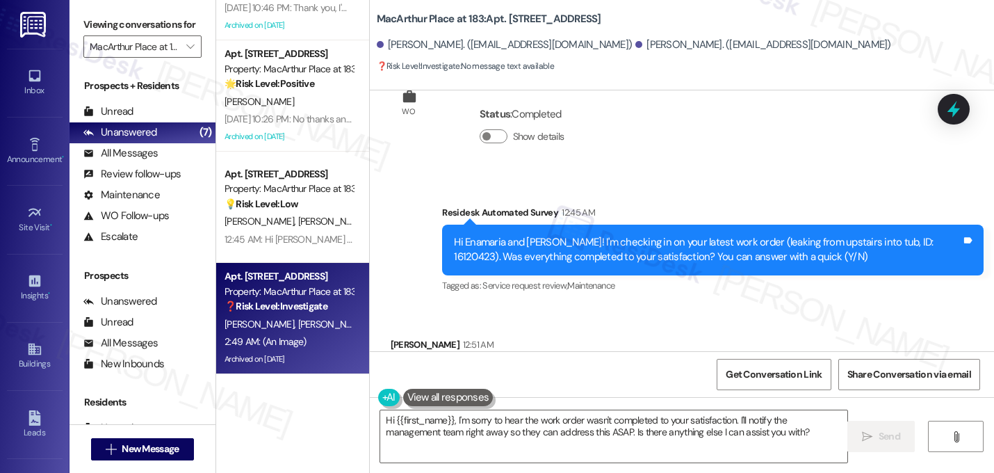
scroll to position [8758, 0]
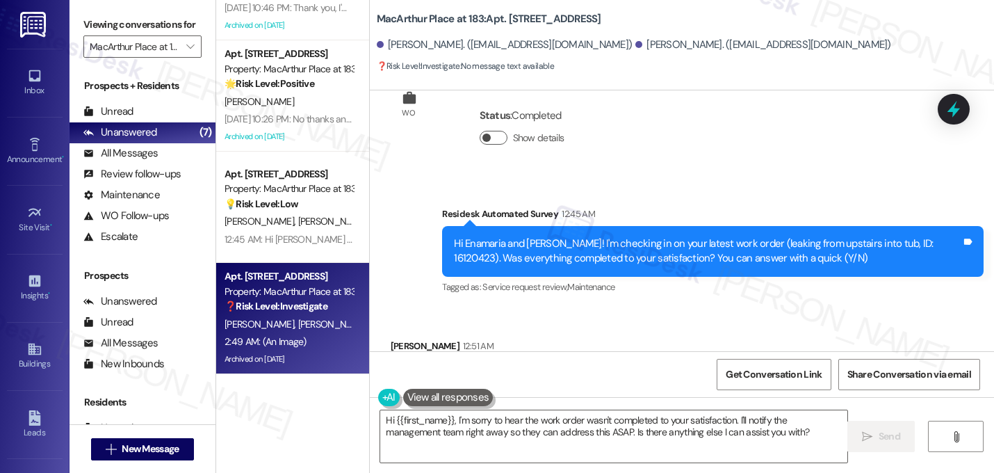
click at [482, 145] on button "Show details" at bounding box center [494, 138] width 28 height 14
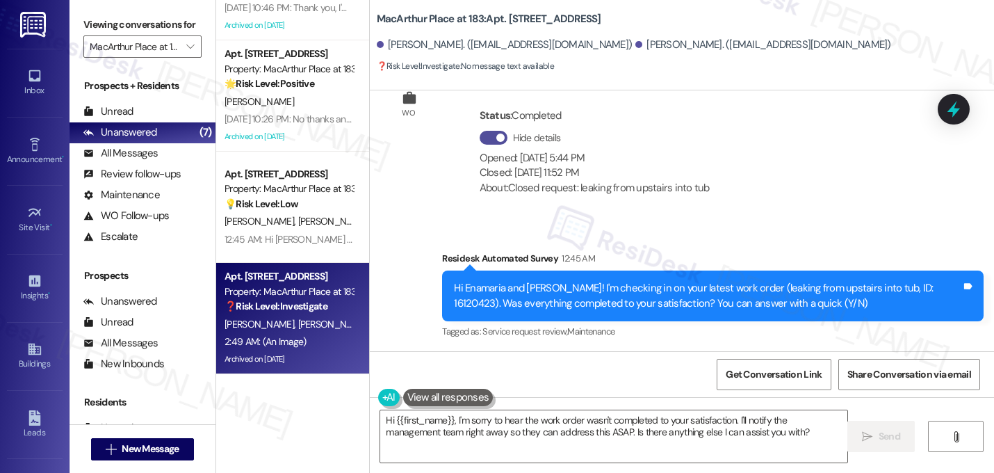
click at [482, 145] on button "Hide details" at bounding box center [494, 138] width 28 height 14
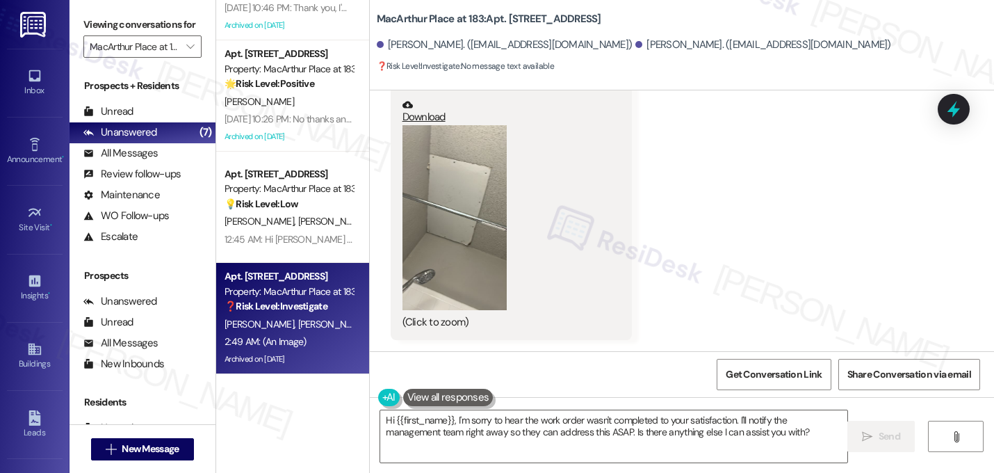
scroll to position [9257, 0]
click at [443, 234] on button "Zoom image" at bounding box center [455, 218] width 104 height 186
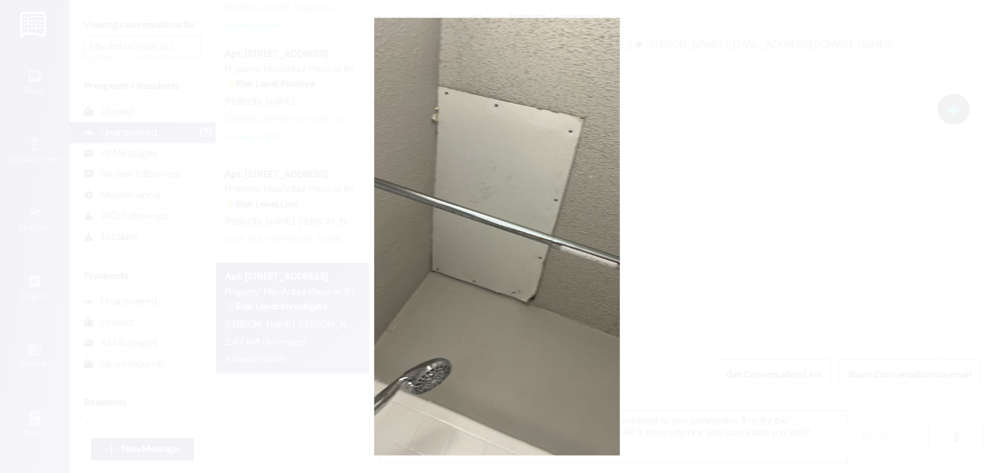
click at [884, 134] on button "Unzoom image" at bounding box center [497, 236] width 994 height 473
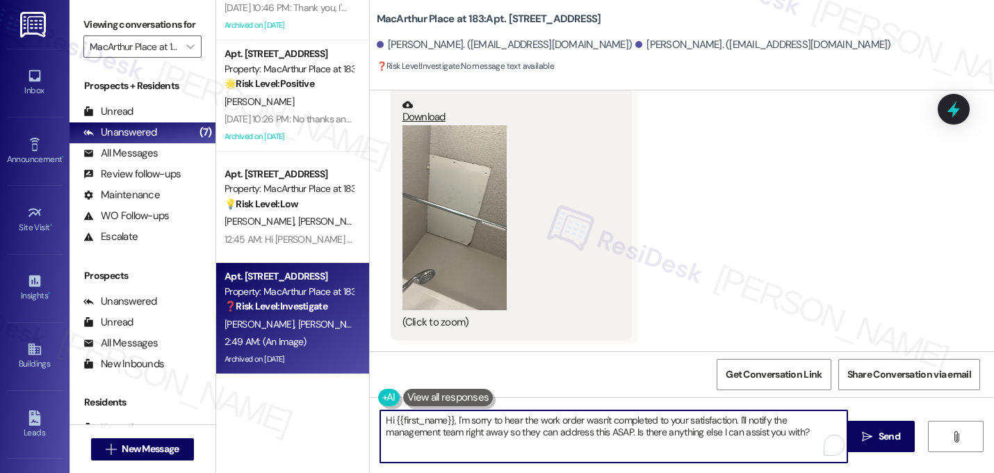
drag, startPoint x: 765, startPoint y: 436, endPoint x: 243, endPoint y: 393, distance: 523.9
click at [243, 393] on div "Apt. 2109, 2336 MacArthur Place at 183 Property: MacArthur Place at 183 🔧 Risk …" at bounding box center [605, 236] width 778 height 473
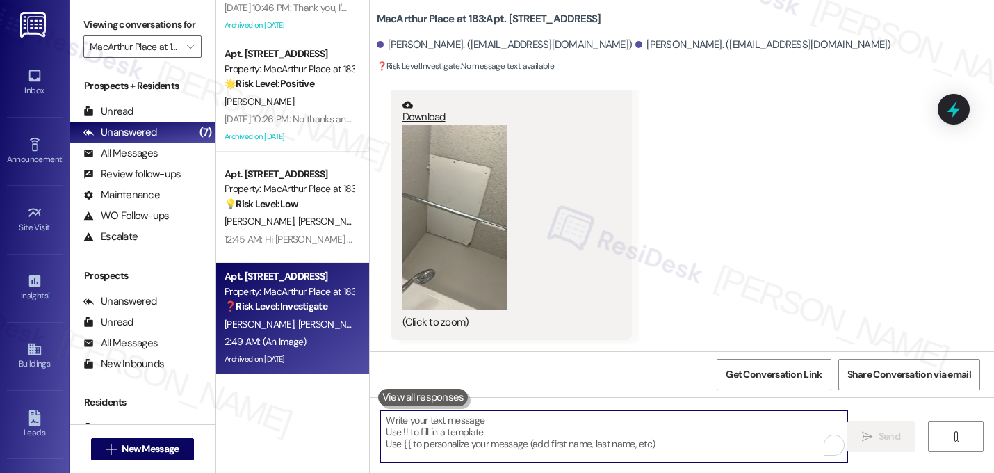
paste textarea "I'm sorry to hear that work order [number] wasn't completed to your satisfactio…"
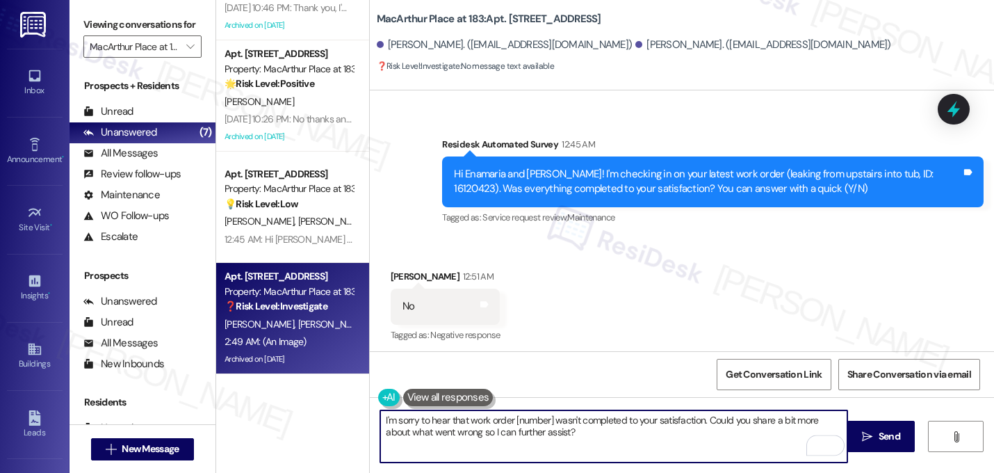
scroll to position [8830, 0]
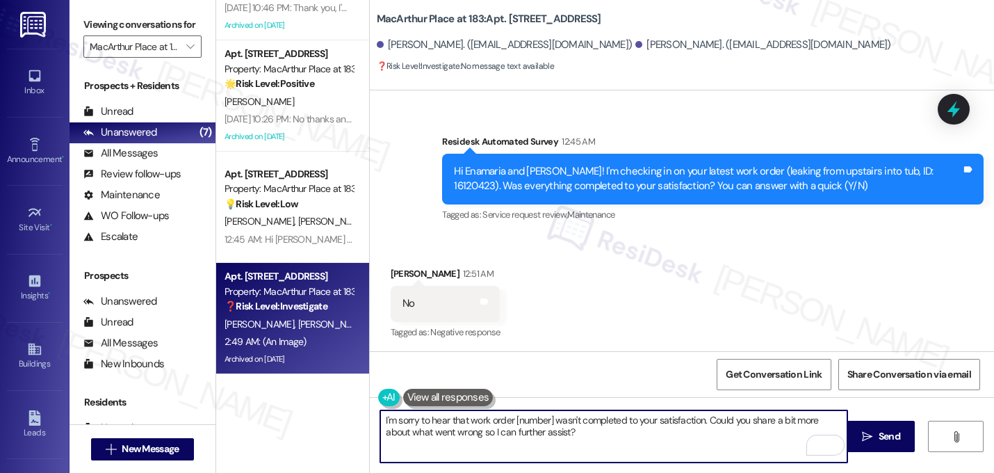
click at [547, 423] on textarea "I'm sorry to hear that work order [number] wasn't completed to your satisfactio…" at bounding box center [613, 436] width 467 height 52
type textarea "I'm sorry to hear that work order 16120423 wasn't completed to your satisfactio…"
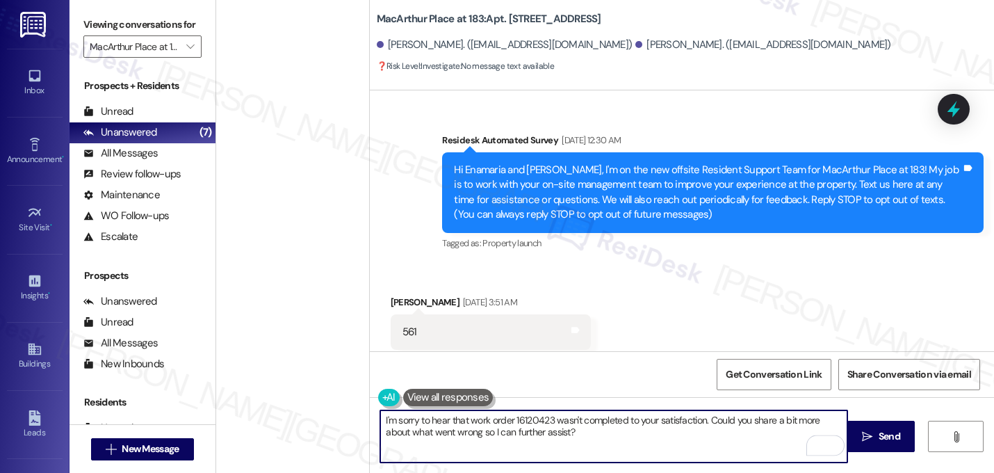
scroll to position [8830, 0]
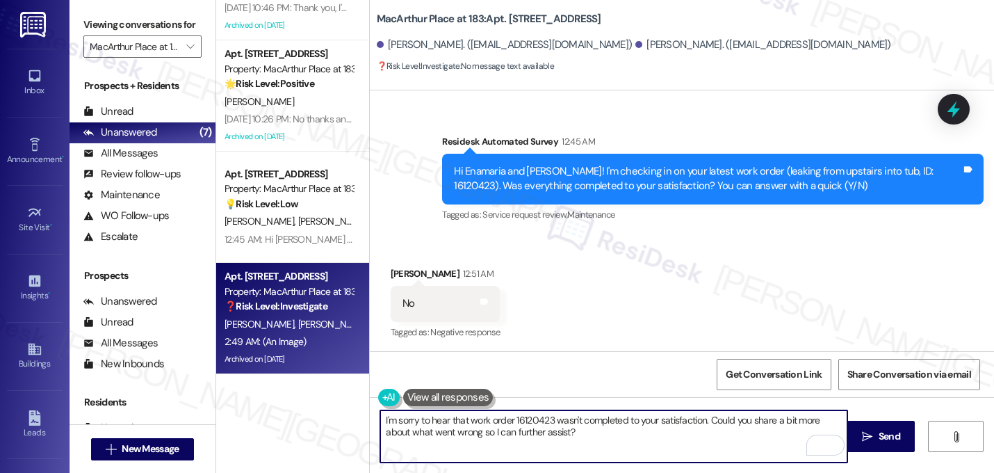
click at [380, 421] on textarea "I'm sorry to hear that work order 16120423 wasn't completed to your satisfactio…" at bounding box center [613, 436] width 467 height 52
type textarea "Thanks for sharing the photo. I'm sorry to hear that work order 16120423 wasn't…"
click at [695, 439] on textarea "Thanks for sharing the photo. I'm sorry to hear that work order 16120423 wasn't…" at bounding box center [613, 436] width 467 height 52
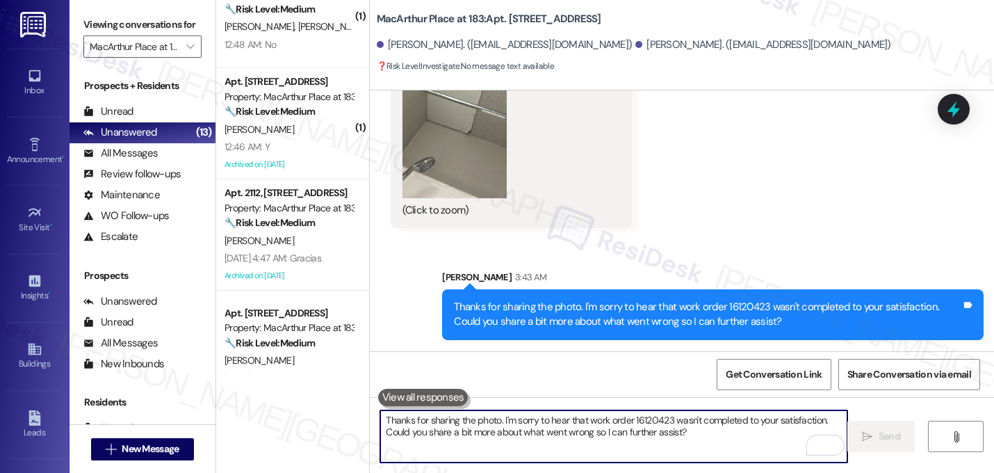
scroll to position [381, 0]
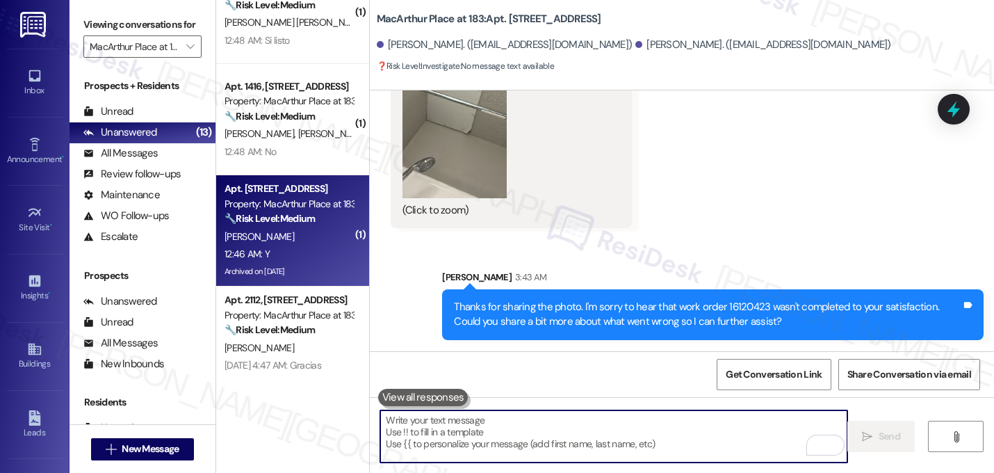
click at [295, 249] on div "12:46 AM: Y 12:46 AM: Y" at bounding box center [288, 253] width 131 height 17
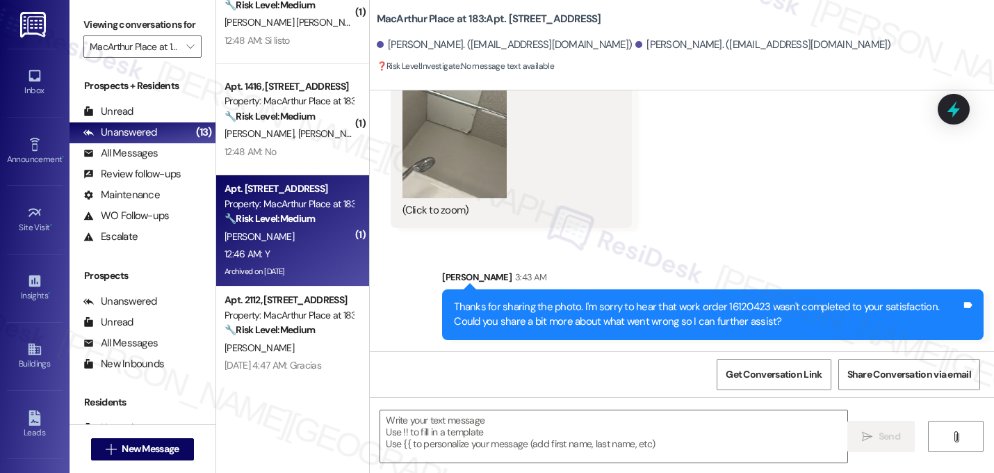
type textarea "Fetching suggested responses. Please feel free to read through the conversation…"
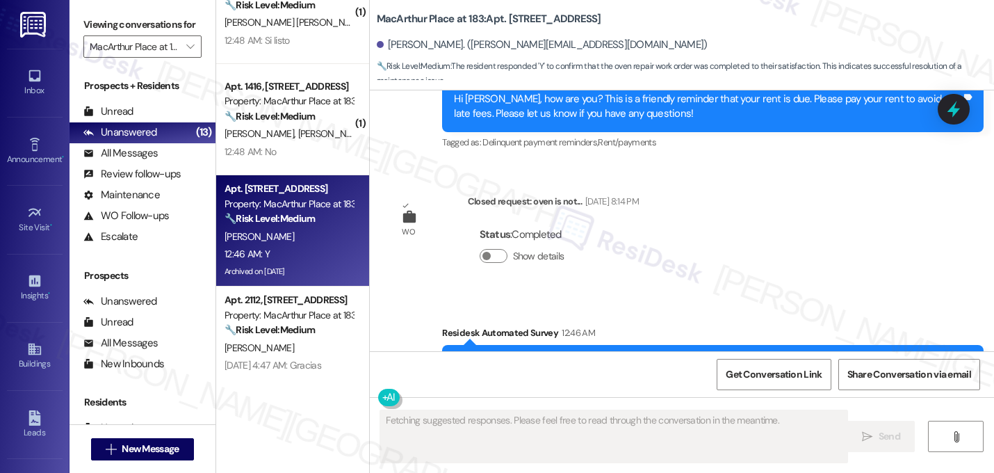
scroll to position [8396, 0]
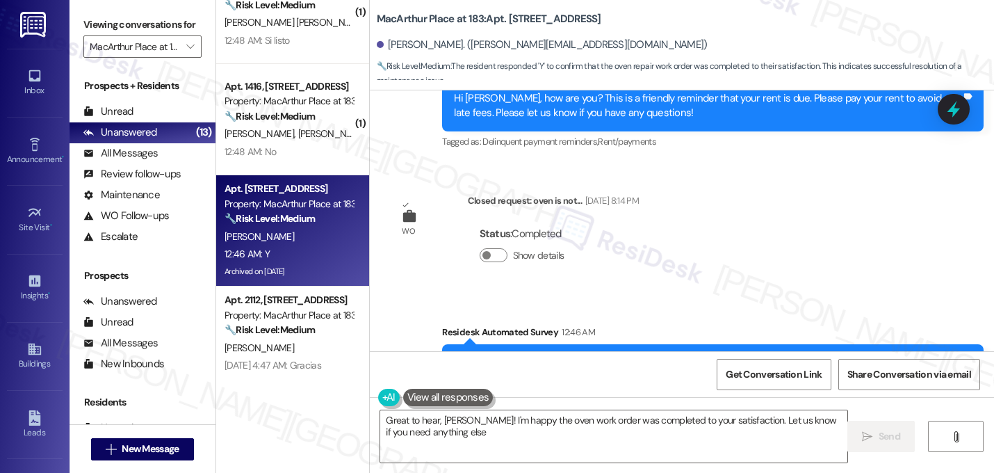
type textarea "Great to hear, [PERSON_NAME]! I'm happy the oven work order was completed to yo…"
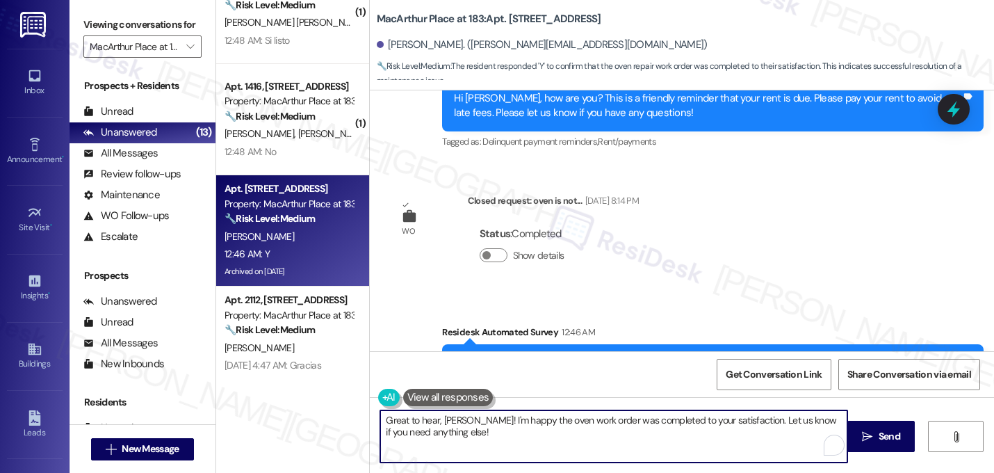
drag, startPoint x: 459, startPoint y: 434, endPoint x: 311, endPoint y: 385, distance: 156.1
click at [311, 385] on div "( 1 ) Apt. 2245, [STREET_ADDRESS] at 183 Property: [GEOGRAPHIC_DATA] at 183 🔧 R…" at bounding box center [605, 236] width 778 height 473
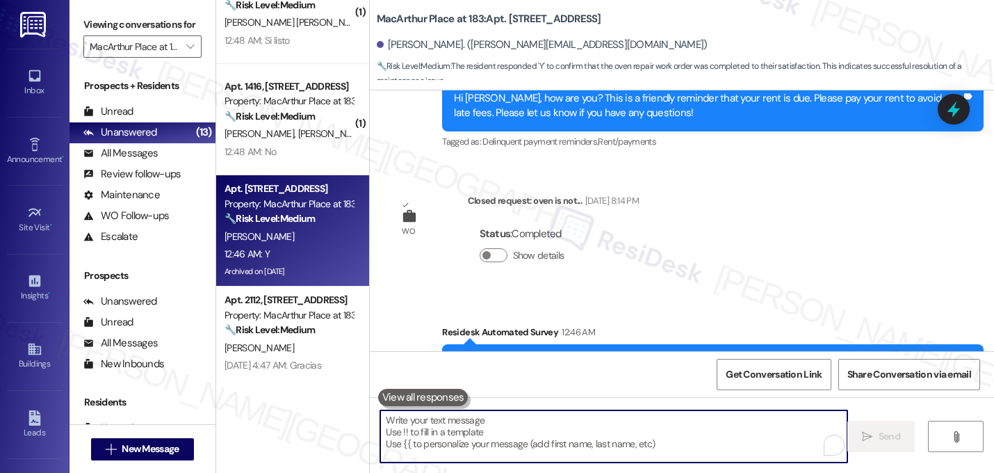
paste textarea "Great! I'm glad to hear that your last maintenance request was completed to you…"
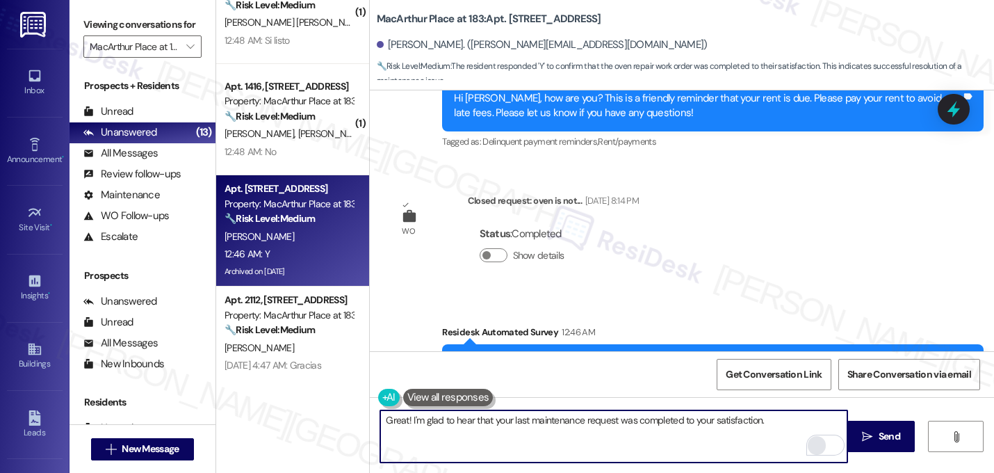
paste textarea "If I may ask...has {{property}} lived up to your expectations?"
type textarea "Great! I'm glad to hear that your last maintenance request was completed to you…"
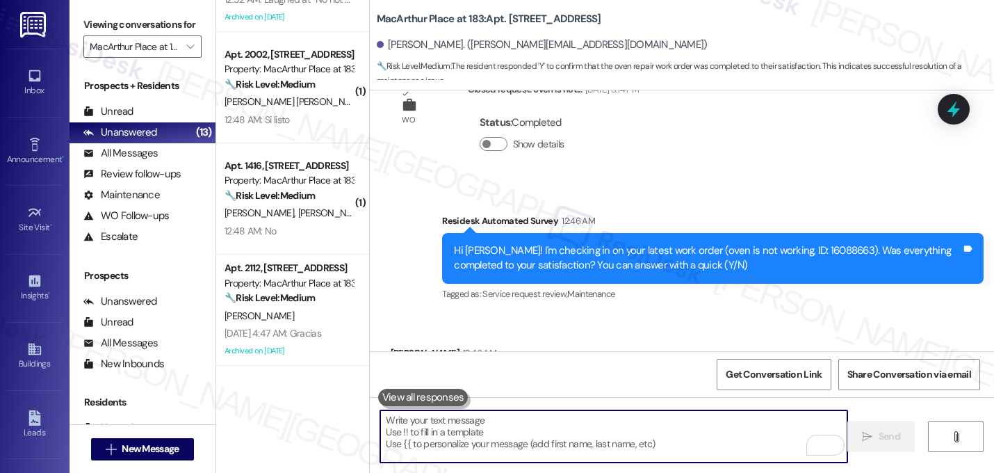
scroll to position [362, 0]
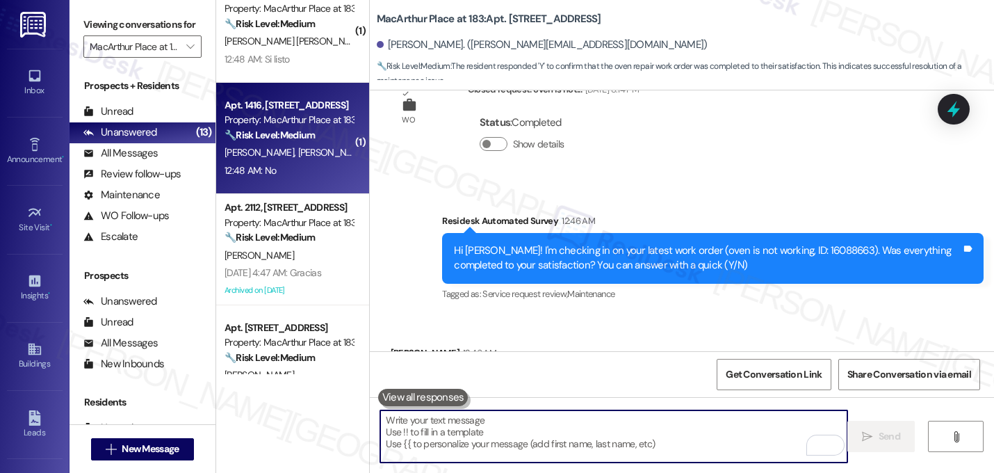
click at [298, 157] on span "[PERSON_NAME]" at bounding box center [333, 152] width 70 height 13
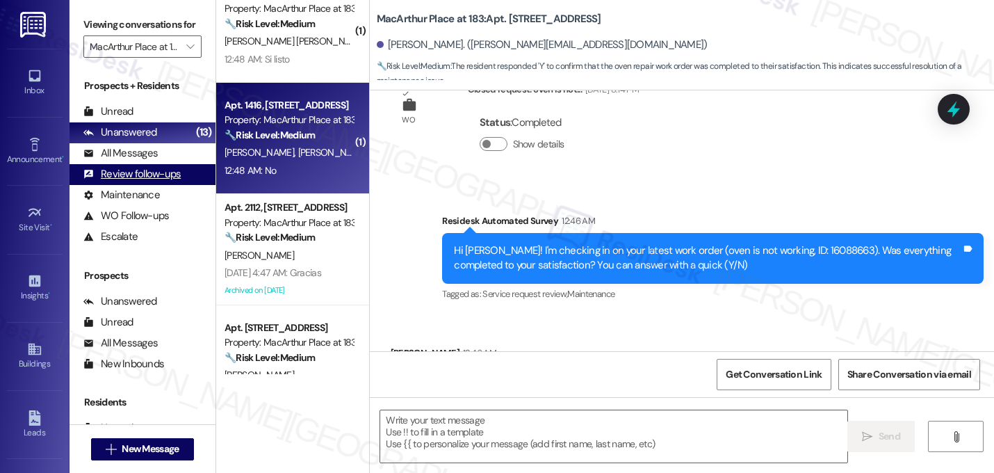
type textarea "Fetching suggested responses. Please feel free to read through the conversation…"
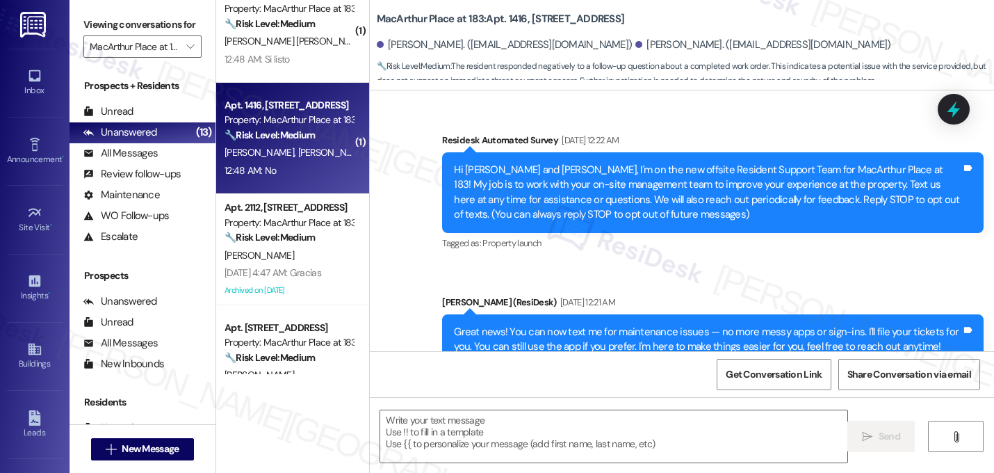
scroll to position [8260, 0]
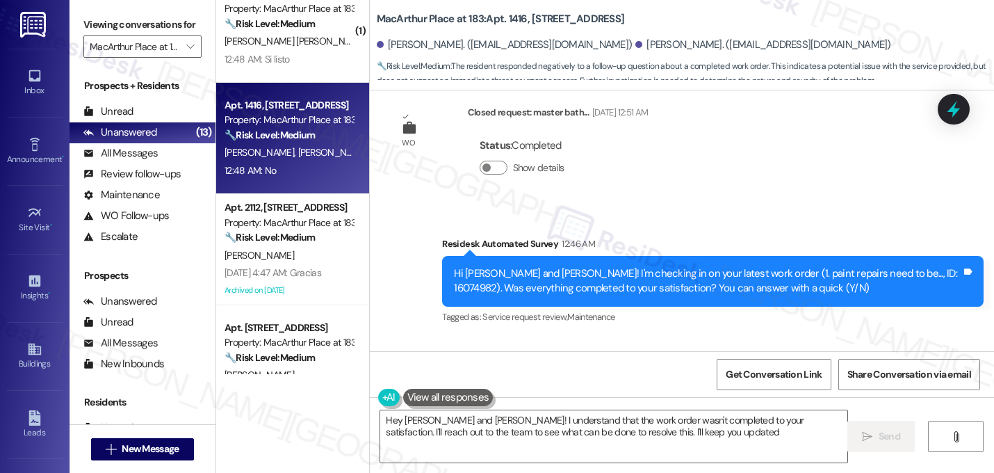
type textarea "Hey [PERSON_NAME] and [PERSON_NAME]! I understand that the work order wasn't co…"
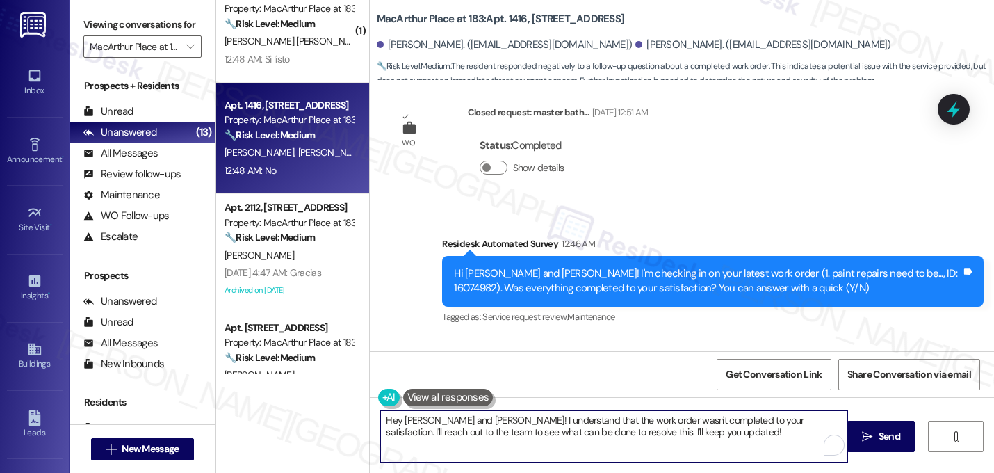
drag, startPoint x: 701, startPoint y: 430, endPoint x: 261, endPoint y: 414, distance: 441.0
click at [261, 414] on div "( 1 ) Apt. 2245, [STREET_ADDRESS] at 183 Property: [GEOGRAPHIC_DATA] at 183 🔧 R…" at bounding box center [605, 236] width 778 height 473
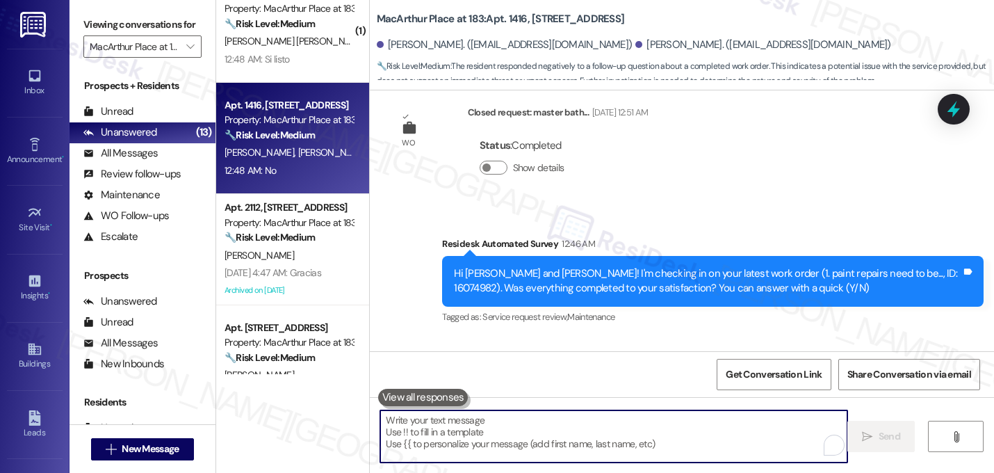
paste textarea "I'm sorry to hear that work order [number] wasn't completed to your satisfactio…"
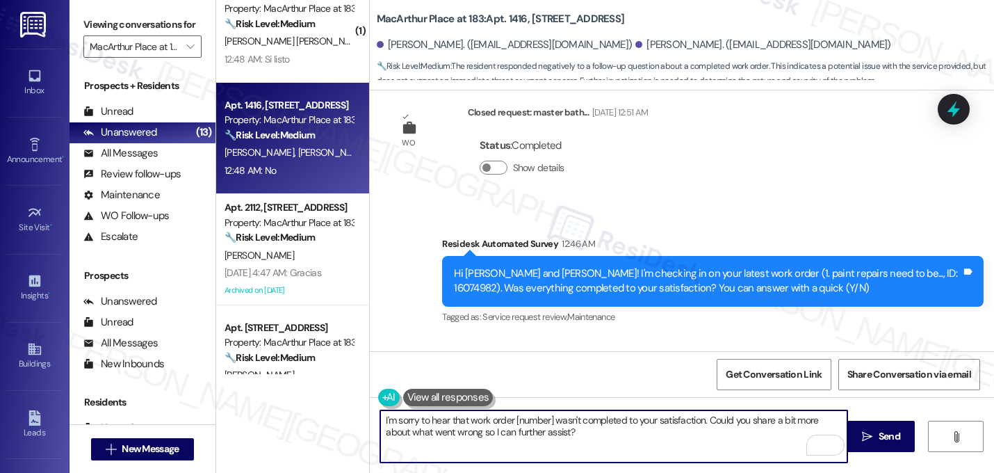
click at [550, 419] on textarea "I'm sorry to hear that work order [number] wasn't completed to your satisfactio…" at bounding box center [613, 436] width 467 height 52
type textarea "I'm sorry to hear that work order 16074892 wasn't completed to your satisfactio…"
click at [577, 435] on textarea "I'm sorry to hear that work order 16074892 wasn't completed to your satisfactio…" at bounding box center [613, 436] width 467 height 52
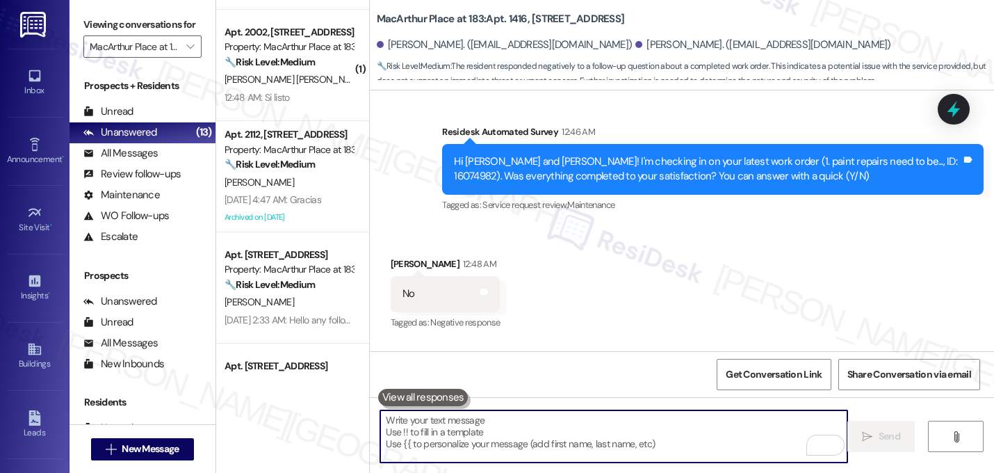
scroll to position [309, 0]
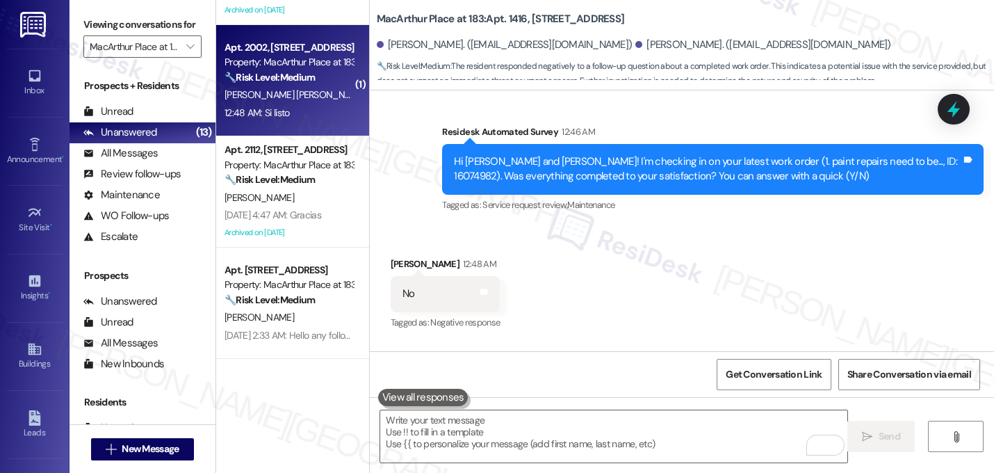
click at [300, 101] on div "[PERSON_NAME] [PERSON_NAME]" at bounding box center [288, 94] width 131 height 17
type textarea "Fetching suggested responses. Please feel free to read through the conversation…"
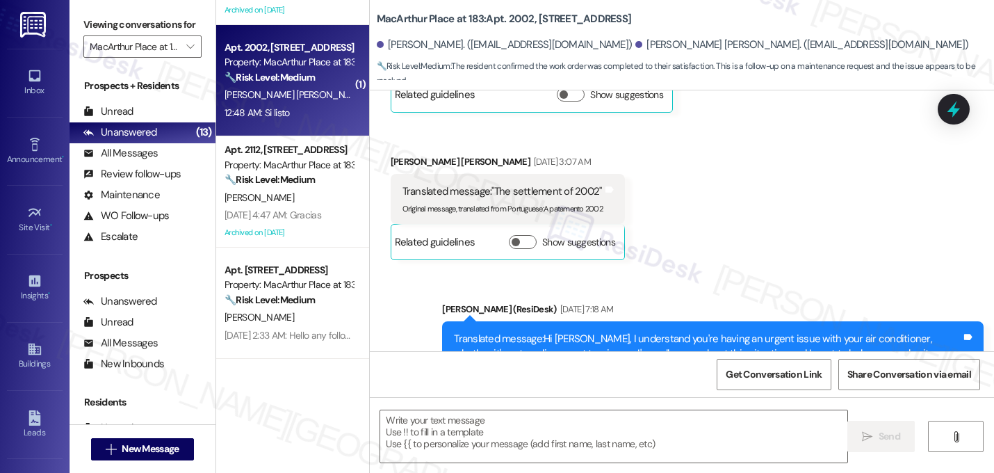
type textarea "Fetching suggested responses. Please feel free to read through the conversation…"
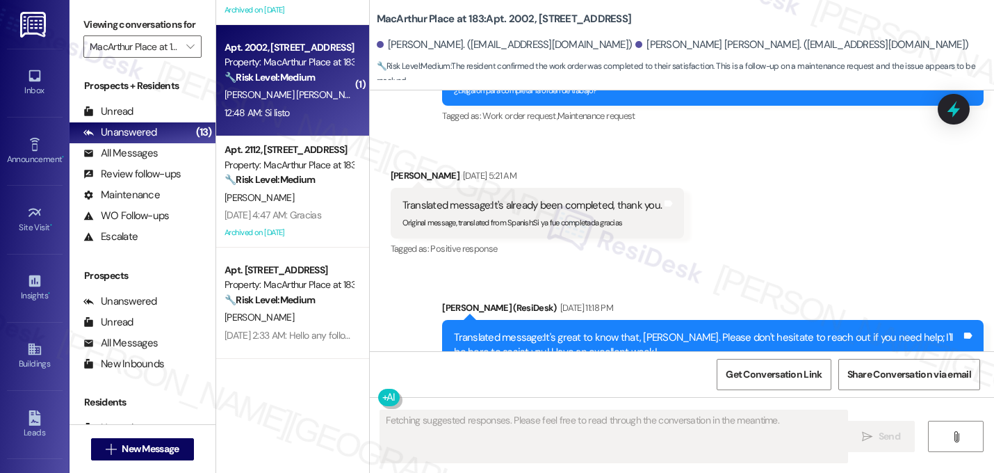
scroll to position [5859, 0]
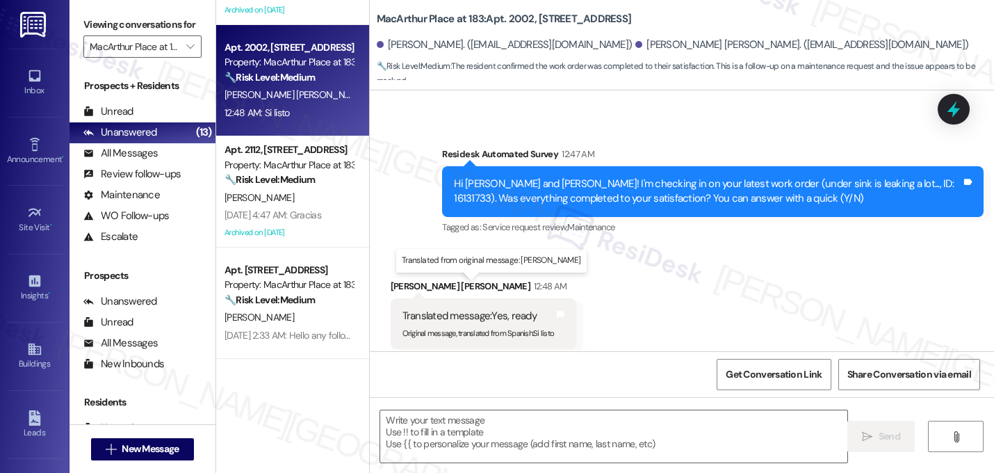
click at [530, 328] on sub "Original message, translated from Spanish : Si listo" at bounding box center [479, 333] width 152 height 10
drag, startPoint x: 530, startPoint y: 307, endPoint x: 539, endPoint y: 304, distance: 10.0
click at [539, 328] on sub "Original message, translated from Spanish : Si listo" at bounding box center [479, 333] width 152 height 10
click at [546, 328] on sub "Original message, translated from Spanish : Si listo" at bounding box center [479, 333] width 152 height 10
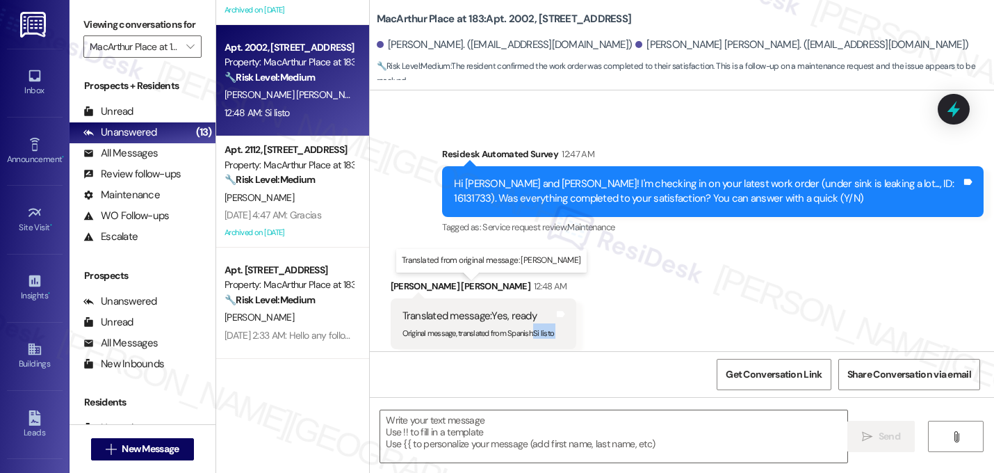
drag, startPoint x: 552, startPoint y: 304, endPoint x: 529, endPoint y: 302, distance: 23.0
click at [529, 302] on div "Translated message: Yes, ready Original message, translated from Spanish : [PER…" at bounding box center [484, 323] width 186 height 51
copy div "Si listo Translated from original message: Si listo Tags and notes"
click at [688, 286] on div "Received via SMS [PERSON_NAME] [PERSON_NAME] 12:48 AM Translated message: Yes, …" at bounding box center [682, 313] width 624 height 132
click at [543, 422] on textarea at bounding box center [613, 436] width 467 height 52
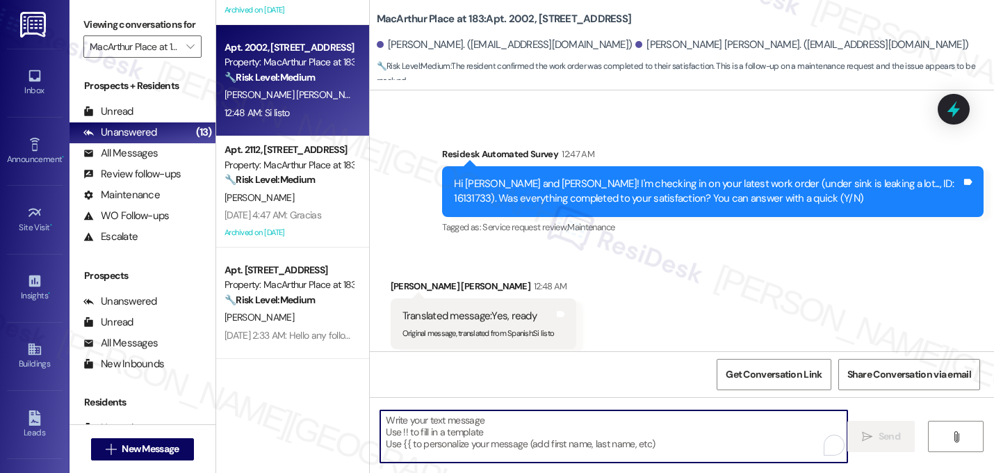
paste textarea "Great! I'm glad to hear that your last maintenance request was completed to you…"
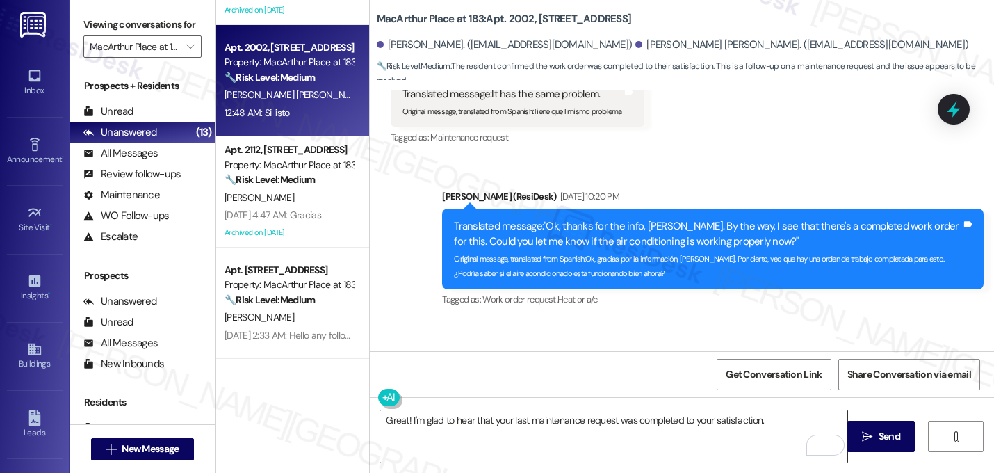
scroll to position [2086, 0]
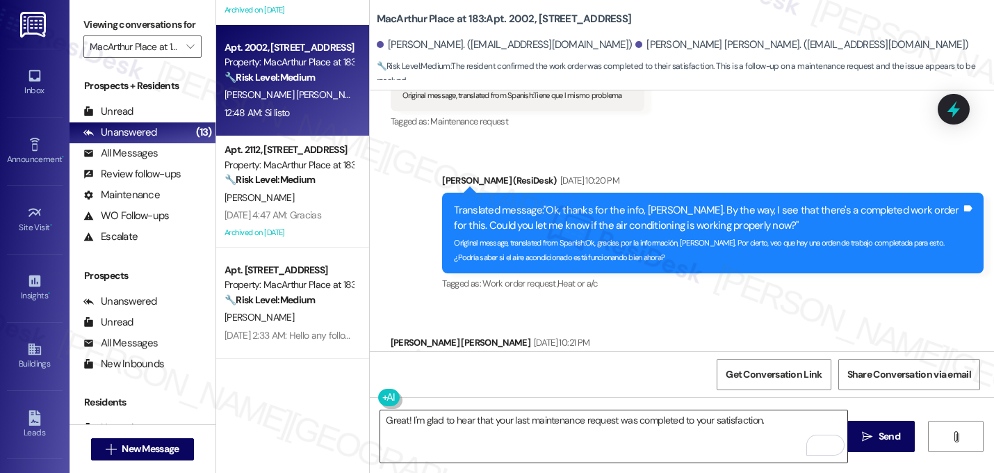
click at [810, 416] on textarea "Great! I'm glad to hear that your last maintenance request was completed to you…" at bounding box center [613, 436] width 467 height 52
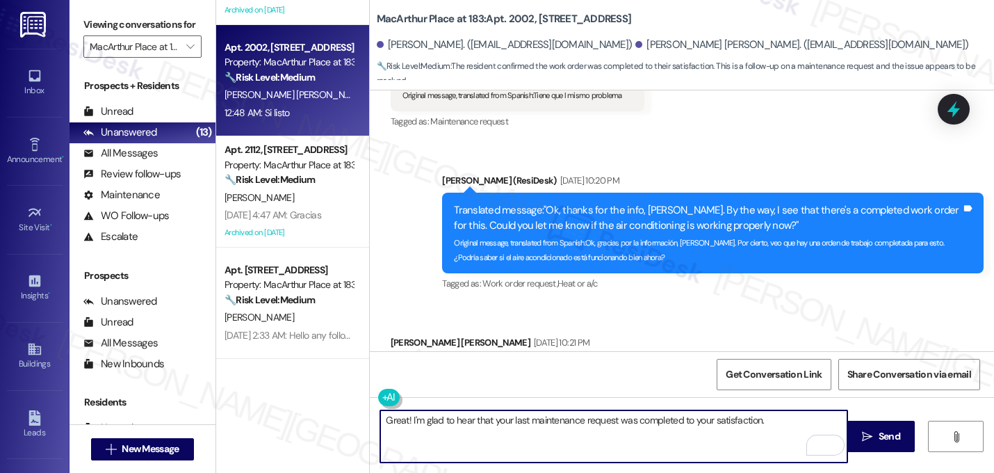
paste textarea "If I may ask...has {{property}} lived up to your expectations?"
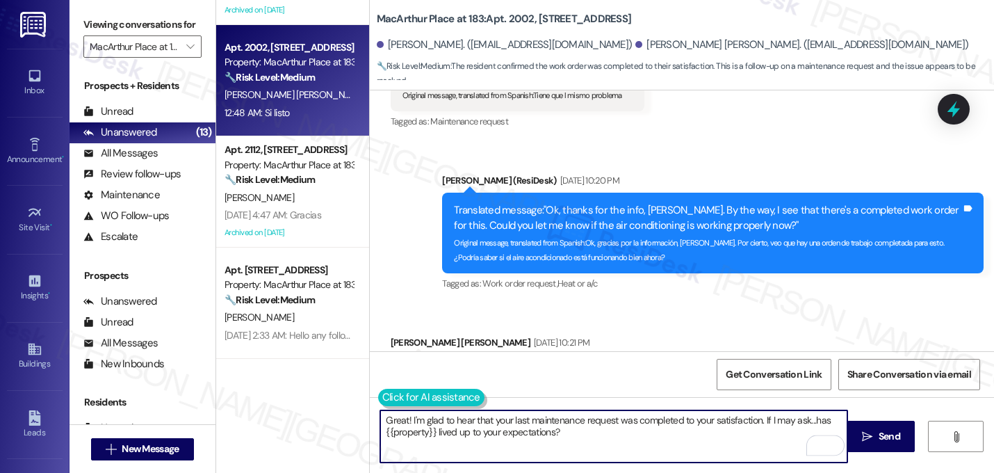
click at [387, 400] on button at bounding box center [431, 397] width 106 height 17
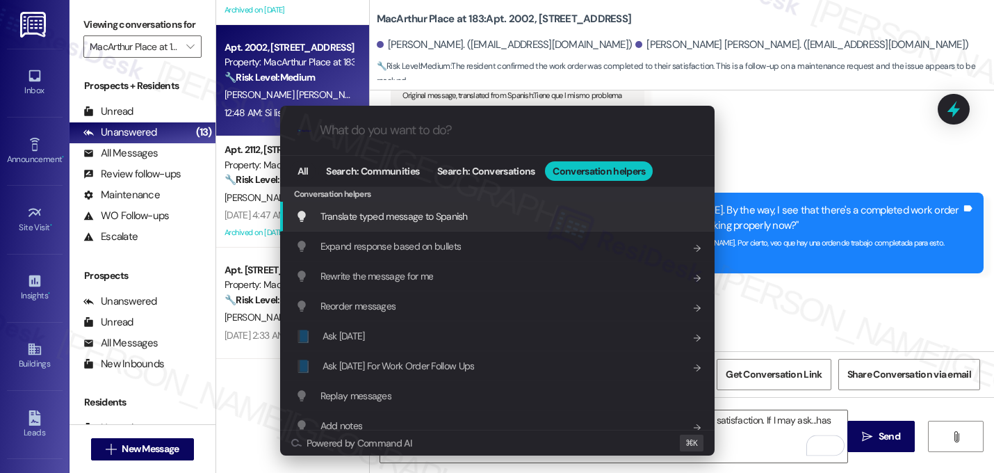
click at [394, 222] on span "Translate typed message to Spanish" at bounding box center [393, 216] width 147 height 13
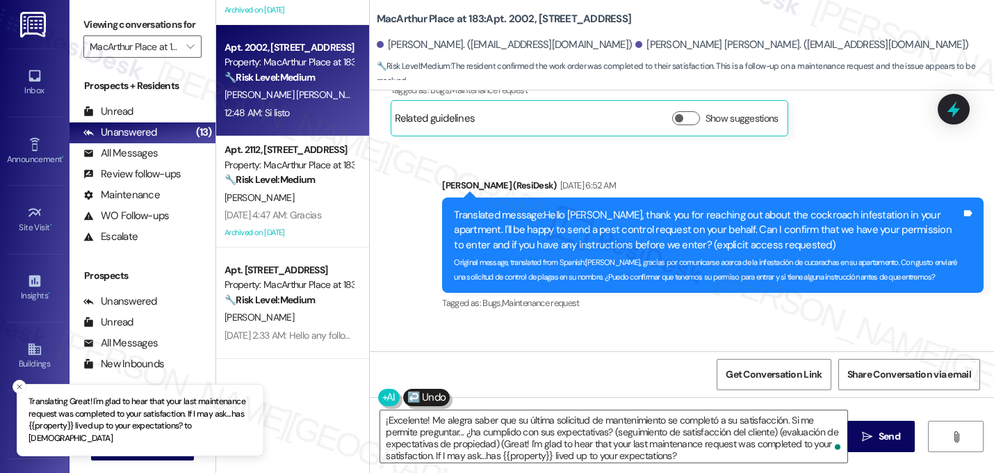
type textarea "¡Excelente! Me alegra saber que su última solicitud de mantenimiento se complet…"
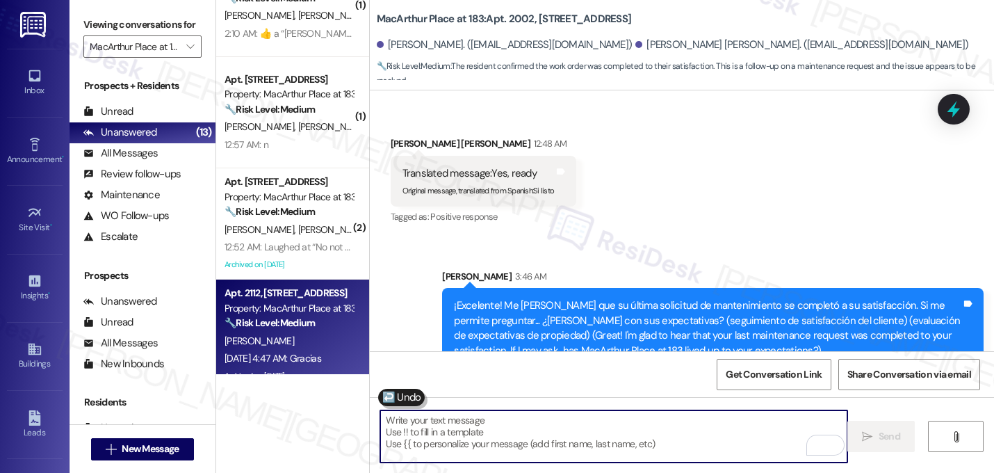
scroll to position [26, 0]
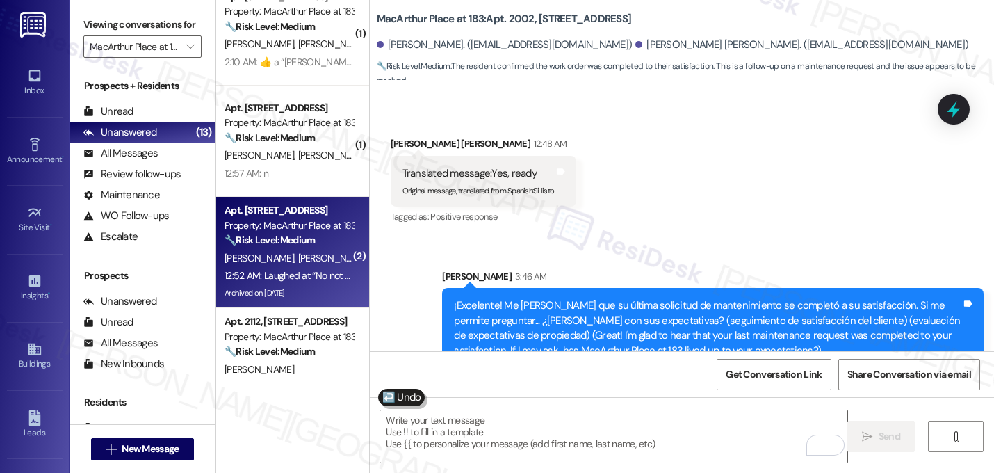
click at [305, 250] on div "[PERSON_NAME] [PERSON_NAME] [PERSON_NAME] [PERSON_NAME]" at bounding box center [288, 258] width 131 height 17
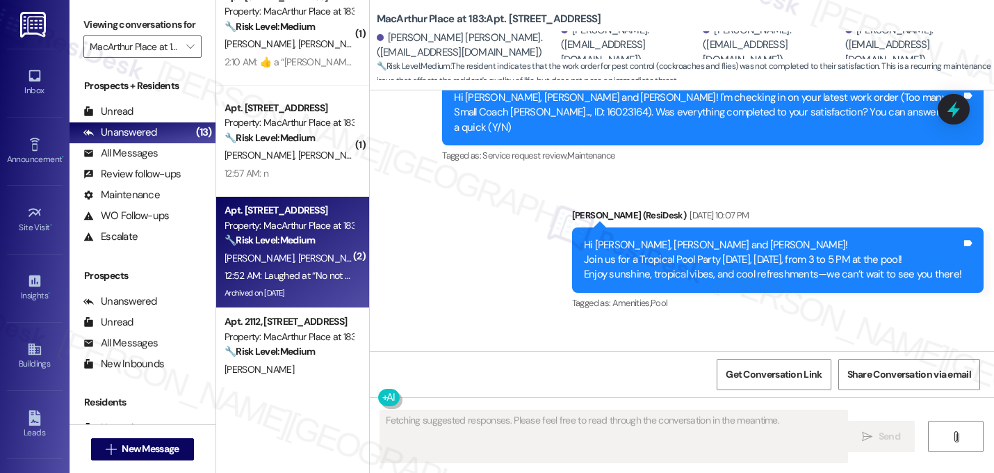
scroll to position [14005, 0]
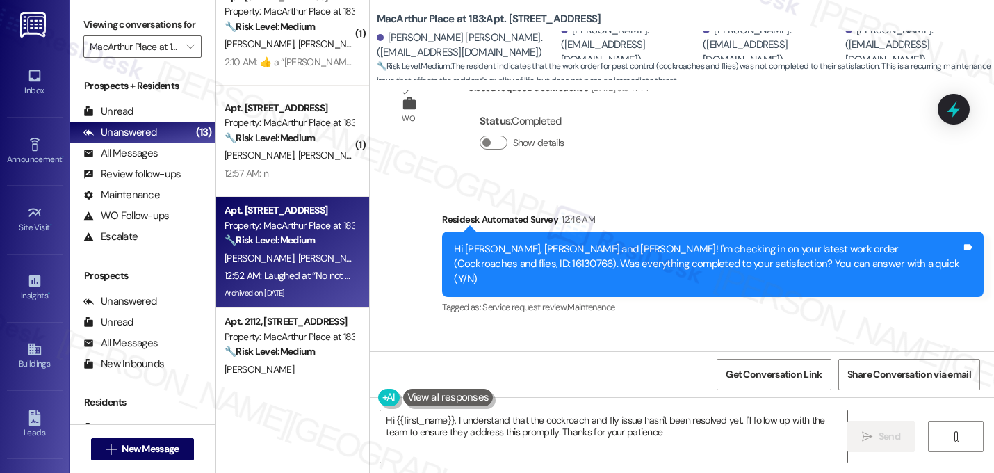
type textarea "Hi {{first_name}}, I understand that the cockroach and fly issue hasn't been re…"
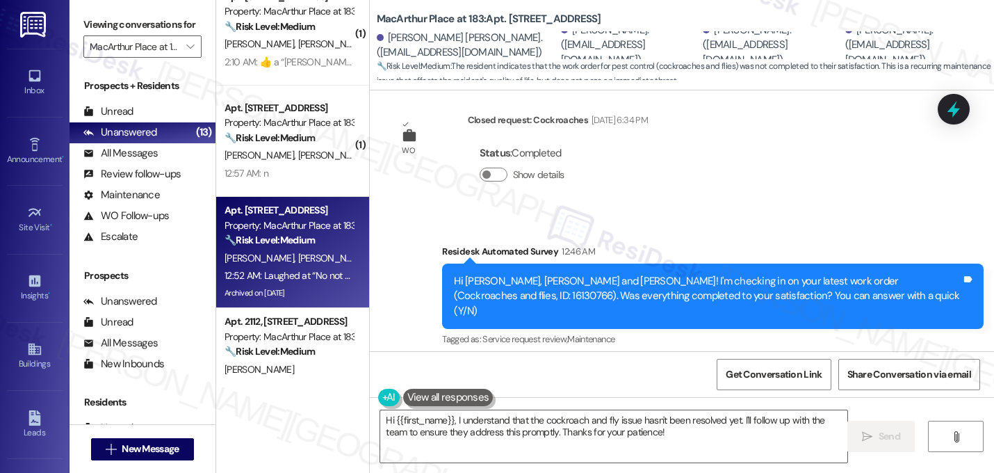
scroll to position [14006, 0]
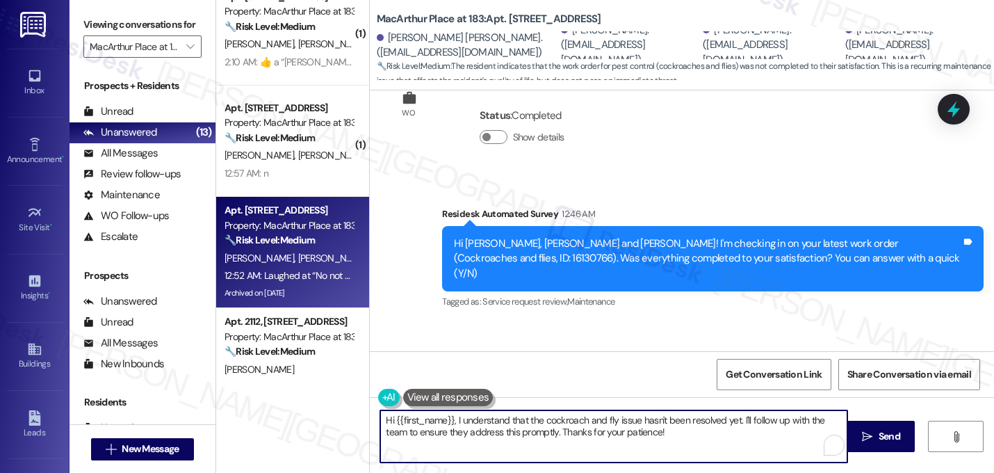
drag, startPoint x: 660, startPoint y: 434, endPoint x: 318, endPoint y: 407, distance: 343.1
click at [318, 407] on div "( 1 ) Apt. [STREET_ADDRESS] at 183 Property: MacArthur Place at 183 🔧 Risk Leve…" at bounding box center [605, 236] width 778 height 473
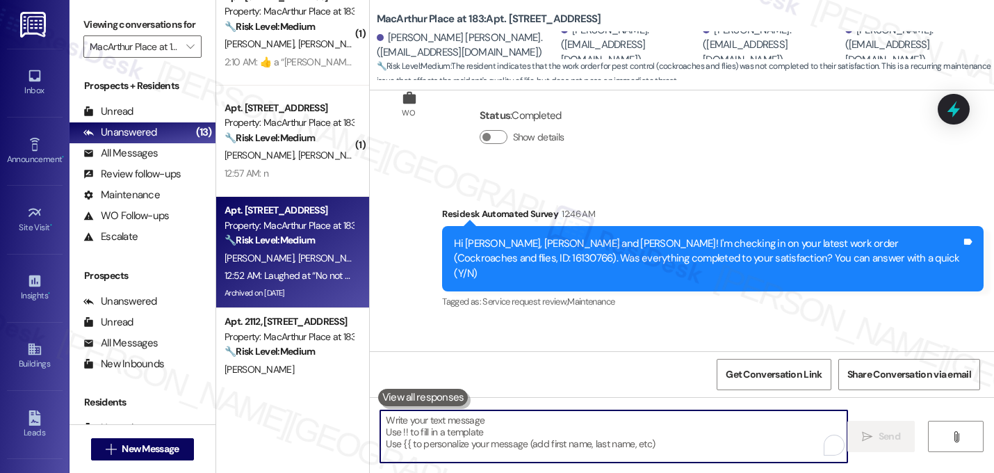
paste textarea "I'm sorry to hear that work order [number] wasn't completed to your satisfactio…"
type textarea "I'm sorry to hear that work order [number] wasn't completed to your satisfactio…"
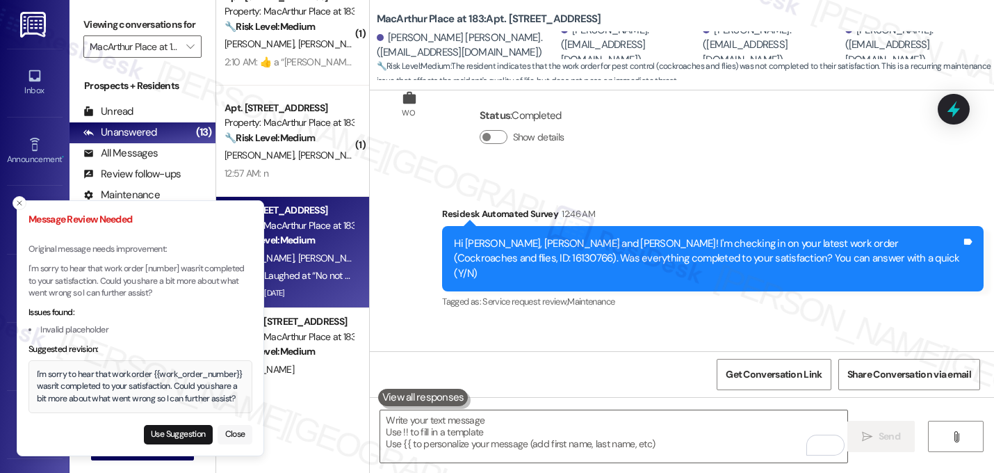
click at [236, 436] on button "Close" at bounding box center [235, 434] width 35 height 19
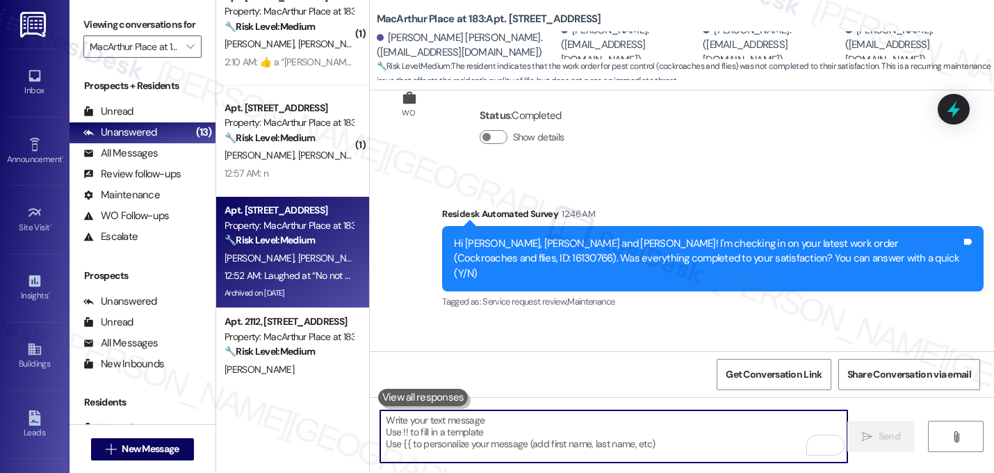
click at [477, 442] on textarea "To enrich screen reader interactions, please activate Accessibility in Grammarl…" at bounding box center [613, 436] width 467 height 52
paste textarea "I'm sorry to hear that work order [number] wasn't completed to your satisfactio…"
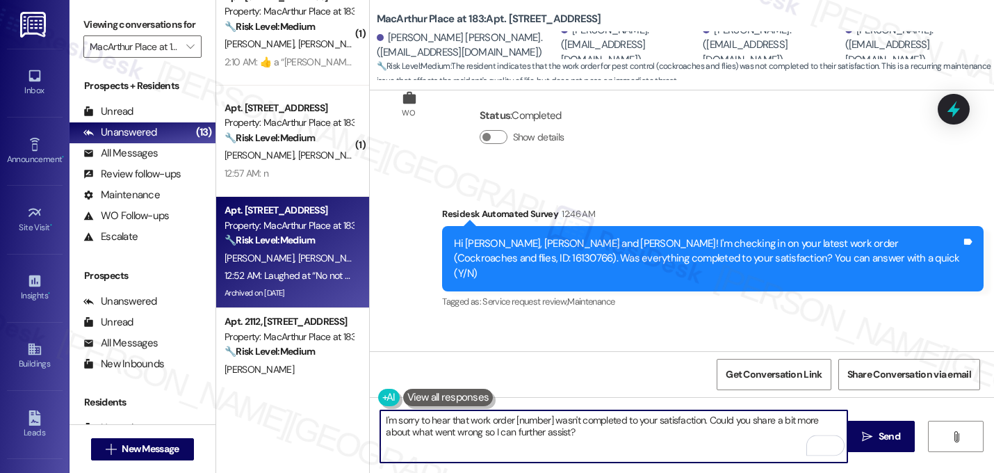
click at [547, 425] on textarea "I'm sorry to hear that work order [number] wasn't completed to your satisfactio…" at bounding box center [613, 436] width 467 height 52
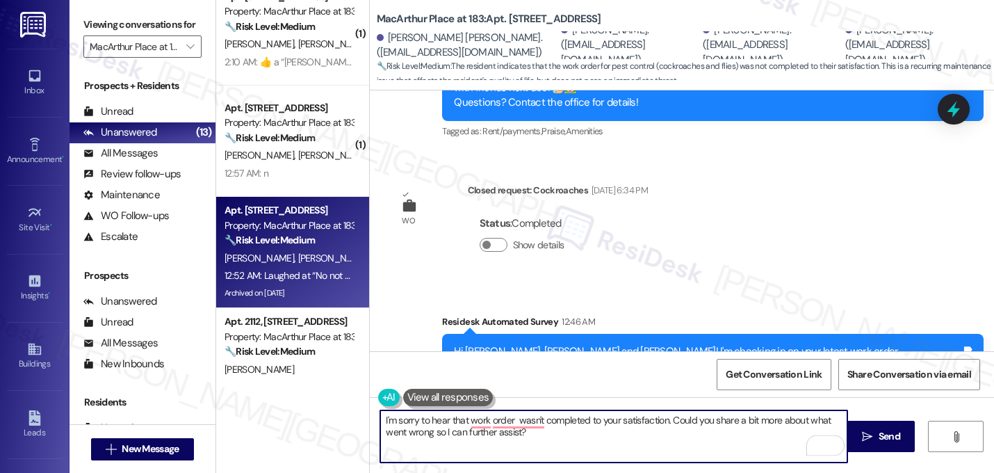
scroll to position [13837, 0]
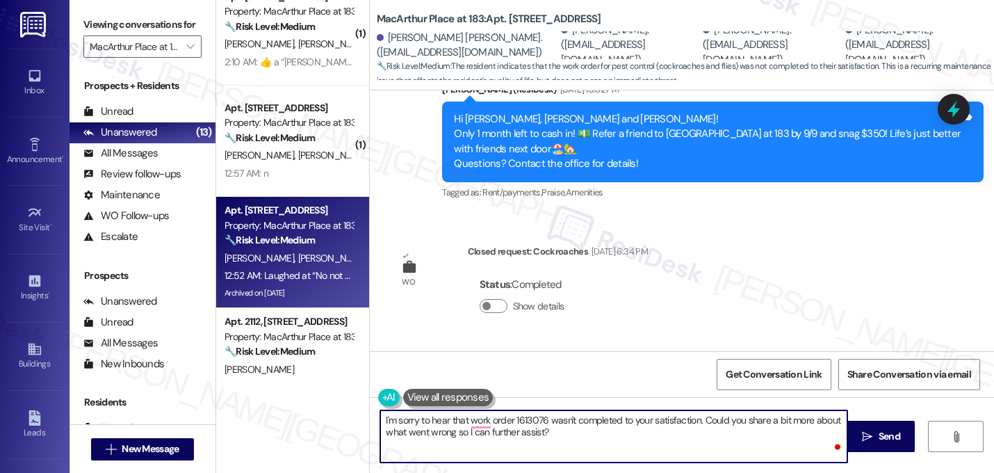
type textarea "I'm sorry to hear that work order 16130766 wasn't completed to your satisfactio…"
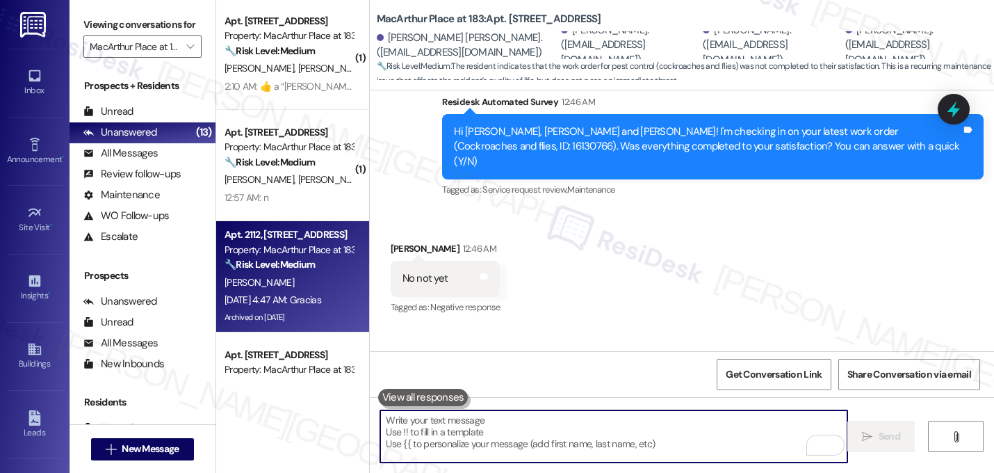
scroll to position [0, 0]
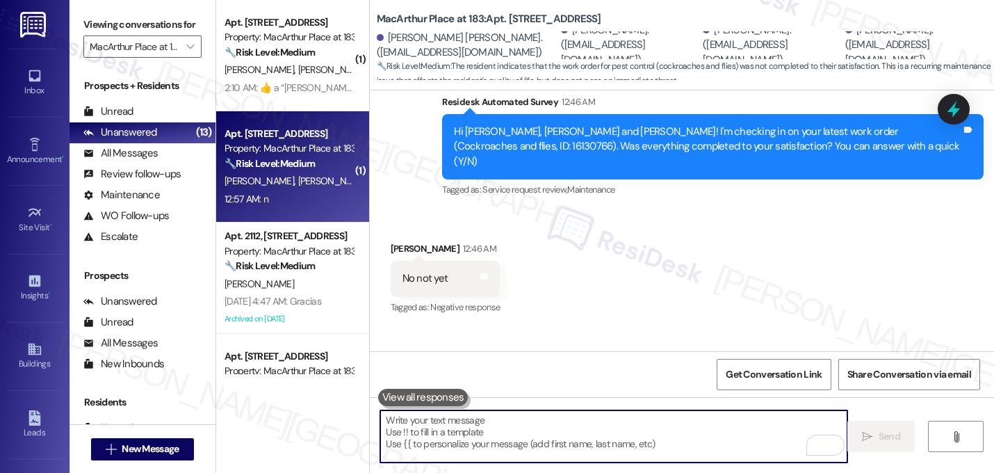
click at [298, 186] on span "[PERSON_NAME]" at bounding box center [335, 180] width 74 height 13
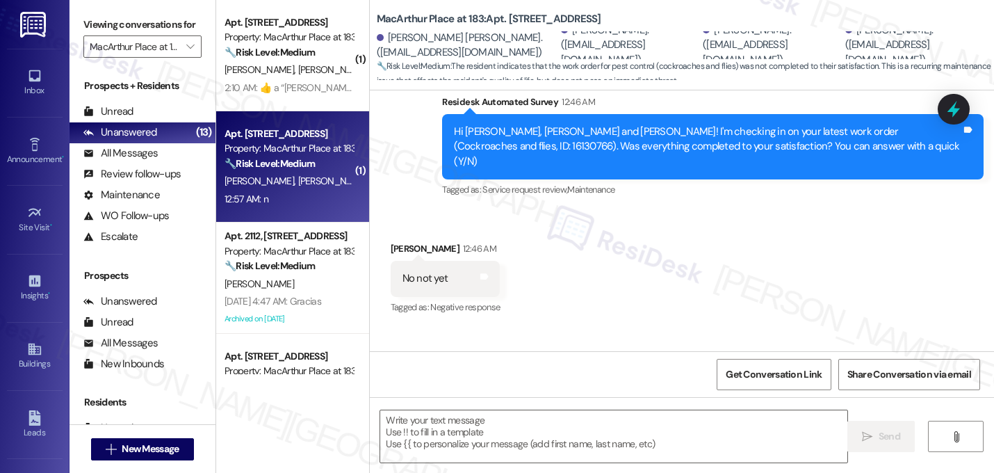
type textarea "Fetching suggested responses. Please feel free to read through the conversation…"
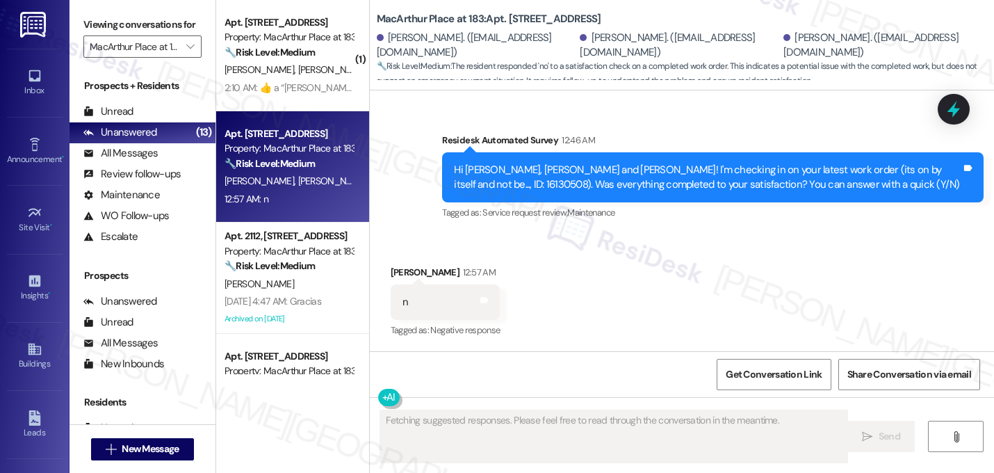
scroll to position [3939, 0]
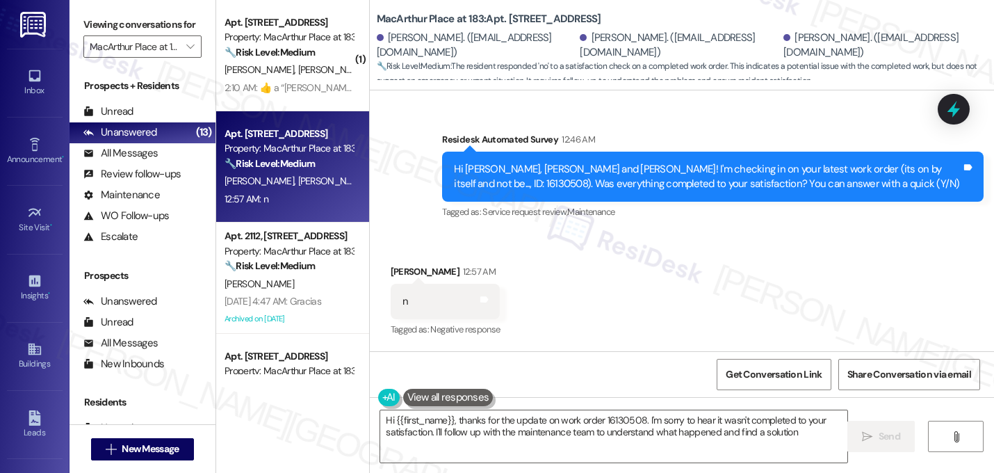
type textarea "Hi {{first_name}}, thanks for the update on work order 16130508. I'm sorry to h…"
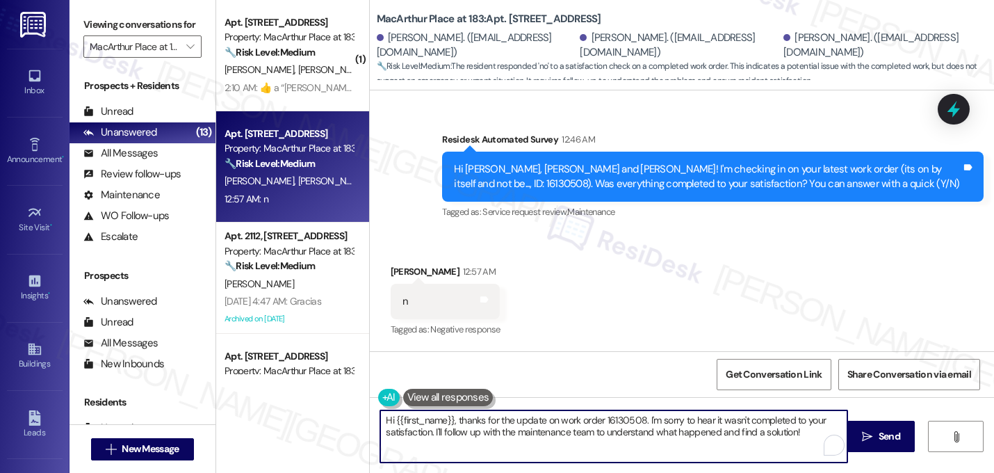
drag, startPoint x: 805, startPoint y: 430, endPoint x: 124, endPoint y: 403, distance: 681.1
click at [124, 403] on div "Viewing conversations for MacArthur Place at 183  Prospects + Residents Unread…" at bounding box center [532, 236] width 925 height 473
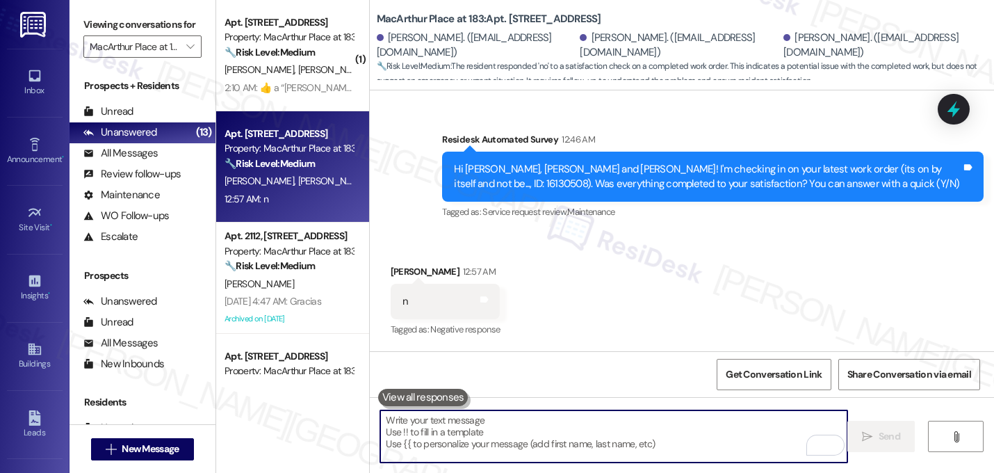
paste textarea "I'm sorry to hear that work order [number] wasn't completed to your satisfactio…"
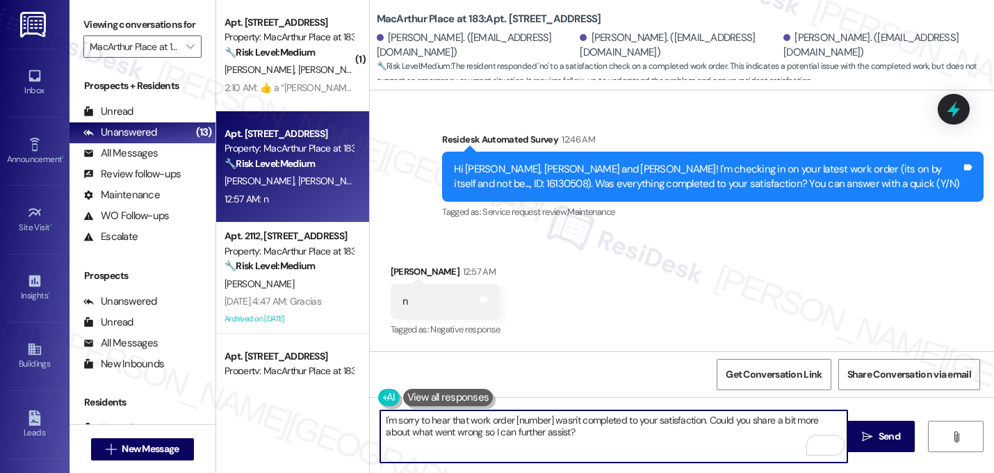
click at [551, 426] on textarea "I'm sorry to hear that work order [number] wasn't completed to your satisfactio…" at bounding box center [613, 436] width 467 height 52
click at [548, 425] on textarea "I'm sorry to hear that work order [number] wasn't completed to your satisfactio…" at bounding box center [613, 436] width 467 height 52
type textarea "I'm sorry to hear that work order 16130508 wasn't completed to your satisfactio…"
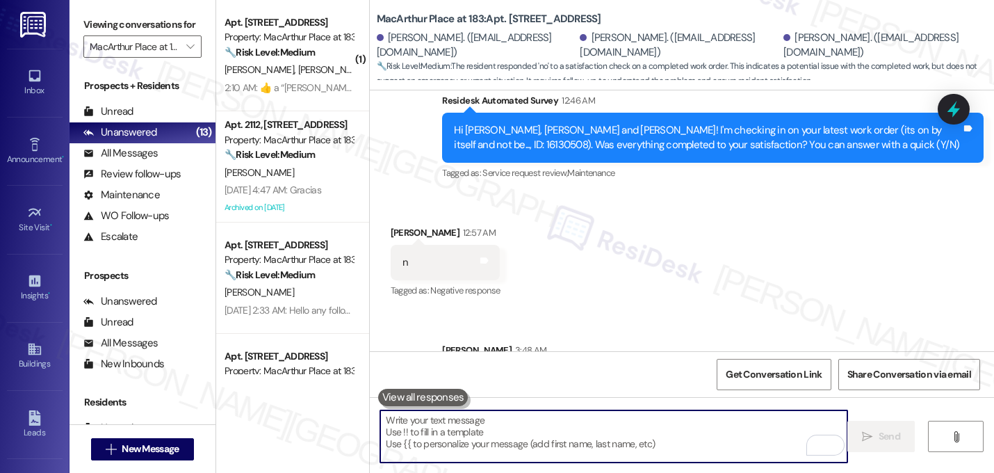
scroll to position [4051, 0]
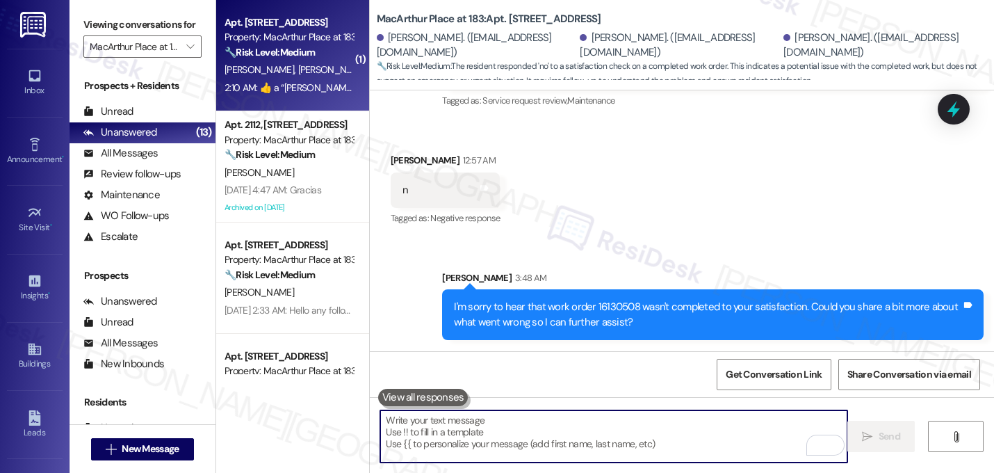
click at [371, 65] on span "[PERSON_NAME]" at bounding box center [406, 69] width 70 height 13
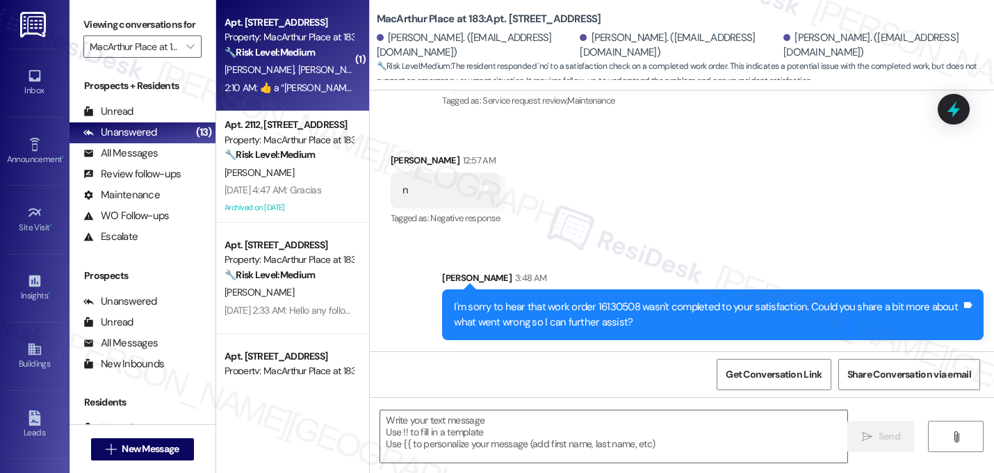
type textarea "Fetching suggested responses. Please feel free to read through the conversation…"
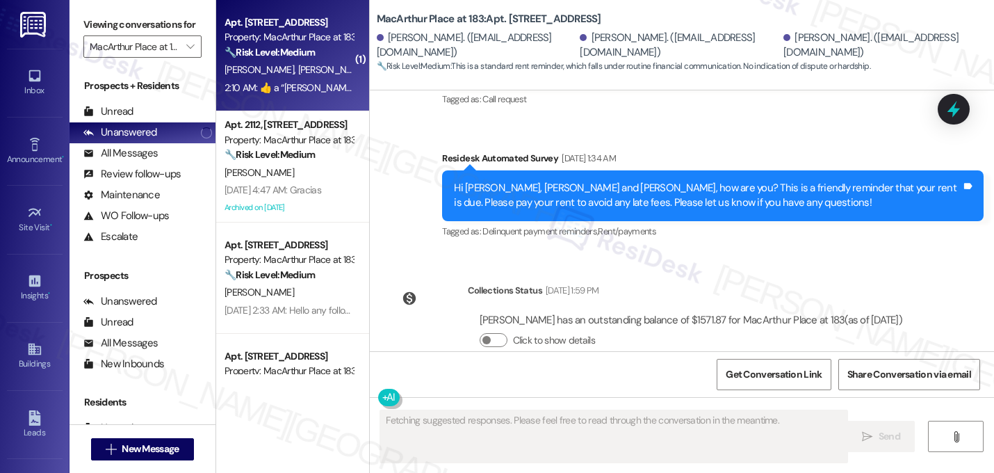
scroll to position [3956, 0]
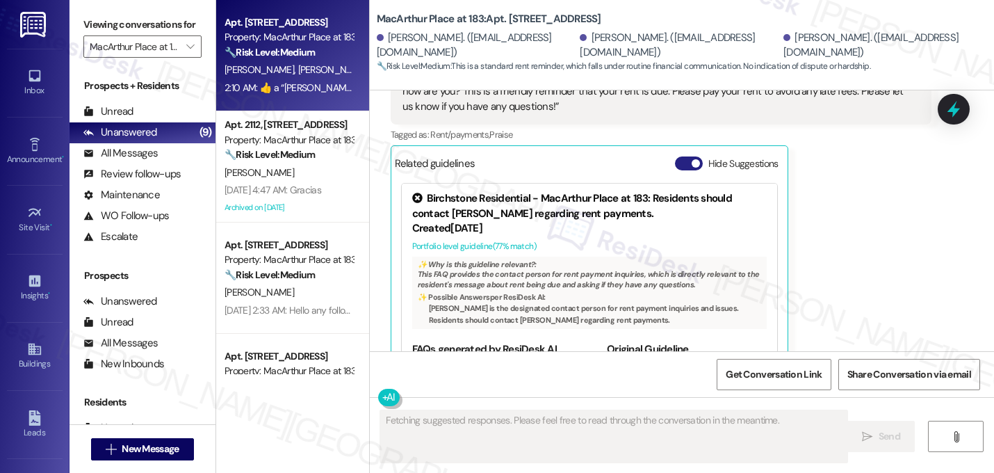
click at [685, 156] on button "Hide Suggestions" at bounding box center [689, 163] width 28 height 14
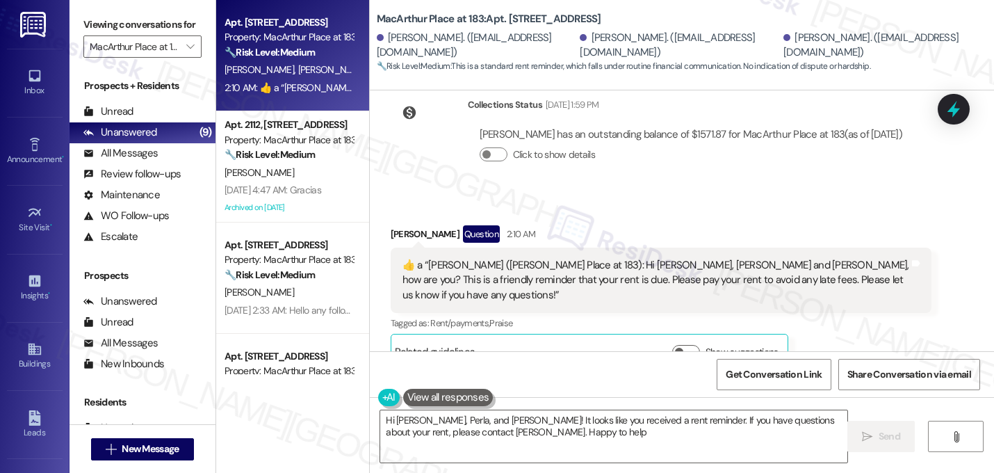
type textarea "Hi [PERSON_NAME], Perla, and [PERSON_NAME]! It looks like you received a rent r…"
click at [163, 58] on input "MacArthur Place at 183" at bounding box center [135, 46] width 90 height 22
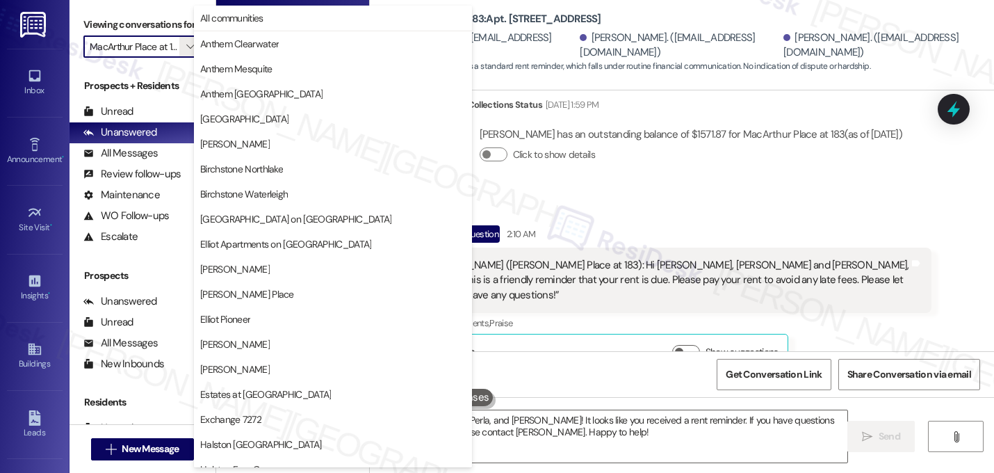
scroll to position [540, 0]
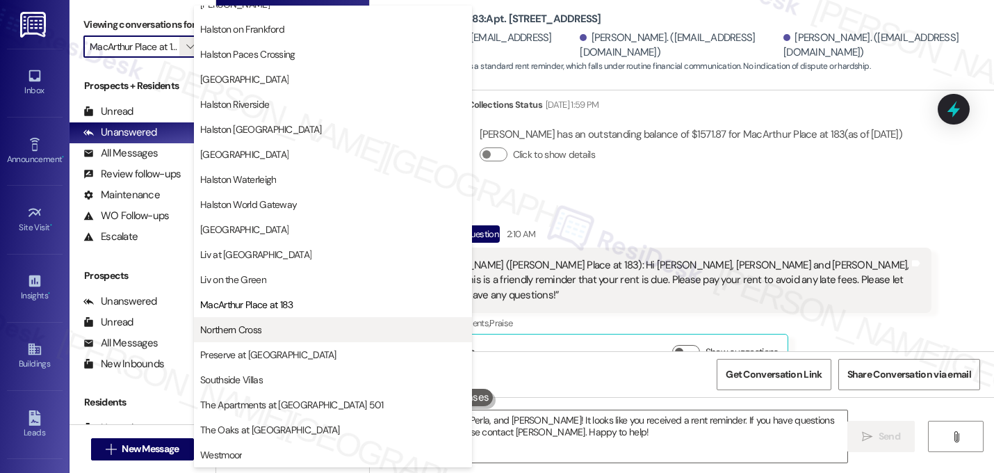
click at [279, 330] on span "Northern Cross" at bounding box center [333, 330] width 266 height 14
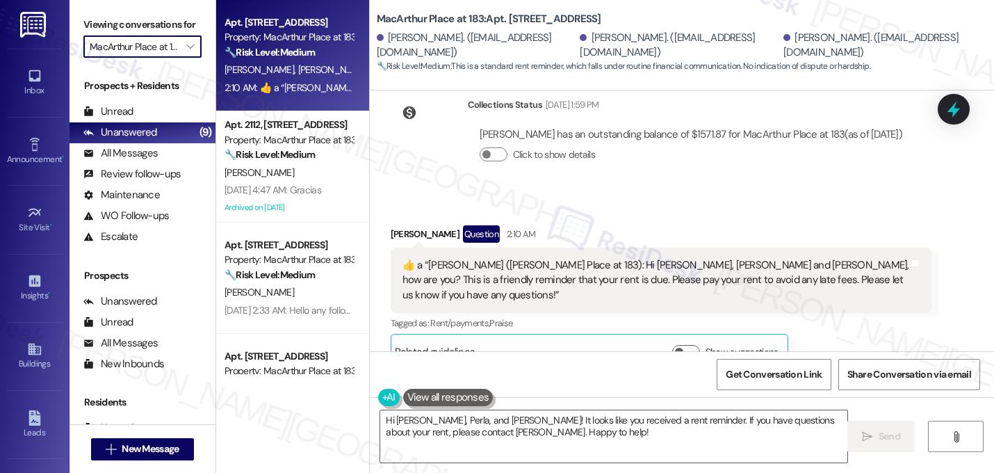
type input "Northern Cross"
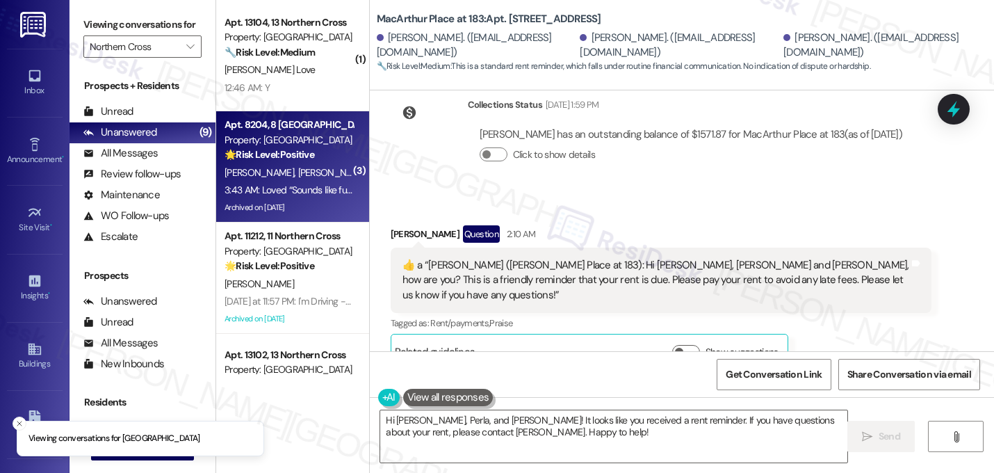
click at [273, 161] on div "🌟 Risk Level: Positive The resident is expressing positive sentiment and apprec…" at bounding box center [289, 154] width 129 height 15
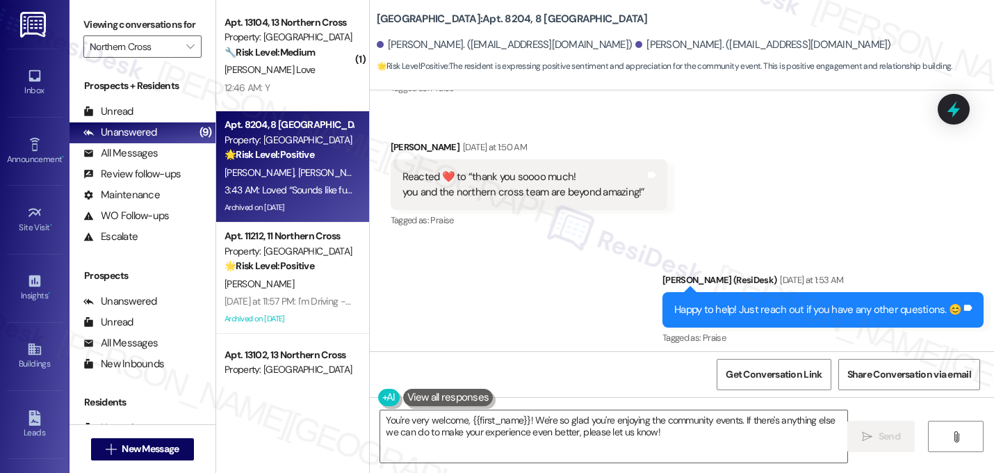
scroll to position [21582, 0]
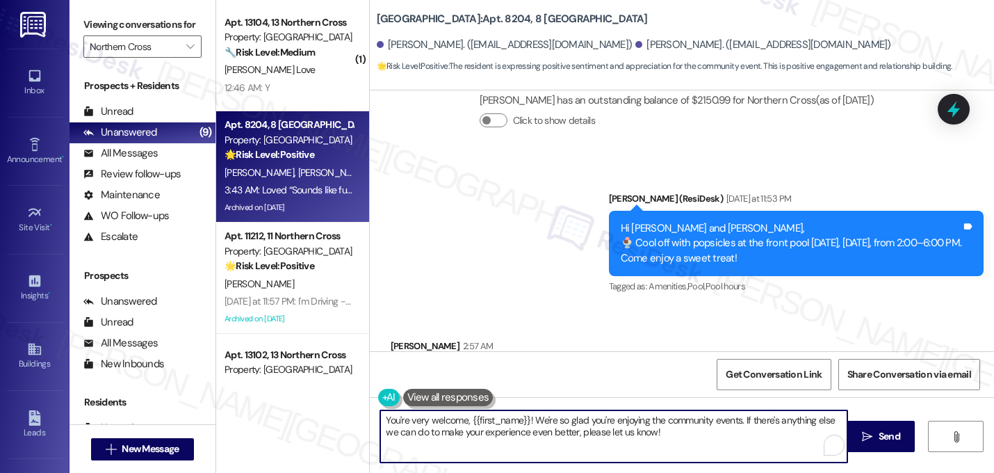
click at [661, 434] on textarea "You're very welcome, {{first_name}}! We're so glad you're enjoying the communit…" at bounding box center [613, 436] width 467 height 52
click at [564, 425] on textarea "You're very welcome, {{first_name}}! We're so glad you're enjoying the communit…" at bounding box center [613, 436] width 467 height 52
type textarea "You're very welcome, {{first_name}}! We're glad you're enjoying the community e…"
click at [660, 434] on textarea "You're very welcome, {{first_name}}! We're glad you're enjoying the community e…" at bounding box center [613, 436] width 467 height 52
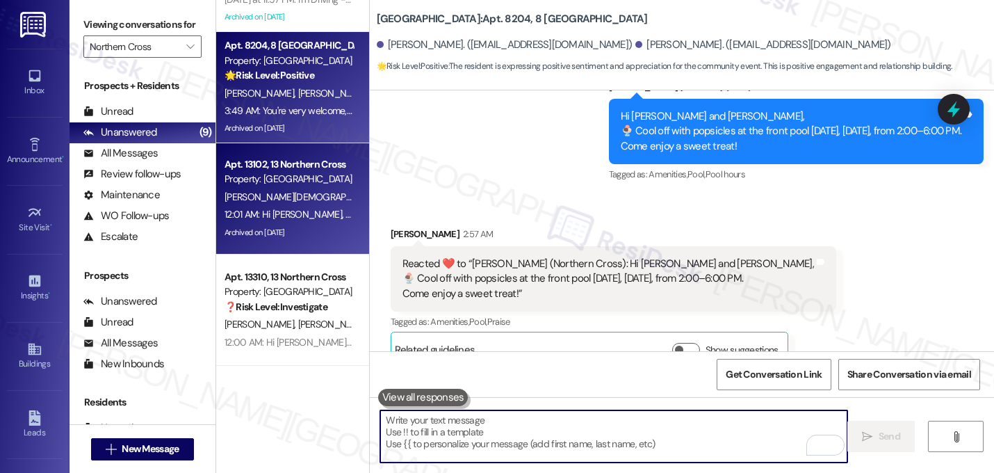
scroll to position [1628, 0]
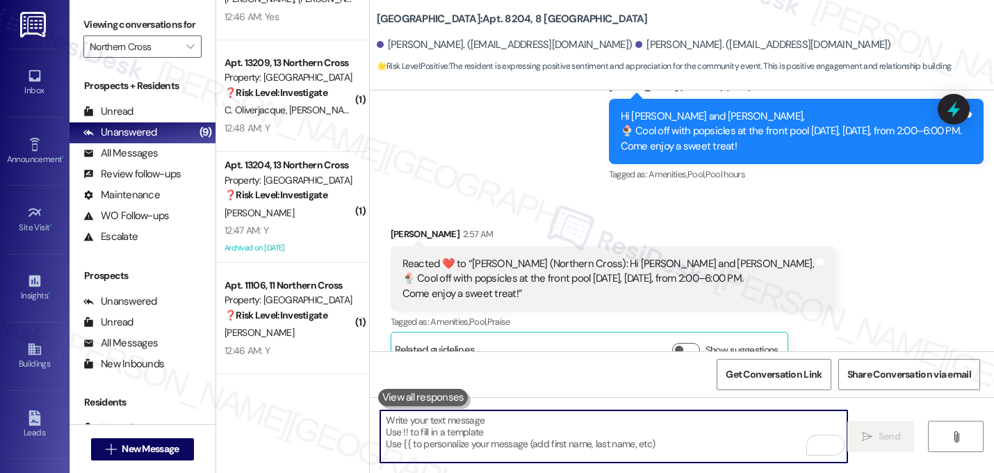
click at [268, 103] on div "C. [PERSON_NAME]" at bounding box center [288, 109] width 131 height 17
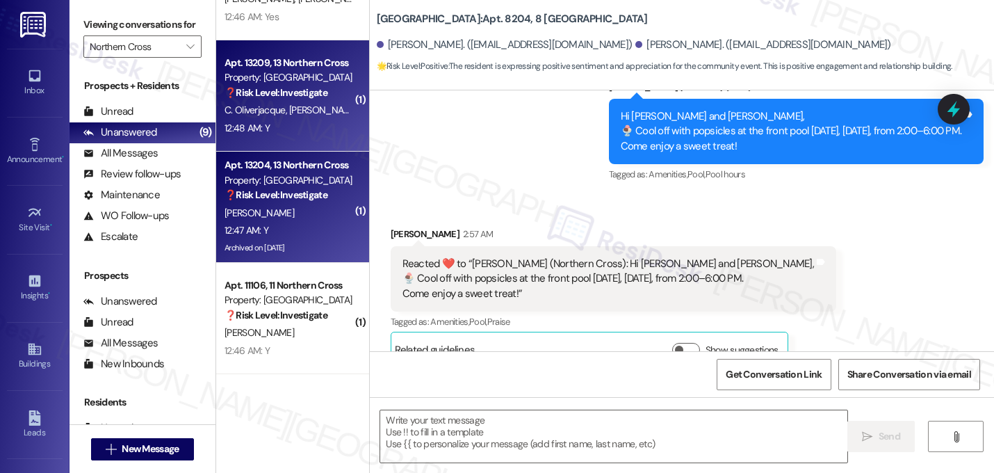
type textarea "Fetching suggested responses. Please feel free to read through the conversation…"
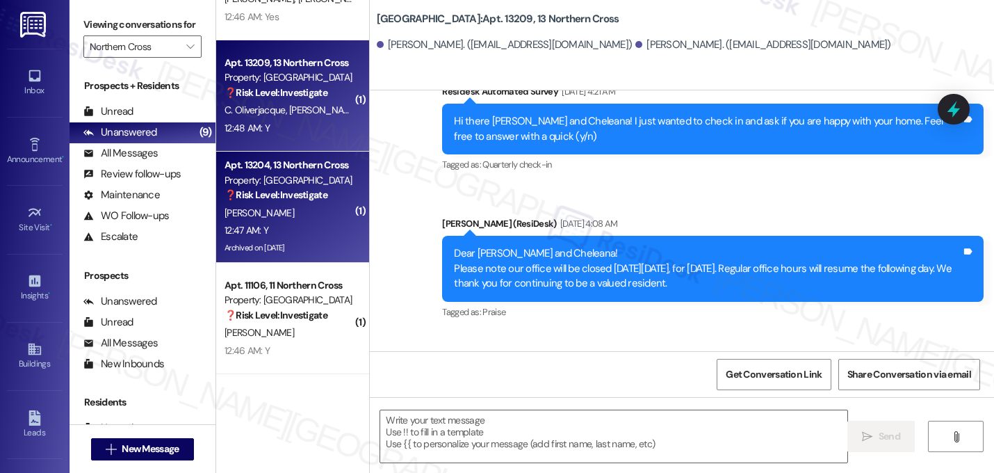
type textarea "Fetching suggested responses. Please feel free to read through the conversation…"
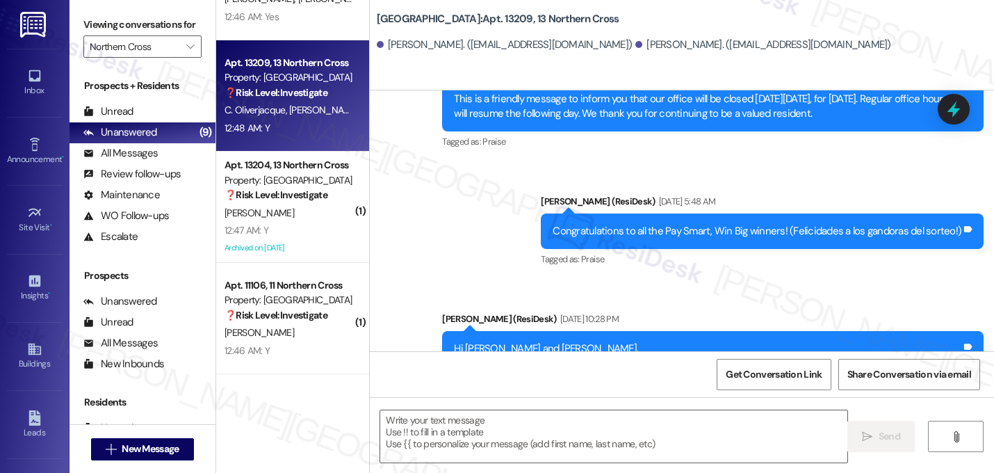
scroll to position [10203, 0]
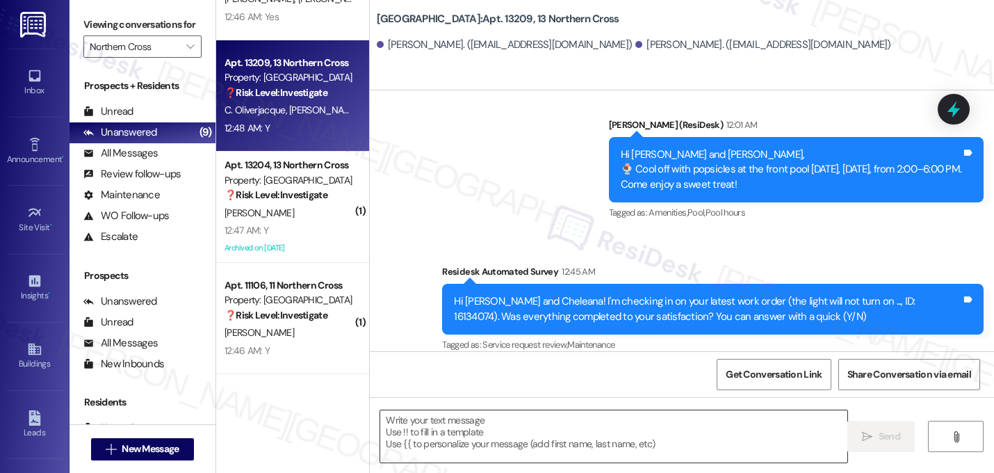
click at [424, 435] on textarea at bounding box center [613, 436] width 467 height 52
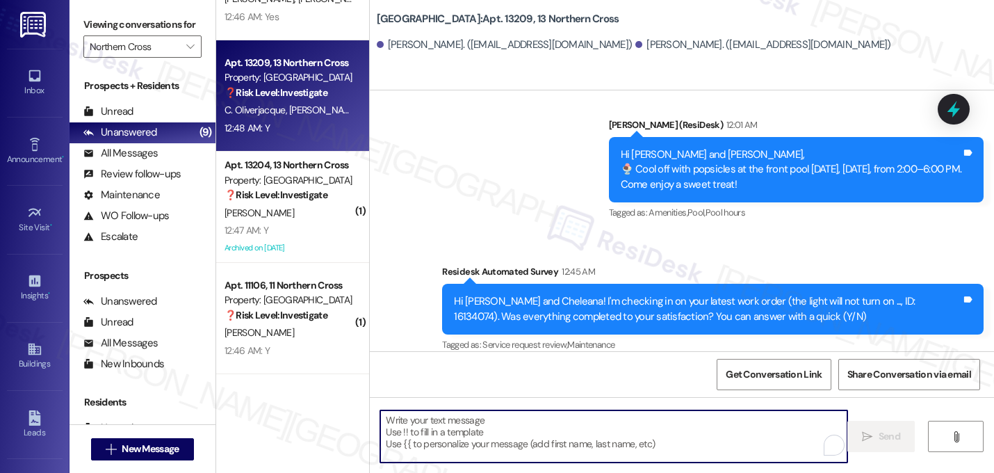
paste textarea "Great! I'm glad to hear that your last maintenance request was completed to you…"
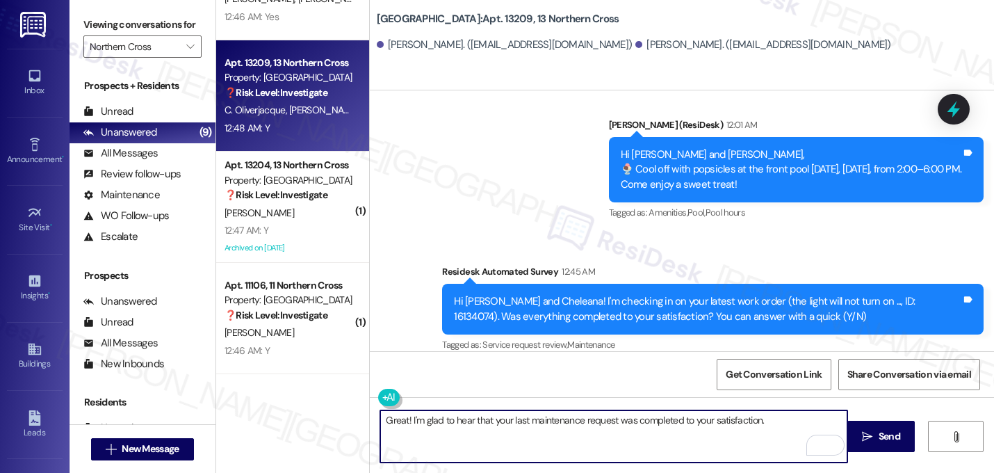
type textarea "Great! I'm glad to hear that your last maintenance request was completed to you…"
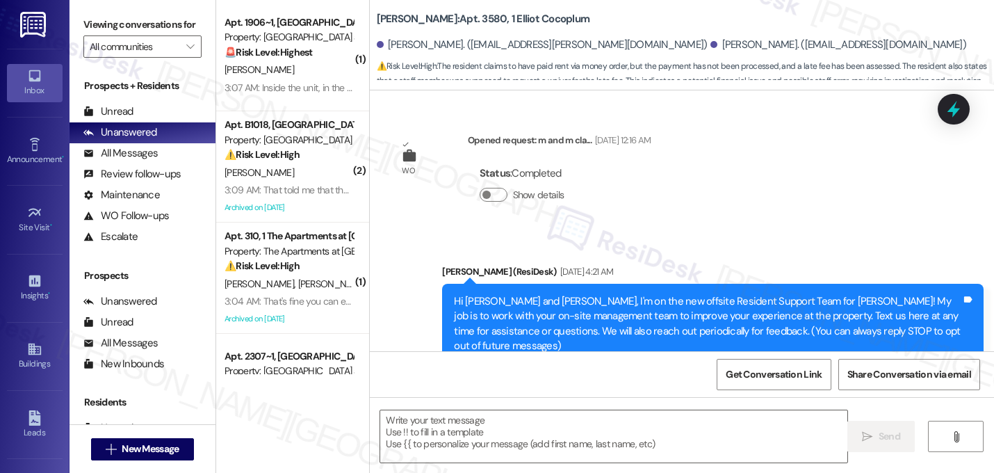
type textarea "Fetching suggested responses. Please feel free to read through the conversation…"
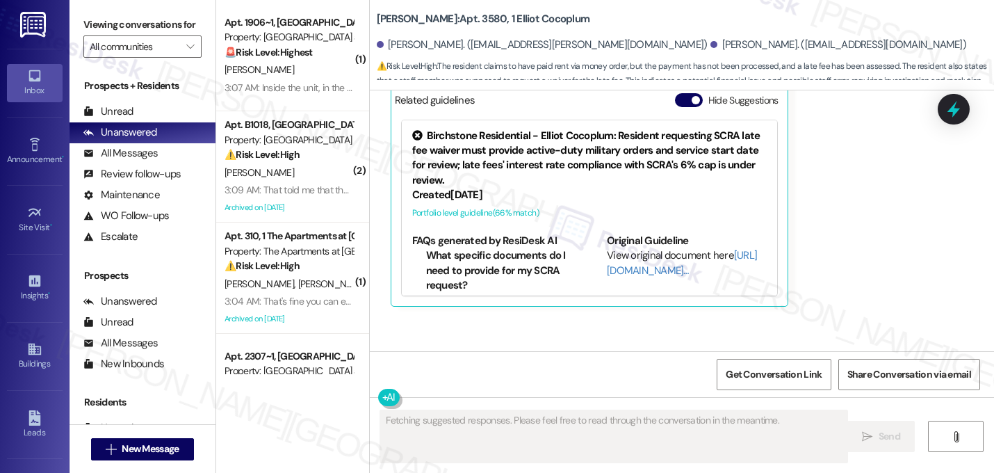
scroll to position [22355, 0]
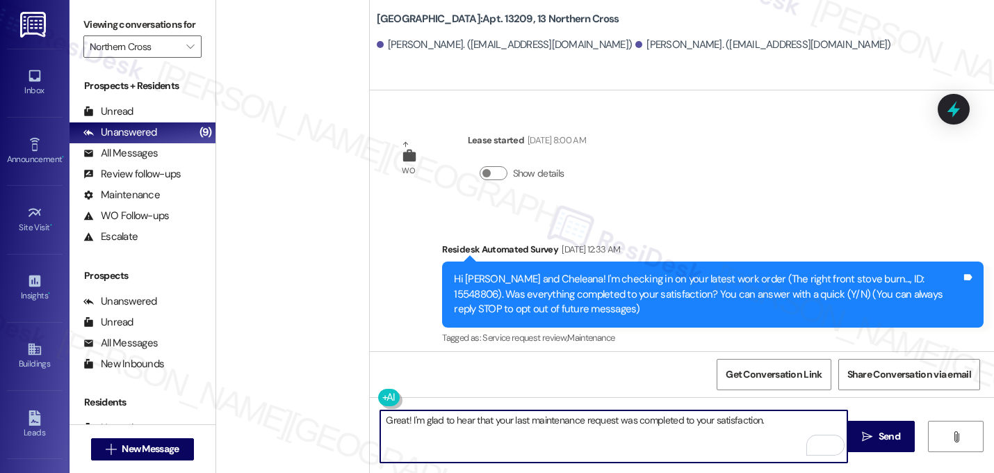
scroll to position [10203, 0]
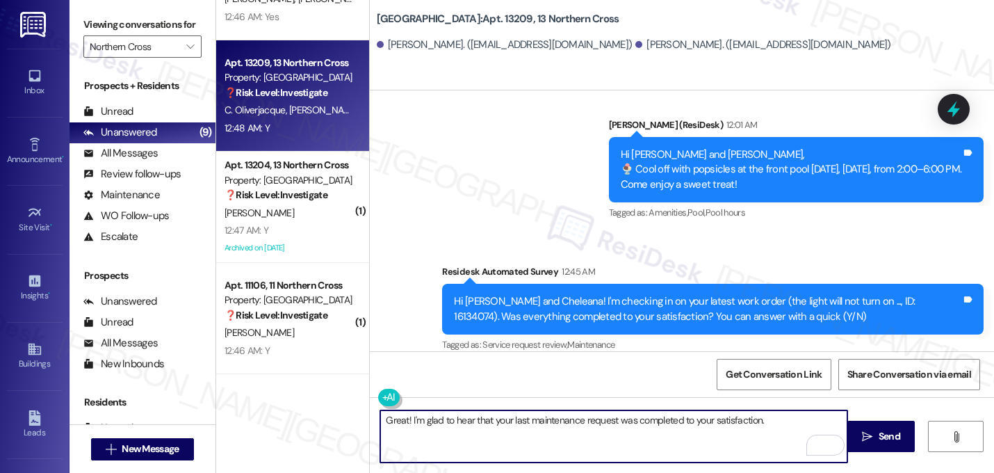
paste textarea "If I may ask...has {{property}} lived up to your expectations?"
type textarea "Great! I'm glad to hear that your last maintenance request was completed to you…"
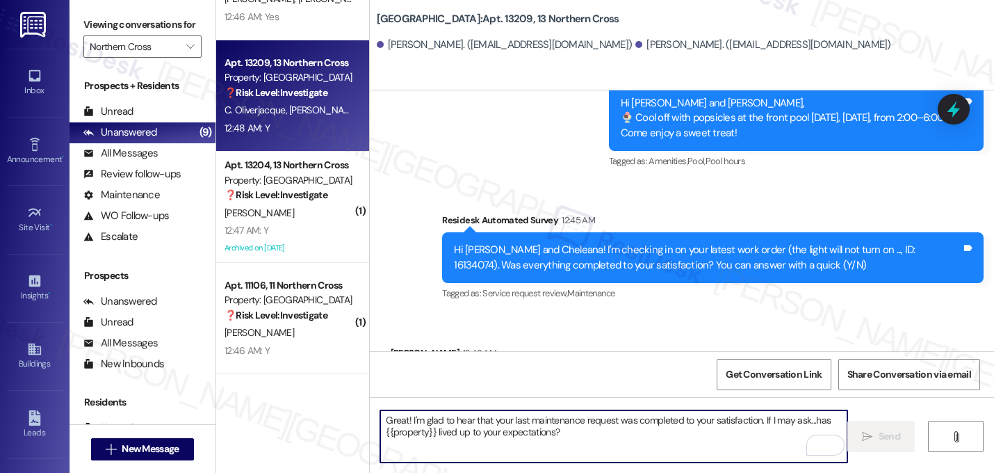
scroll to position [10315, 0]
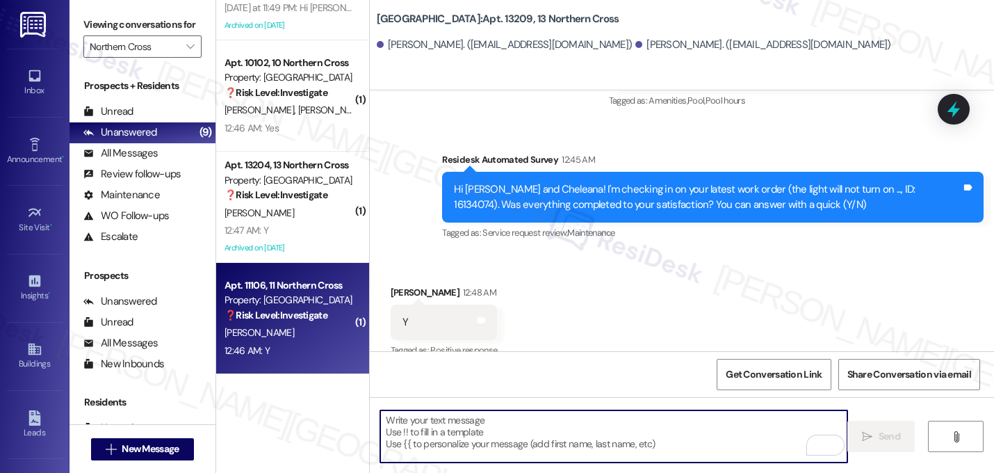
click at [295, 324] on div "B. Banks" at bounding box center [288, 332] width 131 height 17
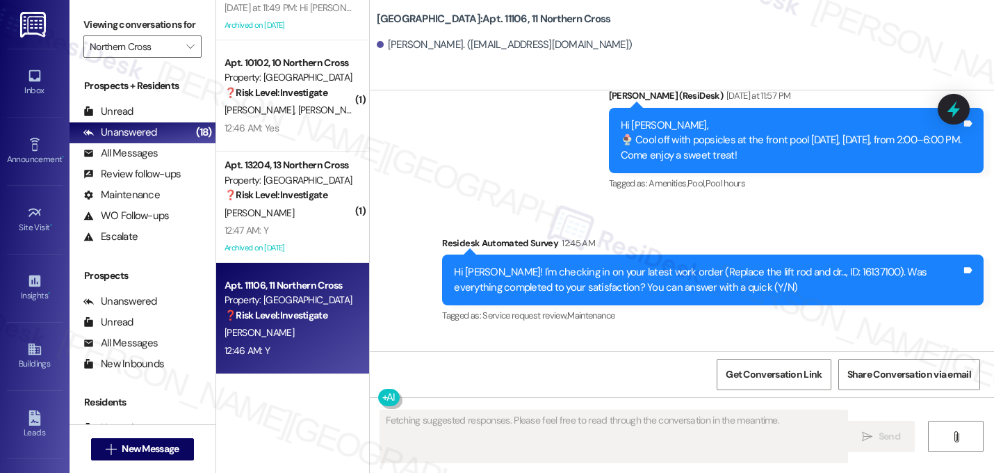
scroll to position [11353, 0]
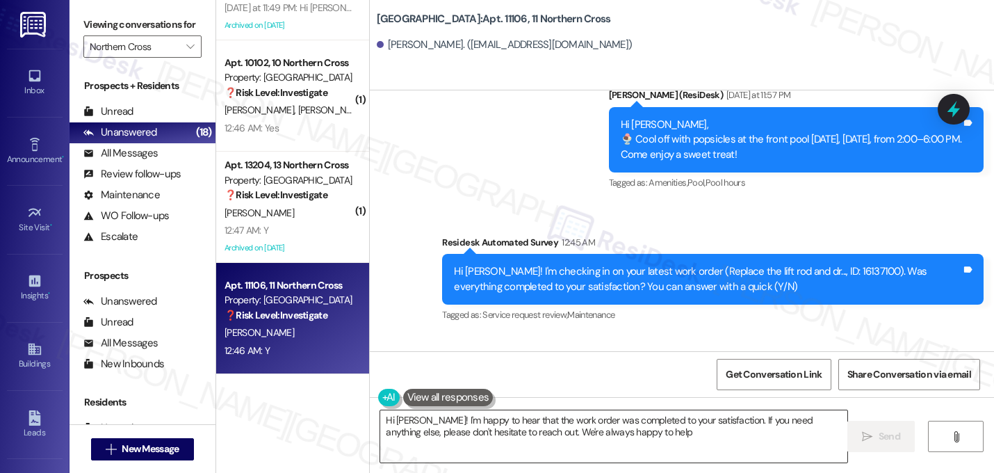
type textarea "Hi Brenda! I'm happy to hear that the work order was completed to your satisfac…"
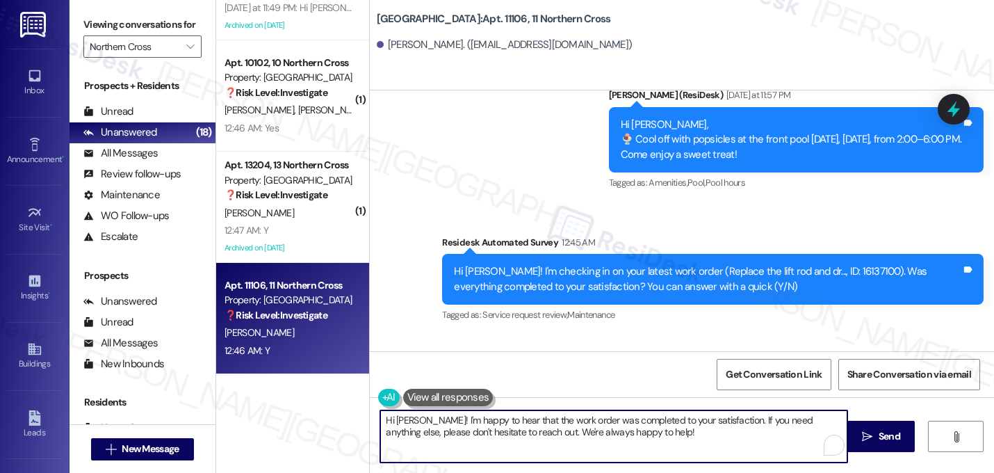
drag, startPoint x: 653, startPoint y: 432, endPoint x: 162, endPoint y: 400, distance: 491.8
click at [162, 400] on div "Viewing conversations for Northern Cross  Prospects + Residents Unread (0) Unr…" at bounding box center [532, 236] width 925 height 473
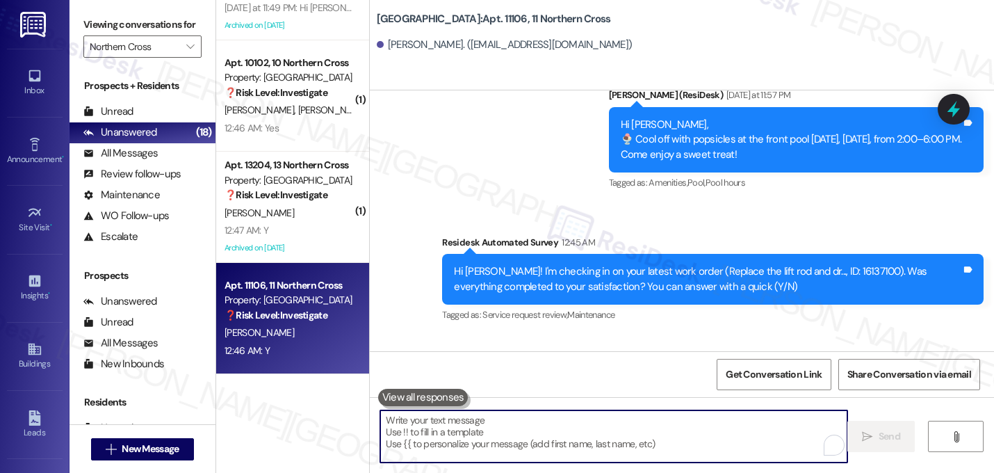
paste textarea "Great! I'm glad to hear that your last maintenance request was completed to you…"
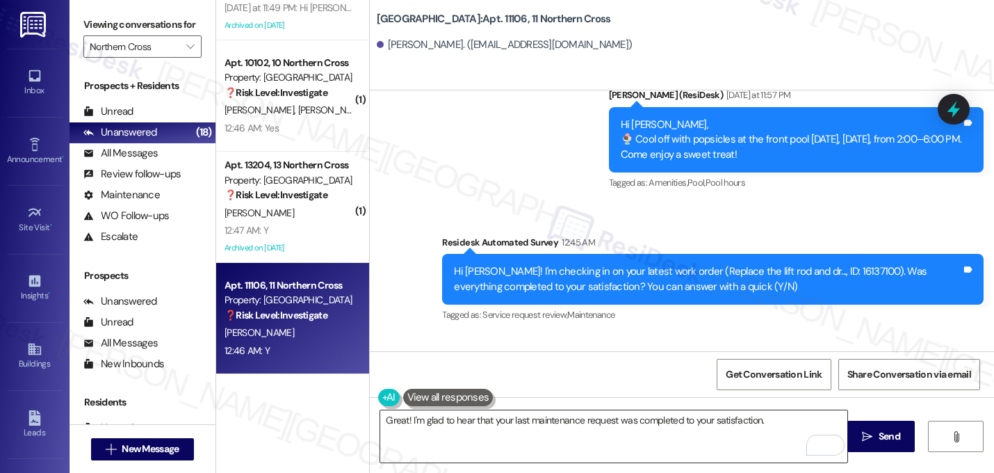
click at [779, 426] on textarea "Great! I'm glad to hear that your last maintenance request was completed to you…" at bounding box center [613, 436] width 467 height 52
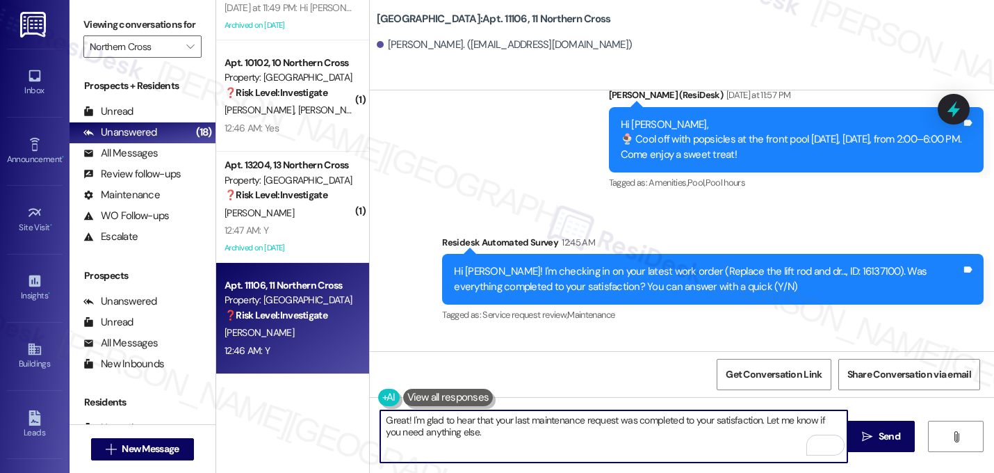
type textarea "Great! I'm glad to hear that your last maintenance request was completed to you…"
click at [482, 437] on textarea "Great! I'm glad to hear that your last maintenance request was completed to you…" at bounding box center [613, 436] width 467 height 52
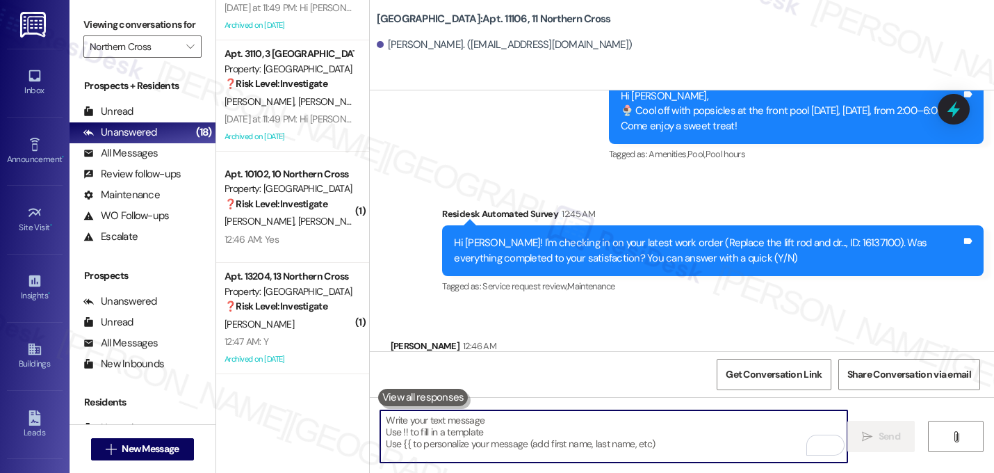
scroll to position [11464, 0]
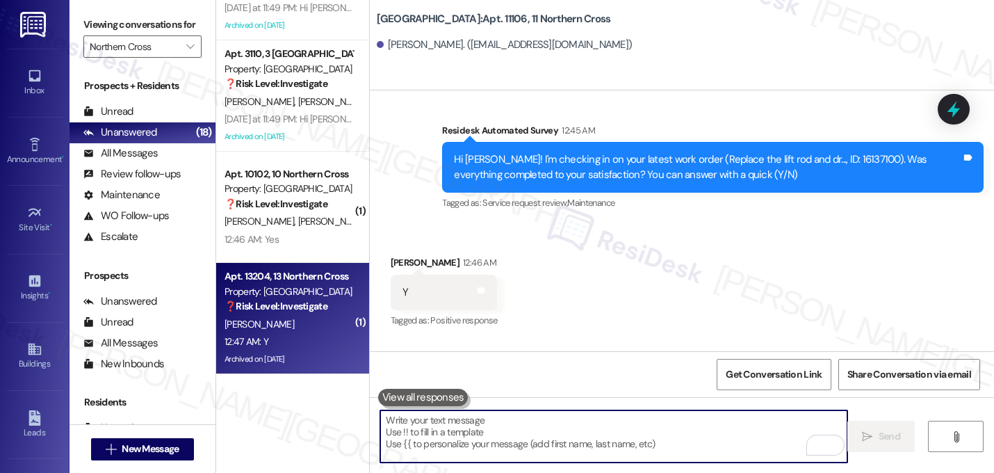
click at [289, 322] on div "K. Lewis" at bounding box center [288, 324] width 131 height 17
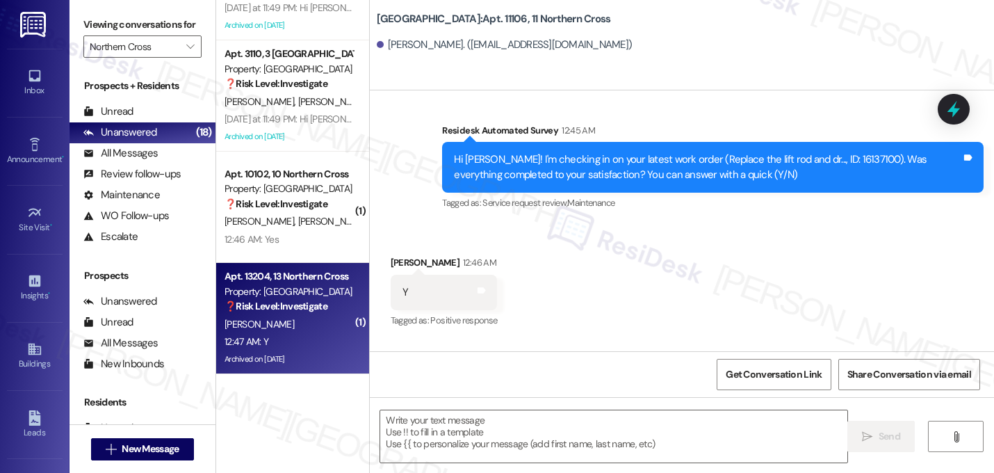
type textarea "Fetching suggested responses. Please feel free to read through the conversation…"
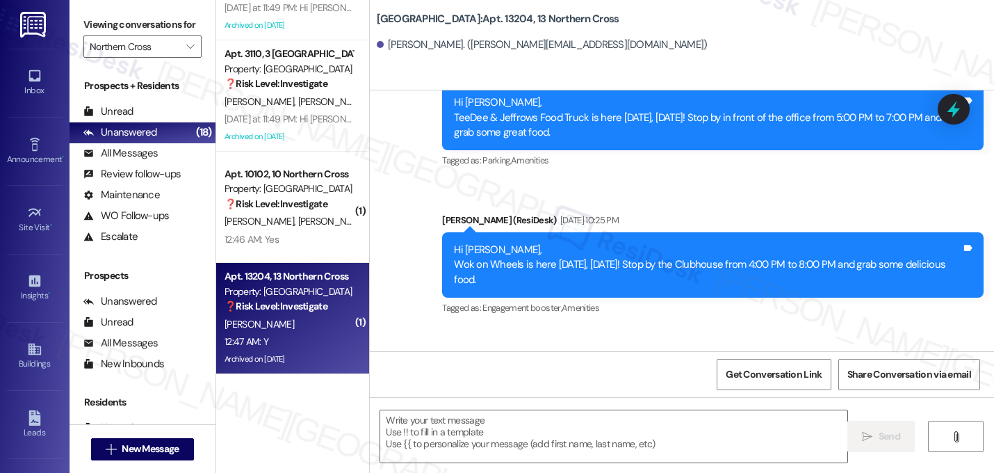
type textarea "Fetching suggested responses. Please feel free to read through the conversation…"
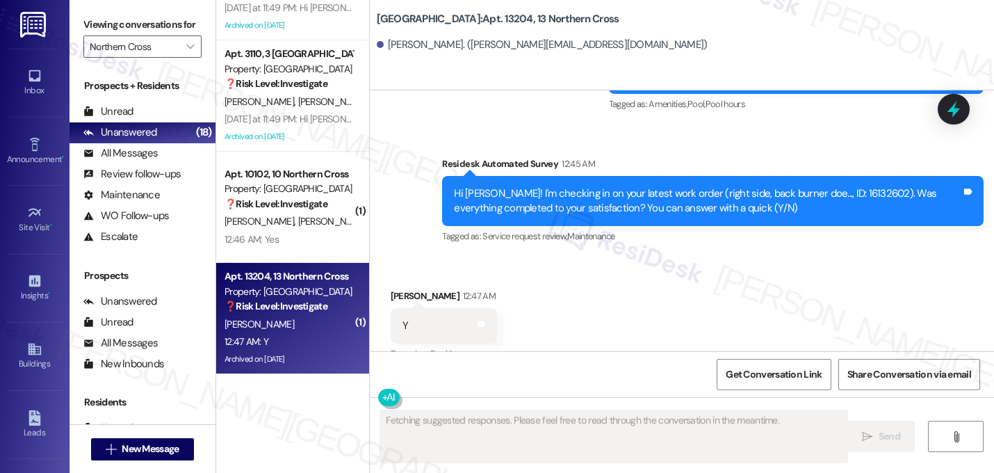
scroll to position [1312, 0]
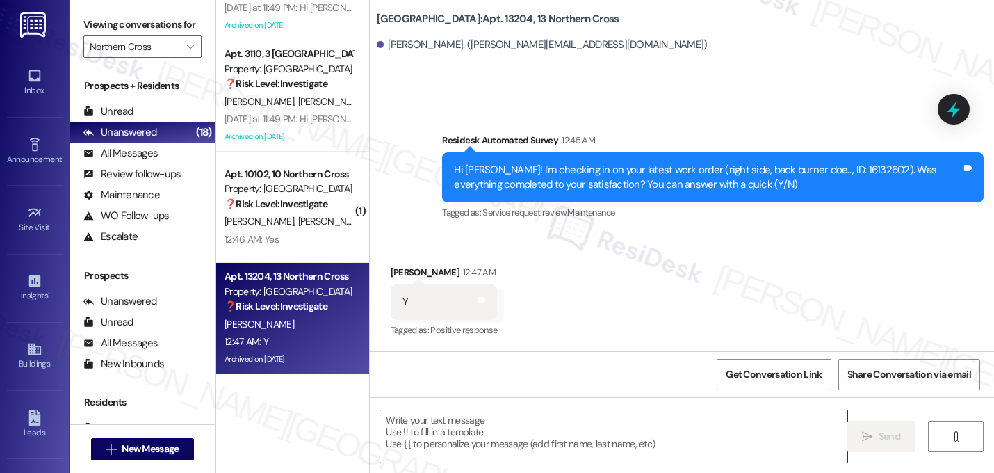
click at [486, 432] on textarea at bounding box center [613, 436] width 467 height 52
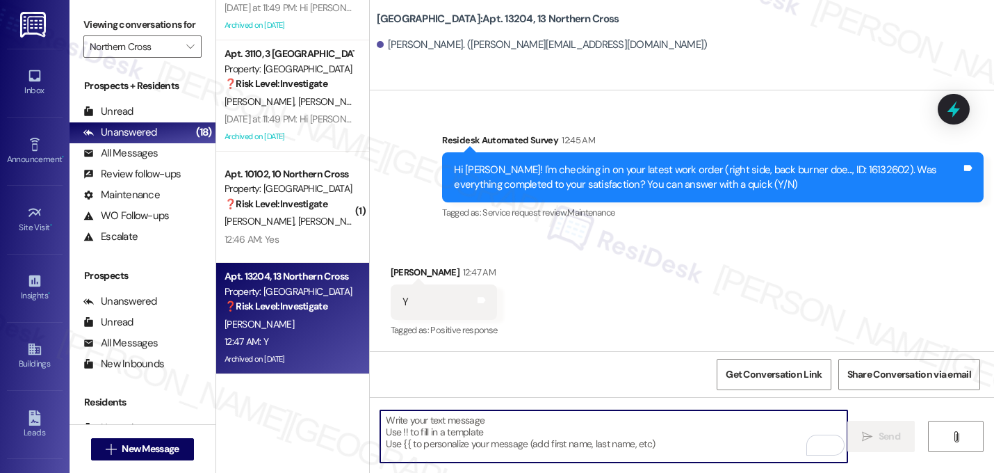
click at [486, 432] on textarea "To enrich screen reader interactions, please activate Accessibility in Grammarl…" at bounding box center [613, 436] width 467 height 52
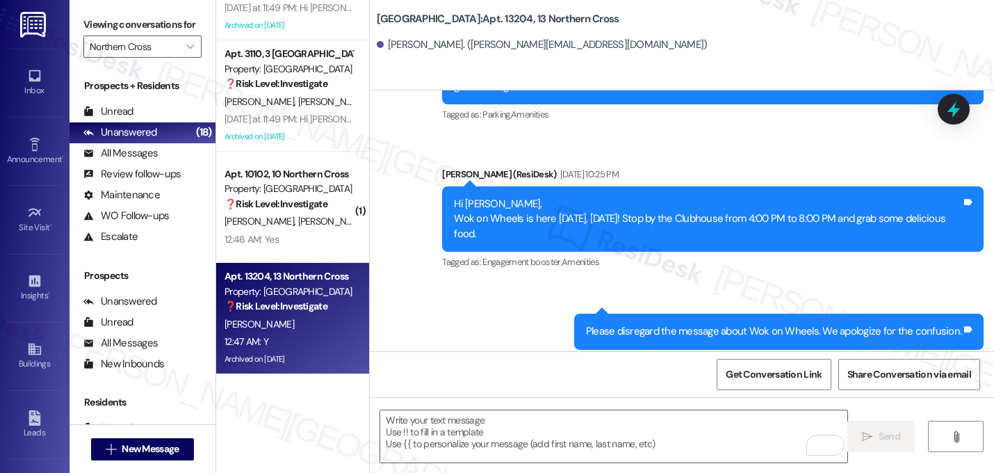
scroll to position [1313, 0]
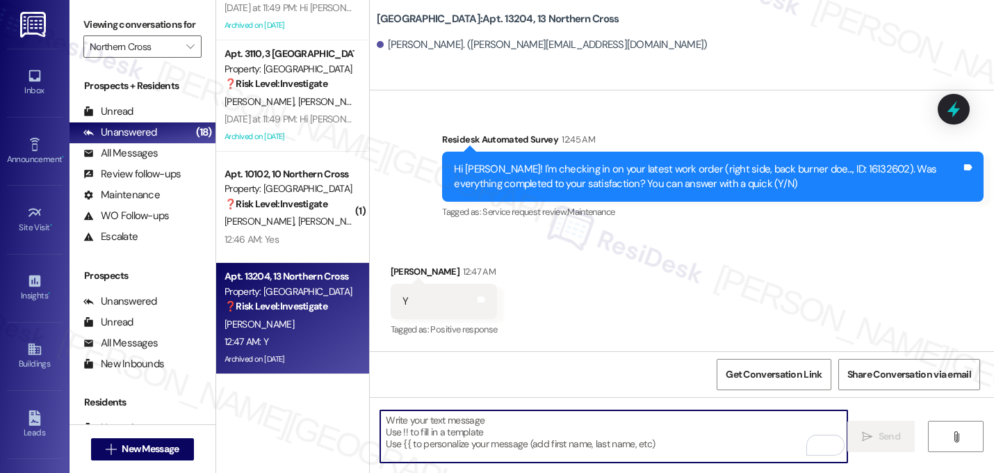
click at [504, 423] on textarea "To enrich screen reader interactions, please activate Accessibility in Grammarl…" at bounding box center [613, 436] width 467 height 52
click at [450, 430] on textarea "To enrich screen reader interactions, please activate Accessibility in Grammarl…" at bounding box center [613, 436] width 467 height 52
paste textarea "Great! I'm glad to hear that your last maintenance request was completed to you…"
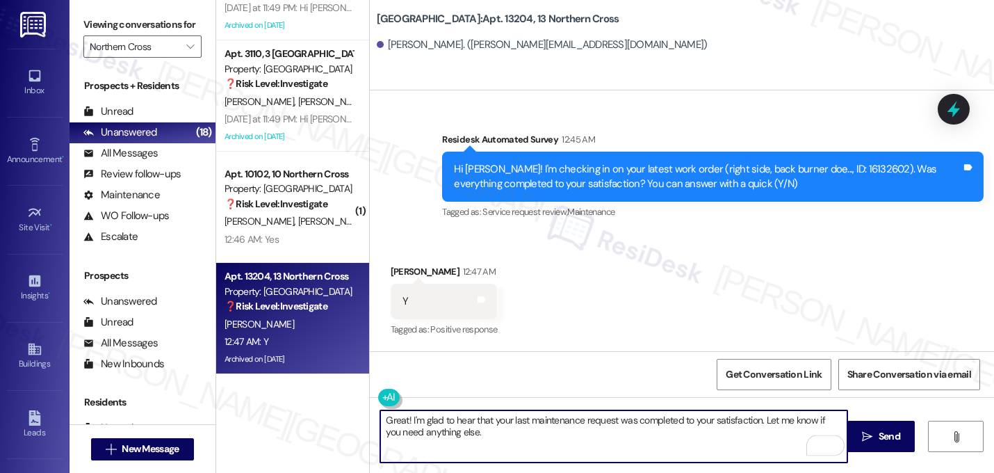
type textarea "Great! I'm glad to hear that your last maintenance request was completed to you…"
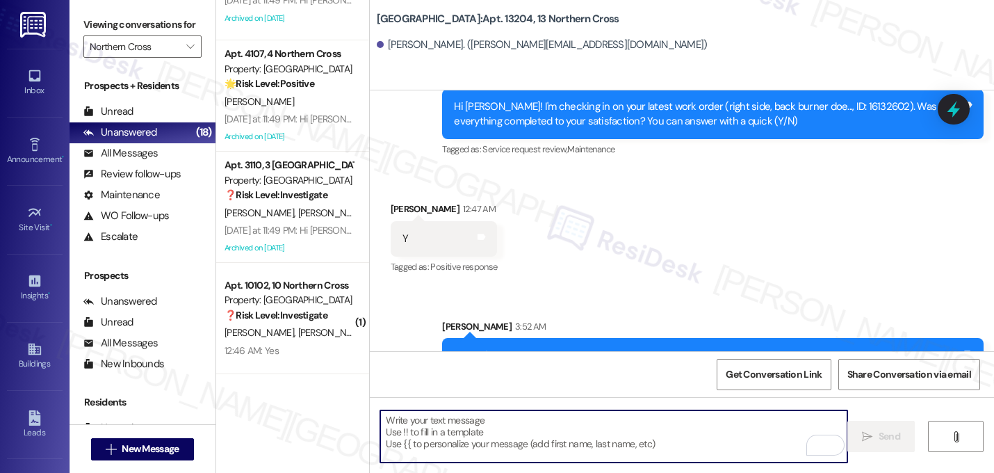
scroll to position [1424, 0]
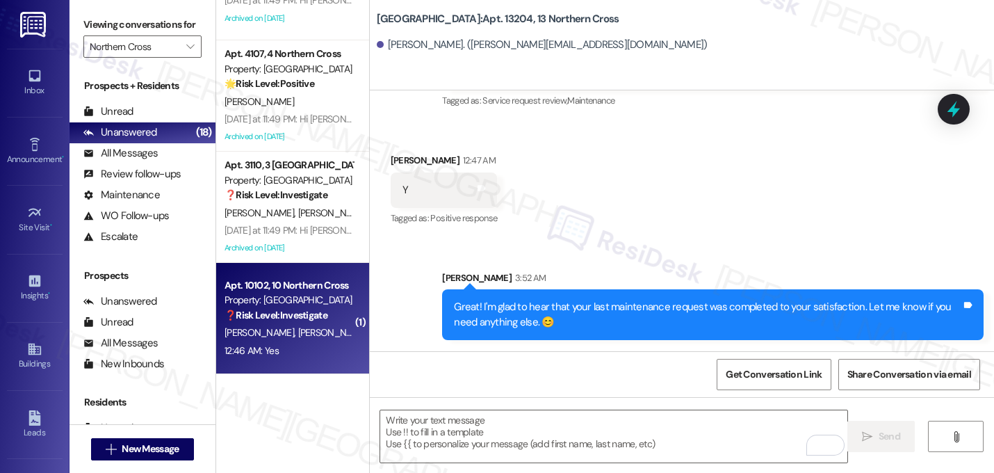
click at [290, 314] on strong "❓ Risk Level: Investigate" at bounding box center [276, 315] width 103 height 13
type textarea "Fetching suggested responses. Please feel free to read through the conversation…"
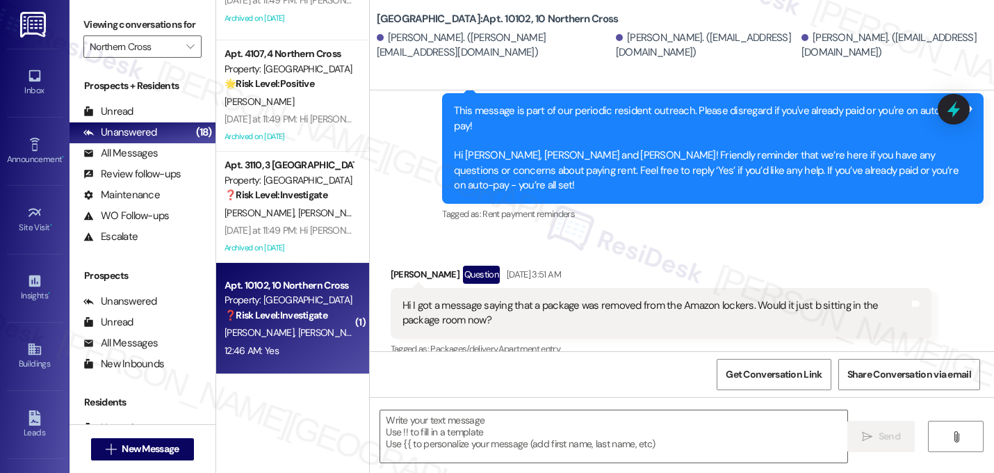
type textarea "Fetching suggested responses. Please feel free to read through the conversation…"
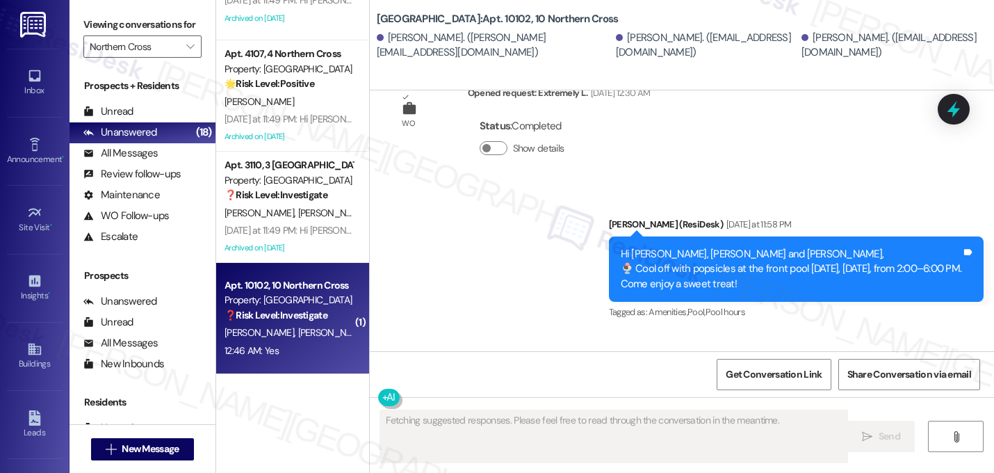
scroll to position [8787, 0]
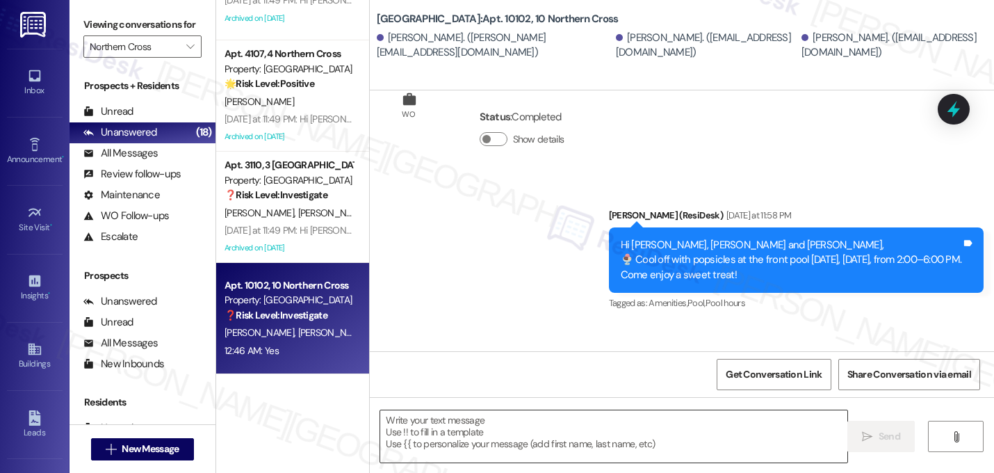
click at [504, 430] on textarea at bounding box center [613, 436] width 467 height 52
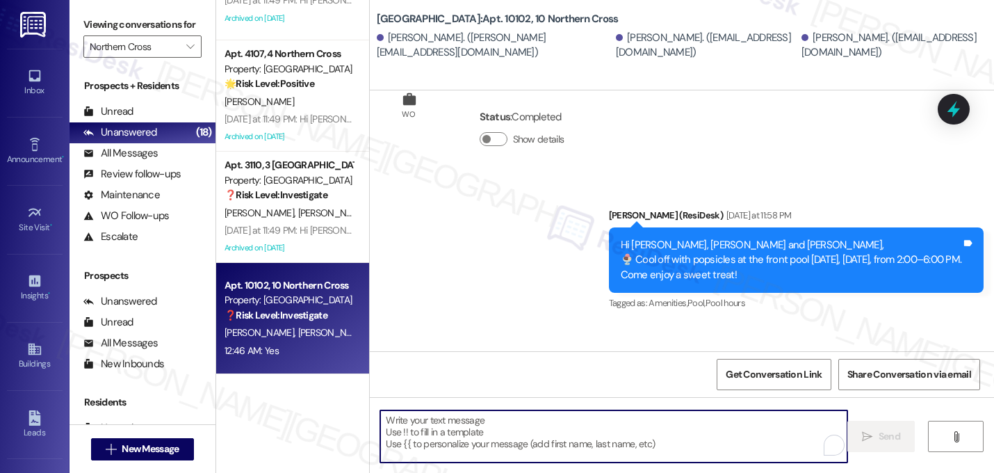
paste textarea "Great! I'm glad to hear that your last maintenance request was completed to you…"
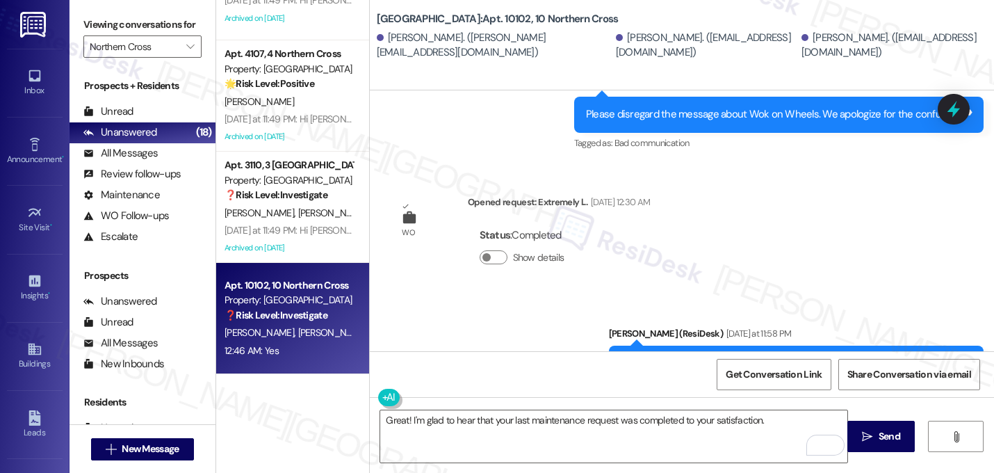
scroll to position [8788, 0]
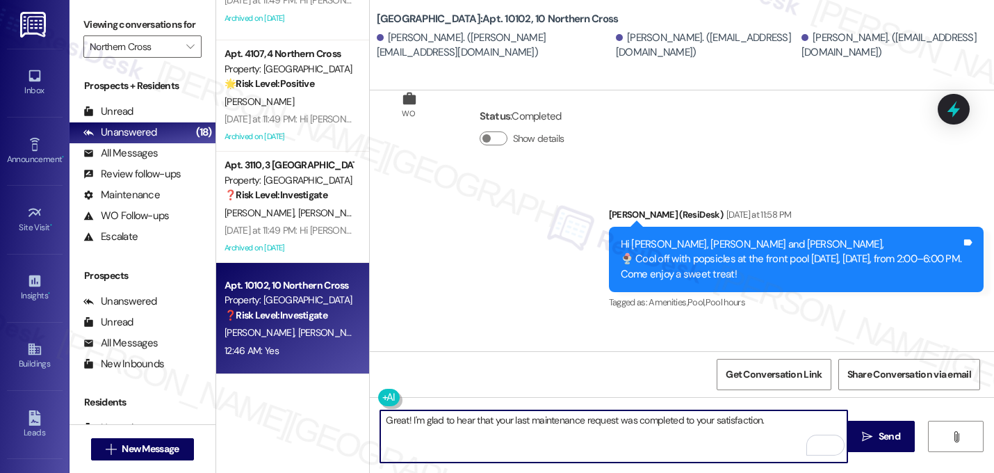
click at [788, 412] on textarea "Great! I'm glad to hear that your last maintenance request was completed to you…" at bounding box center [613, 436] width 467 height 52
click at [786, 424] on textarea "Great! I'm glad to hear that your last maintenance request was completed to you…" at bounding box center [613, 436] width 467 height 52
paste textarea "If I may ask...has {{property}} lived up to your expectations?"
type textarea "Great! I'm glad to hear that your last maintenance request was completed to you…"
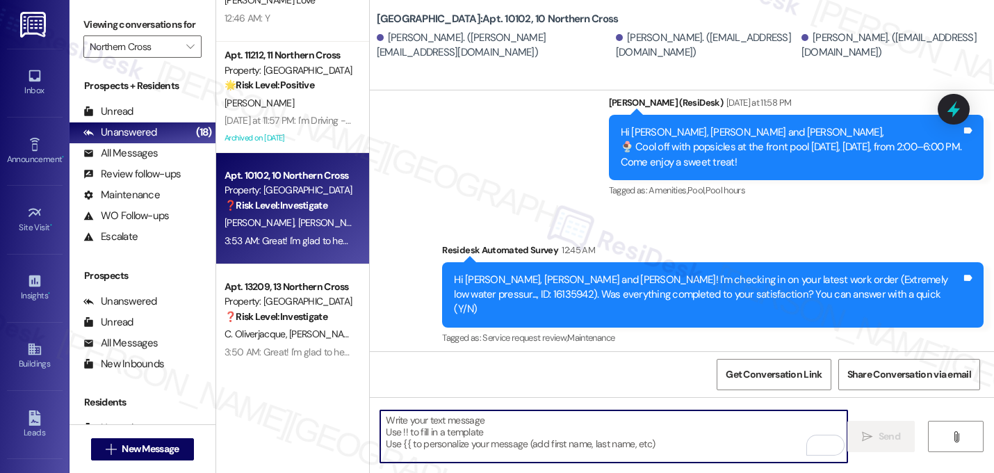
scroll to position [0, 0]
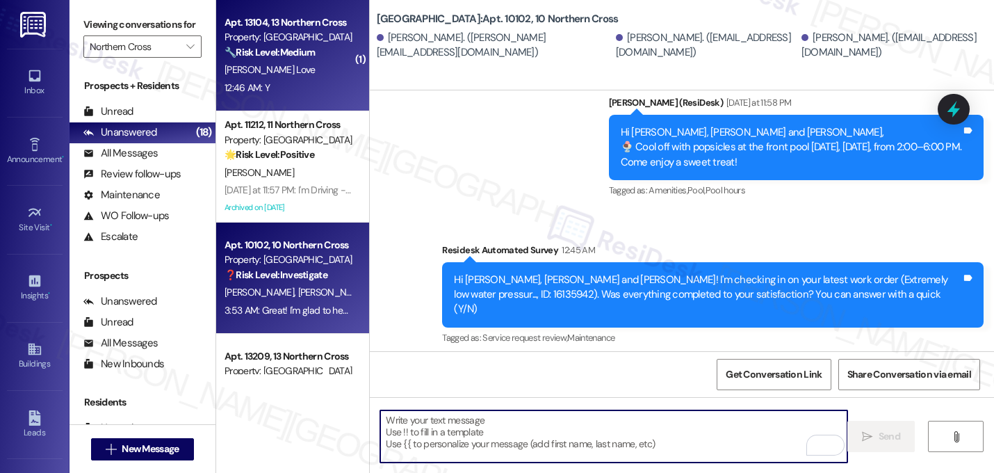
click at [263, 76] on div "J. Love" at bounding box center [288, 69] width 131 height 17
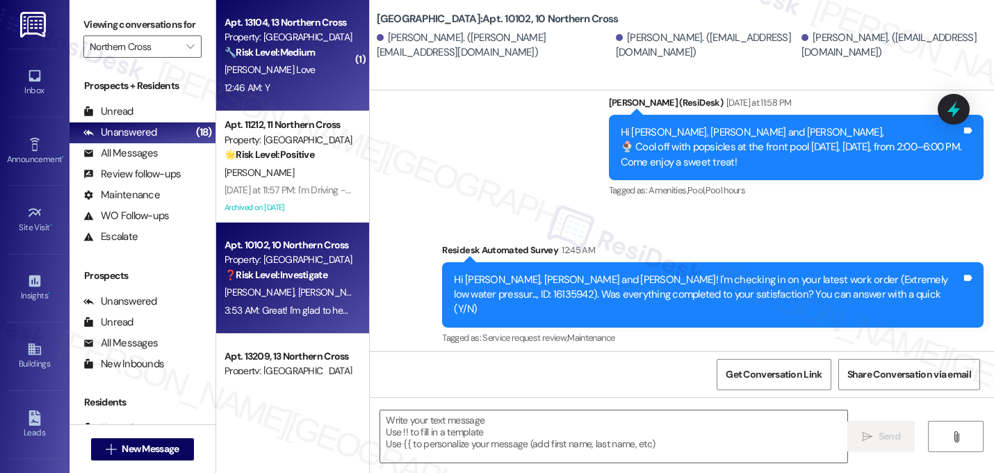
type textarea "Fetching suggested responses. Please feel free to read through the conversation…"
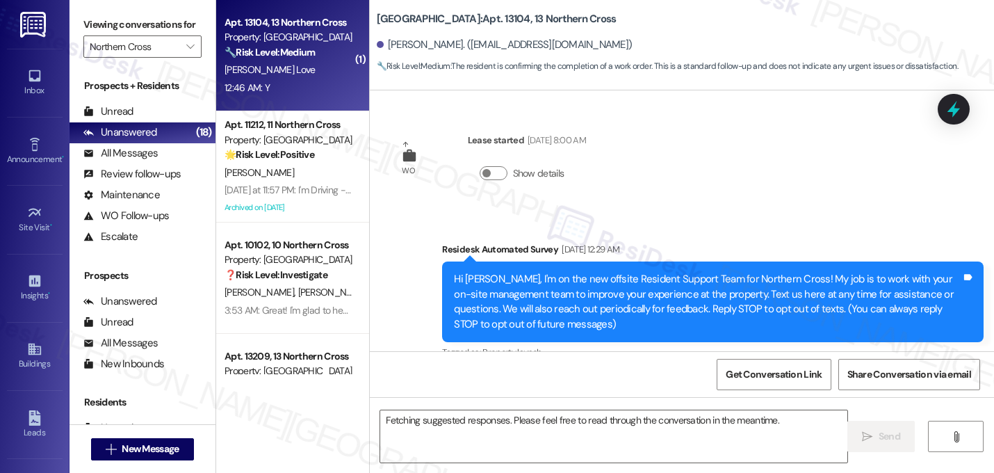
scroll to position [21426, 0]
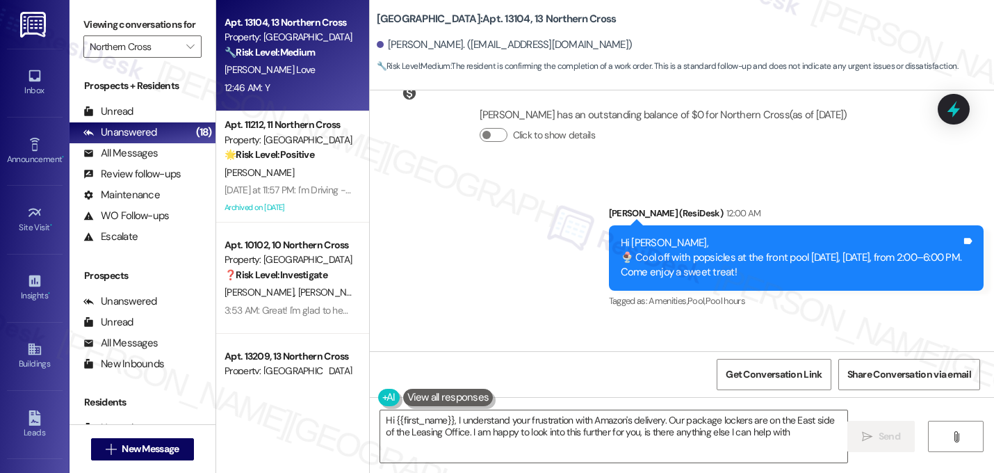
type textarea "Hi {{first_name}}, I understand your frustration with Amazon's delivery. Our pa…"
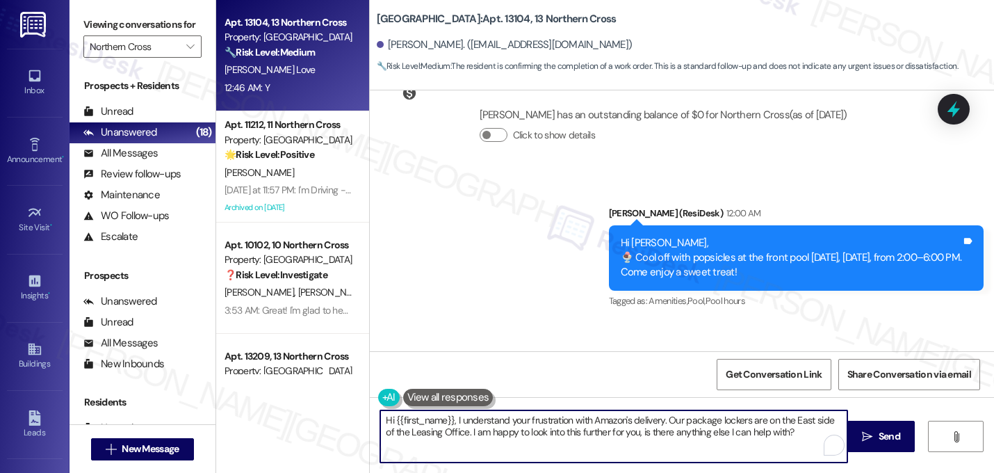
drag, startPoint x: 817, startPoint y: 434, endPoint x: 421, endPoint y: 405, distance: 397.4
click at [421, 409] on div "Hi {{first_name}}, I understand your frustration with Amazon's delivery. Our pa…" at bounding box center [607, 436] width 469 height 54
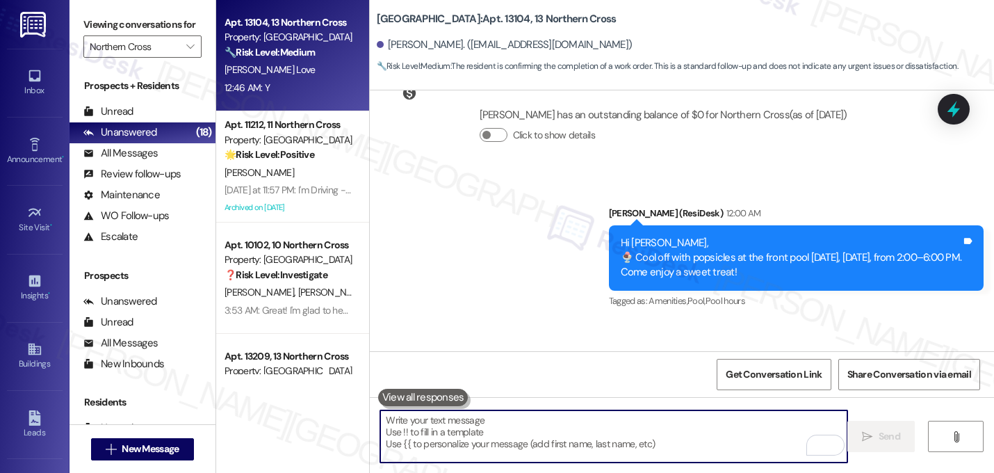
paste textarea "Great! I'm glad to hear that your last maintenance request was completed to you…"
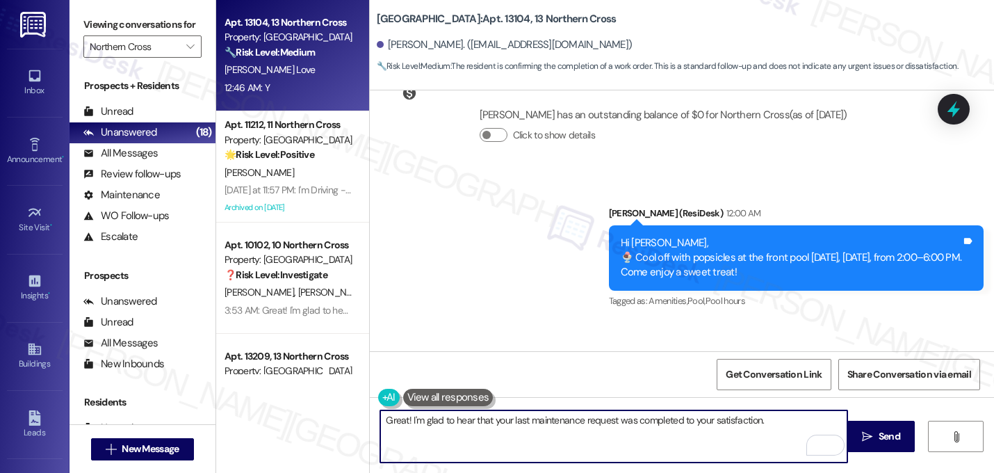
click at [788, 428] on textarea "Great! I'm glad to hear that your last maintenance request was completed to you…" at bounding box center [613, 436] width 467 height 52
paste textarea "If I may ask...has {{property}} lived up to your expectations?"
type textarea "Great! I'm glad to hear that your last maintenance request was completed to you…"
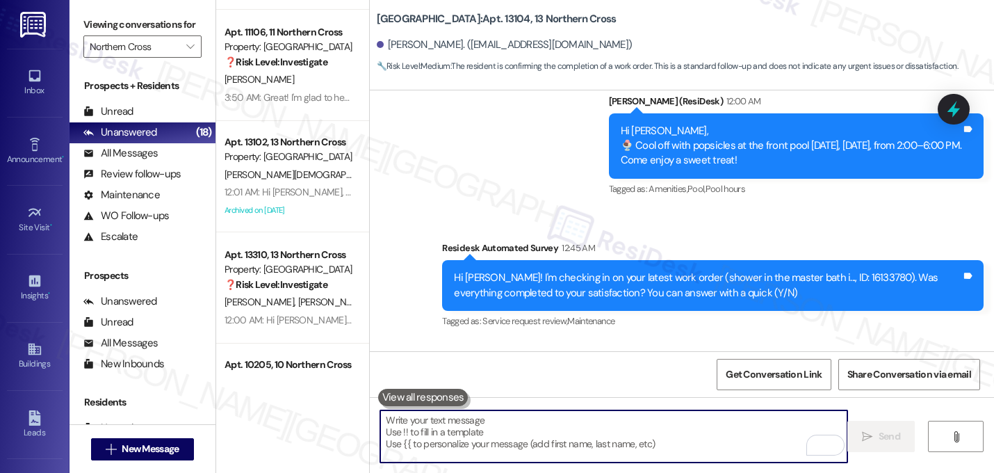
scroll to position [1628, 0]
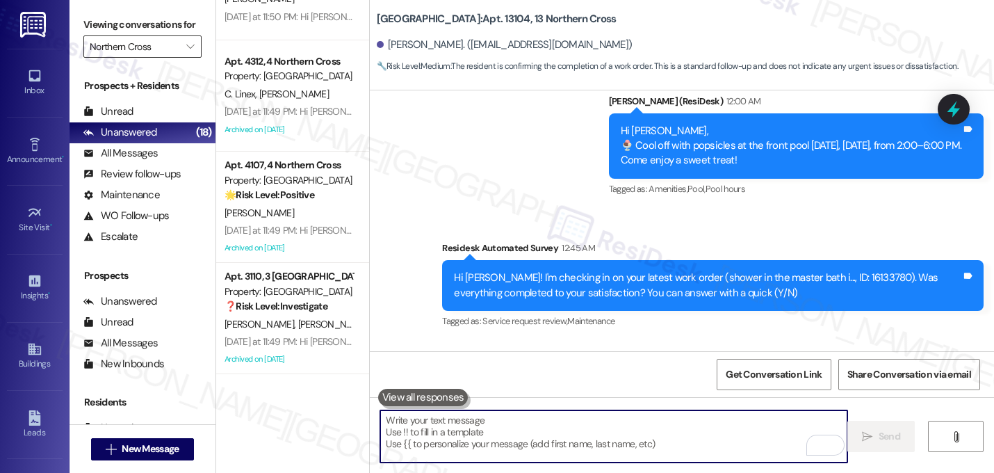
click at [138, 58] on input "Northern Cross" at bounding box center [135, 46] width 90 height 22
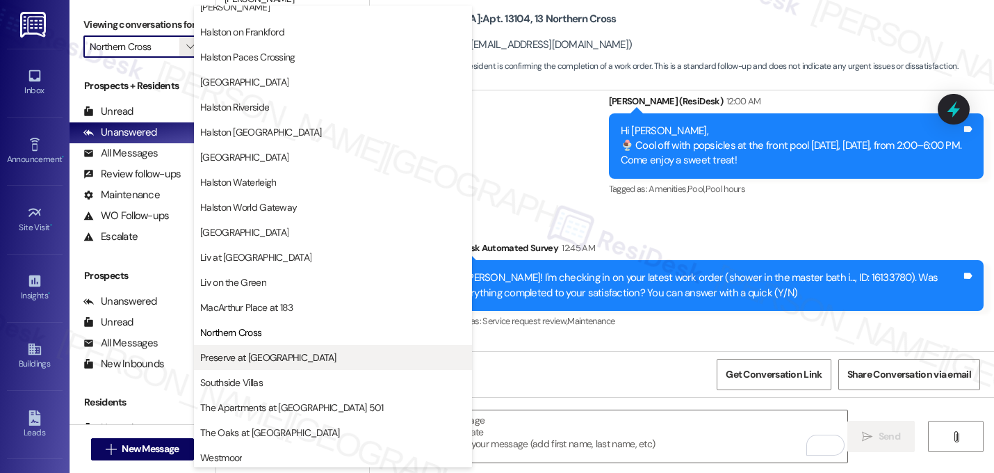
scroll to position [537, 0]
click at [258, 360] on span "Preserve at [GEOGRAPHIC_DATA]" at bounding box center [268, 357] width 136 height 14
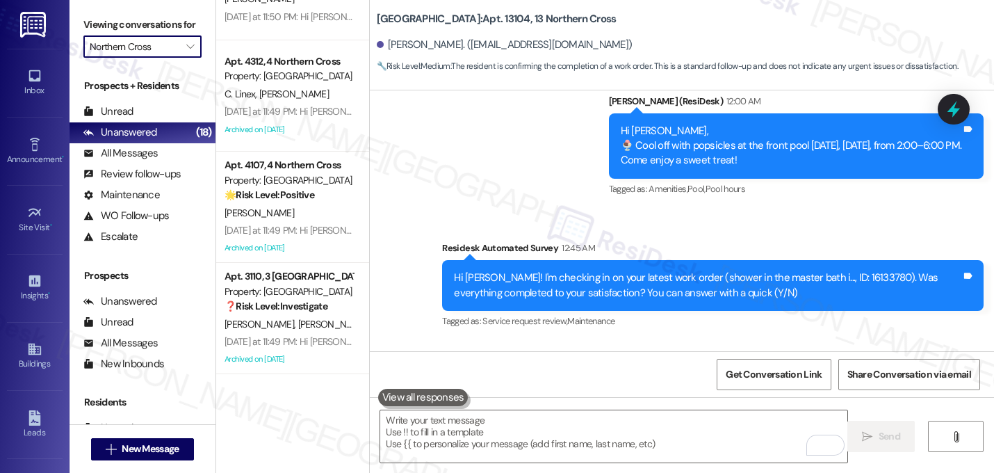
type input "Preserve at [GEOGRAPHIC_DATA]"
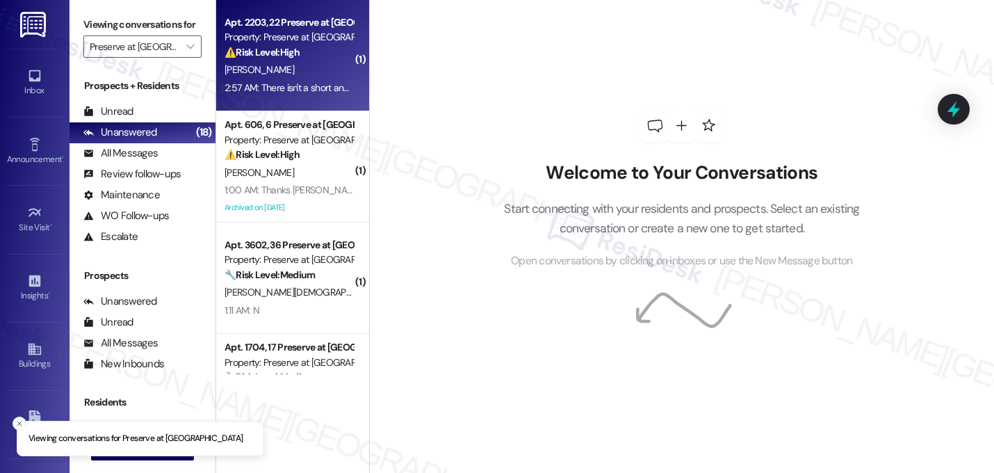
click at [317, 72] on div "S. Okelley" at bounding box center [288, 69] width 131 height 17
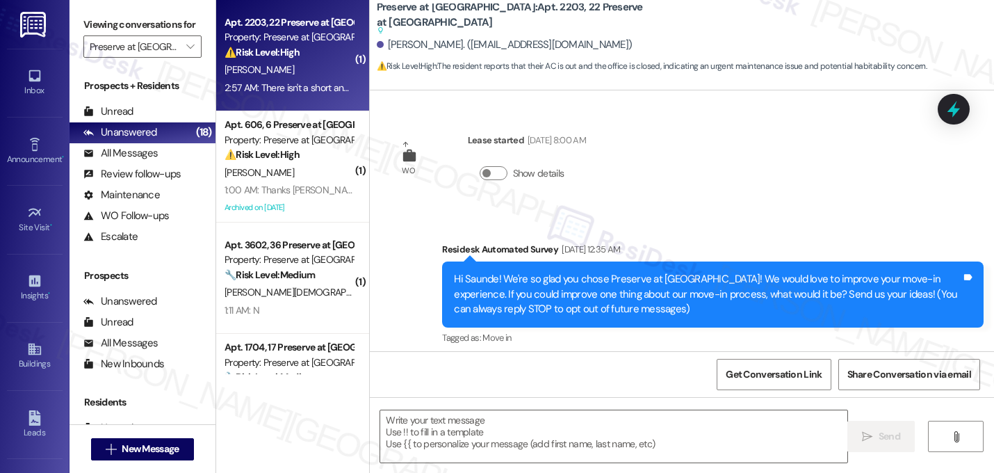
scroll to position [4560, 0]
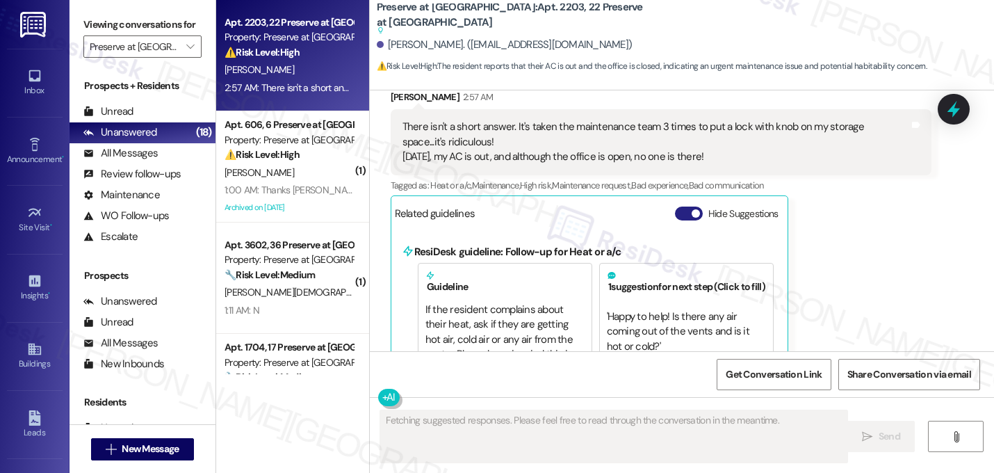
click at [692, 209] on span "button" at bounding box center [696, 213] width 8 height 8
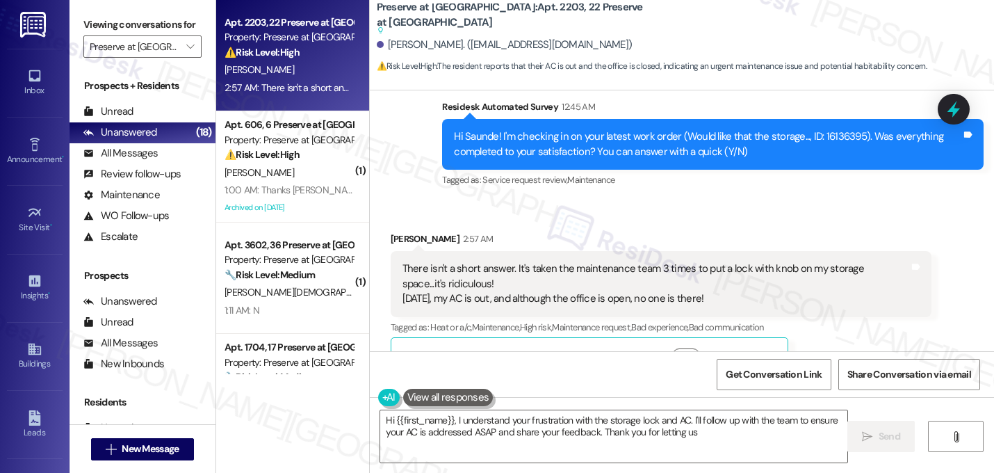
scroll to position [4179, 0]
type textarea "Hi {{first_name}}, I understand your frustration with the storage lock and AC. …"
click at [685, 221] on div "Received via SMS Saunde Okelley 2:57 AM There isn't a short answer. It's taken …" at bounding box center [661, 302] width 562 height 162
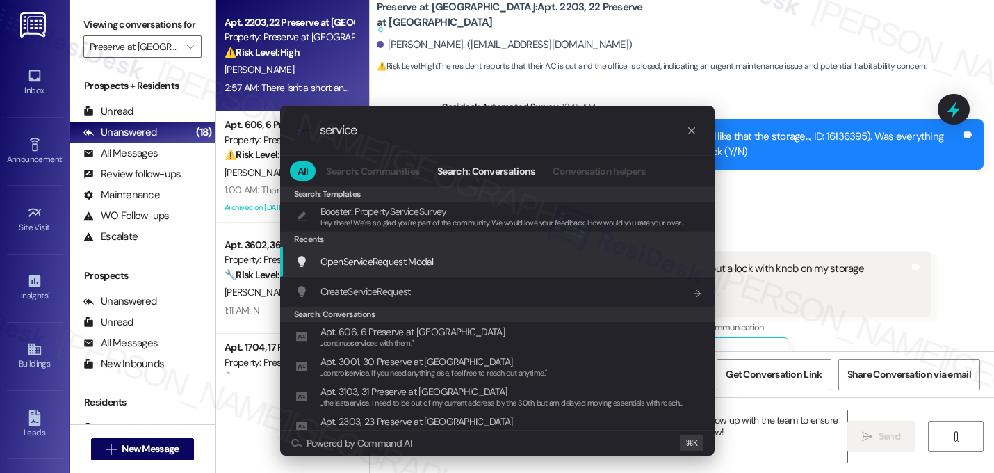
type input "service"
click at [352, 263] on span "Service" at bounding box center [357, 261] width 29 height 13
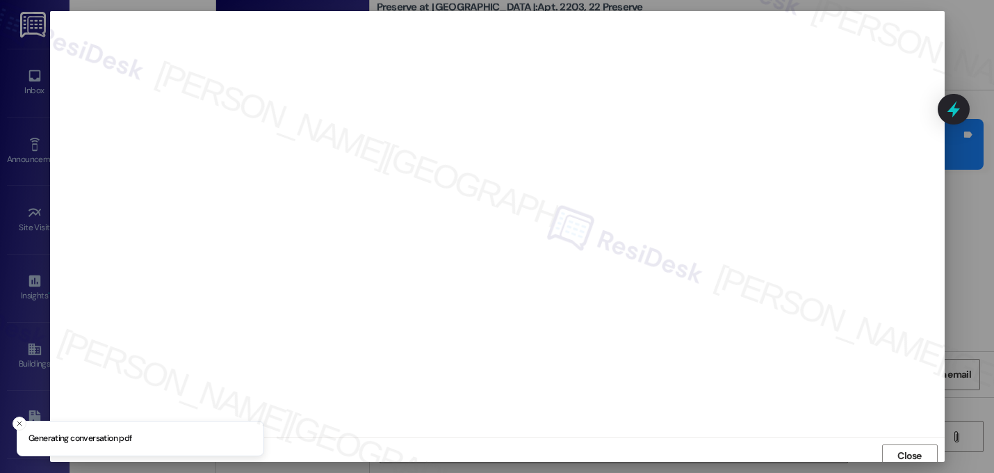
scroll to position [5, 0]
click at [905, 455] on span "Close" at bounding box center [909, 451] width 24 height 15
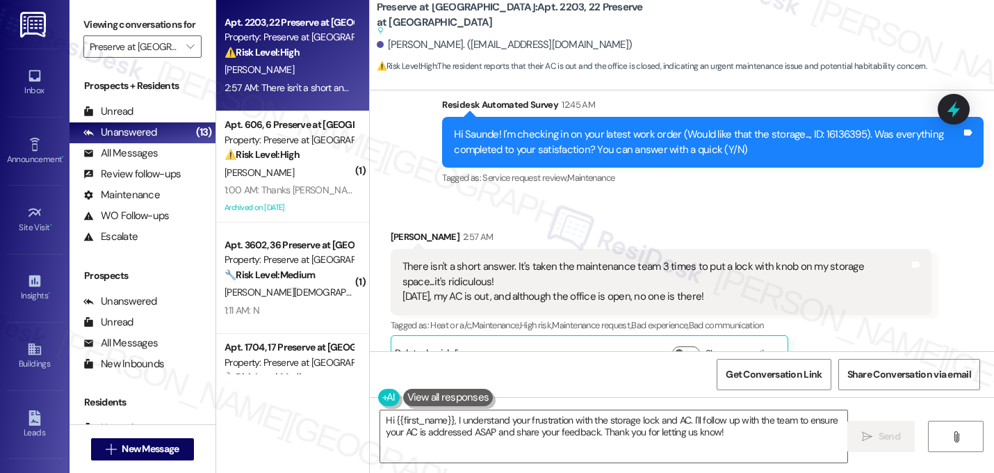
scroll to position [4182, 0]
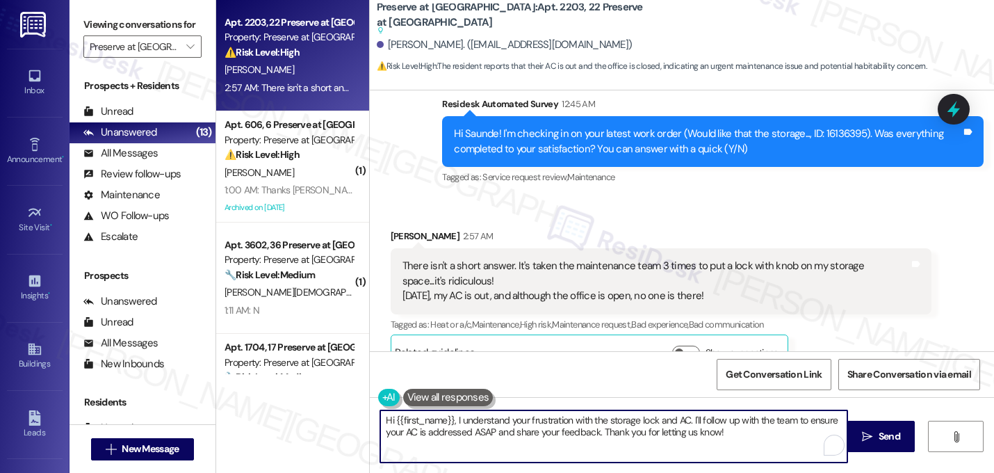
drag, startPoint x: 450, startPoint y: 421, endPoint x: 366, endPoint y: 413, distance: 84.5
click at [373, 413] on div "Hi {{first_name}}, I understand your frustration with the storage lock and AC. …" at bounding box center [607, 436] width 469 height 54
drag, startPoint x: 616, startPoint y: 420, endPoint x: 695, endPoint y: 440, distance: 81.1
click at [695, 440] on textarea "I understand your frustration with the storage lock and AC. I'll follow up with…" at bounding box center [613, 436] width 467 height 52
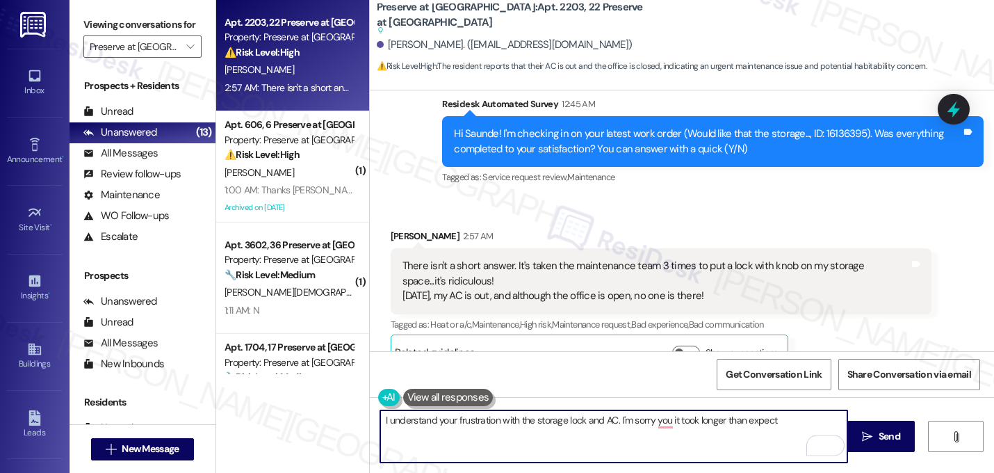
click at [615, 421] on textarea "I understand your frustration with the storage lock and AC. I'm sorry you it to…" at bounding box center [613, 436] width 467 height 52
click at [737, 423] on textarea "I understand your frustration with the storage lock. I'm sorry it took longer t…" at bounding box center [613, 436] width 467 height 52
type textarea "I understand your frustration with the storage lock. I'm sorry it took longer t…"
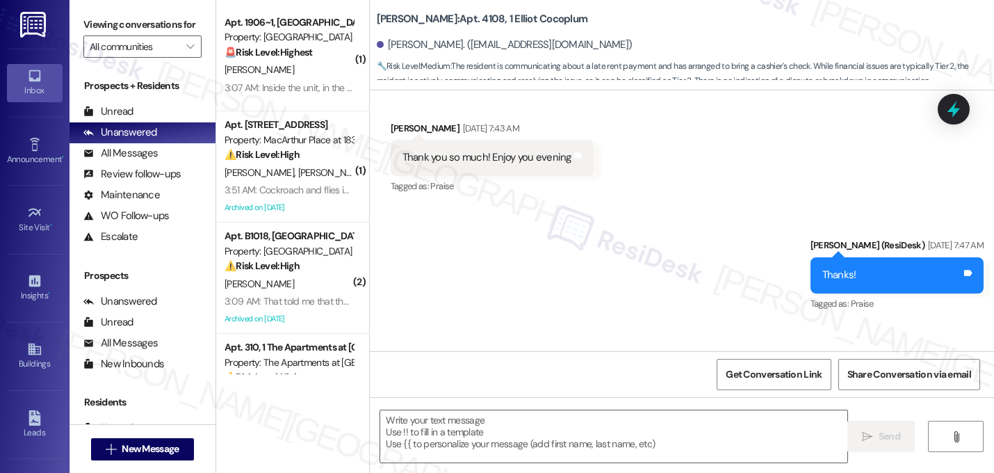
type textarea "Fetching suggested responses. Please feel free to read through the conversation…"
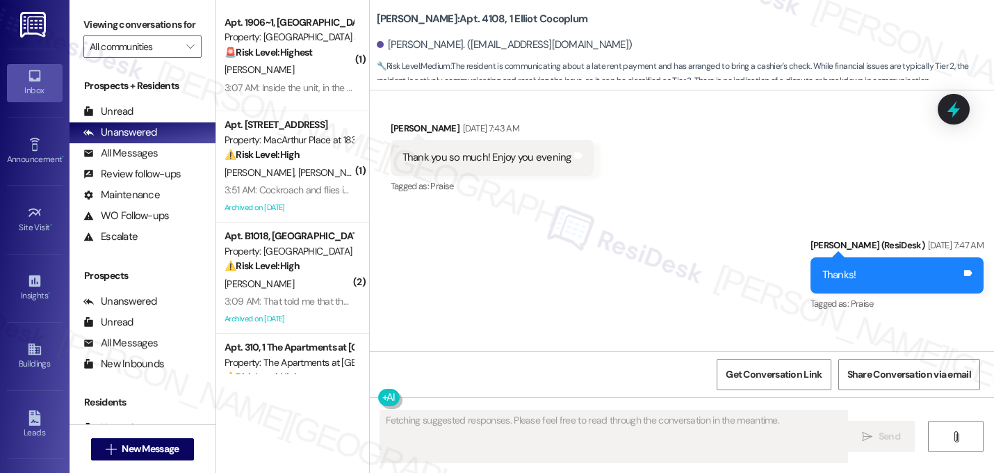
scroll to position [9476, 0]
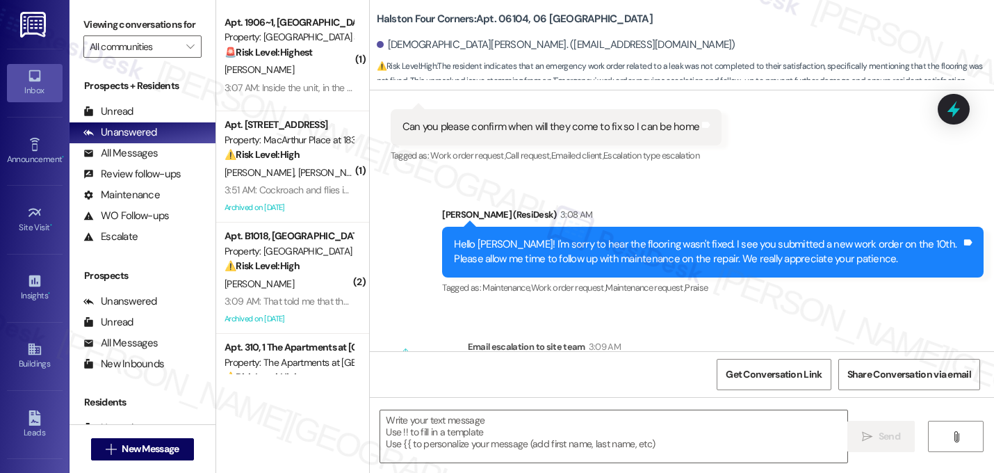
type textarea "Fetching suggested responses. Please feel free to read through the conversation…"
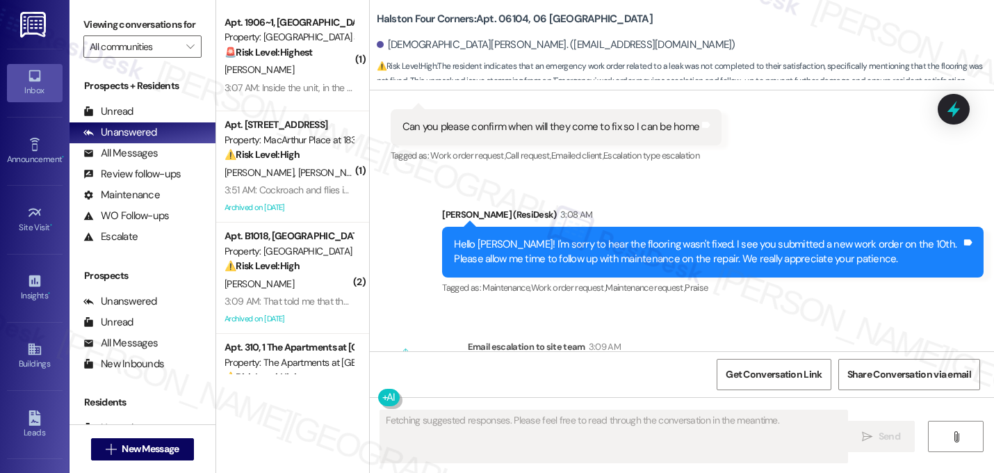
scroll to position [24257, 0]
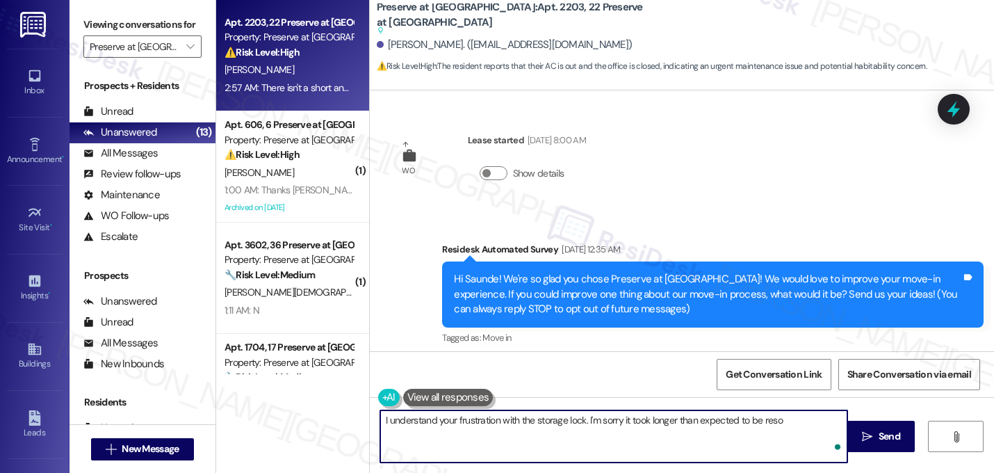
scroll to position [4182, 0]
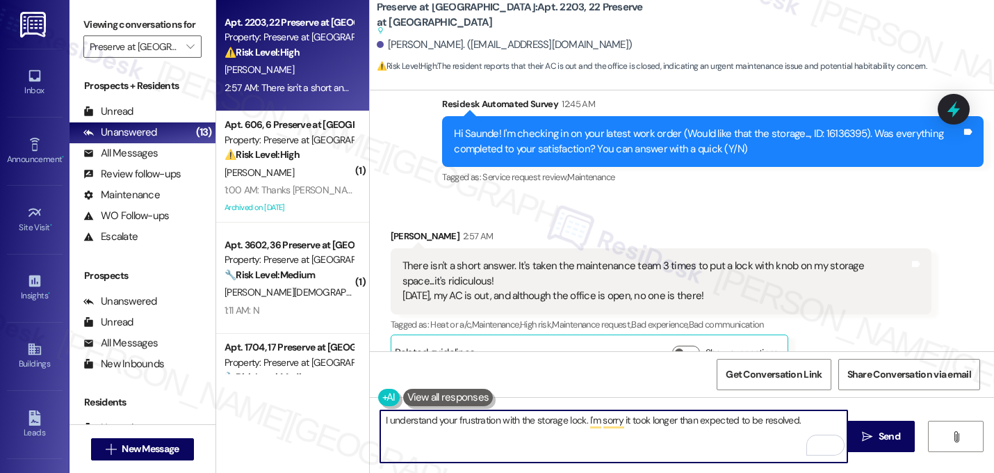
click at [733, 424] on textarea "I understand your frustration with the storage lock. I'm sorry it took longer t…" at bounding box center [613, 436] width 467 height 52
click at [811, 425] on textarea "I understand your frustration with the storage lock. I'm sorry it took multiple…" at bounding box center [613, 436] width 467 height 52
click at [444, 438] on textarea "I understand your frustration with the storage lock. I'm sorry it took multiple…" at bounding box center [613, 436] width 467 height 52
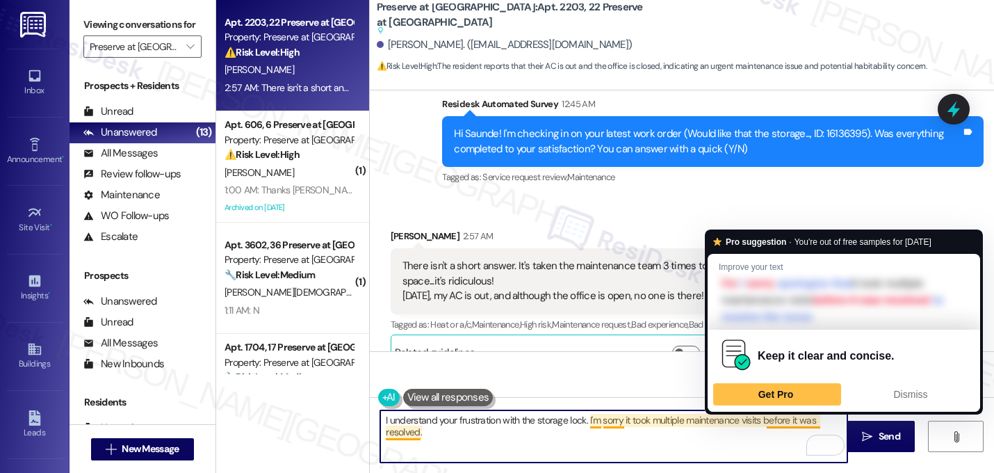
click at [445, 437] on textarea "I understand your frustration with the storage lock. I'm sorry it took multiple…" at bounding box center [613, 436] width 467 height 52
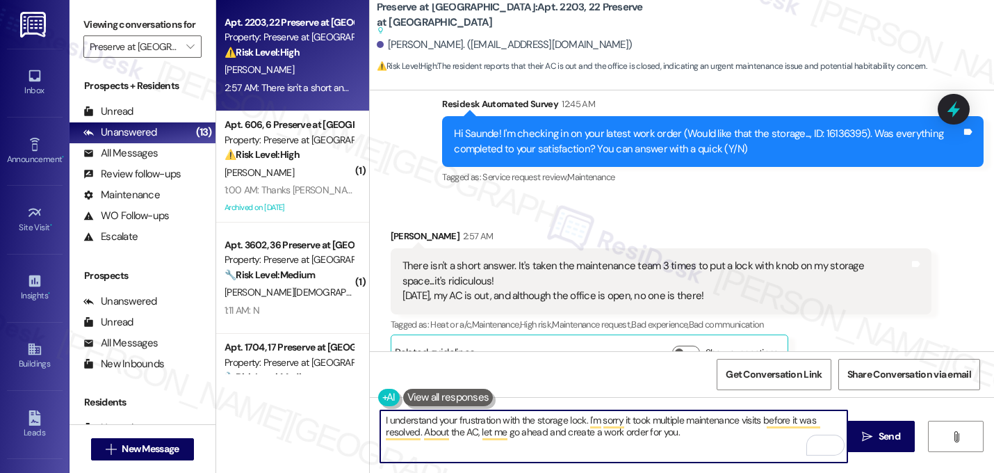
paste textarea "Do we have your permission to enter your unit while you're away (in case it's n…"
type textarea "I understand your frustration with the storage lock. I'm sorry it took multiple…"
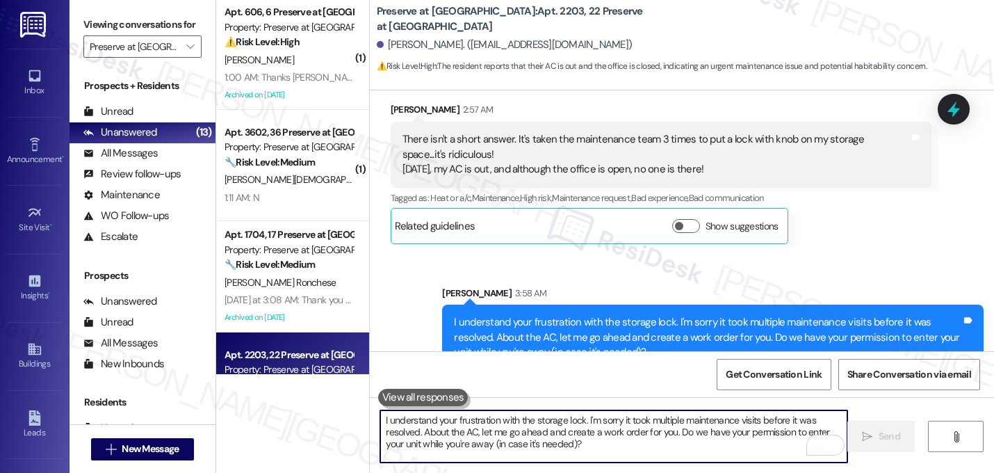
scroll to position [0, 0]
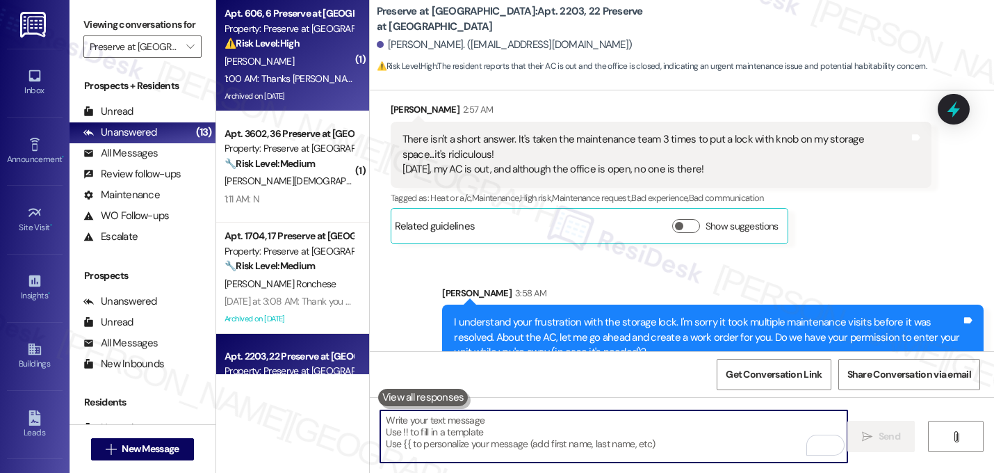
click at [250, 35] on div "Property: Preserve at [GEOGRAPHIC_DATA]" at bounding box center [289, 29] width 129 height 15
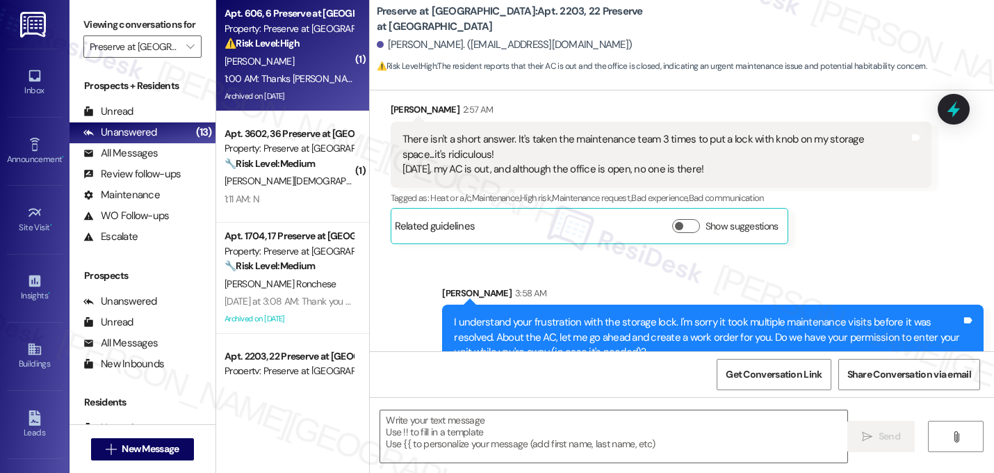
type textarea "Fetching suggested responses. Please feel free to read through the conversation…"
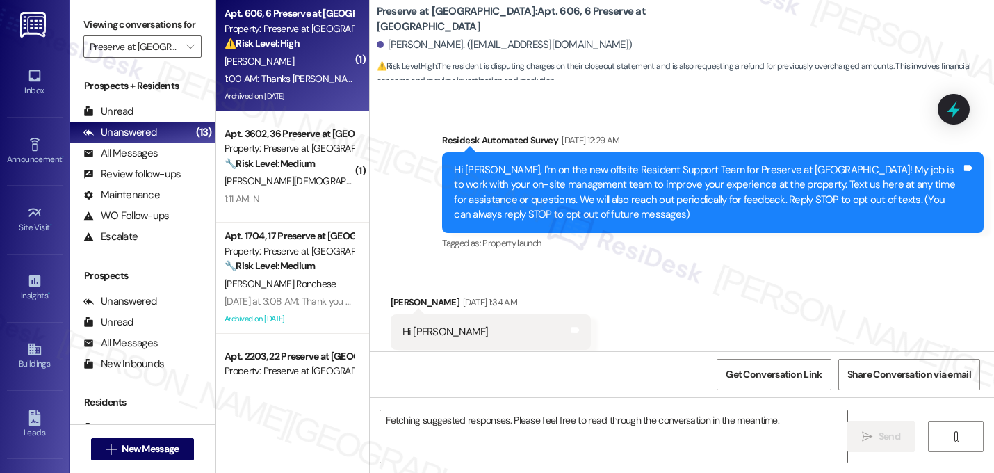
scroll to position [43272, 0]
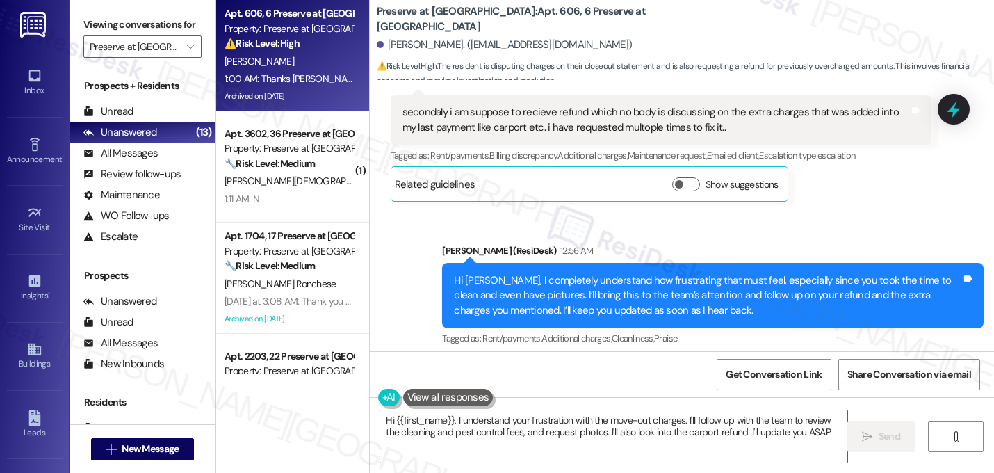
type textarea "Hi {{first_name}}, I understand your frustration with the move-out charges. I'l…"
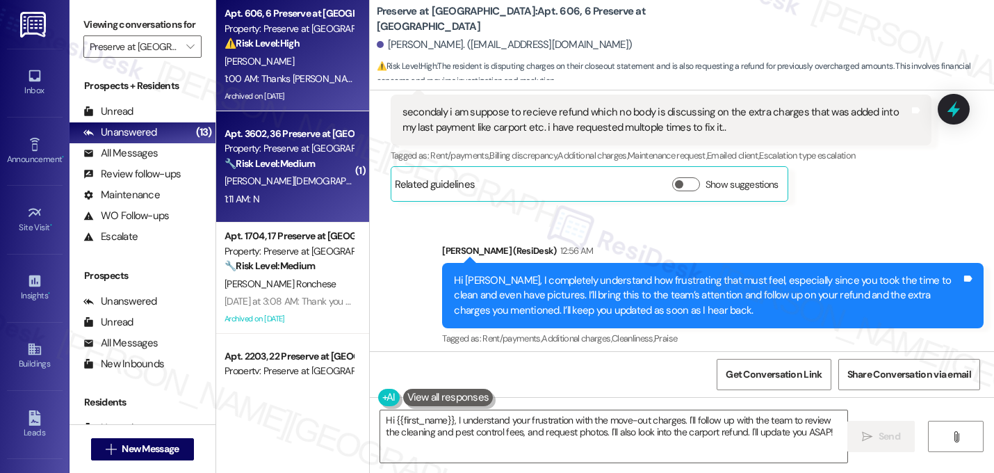
click at [296, 173] on div "[PERSON_NAME][DEMOGRAPHIC_DATA]" at bounding box center [288, 180] width 131 height 17
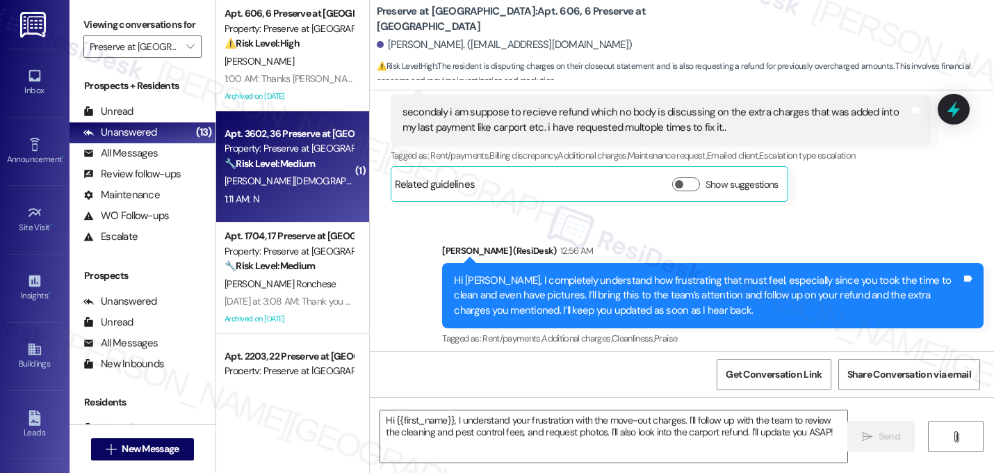
type textarea "Fetching suggested responses. Please feel free to read through the conversation…"
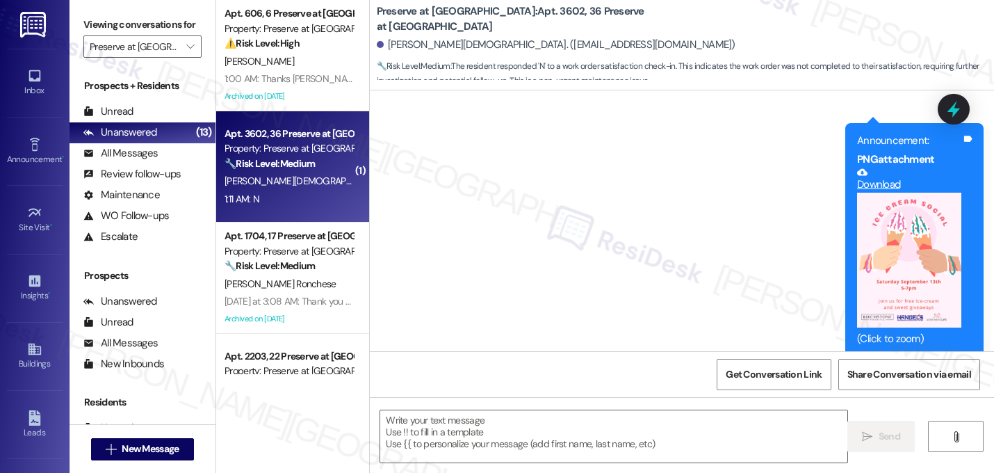
scroll to position [11573, 0]
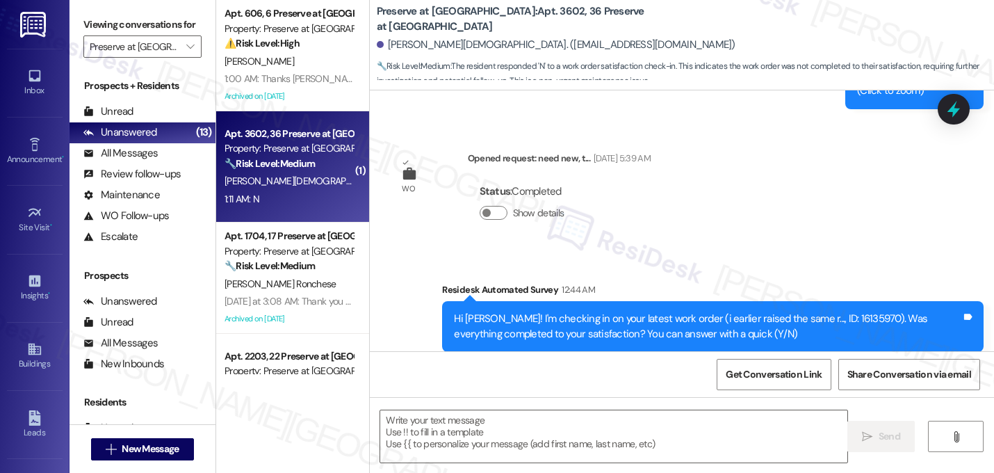
type textarea "Fetching suggested responses. Please feel free to read through the conversation…"
click at [522, 432] on textarea at bounding box center [613, 436] width 467 height 52
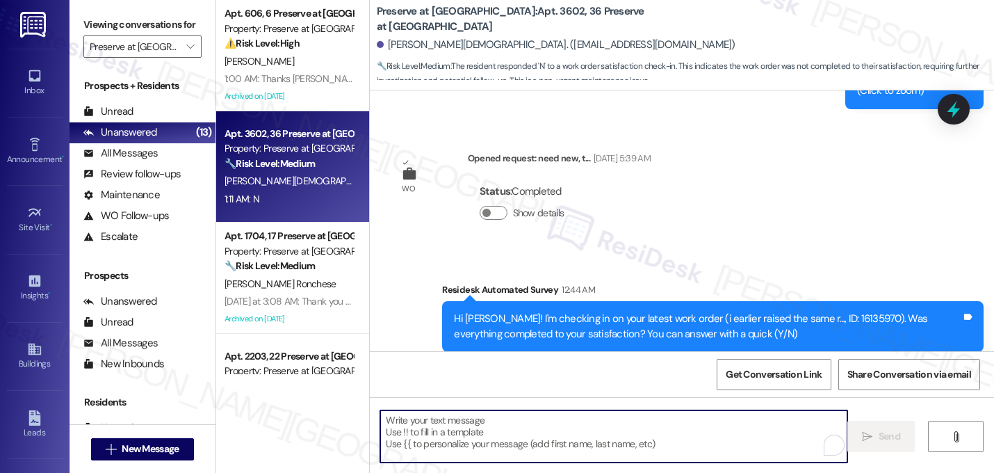
paste textarea "I'm sorry to hear that work order [number] wasn't completed to your satisfactio…"
type textarea "I'm sorry to hear that work order [number] wasn't completed to your satisfactio…"
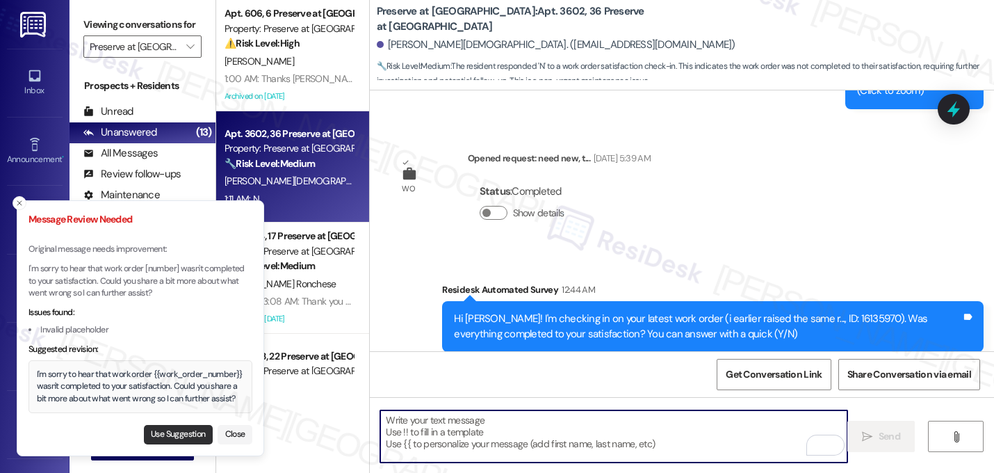
click at [168, 432] on button "Use Suggestion" at bounding box center [178, 434] width 69 height 19
type textarea "I'm sorry to hear that work order {{work_order_number}} wasn't completed to you…"
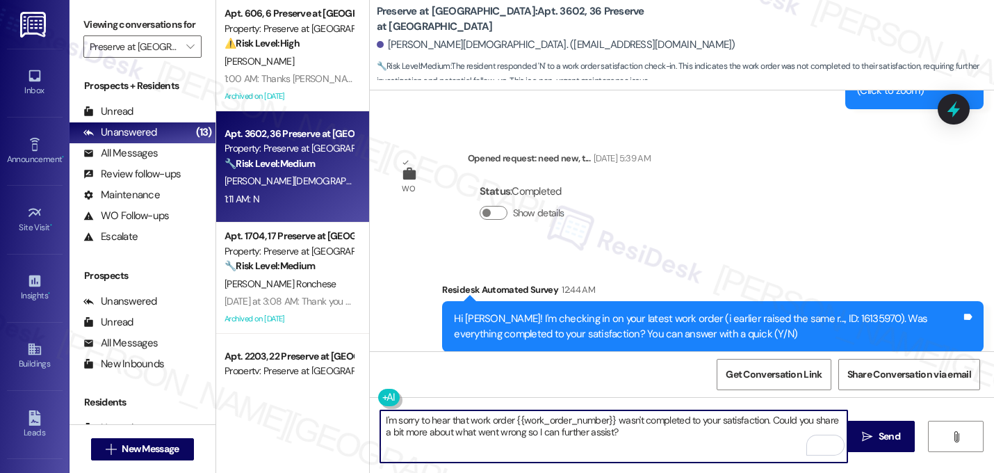
click at [615, 440] on textarea "I'm sorry to hear that work order {{work_order_number}} wasn't completed to you…" at bounding box center [613, 436] width 467 height 52
drag, startPoint x: 610, startPoint y: 422, endPoint x: 510, endPoint y: 422, distance: 100.1
click at [510, 422] on textarea "I'm sorry to hear that work order {{work_order_number}} wasn't completed to you…" at bounding box center [613, 436] width 467 height 52
click at [619, 450] on textarea "I'm sorry to hear that work order {{work_order_number}} wasn't completed to you…" at bounding box center [613, 436] width 467 height 52
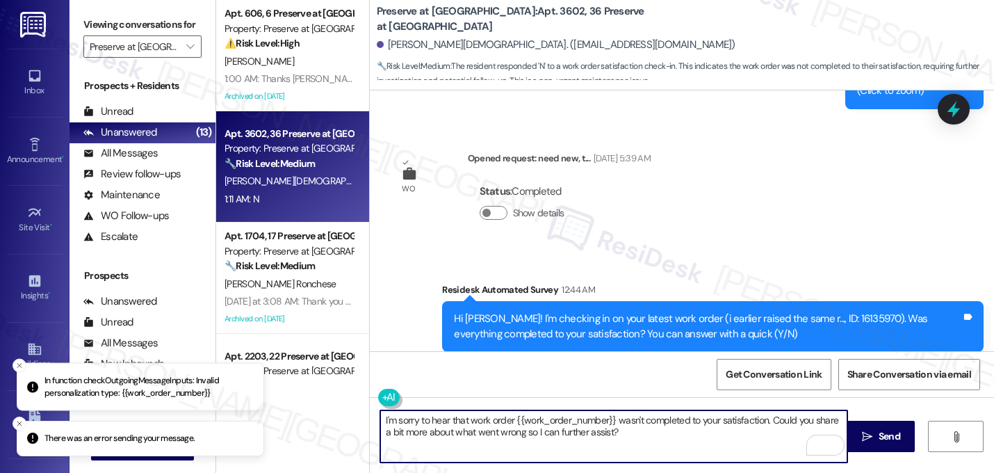
click at [610, 428] on textarea "I'm sorry to hear that work order {{work_order_number}} wasn't completed to you…" at bounding box center [613, 436] width 467 height 52
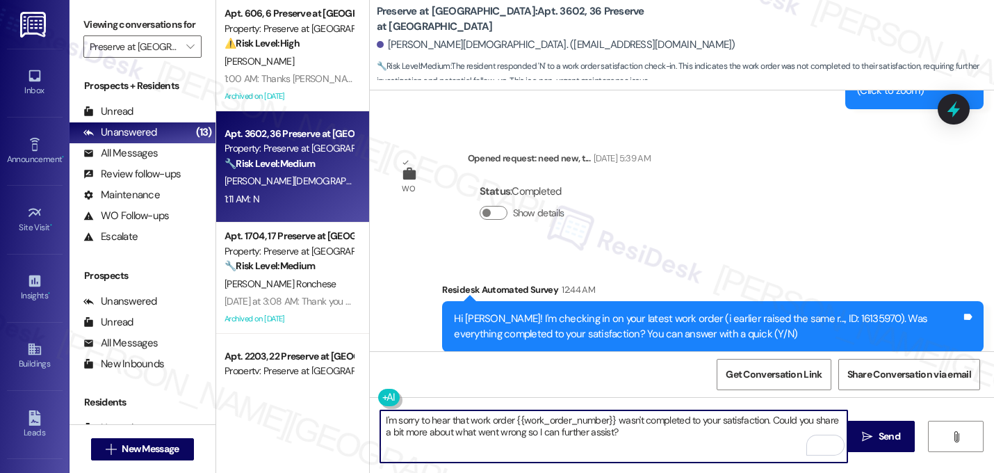
click at [630, 437] on textarea "I'm sorry to hear that work order {{work_order_number}} wasn't completed to you…" at bounding box center [613, 436] width 467 height 52
drag, startPoint x: 630, startPoint y: 437, endPoint x: 308, endPoint y: 403, distance: 323.6
click at [308, 403] on div "Apt. 606, 6 Preserve at [GEOGRAPHIC_DATA] Property: Preserve at [GEOGRAPHIC_DAT…" at bounding box center [605, 236] width 778 height 473
click at [667, 440] on textarea "I'm sorry to hear that work order {{work_order_number}} wasn't completed to you…" at bounding box center [613, 436] width 467 height 52
click at [781, 372] on span "Get Conversation Link" at bounding box center [774, 374] width 96 height 15
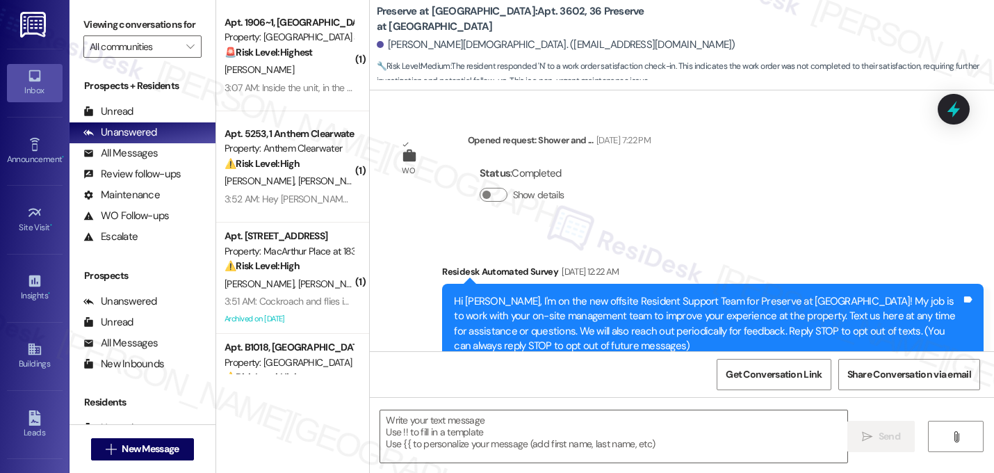
scroll to position [11572, 0]
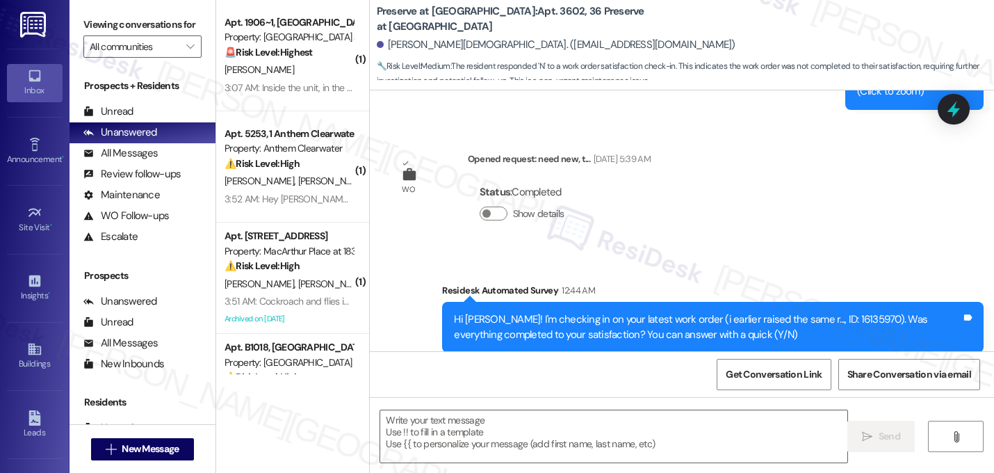
type textarea "Fetching suggested responses. Please feel free to read through the conversation…"
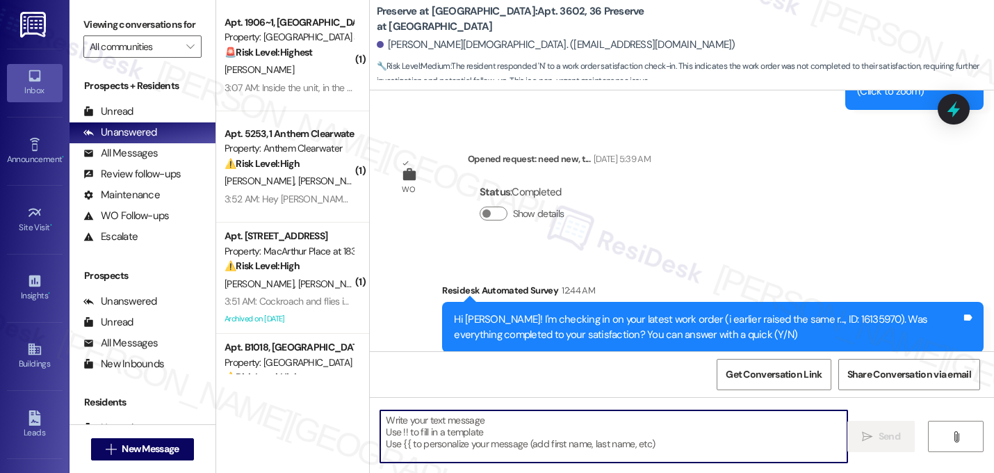
click at [514, 437] on textarea at bounding box center [613, 436] width 467 height 52
paste textarea "[URL][DOMAIN_NAME]"
type textarea "[URL][DOMAIN_NAME]"
click at [517, 433] on textarea "To enrich screen reader interactions, please activate Accessibility in Grammarl…" at bounding box center [613, 436] width 467 height 52
